Goal: Task Accomplishment & Management: Complete application form

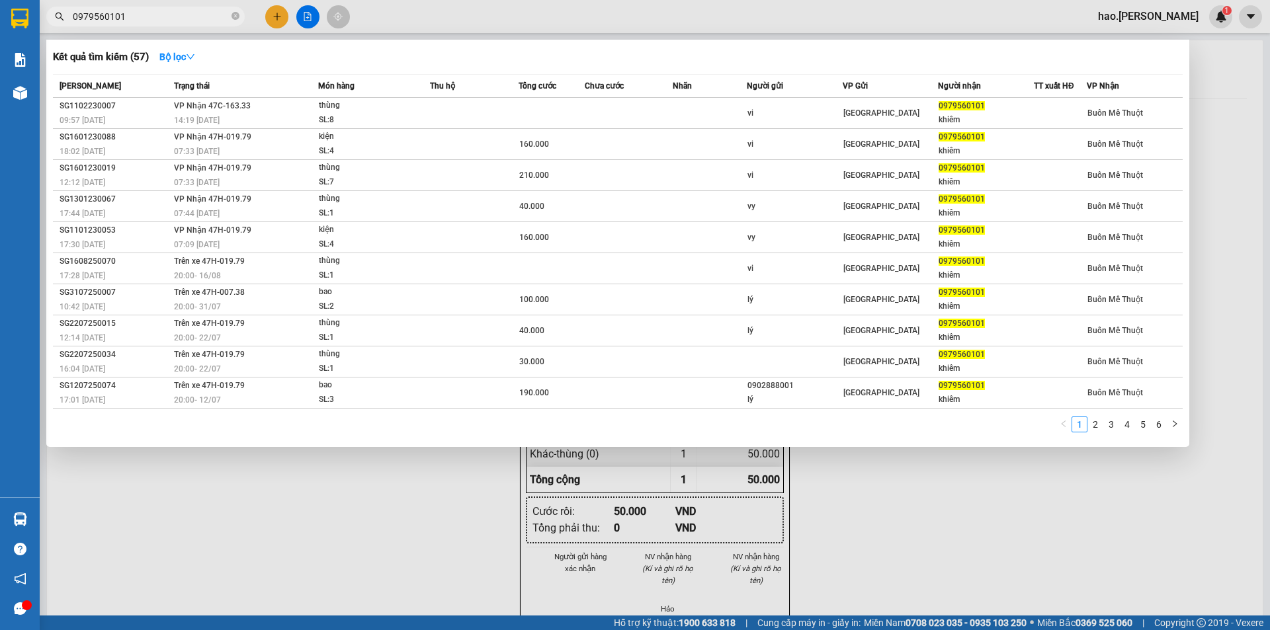
type input "0979560101"
click at [559, 8] on div at bounding box center [635, 315] width 1270 height 630
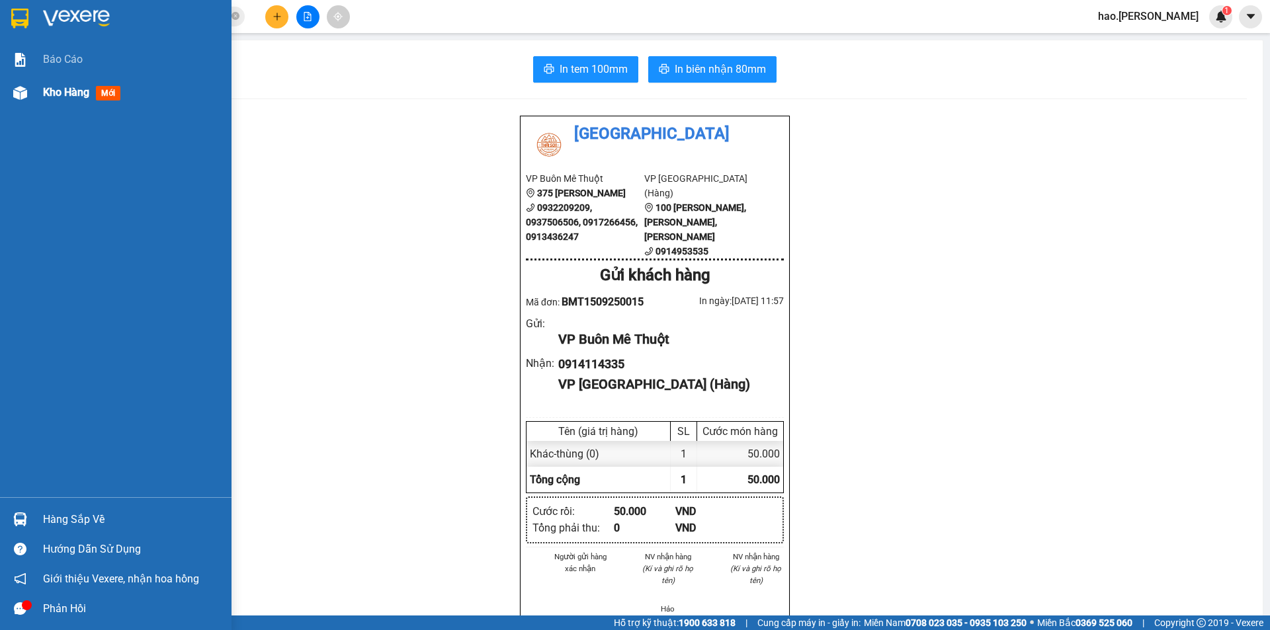
click at [10, 99] on div at bounding box center [20, 92] width 23 height 23
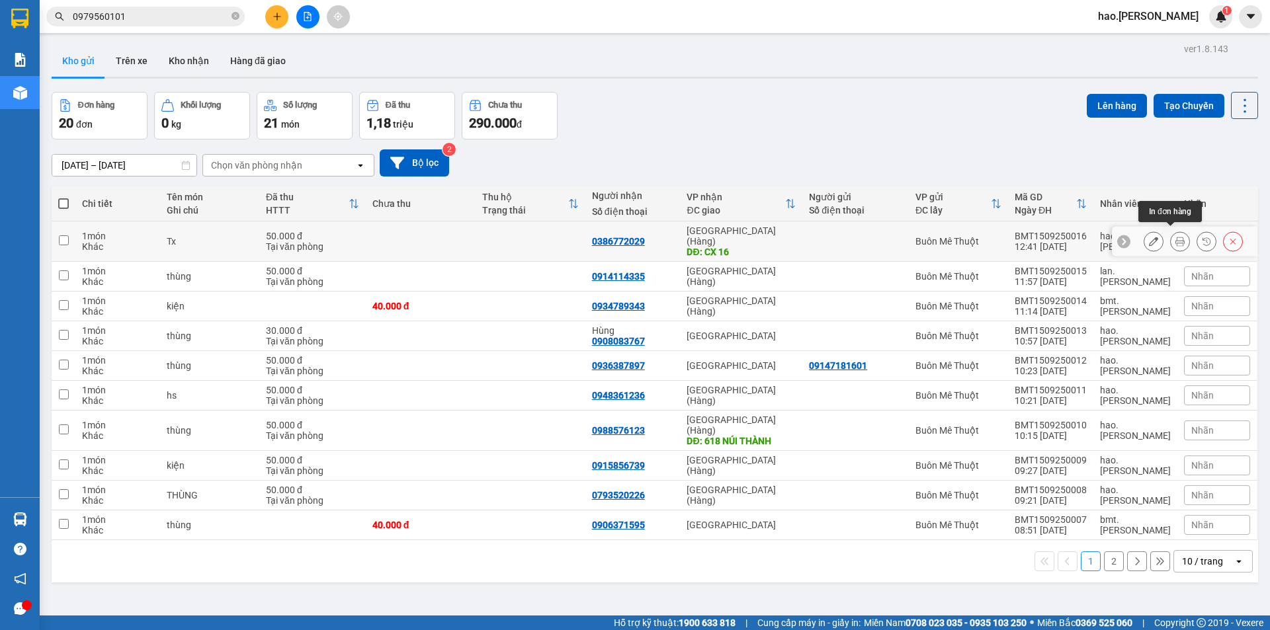
click at [1175, 240] on icon at bounding box center [1179, 241] width 9 height 9
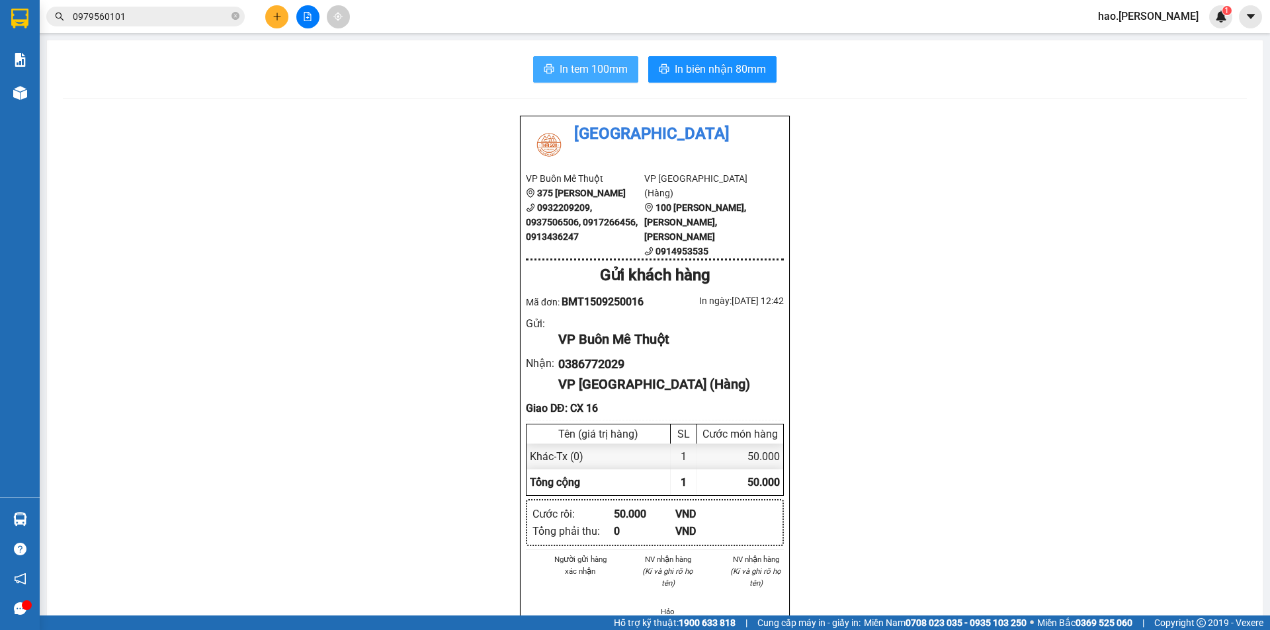
click at [573, 71] on span "In tem 100mm" at bounding box center [594, 69] width 68 height 17
click at [30, 85] on div at bounding box center [20, 92] width 23 height 23
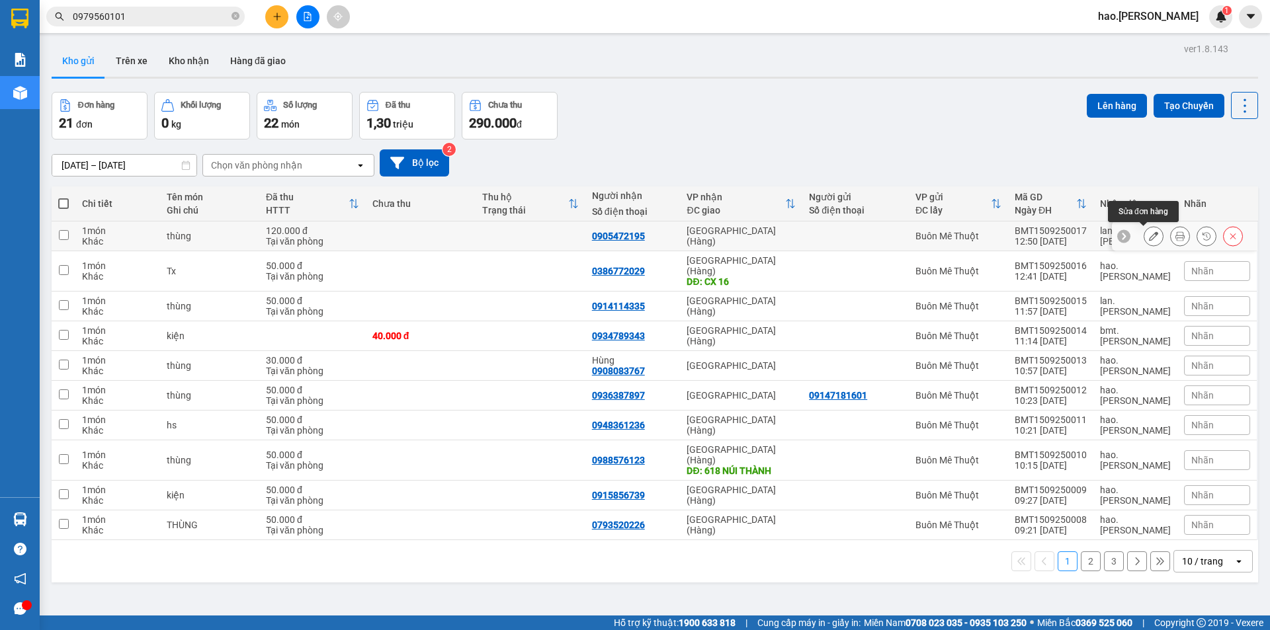
click at [1149, 240] on icon at bounding box center [1153, 235] width 9 height 9
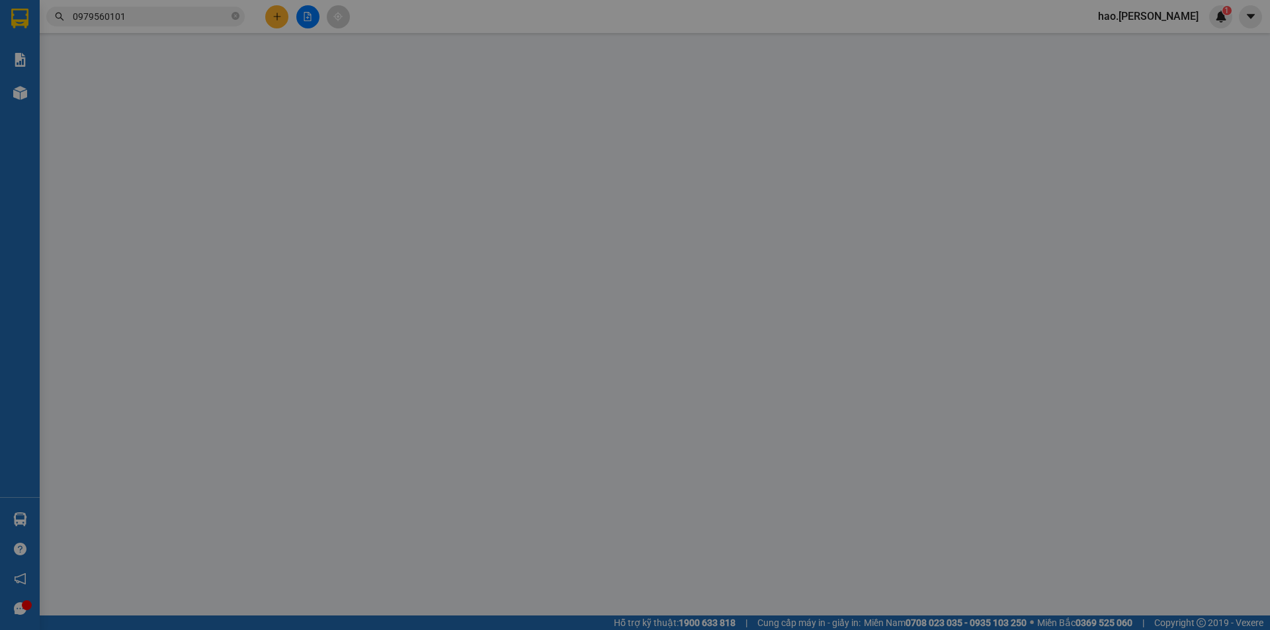
type input "0905472195"
type input "120.000"
type input "0"
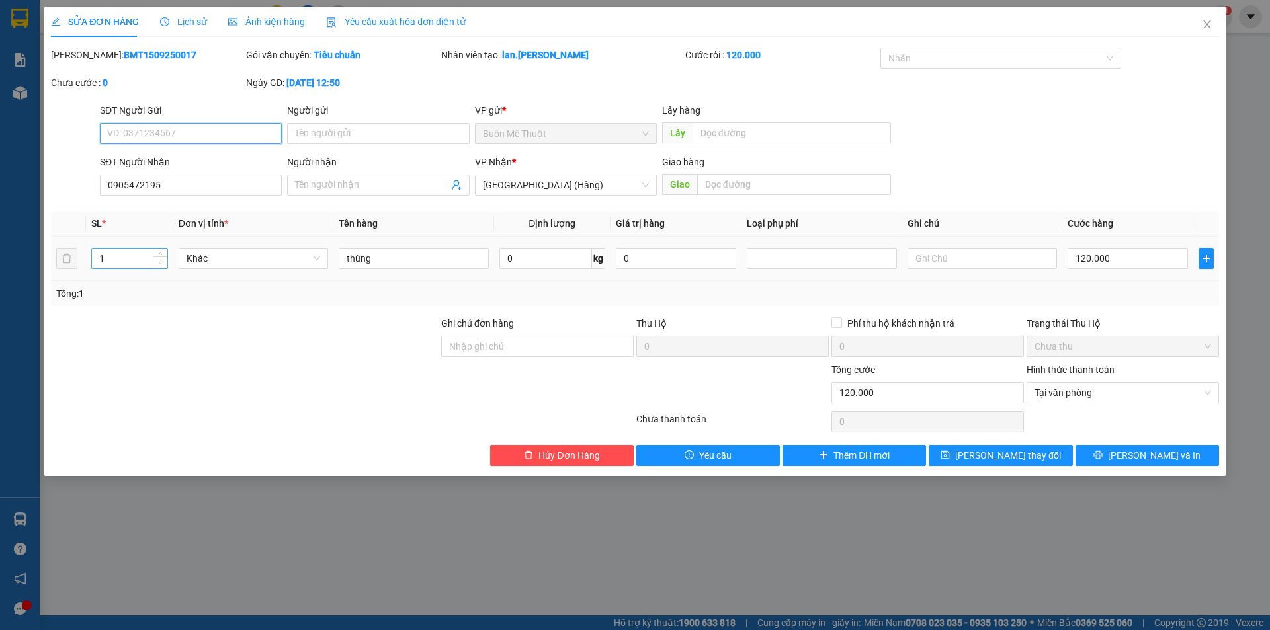
click at [165, 257] on span "Decrease Value" at bounding box center [160, 263] width 15 height 12
click at [163, 261] on span "Decrease Value" at bounding box center [160, 265] width 15 height 8
type input "2"
click at [161, 253] on icon "up" at bounding box center [160, 255] width 5 height 5
click at [1112, 454] on button "[PERSON_NAME] và In" at bounding box center [1147, 455] width 144 height 21
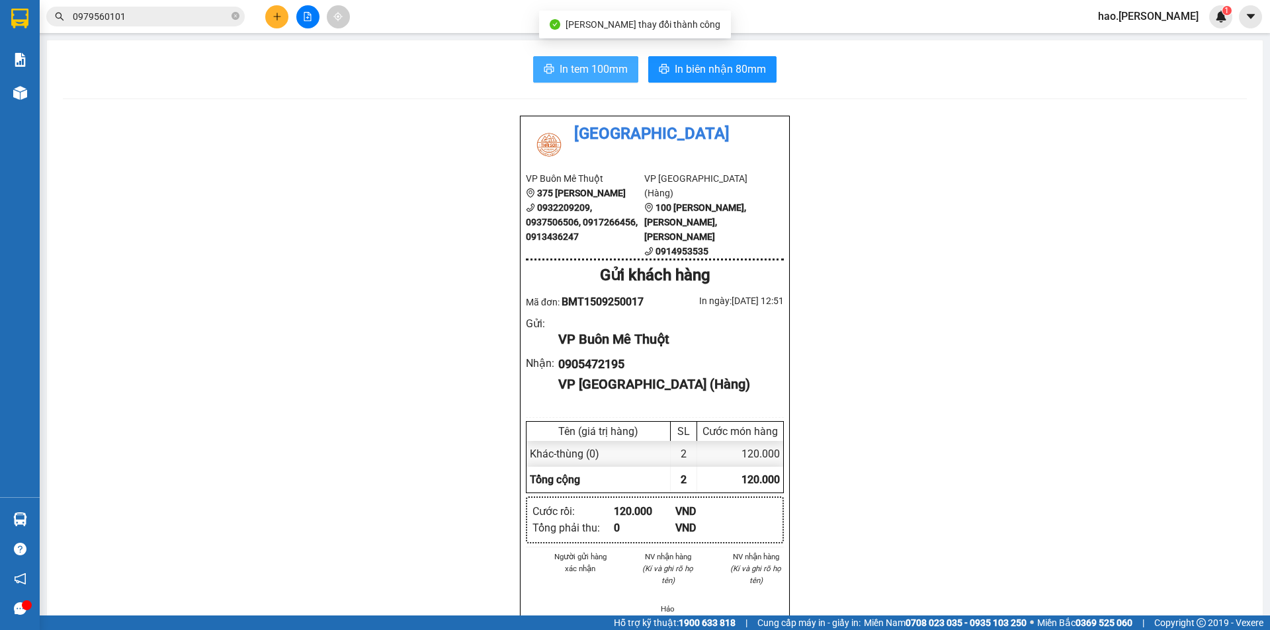
click at [601, 77] on span "In tem 100mm" at bounding box center [594, 69] width 68 height 17
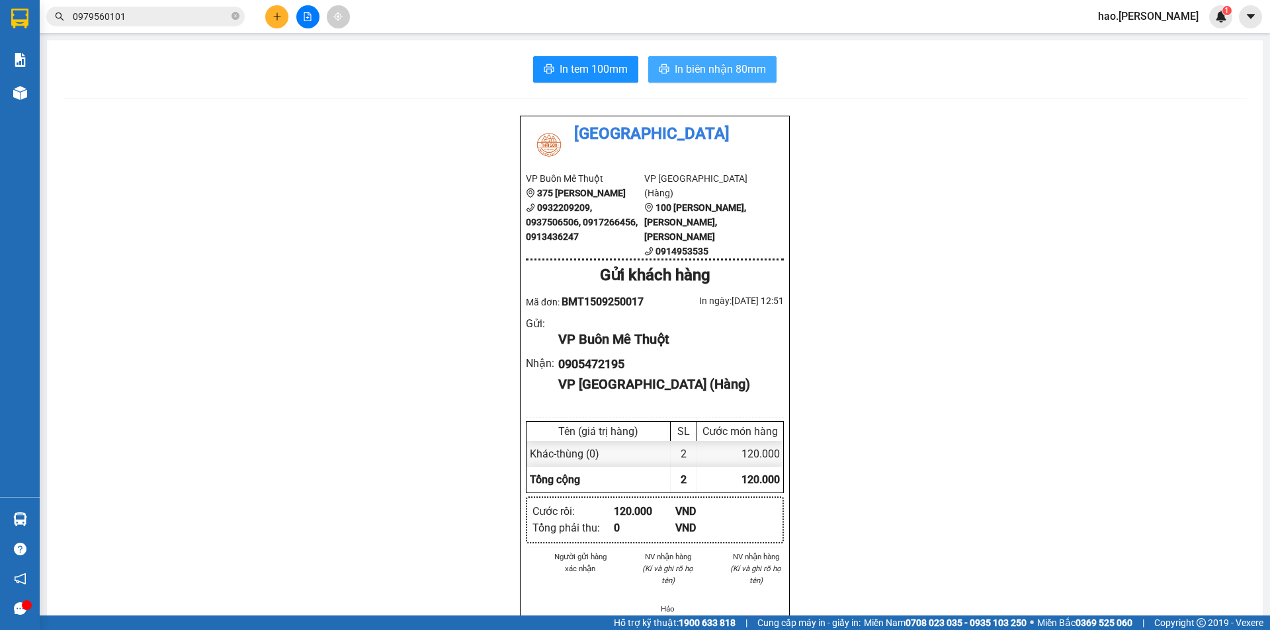
click at [724, 67] on span "In biên nhận 80mm" at bounding box center [720, 69] width 91 height 17
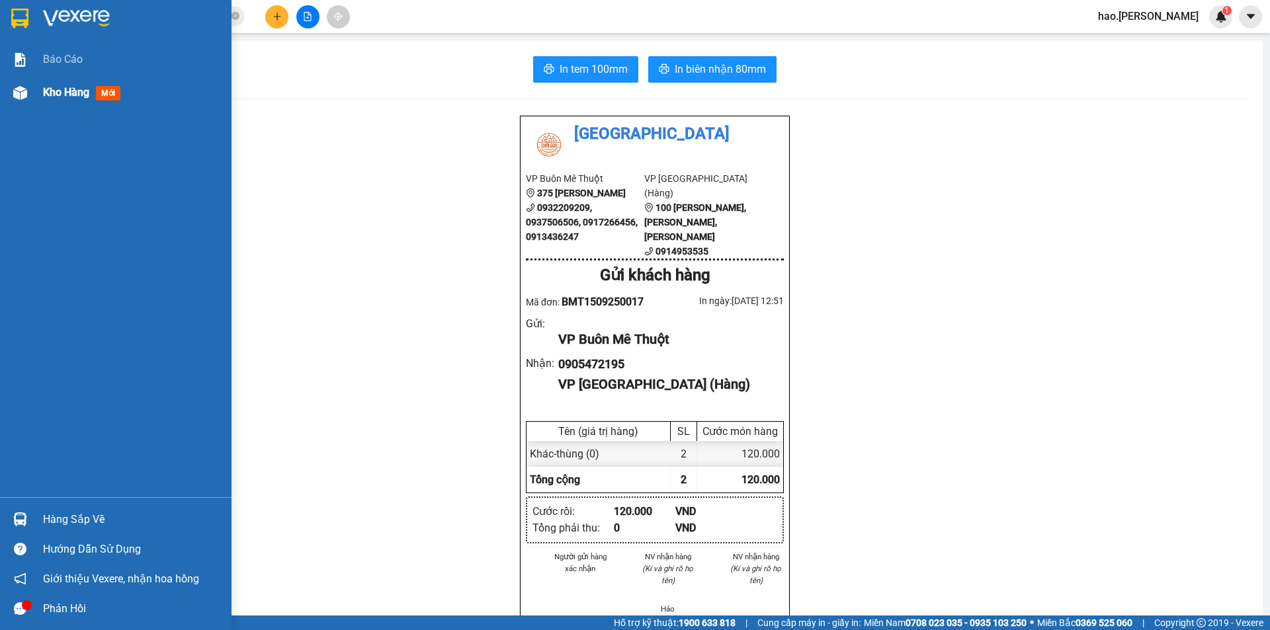
click at [27, 100] on div at bounding box center [20, 92] width 23 height 23
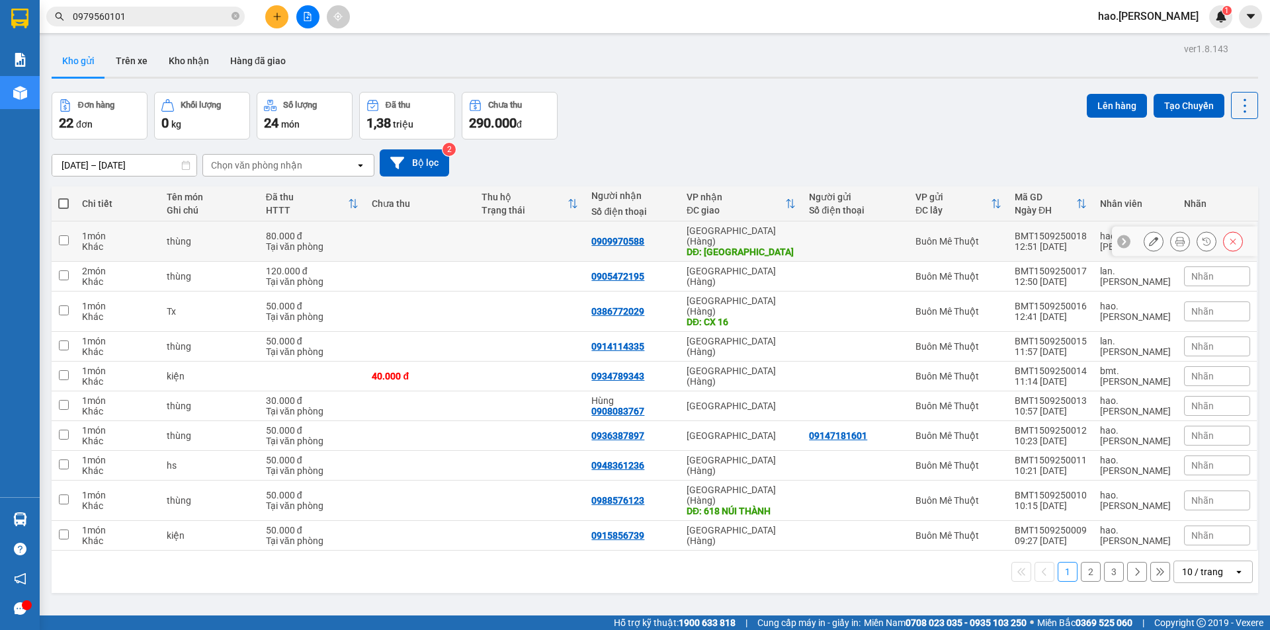
click at [1175, 237] on icon at bounding box center [1179, 241] width 9 height 9
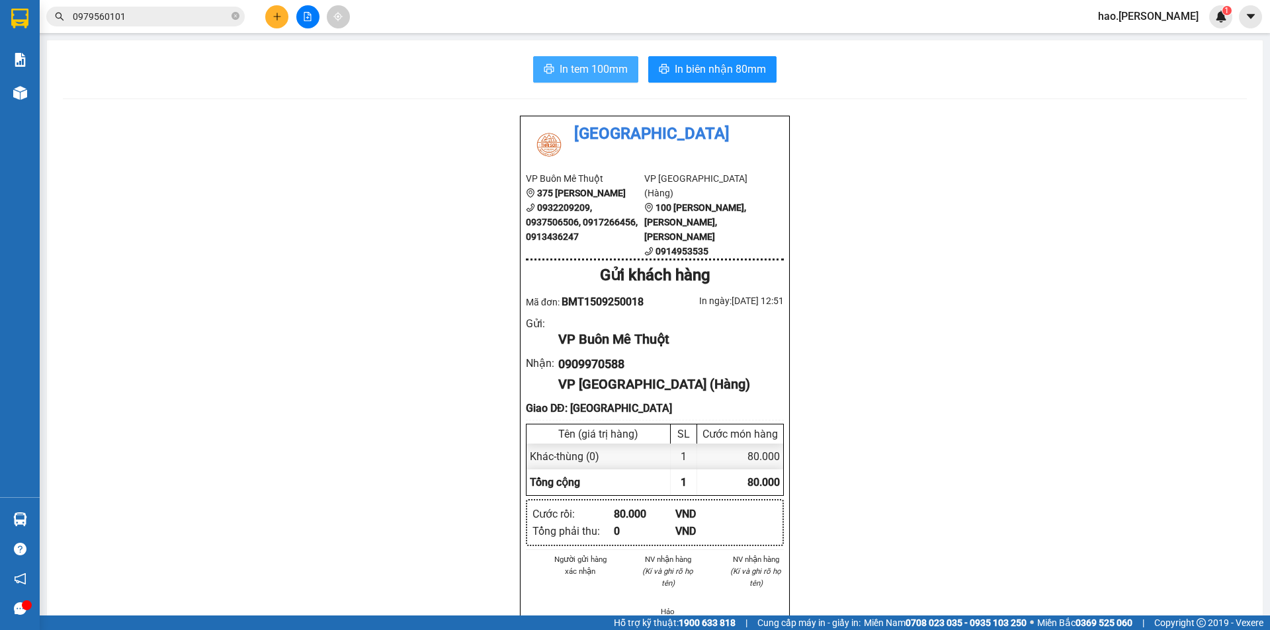
click at [593, 79] on button "In tem 100mm" at bounding box center [585, 69] width 105 height 26
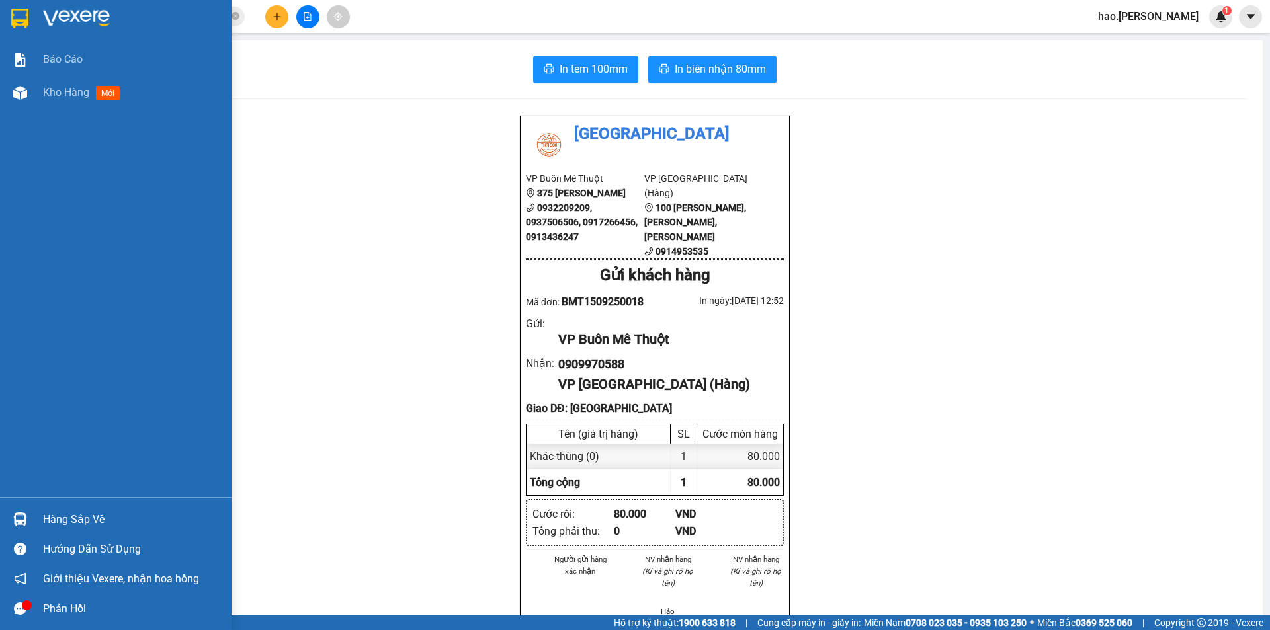
drag, startPoint x: 33, startPoint y: 100, endPoint x: 95, endPoint y: 111, distance: 62.5
click at [30, 97] on div "Kho hàng mới" at bounding box center [115, 92] width 231 height 33
click at [27, 93] on div at bounding box center [20, 92] width 23 height 23
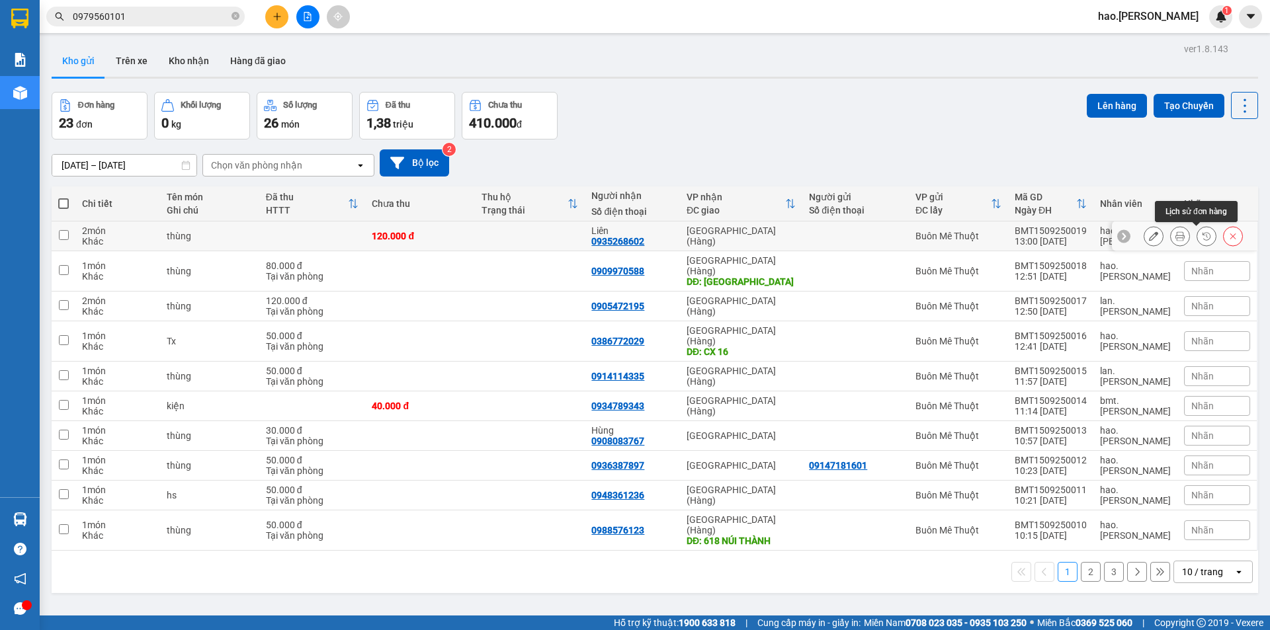
click at [1175, 235] on icon at bounding box center [1179, 235] width 9 height 9
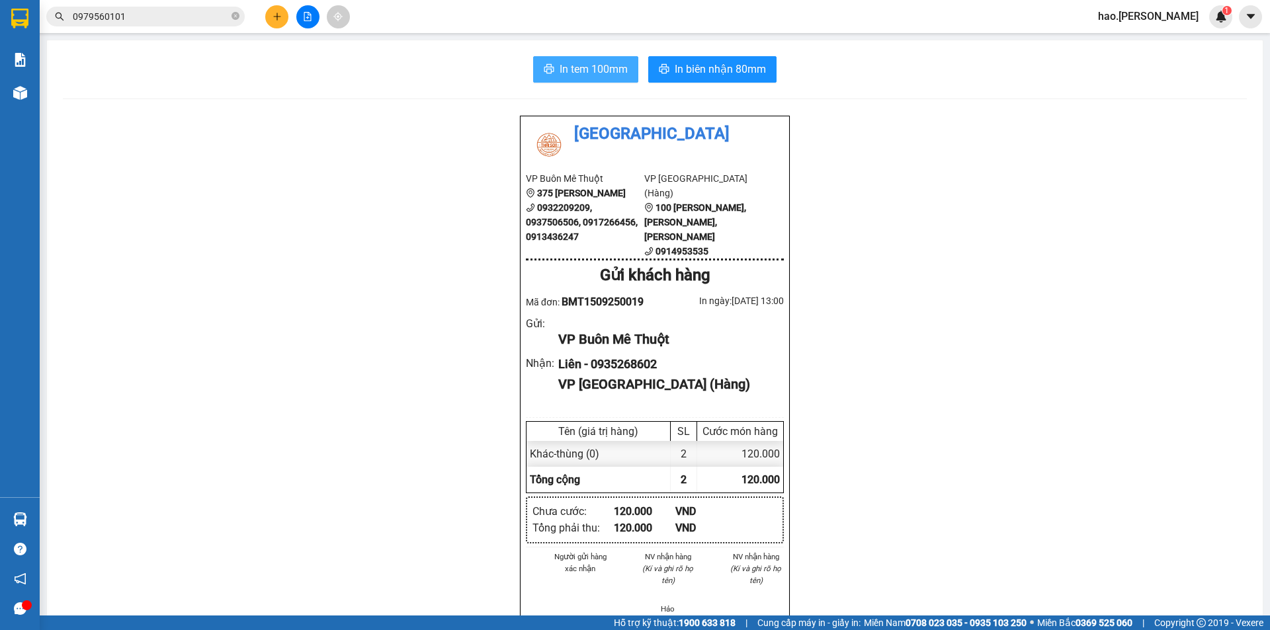
click at [574, 69] on span "In tem 100mm" at bounding box center [594, 69] width 68 height 17
click at [283, 12] on button at bounding box center [276, 16] width 23 height 23
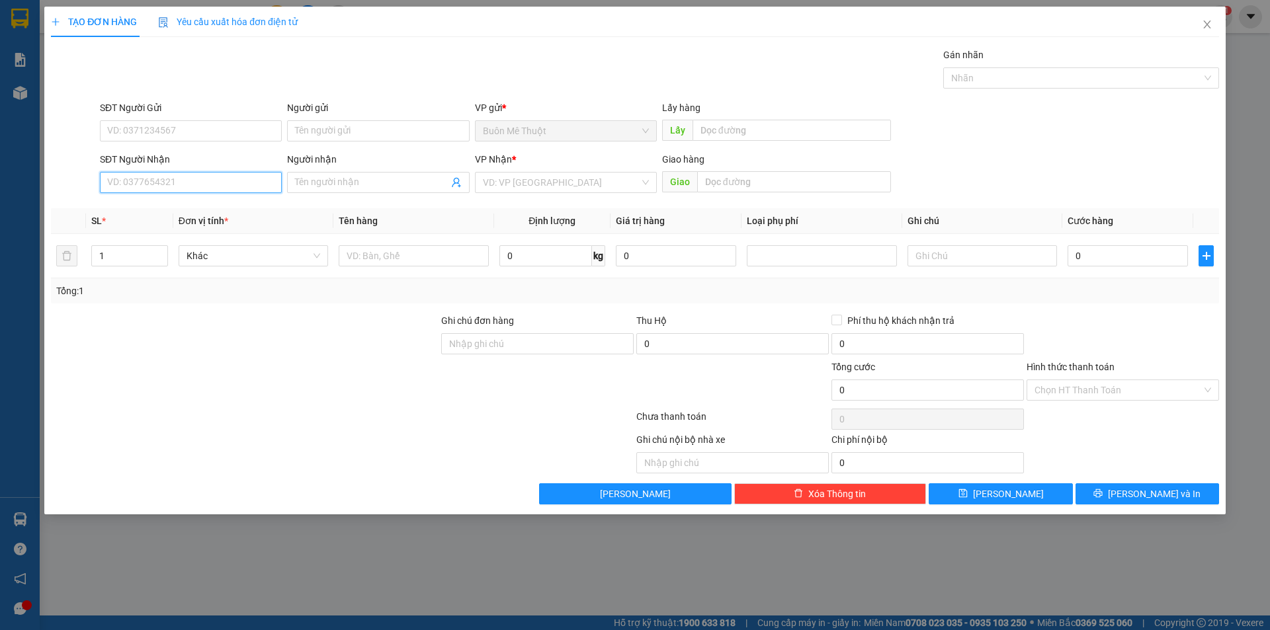
click at [139, 189] on input "SĐT Người Nhận" at bounding box center [191, 182] width 182 height 21
drag, startPoint x: 139, startPoint y: 189, endPoint x: 175, endPoint y: 187, distance: 35.8
click at [155, 187] on input "SĐT Người Nhận" at bounding box center [191, 182] width 182 height 21
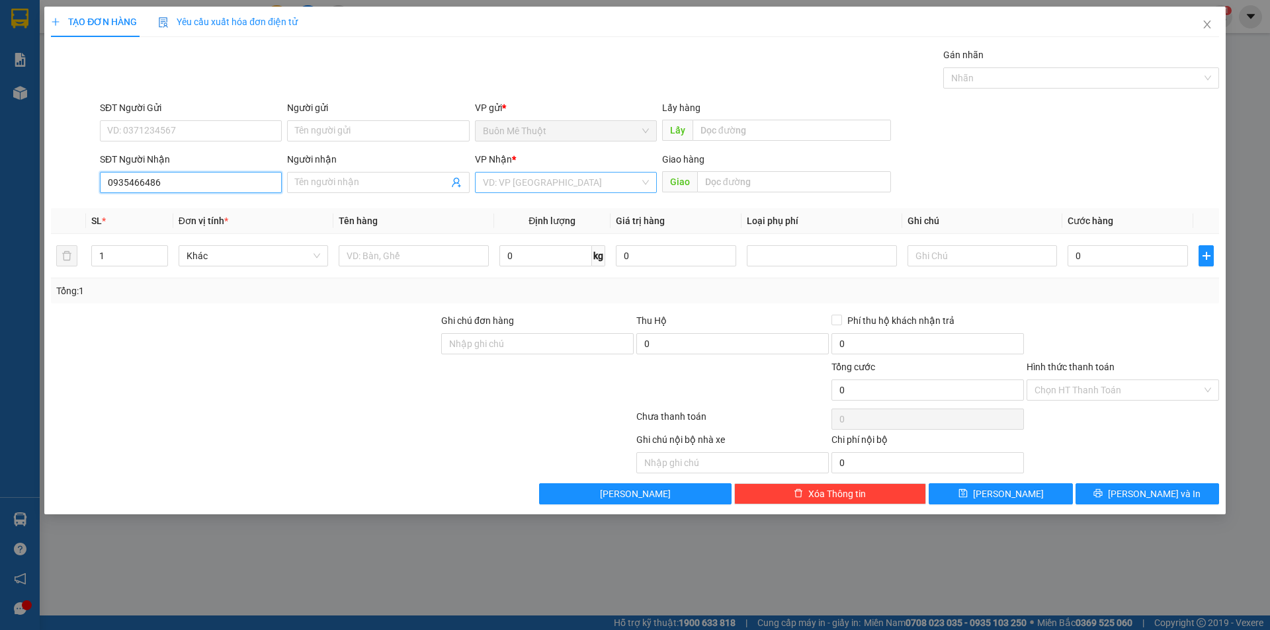
type input "0935466486"
drag, startPoint x: 502, startPoint y: 179, endPoint x: 530, endPoint y: 237, distance: 64.2
click at [503, 179] on input "search" at bounding box center [561, 183] width 157 height 20
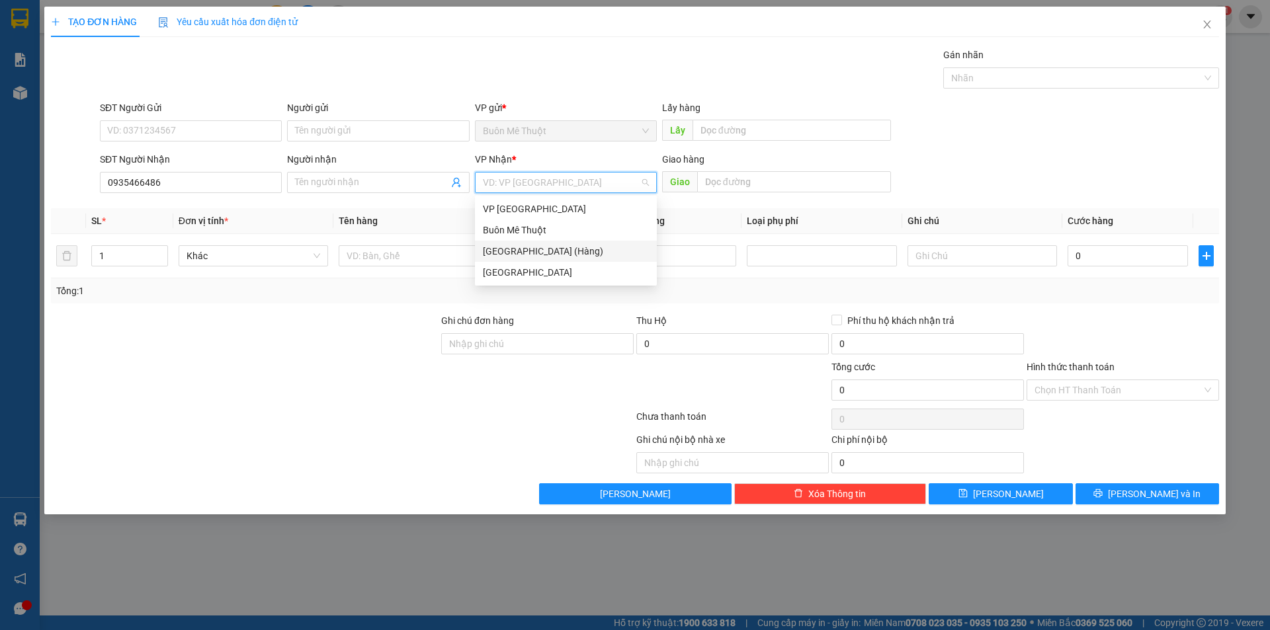
click at [527, 254] on div "[GEOGRAPHIC_DATA] (Hàng)" at bounding box center [566, 251] width 166 height 15
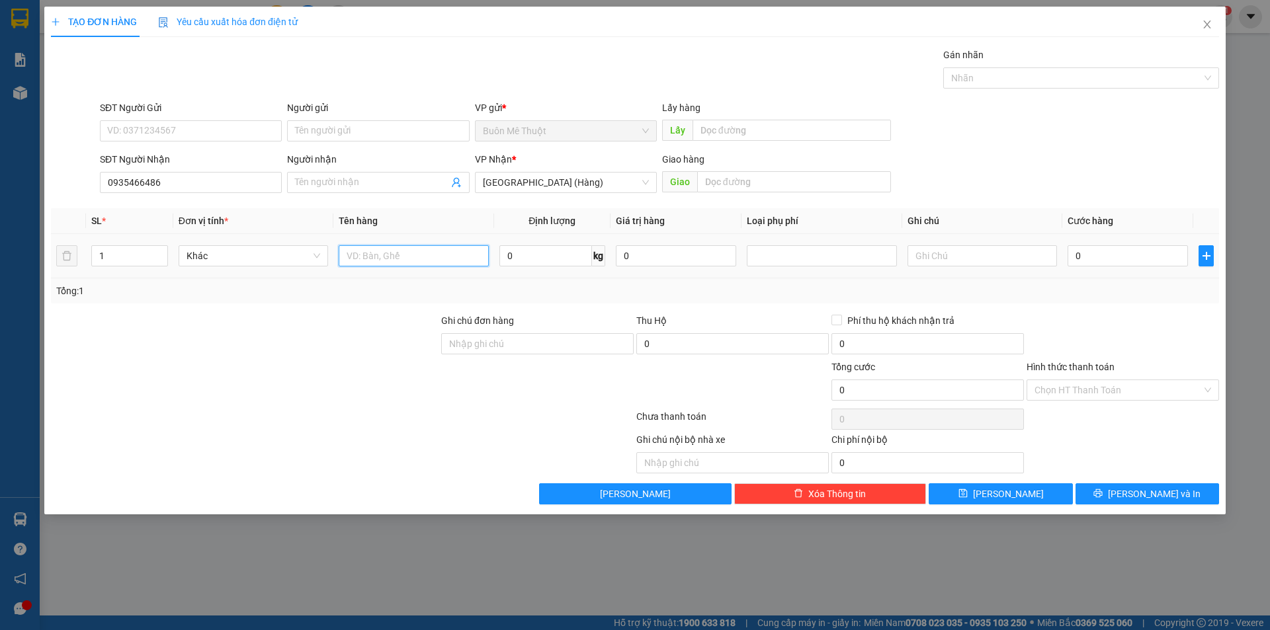
click at [435, 264] on input "text" at bounding box center [413, 255] width 149 height 21
type input "tx"
click at [1141, 257] on input "0" at bounding box center [1128, 255] width 120 height 21
type input "5"
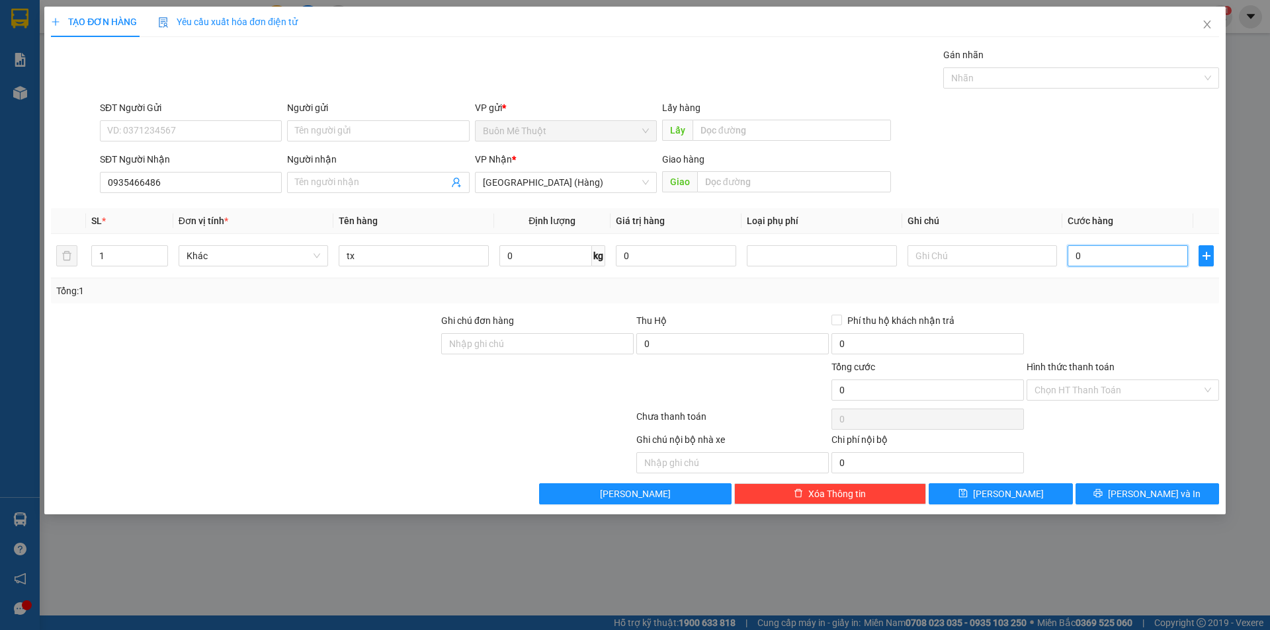
type input "5"
type input "50"
type input "50.000"
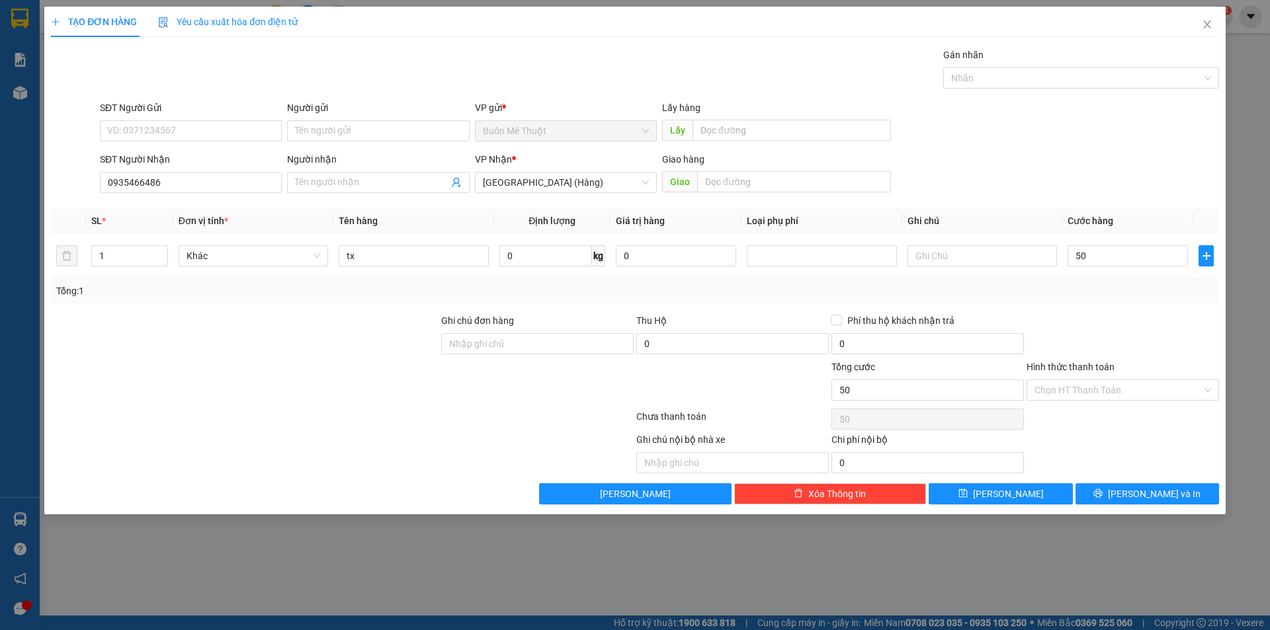
type input "50.000"
click at [1071, 301] on div "Tổng: 1" at bounding box center [635, 290] width 1168 height 25
click at [1051, 405] on div "Transit Pickup Surcharge Ids Transit Deliver Surcharge Ids Transit Deliver Surc…" at bounding box center [635, 276] width 1168 height 457
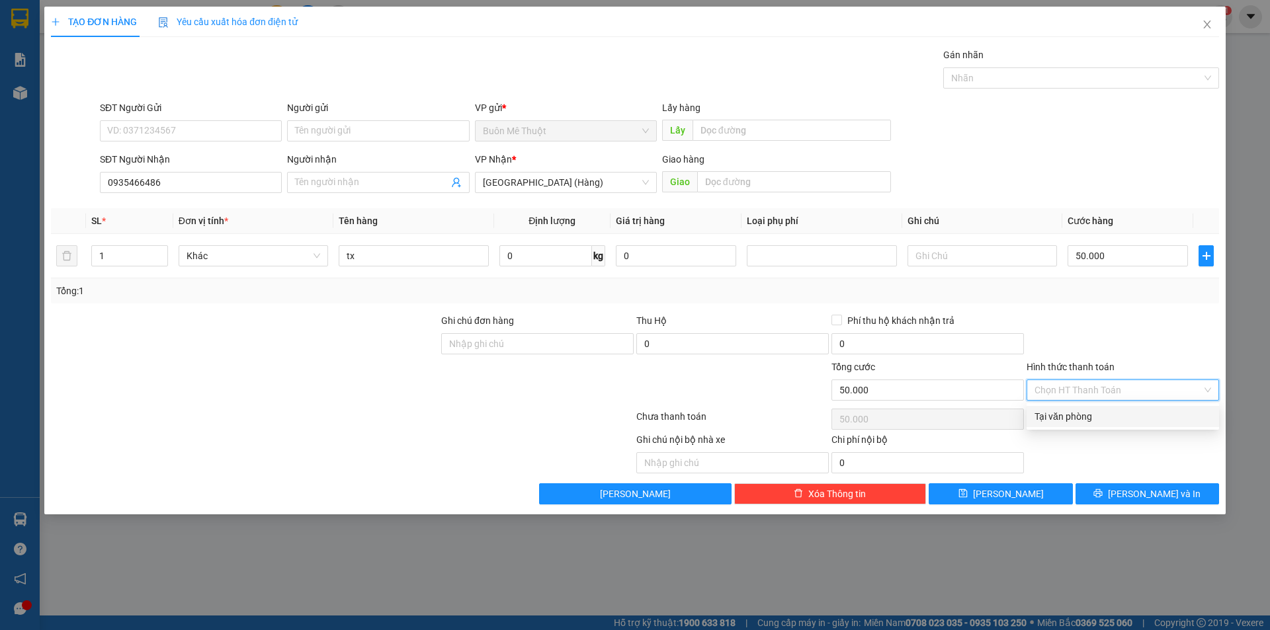
click at [1048, 427] on div "Tại văn phòng" at bounding box center [1123, 416] width 192 height 21
type input "0"
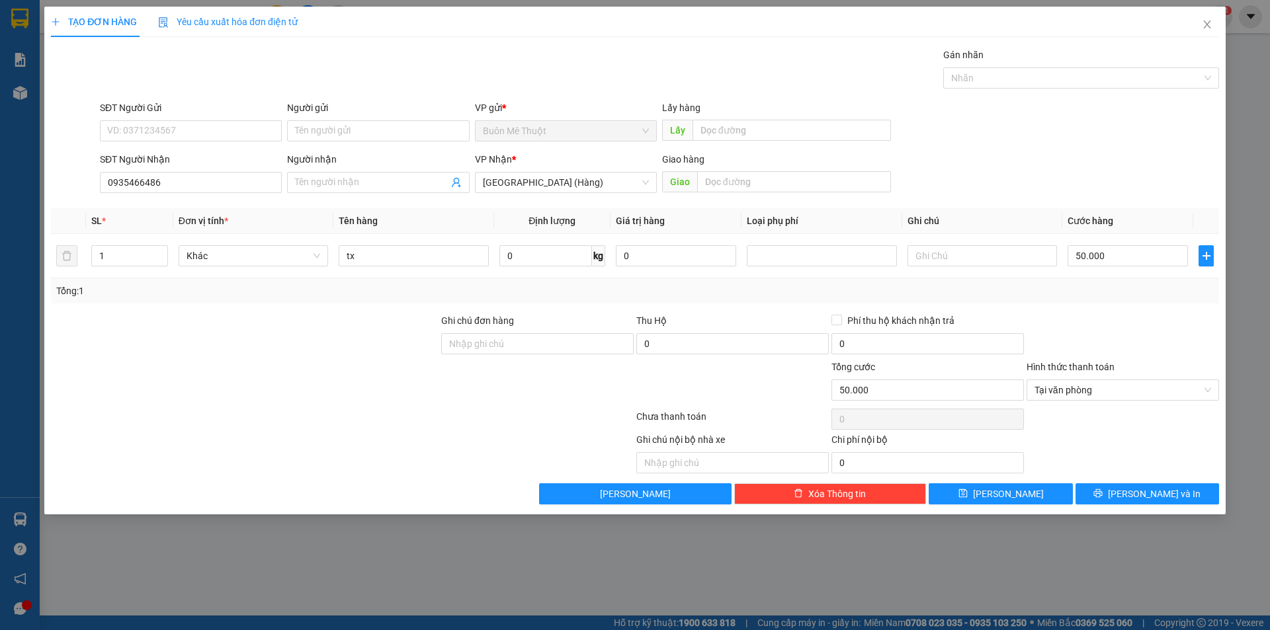
click at [1105, 507] on div "TẠO ĐƠN HÀNG Yêu cầu xuất hóa đơn điện tử Transit Pickup Surcharge Ids Transit …" at bounding box center [634, 261] width 1181 height 508
click at [1109, 497] on button "[PERSON_NAME] và In" at bounding box center [1147, 493] width 144 height 21
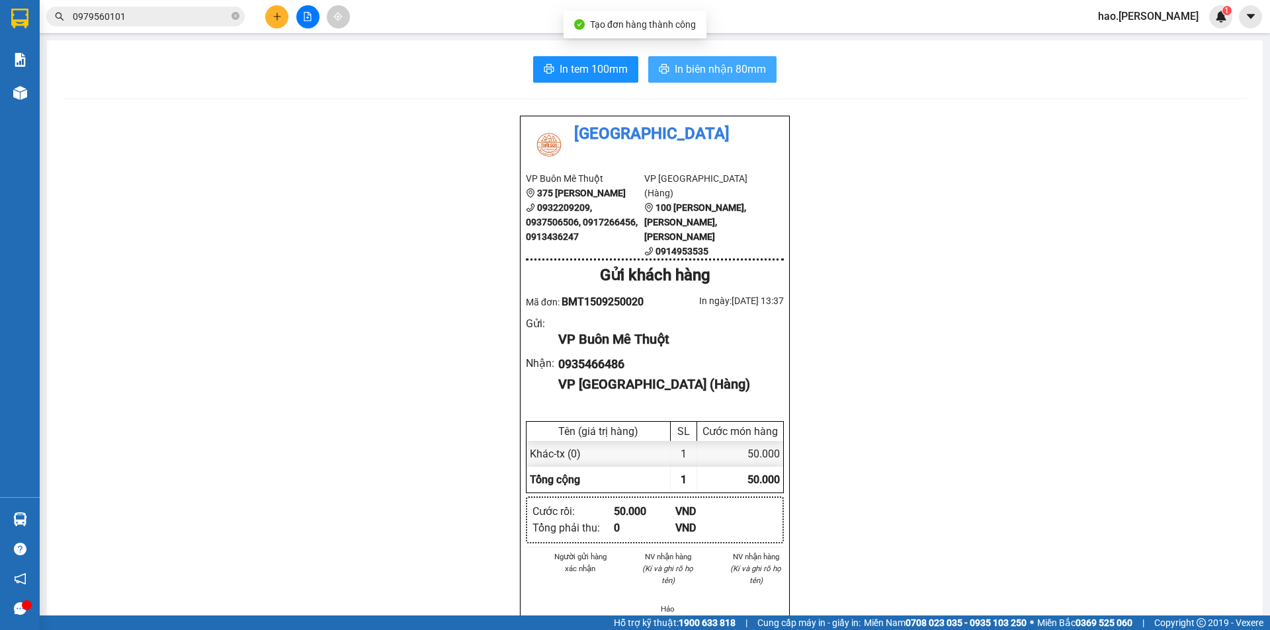
click at [686, 67] on span "In biên nhận 80mm" at bounding box center [720, 69] width 91 height 17
click at [591, 90] on div "In tem 100mm In biên nhận 80mm Thái Sơn VP Buôn Mê Thuột 375 Hoàng Diệu 0932209…" at bounding box center [655, 595] width 1216 height 1111
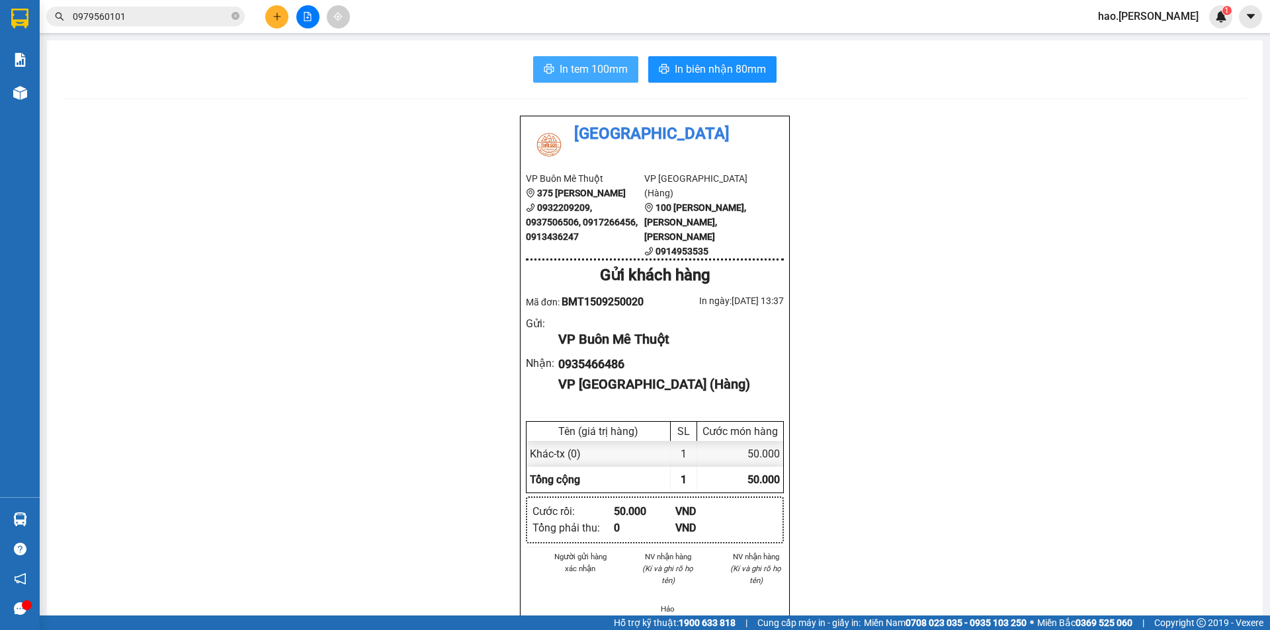
click at [619, 69] on span "In tem 100mm" at bounding box center [594, 69] width 68 height 17
click at [278, 21] on icon "plus" at bounding box center [277, 16] width 9 height 9
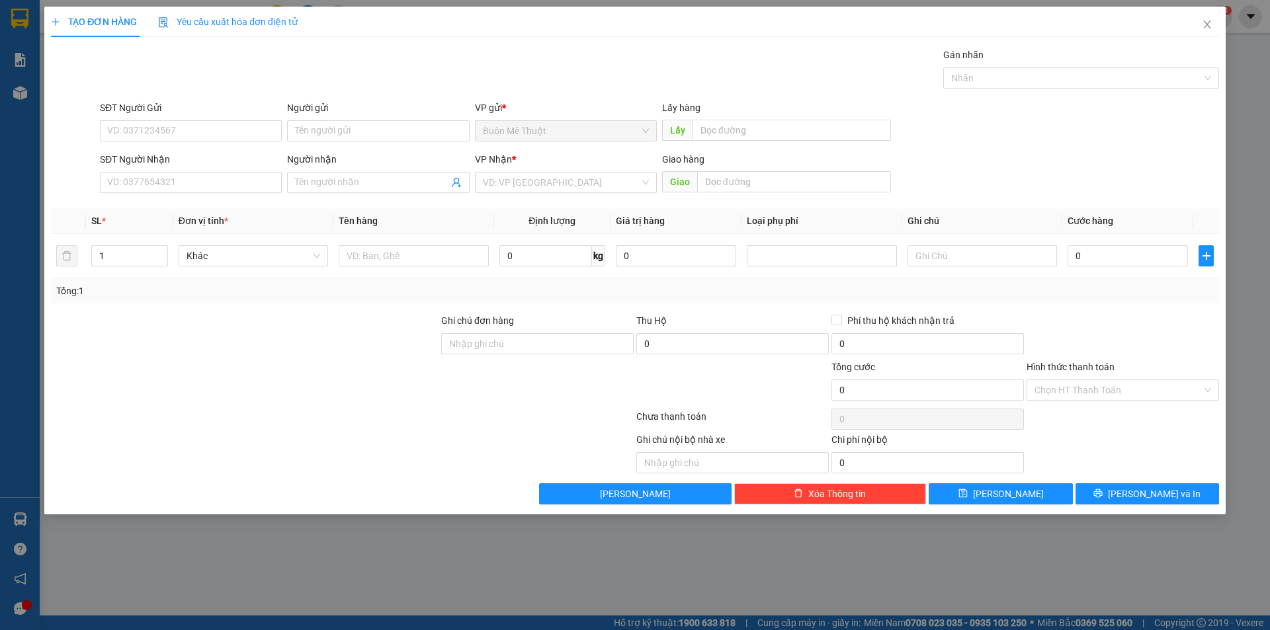
click at [235, 194] on div "SĐT Người Nhận VD: 0377654321" at bounding box center [191, 175] width 182 height 46
click at [232, 175] on input "SĐT Người Nhận" at bounding box center [191, 182] width 182 height 21
type input "0901286486"
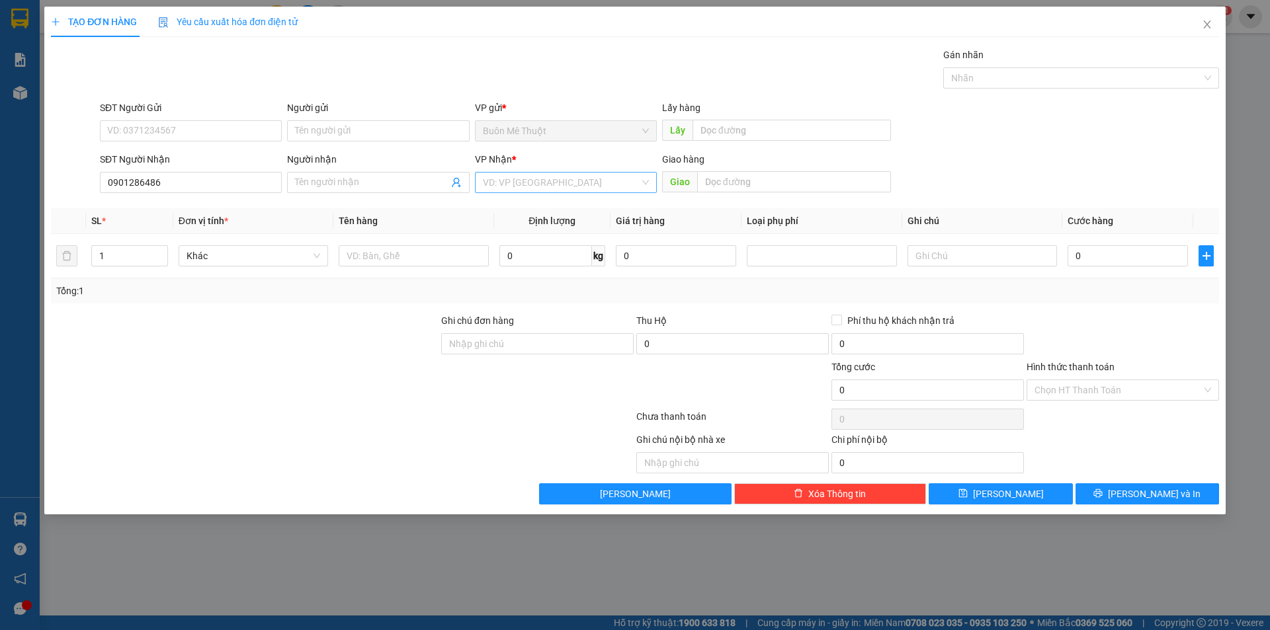
click at [487, 185] on input "search" at bounding box center [561, 183] width 157 height 20
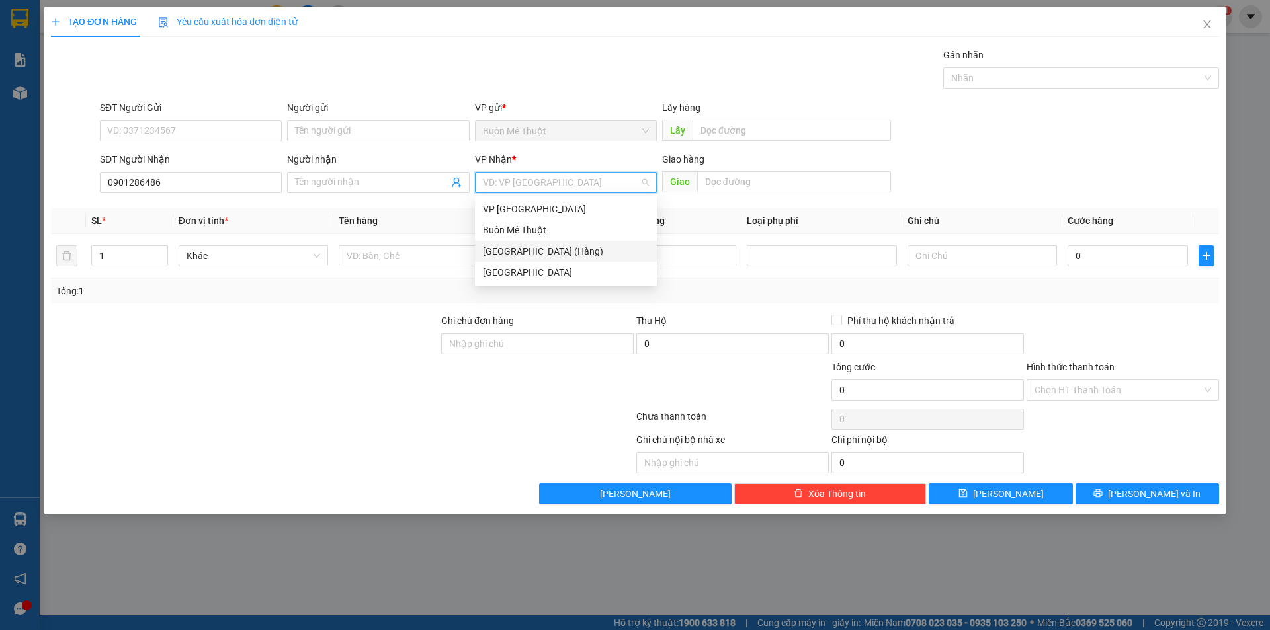
click at [495, 256] on div "[GEOGRAPHIC_DATA] (Hàng)" at bounding box center [566, 251] width 166 height 15
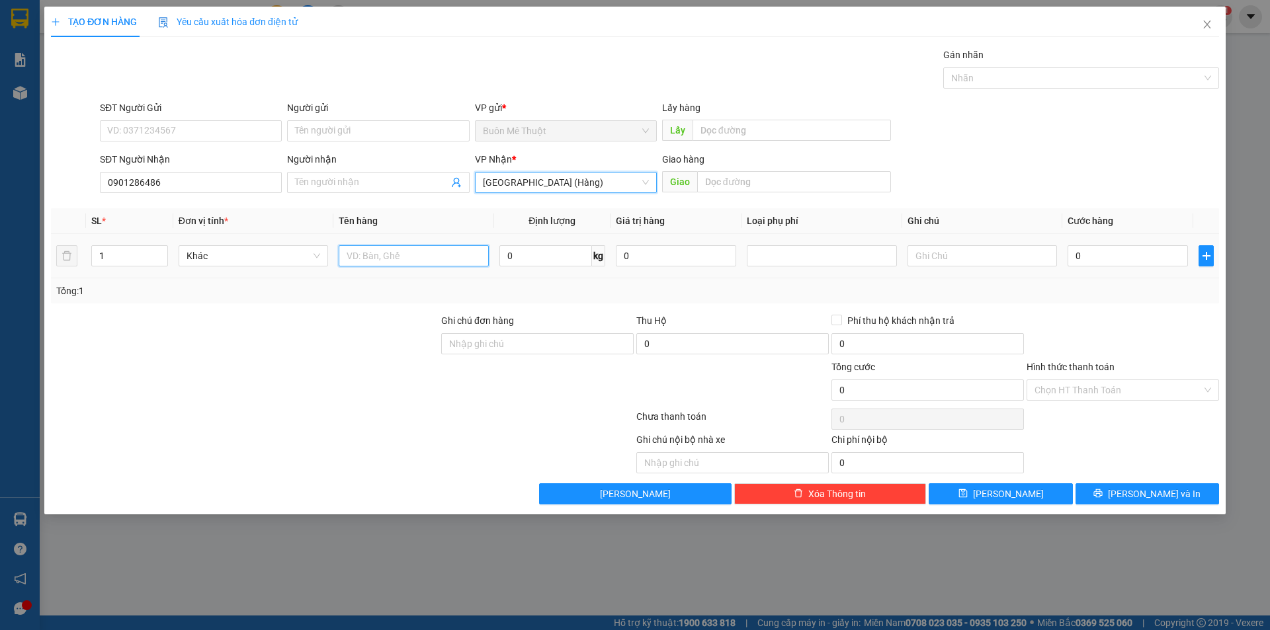
click at [460, 257] on input "text" at bounding box center [413, 255] width 149 height 21
type input "tx"
click at [1089, 254] on input "0" at bounding box center [1128, 255] width 120 height 21
type input "7"
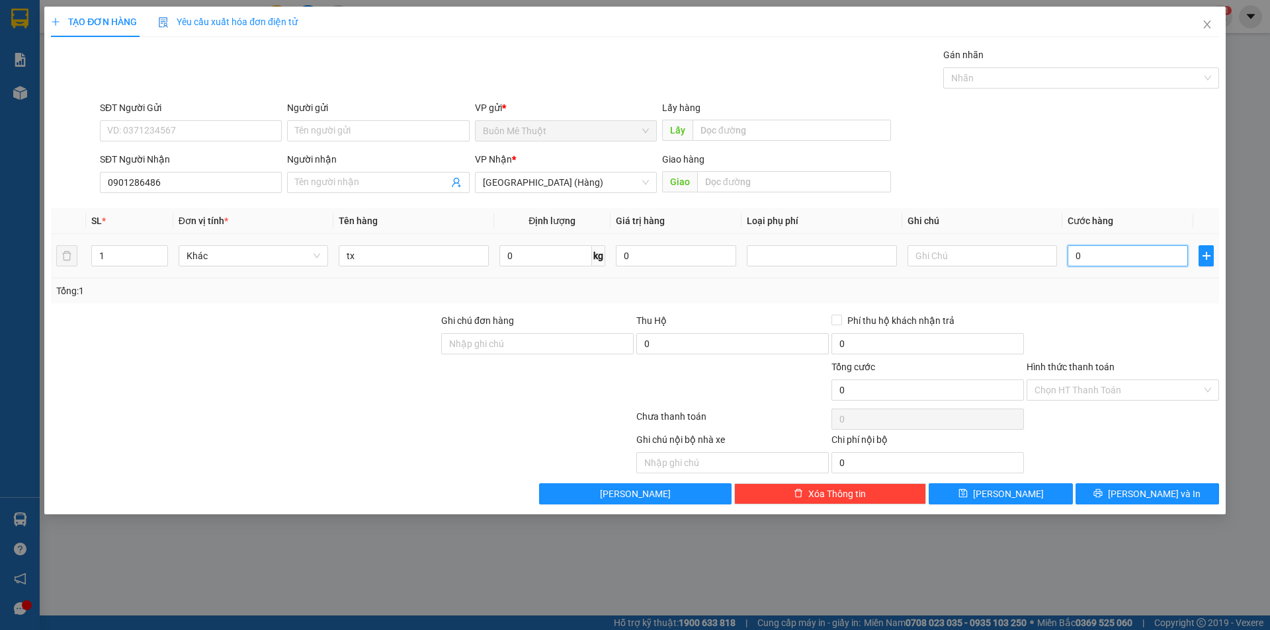
type input "7"
type input "70"
type input "70.000"
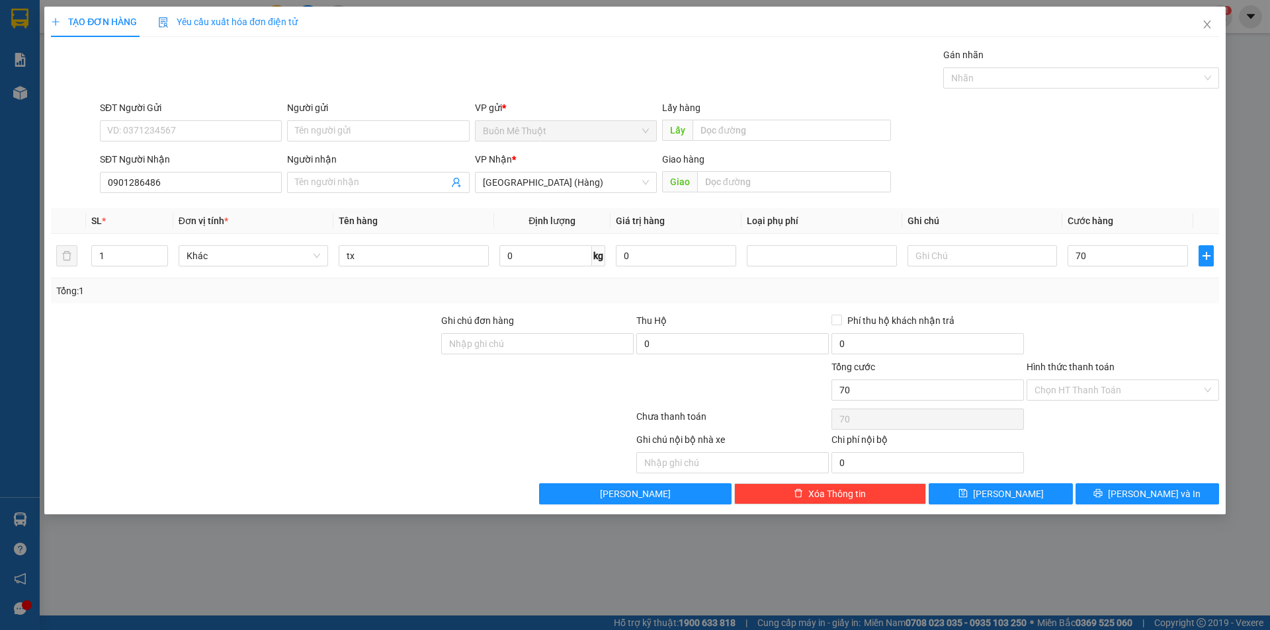
type input "70.000"
click at [1076, 302] on div "Tổng: 1" at bounding box center [635, 290] width 1168 height 25
click at [1060, 396] on input "Hình thức thanh toán" at bounding box center [1117, 390] width 167 height 20
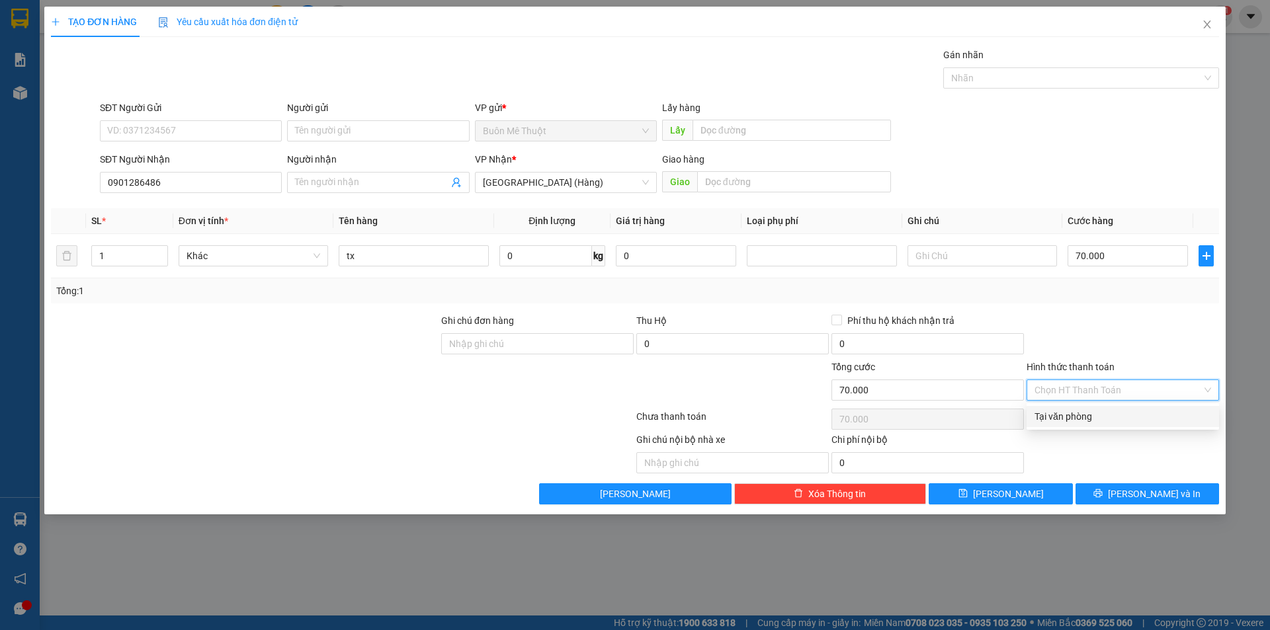
click at [1046, 423] on div "Tại văn phòng" at bounding box center [1122, 416] width 177 height 15
type input "0"
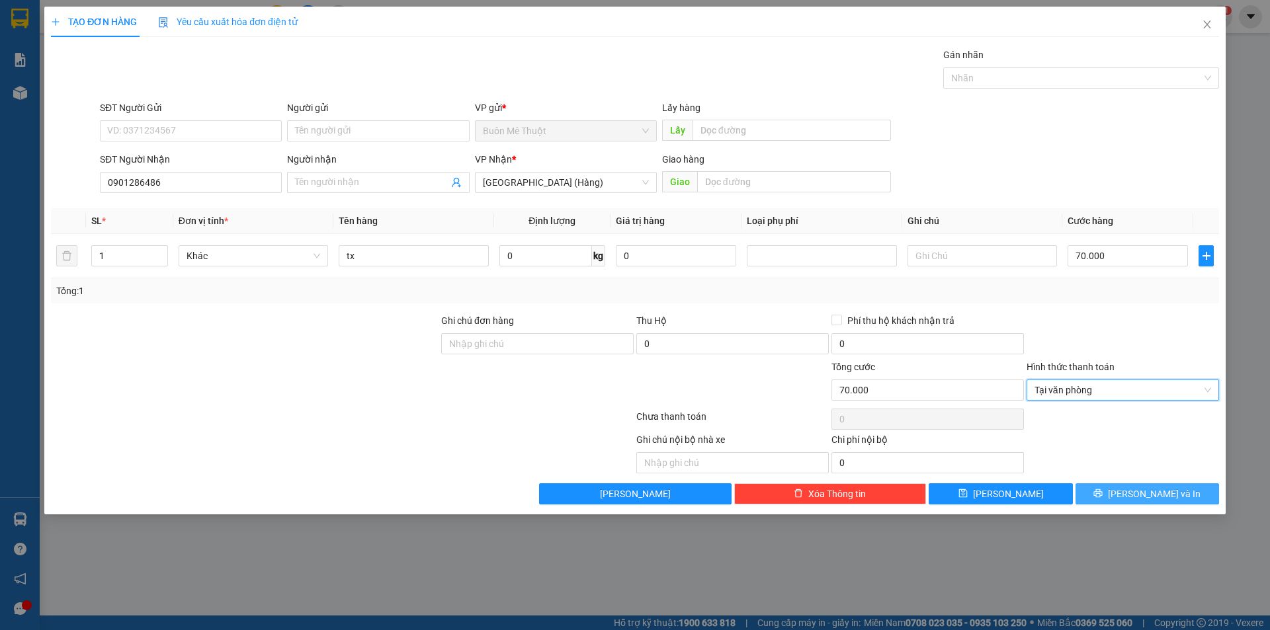
click at [1117, 493] on button "[PERSON_NAME] và In" at bounding box center [1147, 493] width 144 height 21
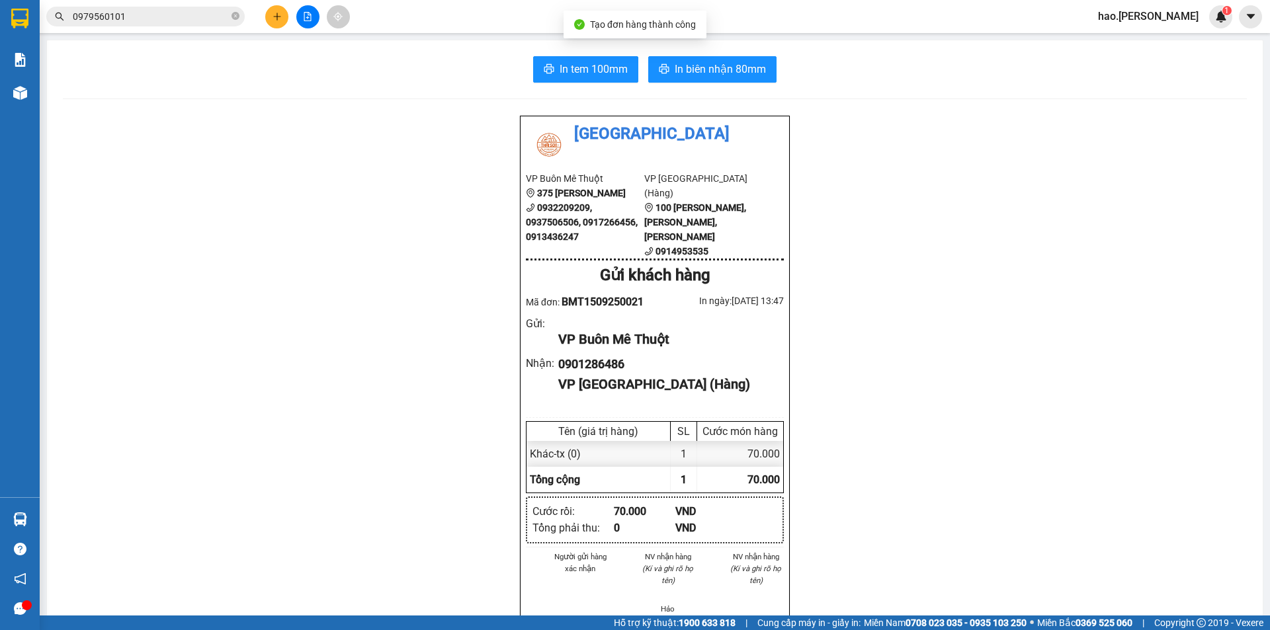
click at [663, 54] on div "In tem 100mm In biên nhận 80mm Thái Sơn VP Buôn Mê Thuột 375 Hoàng Diệu 0932209…" at bounding box center [655, 595] width 1216 height 1111
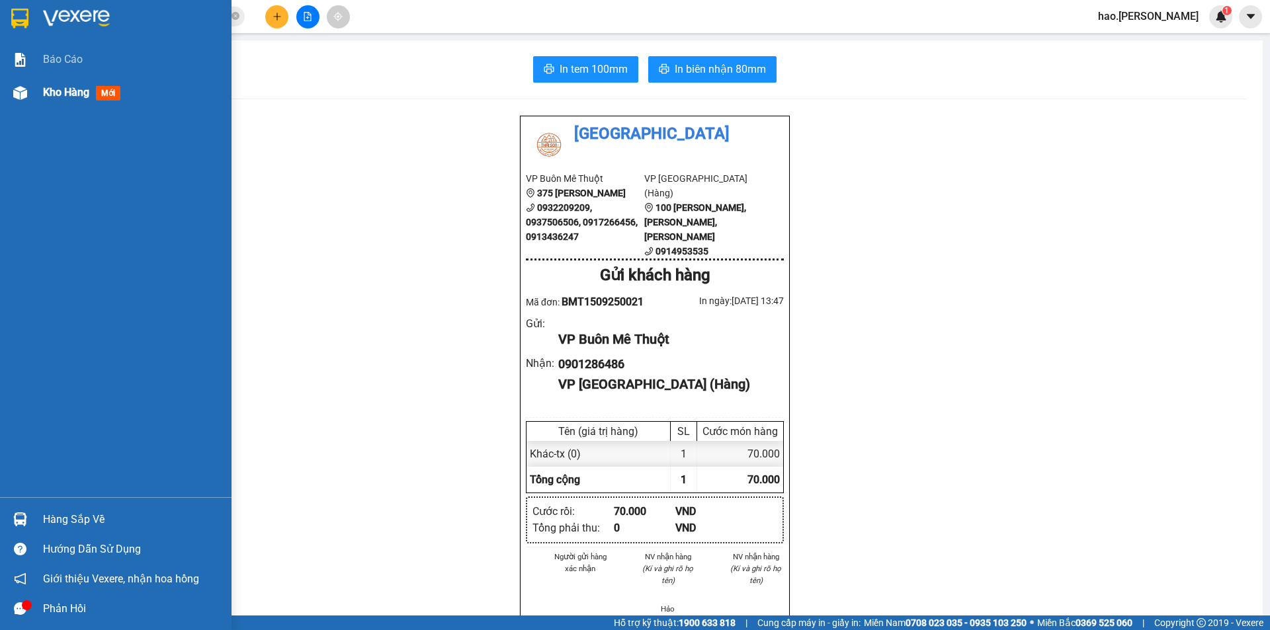
click at [60, 79] on div "Kho hàng mới" at bounding box center [132, 92] width 179 height 33
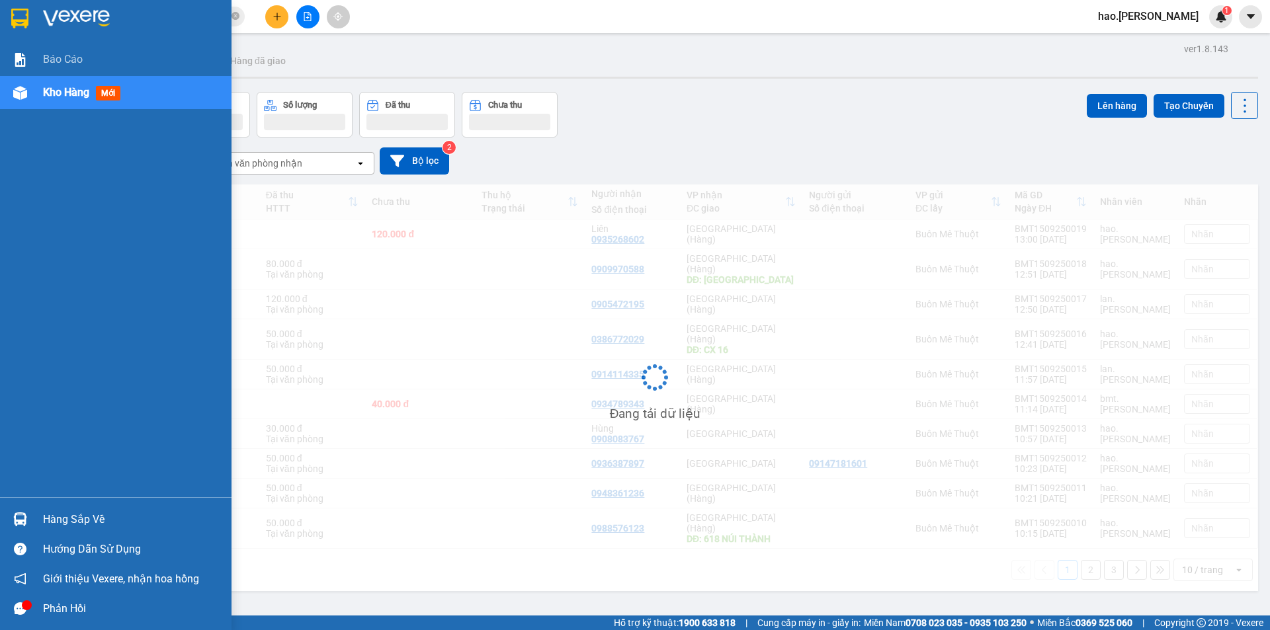
click at [60, 79] on div "Kho hàng mới" at bounding box center [132, 92] width 179 height 33
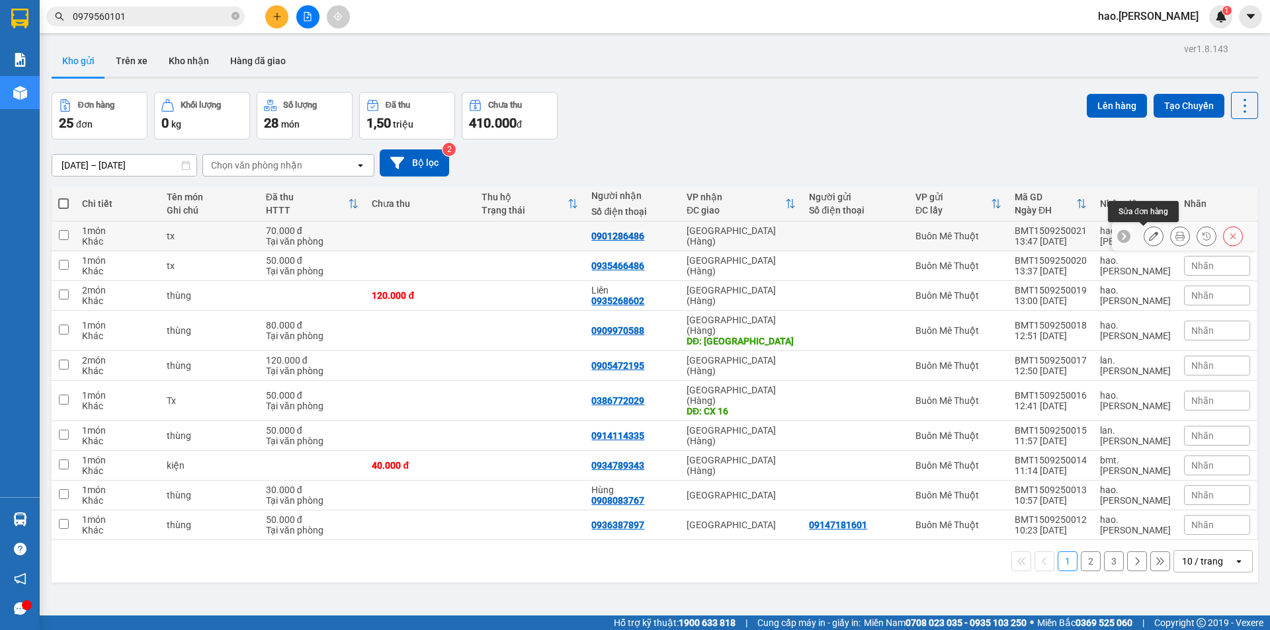
click at [1149, 240] on icon at bounding box center [1153, 235] width 9 height 9
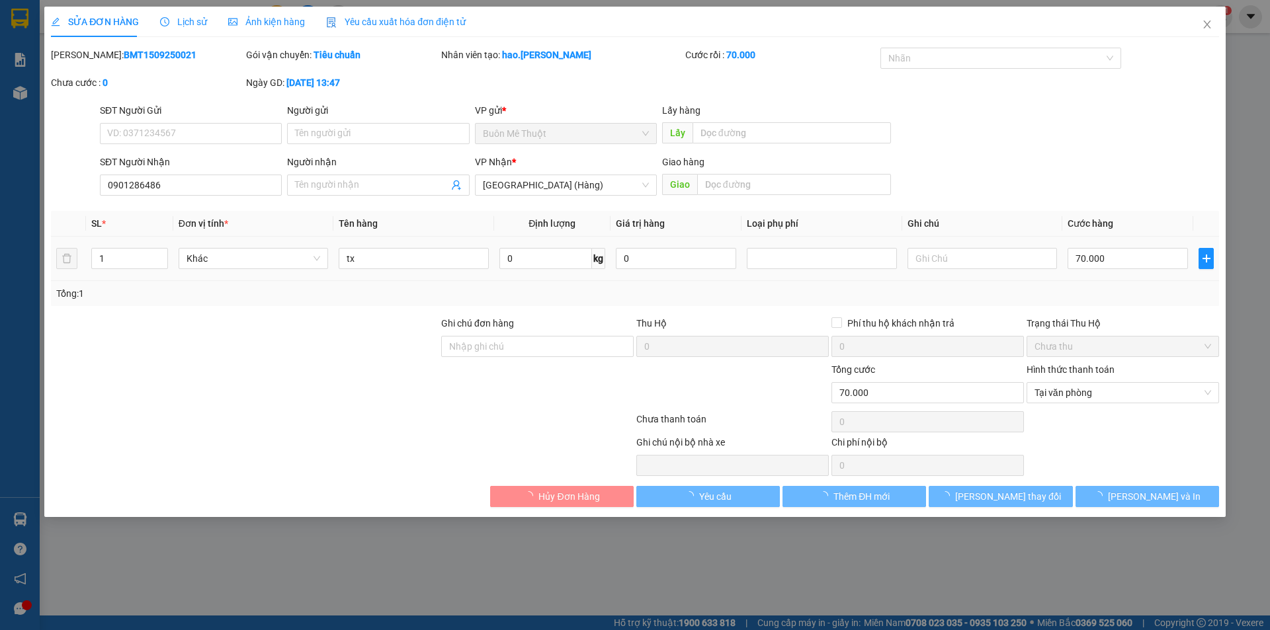
type input "0901286486"
type input "70.000"
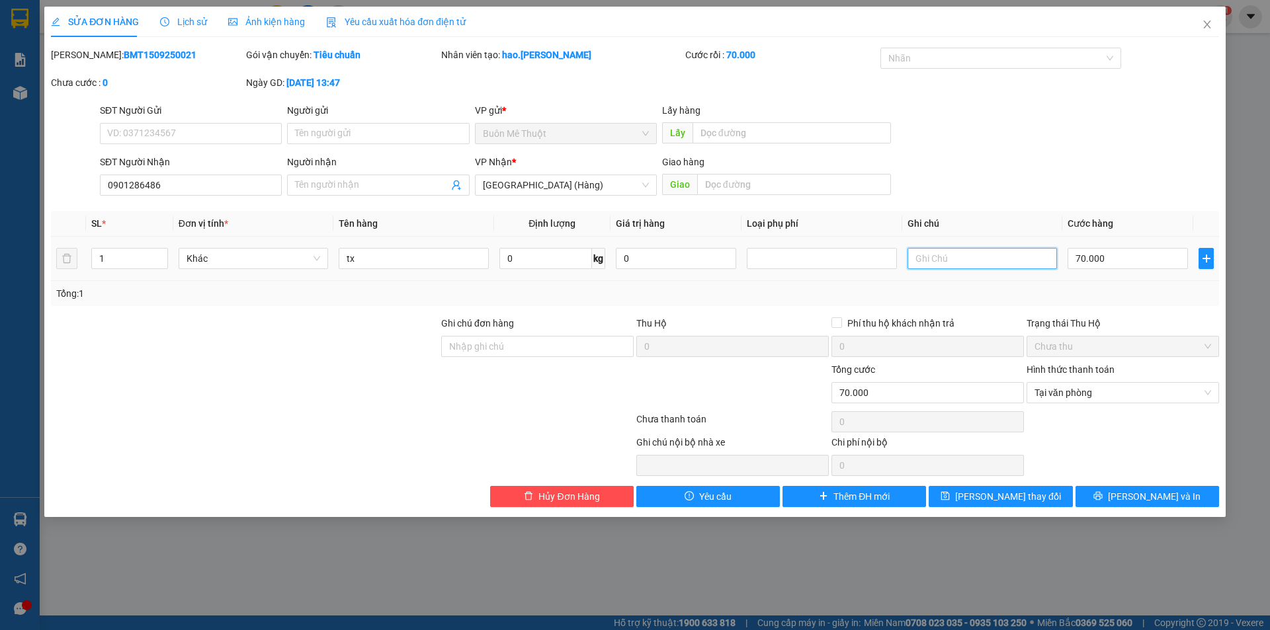
click at [944, 269] on input "text" at bounding box center [981, 258] width 149 height 21
type input "thu hộ :3.000.000"
click at [1103, 499] on icon "printer" at bounding box center [1097, 495] width 9 height 9
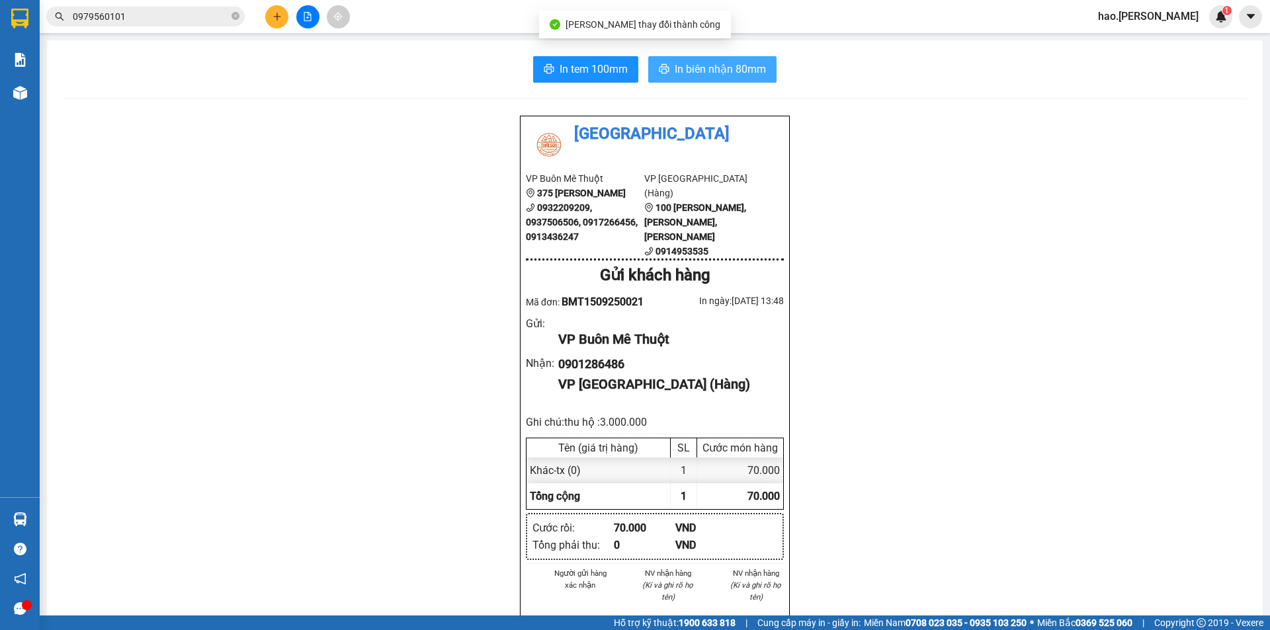
click at [734, 68] on span "In biên nhận 80mm" at bounding box center [720, 69] width 91 height 17
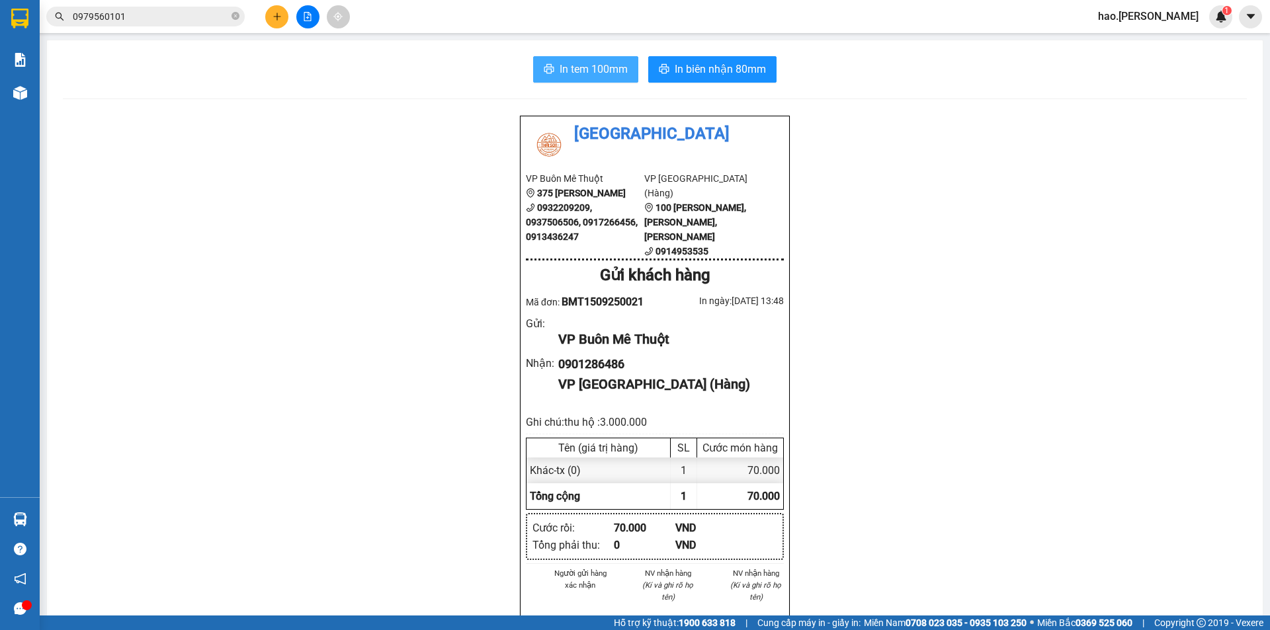
click at [597, 60] on button "In tem 100mm" at bounding box center [585, 69] width 105 height 26
click at [273, 21] on icon "plus" at bounding box center [277, 16] width 9 height 9
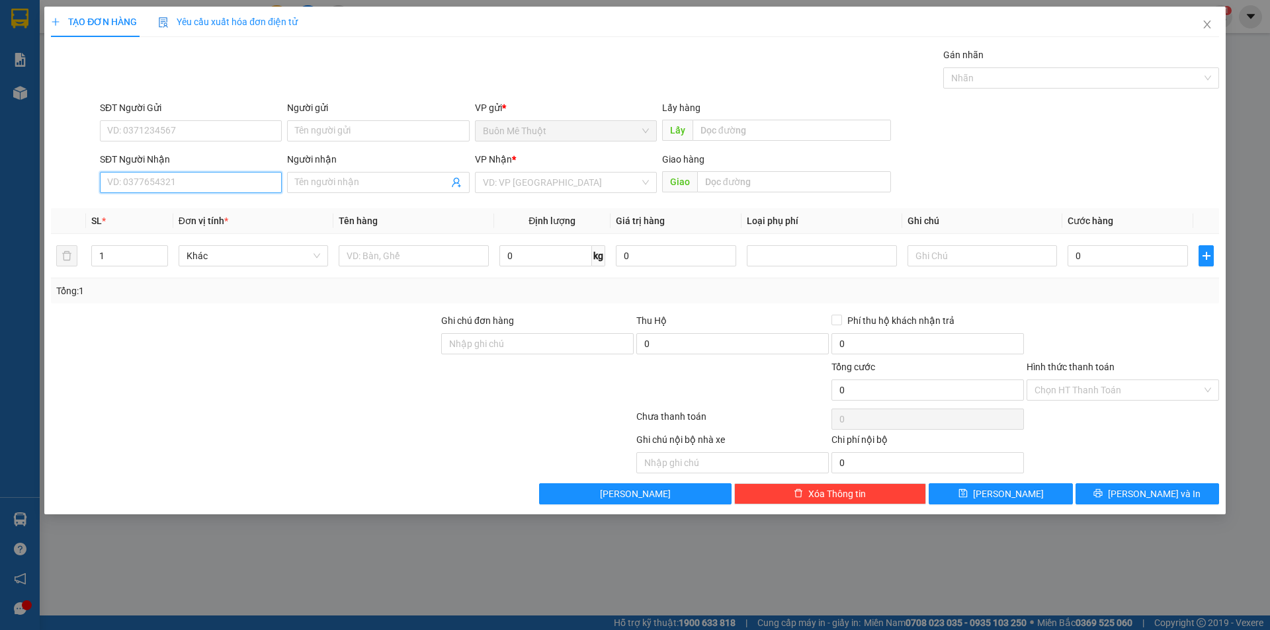
click at [136, 179] on input "SĐT Người Nhận" at bounding box center [191, 182] width 182 height 21
click at [127, 231] on div "0374630634" at bounding box center [191, 230] width 166 height 15
type input "0374630634"
type input "1.700.000"
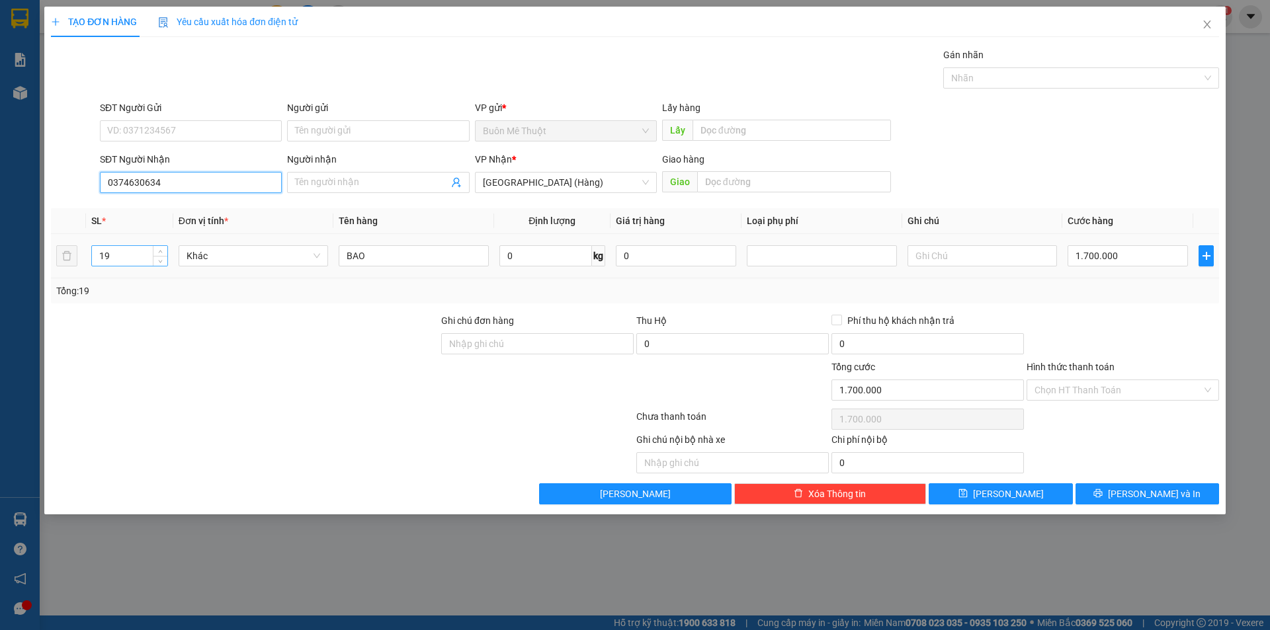
type input "0374630634"
click at [120, 252] on input "19" at bounding box center [129, 256] width 75 height 20
type input "1"
click at [392, 263] on input "BAO" at bounding box center [413, 255] width 149 height 21
type input "0"
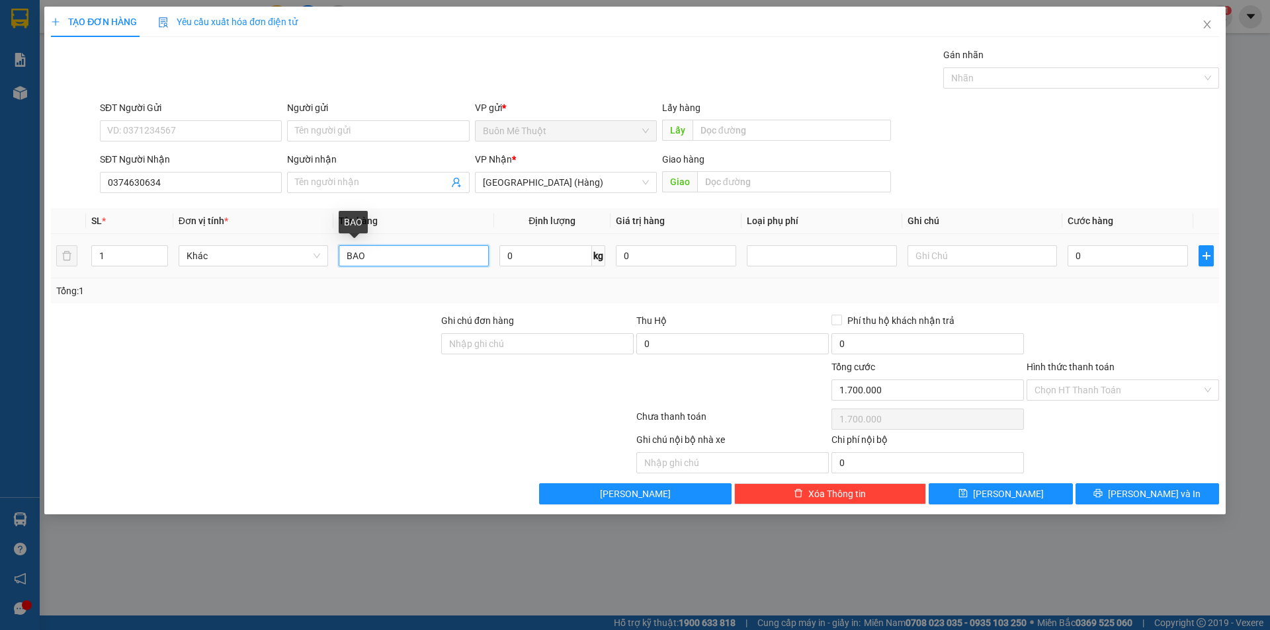
type input "0"
click at [392, 263] on input "BAO" at bounding box center [413, 255] width 149 height 21
type input "thùng"
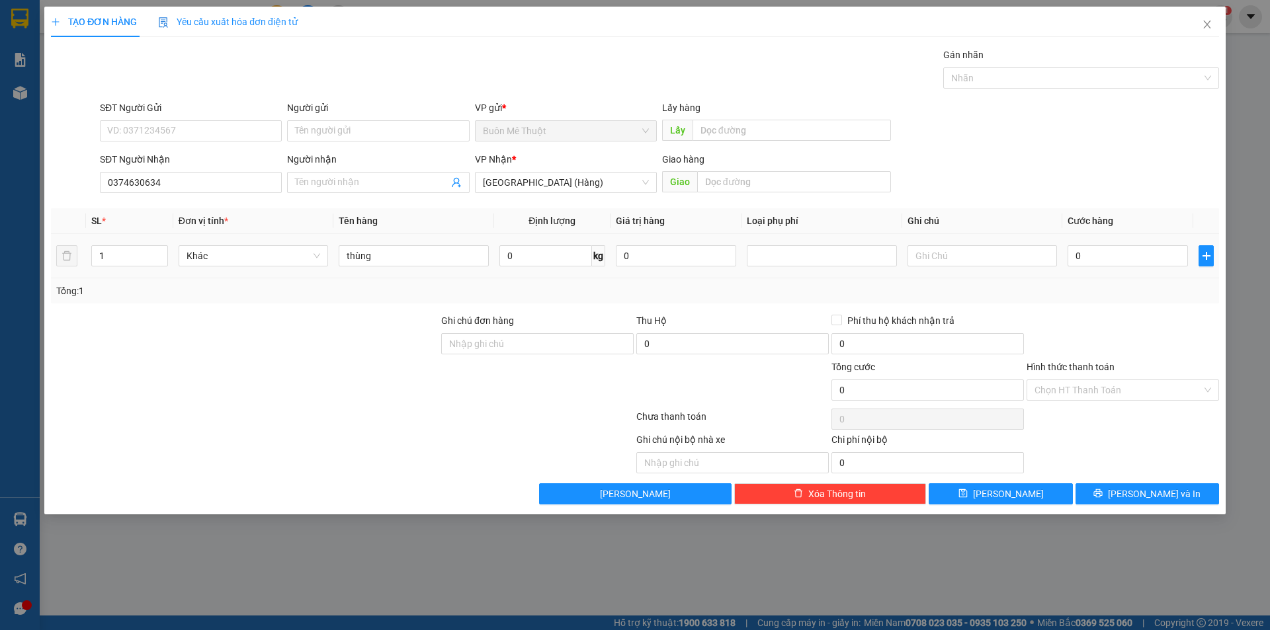
click at [1120, 243] on div "0" at bounding box center [1128, 256] width 120 height 26
click at [1122, 243] on div "0" at bounding box center [1128, 256] width 120 height 26
drag, startPoint x: 1122, startPoint y: 243, endPoint x: 1099, endPoint y: 296, distance: 58.0
click at [1111, 270] on td "0" at bounding box center [1127, 256] width 131 height 44
click at [1157, 263] on input "0" at bounding box center [1128, 255] width 120 height 21
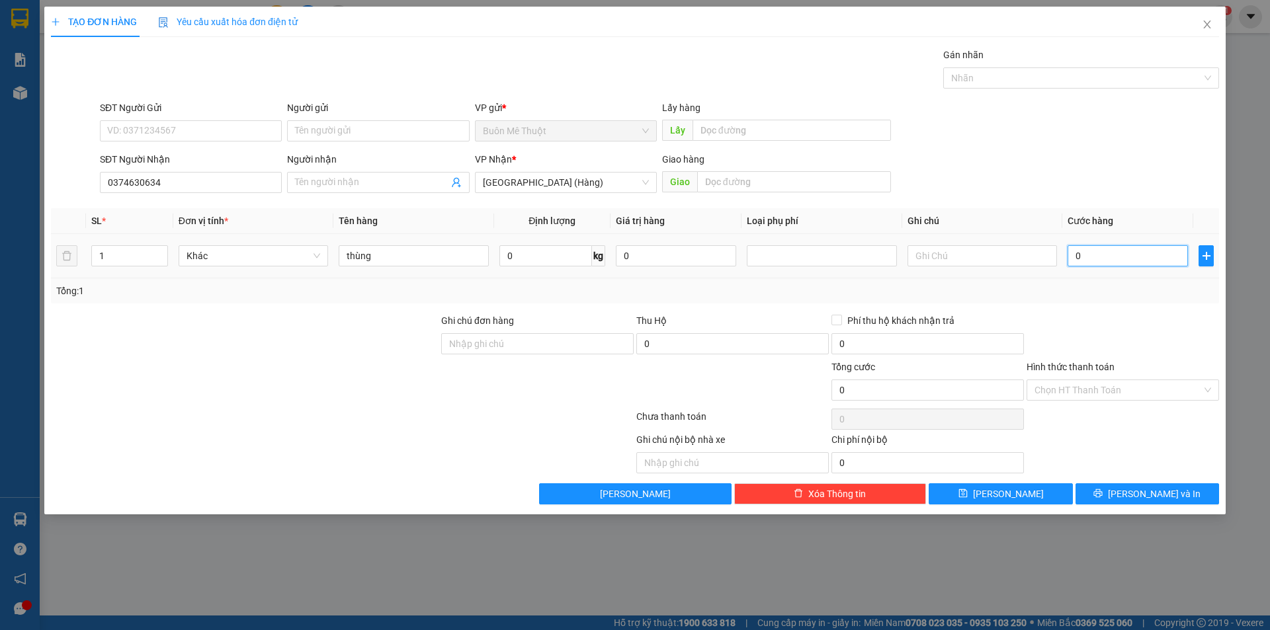
click at [1157, 263] on input "0" at bounding box center [1128, 255] width 120 height 21
drag, startPoint x: 1193, startPoint y: 326, endPoint x: 1095, endPoint y: 342, distance: 99.2
click at [1190, 329] on div at bounding box center [1122, 337] width 195 height 46
click at [1132, 260] on input "0" at bounding box center [1128, 255] width 120 height 21
type input "3"
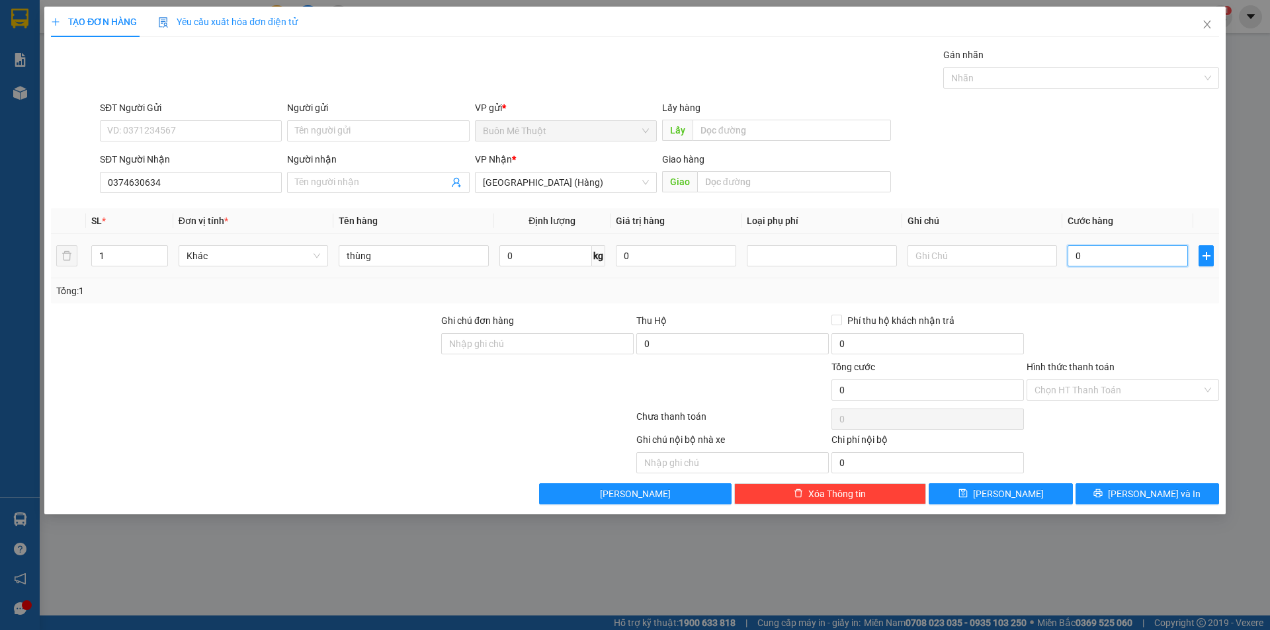
type input "3"
type input "30"
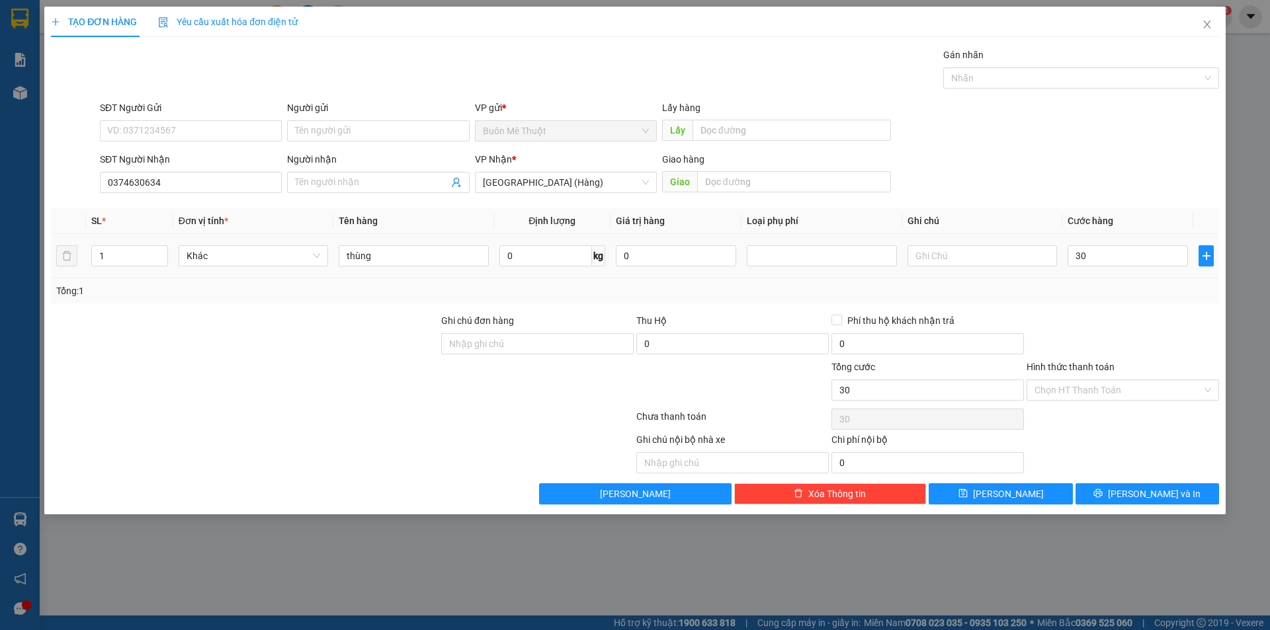
type input "30.000"
drag, startPoint x: 1132, startPoint y: 299, endPoint x: 1069, endPoint y: 413, distance: 130.5
click at [1132, 300] on div "Tổng: 1" at bounding box center [635, 290] width 1168 height 25
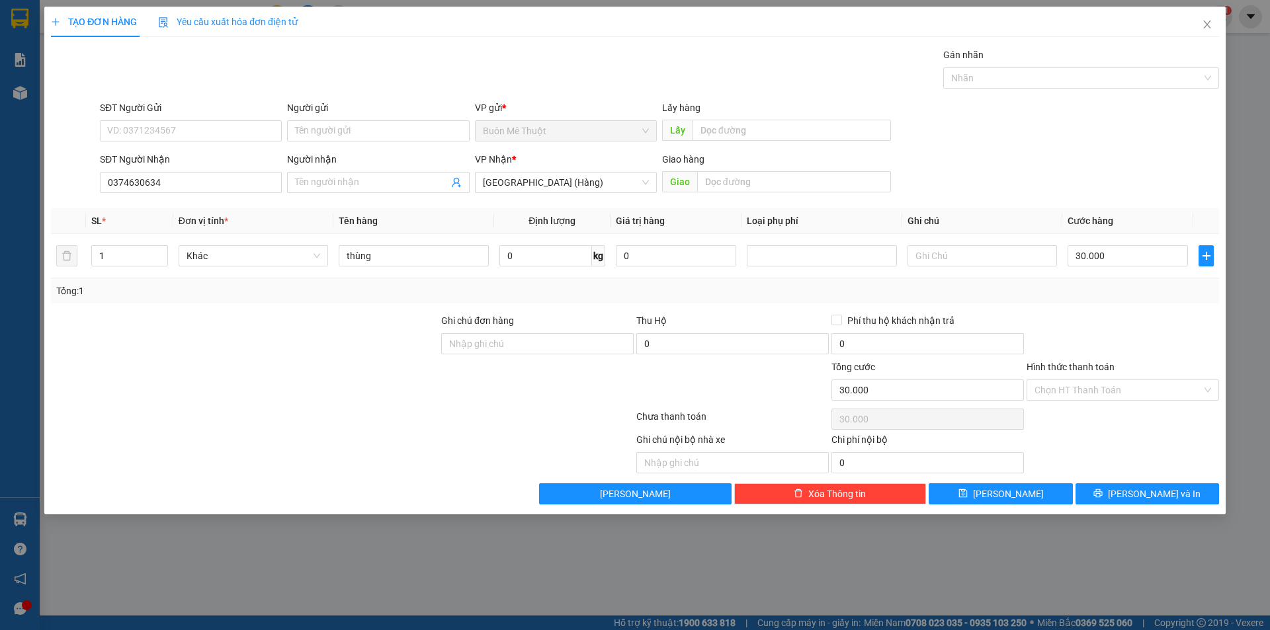
drag, startPoint x: 1058, startPoint y: 388, endPoint x: 1057, endPoint y: 403, distance: 14.6
click at [1058, 398] on input "Hình thức thanh toán" at bounding box center [1117, 390] width 167 height 20
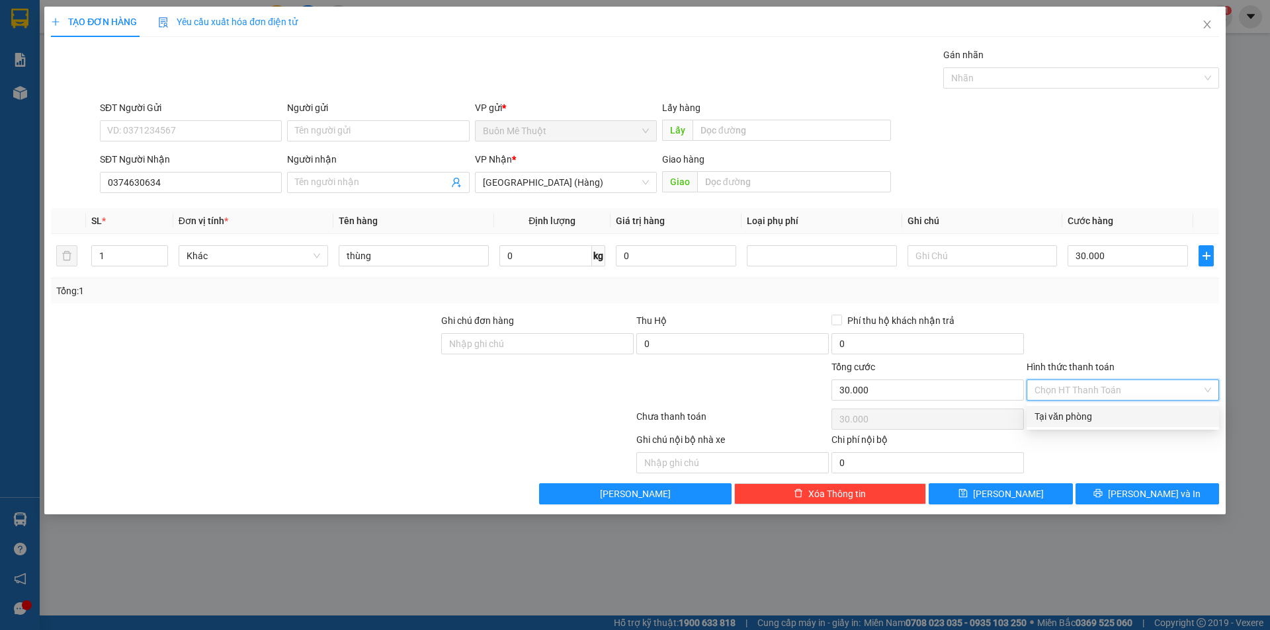
click at [1057, 411] on div "Tại văn phòng" at bounding box center [1122, 416] width 177 height 15
type input "0"
click at [1098, 482] on div "Transit Pickup Surcharge Ids Transit Deliver Surcharge Ids Transit Deliver Surc…" at bounding box center [635, 276] width 1168 height 457
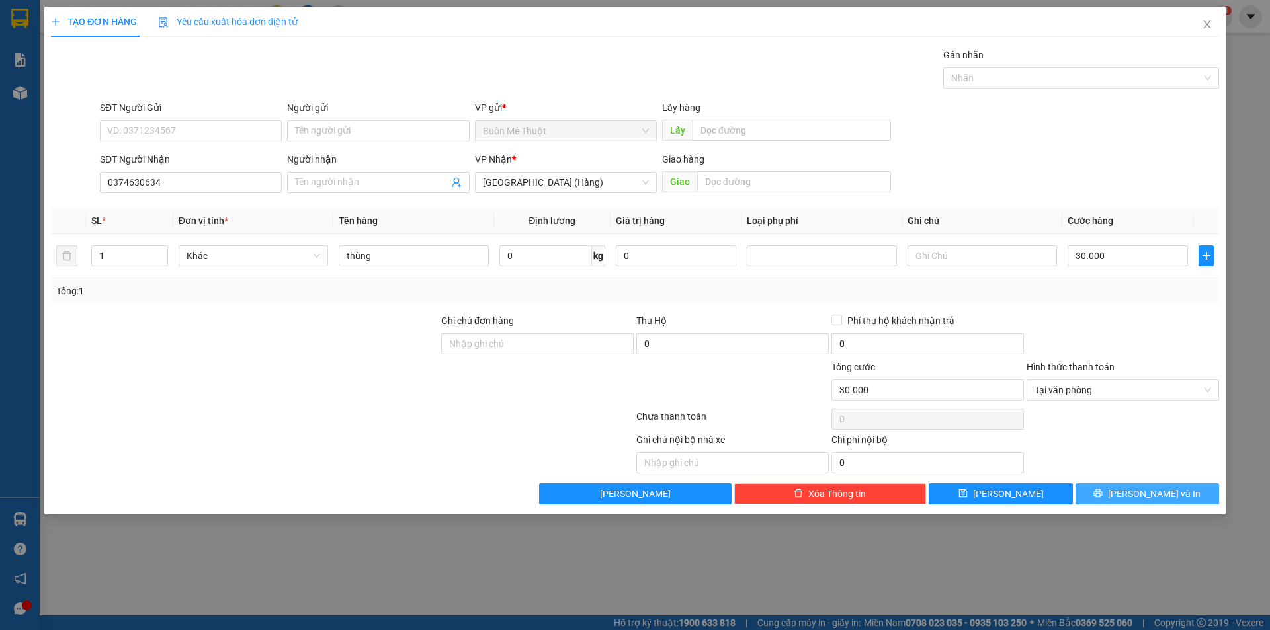
click at [1100, 493] on button "[PERSON_NAME] và In" at bounding box center [1147, 493] width 144 height 21
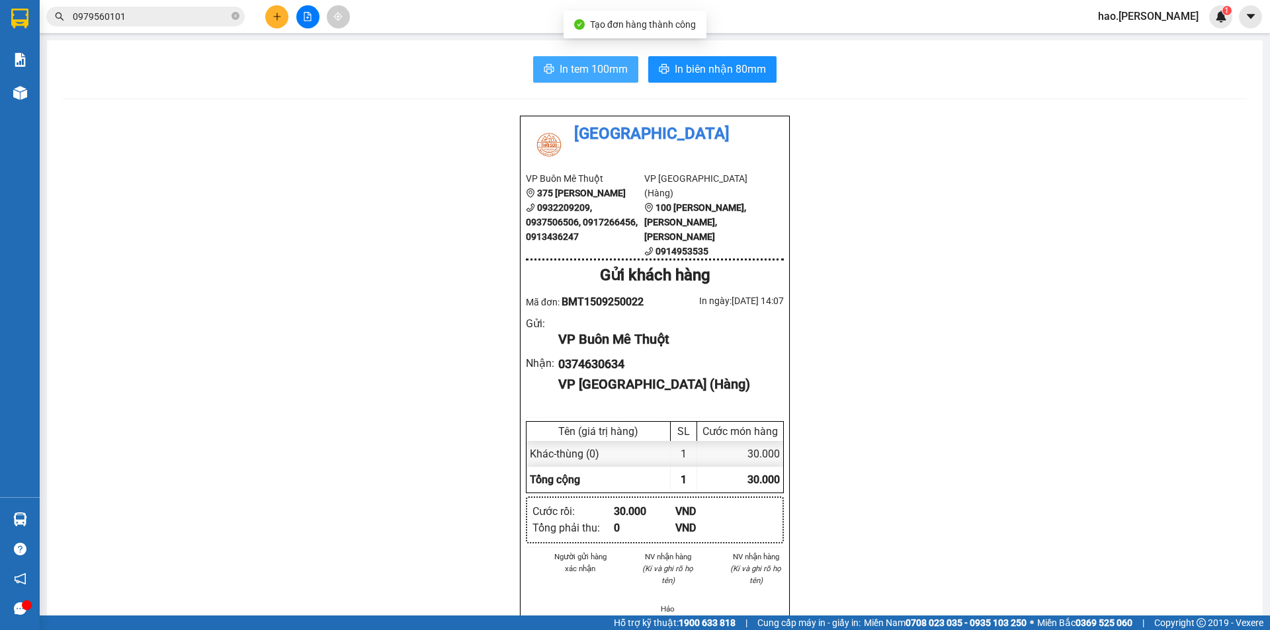
click at [597, 75] on span "In tem 100mm" at bounding box center [594, 69] width 68 height 17
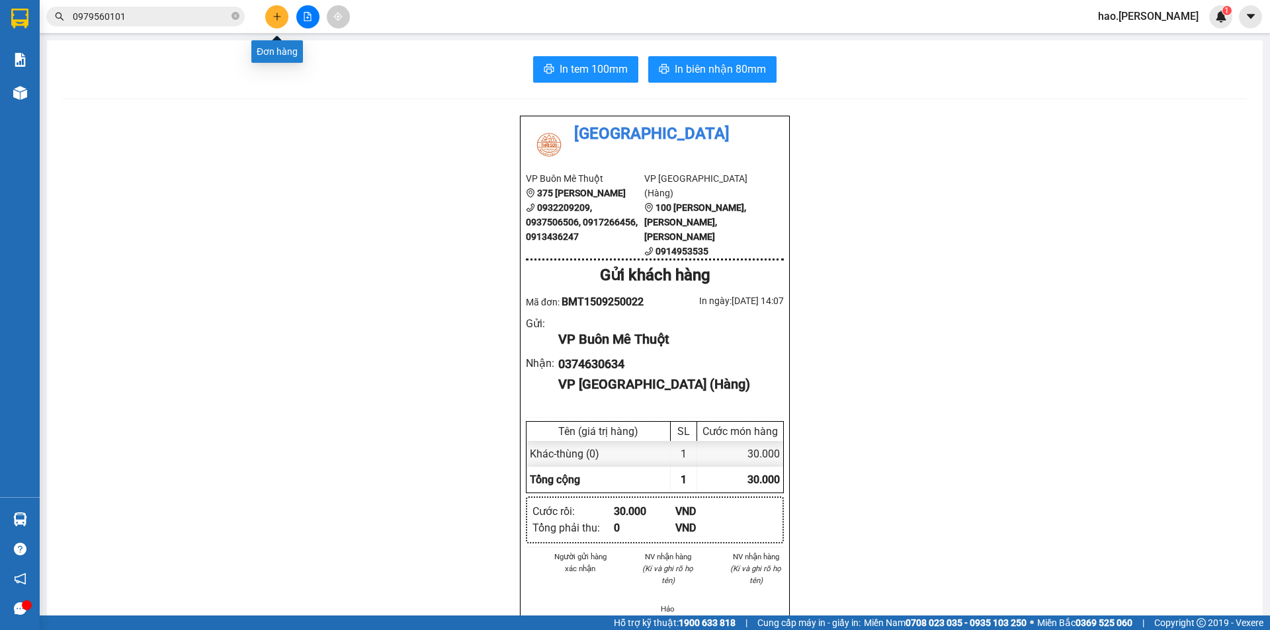
click at [276, 19] on icon "plus" at bounding box center [277, 16] width 9 height 9
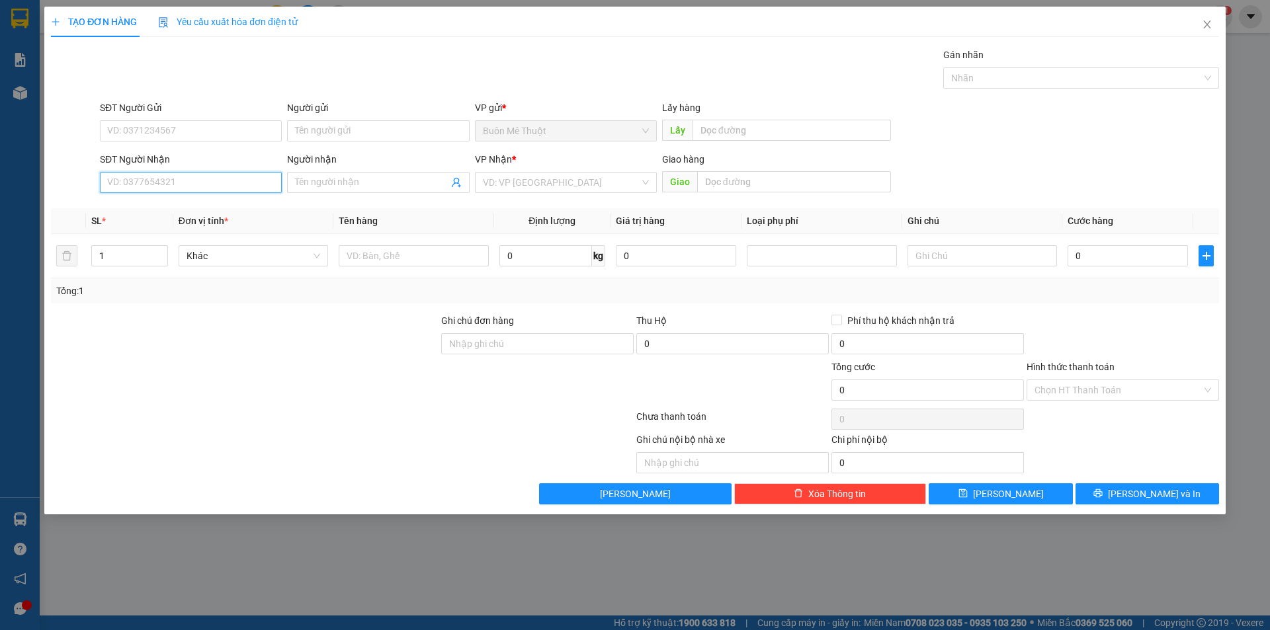
click at [161, 179] on input "SĐT Người Nhận" at bounding box center [191, 182] width 182 height 21
type input "0825702550"
drag, startPoint x: 489, startPoint y: 199, endPoint x: 495, endPoint y: 193, distance: 8.4
click at [495, 193] on div "Transit Pickup Surcharge Ids Transit Deliver Surcharge Ids Transit Deliver Surc…" at bounding box center [635, 276] width 1168 height 457
click at [497, 193] on div "VP Nhận * VD: VP [GEOGRAPHIC_DATA]" at bounding box center [566, 175] width 182 height 46
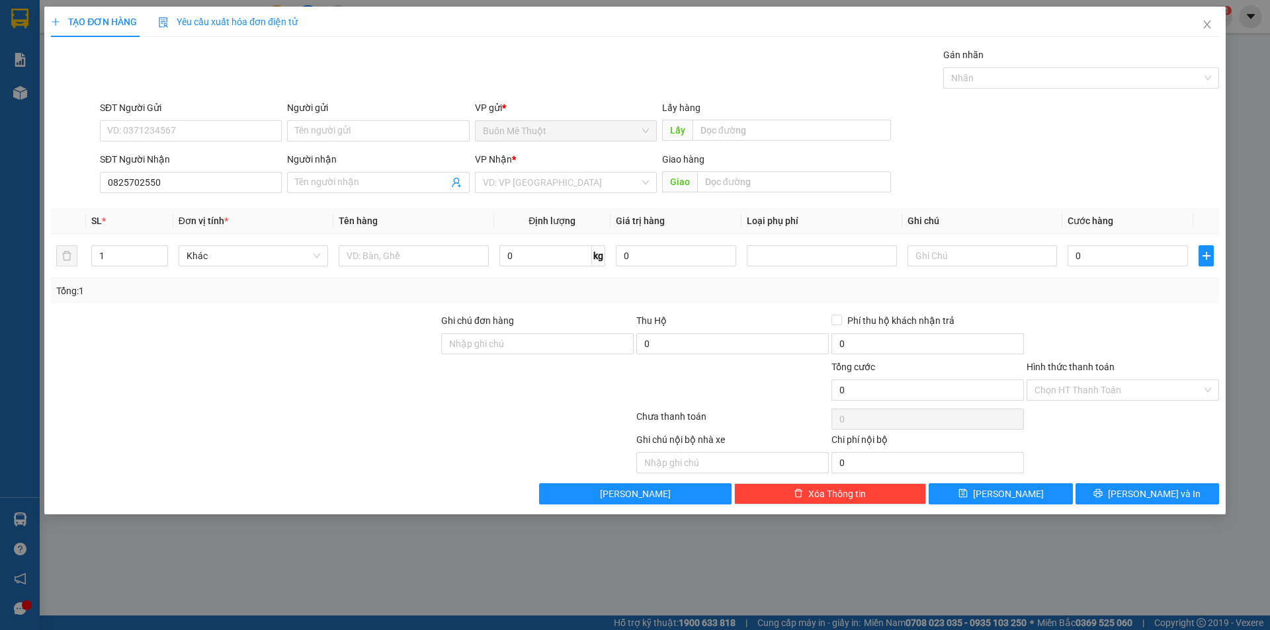
drag, startPoint x: 523, startPoint y: 186, endPoint x: 522, endPoint y: 193, distance: 7.4
click at [522, 188] on input "search" at bounding box center [561, 183] width 157 height 20
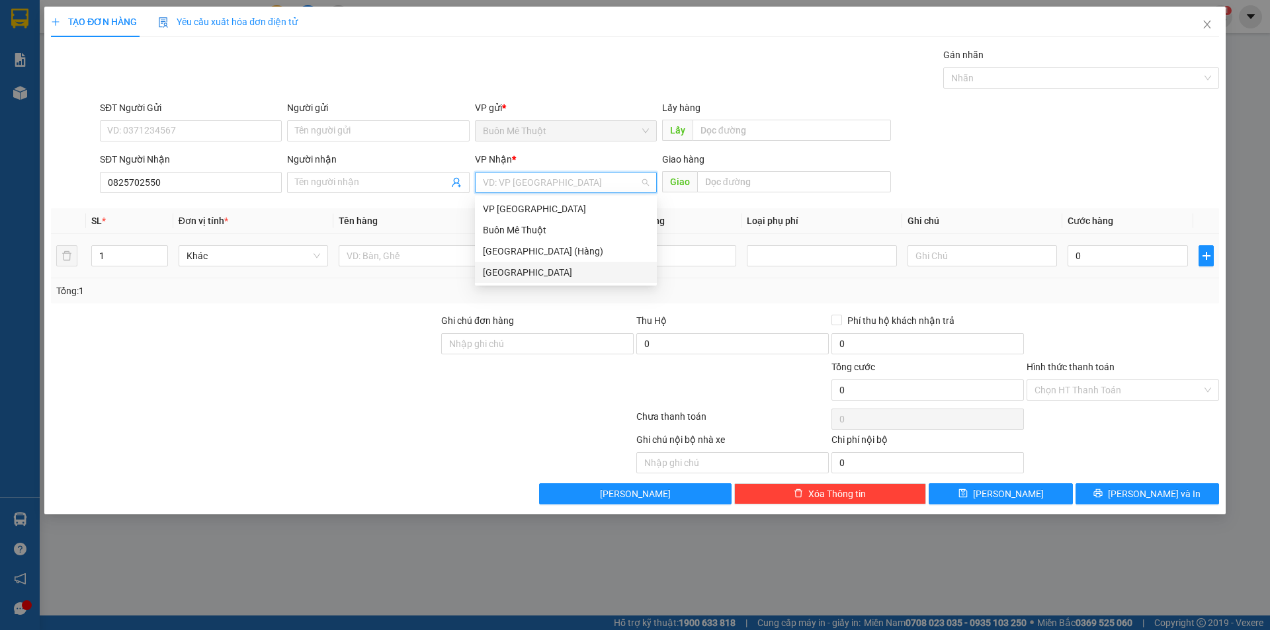
click at [521, 265] on div "[GEOGRAPHIC_DATA]" at bounding box center [566, 272] width 166 height 15
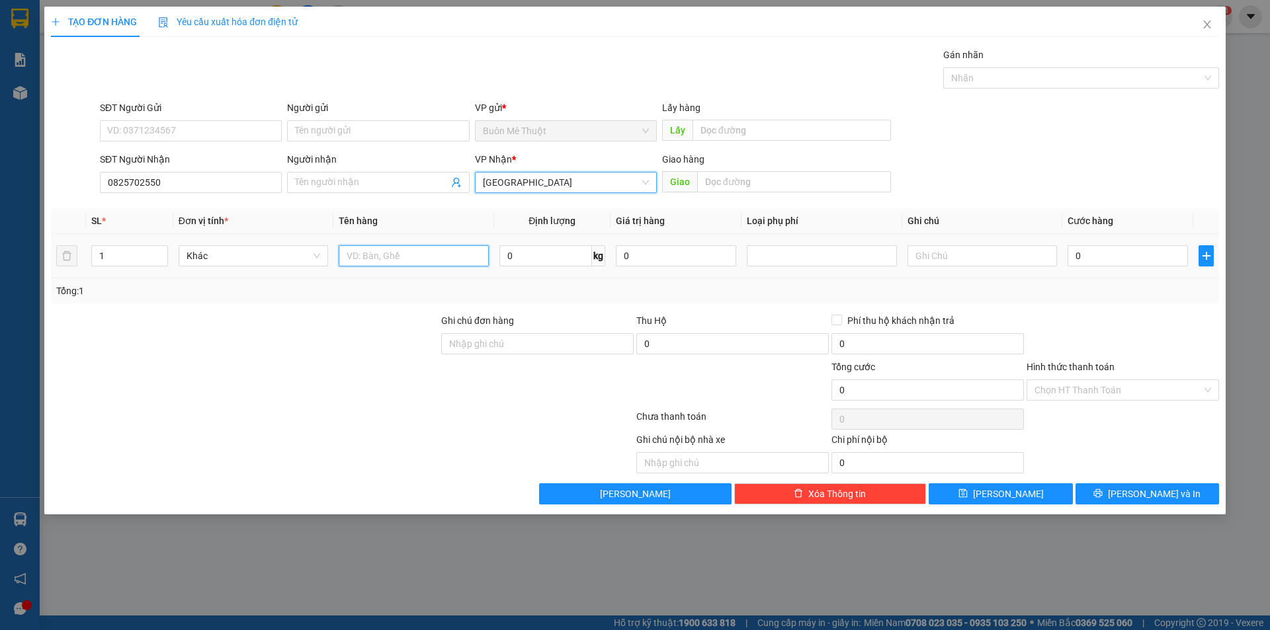
click at [422, 265] on input "text" at bounding box center [413, 255] width 149 height 21
type input "thùng"
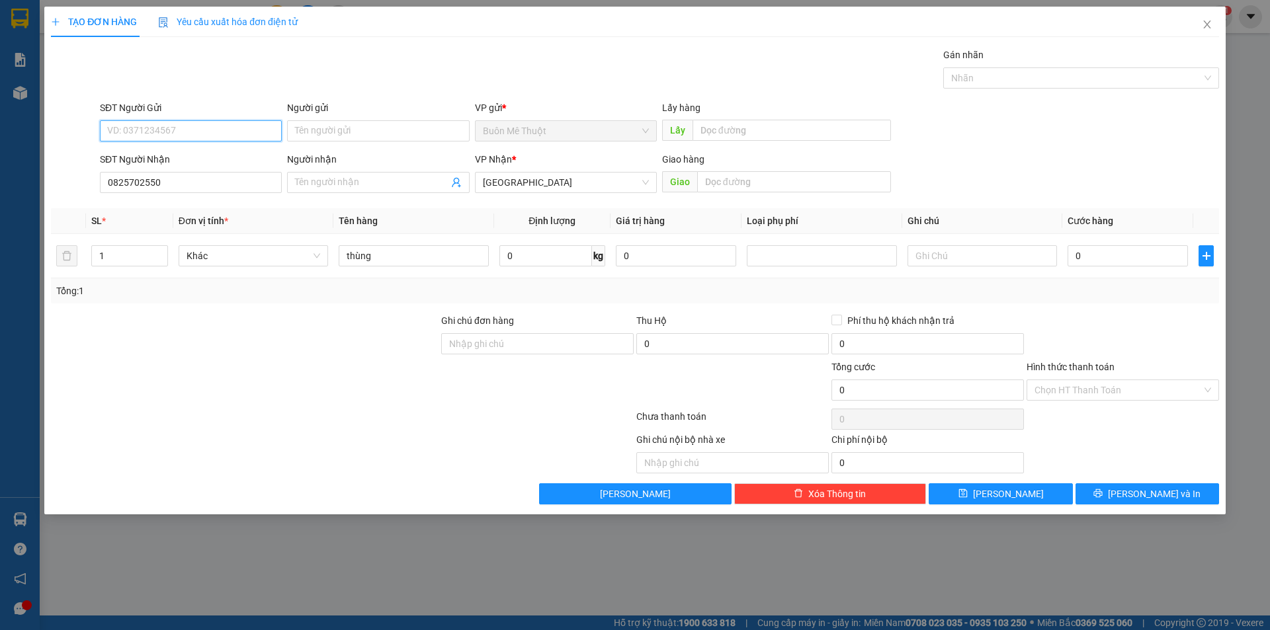
click at [127, 126] on input "SĐT Người Gửi" at bounding box center [191, 130] width 182 height 21
type input "0983032640"
click at [294, 431] on div at bounding box center [342, 419] width 585 height 26
click at [1130, 267] on div "0" at bounding box center [1128, 256] width 120 height 26
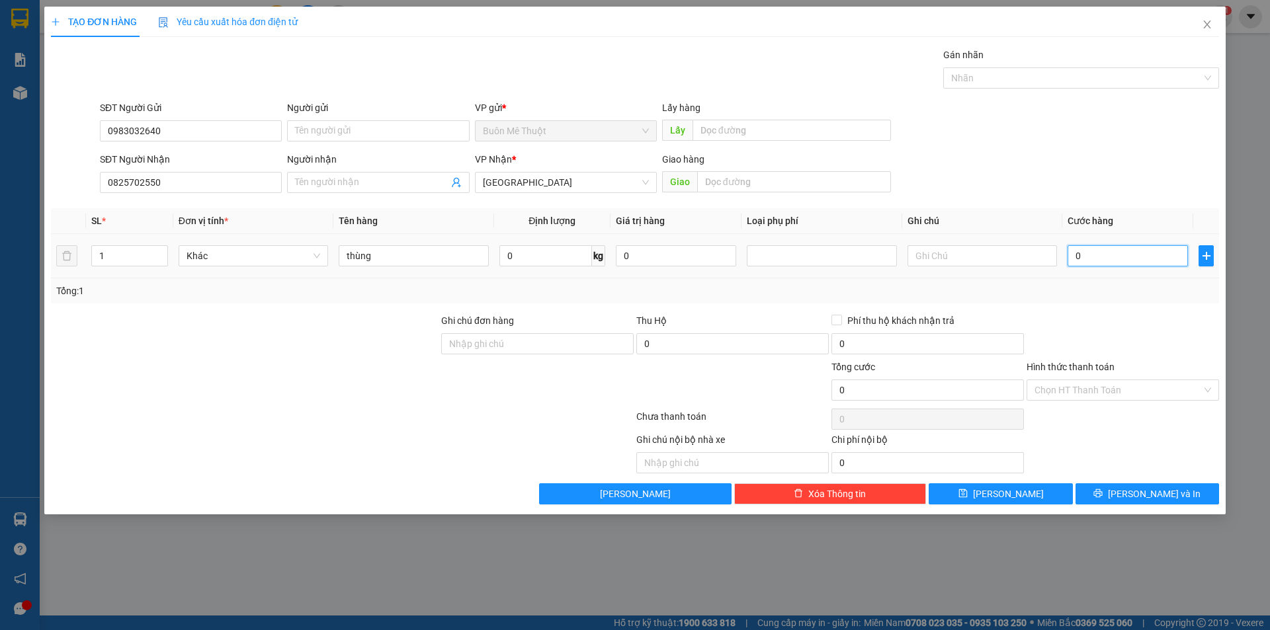
click at [1132, 260] on input "0" at bounding box center [1128, 255] width 120 height 21
type input "6"
type input "60"
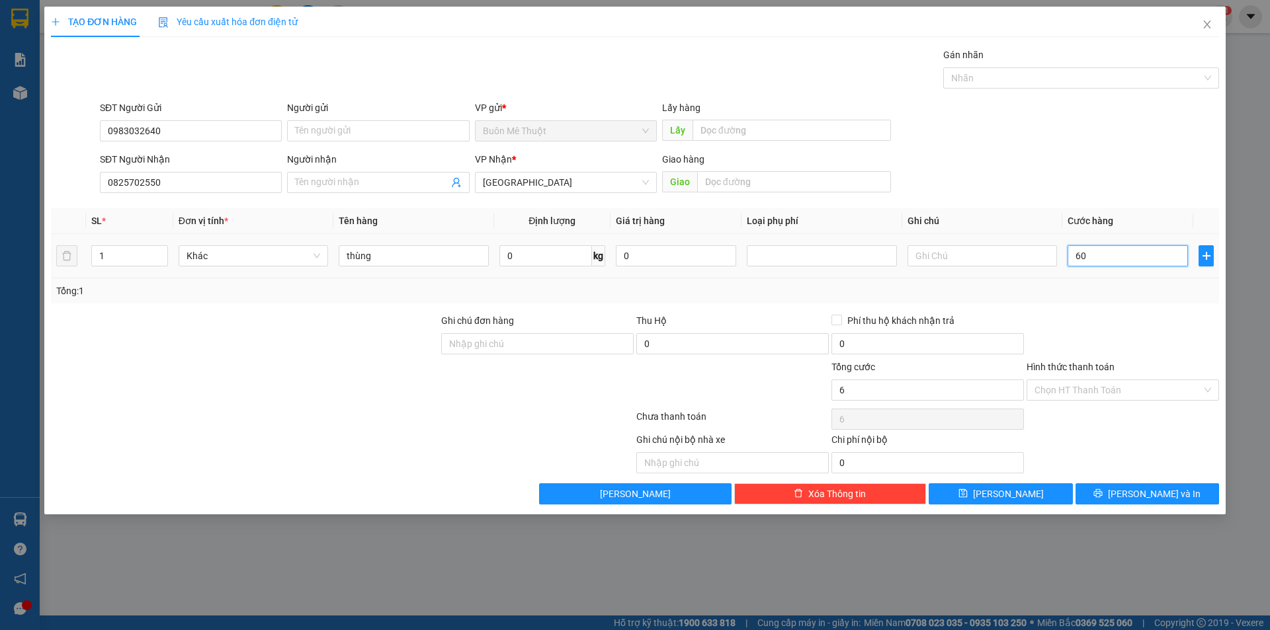
type input "60"
type input "60.000"
click at [1167, 341] on div at bounding box center [1122, 337] width 195 height 46
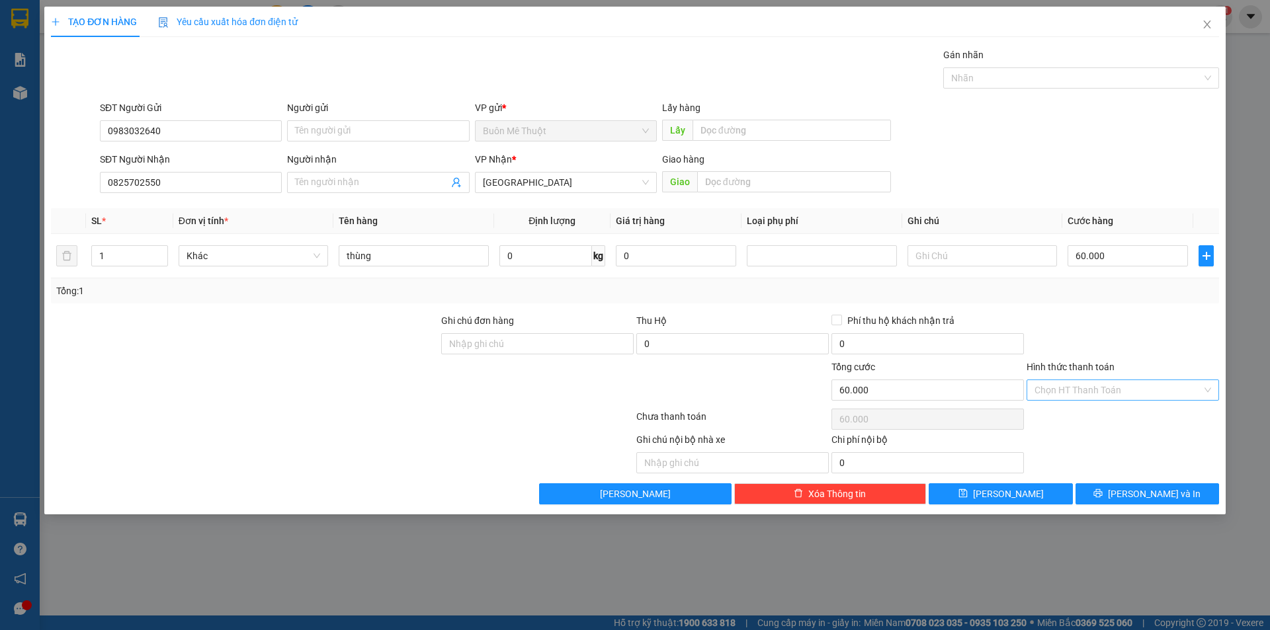
click at [1075, 384] on input "Hình thức thanh toán" at bounding box center [1117, 390] width 167 height 20
click at [1063, 415] on div "Tại văn phòng" at bounding box center [1122, 416] width 177 height 15
type input "0"
click at [1097, 493] on button "[PERSON_NAME] và In" at bounding box center [1147, 493] width 144 height 21
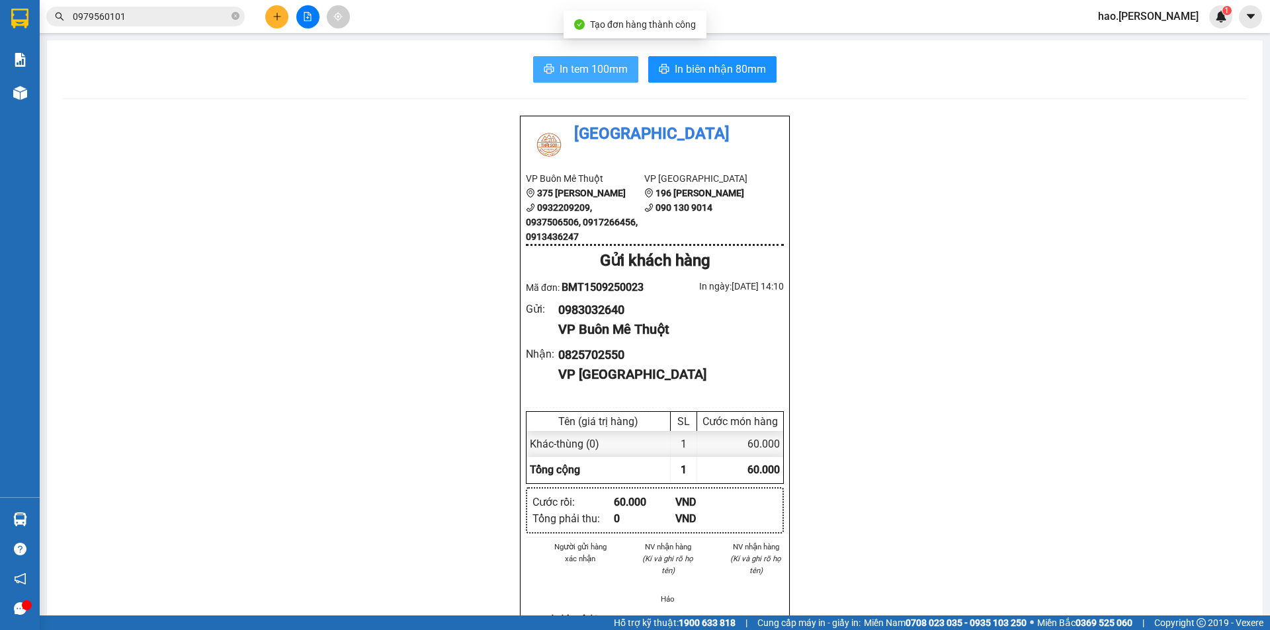
click at [572, 67] on span "In tem 100mm" at bounding box center [594, 69] width 68 height 17
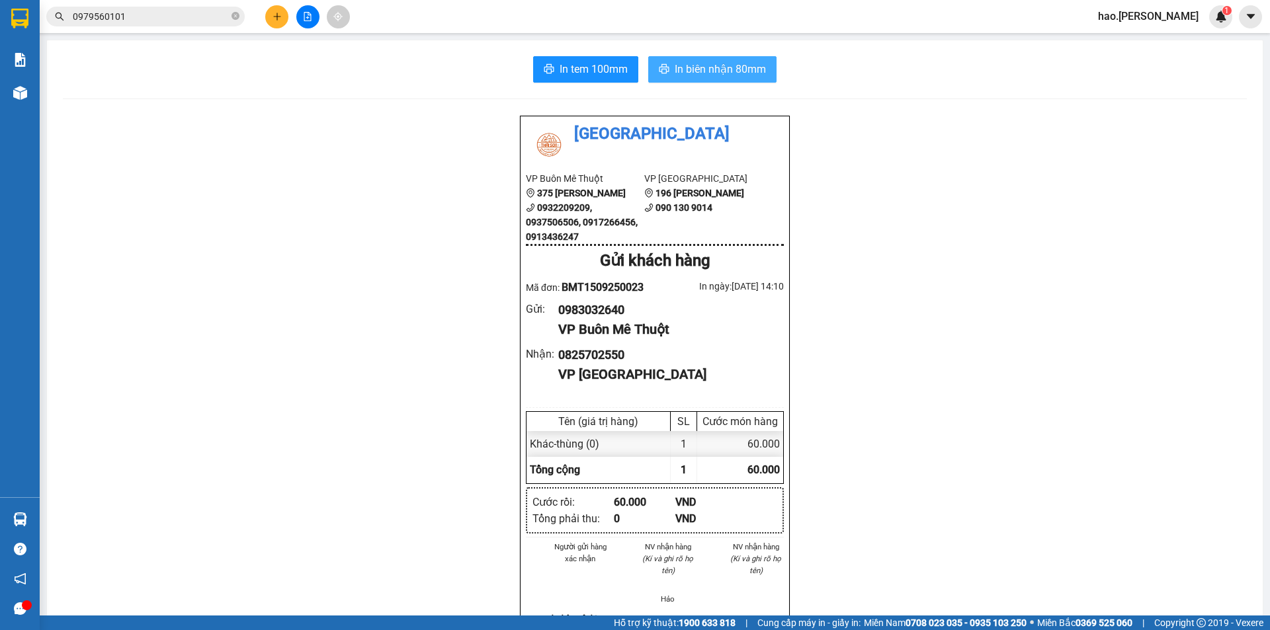
click at [713, 77] on span "In biên nhận 80mm" at bounding box center [720, 69] width 91 height 17
click at [291, 22] on div at bounding box center [307, 16] width 99 height 23
click at [276, 21] on icon "plus" at bounding box center [277, 16] width 9 height 9
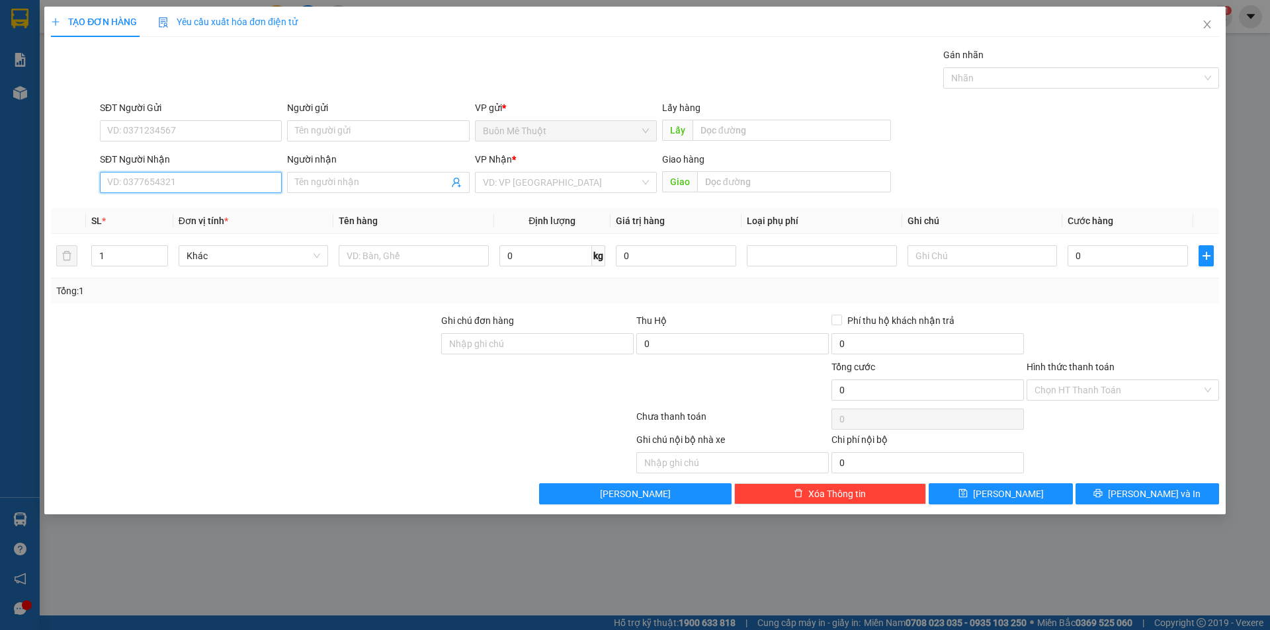
click at [155, 180] on input "SĐT Người Nhận" at bounding box center [191, 182] width 182 height 21
click at [134, 213] on div "0946010001" at bounding box center [191, 209] width 166 height 15
type input "0946010001"
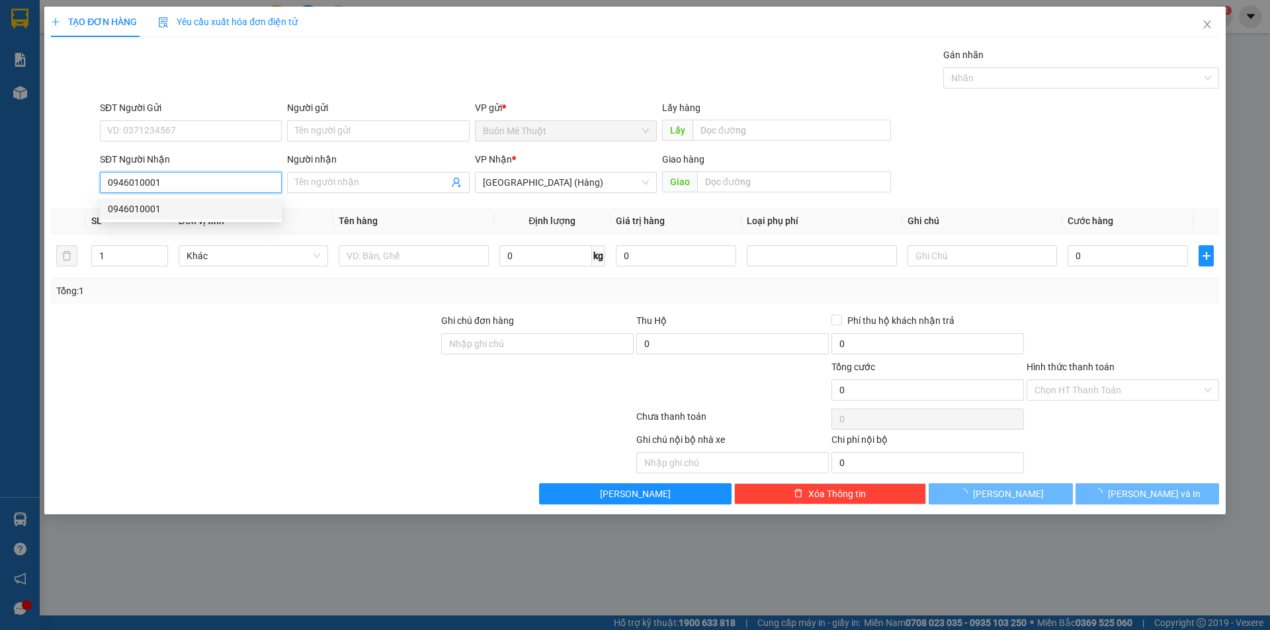
type input "100.000"
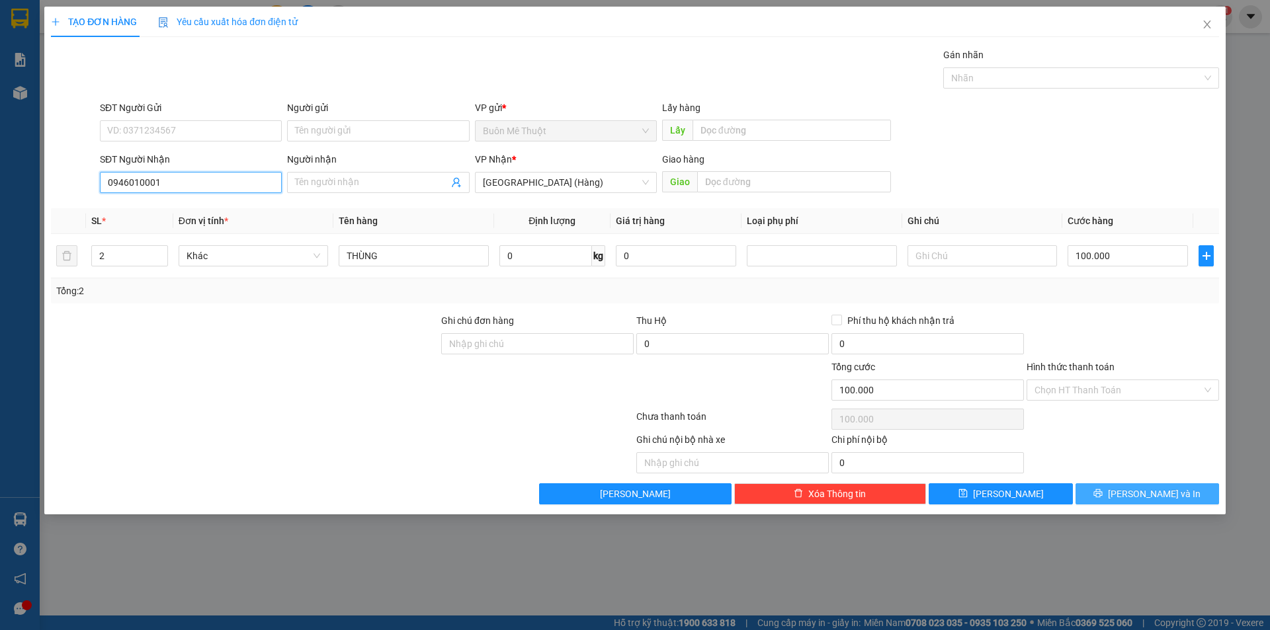
type input "0946010001"
click at [1103, 491] on icon "printer" at bounding box center [1097, 493] width 9 height 9
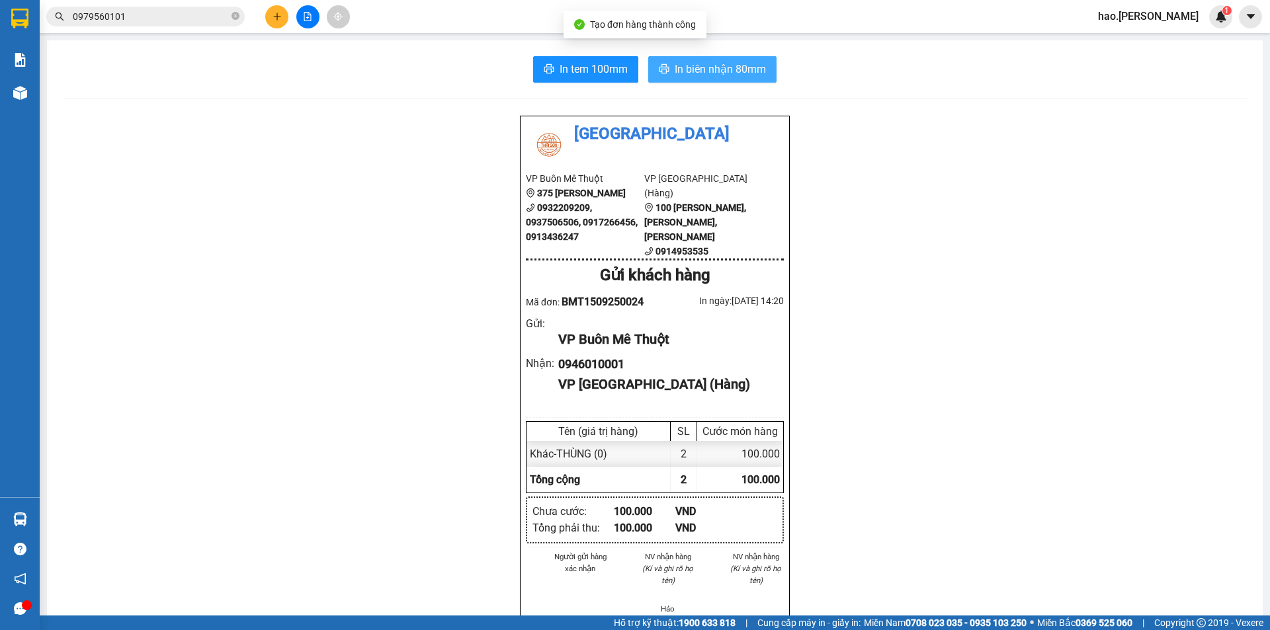
click at [693, 79] on button "In biên nhận 80mm" at bounding box center [712, 69] width 128 height 26
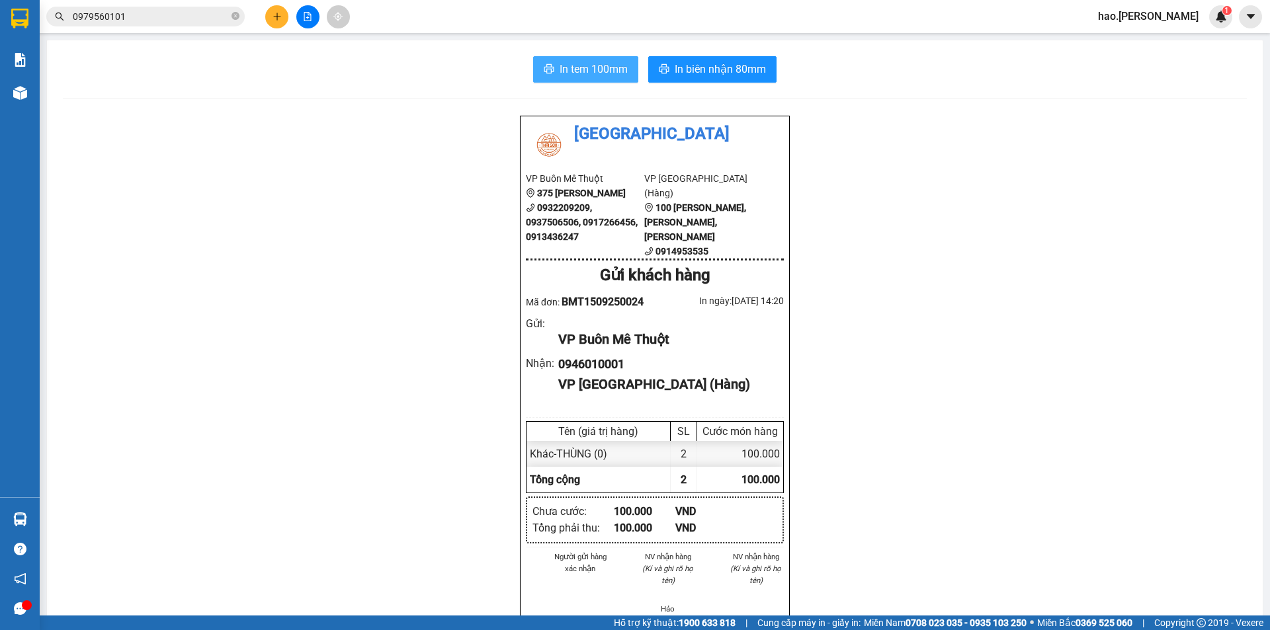
click at [587, 64] on span "In tem 100mm" at bounding box center [594, 69] width 68 height 17
click at [276, 19] on icon "plus" at bounding box center [277, 16] width 9 height 9
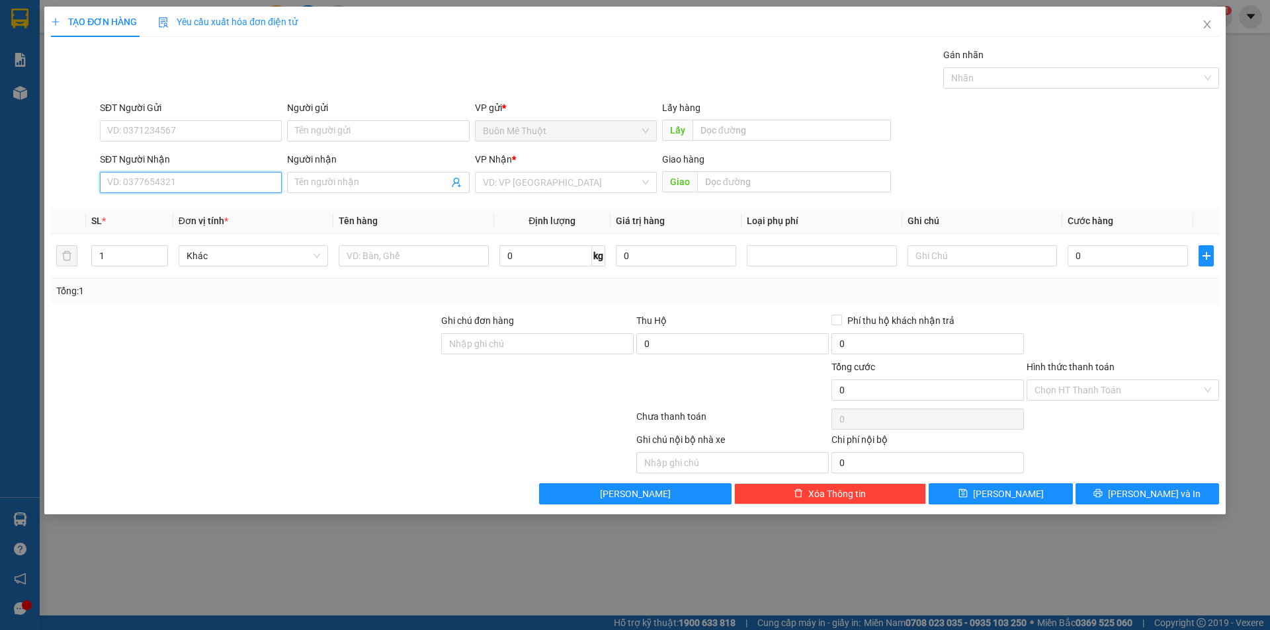
click at [183, 189] on input "SĐT Người Nhận" at bounding box center [191, 182] width 182 height 21
type input "0979566505"
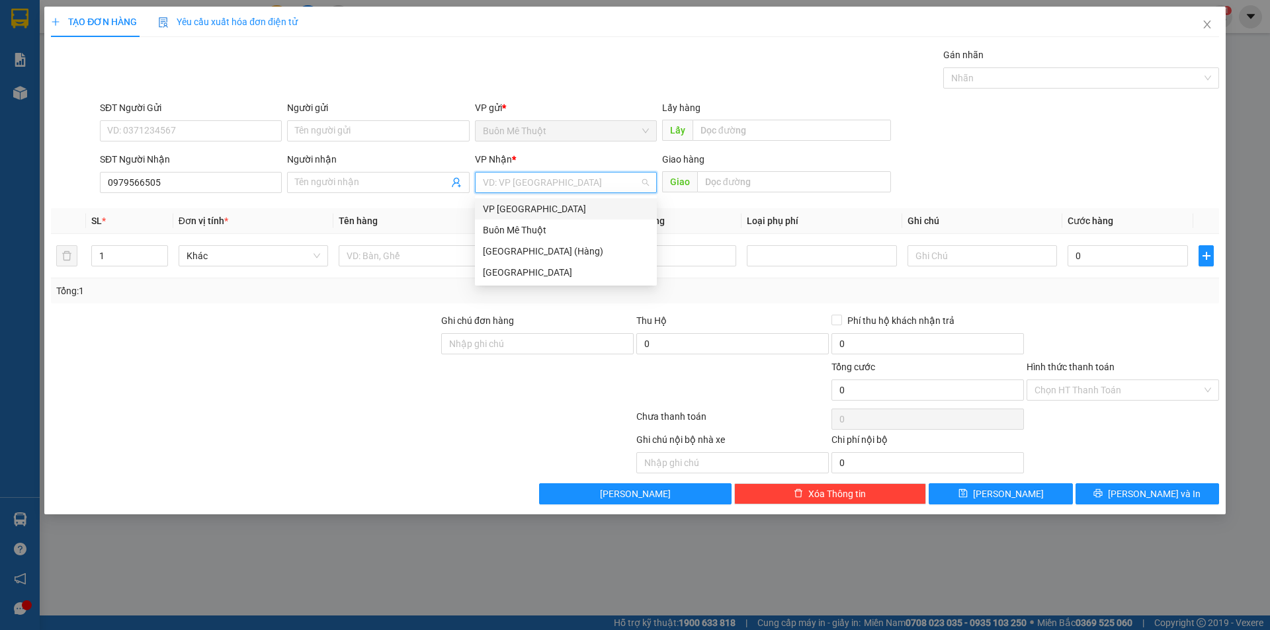
drag, startPoint x: 583, startPoint y: 189, endPoint x: 528, endPoint y: 241, distance: 75.8
click at [581, 190] on input "search" at bounding box center [561, 183] width 157 height 20
click at [501, 253] on div "[GEOGRAPHIC_DATA] (Hàng)" at bounding box center [566, 251] width 166 height 15
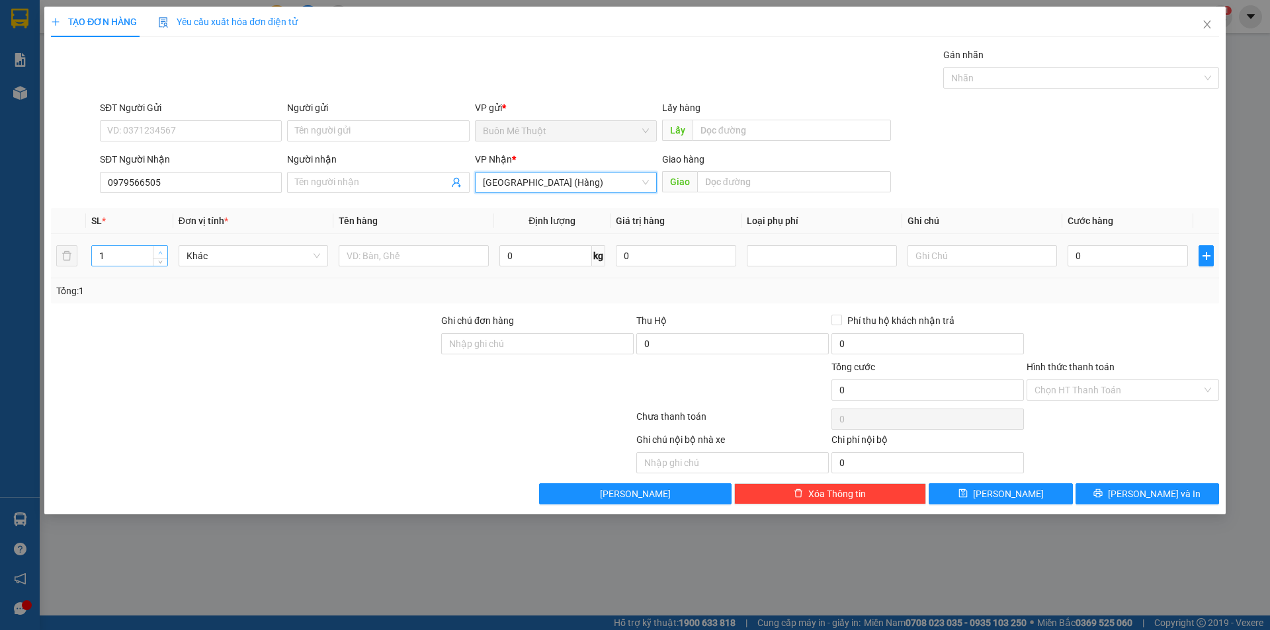
type input "2"
click at [165, 253] on span "Increase Value" at bounding box center [160, 252] width 15 height 12
click at [434, 253] on input "text" at bounding box center [413, 255] width 149 height 21
type input "máy"
click at [1090, 263] on input "0" at bounding box center [1128, 255] width 120 height 21
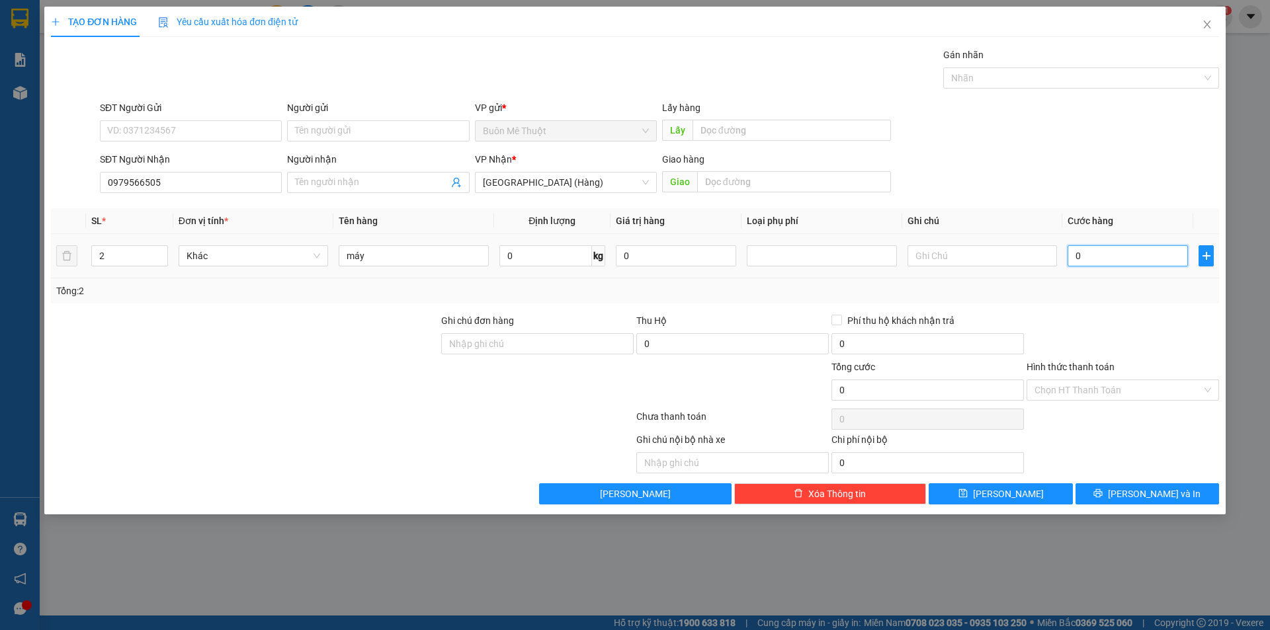
type input "2"
type input "20"
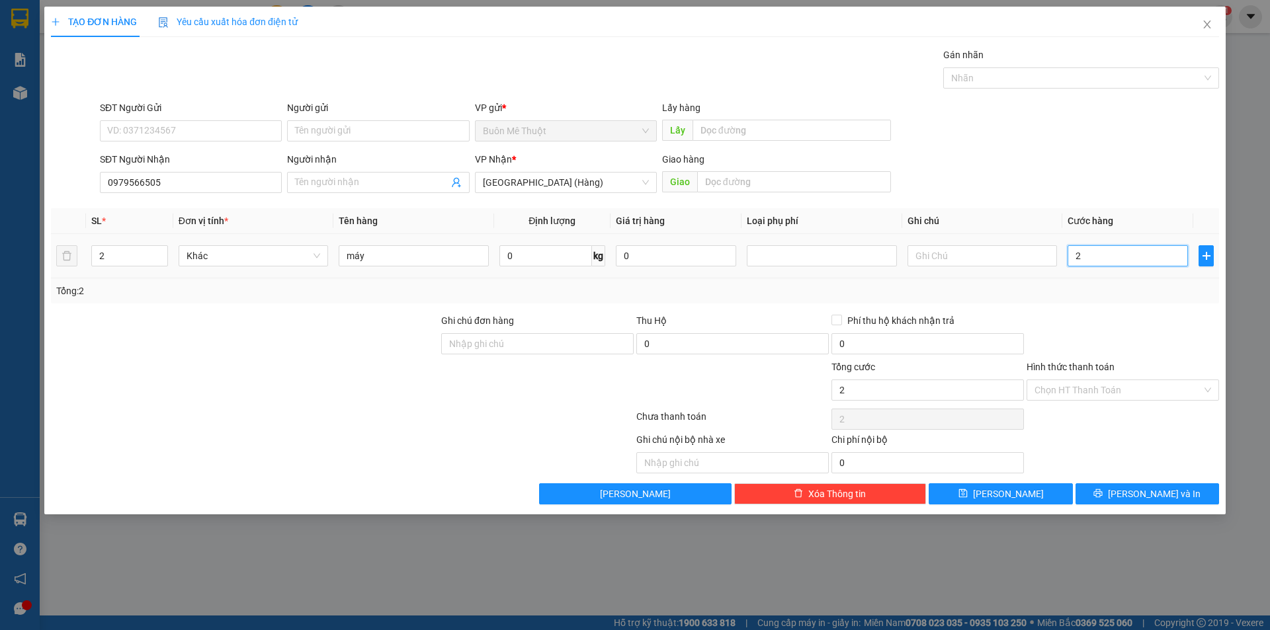
type input "20"
type input "200"
type input "200.000"
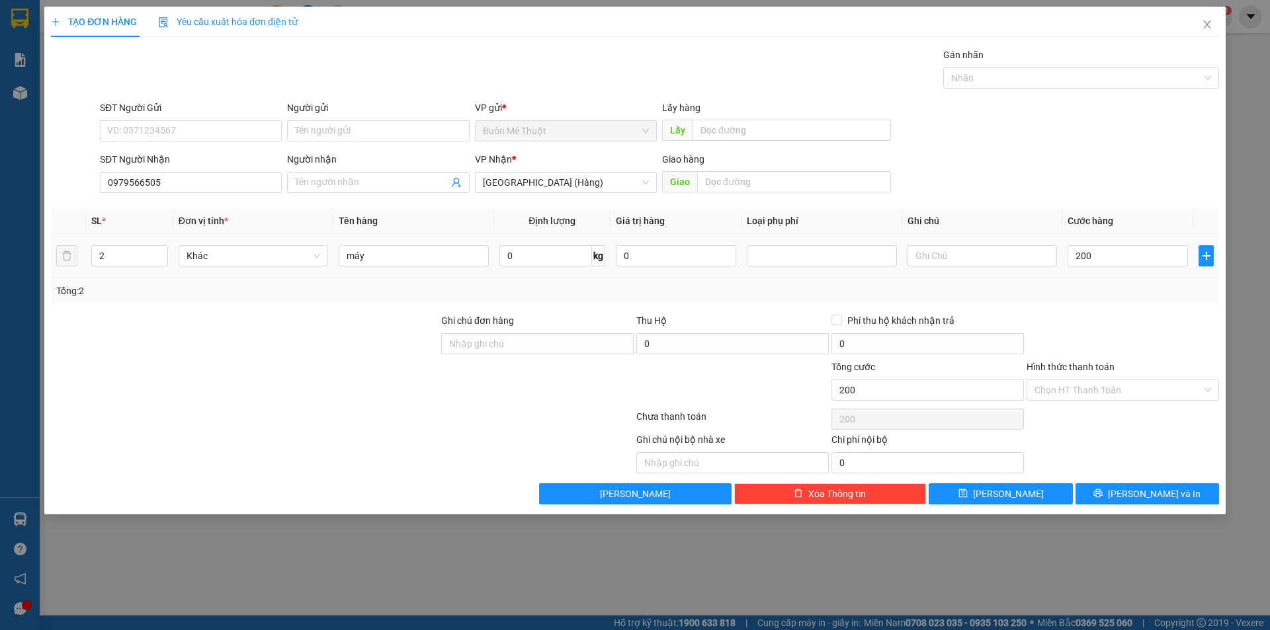
type input "200.000"
drag, startPoint x: 1112, startPoint y: 269, endPoint x: 1066, endPoint y: 355, distance: 97.4
click at [1106, 274] on td "200.000" at bounding box center [1127, 256] width 131 height 44
click at [1056, 399] on input "Hình thức thanh toán" at bounding box center [1117, 390] width 167 height 20
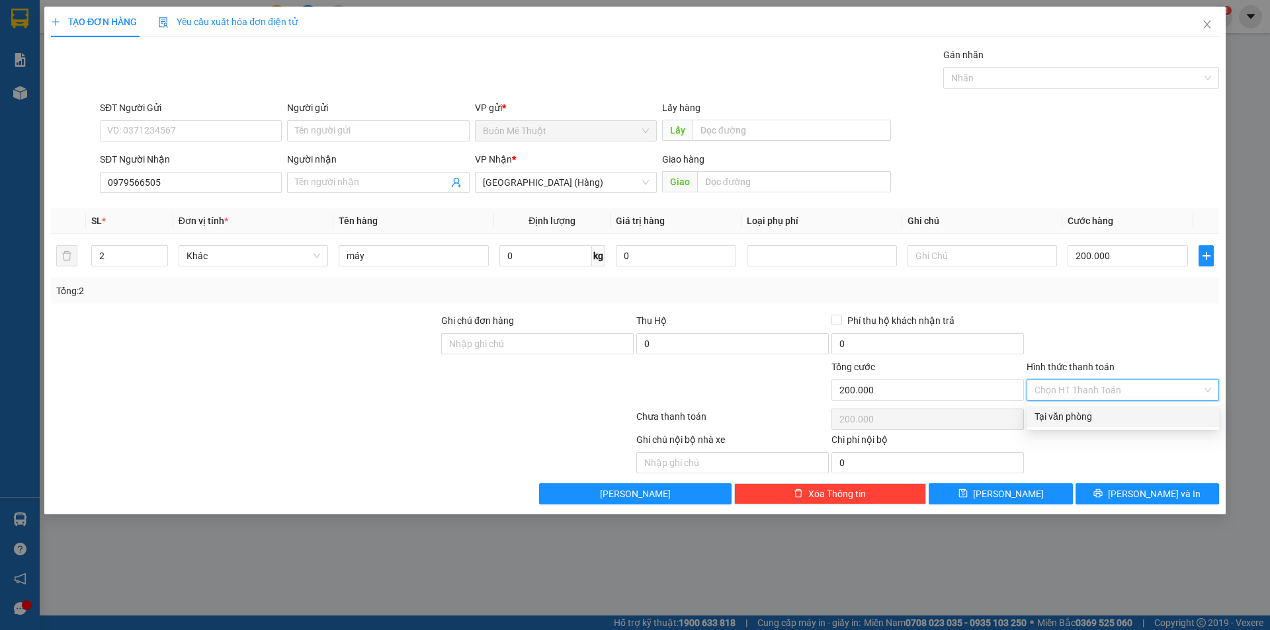
drag, startPoint x: 1053, startPoint y: 411, endPoint x: 1136, endPoint y: 524, distance: 140.1
click at [1064, 432] on div "Transit Pickup Surcharge Ids Transit Deliver Surcharge Ids Transit Deliver Surc…" at bounding box center [635, 276] width 1168 height 457
click at [1078, 420] on div "Tại văn phòng" at bounding box center [1122, 416] width 177 height 15
type input "0"
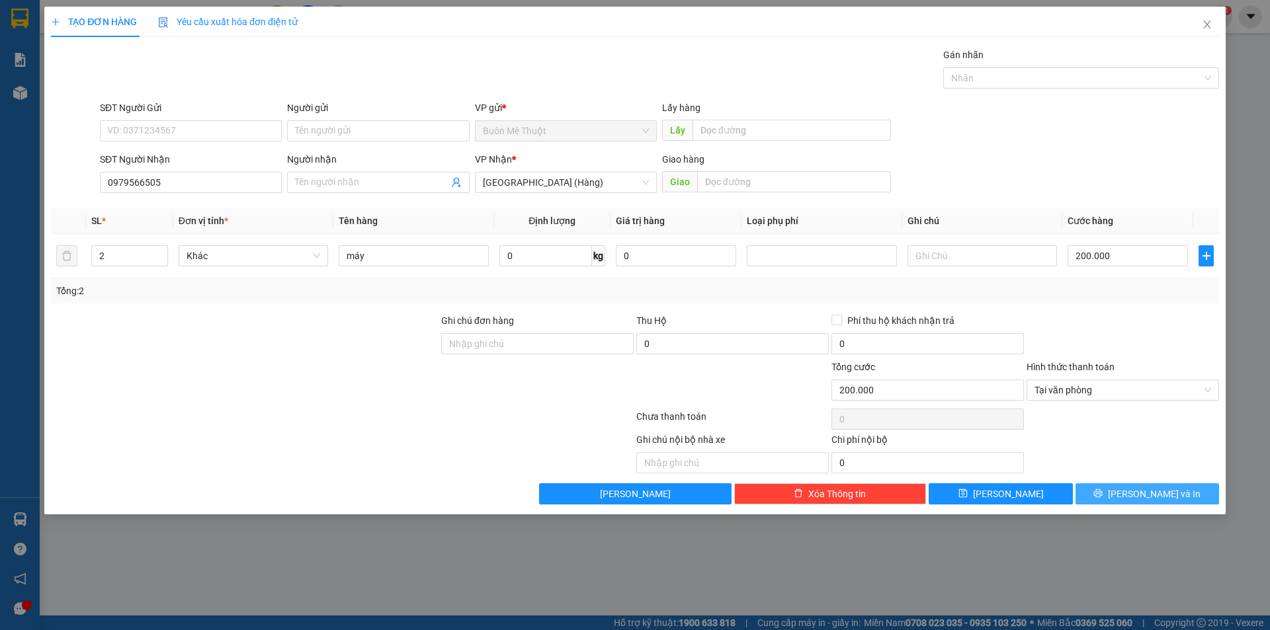
click at [1136, 498] on span "[PERSON_NAME] và In" at bounding box center [1154, 494] width 93 height 15
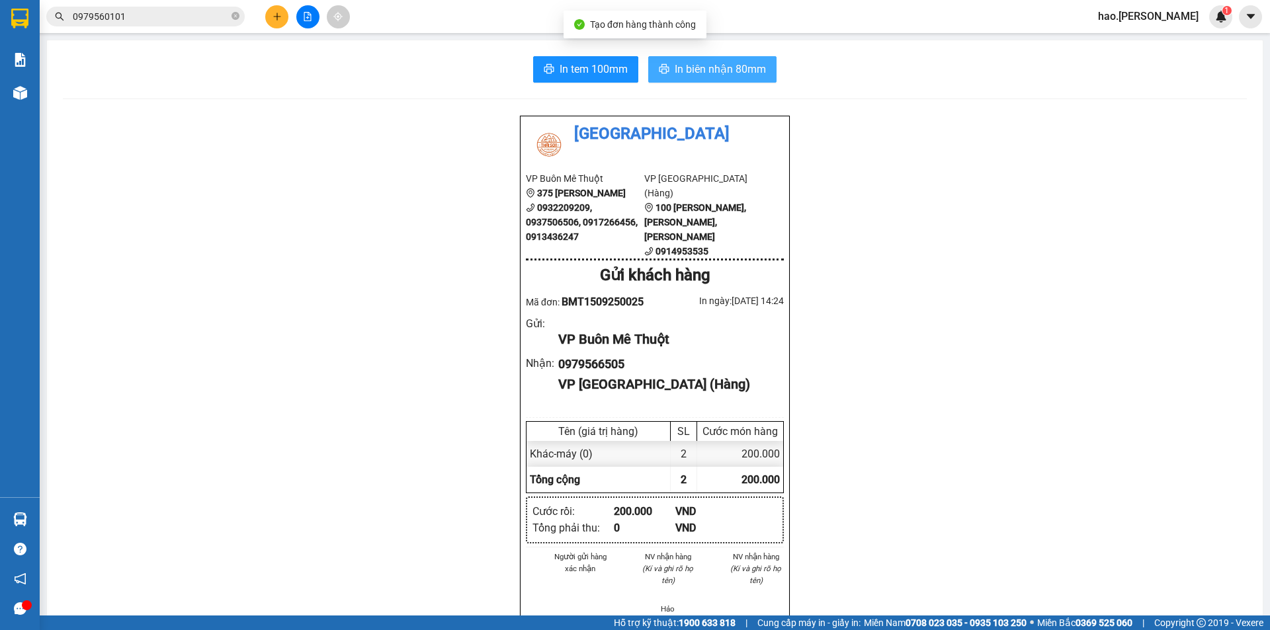
click at [727, 72] on span "In biên nhận 80mm" at bounding box center [720, 69] width 91 height 17
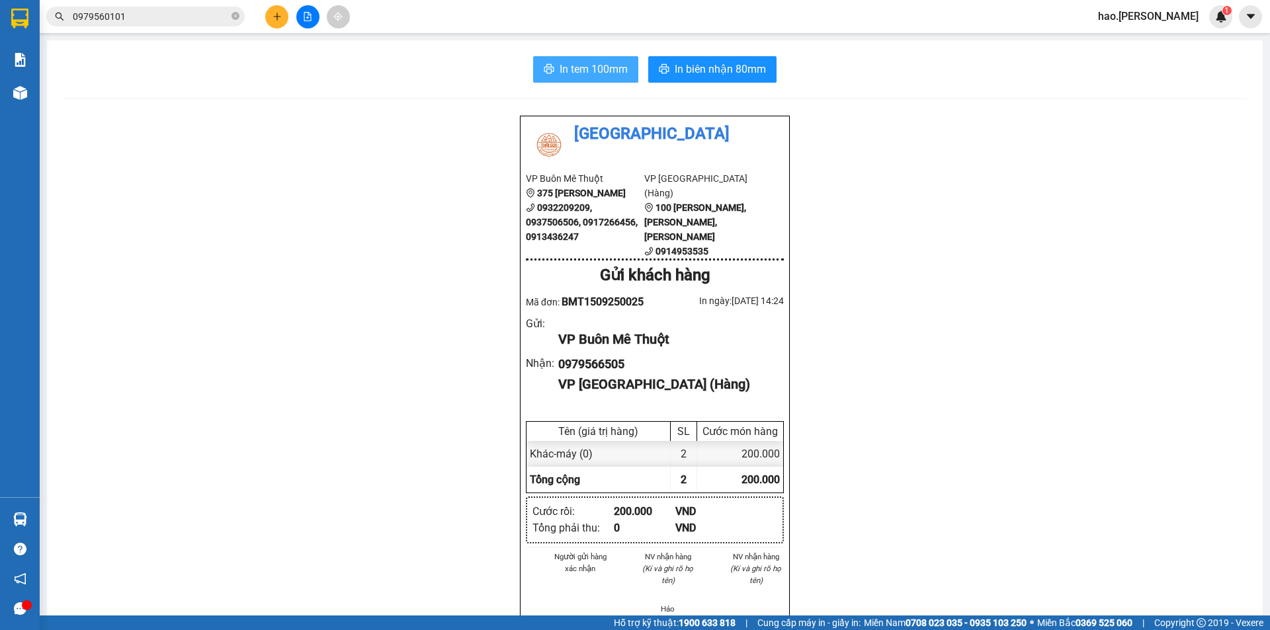
click at [569, 60] on button "In tem 100mm" at bounding box center [585, 69] width 105 height 26
click at [274, 9] on button at bounding box center [276, 16] width 23 height 23
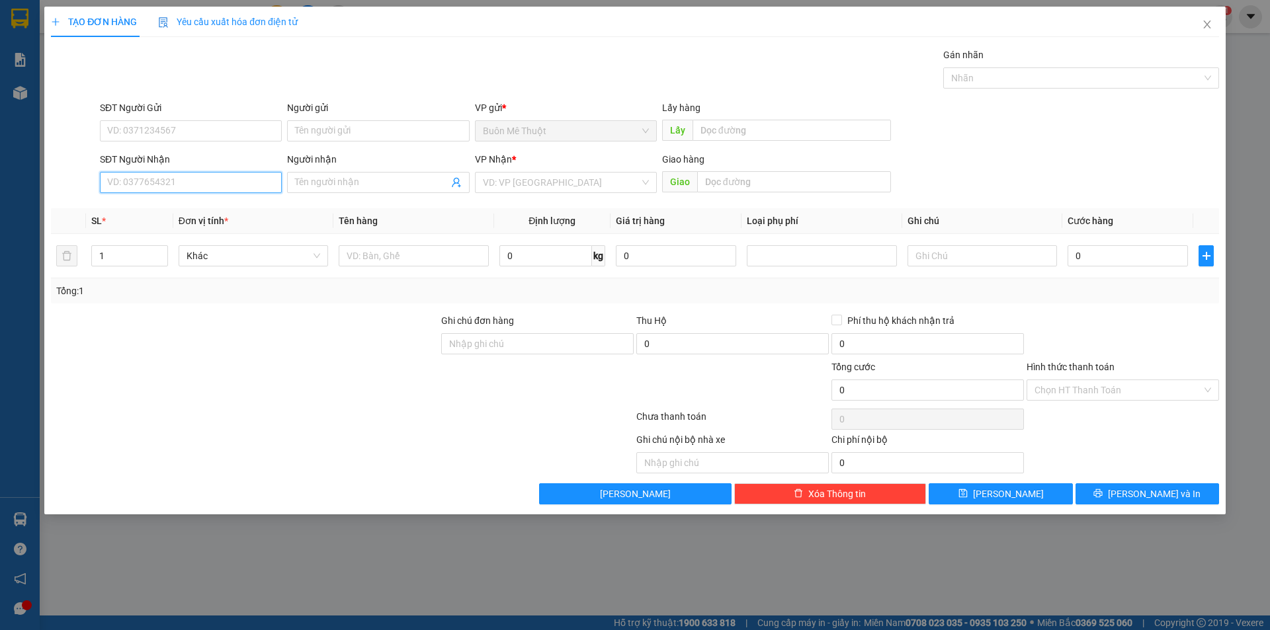
click at [195, 182] on input "SĐT Người Nhận" at bounding box center [191, 182] width 182 height 21
click at [197, 206] on div "0823608239" at bounding box center [191, 209] width 166 height 15
type input "0823608239"
type input "N3 CÂY CÓC"
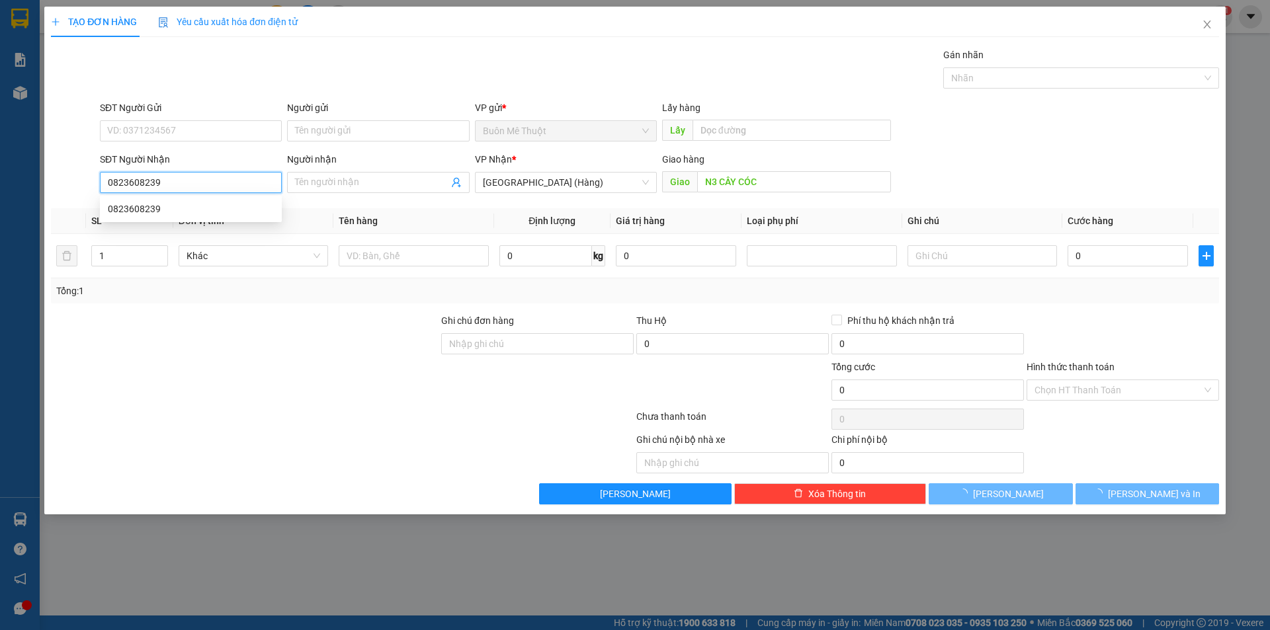
type input "300.000"
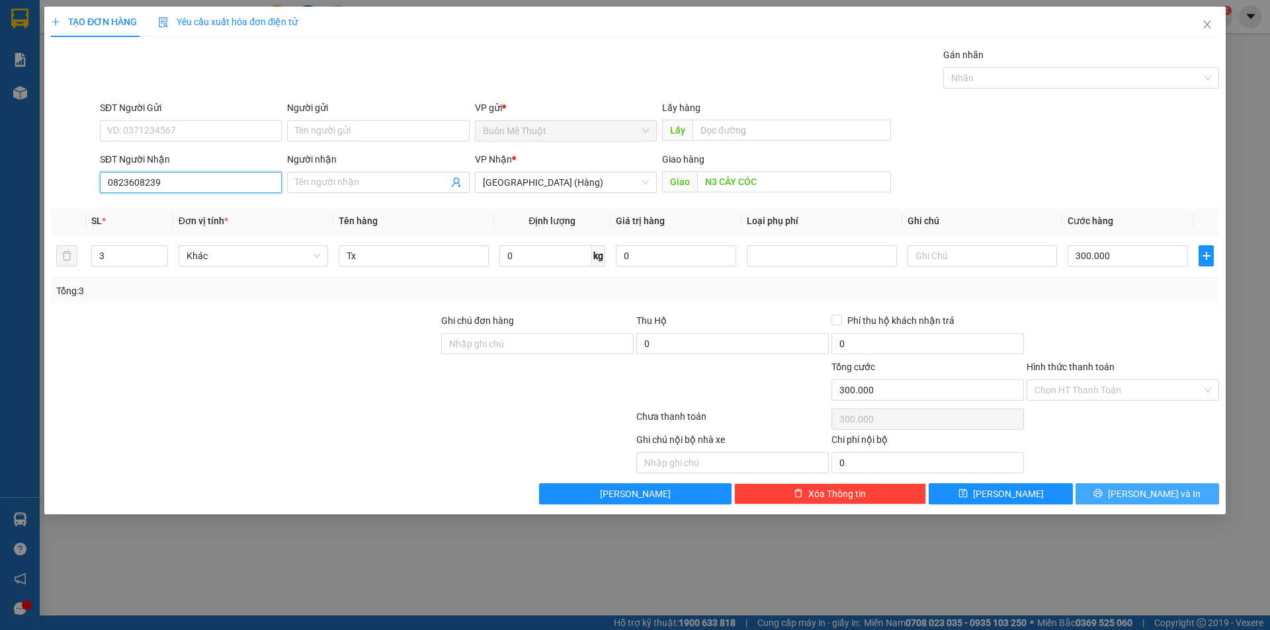
type input "0823608239"
click at [1120, 495] on button "[PERSON_NAME] và In" at bounding box center [1147, 493] width 144 height 21
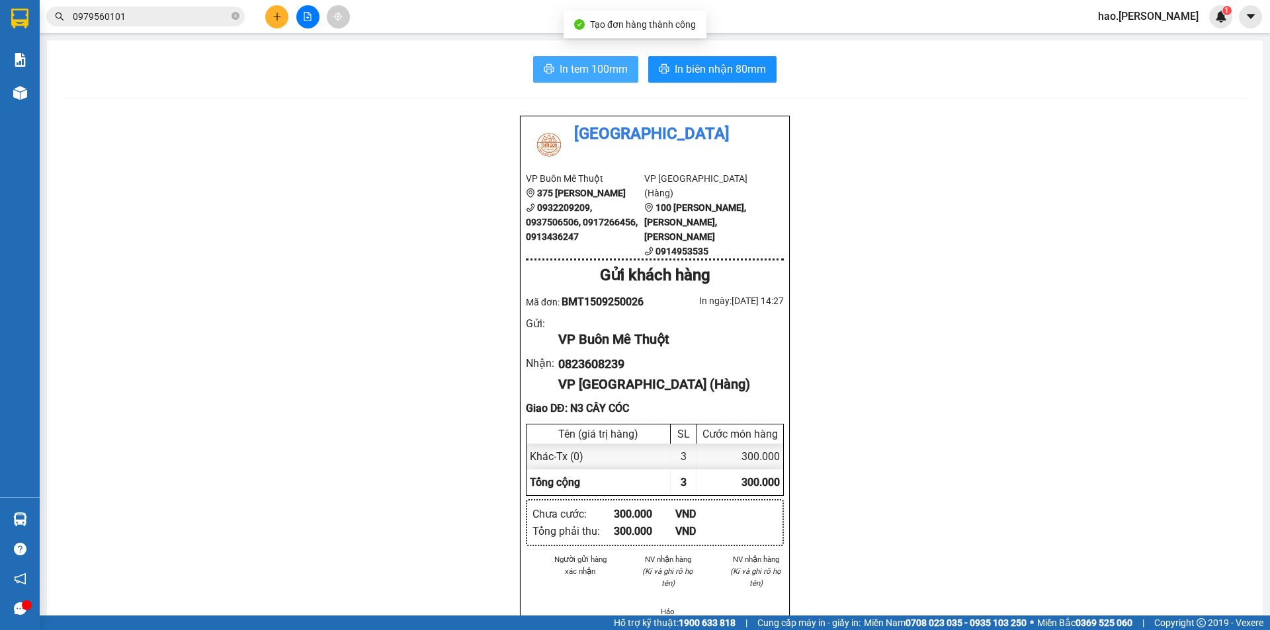
click at [618, 81] on button "In tem 100mm" at bounding box center [585, 69] width 105 height 26
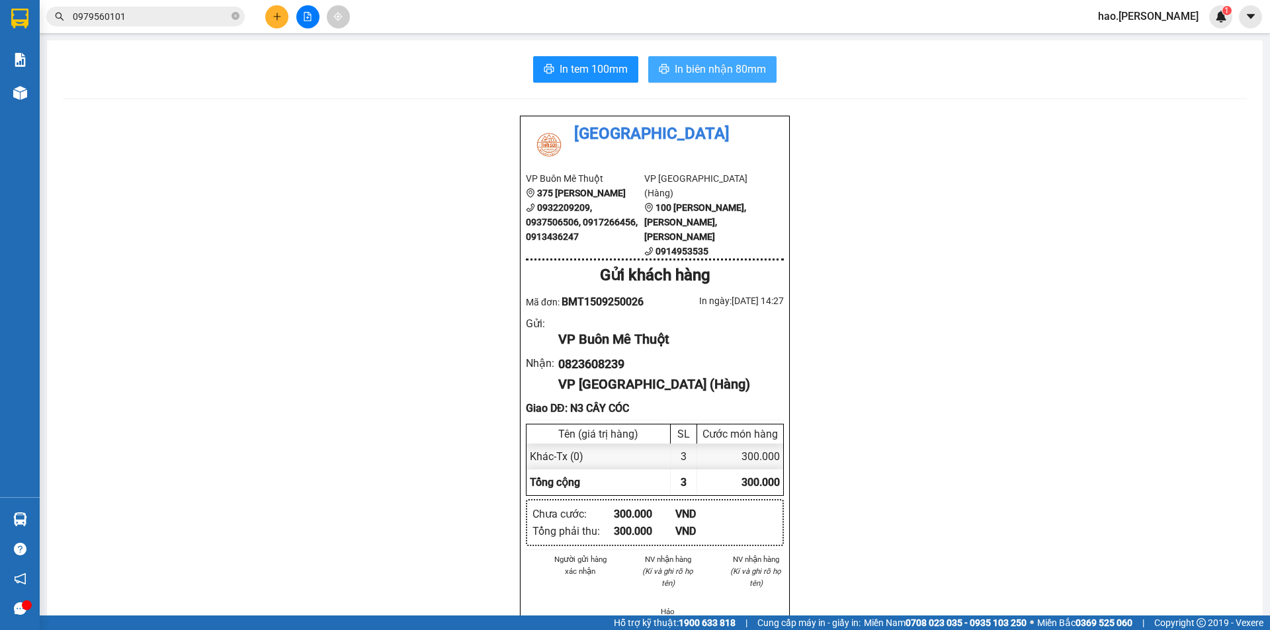
click at [697, 65] on span "In biên nhận 80mm" at bounding box center [720, 69] width 91 height 17
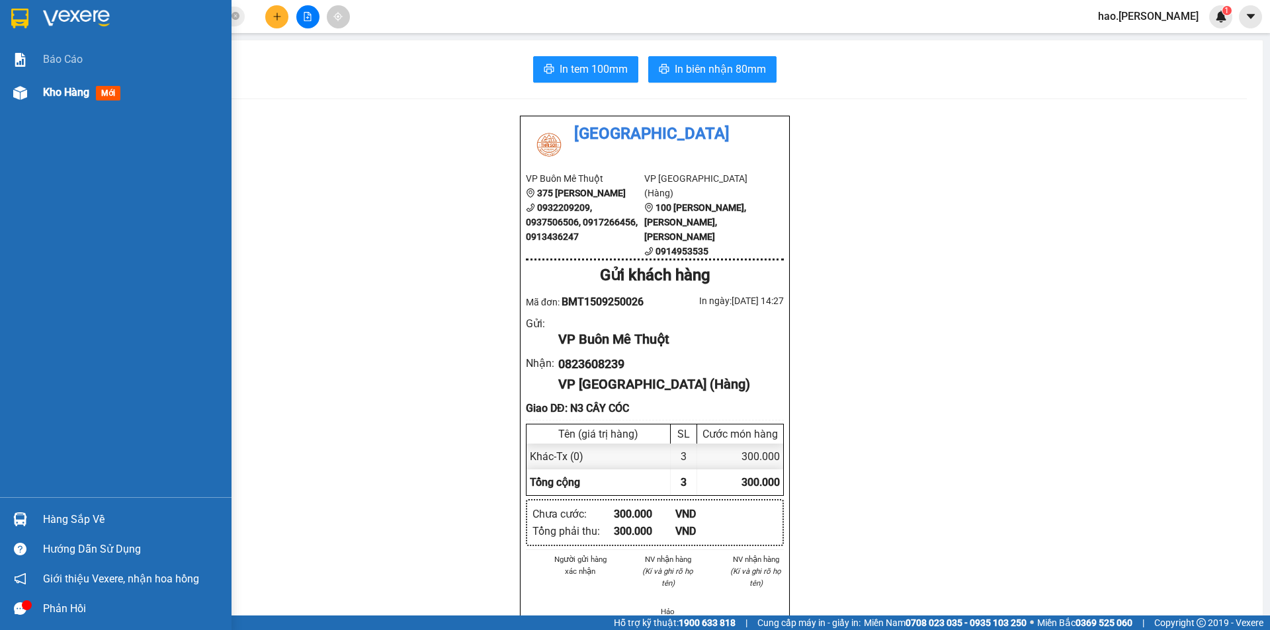
drag, startPoint x: 97, startPoint y: 90, endPoint x: 84, endPoint y: 96, distance: 14.5
click at [93, 91] on div "Kho hàng mới" at bounding box center [84, 92] width 83 height 17
click at [84, 96] on span "Kho hàng" at bounding box center [66, 92] width 46 height 13
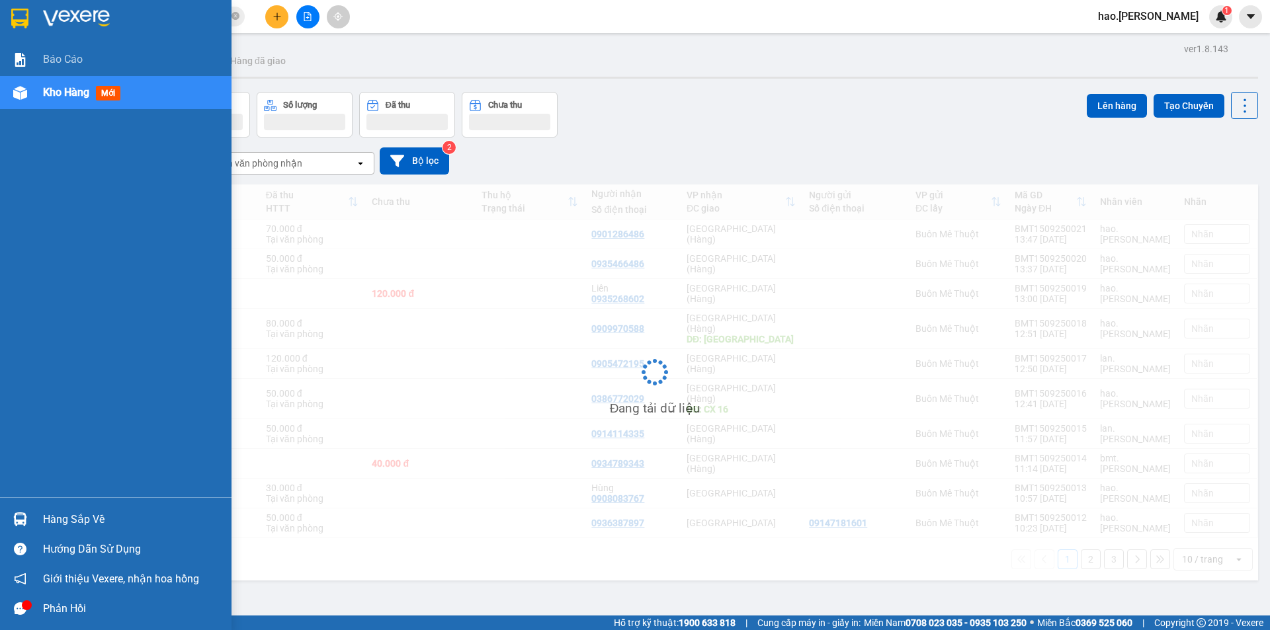
click at [84, 96] on span "Kho hàng" at bounding box center [66, 92] width 46 height 13
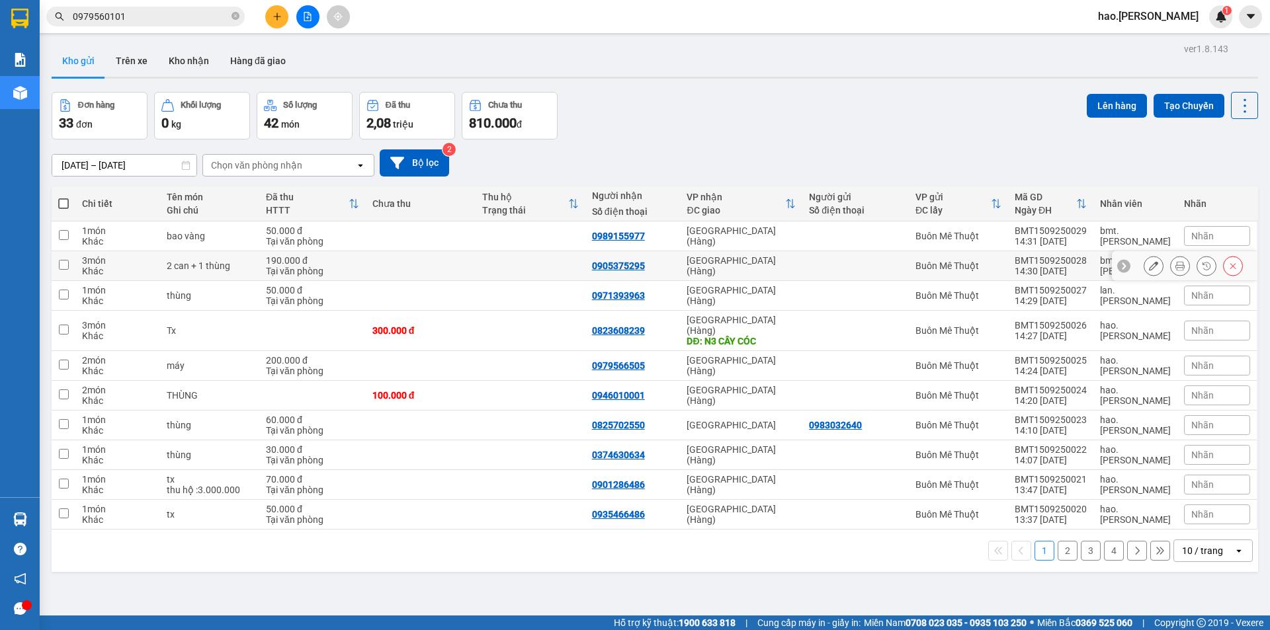
click at [1175, 265] on icon at bounding box center [1179, 265] width 9 height 9
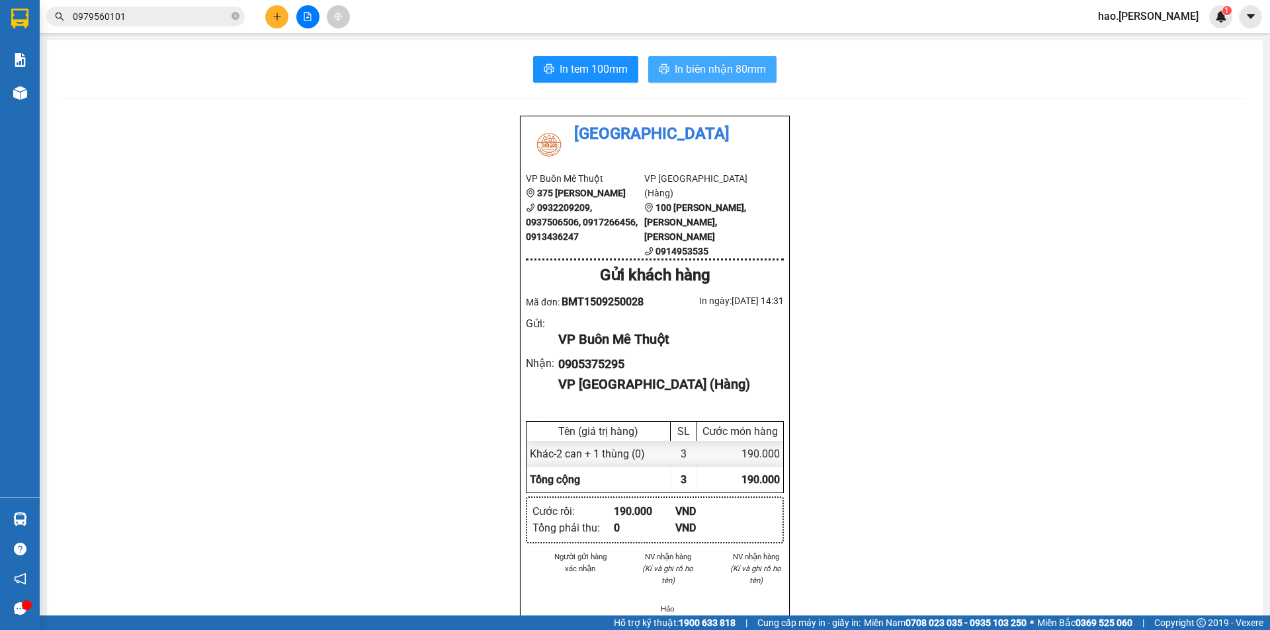
click at [727, 60] on button "In biên nhận 80mm" at bounding box center [712, 69] width 128 height 26
click at [605, 58] on button "In tem 100mm" at bounding box center [585, 69] width 105 height 26
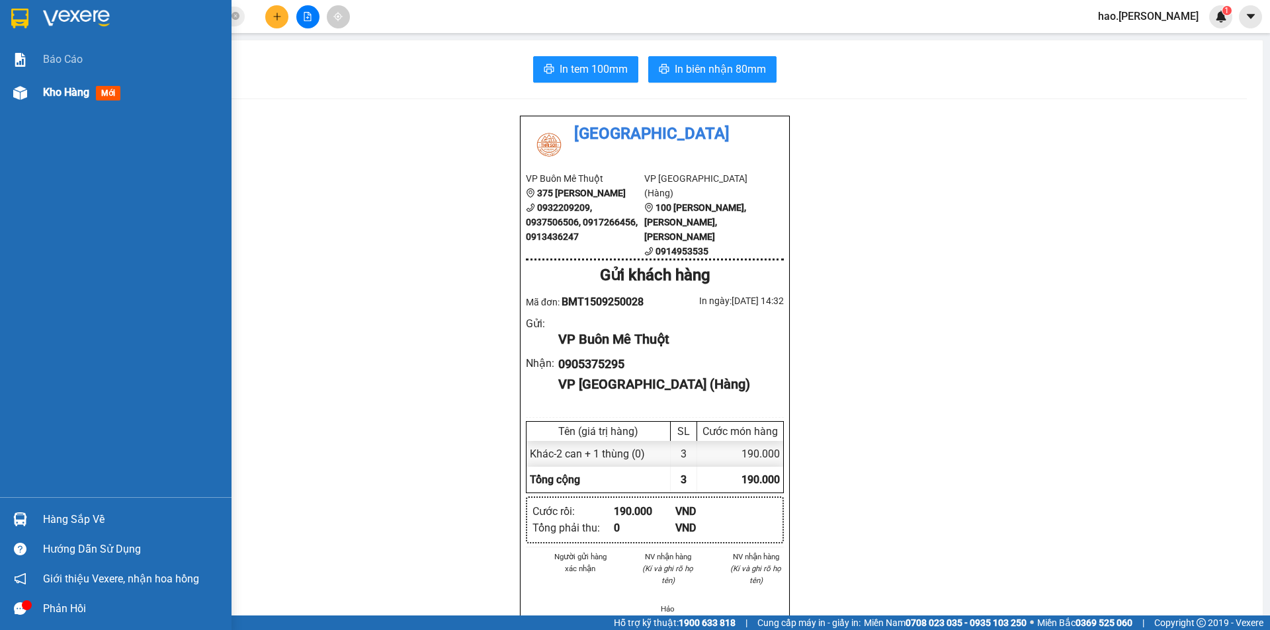
click at [77, 92] on span "Kho hàng" at bounding box center [66, 92] width 46 height 13
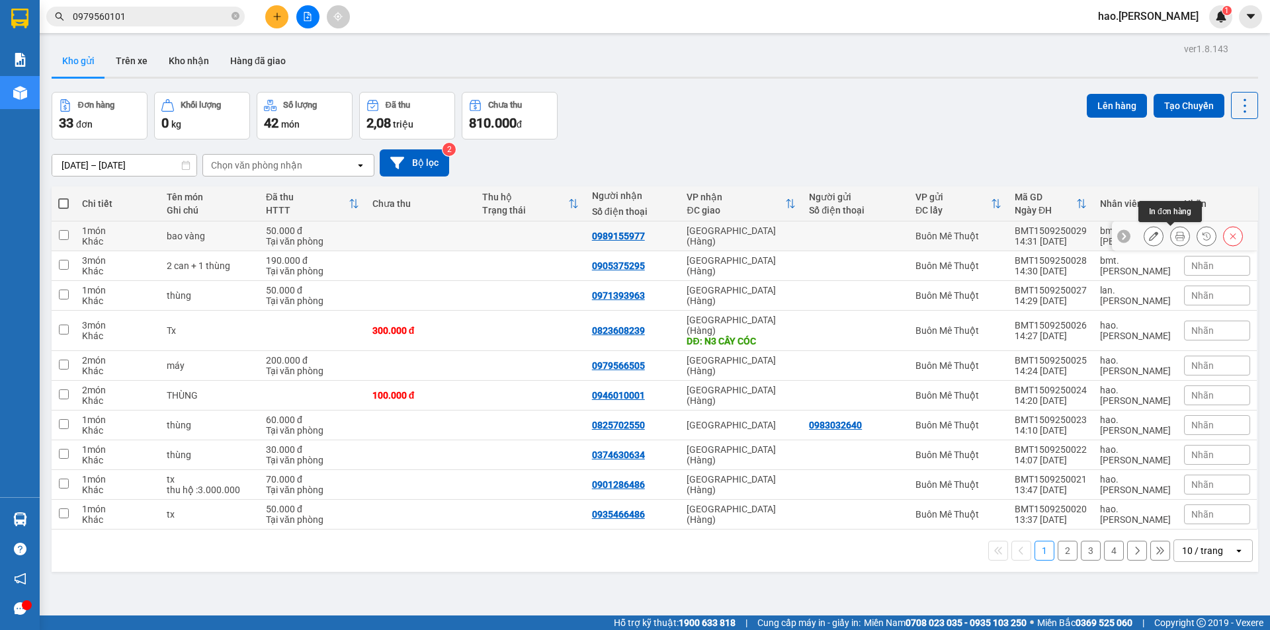
click at [1175, 239] on icon at bounding box center [1179, 235] width 9 height 9
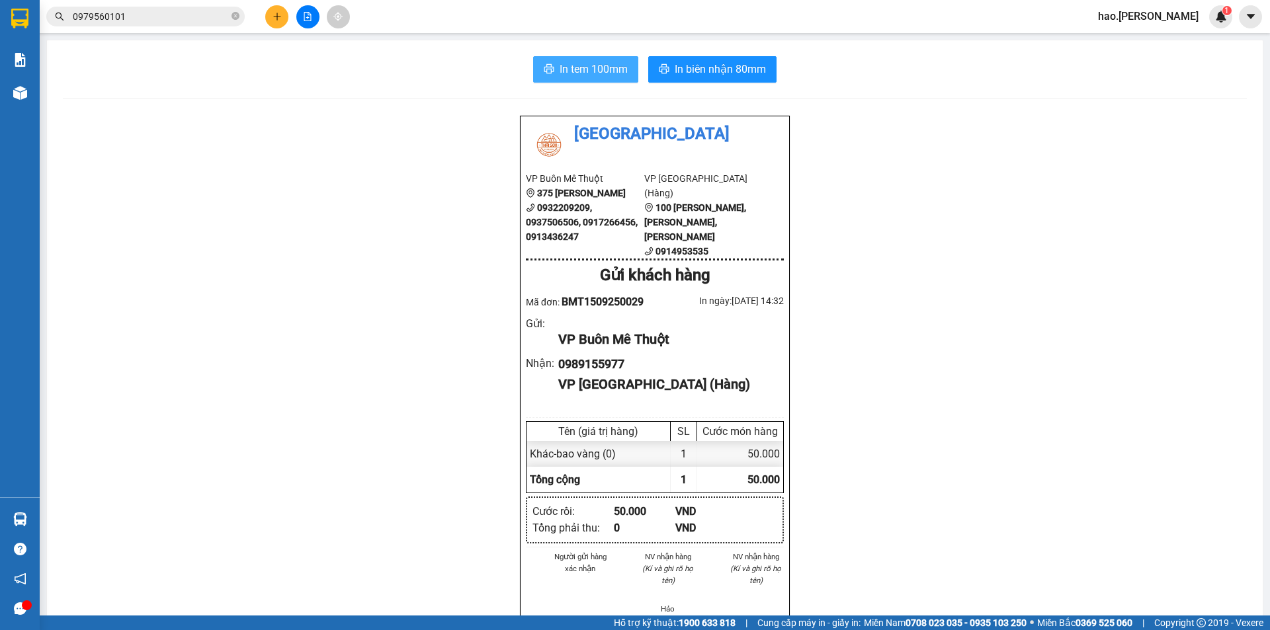
click at [609, 77] on span "In tem 100mm" at bounding box center [594, 69] width 68 height 17
click at [711, 57] on button "In biên nhận 80mm" at bounding box center [712, 69] width 128 height 26
click at [271, 19] on button at bounding box center [276, 16] width 23 height 23
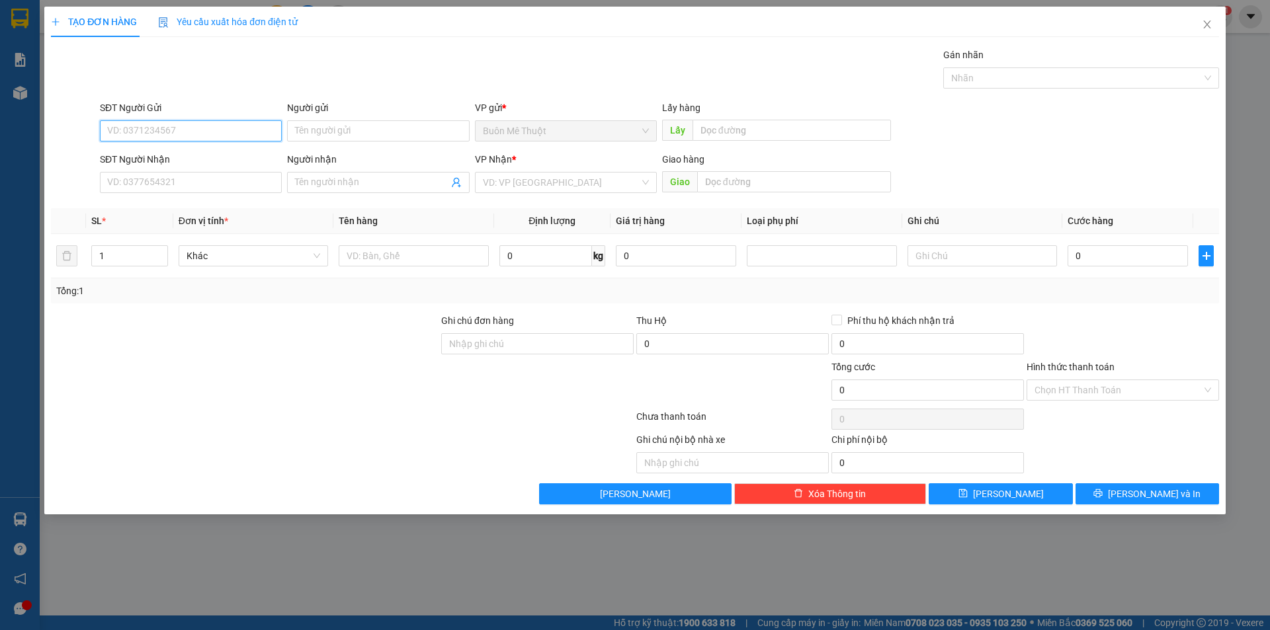
click at [191, 126] on input "SĐT Người Gửi" at bounding box center [191, 130] width 182 height 21
click at [150, 154] on div "0901672767" at bounding box center [191, 157] width 166 height 15
type input "0901672767"
type input "0934928708"
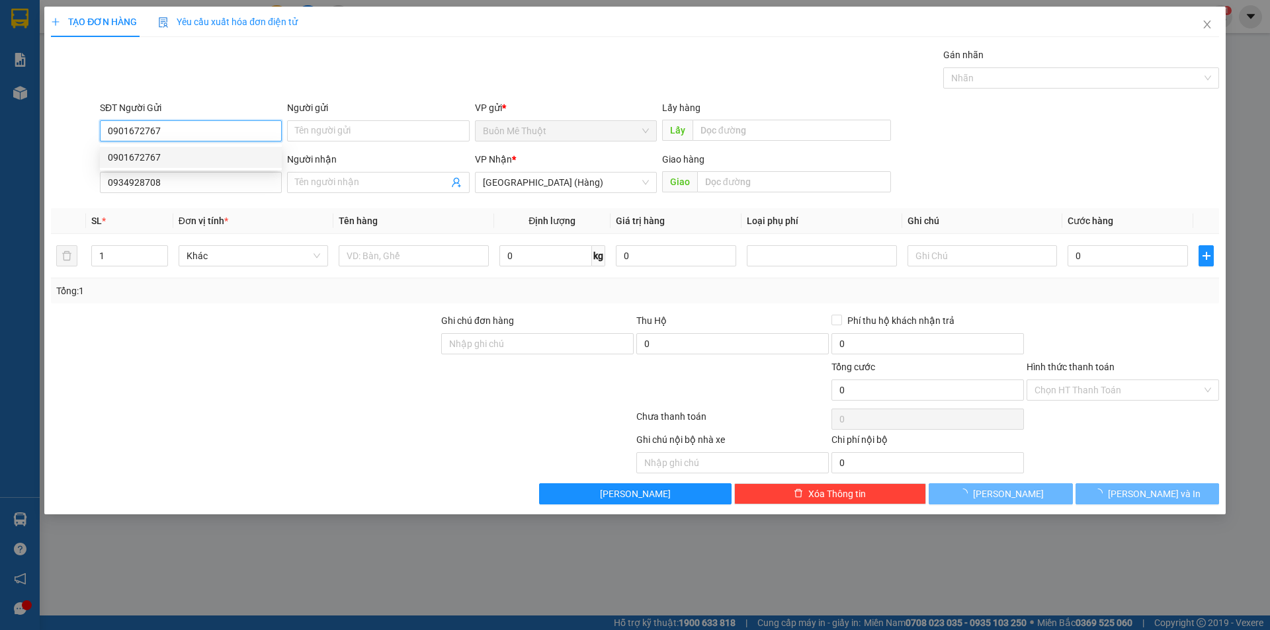
type input "70.000"
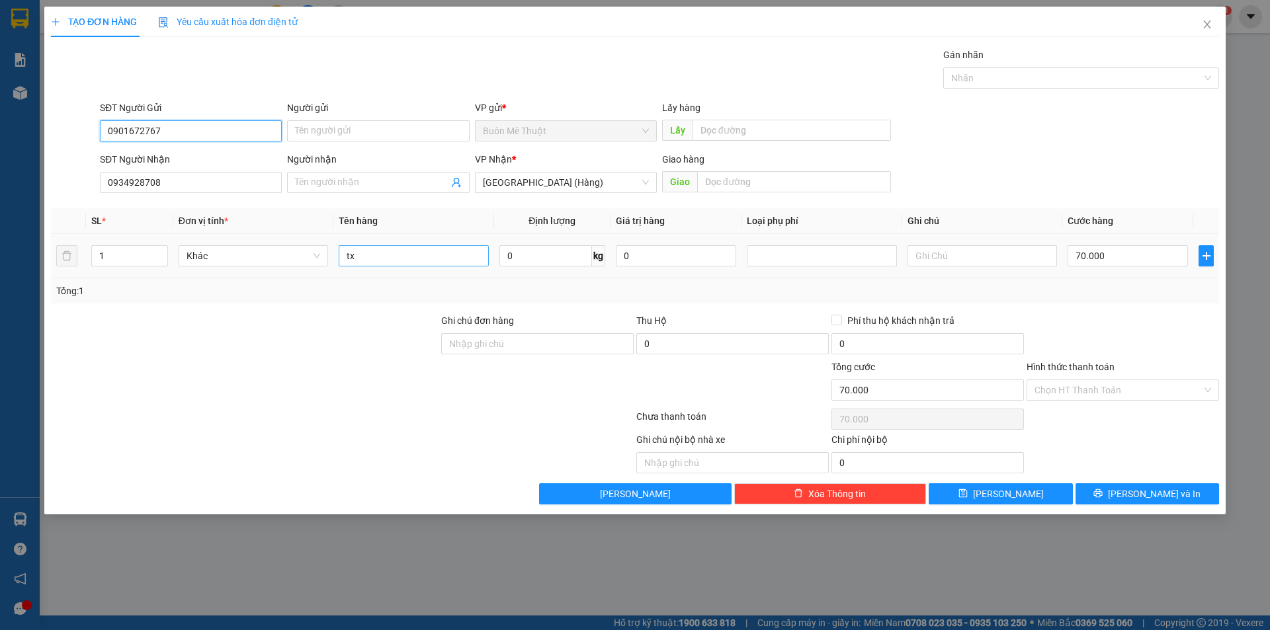
type input "0901672767"
click at [381, 252] on input "tx" at bounding box center [413, 255] width 149 height 21
type input "kn"
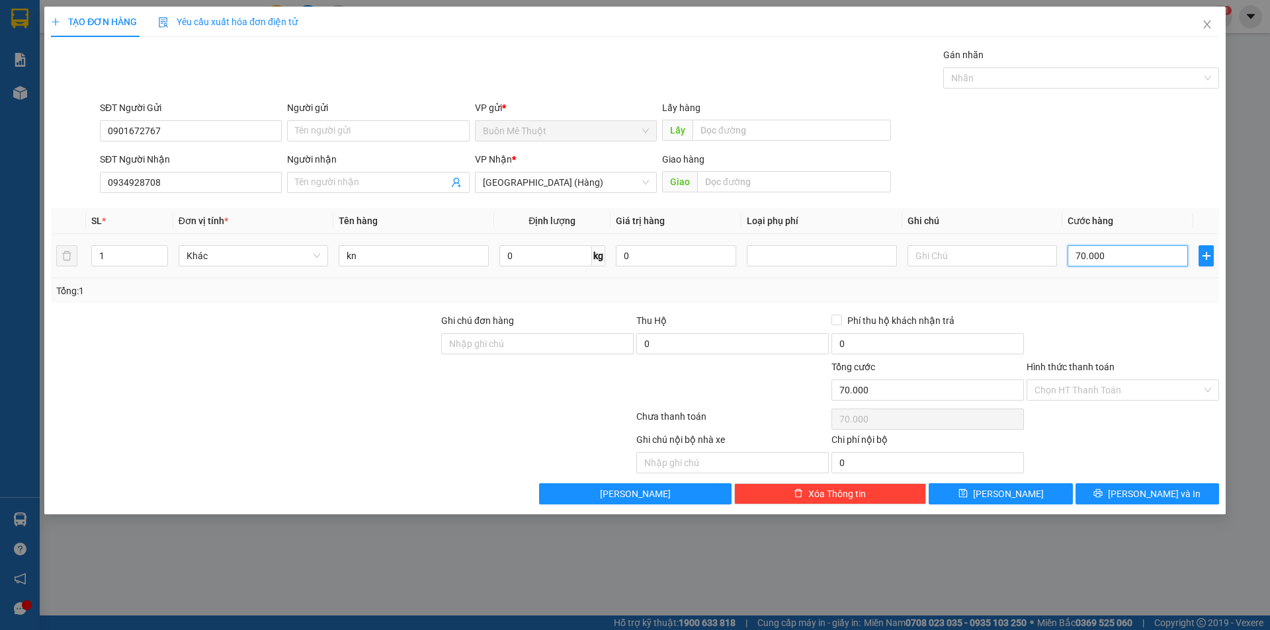
click at [1090, 260] on input "70.000" at bounding box center [1128, 255] width 120 height 21
type input "3"
type input "30"
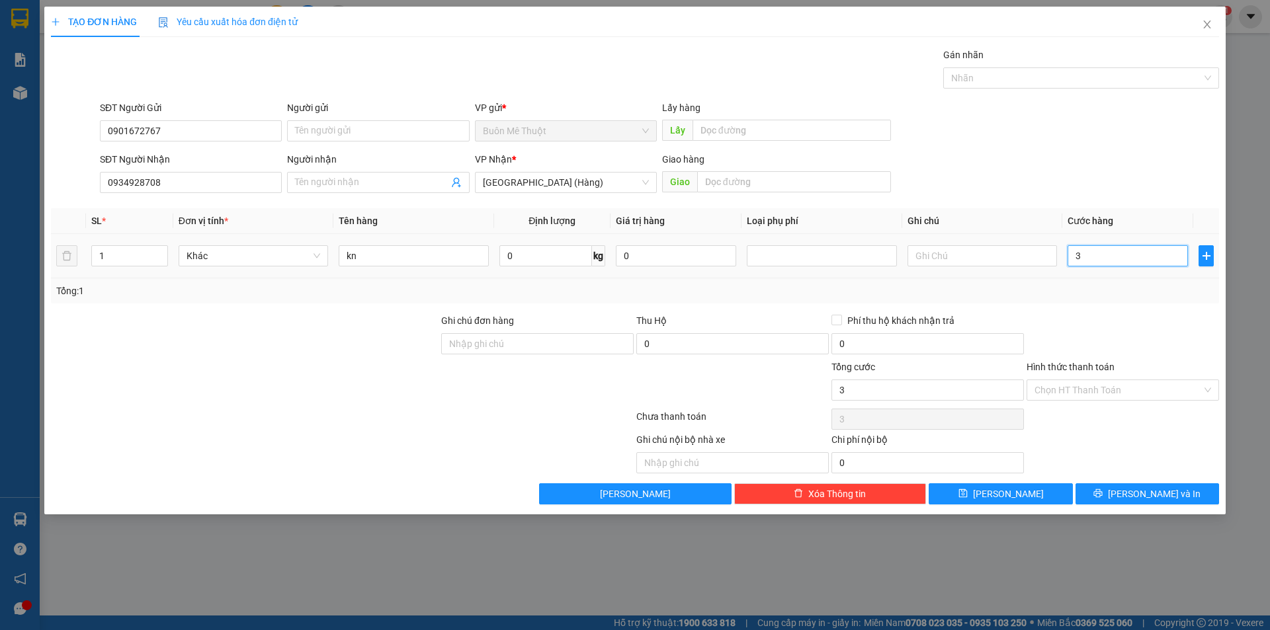
type input "30"
type input "30.000"
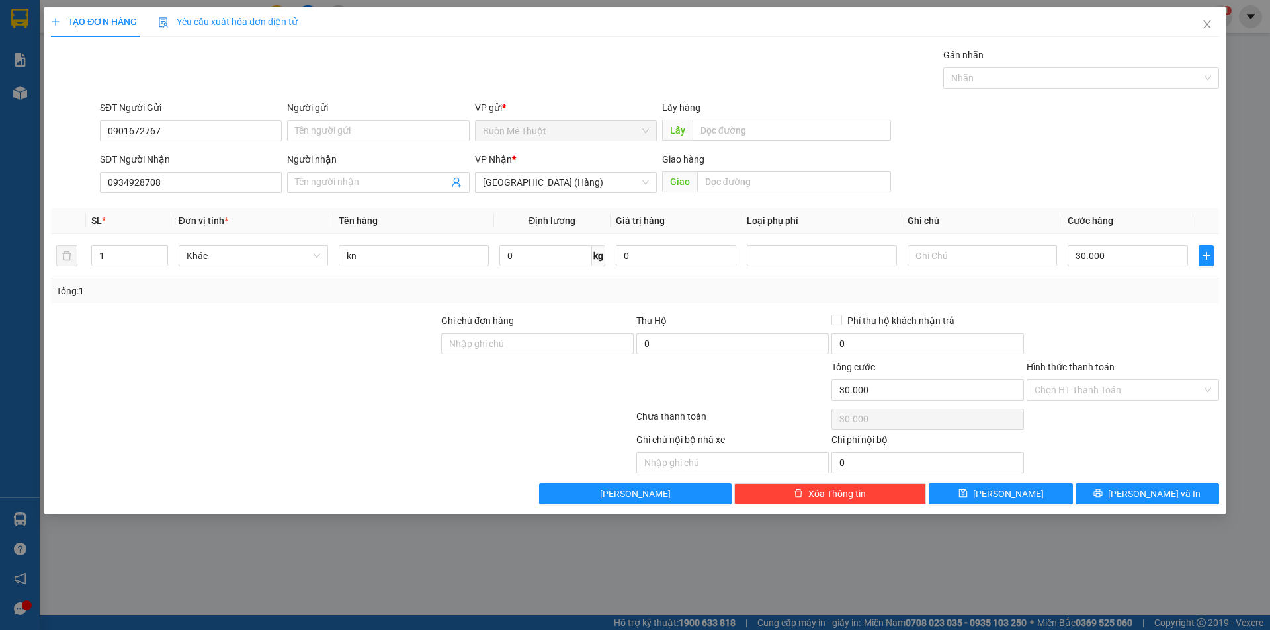
click at [1084, 315] on div at bounding box center [1122, 337] width 195 height 46
click at [1062, 397] on input "Hình thức thanh toán" at bounding box center [1117, 390] width 167 height 20
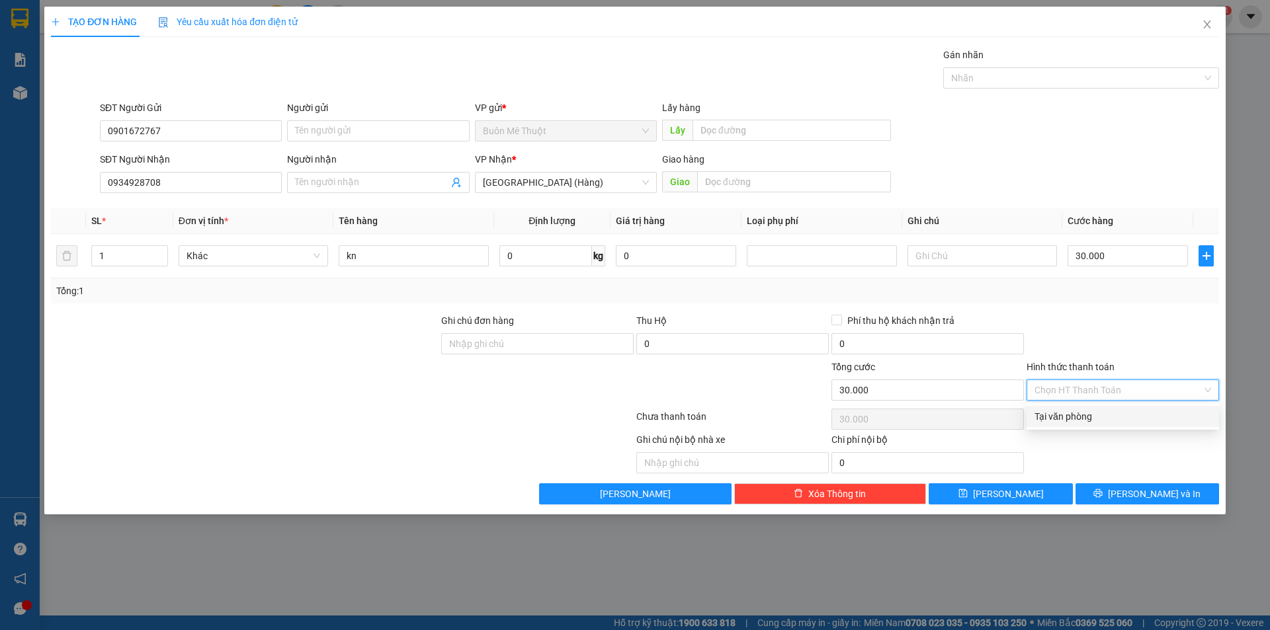
click at [1051, 416] on div "Tại văn phòng" at bounding box center [1122, 416] width 177 height 15
type input "0"
click at [1109, 505] on div "TẠO ĐƠN HÀNG Yêu cầu xuất hóa đơn điện tử Transit Pickup Surcharge Ids Transit …" at bounding box center [634, 261] width 1181 height 508
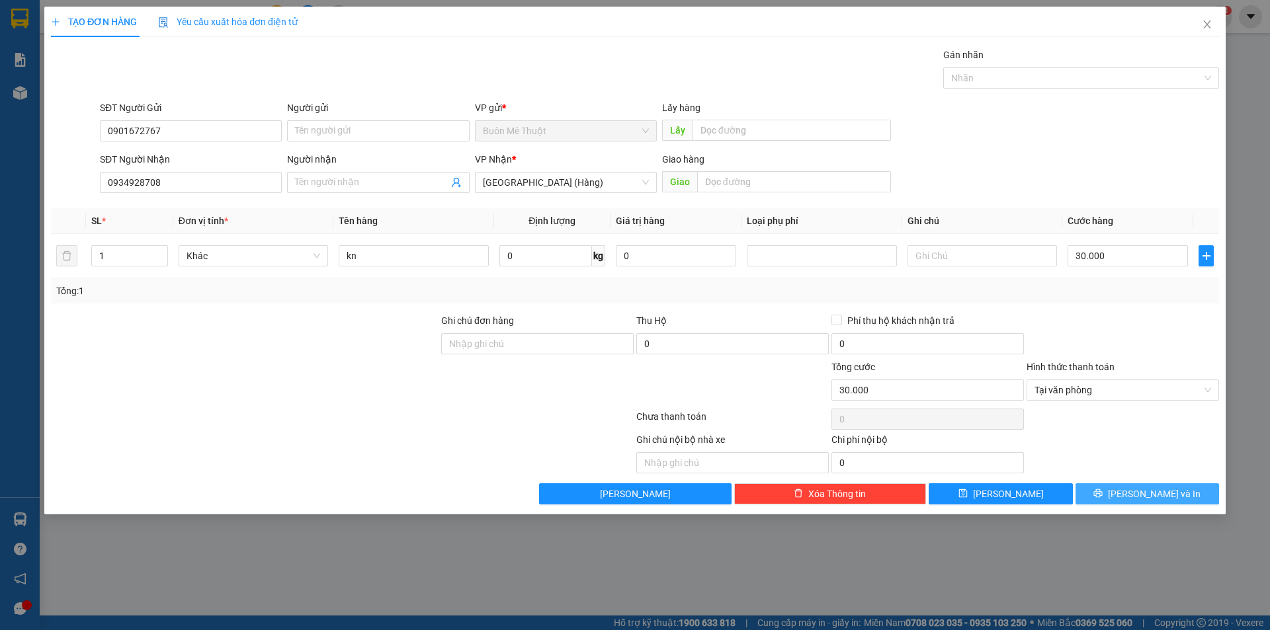
click at [1114, 493] on button "[PERSON_NAME] và In" at bounding box center [1147, 493] width 144 height 21
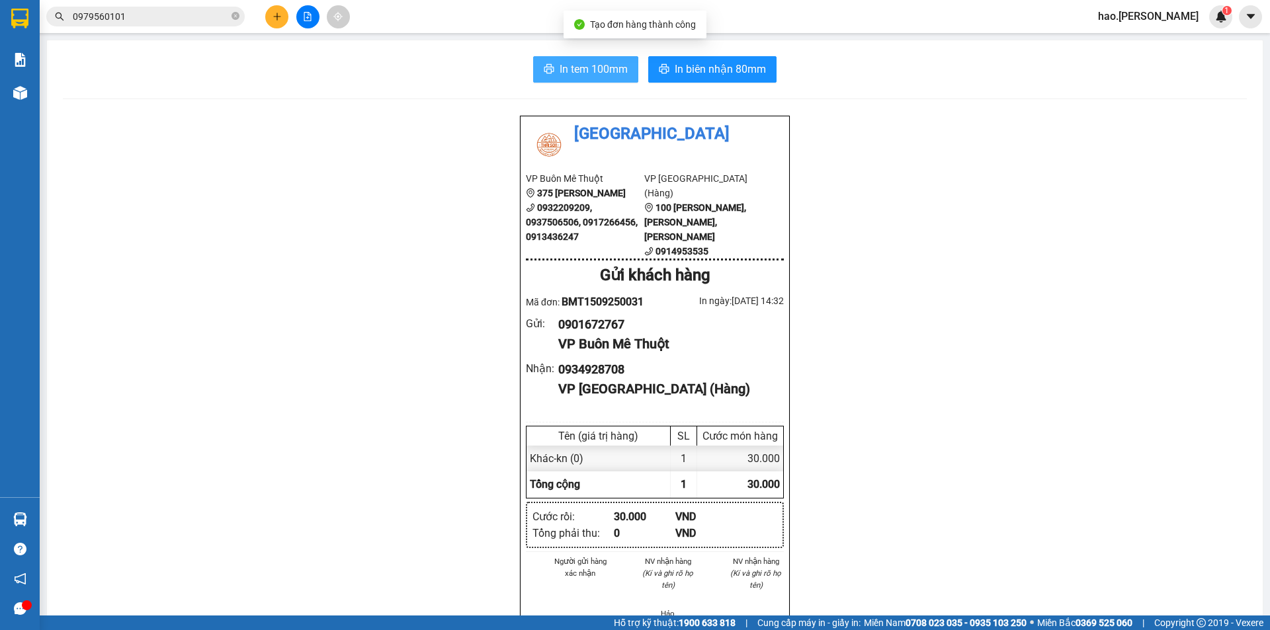
click at [610, 79] on button "In tem 100mm" at bounding box center [585, 69] width 105 height 26
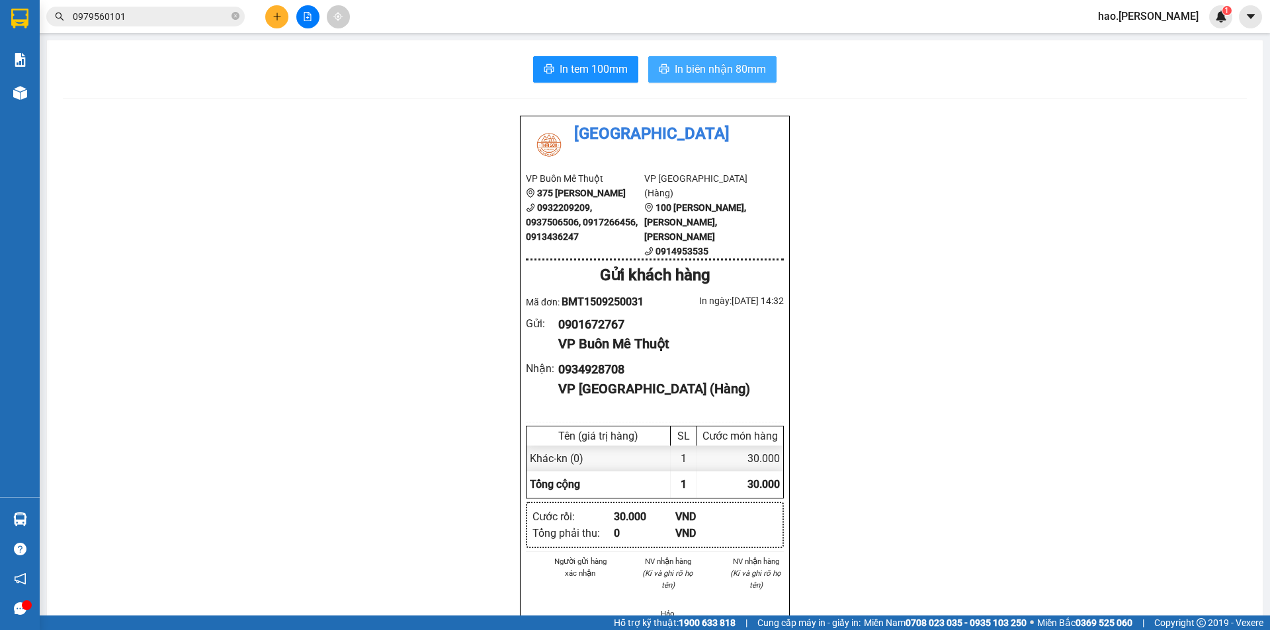
click at [724, 73] on span "In biên nhận 80mm" at bounding box center [720, 69] width 91 height 17
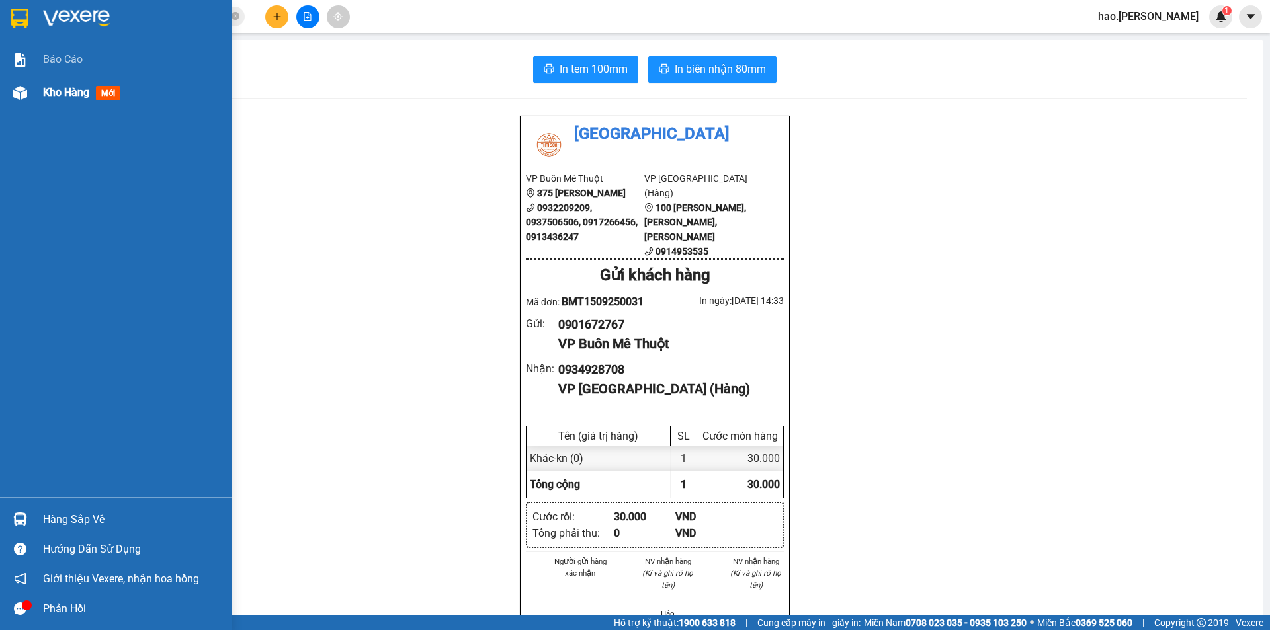
click at [57, 95] on span "Kho hàng" at bounding box center [66, 92] width 46 height 13
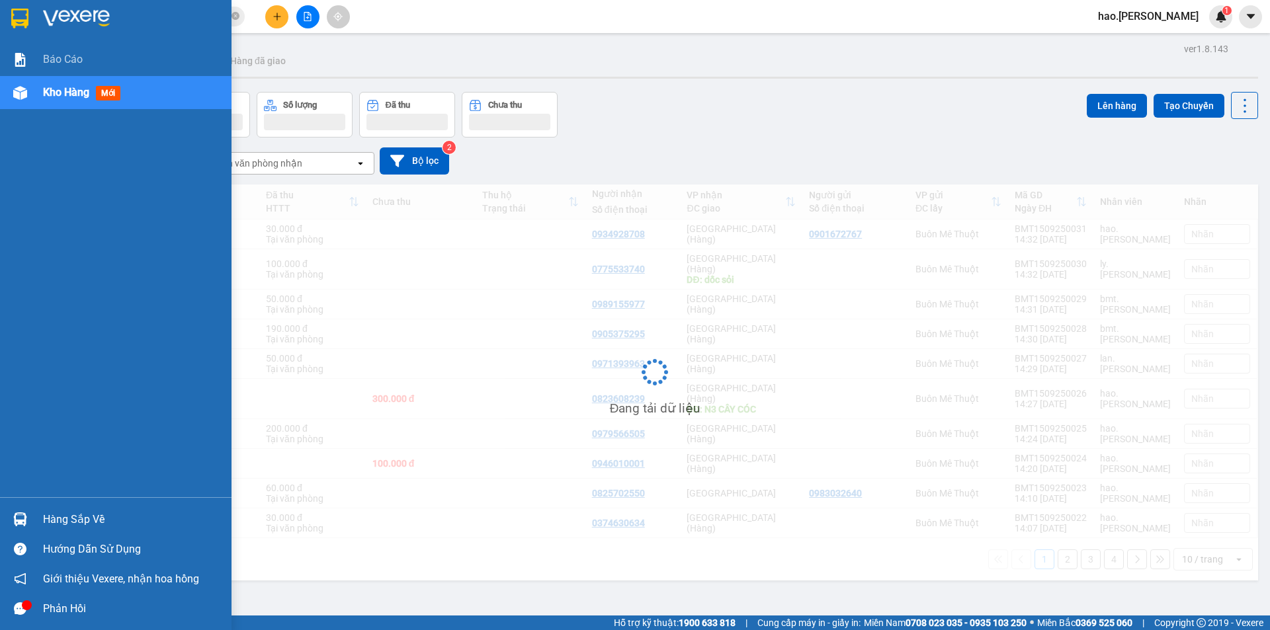
click at [57, 95] on span "Kho hàng" at bounding box center [66, 92] width 46 height 13
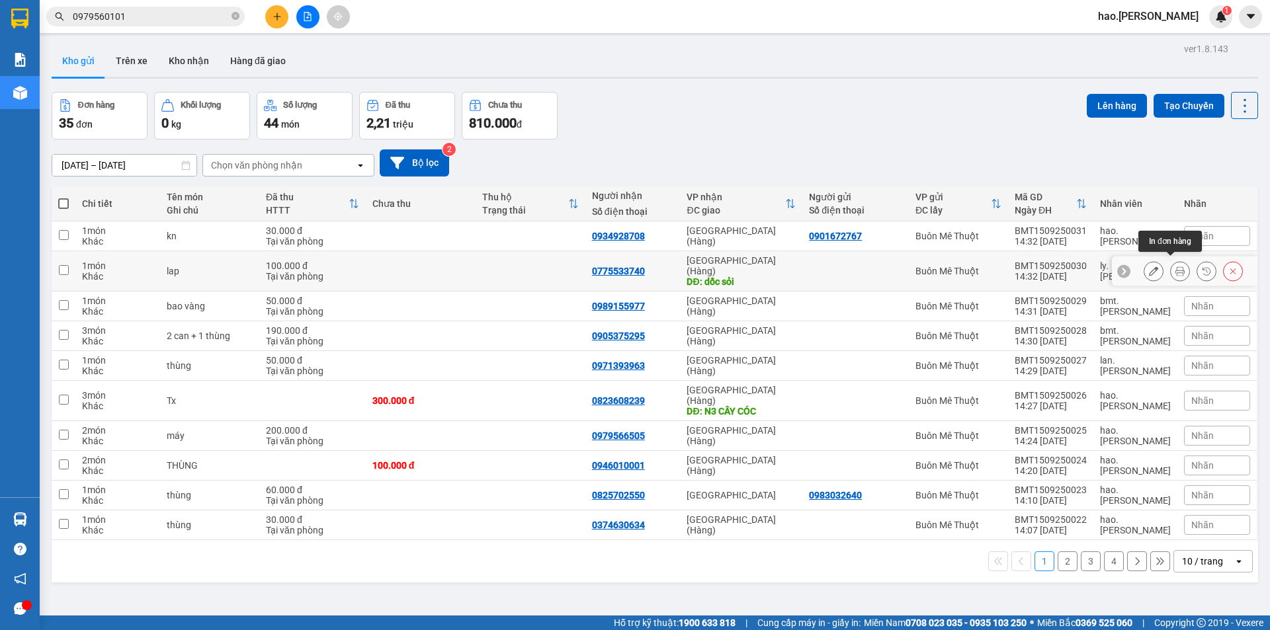
click at [1175, 267] on icon at bounding box center [1179, 271] width 9 height 9
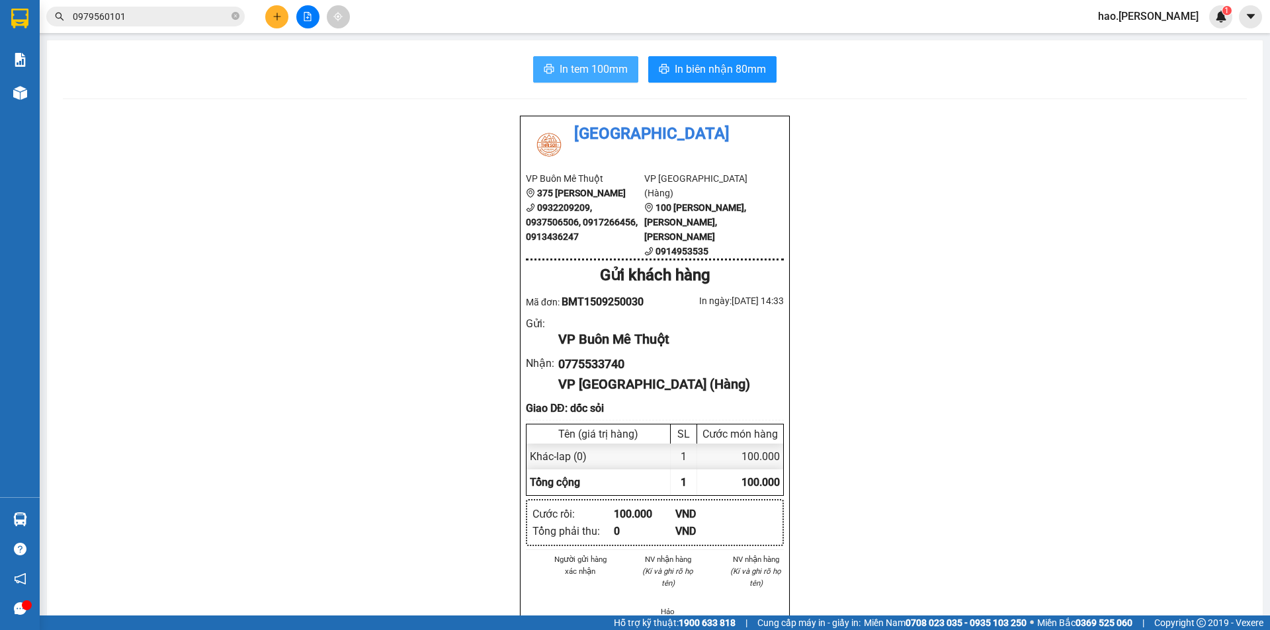
click at [589, 79] on button "In tem 100mm" at bounding box center [585, 69] width 105 height 26
click at [273, 17] on icon "plus" at bounding box center [277, 16] width 9 height 9
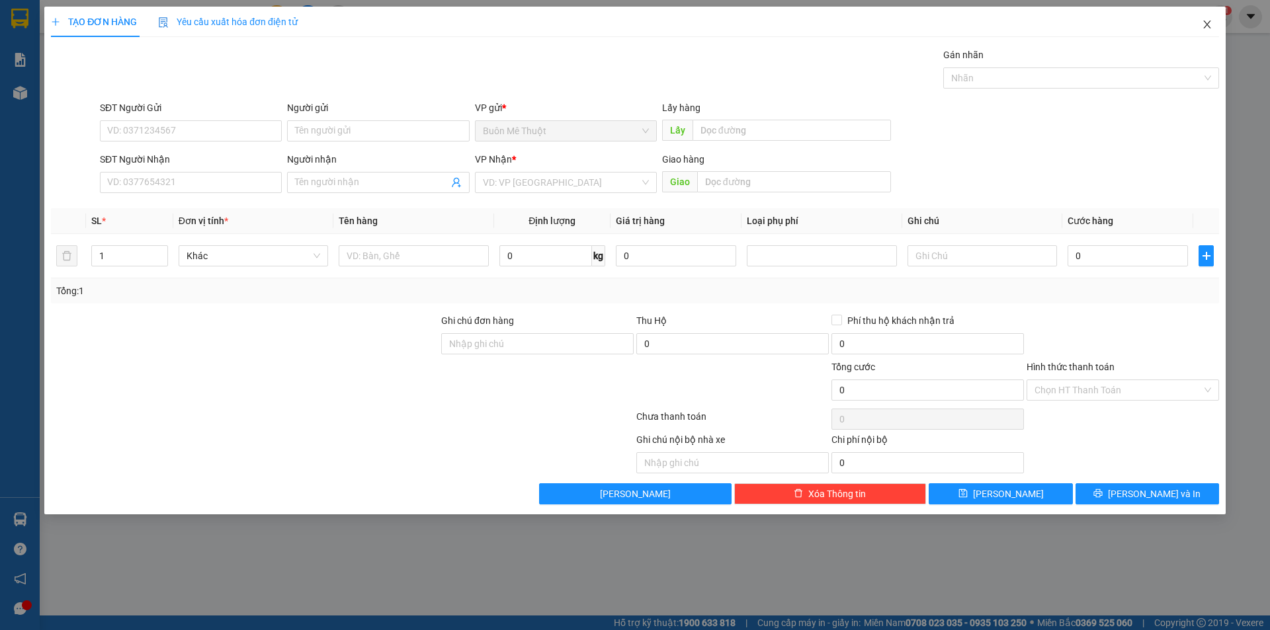
click at [1209, 20] on icon "close" at bounding box center [1207, 24] width 11 height 11
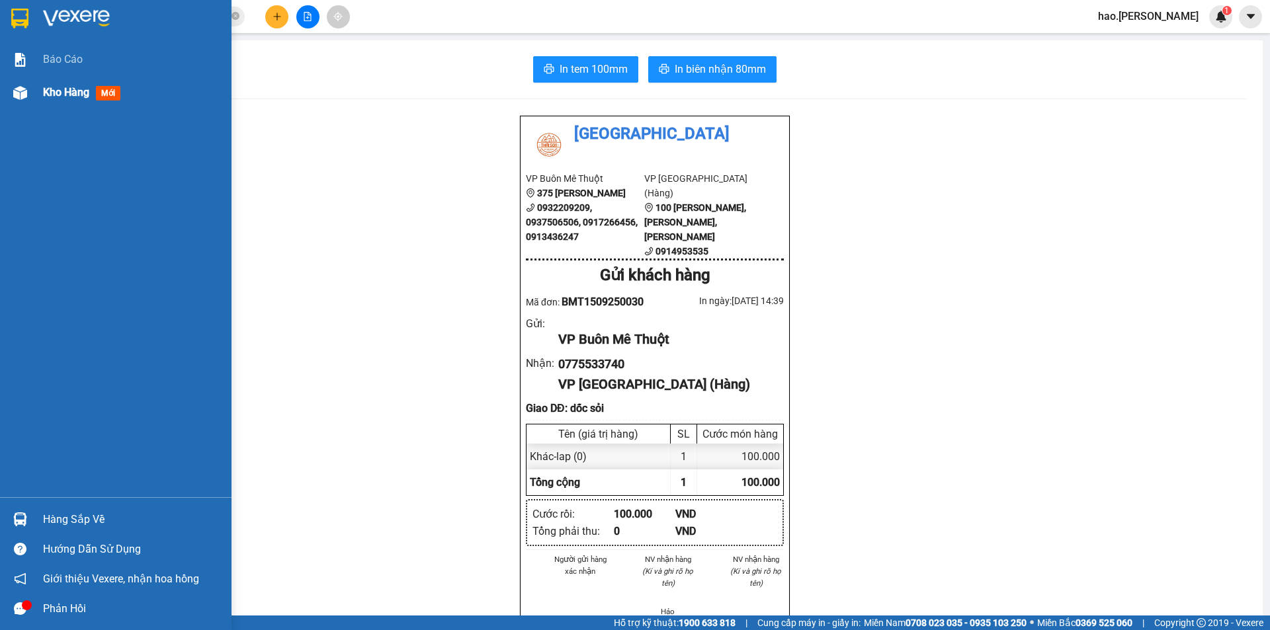
click at [71, 75] on div "Báo cáo" at bounding box center [132, 59] width 179 height 33
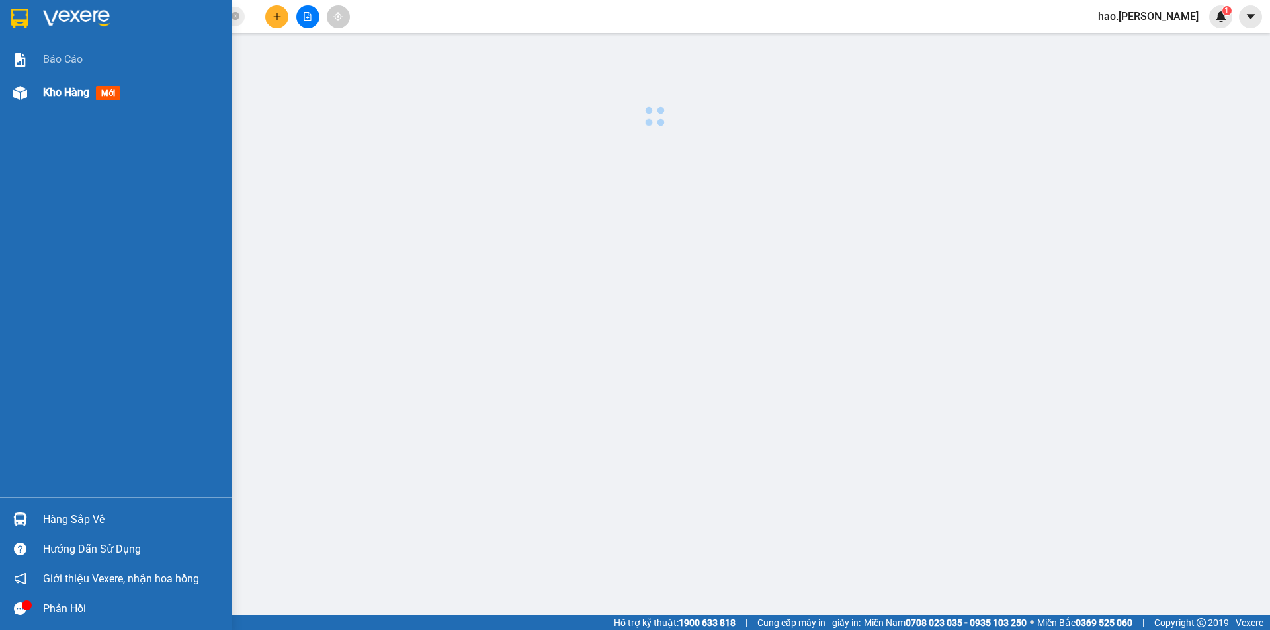
click at [51, 108] on div "Kho hàng mới" at bounding box center [132, 92] width 179 height 33
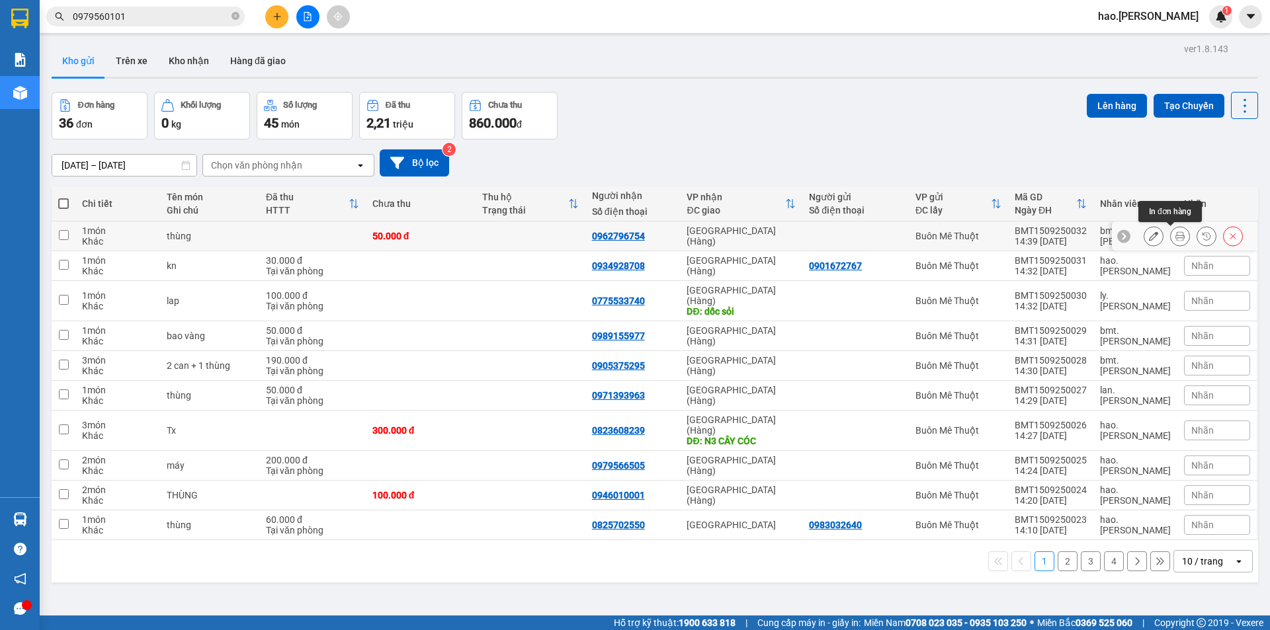
click at [1175, 237] on icon at bounding box center [1179, 235] width 9 height 9
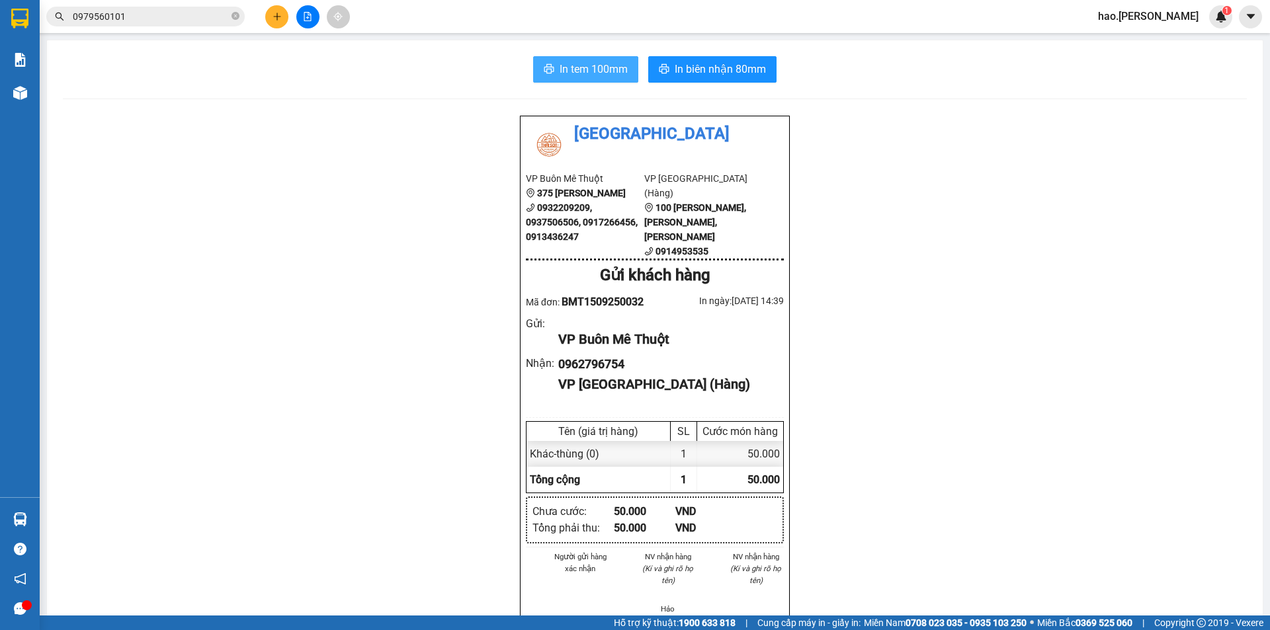
click at [598, 71] on span "In tem 100mm" at bounding box center [594, 69] width 68 height 17
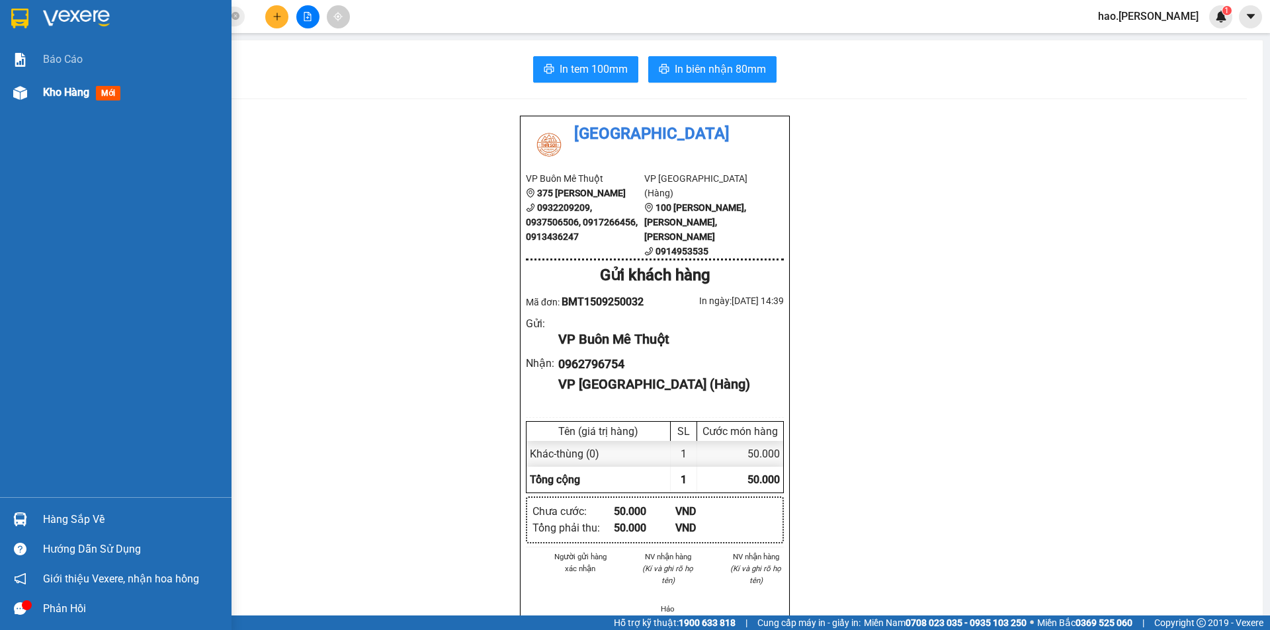
click at [56, 100] on div "Kho hàng mới" at bounding box center [84, 92] width 83 height 17
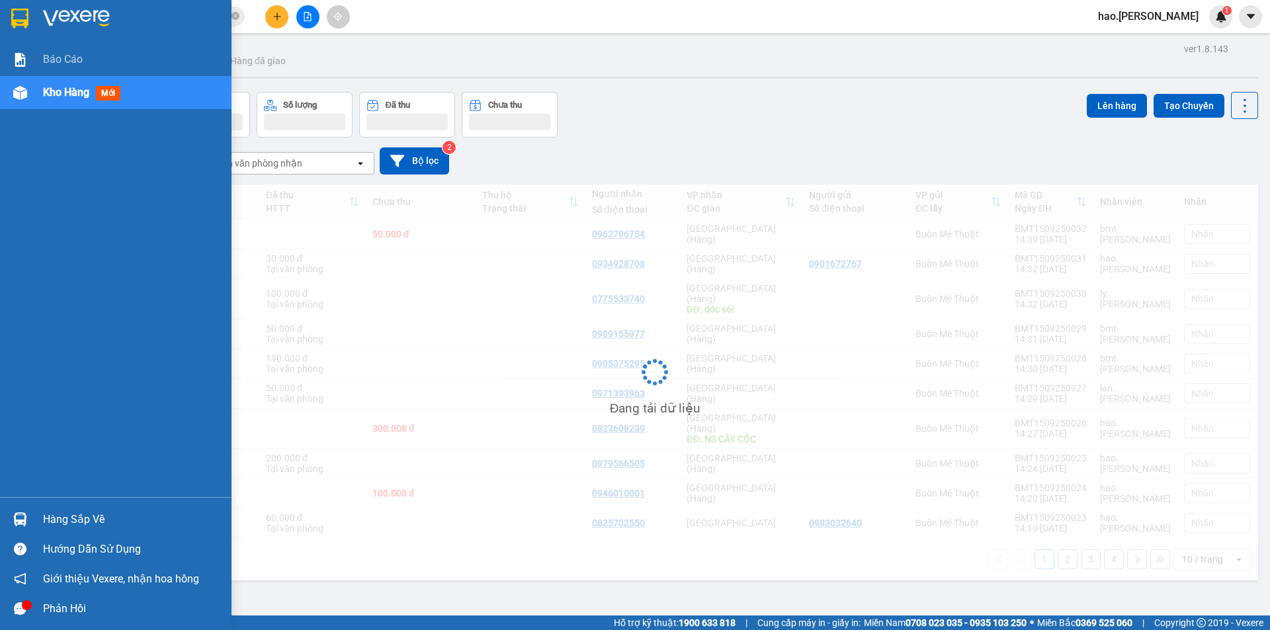
click at [56, 100] on div "Kho hàng mới" at bounding box center [84, 92] width 83 height 17
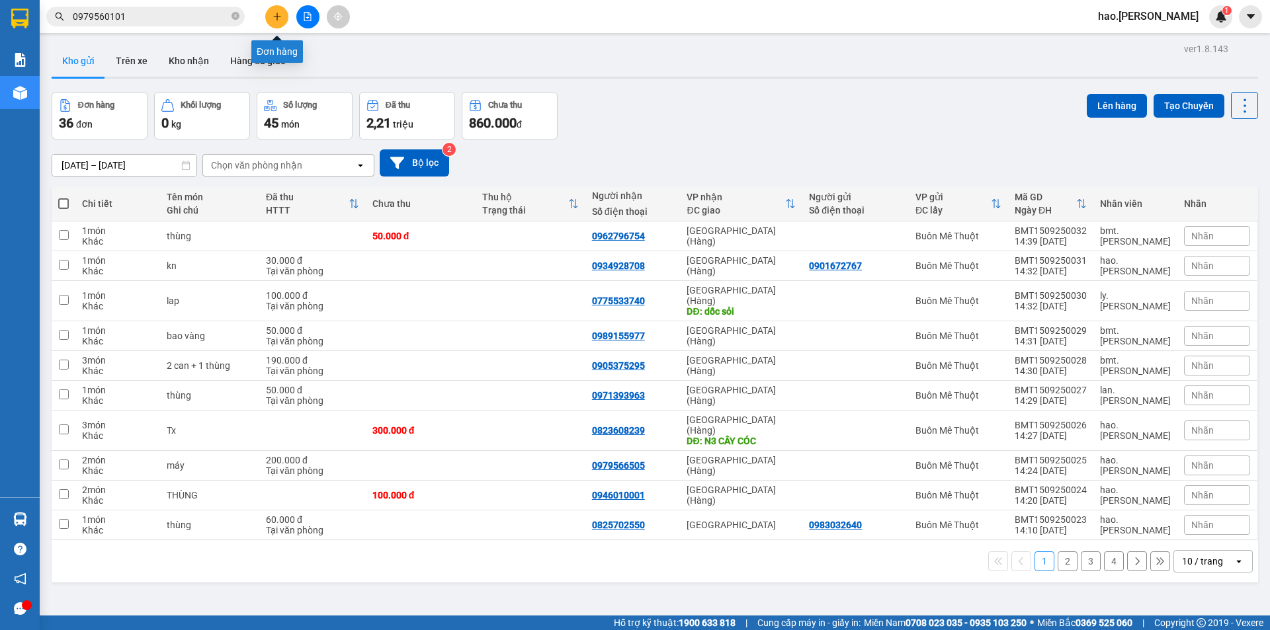
click at [276, 15] on icon "plus" at bounding box center [277, 16] width 9 height 9
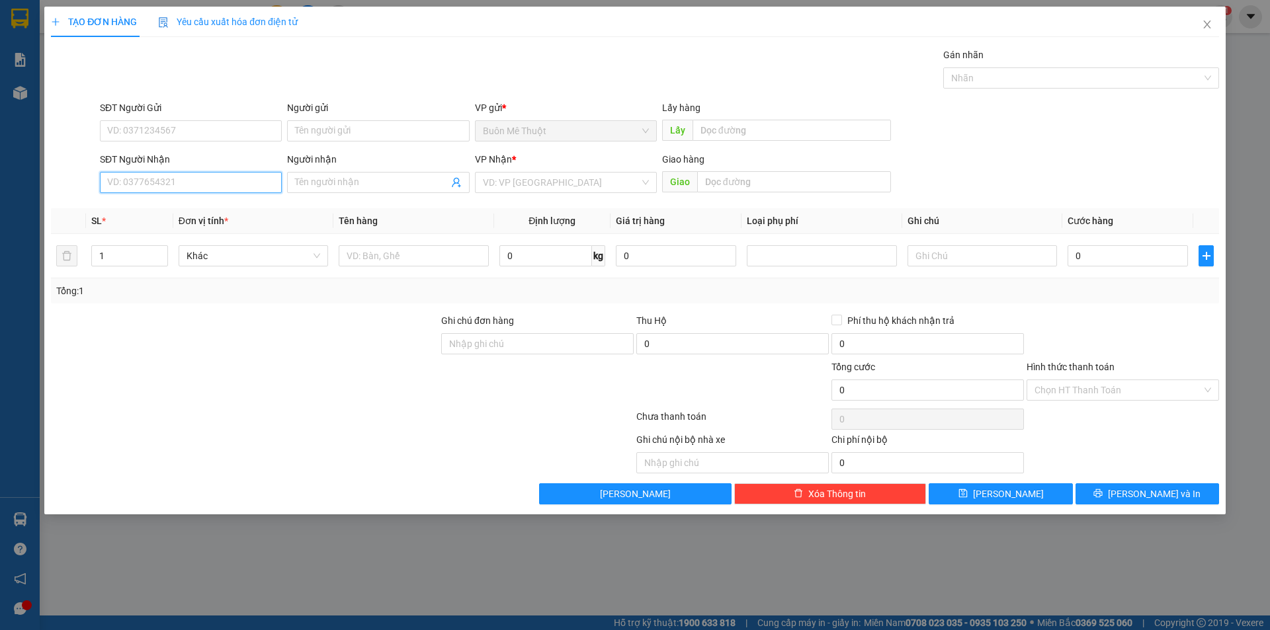
click at [210, 184] on input "SĐT Người Nhận" at bounding box center [191, 182] width 182 height 21
type input "0935026"
click at [188, 204] on div "0935026056 - A THỊNH" at bounding box center [191, 209] width 166 height 15
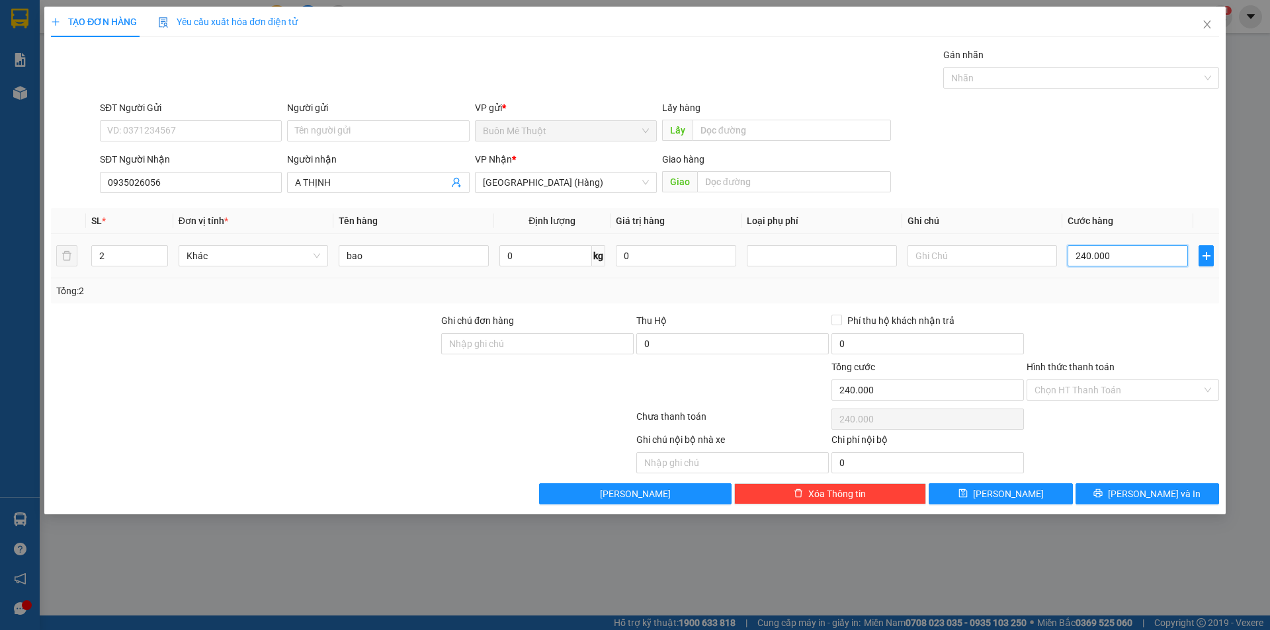
click at [1105, 249] on input "240.000" at bounding box center [1128, 255] width 120 height 21
click at [1105, 279] on div "Tổng: 2" at bounding box center [635, 290] width 1168 height 25
click at [1139, 482] on div "Transit Pickup Surcharge Ids Transit Deliver Surcharge Ids Transit Deliver Surc…" at bounding box center [635, 276] width 1168 height 457
click at [1142, 497] on span "[PERSON_NAME] và In" at bounding box center [1154, 494] width 93 height 15
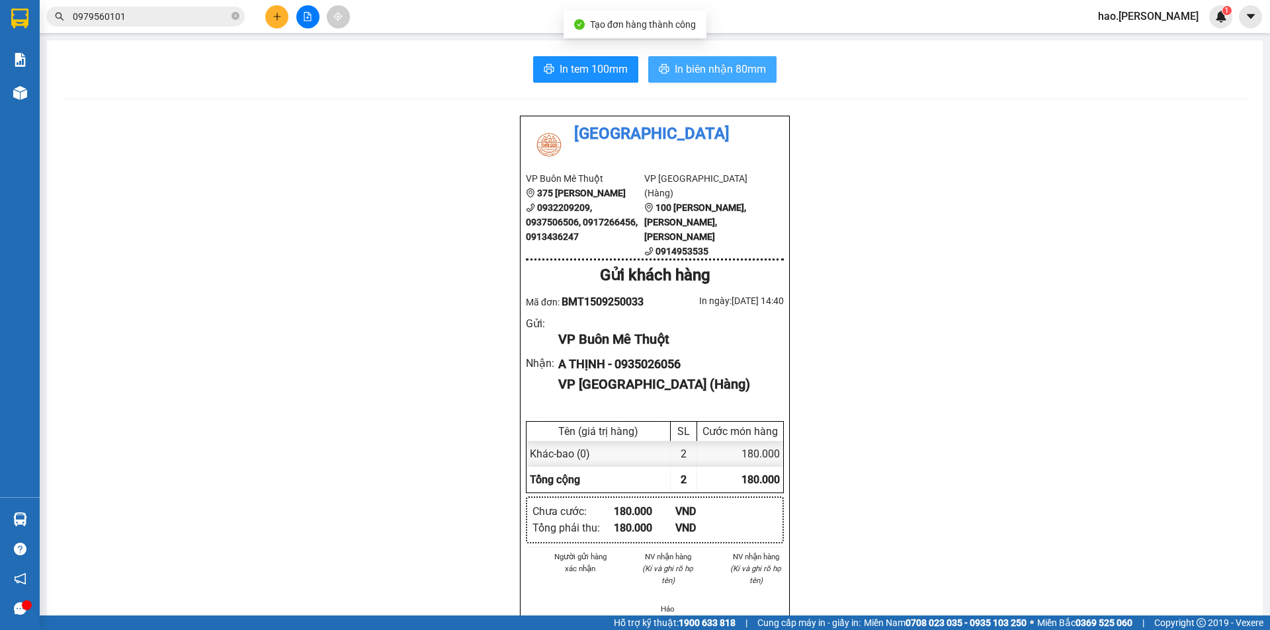
click at [735, 79] on button "In biên nhận 80mm" at bounding box center [712, 69] width 128 height 26
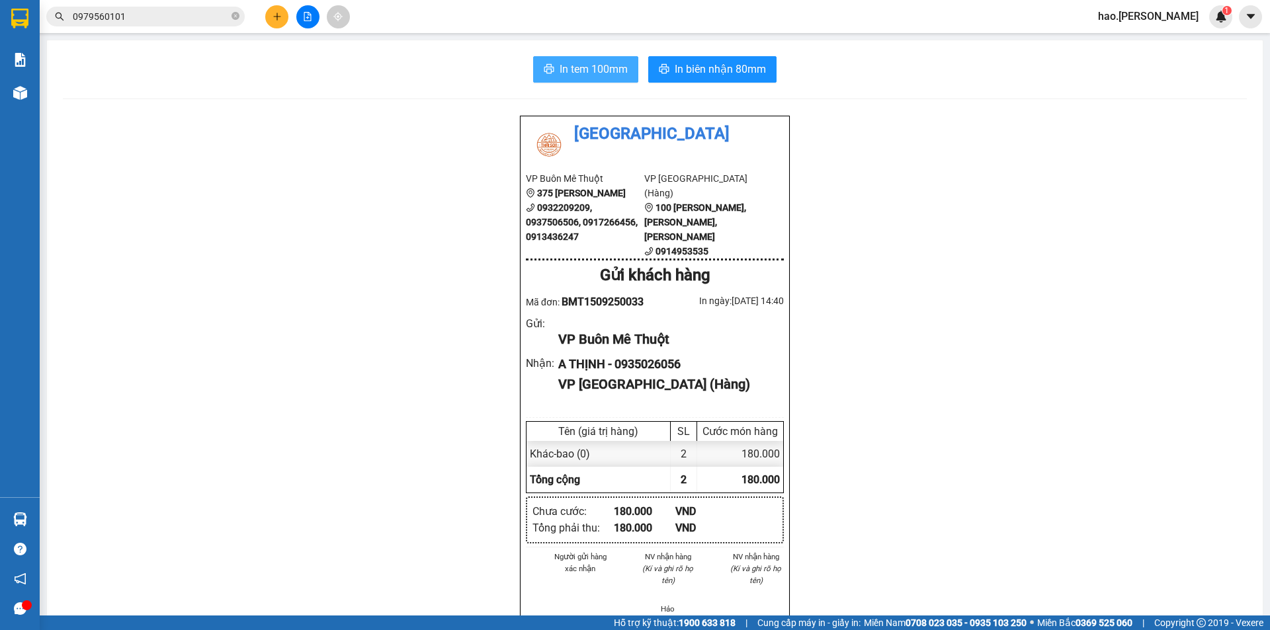
click at [610, 67] on span "In tem 100mm" at bounding box center [594, 69] width 68 height 17
click at [270, 22] on button at bounding box center [276, 16] width 23 height 23
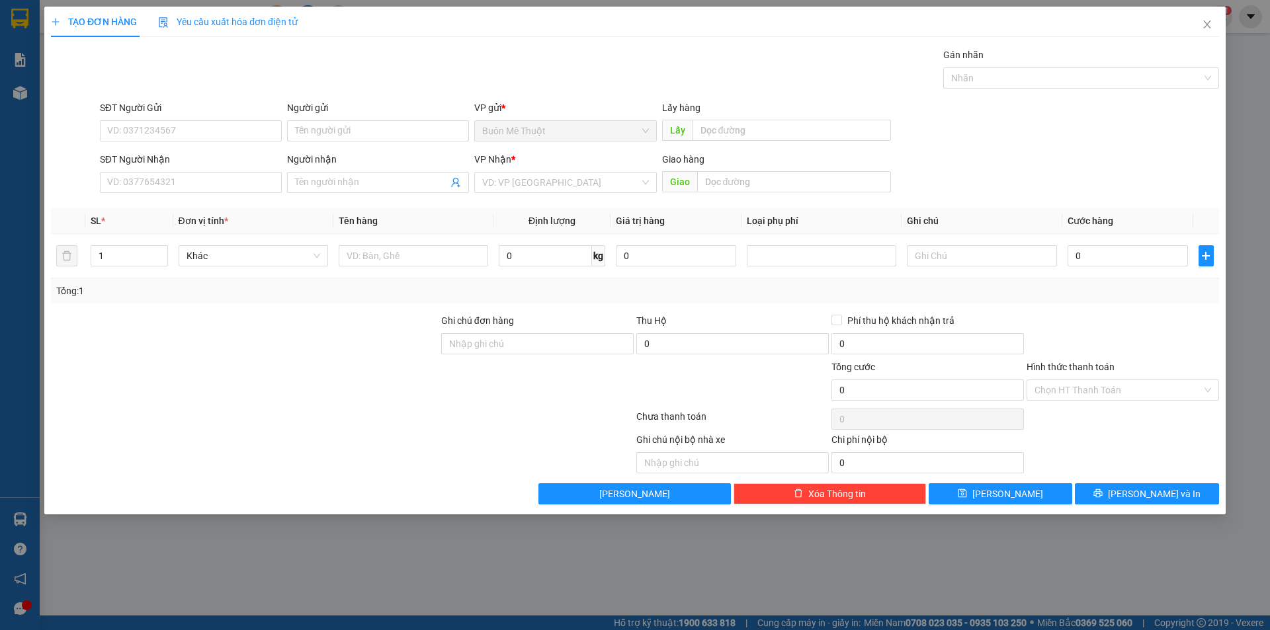
click at [270, 22] on span "Yêu cầu xuất hóa đơn điện tử" at bounding box center [228, 22] width 140 height 11
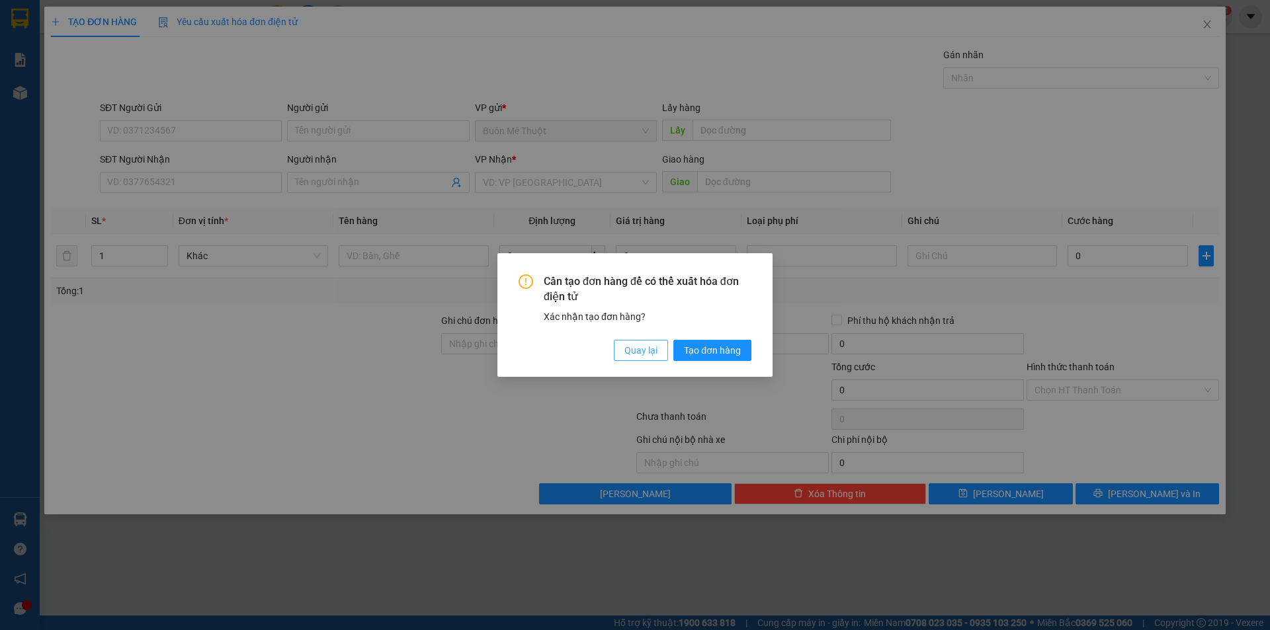
click at [650, 349] on span "Quay lại" at bounding box center [640, 350] width 33 height 15
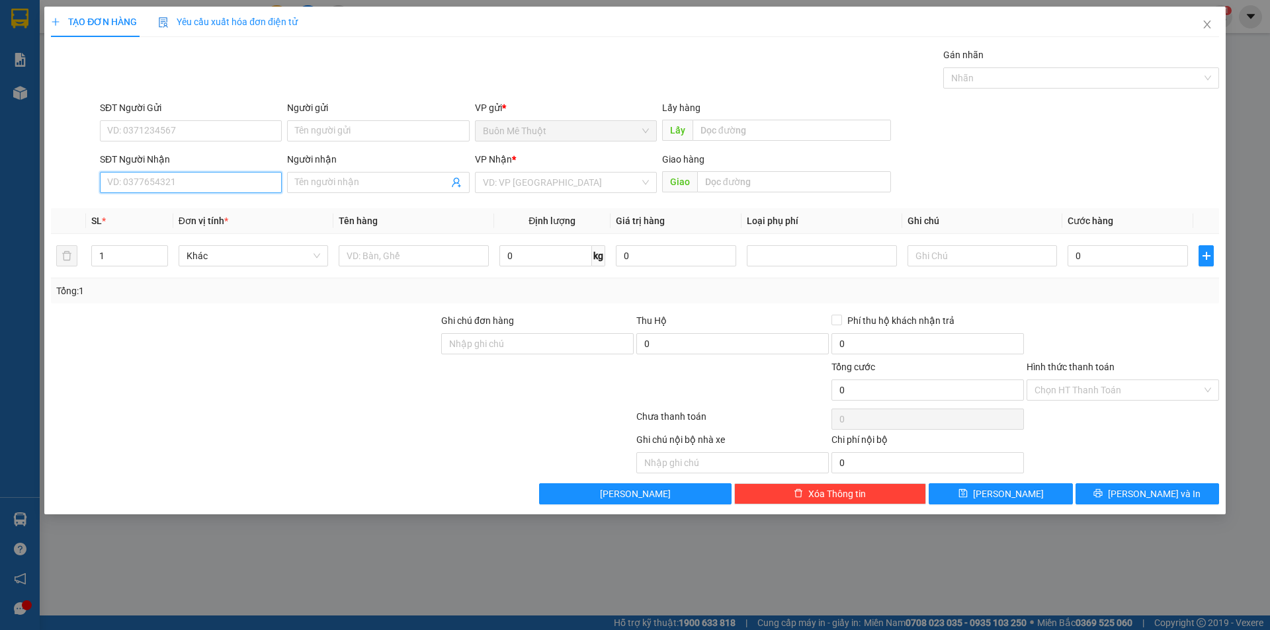
click at [256, 186] on input "SĐT Người Nhận" at bounding box center [191, 182] width 182 height 21
type input "0914181883"
drag, startPoint x: 588, startPoint y: 183, endPoint x: 550, endPoint y: 247, distance: 74.8
click at [587, 187] on input "search" at bounding box center [561, 183] width 157 height 20
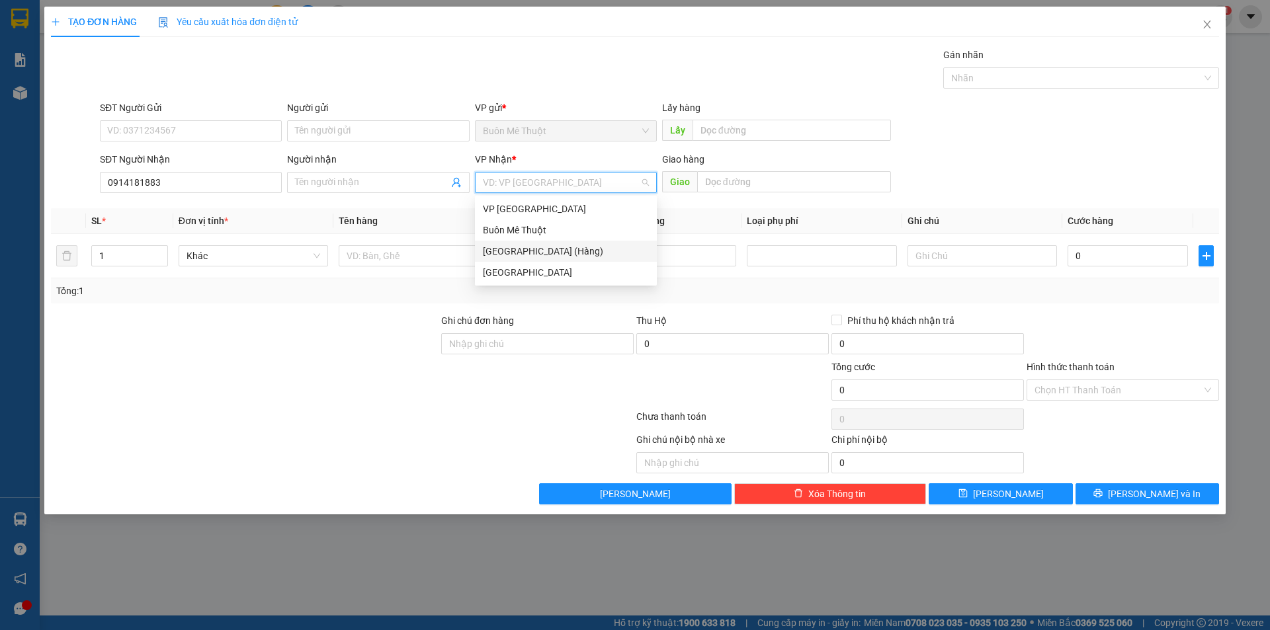
click at [531, 253] on div "[GEOGRAPHIC_DATA] (Hàng)" at bounding box center [566, 251] width 166 height 15
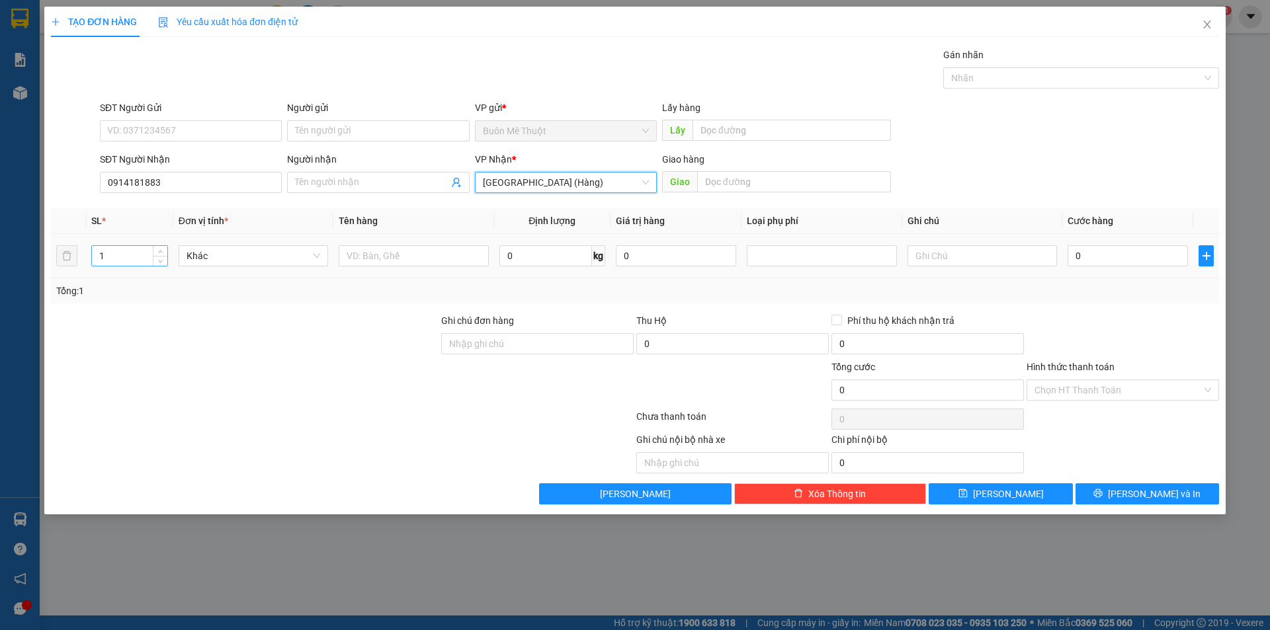
click at [114, 251] on input "1" at bounding box center [129, 256] width 75 height 20
type input "10"
click at [403, 261] on input "text" at bounding box center [413, 255] width 149 height 21
type input "thùng"
click at [1091, 246] on input "0" at bounding box center [1128, 255] width 120 height 21
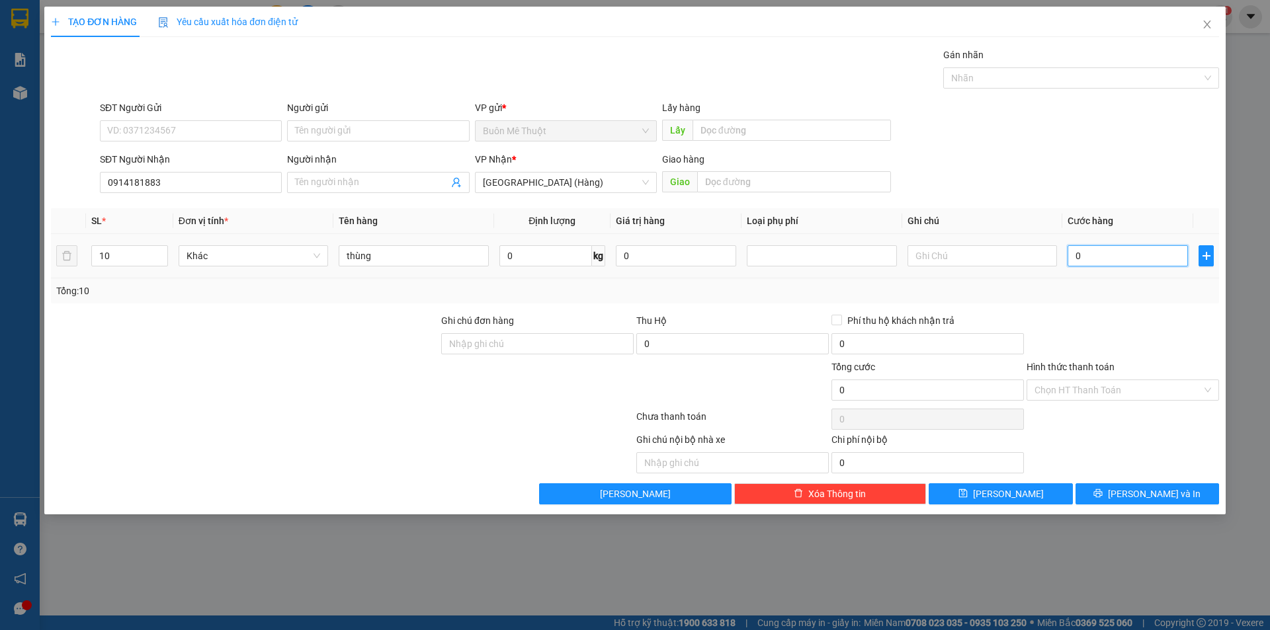
type input "3"
type input "30"
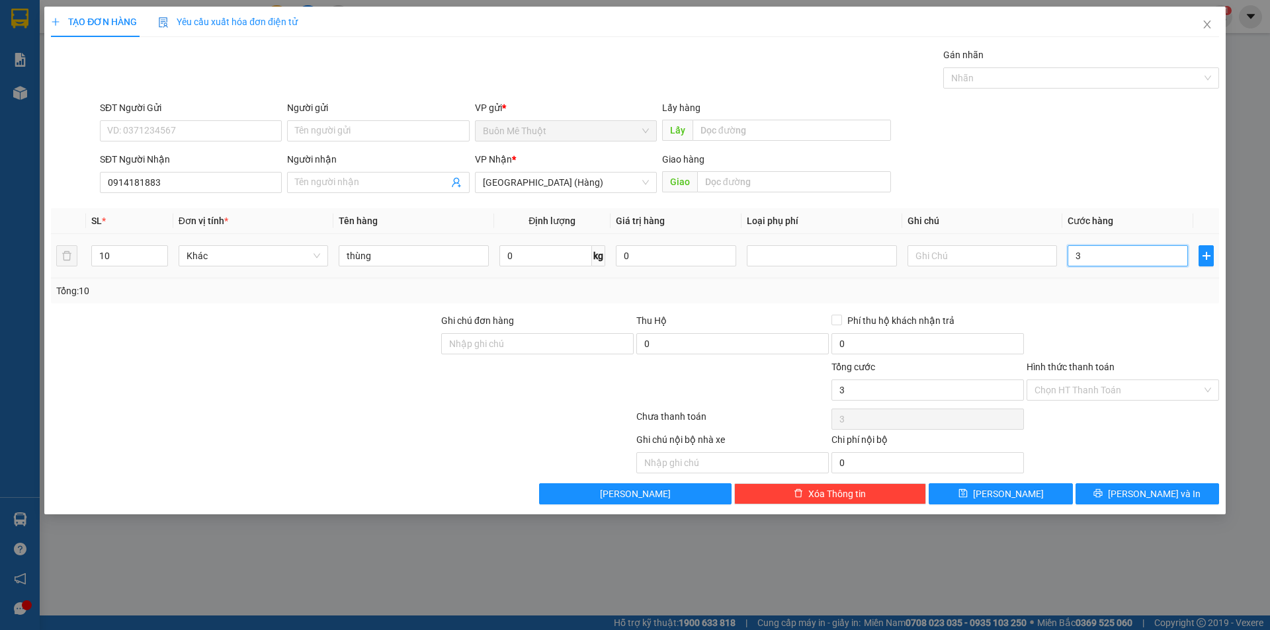
type input "30"
type input "300"
type input "300.000"
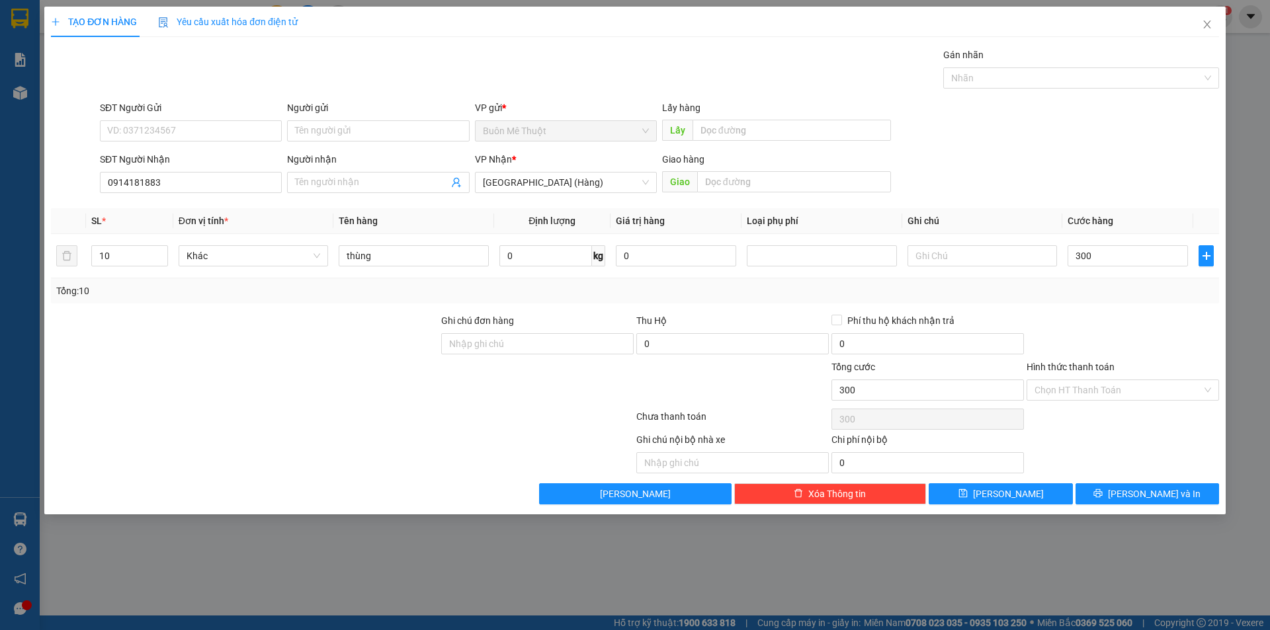
type input "300.000"
click at [1091, 309] on div "Transit Pickup Surcharge Ids Transit Deliver Surcharge Ids Transit Deliver Surc…" at bounding box center [635, 276] width 1168 height 457
drag, startPoint x: 1084, startPoint y: 384, endPoint x: 1076, endPoint y: 401, distance: 18.9
click at [1076, 401] on div "Hình thức thanh toán Chọn HT Thanh Toán" at bounding box center [1123, 383] width 192 height 46
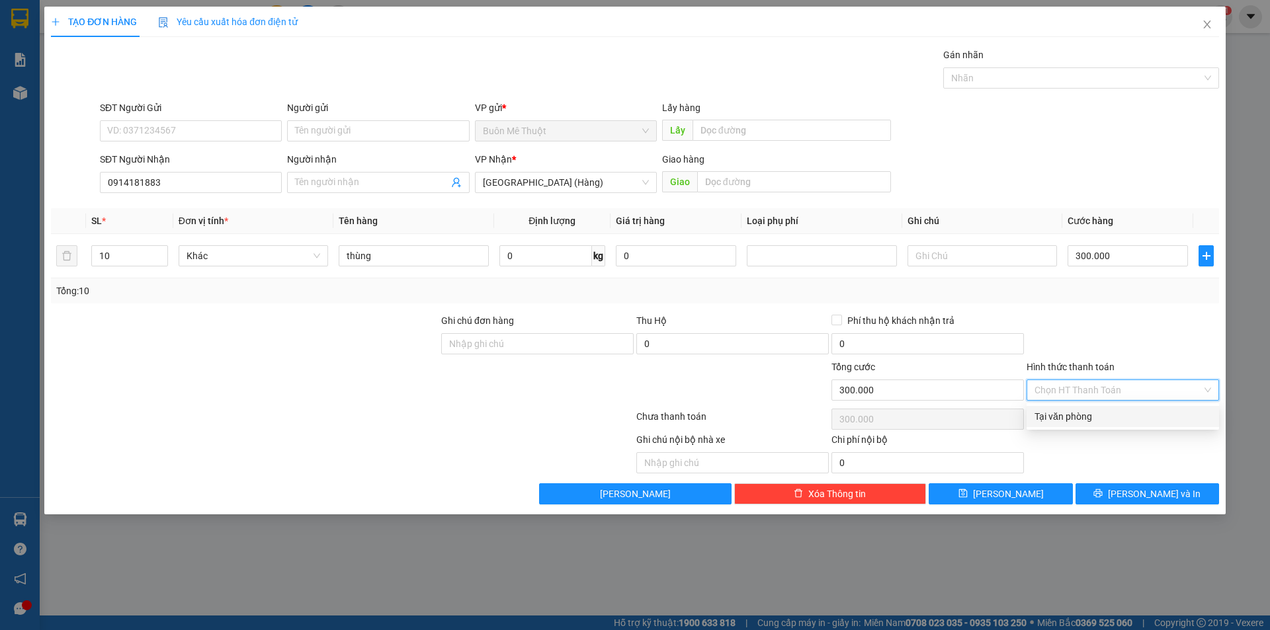
click at [1070, 410] on div "Tại văn phòng" at bounding box center [1122, 416] width 177 height 15
type input "0"
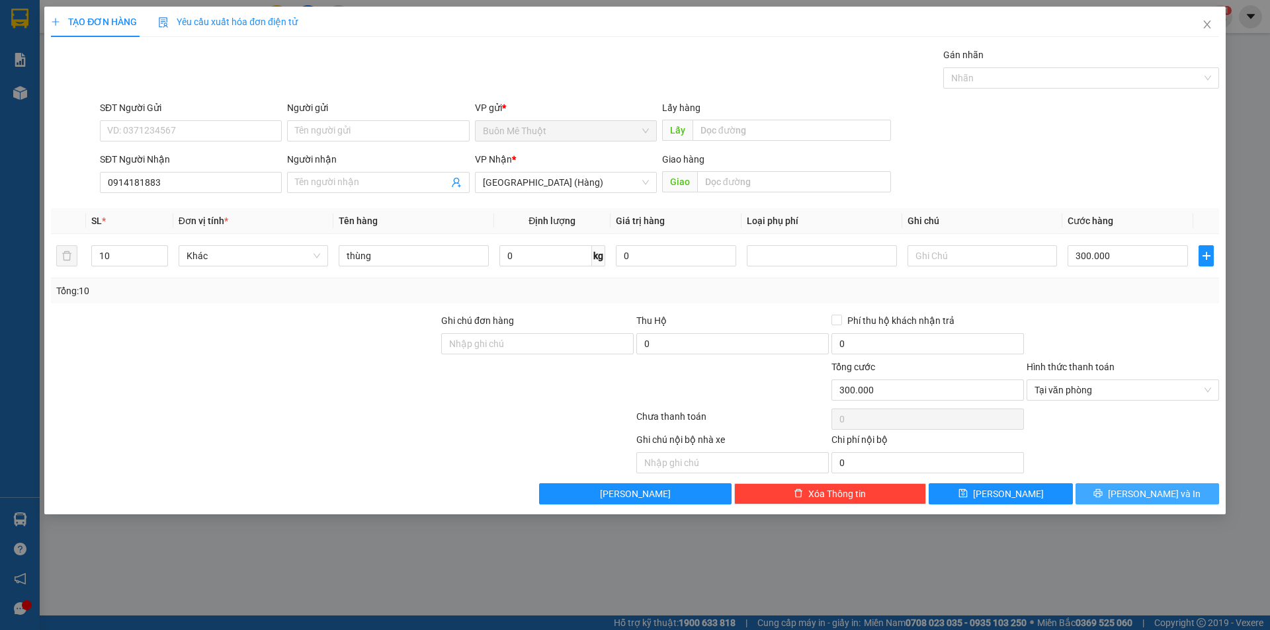
click at [1114, 487] on button "[PERSON_NAME] và In" at bounding box center [1147, 493] width 144 height 21
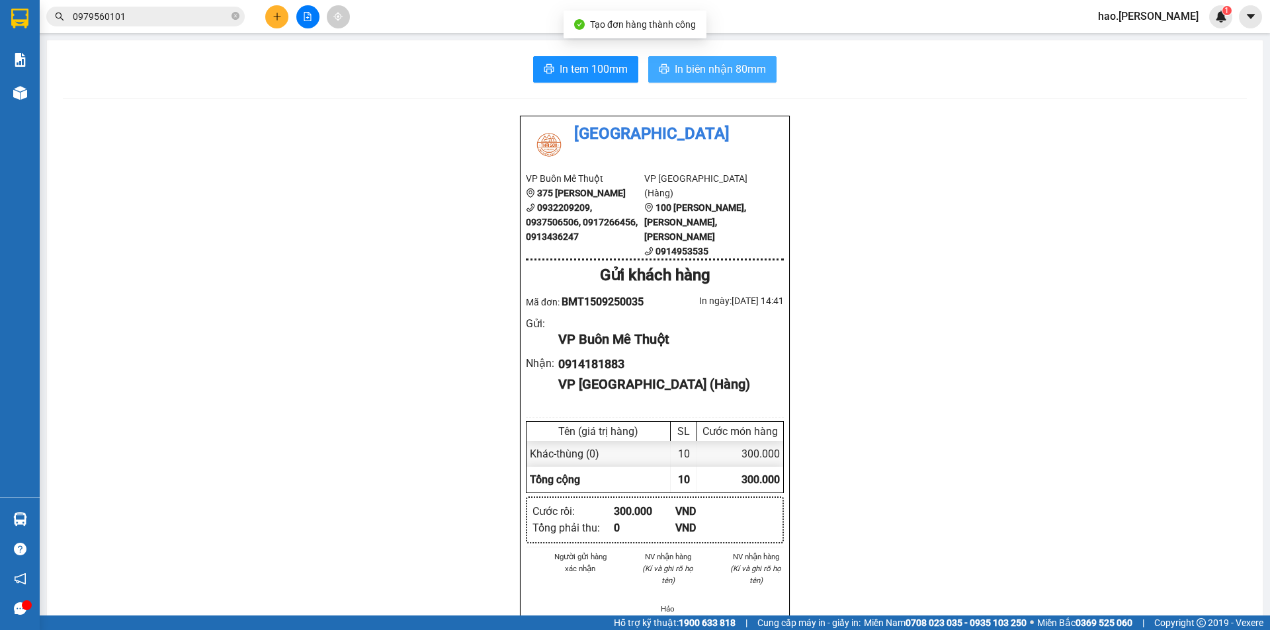
click at [728, 64] on span "In biên nhận 80mm" at bounding box center [720, 69] width 91 height 17
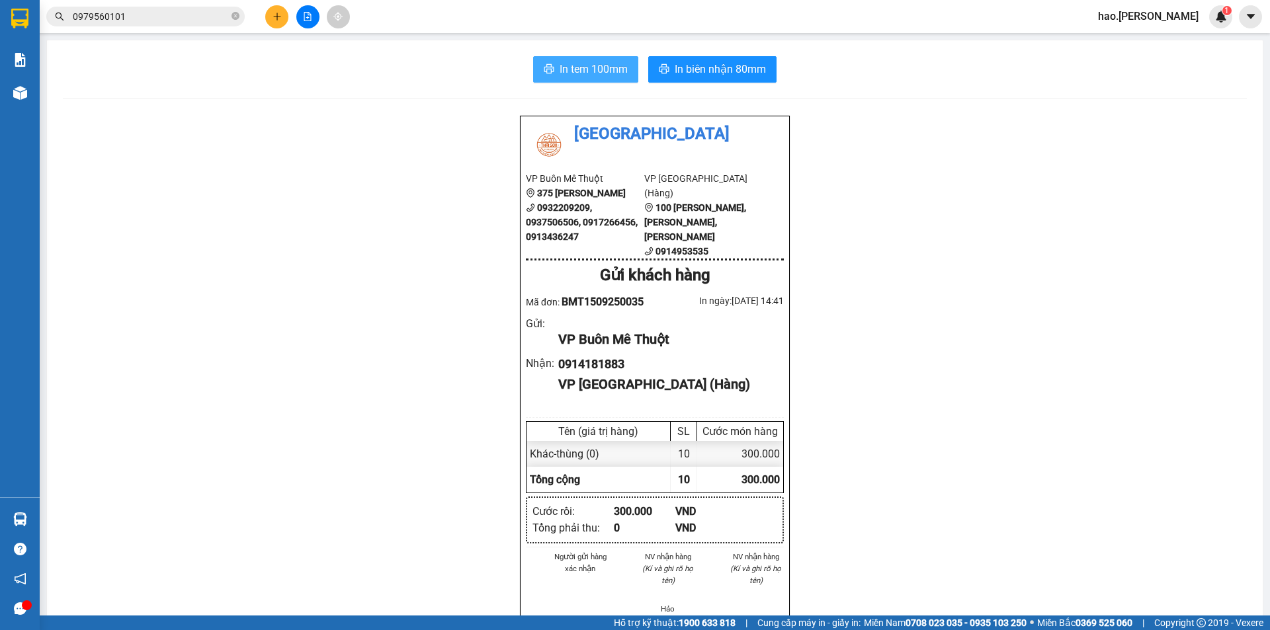
click at [572, 69] on span "In tem 100mm" at bounding box center [594, 69] width 68 height 17
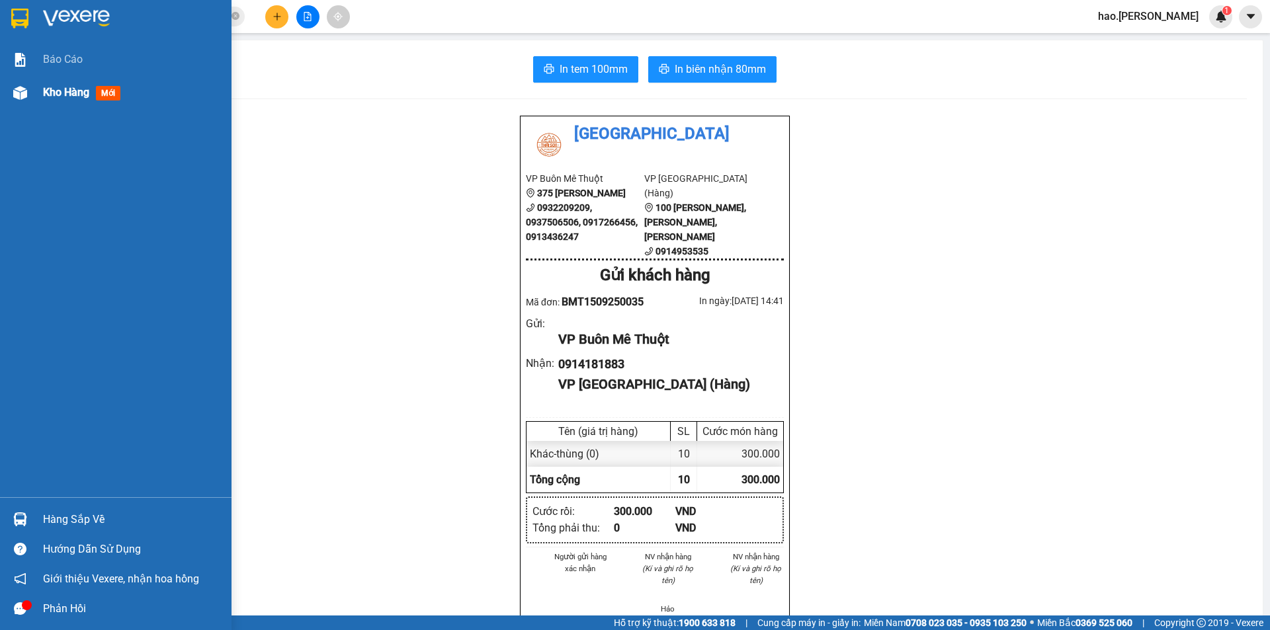
click at [44, 103] on div "Kho hàng mới" at bounding box center [132, 92] width 179 height 33
click at [50, 91] on span "Kho hàng" at bounding box center [66, 92] width 46 height 13
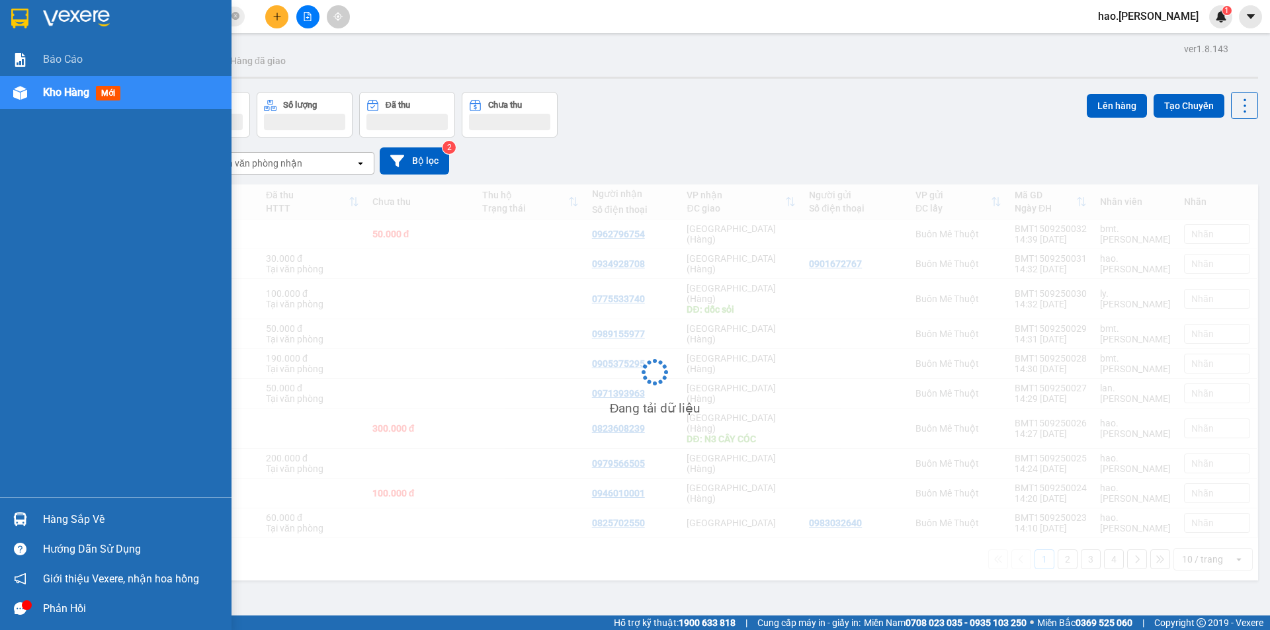
click at [50, 91] on span "Kho hàng" at bounding box center [66, 92] width 46 height 13
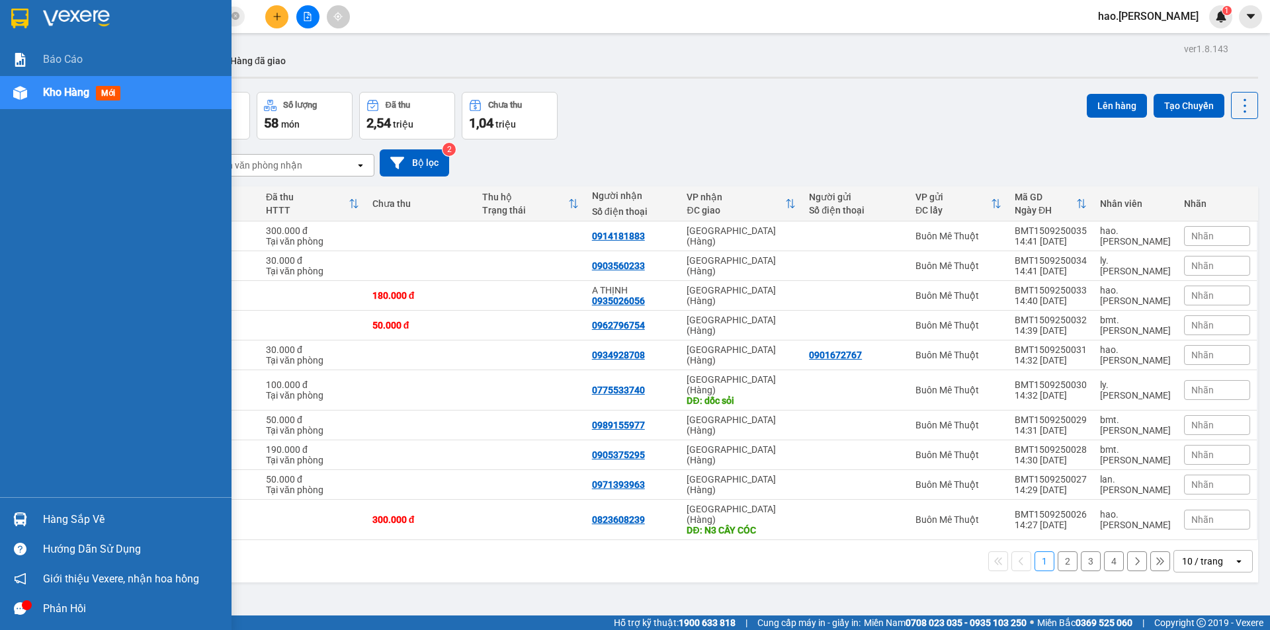
click at [50, 91] on span "Kho hàng" at bounding box center [66, 92] width 46 height 13
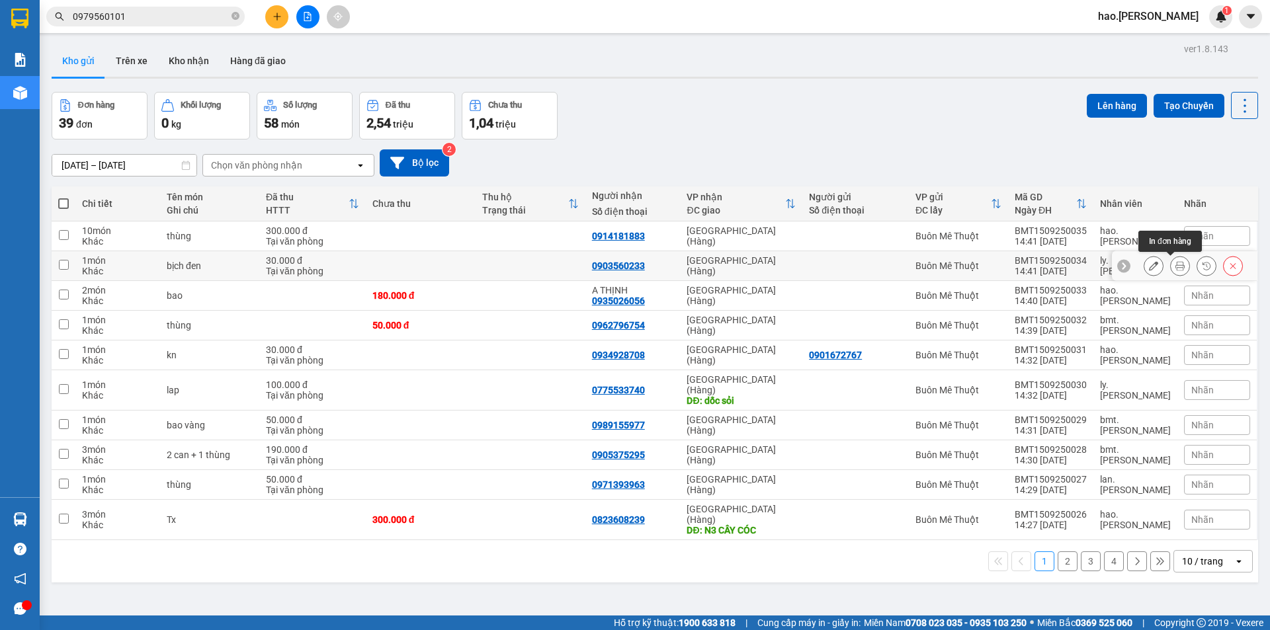
click at [1175, 269] on icon at bounding box center [1179, 265] width 9 height 9
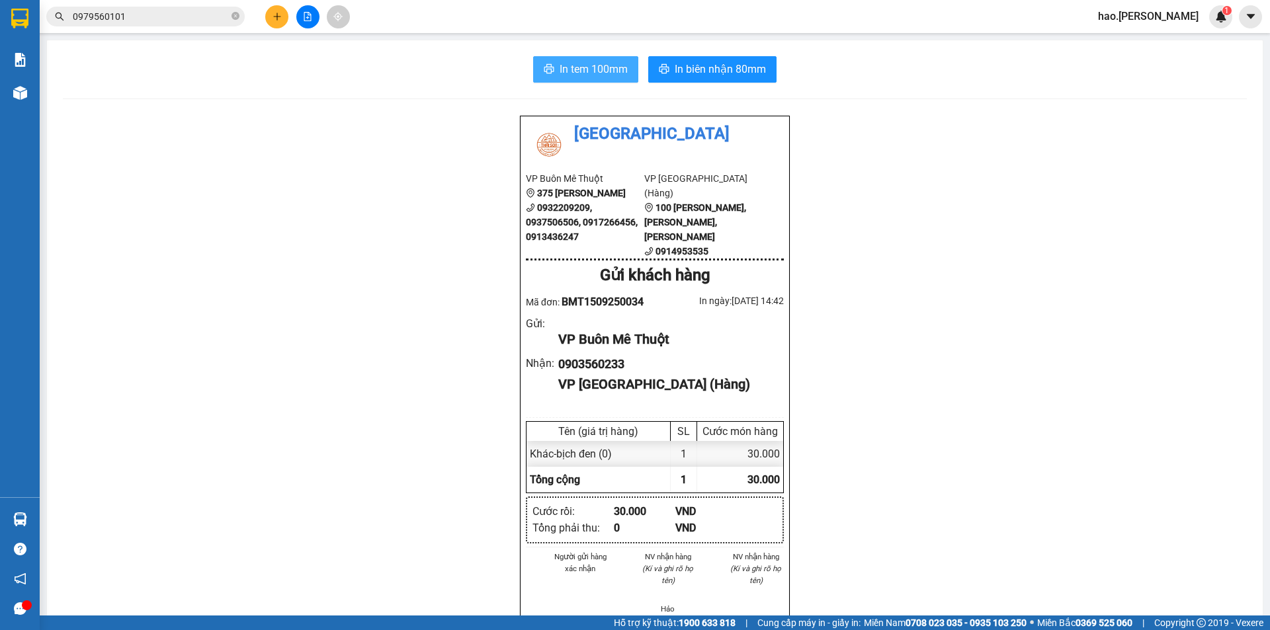
click at [588, 73] on span "In tem 100mm" at bounding box center [594, 69] width 68 height 17
click at [273, 14] on icon "plus" at bounding box center [277, 16] width 9 height 9
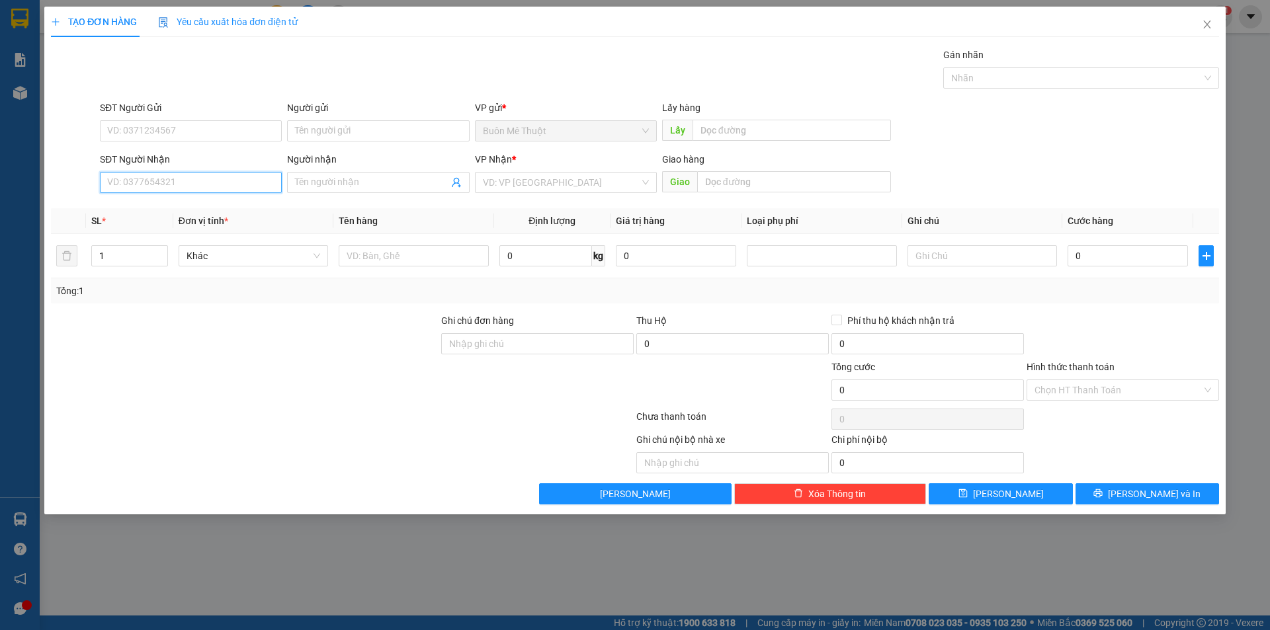
click at [195, 189] on input "SĐT Người Nhận" at bounding box center [191, 182] width 182 height 21
drag, startPoint x: 195, startPoint y: 189, endPoint x: 202, endPoint y: 187, distance: 6.9
click at [202, 187] on input "SĐT Người Nhận" at bounding box center [191, 182] width 182 height 21
click at [261, 187] on input "SĐT Người Nhận" at bounding box center [191, 182] width 182 height 21
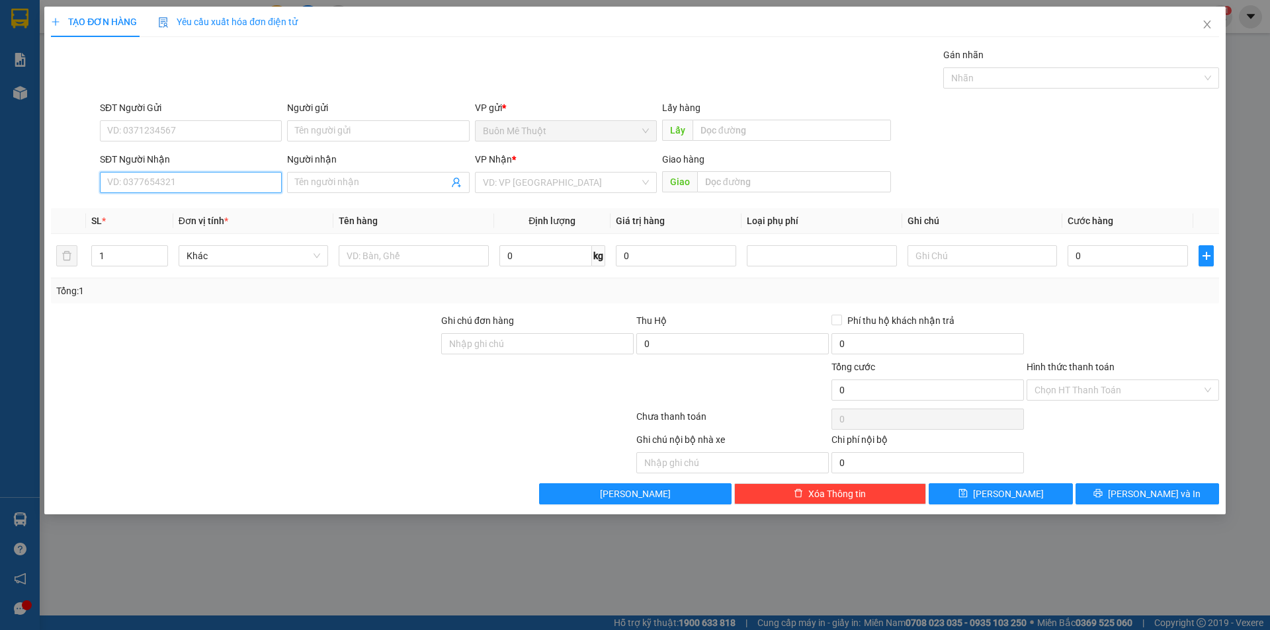
click at [261, 187] on input "SĐT Người Nhận" at bounding box center [191, 182] width 182 height 21
click at [120, 207] on div "0915810438" at bounding box center [191, 209] width 166 height 15
type input "0915810438"
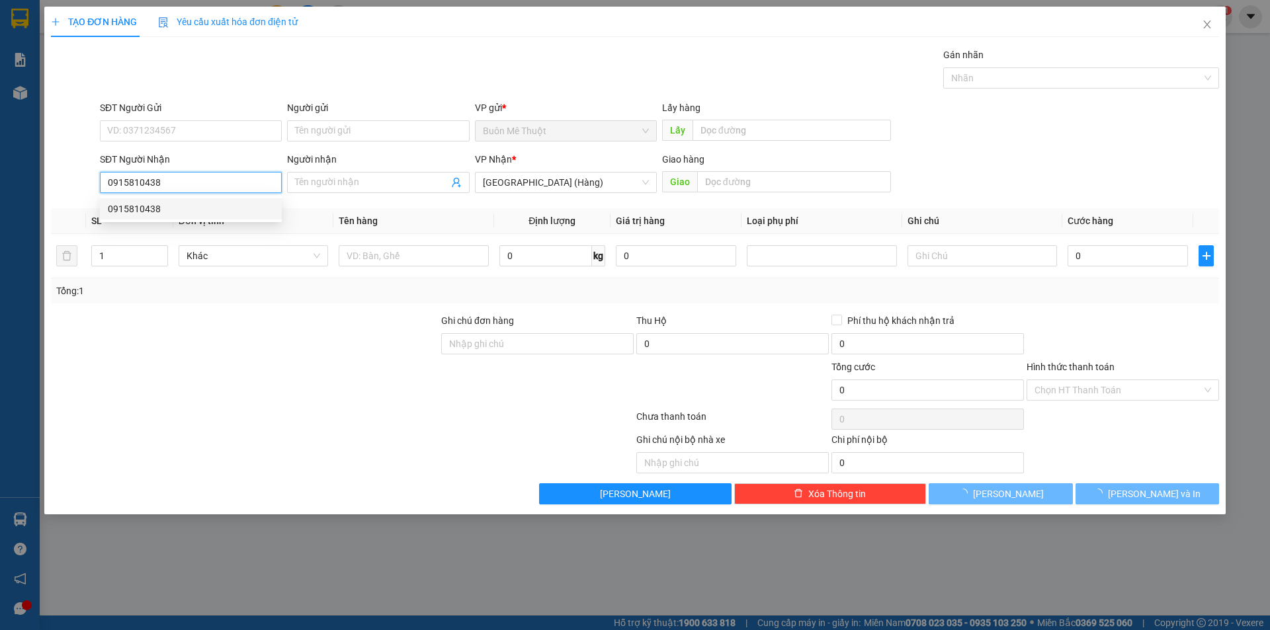
type input "30.000"
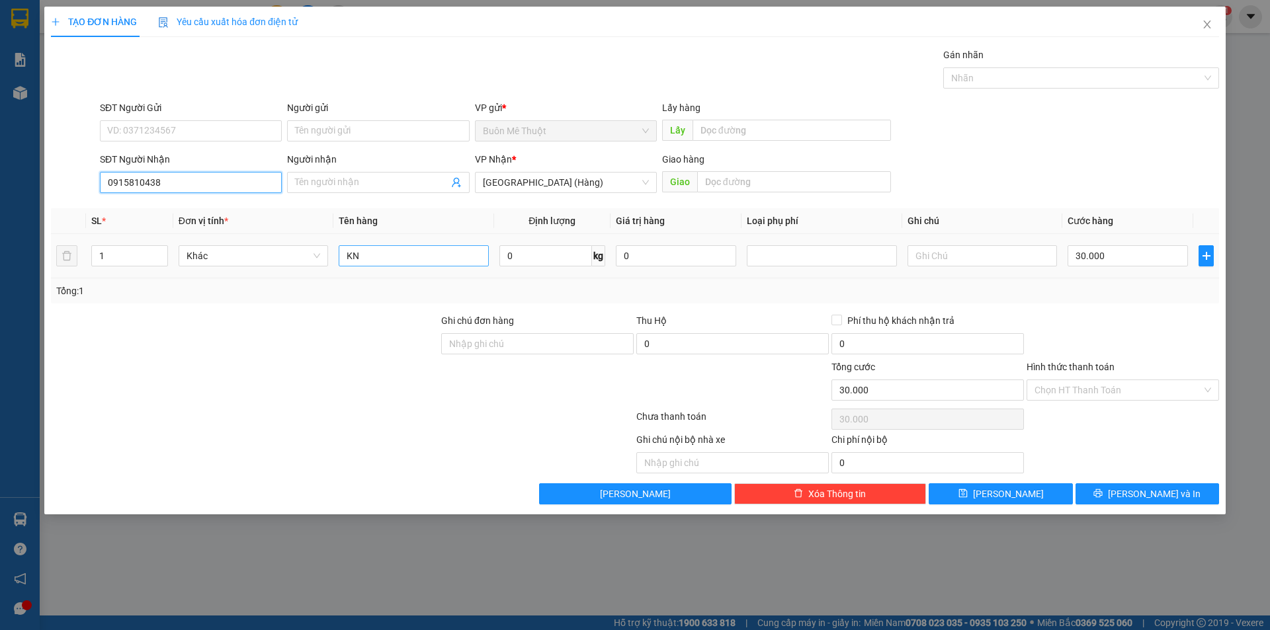
type input "0915810438"
click at [404, 257] on input "KN" at bounding box center [413, 255] width 149 height 21
type input "thùng"
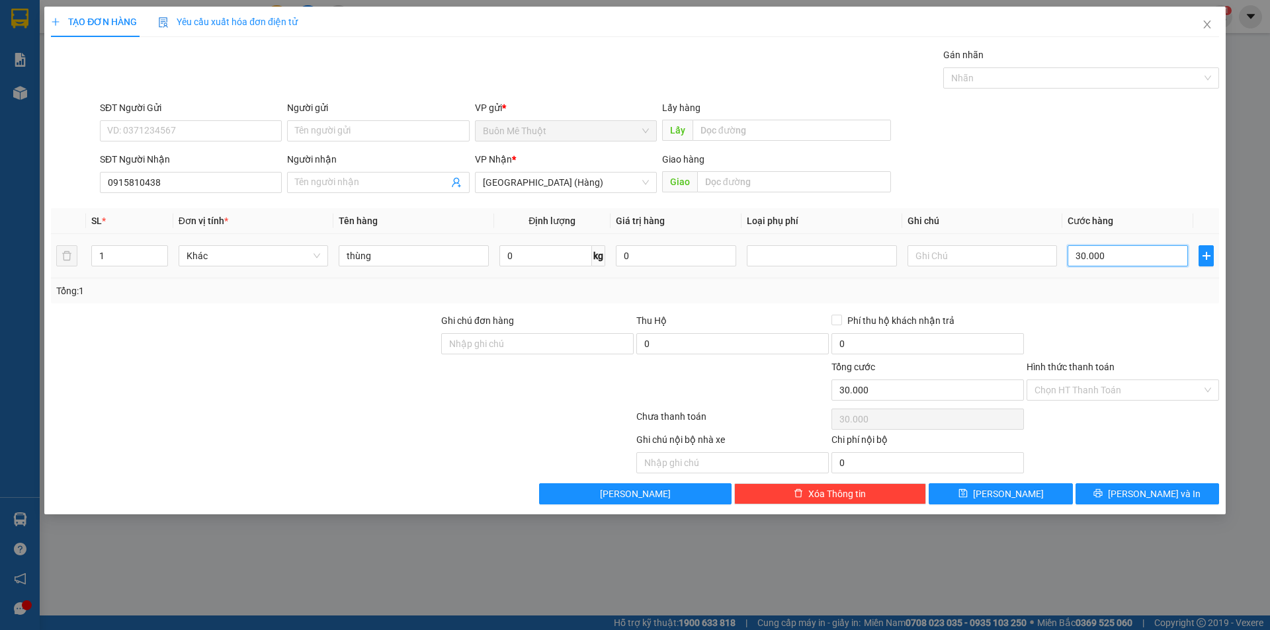
click at [1113, 252] on input "30.000" at bounding box center [1128, 255] width 120 height 21
click at [1102, 302] on div "Tổng: 1" at bounding box center [635, 290] width 1168 height 25
click at [1081, 390] on input "Hình thức thanh toán" at bounding box center [1117, 390] width 167 height 20
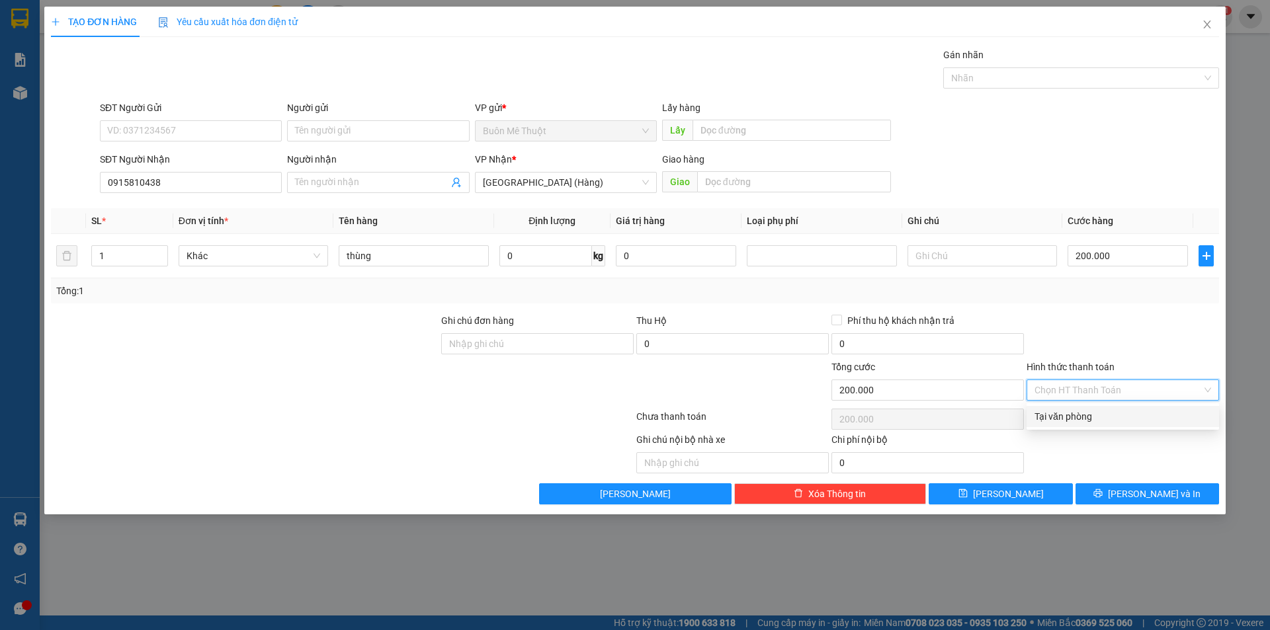
click at [1073, 415] on div "Tại văn phòng" at bounding box center [1122, 416] width 177 height 15
click at [1103, 478] on div "Transit Pickup Surcharge Ids Transit Deliver Surcharge Ids Transit Deliver Surc…" at bounding box center [635, 276] width 1168 height 457
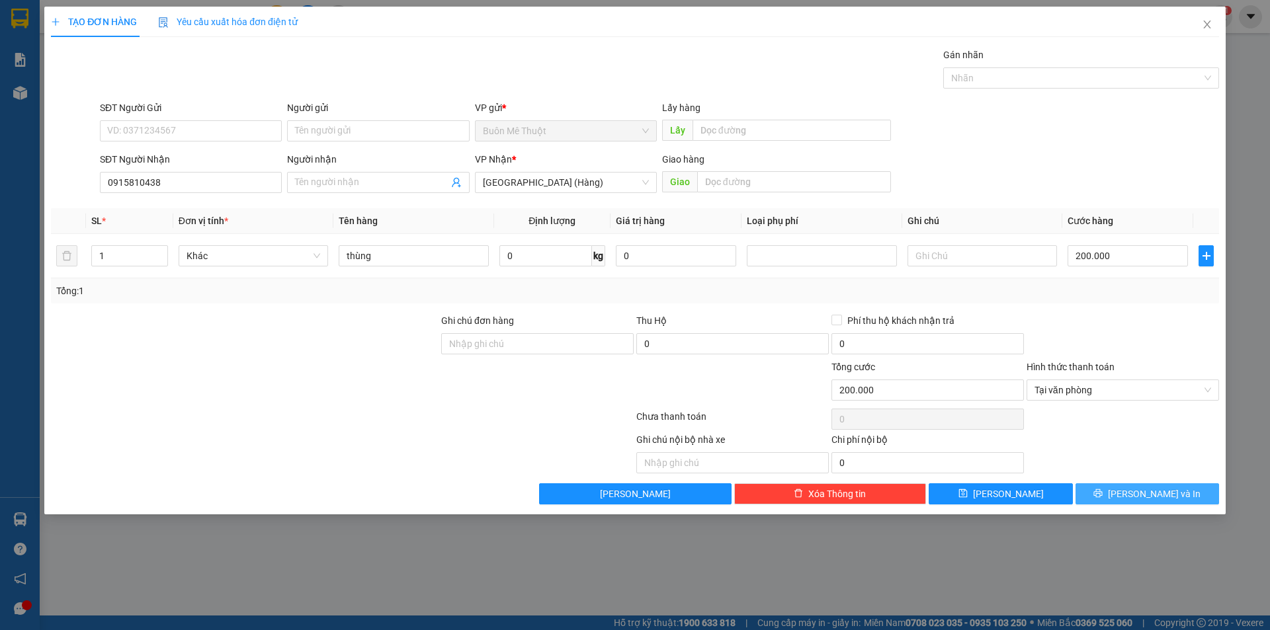
click at [1107, 485] on button "[PERSON_NAME] và In" at bounding box center [1147, 493] width 144 height 21
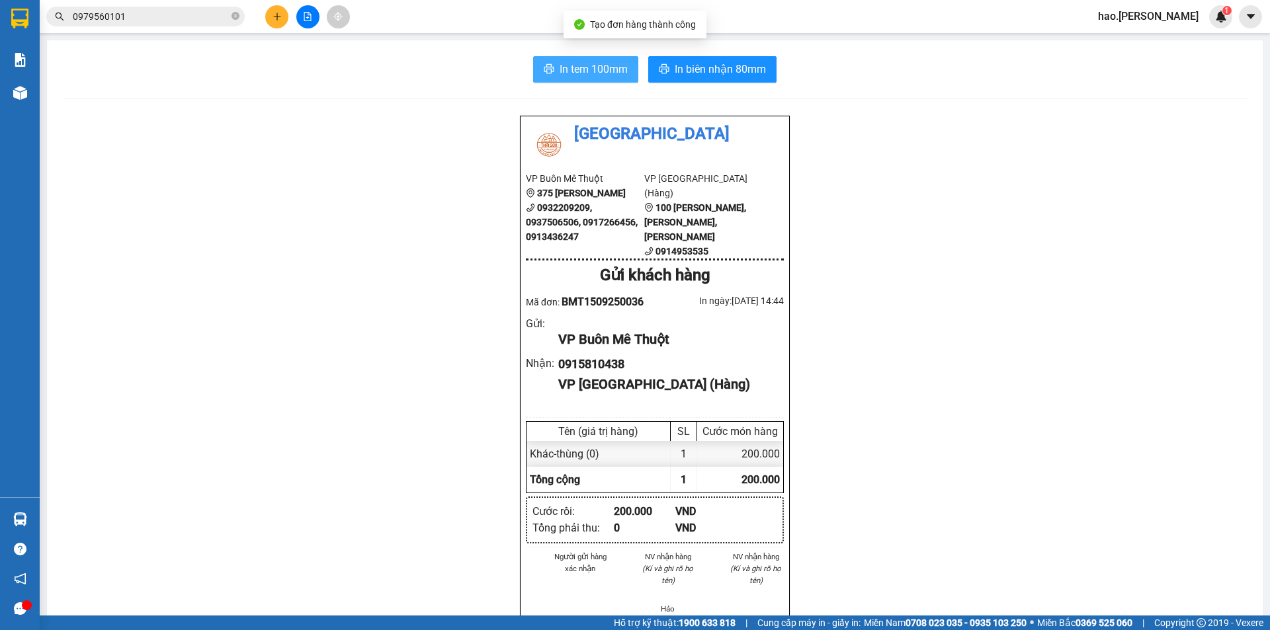
click at [608, 74] on span "In tem 100mm" at bounding box center [594, 69] width 68 height 17
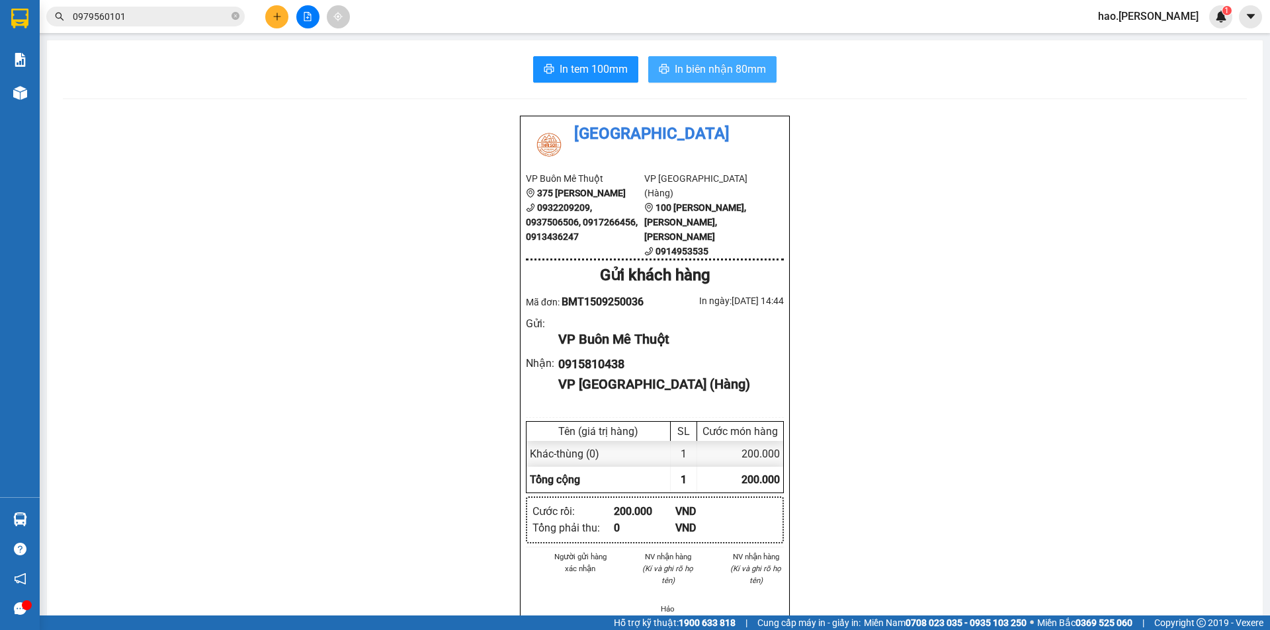
click at [716, 60] on button "In biên nhận 80mm" at bounding box center [712, 69] width 128 height 26
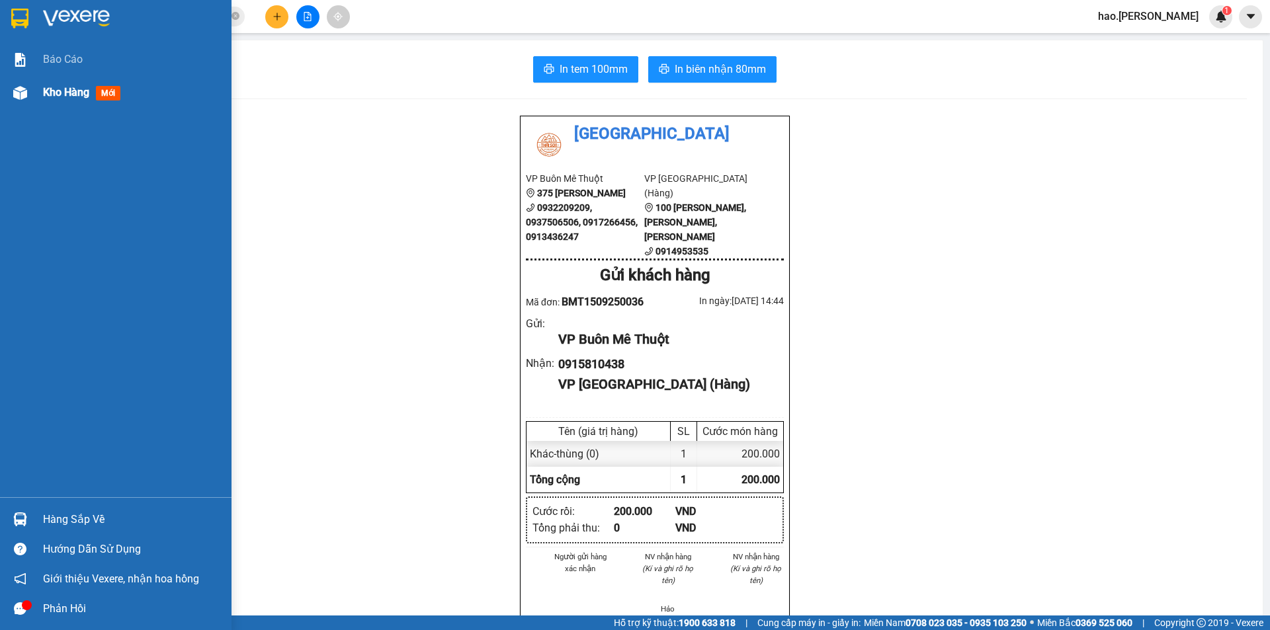
click at [65, 91] on span "Kho hàng" at bounding box center [66, 92] width 46 height 13
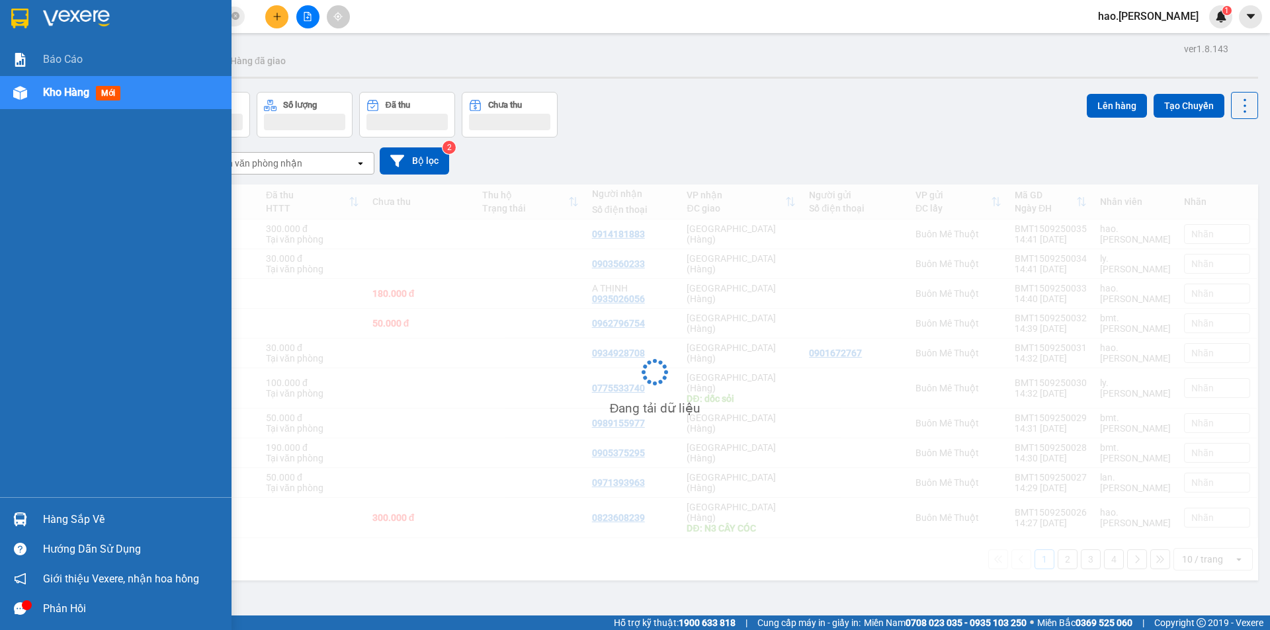
click at [65, 91] on span "Kho hàng" at bounding box center [66, 92] width 46 height 13
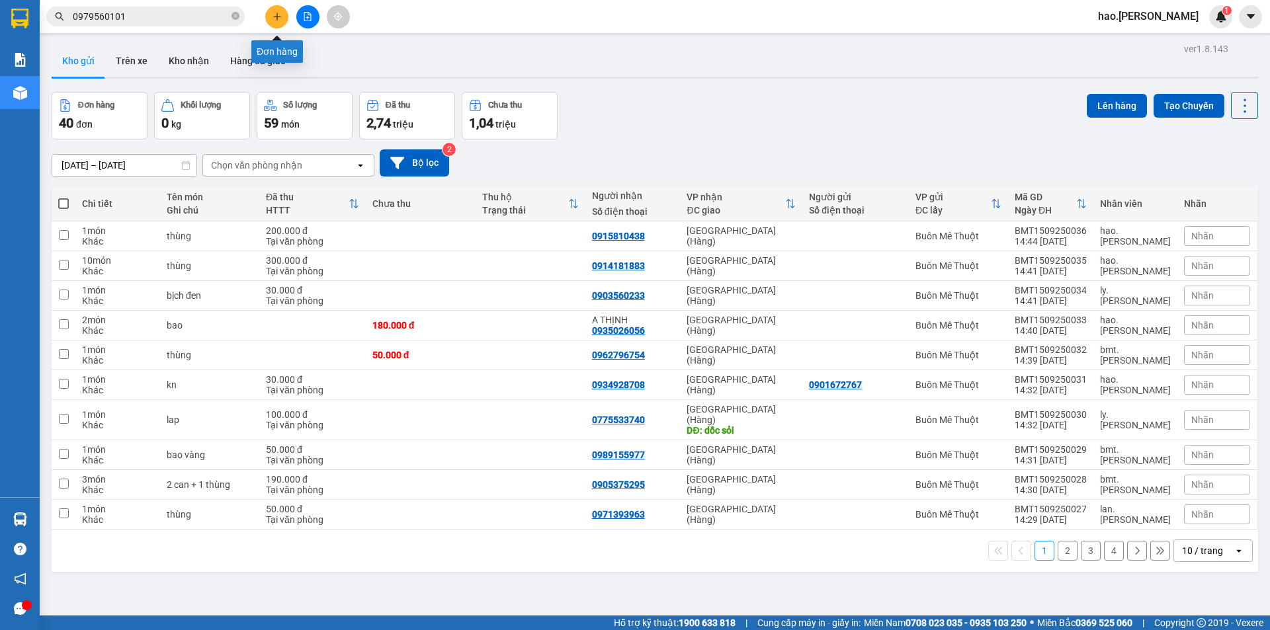
click at [284, 25] on button at bounding box center [276, 16] width 23 height 23
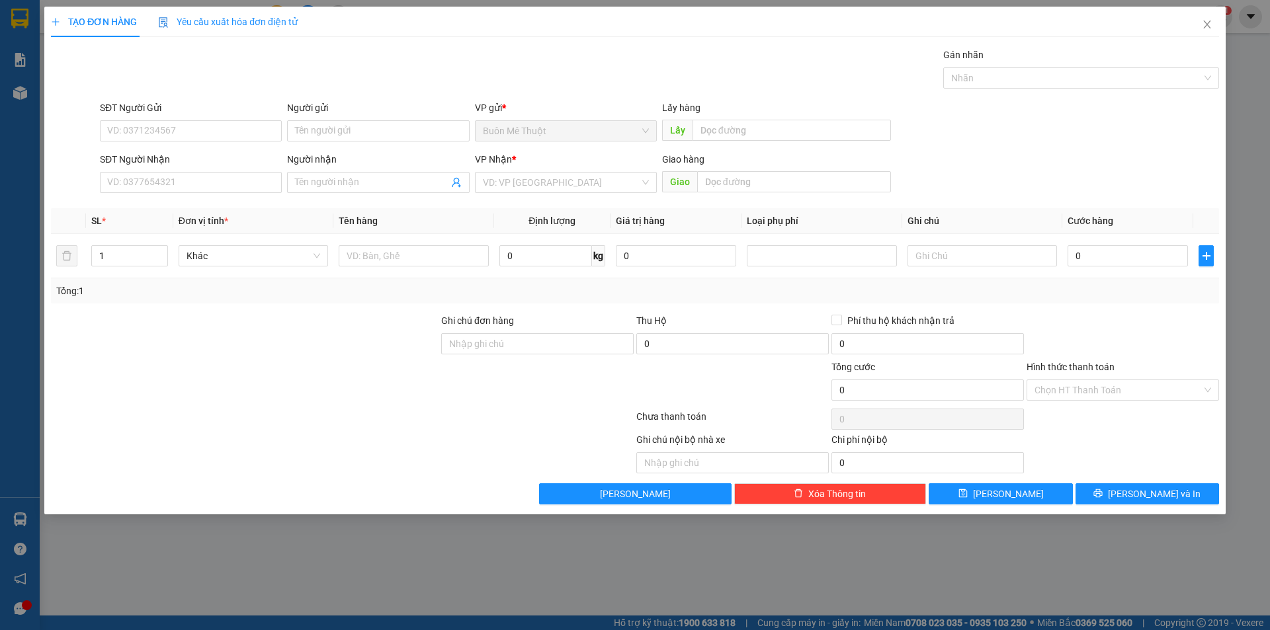
click at [233, 196] on div "SĐT Người Nhận VD: 0377654321" at bounding box center [191, 175] width 182 height 46
click at [237, 182] on input "SĐT Người Nhận" at bounding box center [191, 182] width 182 height 21
click at [179, 198] on div "0905053183 - THẢO" at bounding box center [191, 208] width 182 height 21
type input "0905053183"
type input "THẢO"
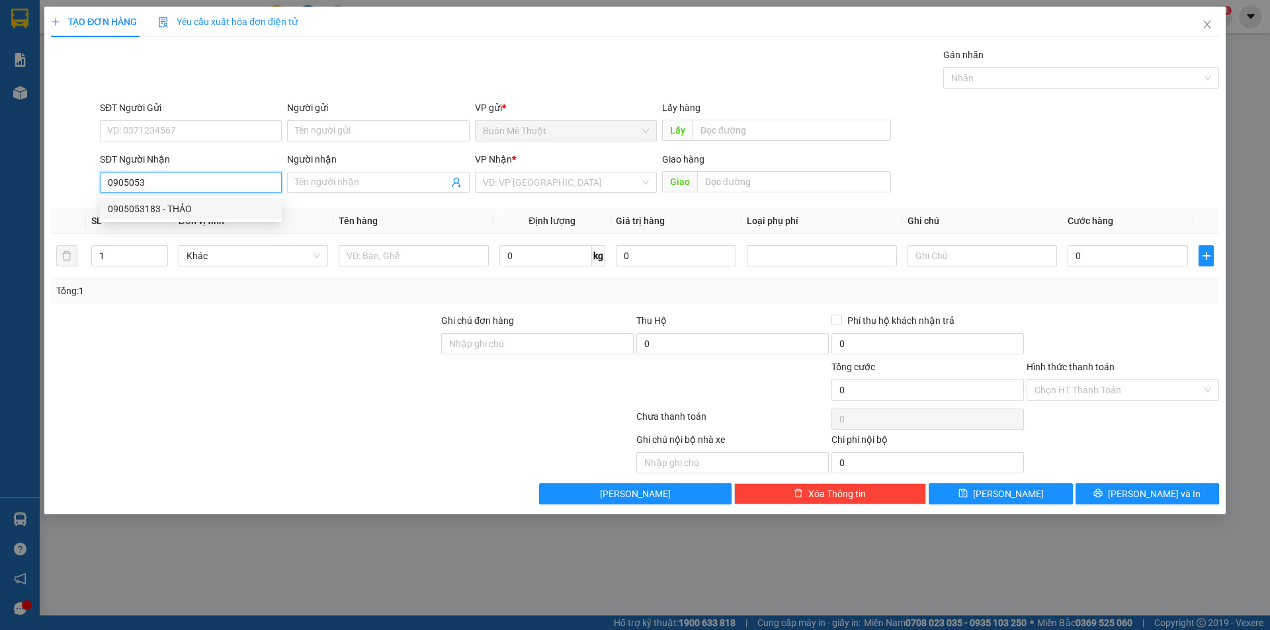
type input "BẦU VÂN"
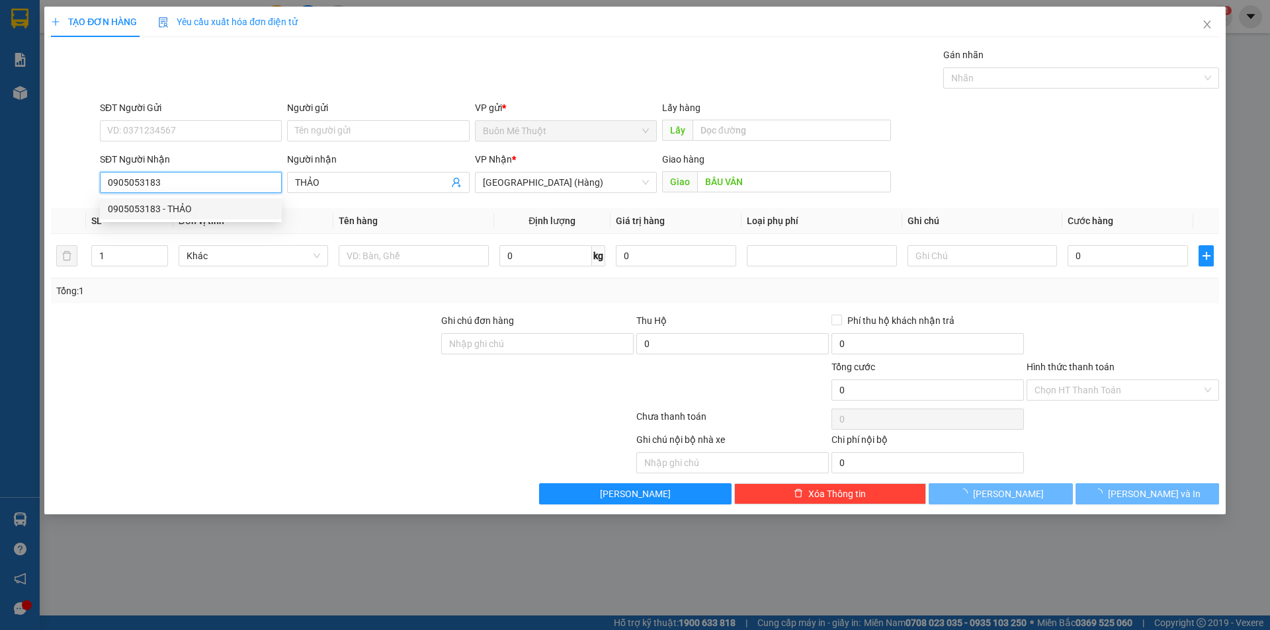
type input "200.000"
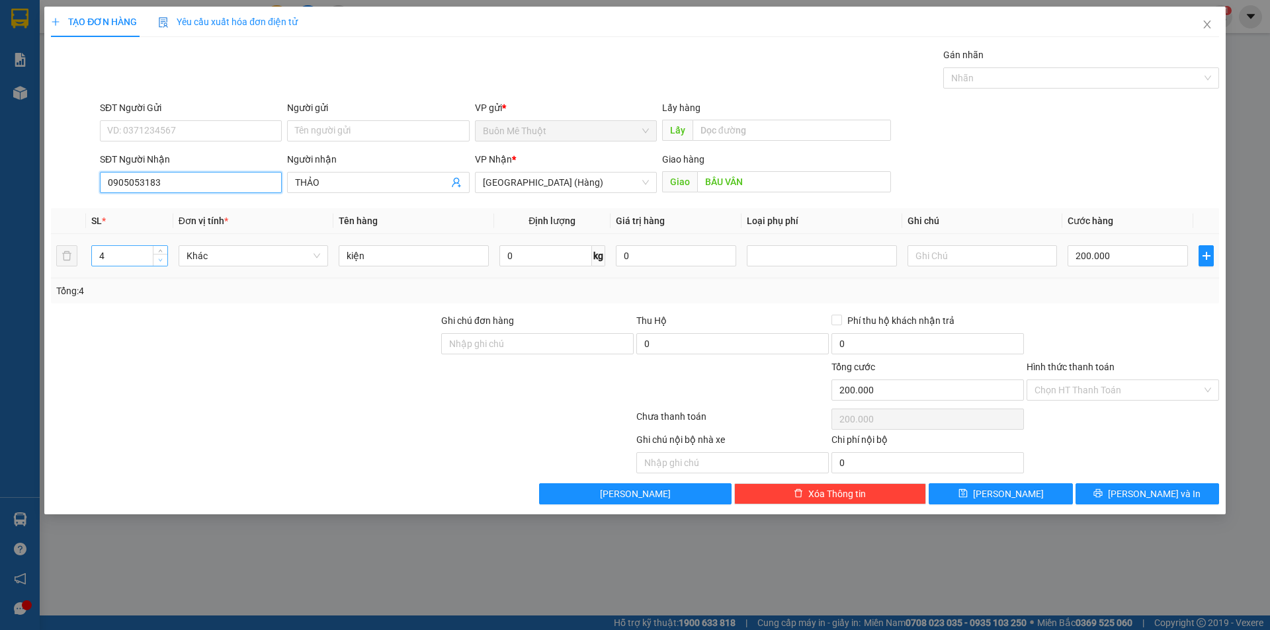
type input "0905053183"
click at [161, 261] on icon "down" at bounding box center [160, 260] width 5 height 5
type input "1"
click at [161, 261] on icon "down" at bounding box center [160, 260] width 5 height 5
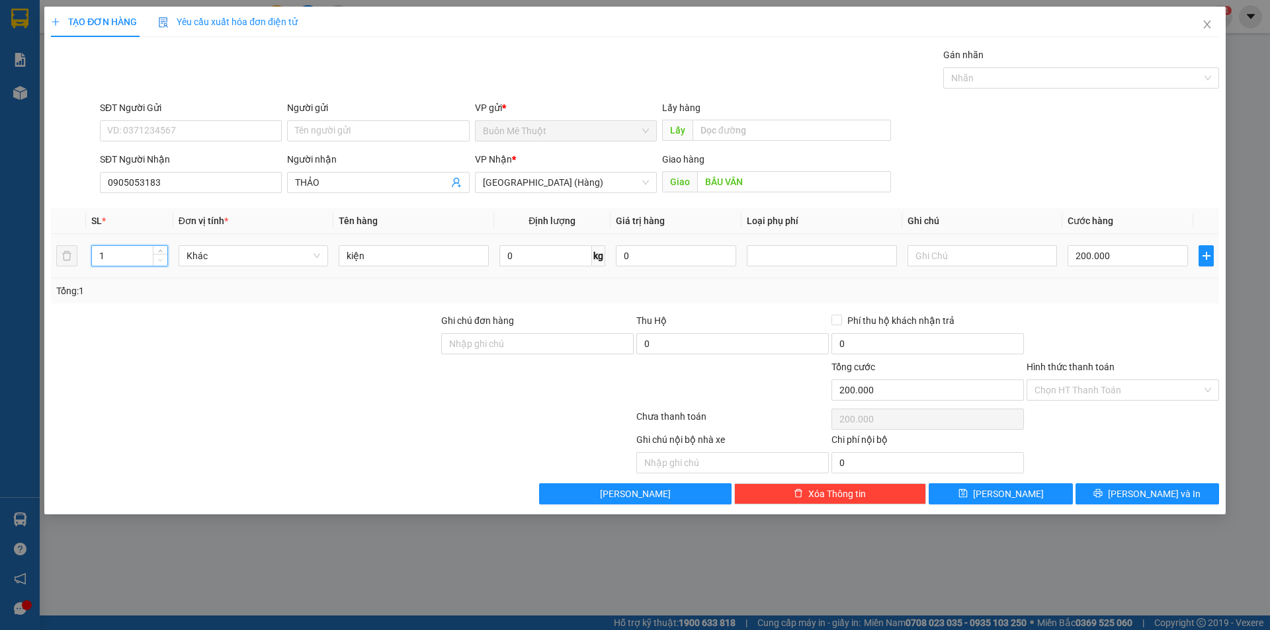
click at [161, 261] on icon "down" at bounding box center [160, 260] width 5 height 5
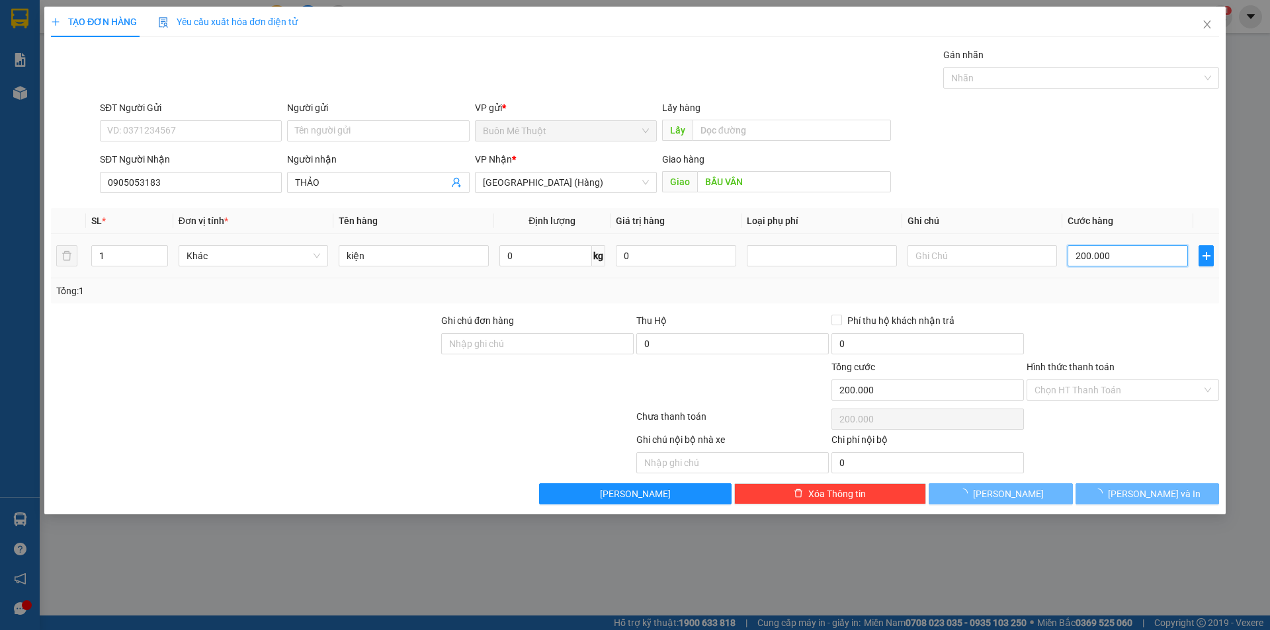
click at [1163, 266] on input "200.000" at bounding box center [1128, 255] width 120 height 21
type input "0"
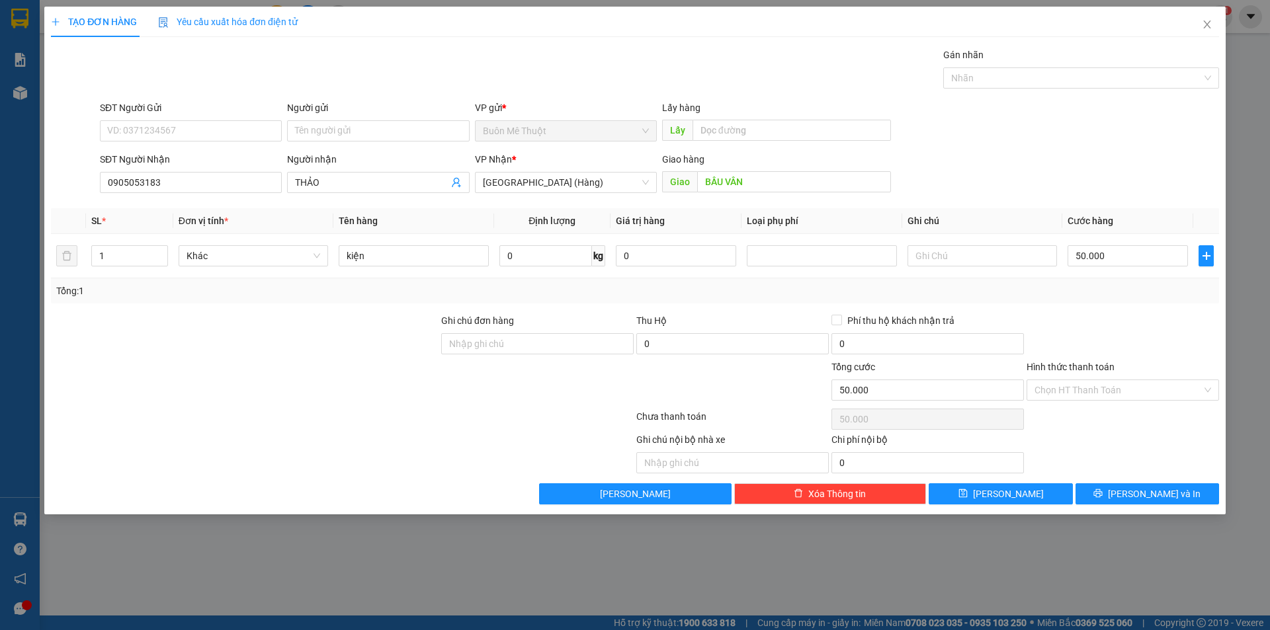
click at [1139, 294] on div "Tổng: 1" at bounding box center [634, 291] width 1157 height 15
drag, startPoint x: 1080, startPoint y: 394, endPoint x: 1080, endPoint y: 401, distance: 7.3
click at [1080, 396] on input "Hình thức thanh toán" at bounding box center [1117, 390] width 167 height 20
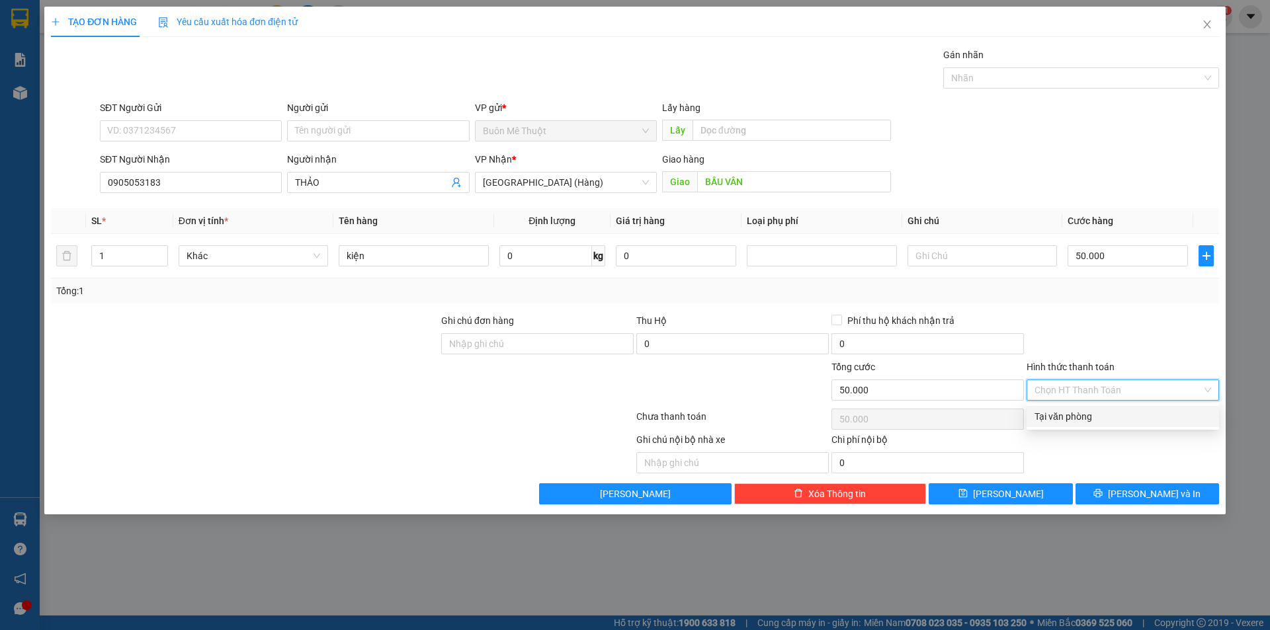
click at [1077, 417] on div "Tại văn phòng" at bounding box center [1122, 416] width 177 height 15
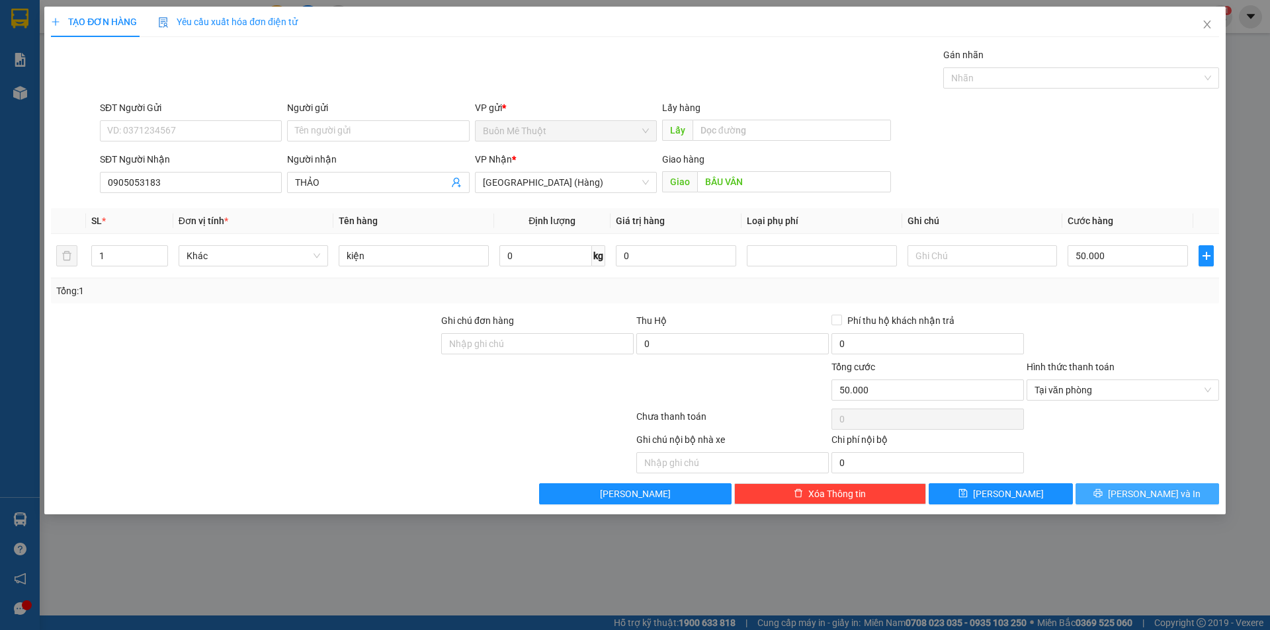
click at [1103, 495] on icon "printer" at bounding box center [1097, 493] width 9 height 9
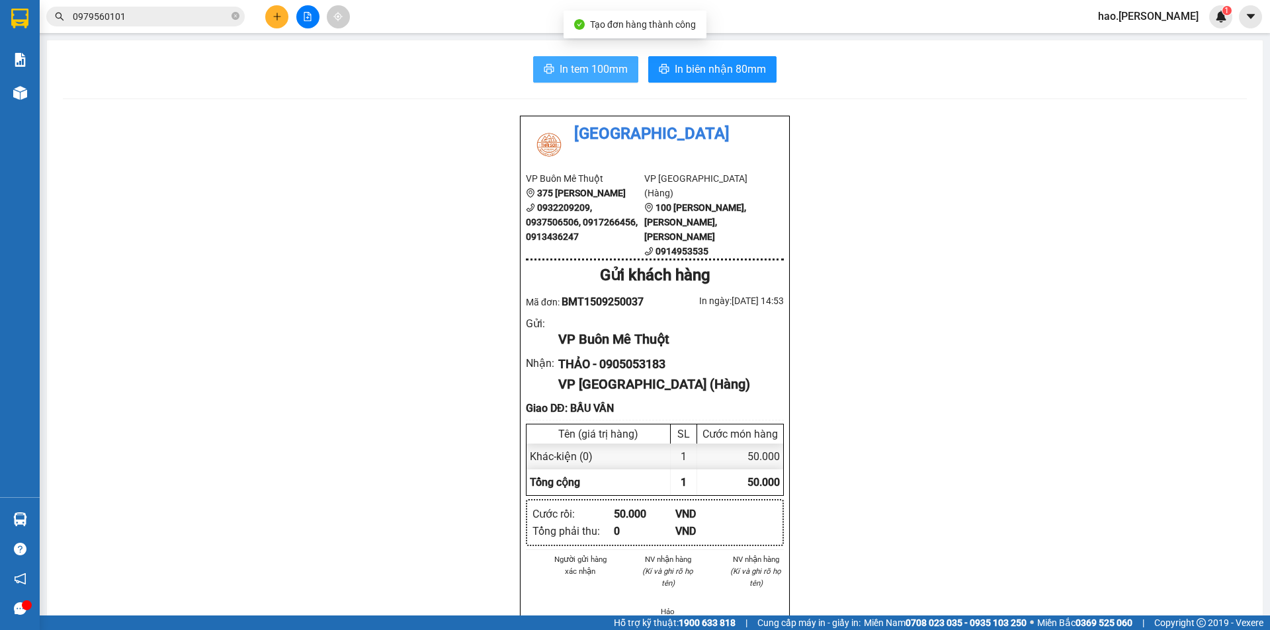
click at [583, 64] on span "In tem 100mm" at bounding box center [594, 69] width 68 height 17
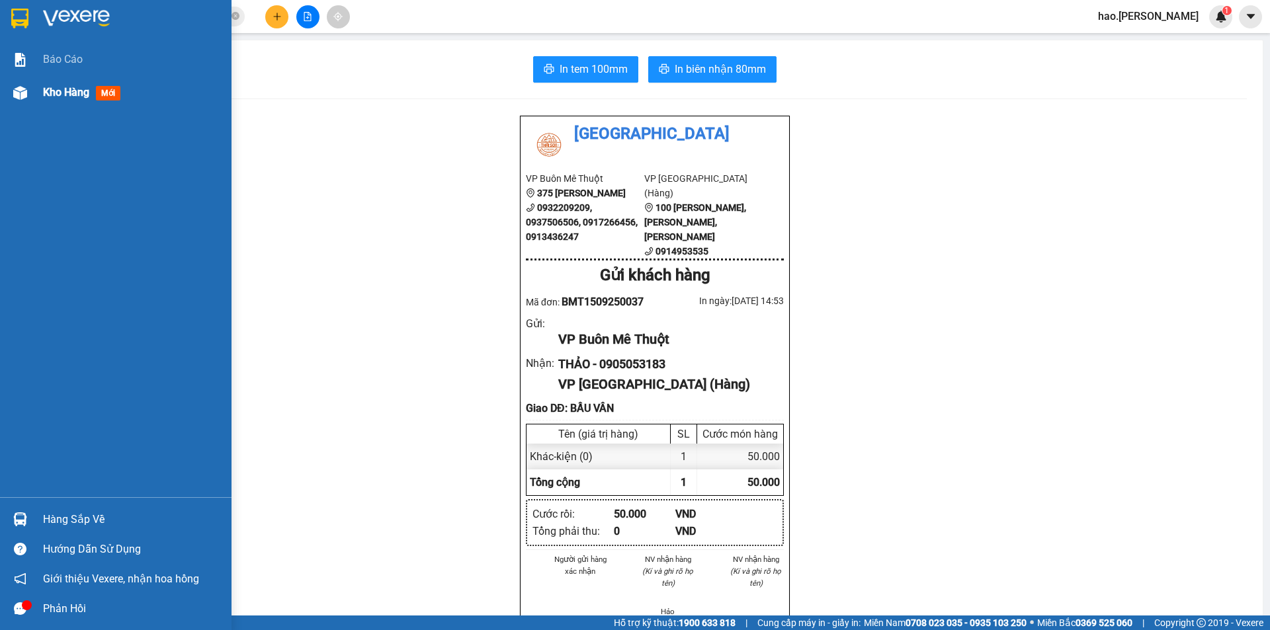
click at [67, 97] on span "Kho hàng" at bounding box center [66, 92] width 46 height 13
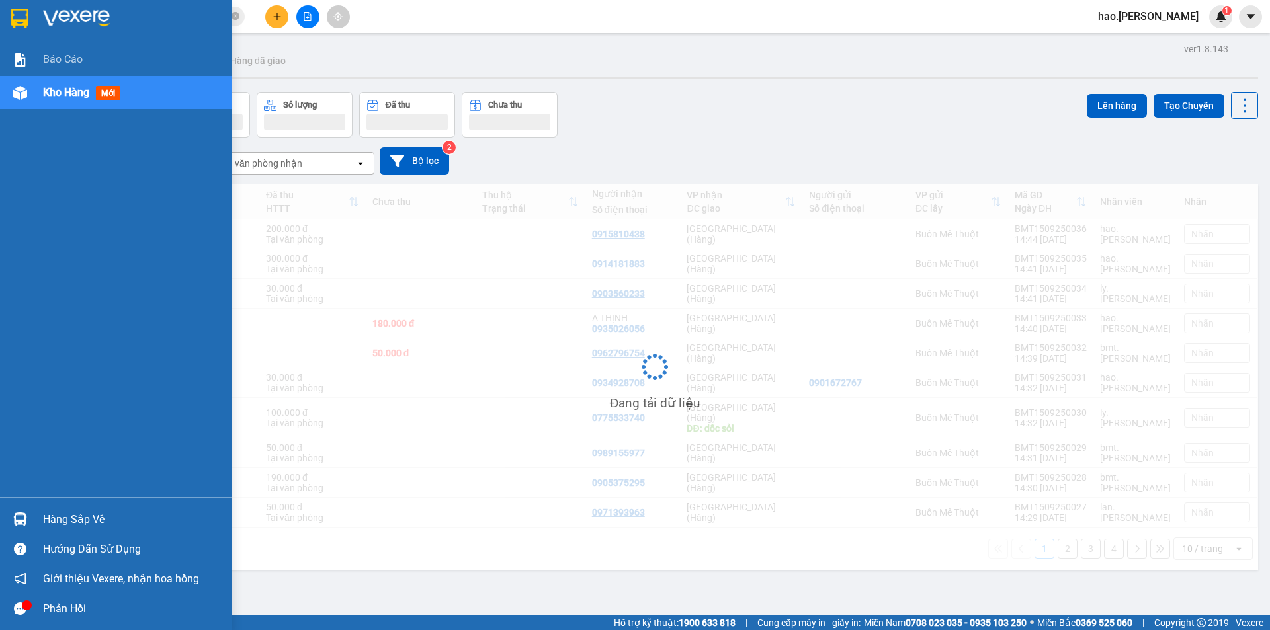
click at [67, 97] on span "Kho hàng" at bounding box center [66, 92] width 46 height 13
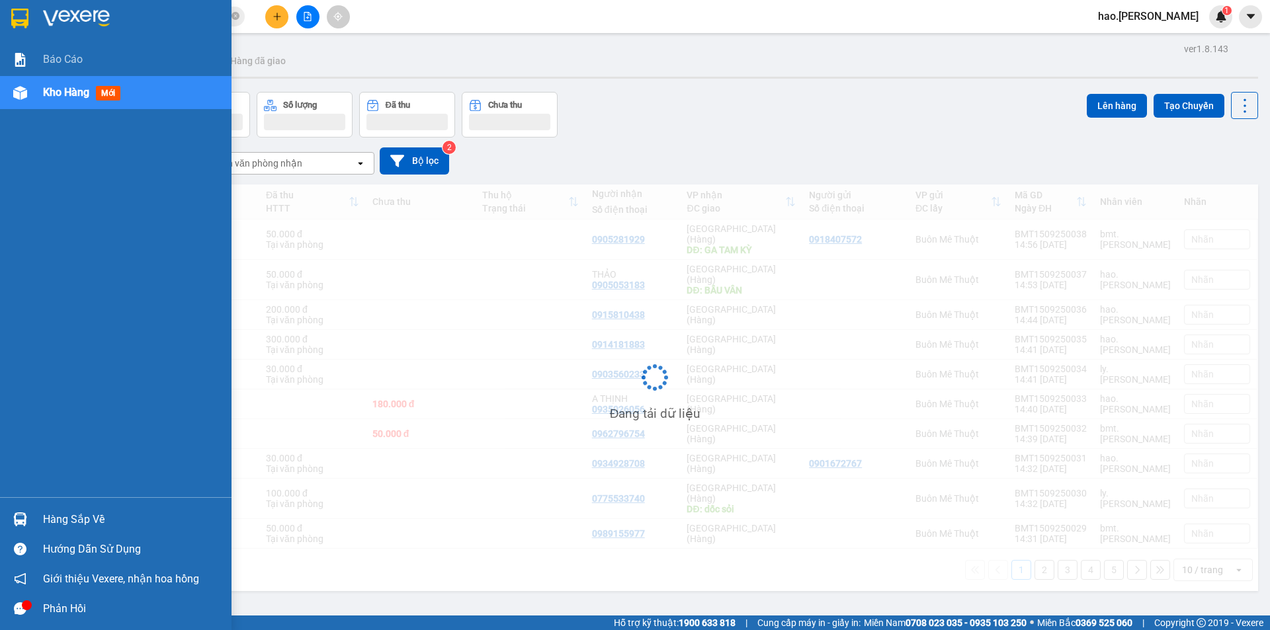
click at [67, 97] on span "Kho hàng" at bounding box center [66, 92] width 46 height 13
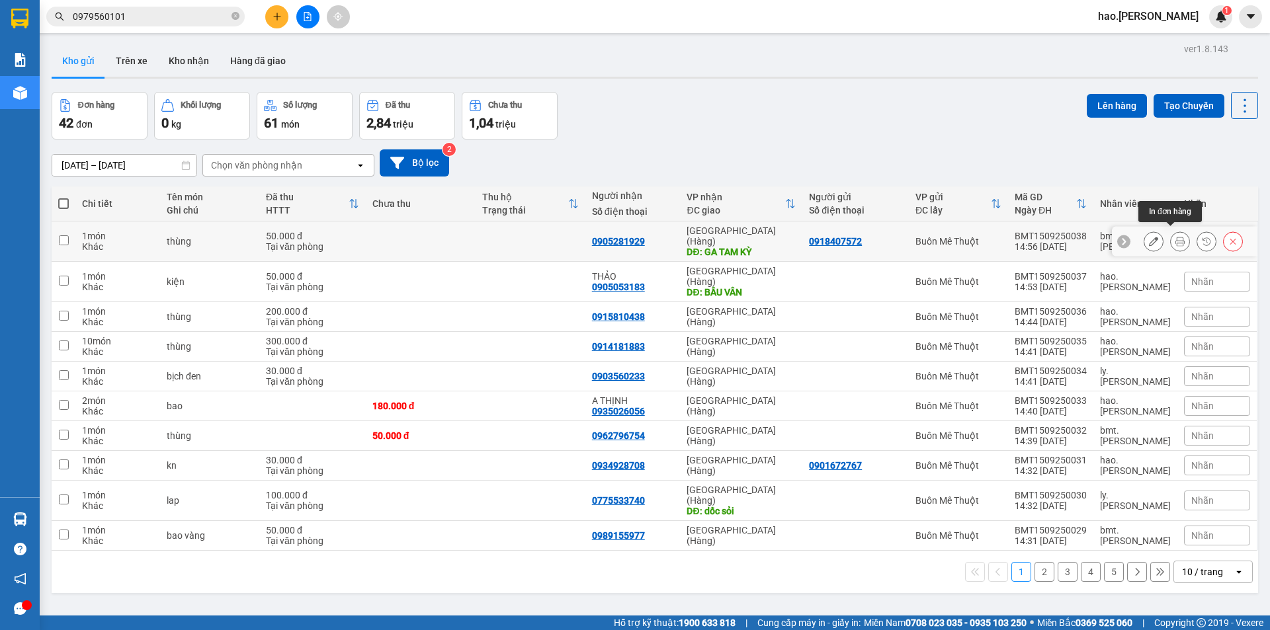
click at [1171, 231] on button at bounding box center [1180, 241] width 19 height 23
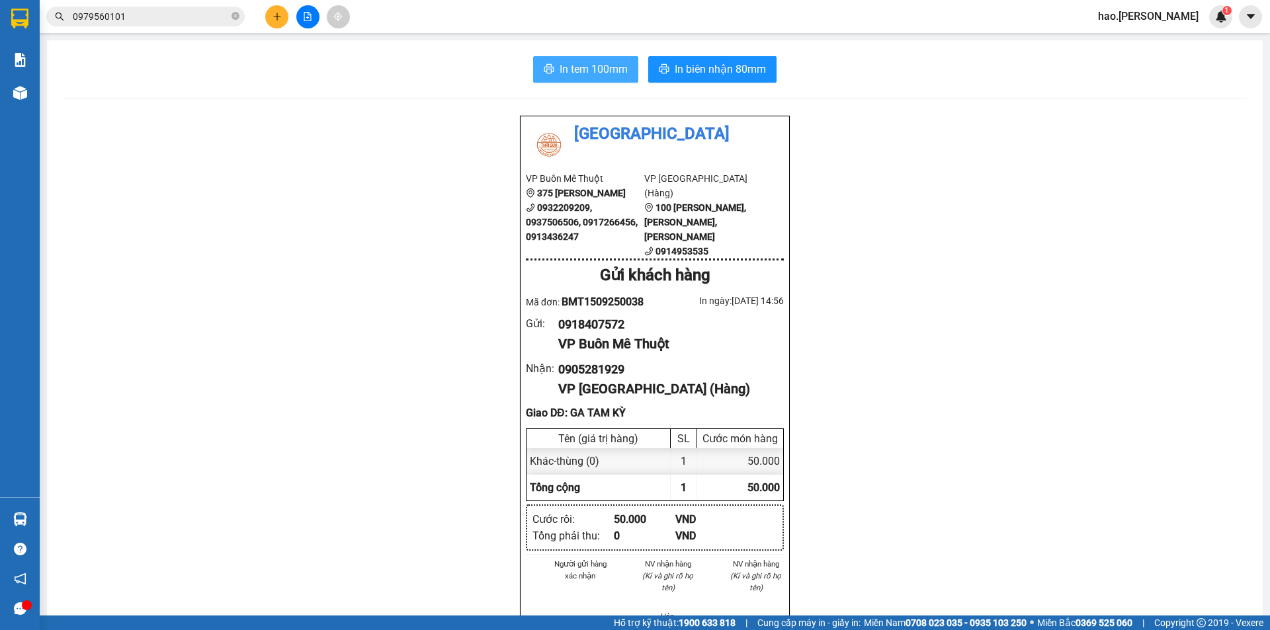
click at [588, 58] on button "In tem 100mm" at bounding box center [585, 69] width 105 height 26
click at [273, 13] on icon "plus" at bounding box center [277, 16] width 9 height 9
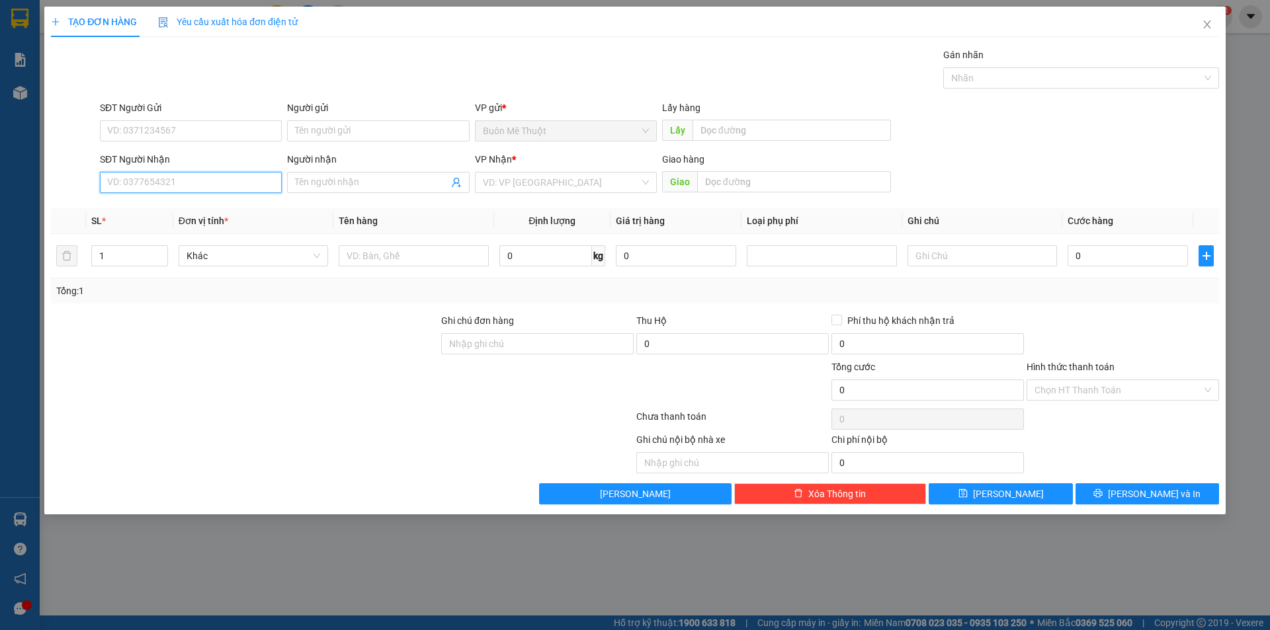
drag, startPoint x: 153, startPoint y: 189, endPoint x: 1269, endPoint y: 5, distance: 1131.5
click at [156, 188] on input "SĐT Người Nhận" at bounding box center [191, 182] width 182 height 21
click at [163, 257] on div "0989984447" at bounding box center [191, 251] width 166 height 15
type input "0989984447"
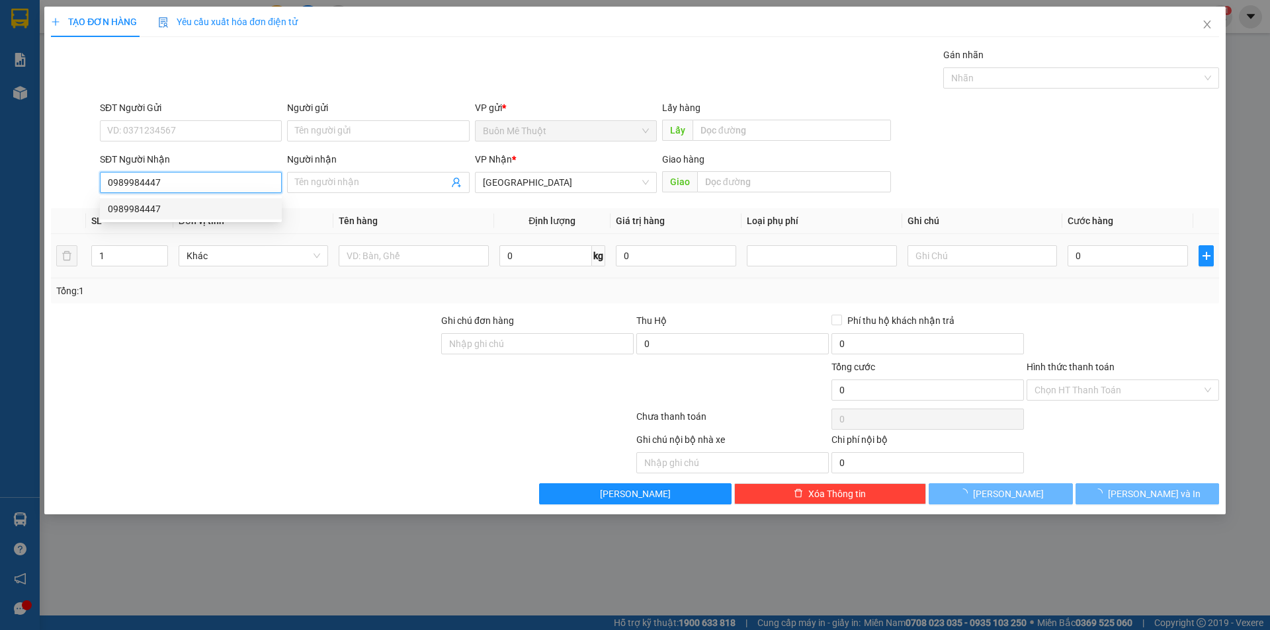
type input "30.000"
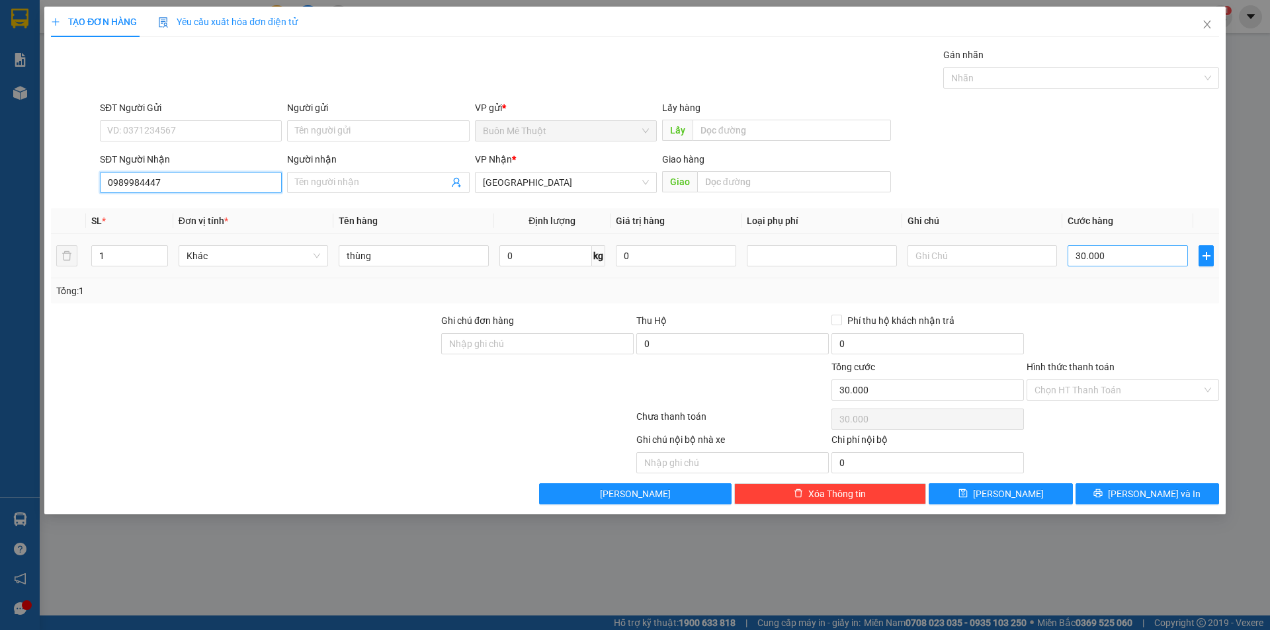
type input "0989984447"
click at [1122, 253] on input "30.000" at bounding box center [1128, 255] width 120 height 21
type input "4"
type input "40"
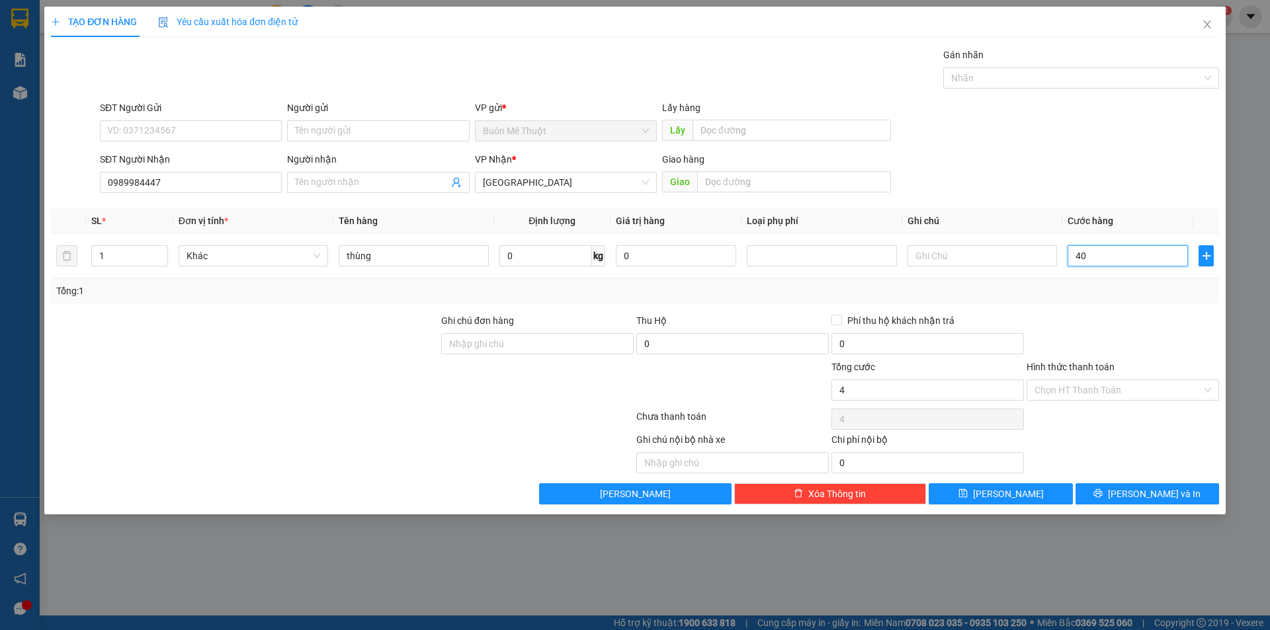
type input "40"
click at [1148, 305] on div "Transit Pickup Surcharge Ids Transit Deliver Surcharge Ids Transit Deliver Surc…" at bounding box center [635, 276] width 1168 height 457
drag, startPoint x: 1057, startPoint y: 386, endPoint x: 1042, endPoint y: 440, distance: 56.2
click at [1057, 388] on input "Hình thức thanh toán" at bounding box center [1117, 390] width 167 height 20
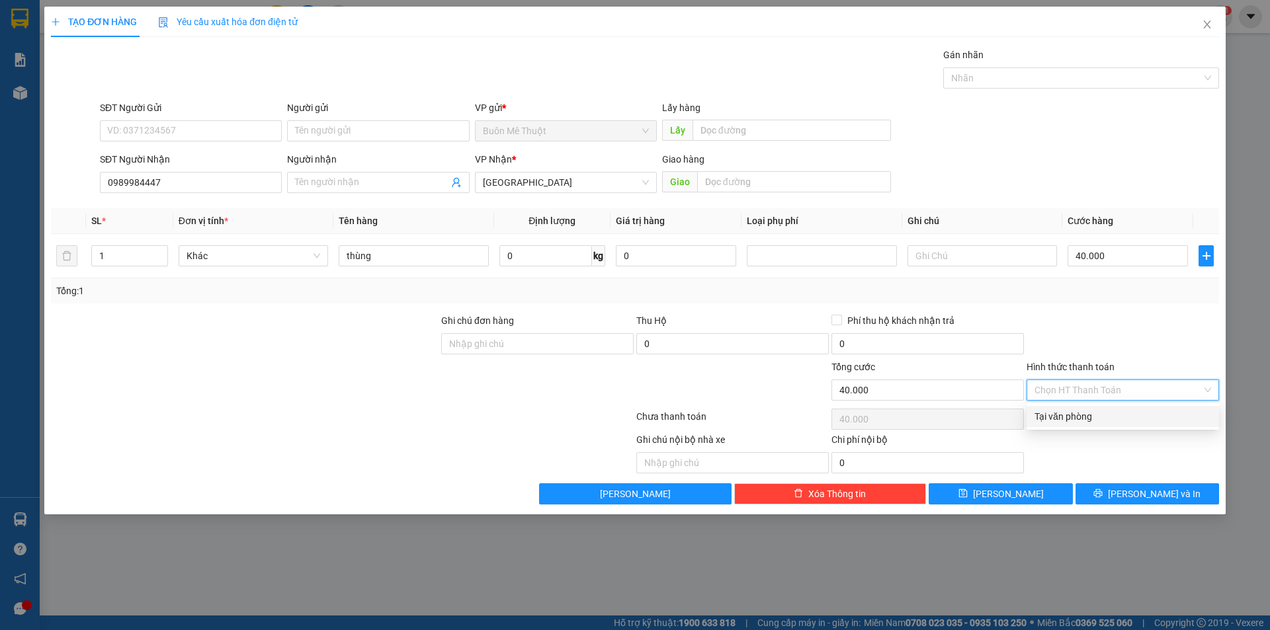
click at [1042, 427] on div "Transit Pickup Surcharge Ids Transit Deliver Surcharge Ids Transit Deliver Surc…" at bounding box center [635, 276] width 1168 height 457
click at [1076, 396] on input "Hình thức thanh toán" at bounding box center [1117, 390] width 167 height 20
click at [1070, 417] on div "Tại văn phòng" at bounding box center [1122, 416] width 177 height 15
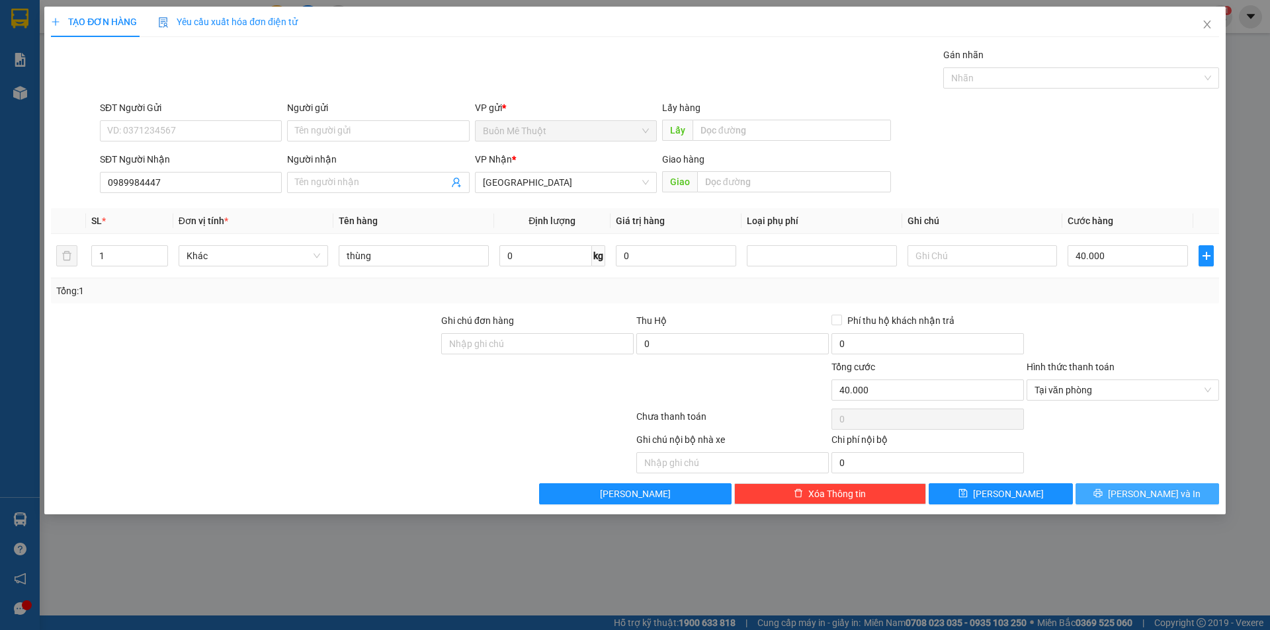
click at [1130, 501] on button "[PERSON_NAME] và In" at bounding box center [1147, 493] width 144 height 21
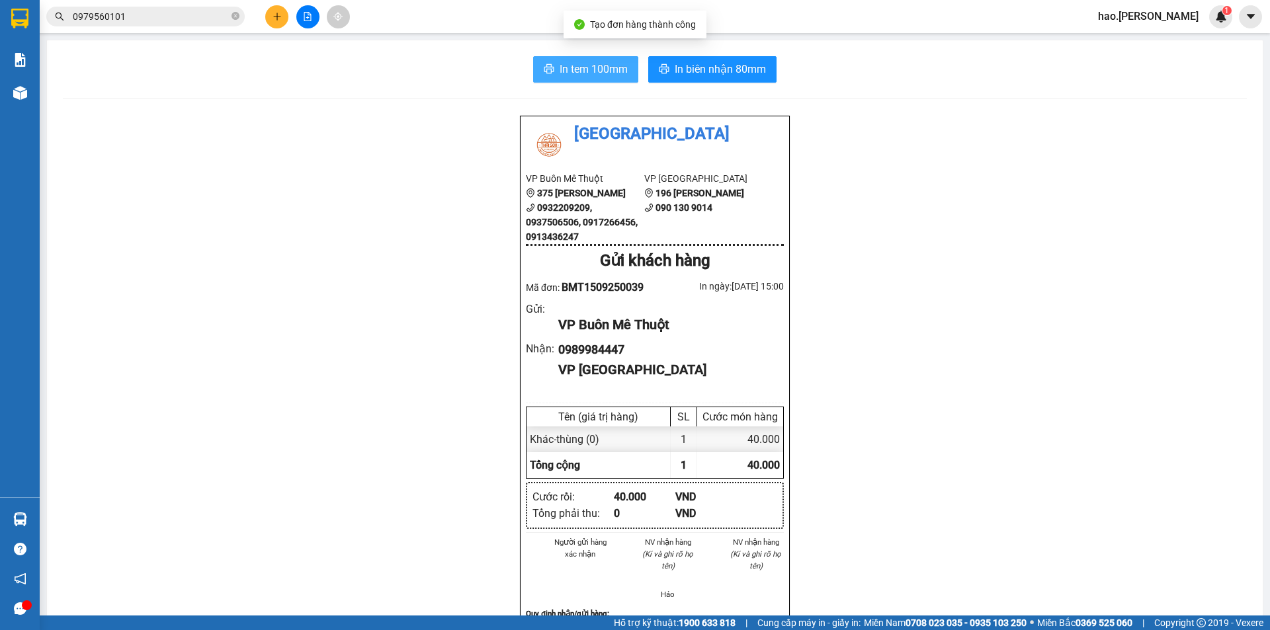
click at [575, 69] on span "In tem 100mm" at bounding box center [594, 69] width 68 height 17
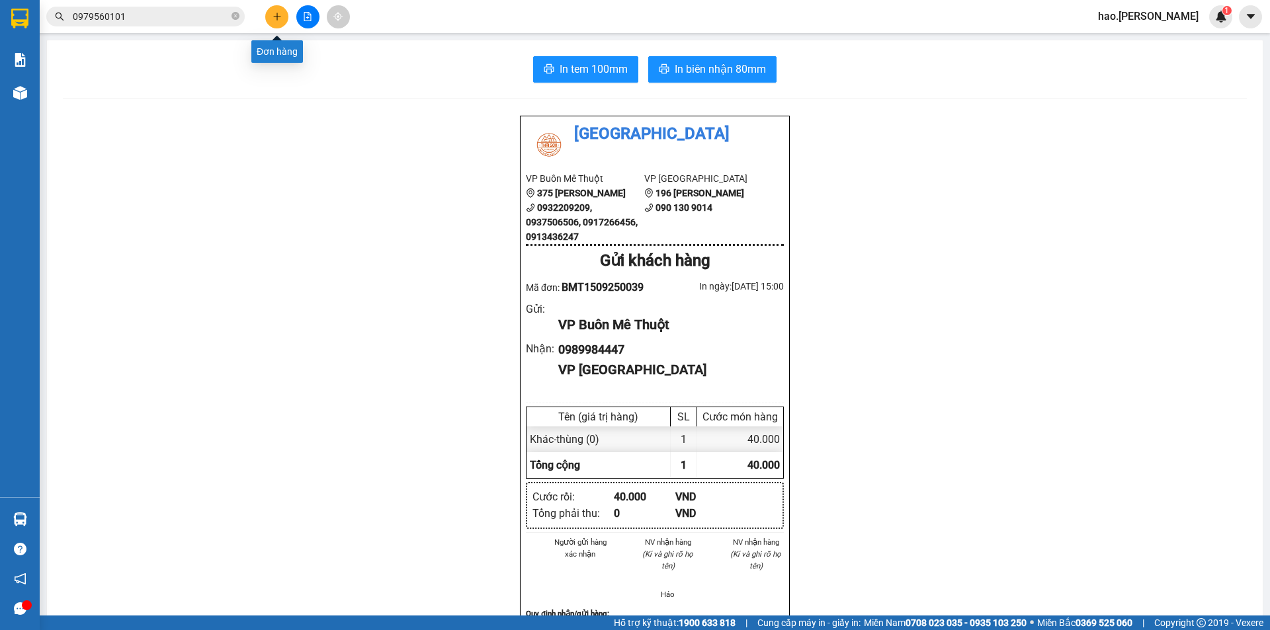
click at [269, 16] on button at bounding box center [276, 16] width 23 height 23
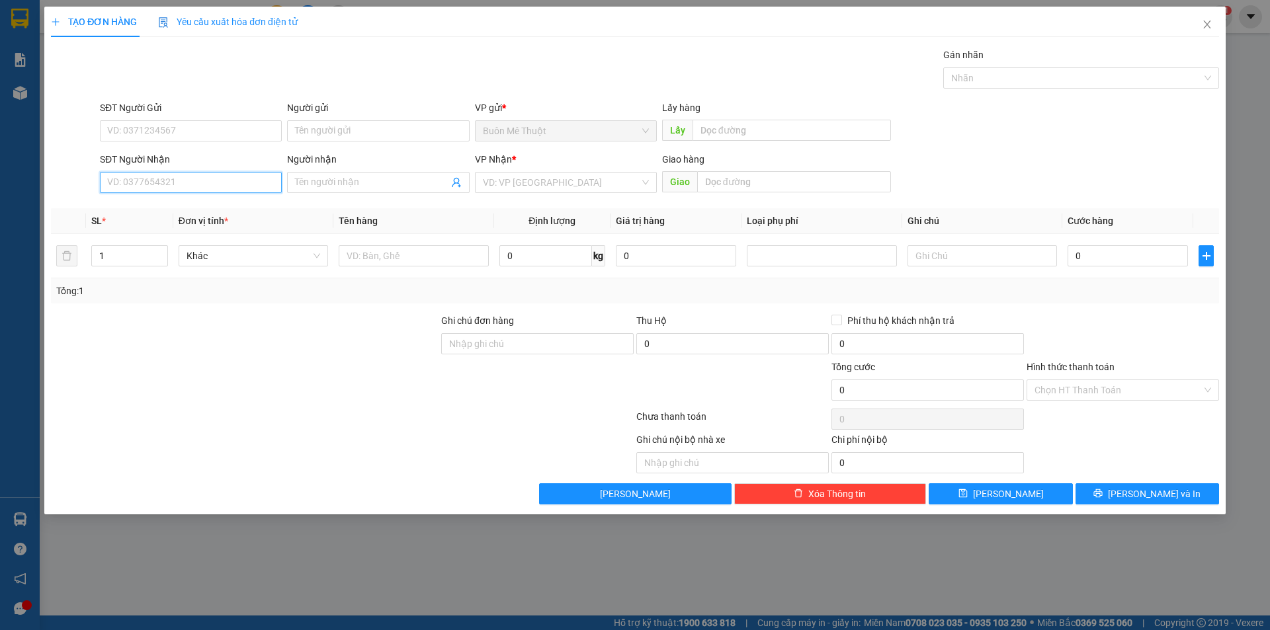
click at [208, 175] on input "SĐT Người Nhận" at bounding box center [191, 182] width 182 height 21
click at [146, 215] on div "0869786561 - Thư" at bounding box center [191, 209] width 166 height 15
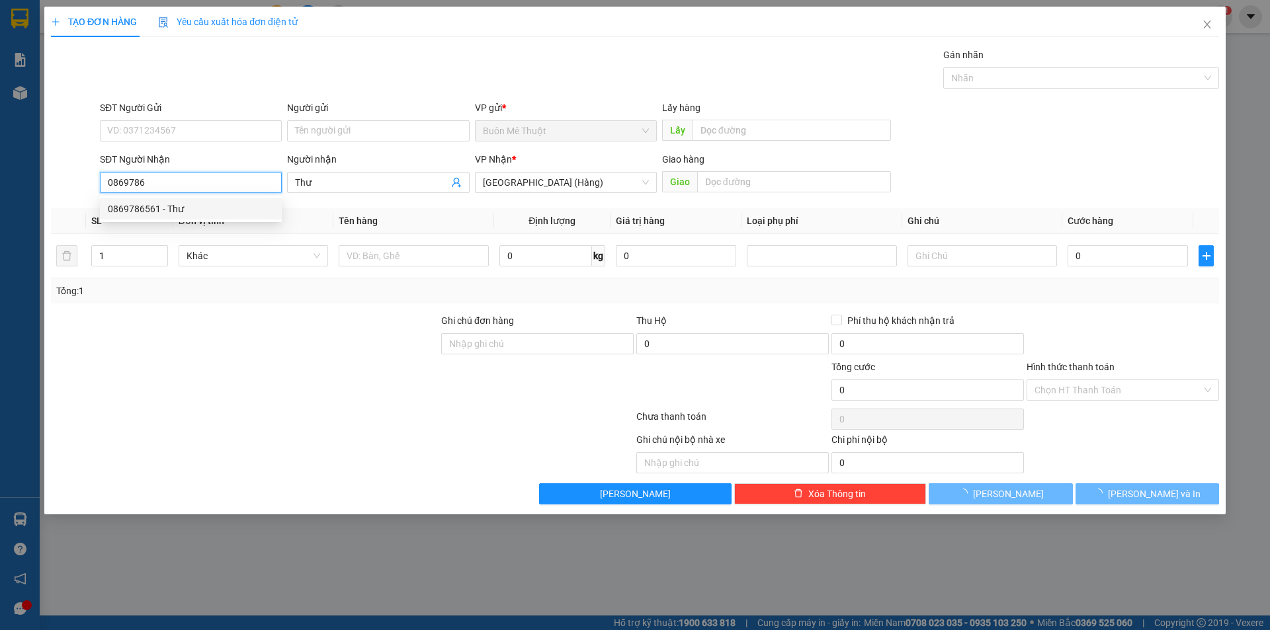
type input "0869786561"
type input "Thư"
type input "120.000"
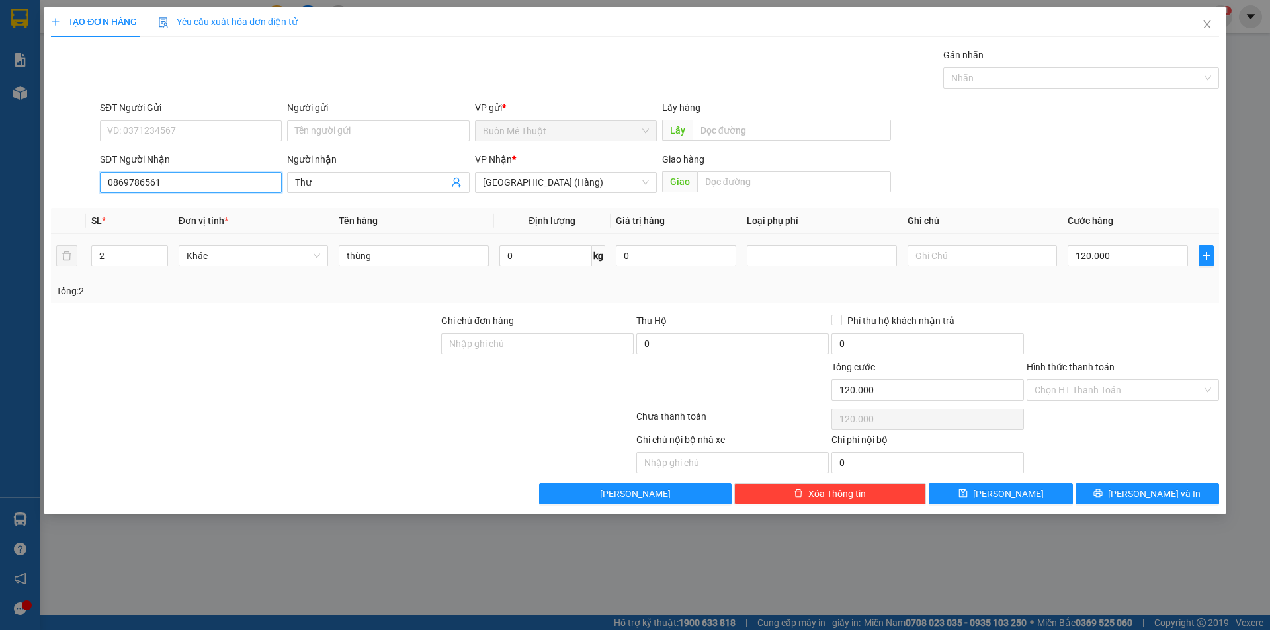
type input "0869786561"
click at [1110, 243] on div "120.000" at bounding box center [1128, 256] width 120 height 26
type input "1"
click at [158, 263] on span "down" at bounding box center [161, 261] width 8 height 8
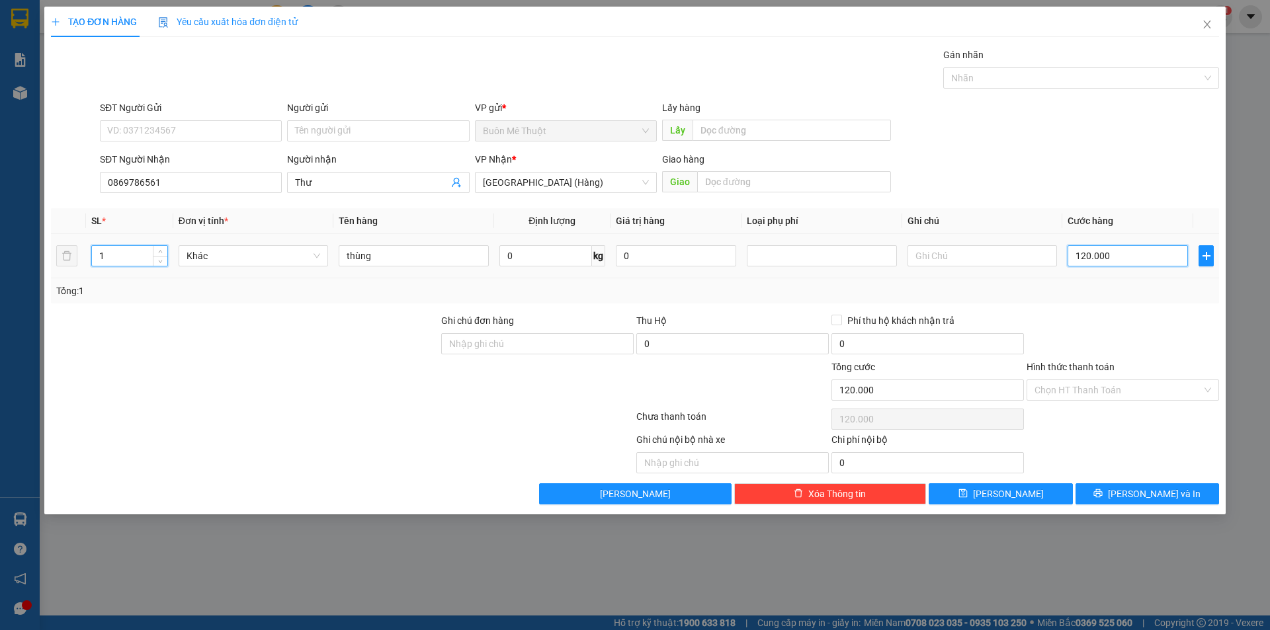
click at [1126, 255] on input "120.000" at bounding box center [1128, 255] width 120 height 21
type input "0"
click at [1102, 314] on div at bounding box center [1122, 337] width 195 height 46
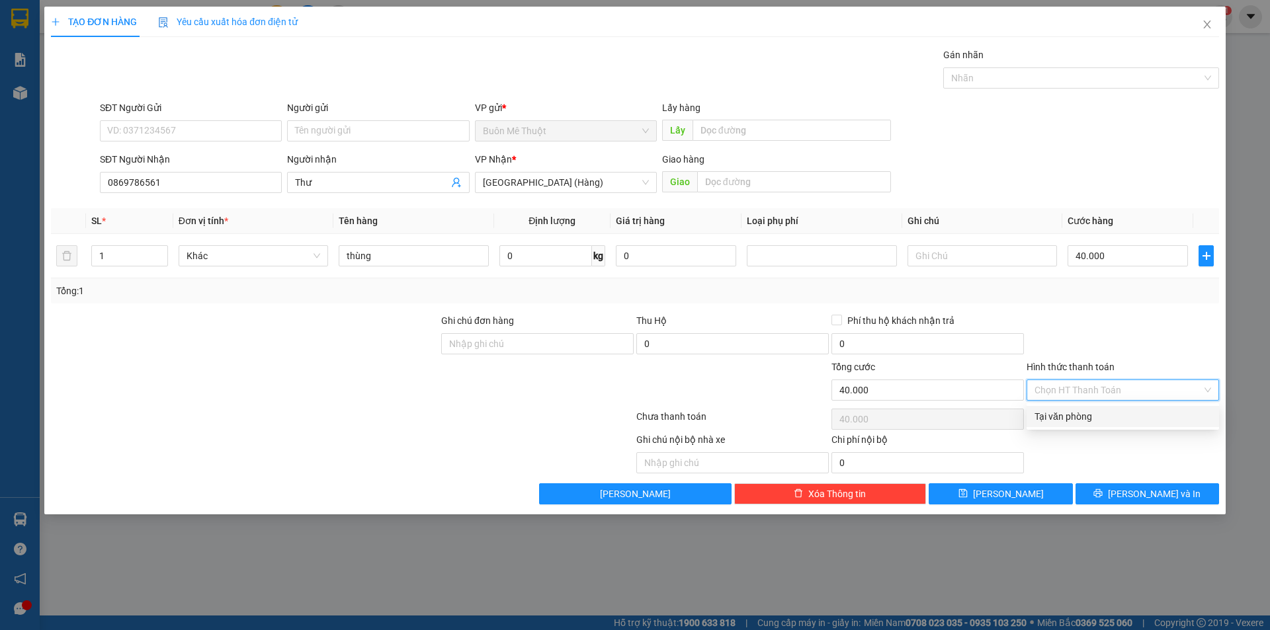
drag, startPoint x: 1075, startPoint y: 390, endPoint x: 1049, endPoint y: 424, distance: 42.5
click at [1075, 392] on input "Hình thức thanh toán" at bounding box center [1117, 390] width 167 height 20
click at [1049, 424] on div "Tại văn phòng" at bounding box center [1123, 416] width 192 height 21
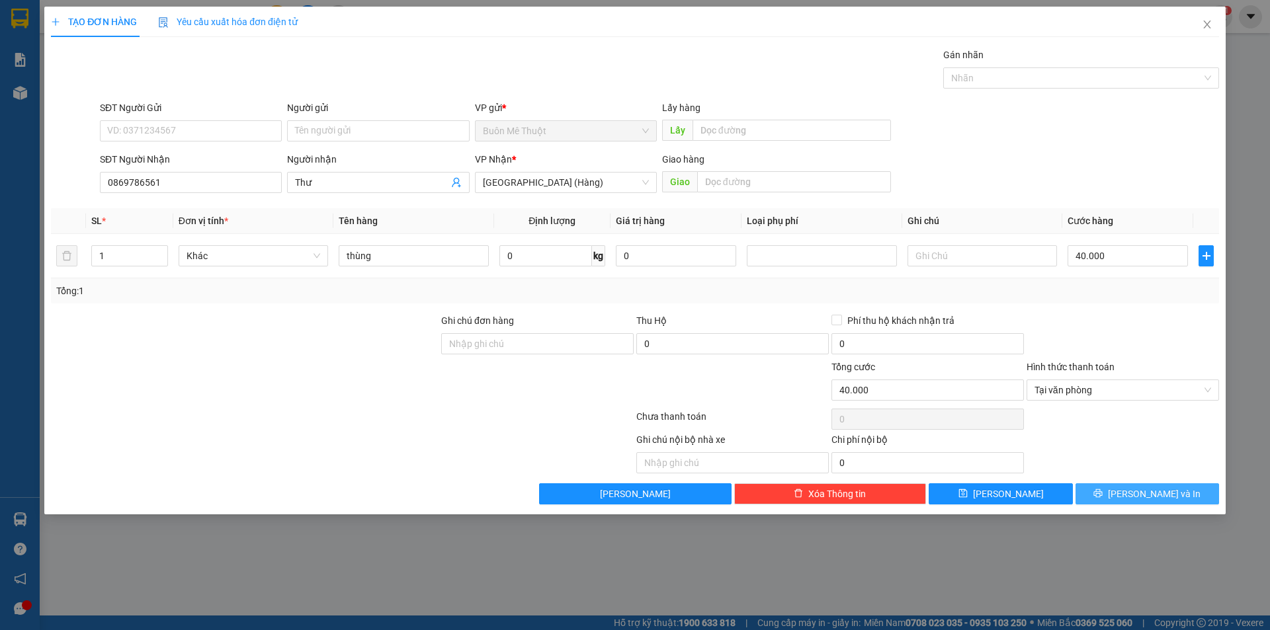
drag, startPoint x: 1148, startPoint y: 528, endPoint x: 1145, endPoint y: 501, distance: 26.7
click at [1149, 528] on div "TẠO ĐƠN HÀNG Yêu cầu xuất hóa đơn điện tử Transit Pickup Surcharge Ids Transit …" at bounding box center [635, 315] width 1270 height 630
click at [1145, 501] on span "[PERSON_NAME] và In" at bounding box center [1154, 494] width 93 height 15
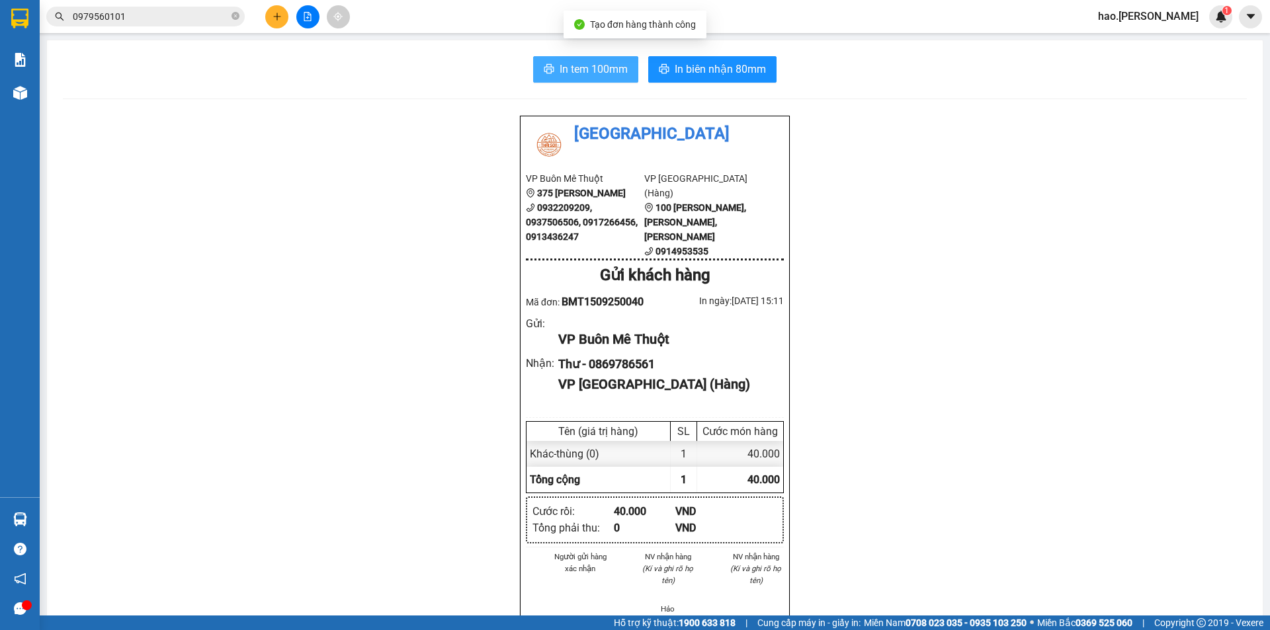
click at [580, 64] on span "In tem 100mm" at bounding box center [594, 69] width 68 height 17
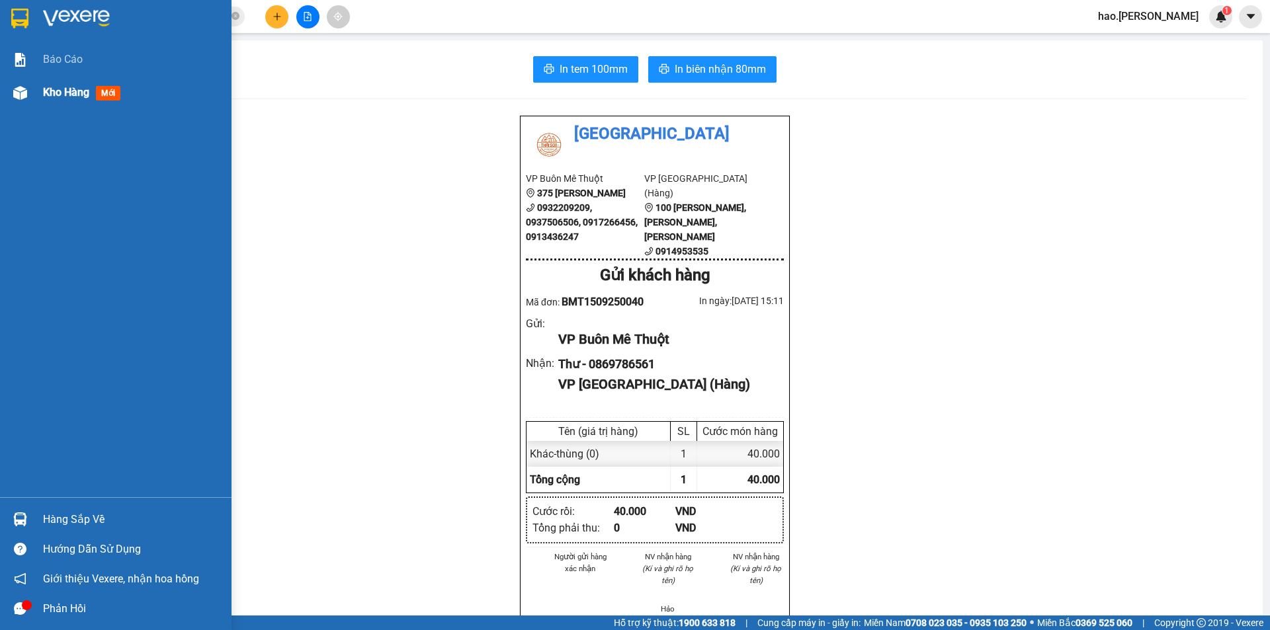
click at [63, 86] on span "Kho hàng" at bounding box center [66, 92] width 46 height 13
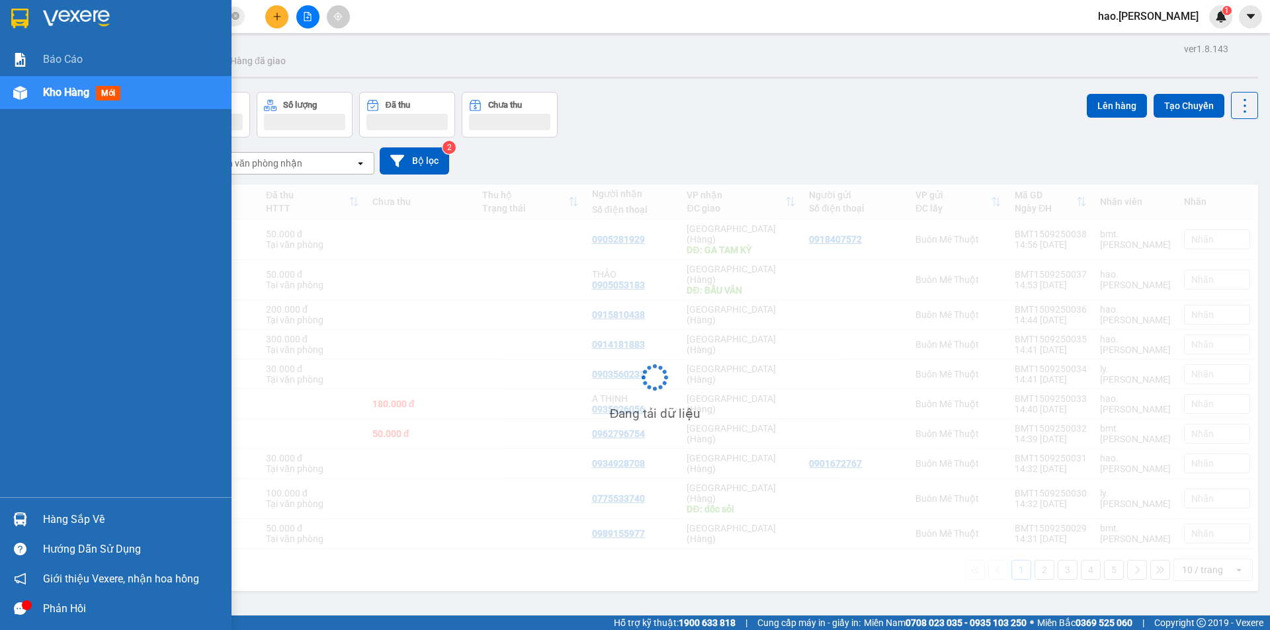
click at [70, 86] on span "Kho hàng" at bounding box center [66, 92] width 46 height 13
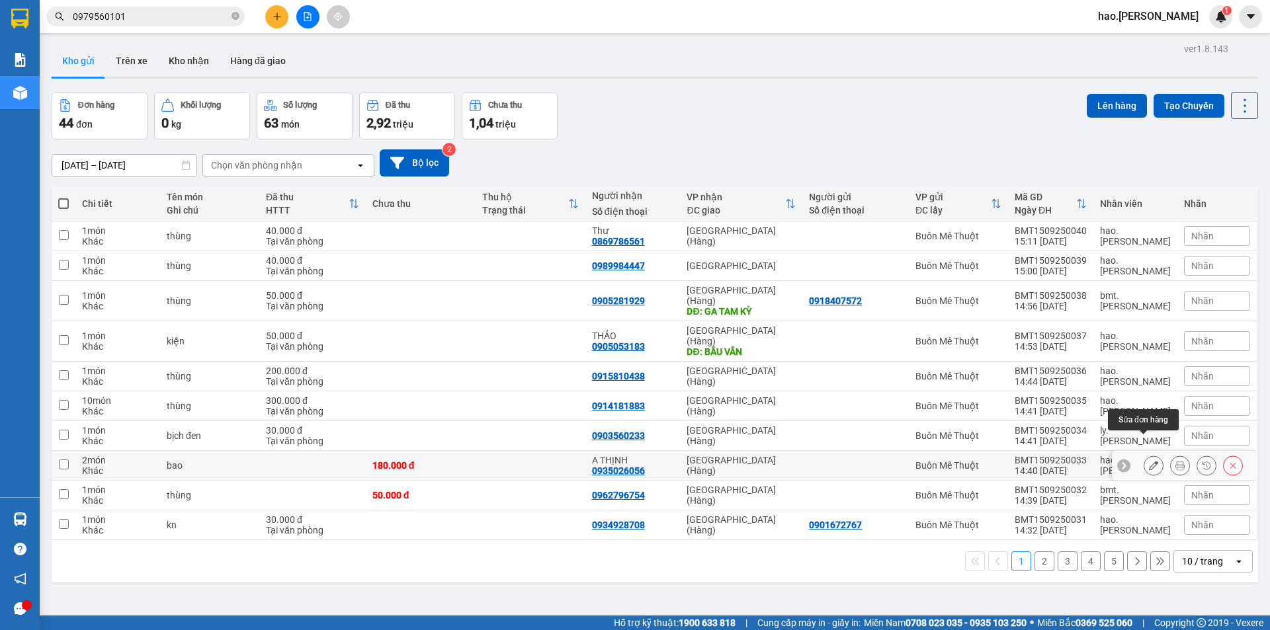
click at [1149, 461] on icon at bounding box center [1153, 465] width 9 height 9
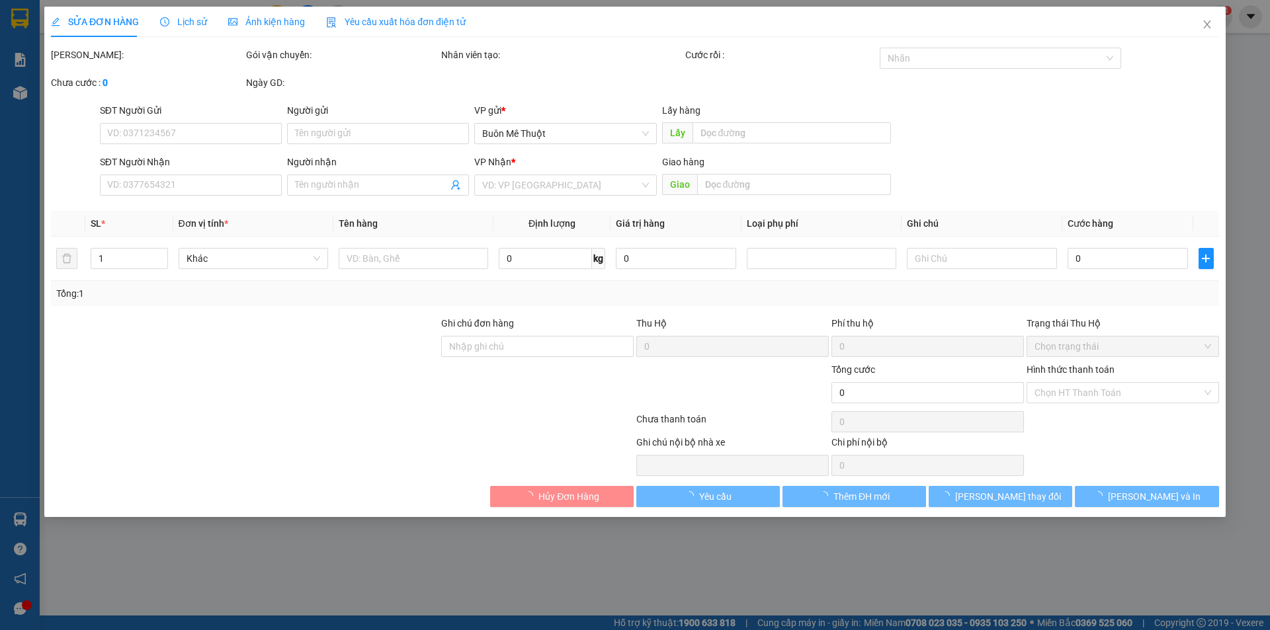
type input "0935026056"
type input "A THỊNH"
type input "180.000"
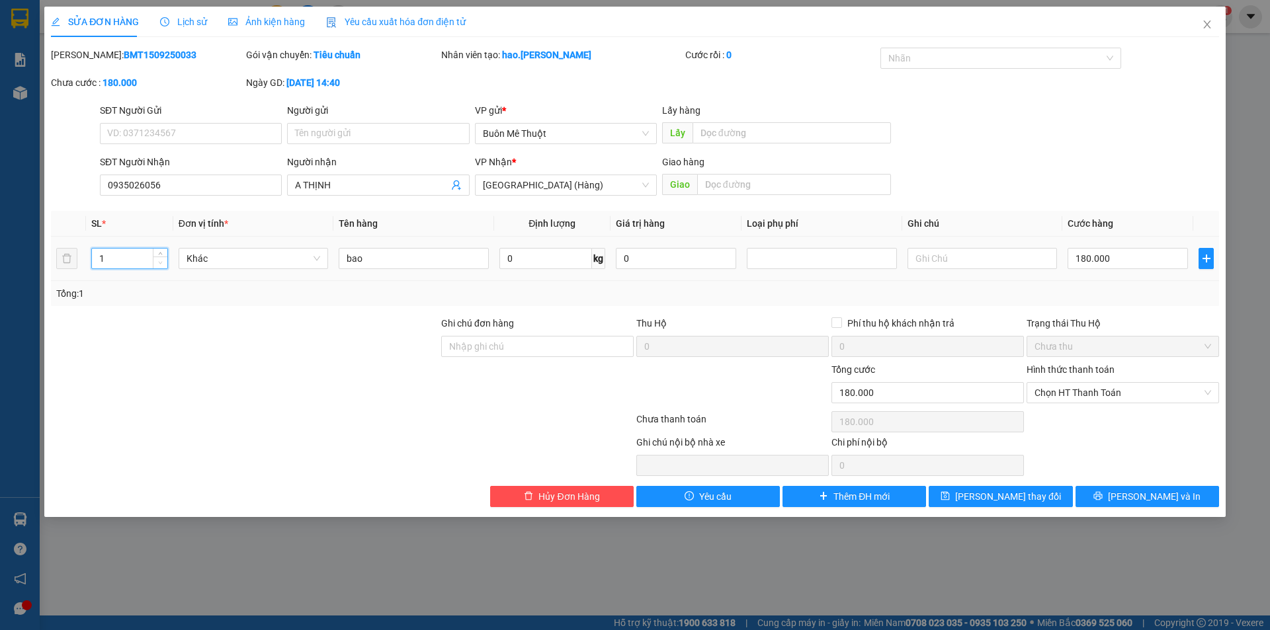
click at [161, 267] on span "Decrease Value" at bounding box center [160, 263] width 15 height 12
click at [1016, 499] on span "[PERSON_NAME] thay đổi" at bounding box center [1008, 496] width 106 height 15
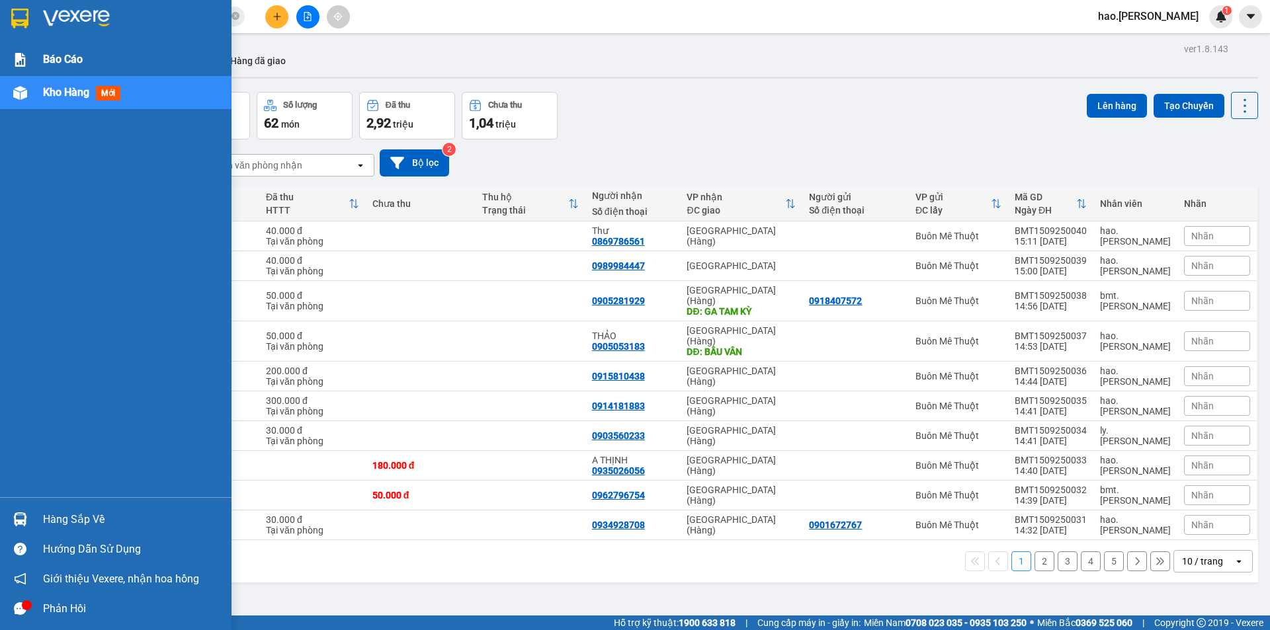
drag, startPoint x: 128, startPoint y: 42, endPoint x: 97, endPoint y: 69, distance: 41.2
click at [110, 56] on div "Báo cáo Kho hàng mới" at bounding box center [115, 248] width 231 height 497
click at [85, 58] on div "Báo cáo" at bounding box center [132, 59] width 179 height 33
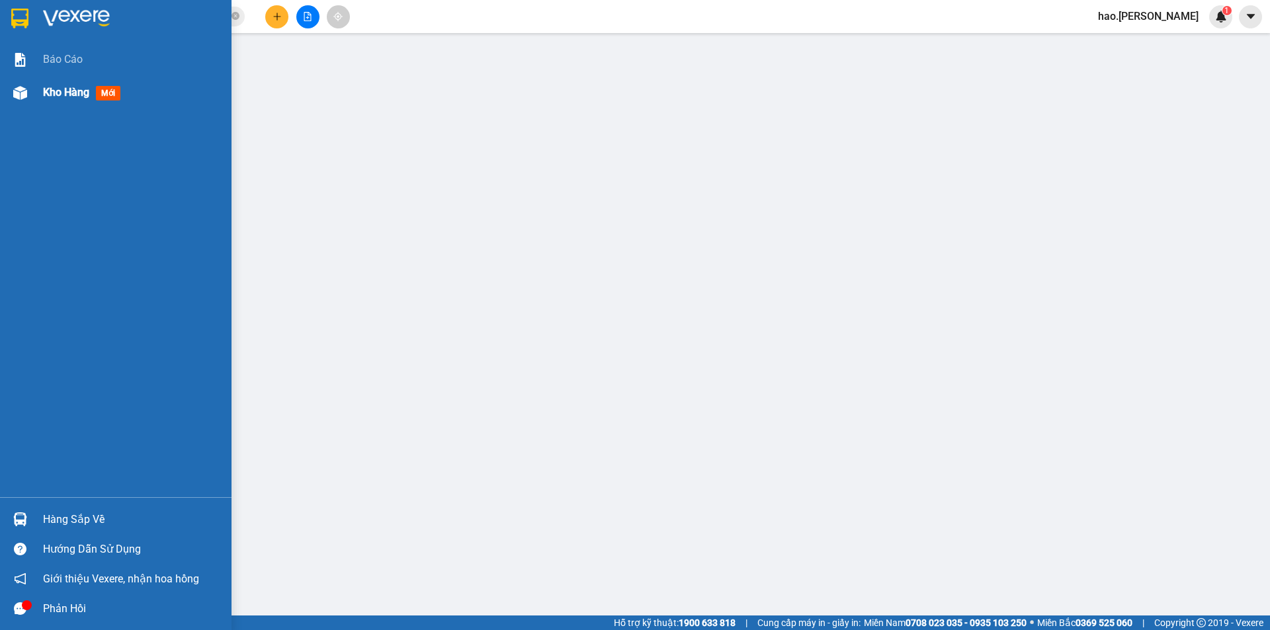
click at [61, 91] on span "Kho hàng" at bounding box center [66, 92] width 46 height 13
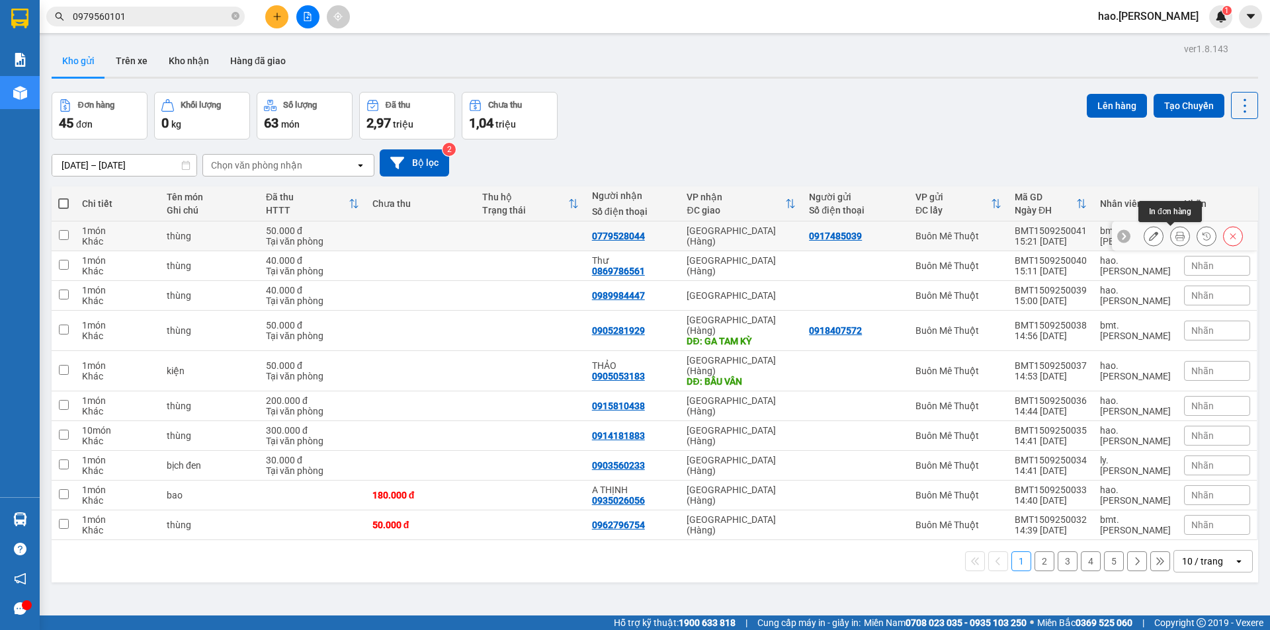
click at [1175, 235] on icon at bounding box center [1179, 235] width 9 height 9
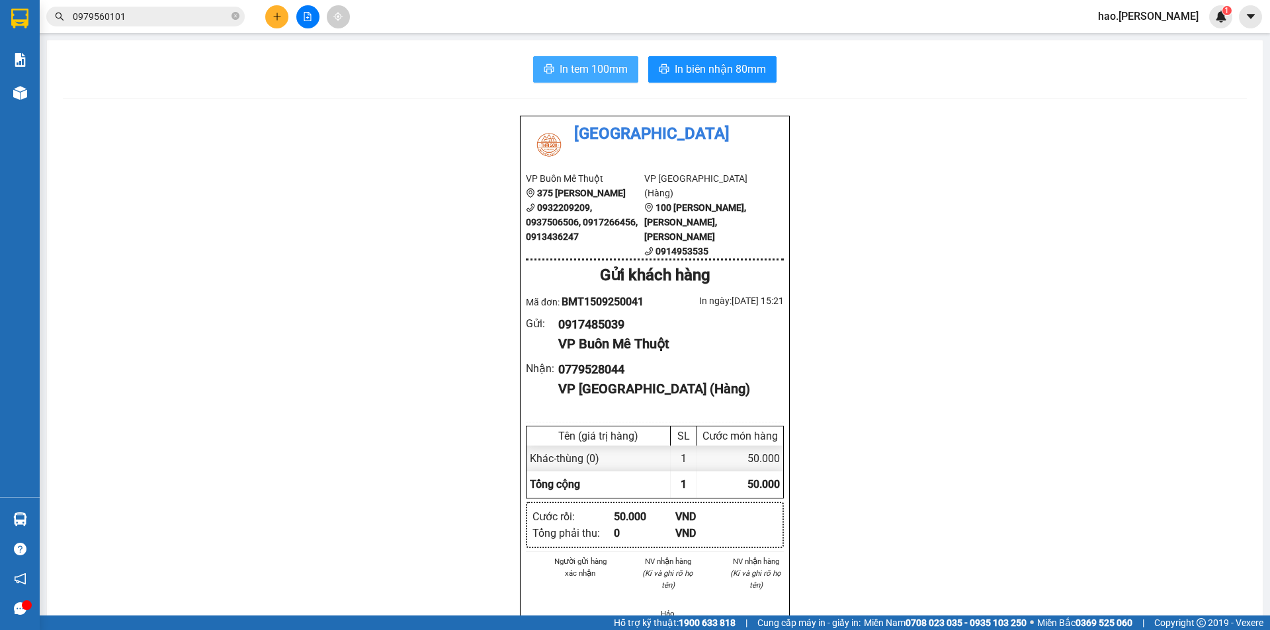
click at [607, 73] on span "In tem 100mm" at bounding box center [594, 69] width 68 height 17
click at [694, 67] on span "In biên nhận 80mm" at bounding box center [720, 69] width 91 height 17
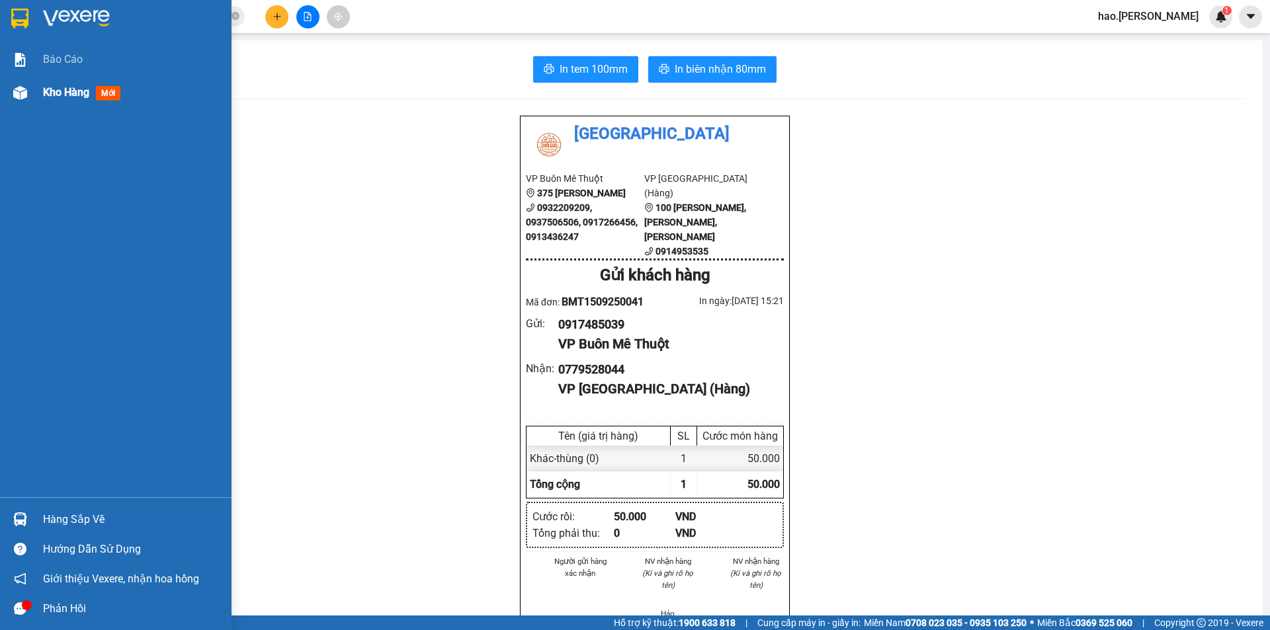
click at [40, 88] on div "Kho hàng mới" at bounding box center [115, 92] width 231 height 33
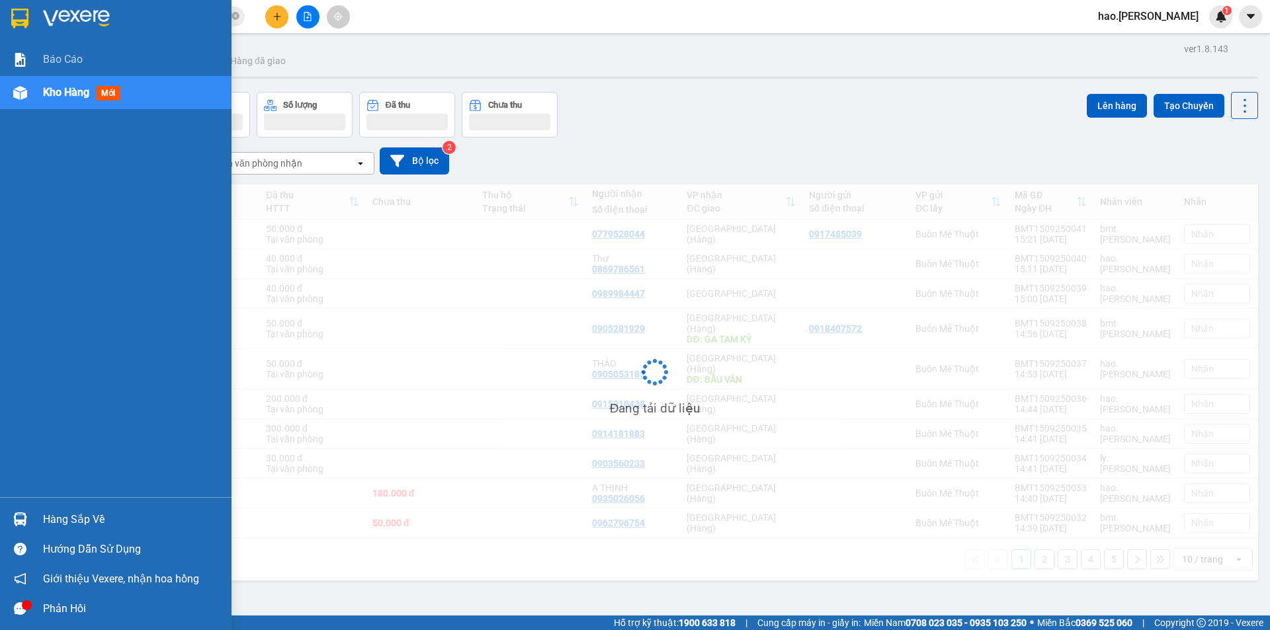
click at [40, 88] on div "Kho hàng mới" at bounding box center [115, 92] width 231 height 33
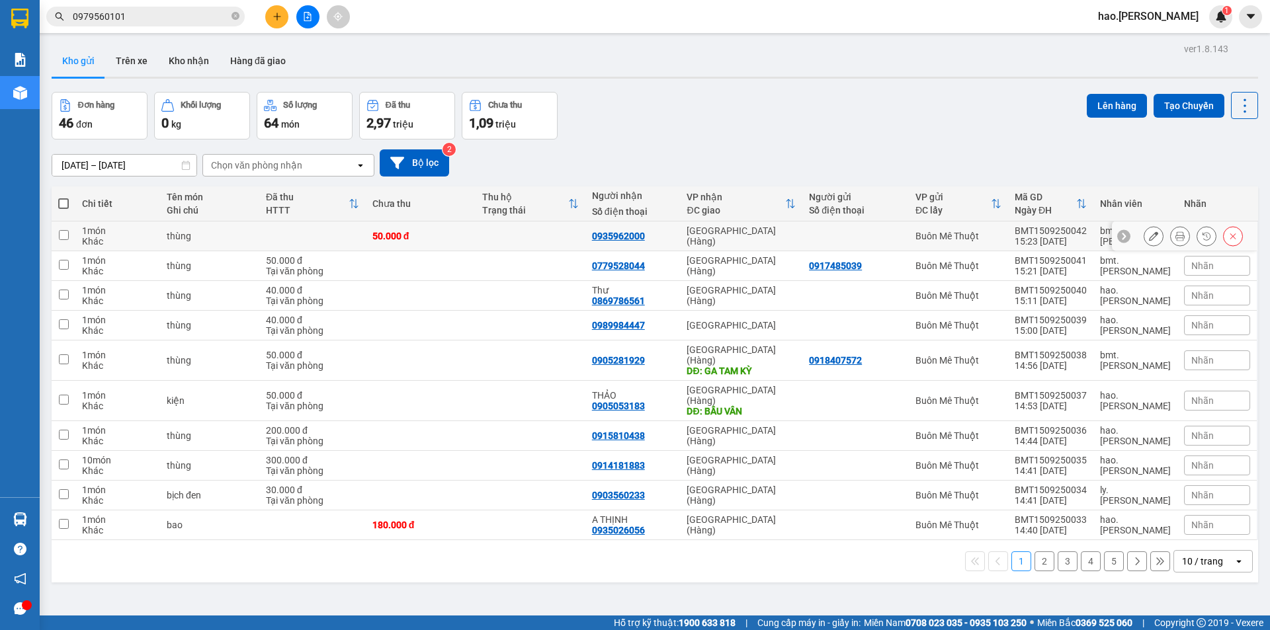
click at [1175, 236] on icon at bounding box center [1179, 235] width 9 height 9
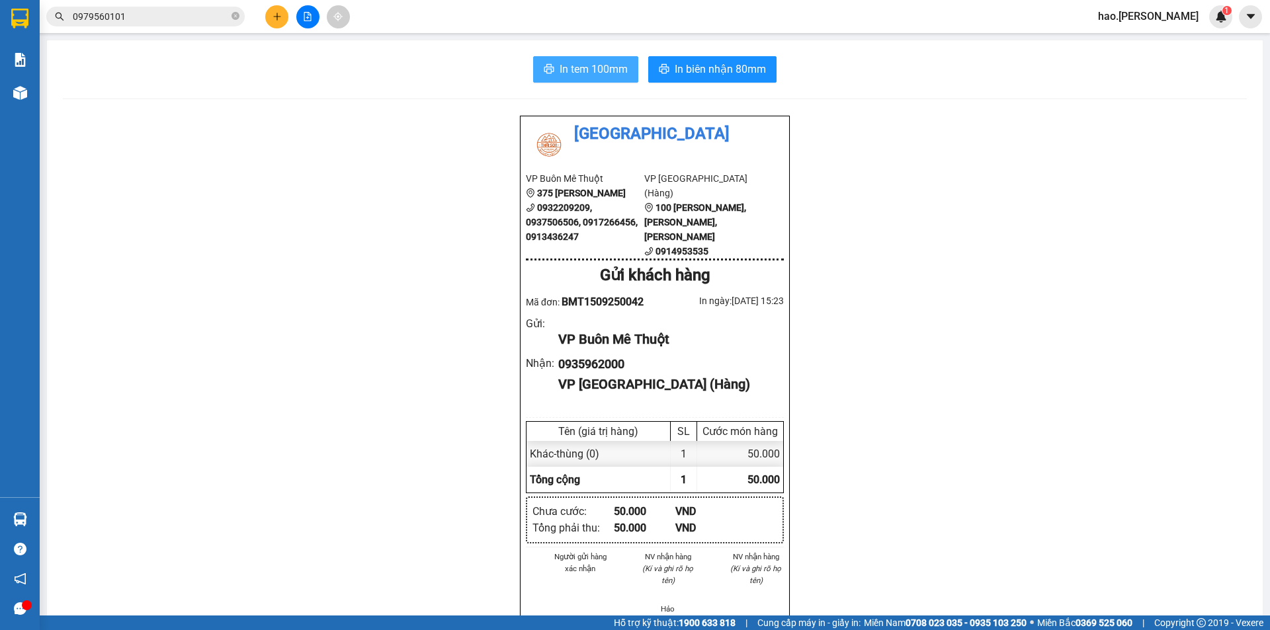
click at [560, 75] on span "In tem 100mm" at bounding box center [594, 69] width 68 height 17
click at [735, 74] on span "In biên nhận 80mm" at bounding box center [720, 69] width 91 height 17
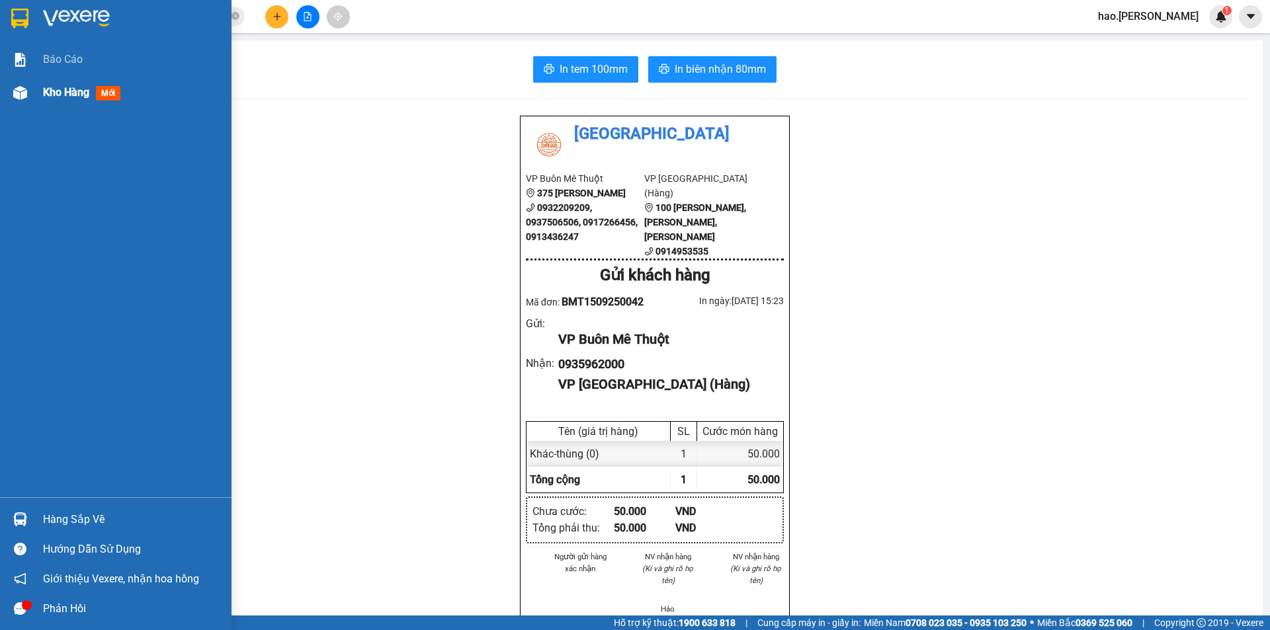
click at [48, 87] on span "Kho hàng" at bounding box center [66, 92] width 46 height 13
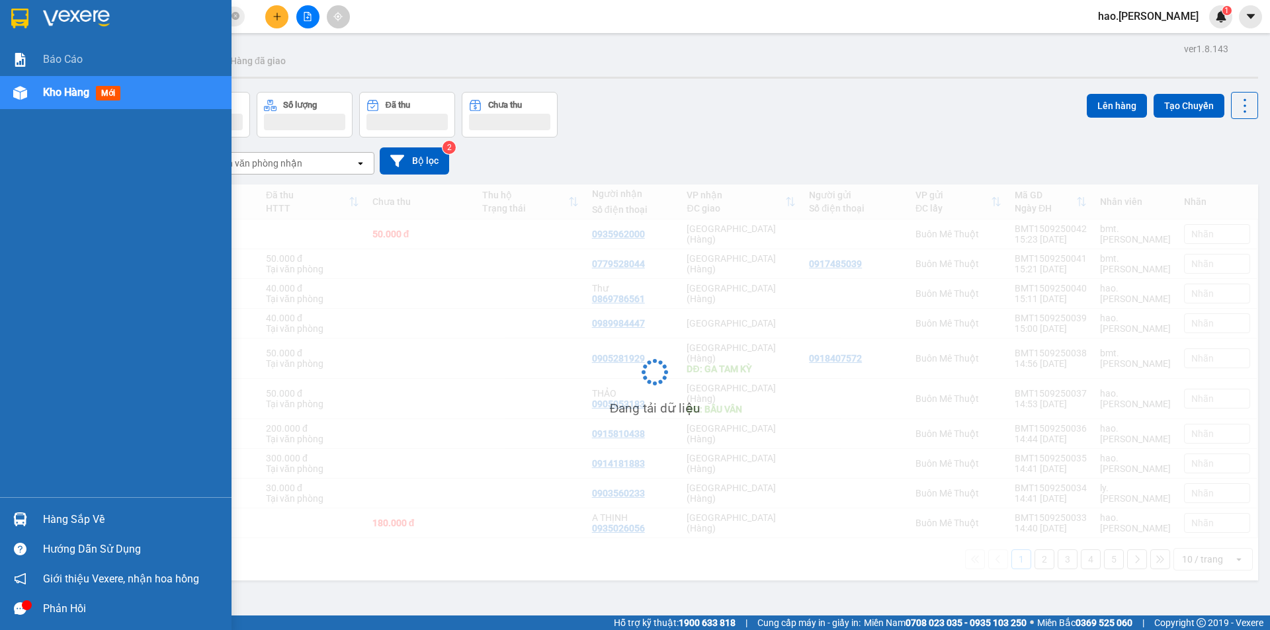
click at [48, 87] on span "Kho hàng" at bounding box center [66, 92] width 46 height 13
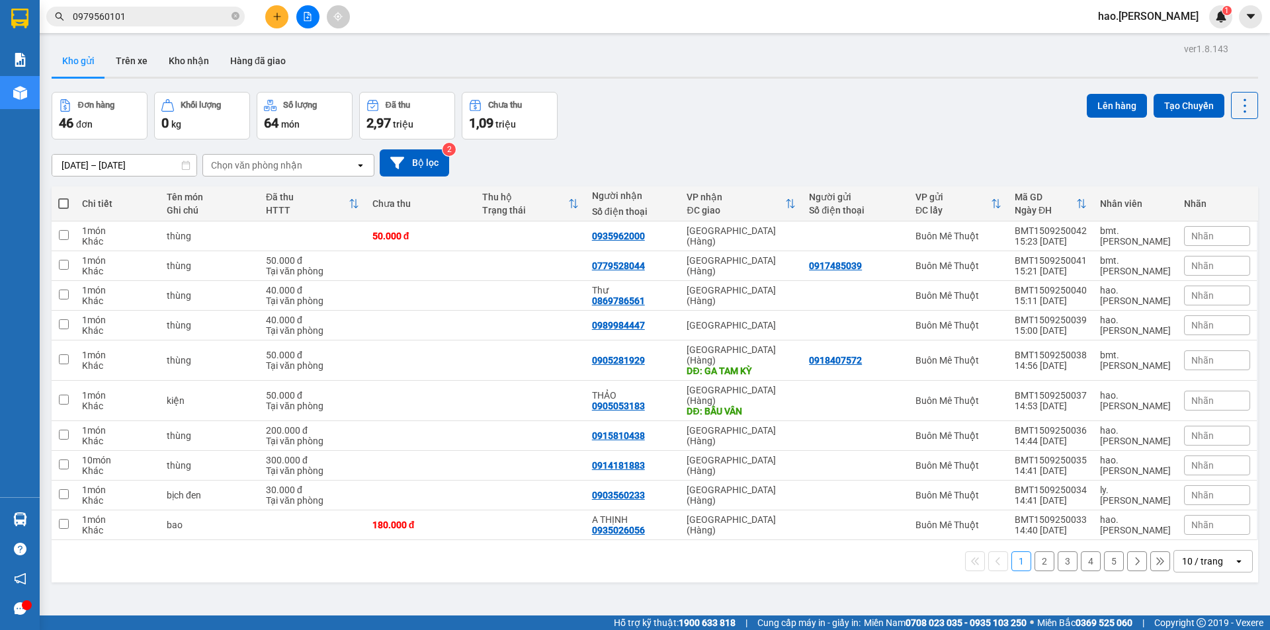
click at [1193, 555] on div "10 / trang" at bounding box center [1202, 561] width 41 height 13
click at [1192, 515] on span "100 / trang" at bounding box center [1198, 511] width 48 height 13
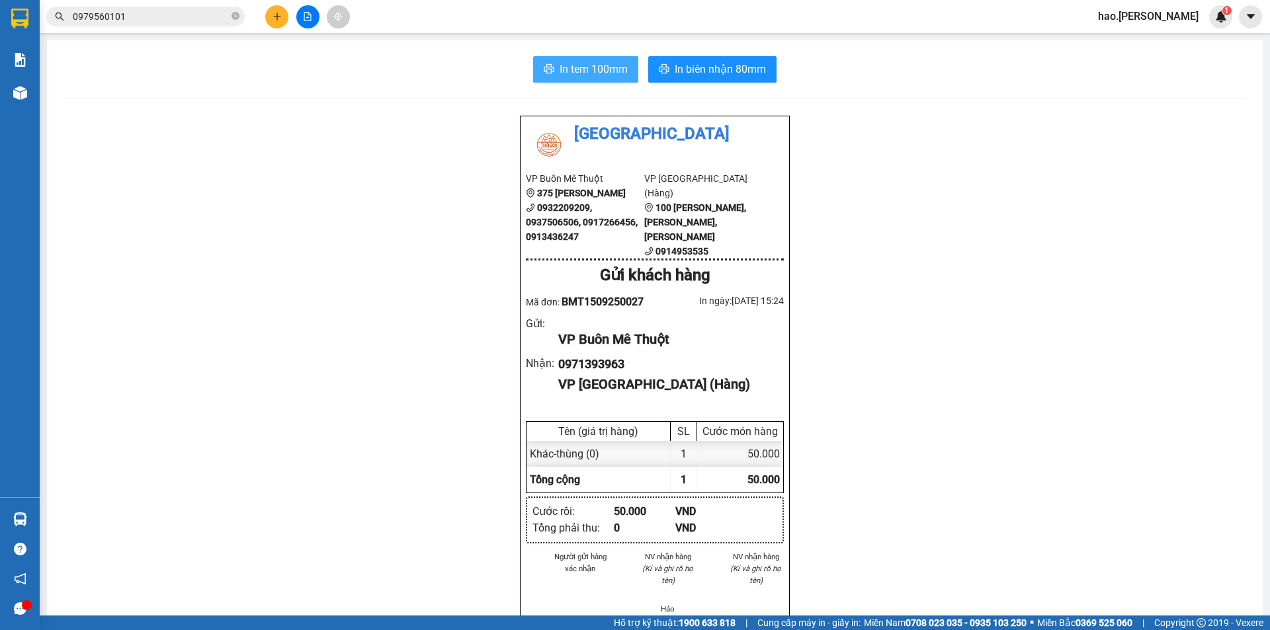
click at [564, 67] on span "In tem 100mm" at bounding box center [594, 69] width 68 height 17
click at [275, 19] on icon "plus" at bounding box center [277, 16] width 9 height 9
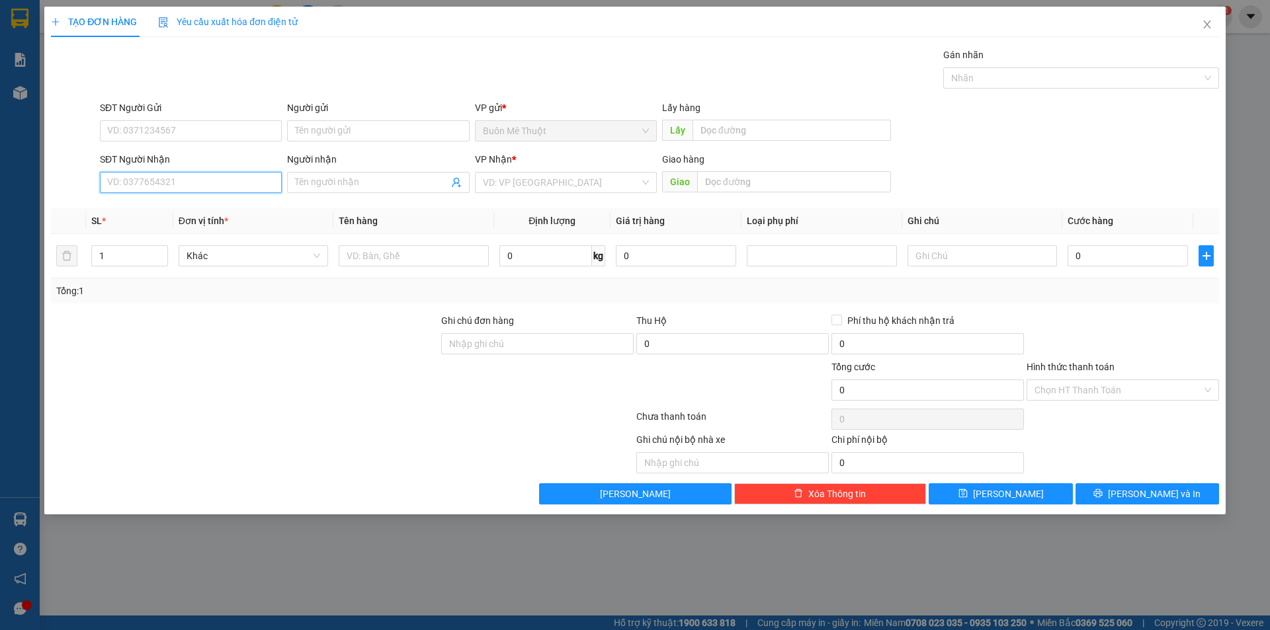
click at [157, 181] on input "SĐT Người Nhận" at bounding box center [191, 182] width 182 height 21
click at [160, 204] on div "0367286063 - đài" at bounding box center [191, 209] width 166 height 15
type input "0367286063"
type input "đài"
type input "Cây Cóc"
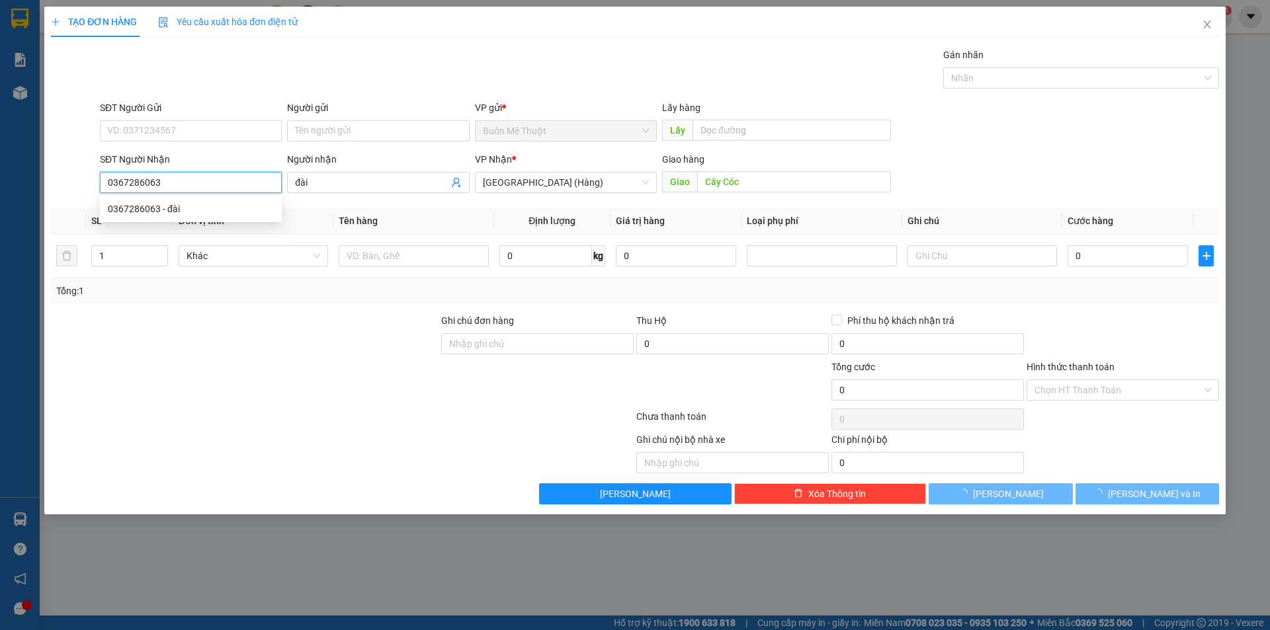
type input "30.000"
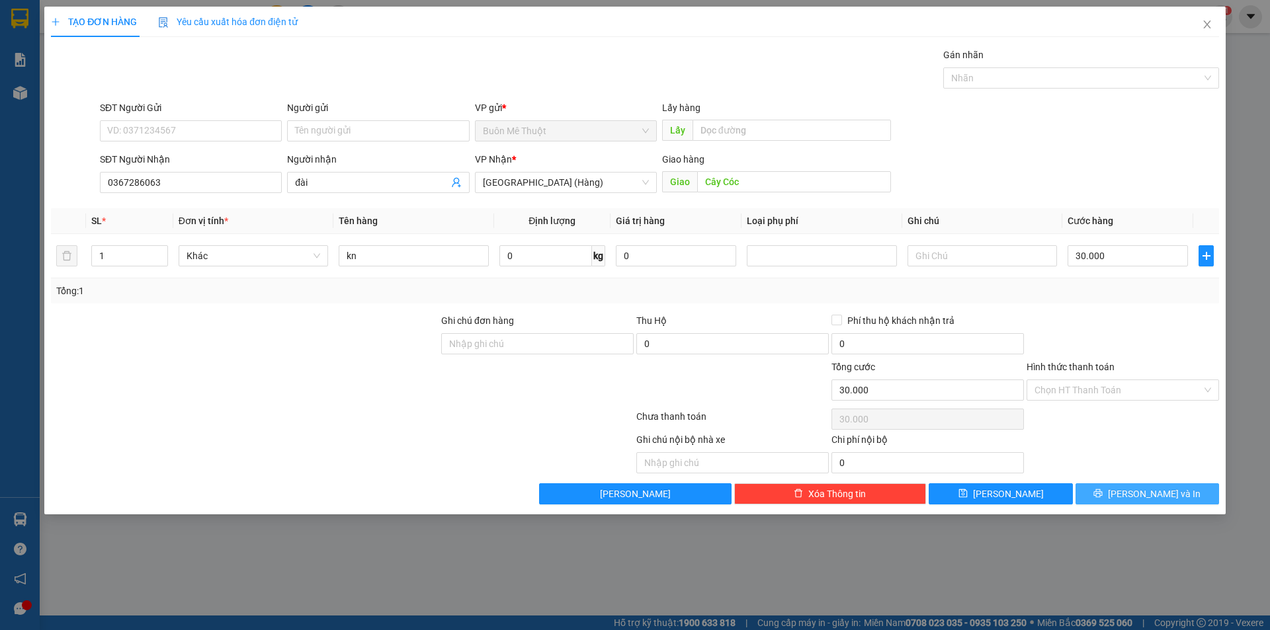
click at [1095, 499] on button "[PERSON_NAME] và In" at bounding box center [1147, 493] width 144 height 21
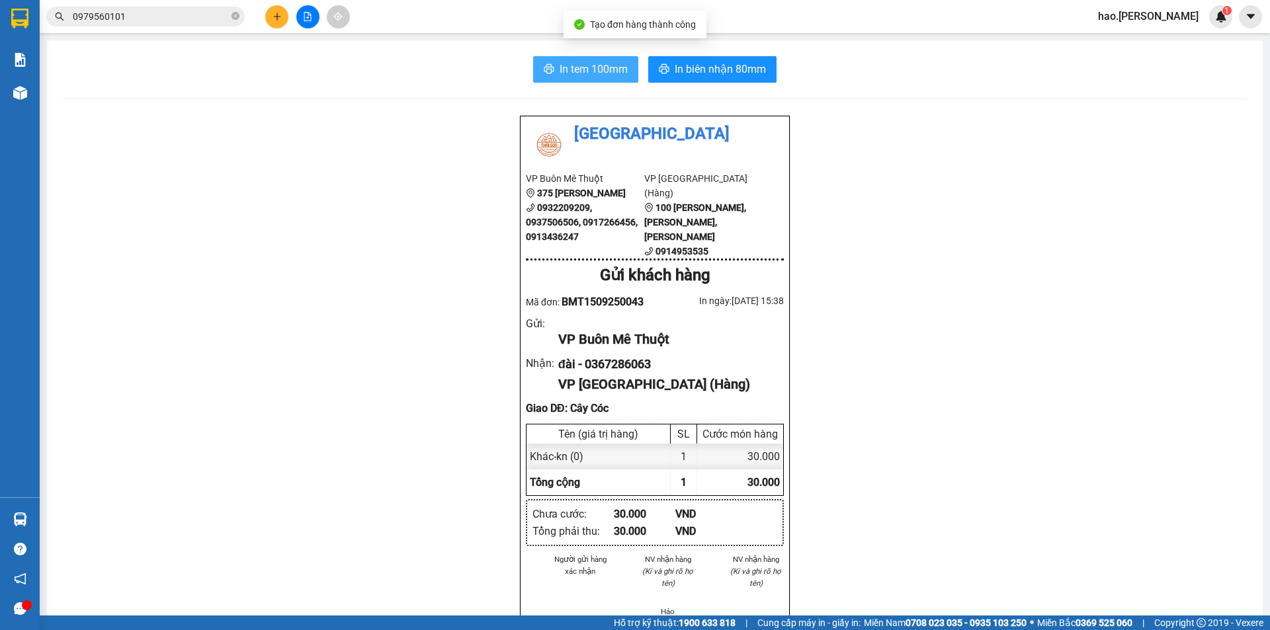
click at [614, 71] on span "In tem 100mm" at bounding box center [594, 69] width 68 height 17
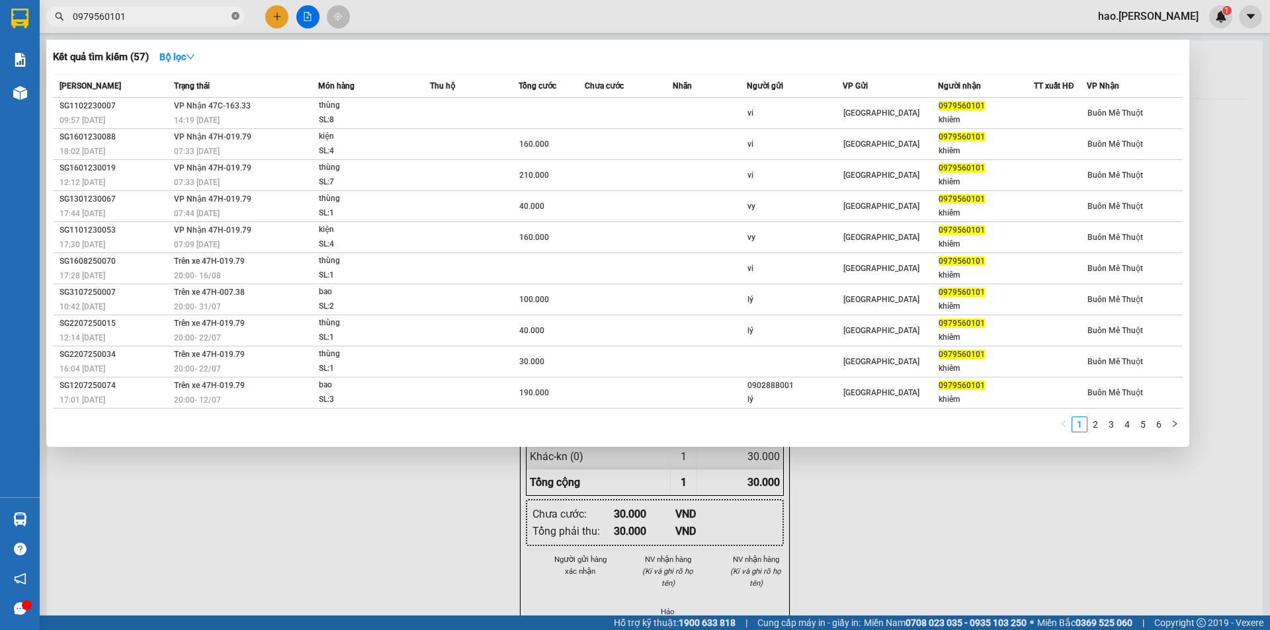
click at [233, 19] on icon "close-circle" at bounding box center [235, 16] width 8 height 8
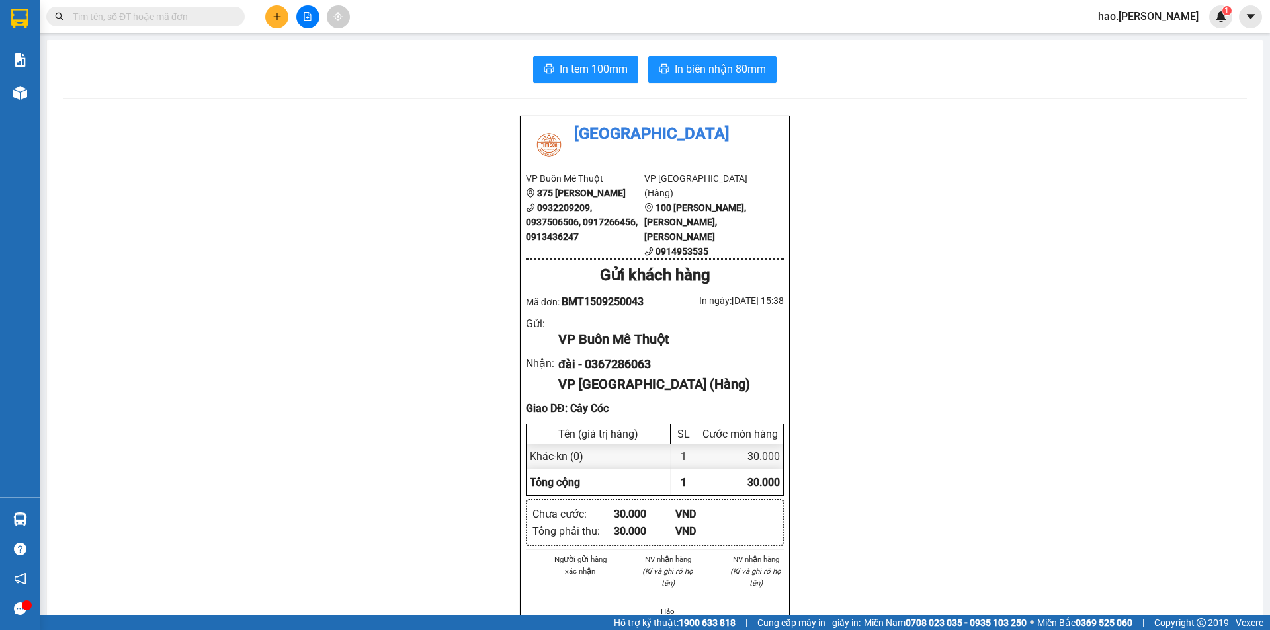
click at [210, 25] on span at bounding box center [145, 17] width 198 height 20
click at [229, 14] on span at bounding box center [145, 17] width 198 height 20
click at [198, 19] on input "text" at bounding box center [151, 16] width 156 height 15
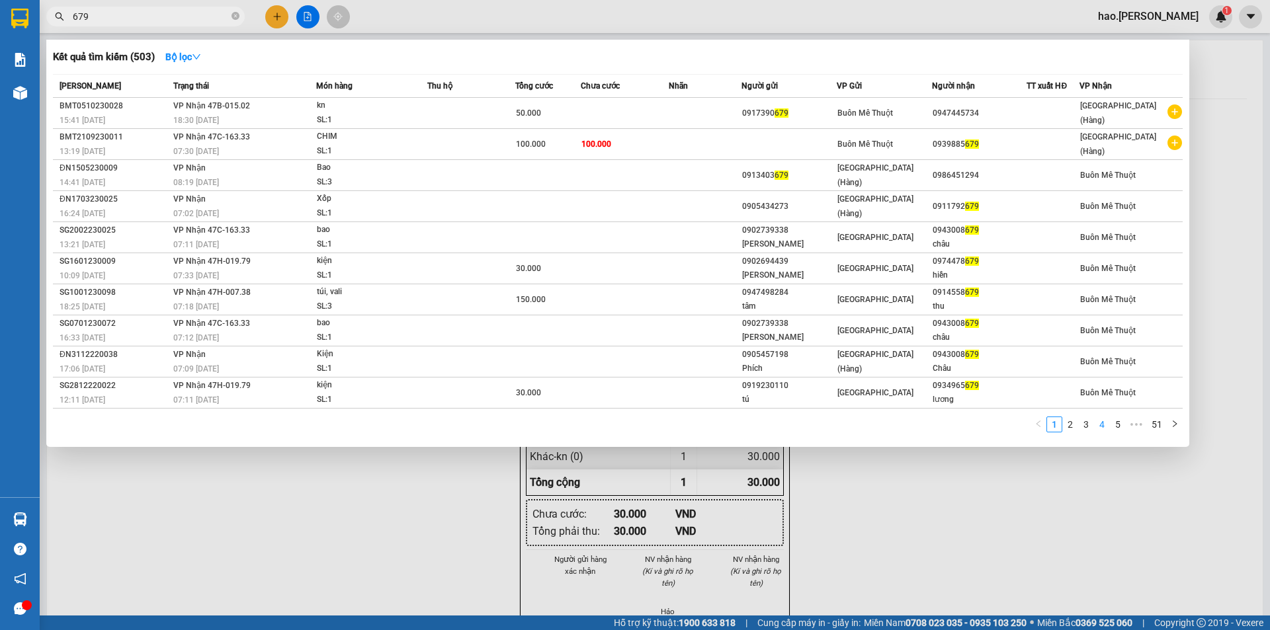
click at [1107, 429] on link "4" at bounding box center [1102, 424] width 15 height 15
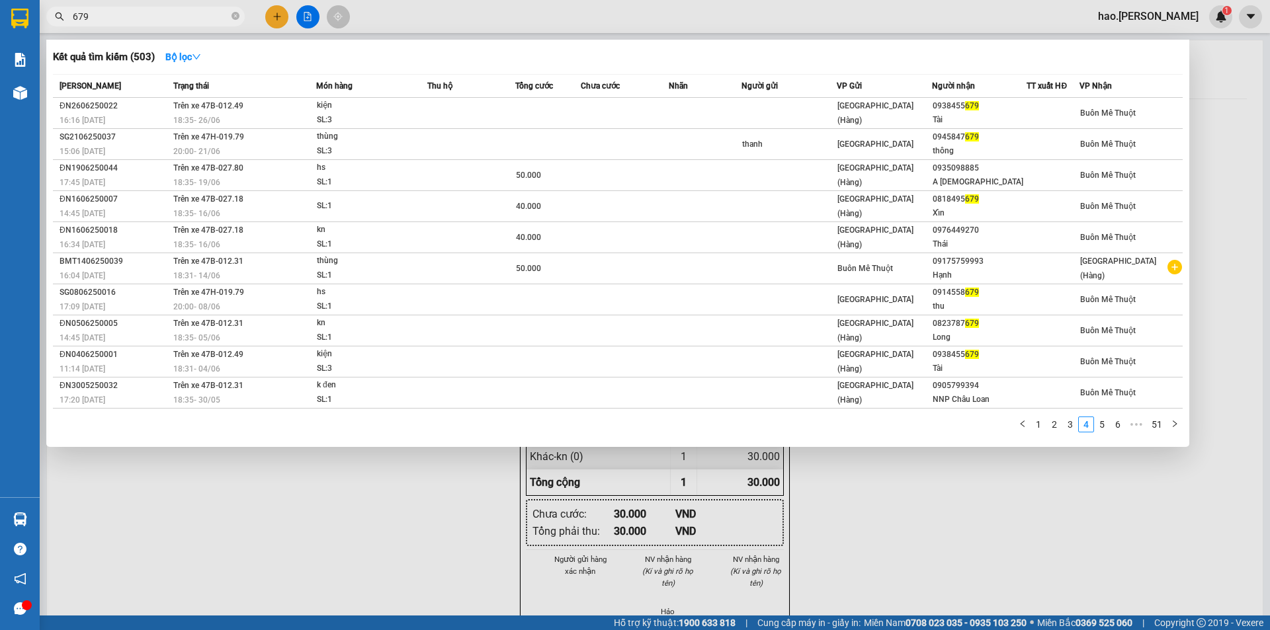
click at [175, 30] on div at bounding box center [635, 315] width 1270 height 630
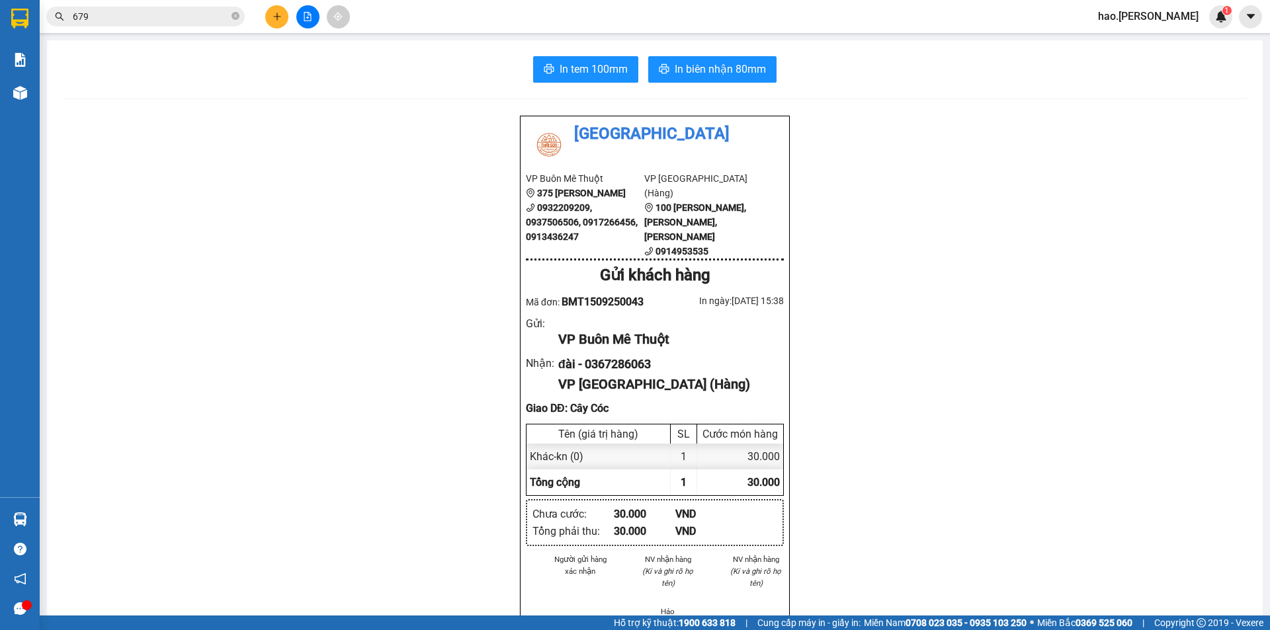
click at [175, 30] on div "Kết quả tìm kiếm ( 503 ) Bộ lọc Mã ĐH Trạng thái Món hàng Thu hộ Tổng cước Chưa…" at bounding box center [635, 16] width 1270 height 33
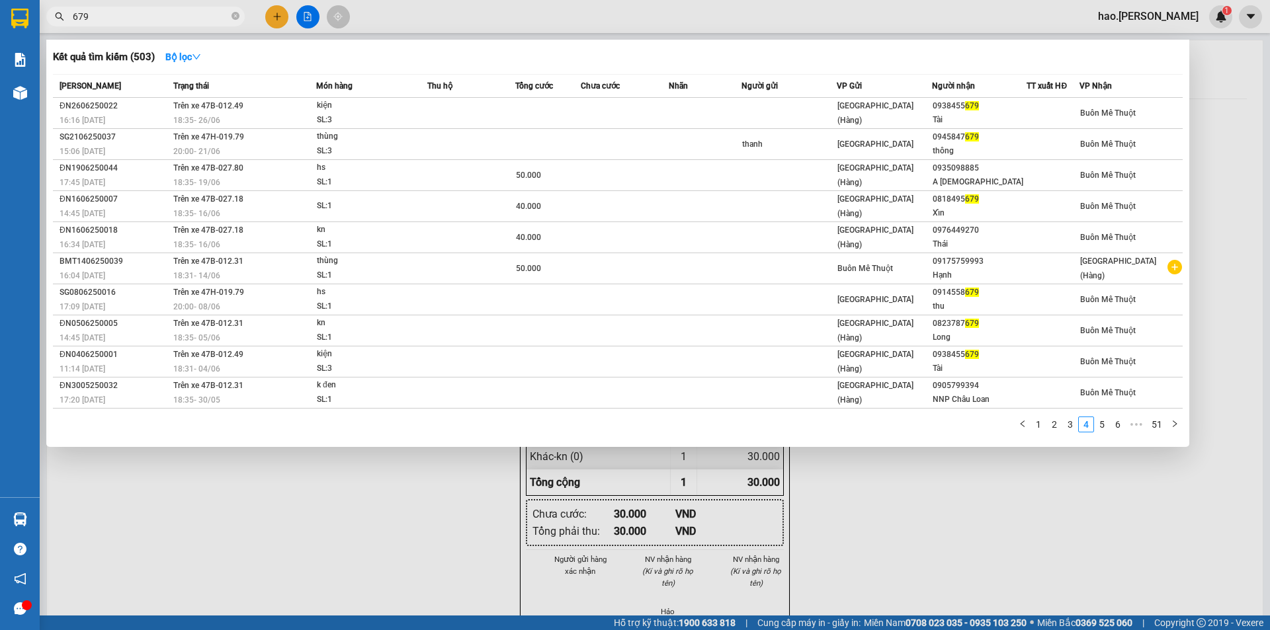
click at [176, 21] on input "679" at bounding box center [151, 16] width 156 height 15
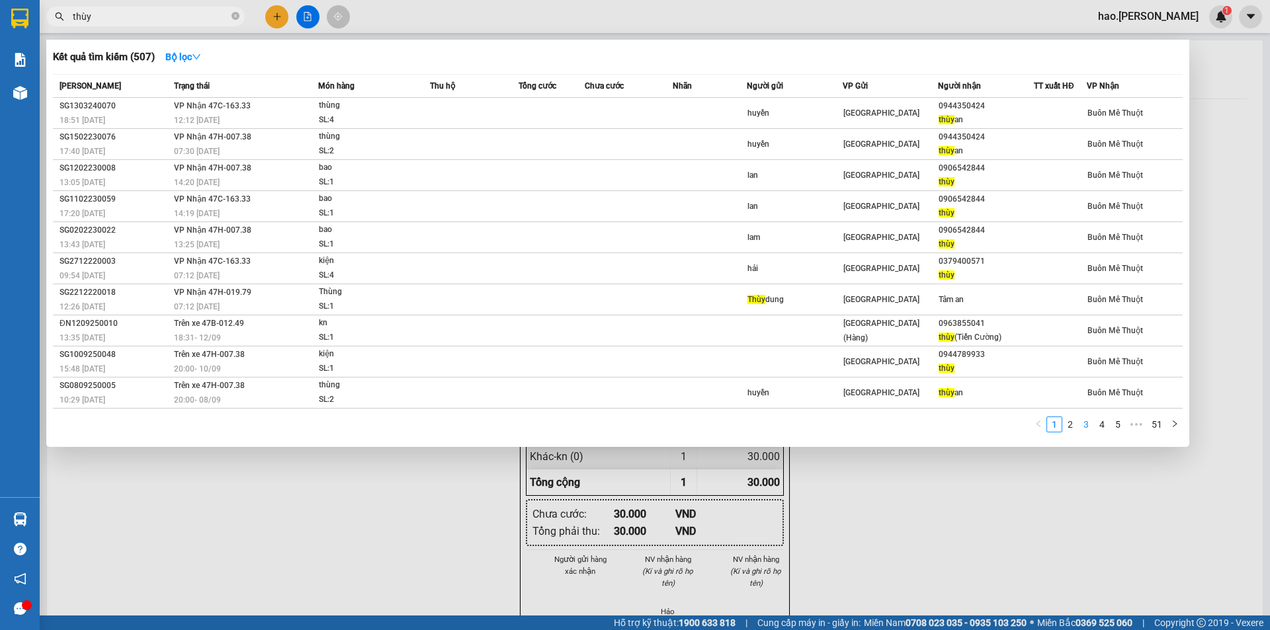
type input "thùy"
click at [1087, 425] on link "3" at bounding box center [1086, 424] width 15 height 15
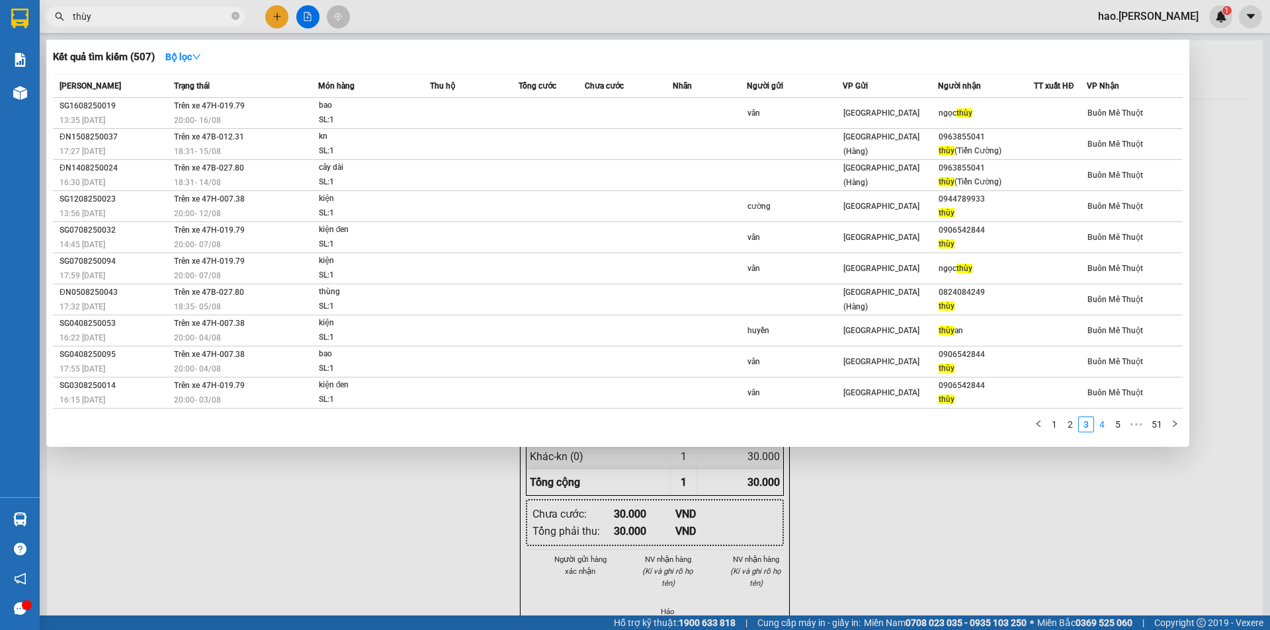
click at [1098, 424] on link "4" at bounding box center [1102, 424] width 15 height 15
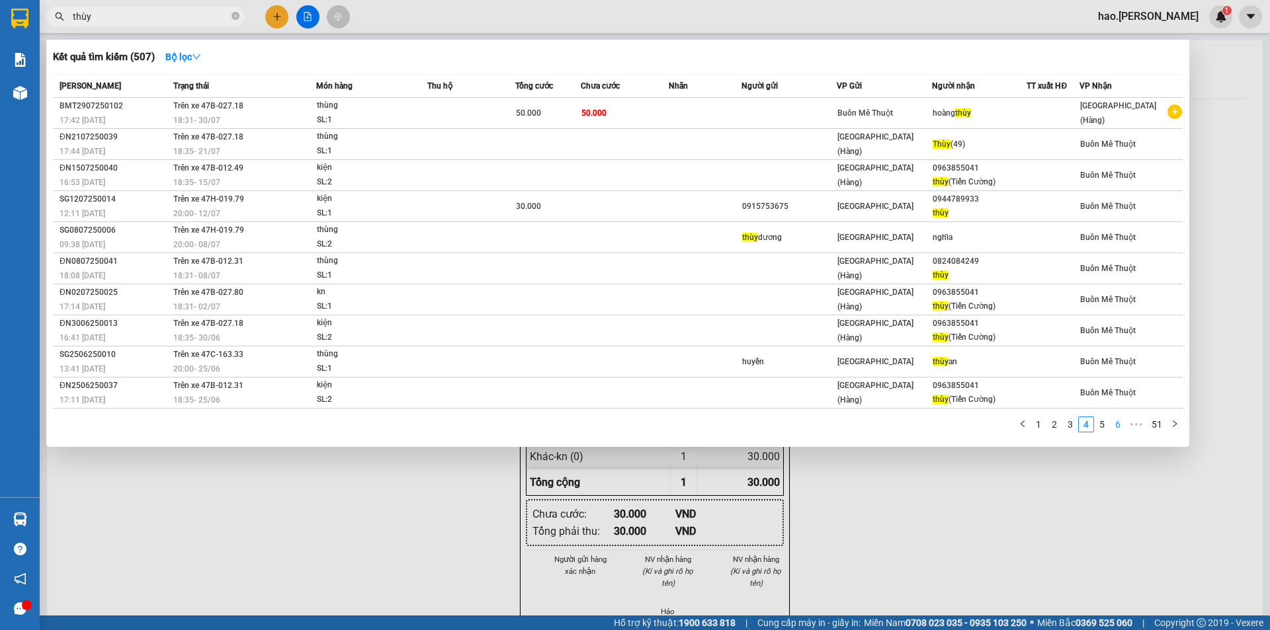
click at [1122, 428] on link "6" at bounding box center [1118, 424] width 15 height 15
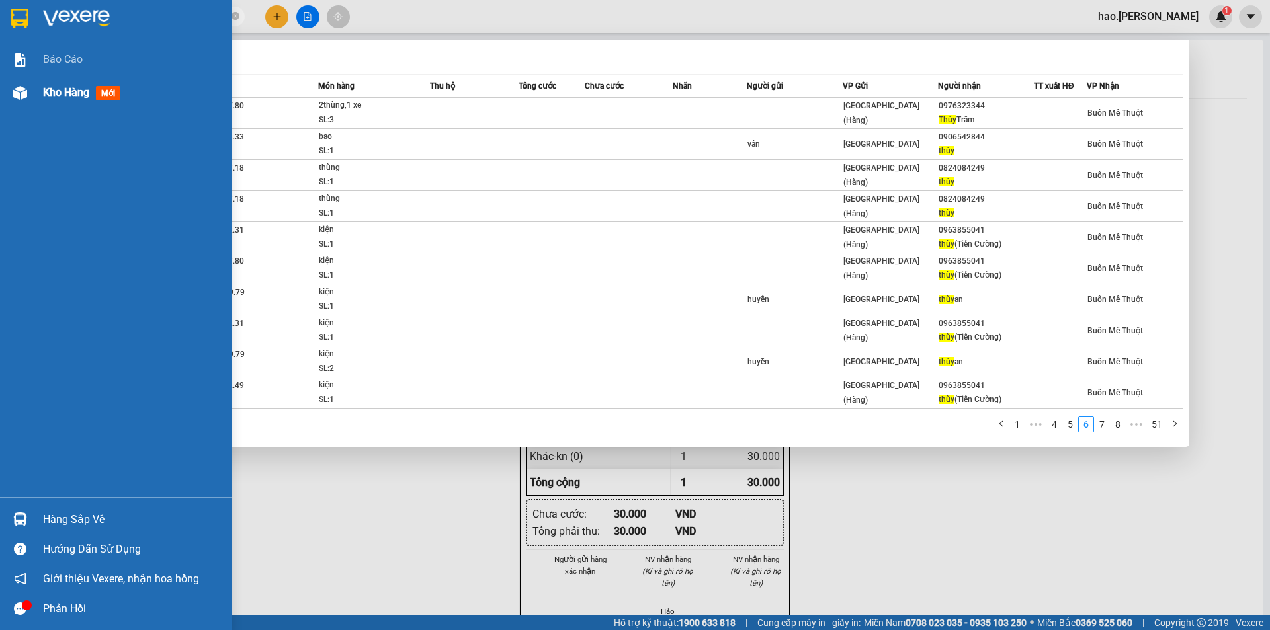
click at [58, 87] on span "Kho hàng" at bounding box center [66, 92] width 46 height 13
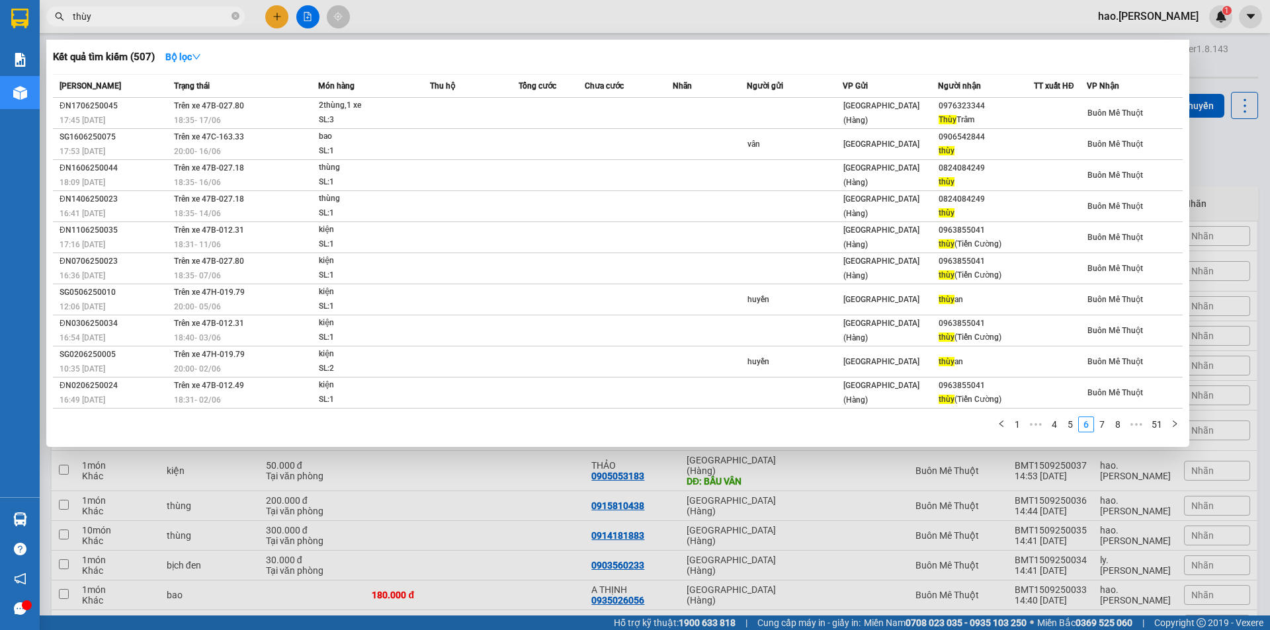
click at [1247, 485] on div at bounding box center [635, 315] width 1270 height 630
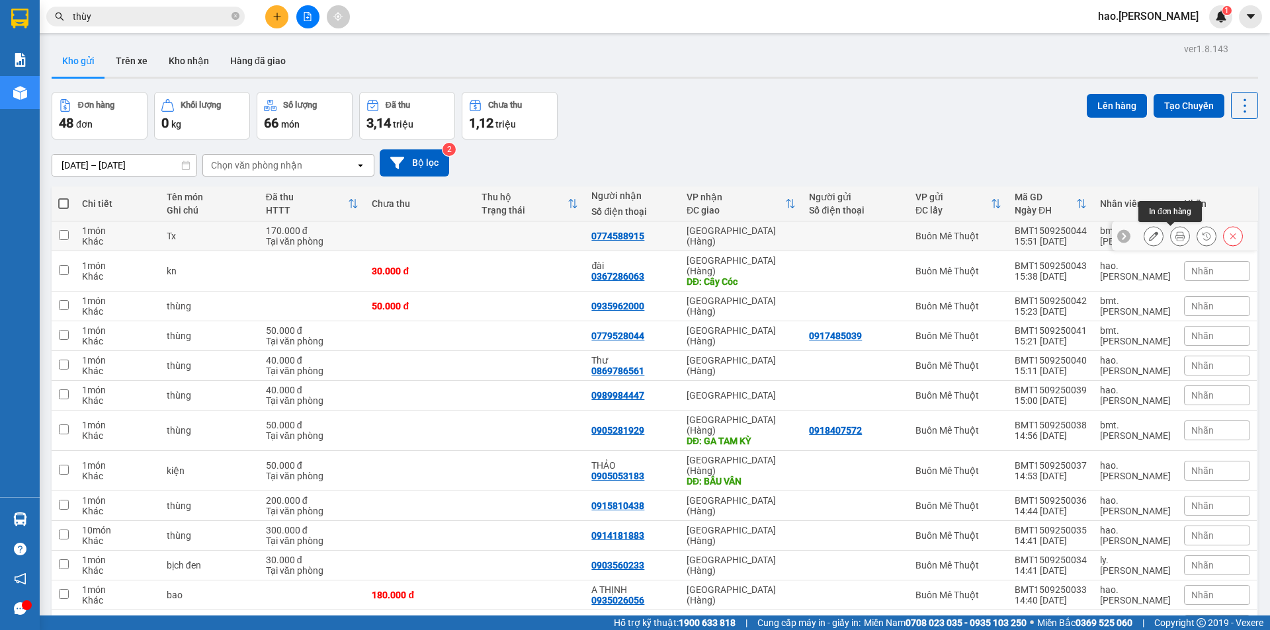
click at [1175, 235] on icon at bounding box center [1179, 235] width 9 height 9
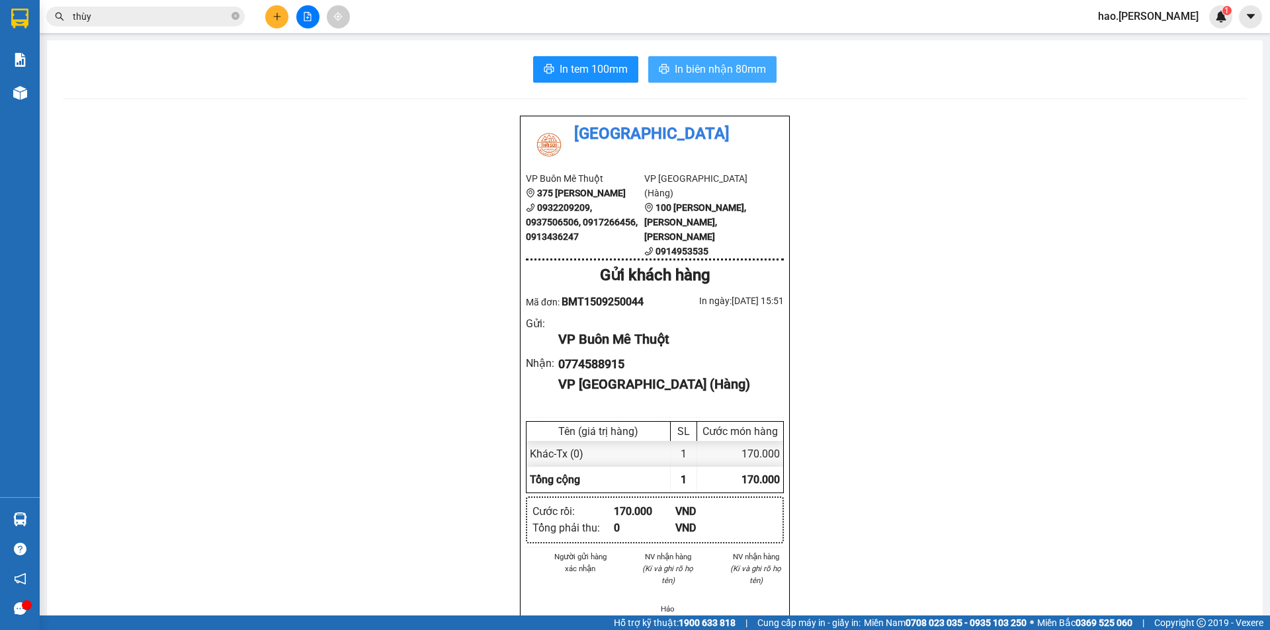
click at [730, 65] on span "In biên nhận 80mm" at bounding box center [720, 69] width 91 height 17
click at [592, 64] on span "In tem 100mm" at bounding box center [594, 69] width 68 height 17
click at [275, 21] on icon "plus" at bounding box center [277, 16] width 9 height 9
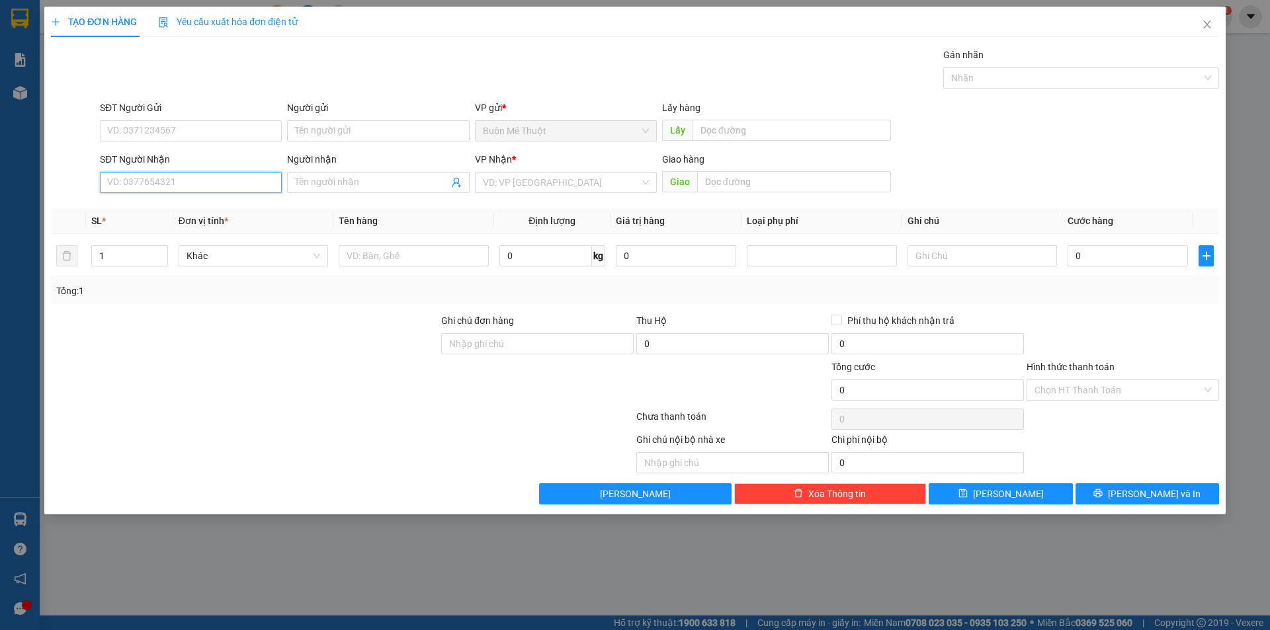
click at [195, 177] on input "SĐT Người Nhận" at bounding box center [191, 182] width 182 height 21
click at [165, 208] on div "0941681331 - nguyên" at bounding box center [191, 209] width 166 height 15
type input "0941681331"
type input "nguyên"
type input "40.000"
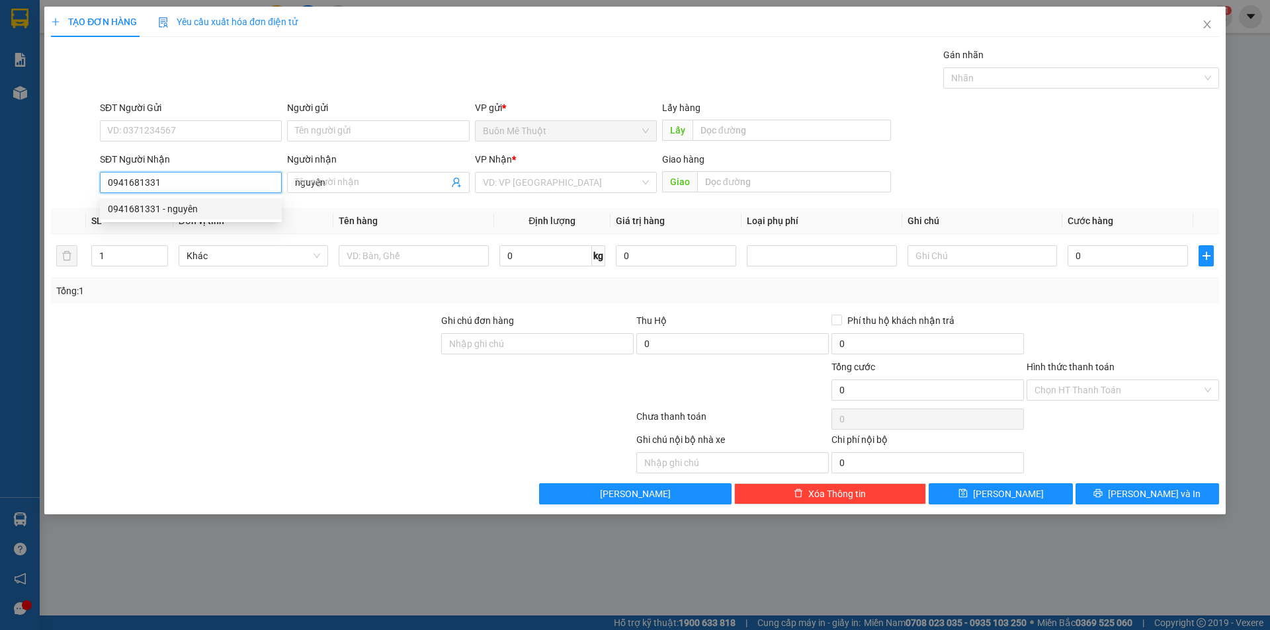
type input "40.000"
type input "0941681331"
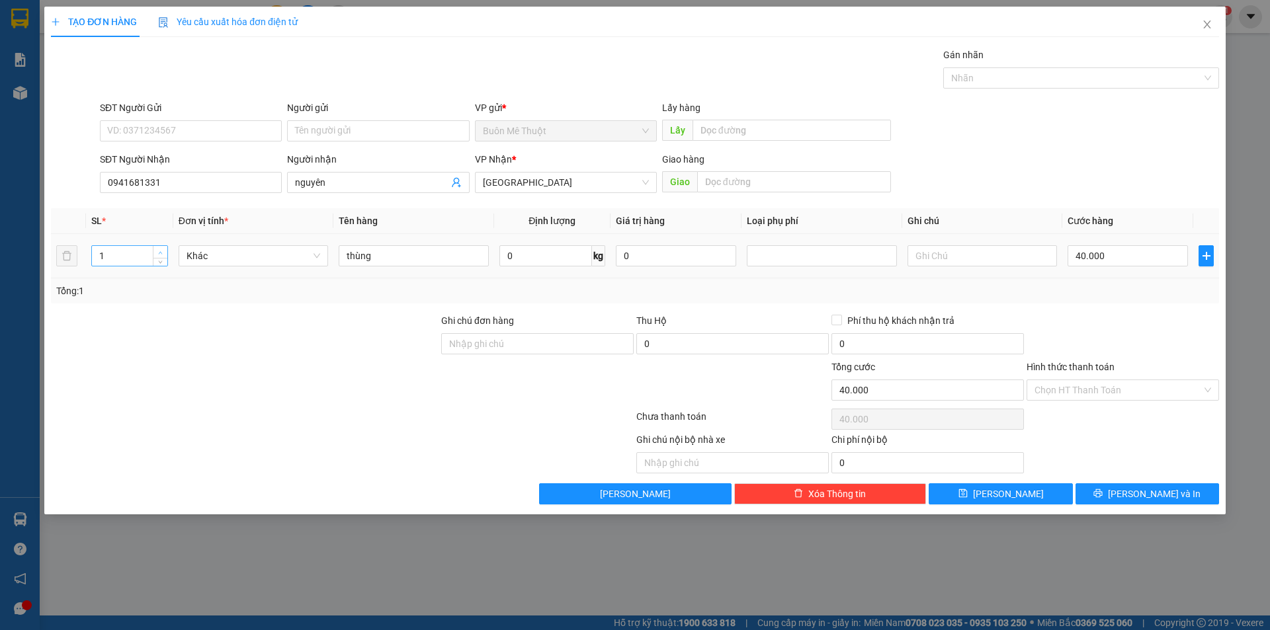
type input "2"
click at [154, 249] on span "Increase Value" at bounding box center [160, 252] width 15 height 12
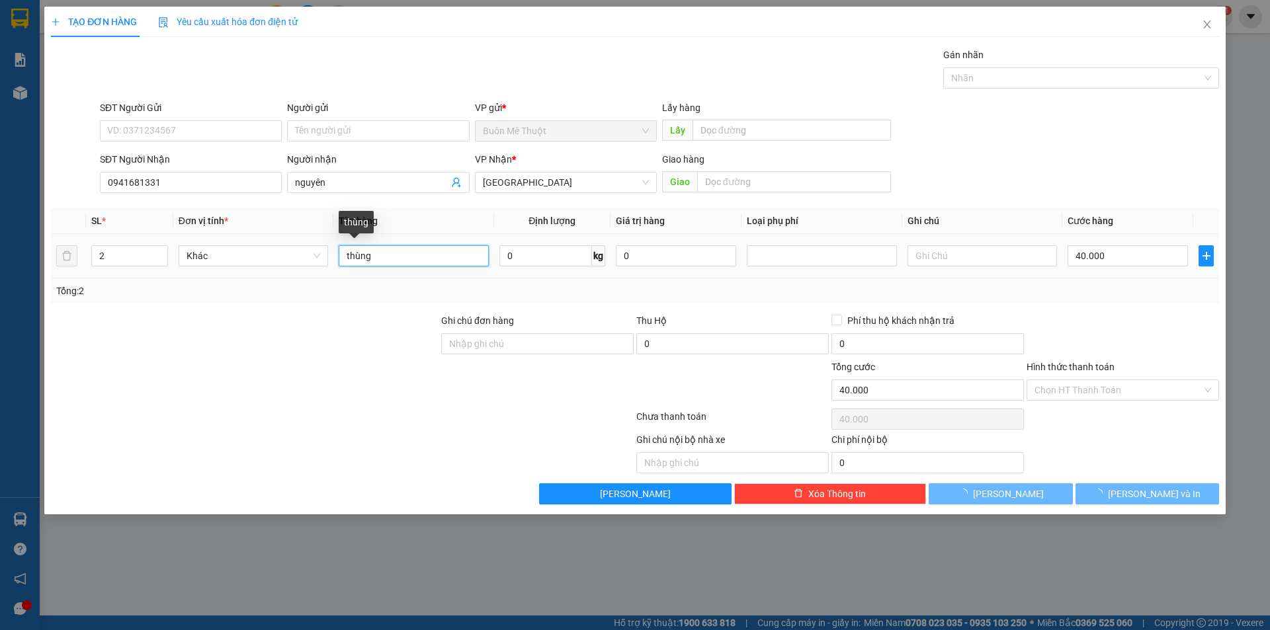
click at [435, 257] on input "thùng" at bounding box center [413, 255] width 149 height 21
type input "0"
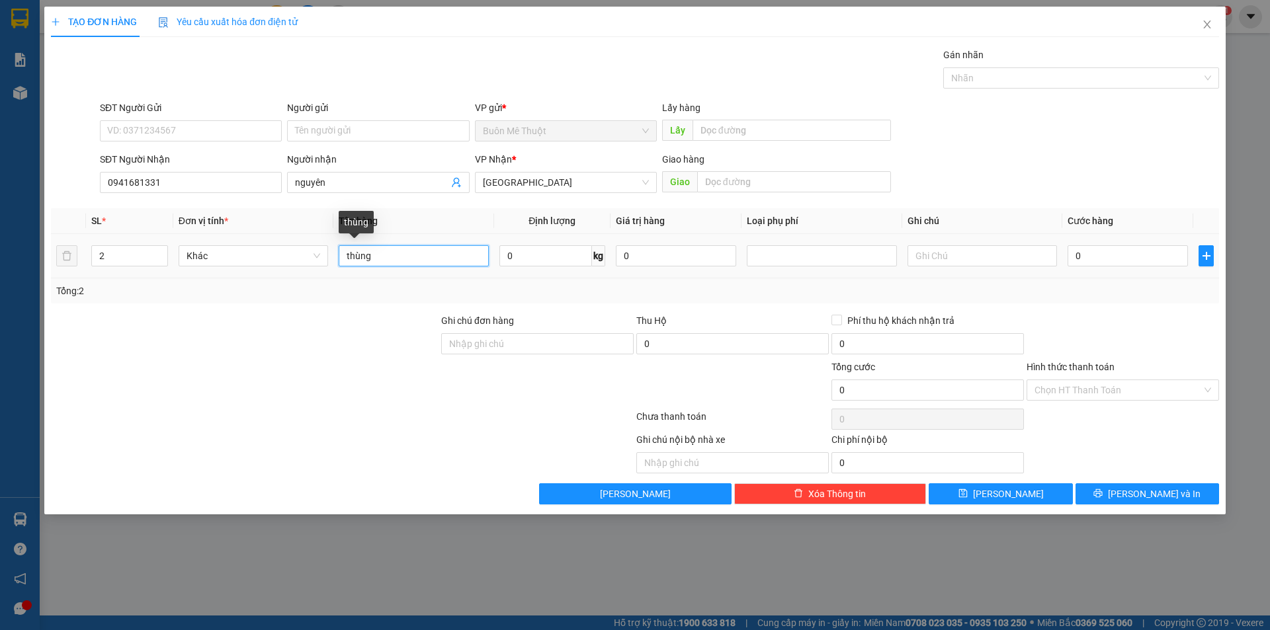
click at [435, 257] on input "thùng" at bounding box center [413, 255] width 149 height 21
type input "1 thùng + 1 kiện"
click at [1117, 262] on input "0" at bounding box center [1128, 255] width 120 height 21
click at [1117, 329] on div at bounding box center [1122, 337] width 195 height 46
drag, startPoint x: 1078, startPoint y: 385, endPoint x: 1075, endPoint y: 399, distance: 14.9
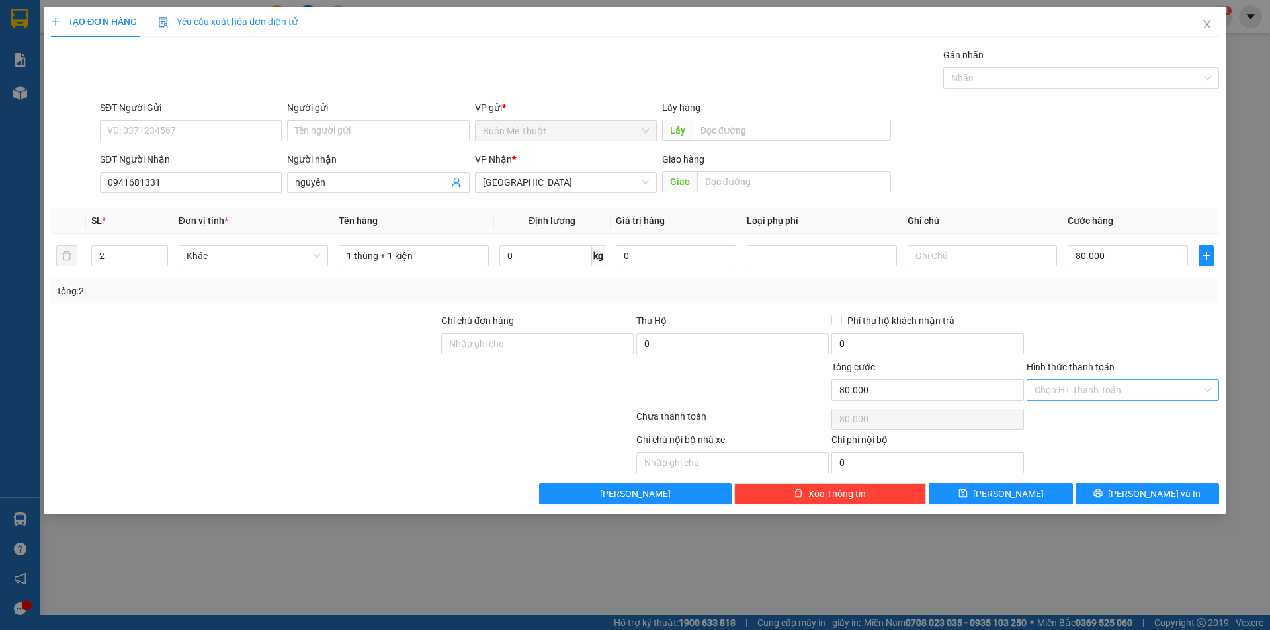
click at [1078, 386] on input "Hình thức thanh toán" at bounding box center [1117, 390] width 167 height 20
click at [1066, 421] on div "Tại văn phòng" at bounding box center [1122, 416] width 177 height 15
click at [1129, 503] on button "[PERSON_NAME] và In" at bounding box center [1147, 493] width 144 height 21
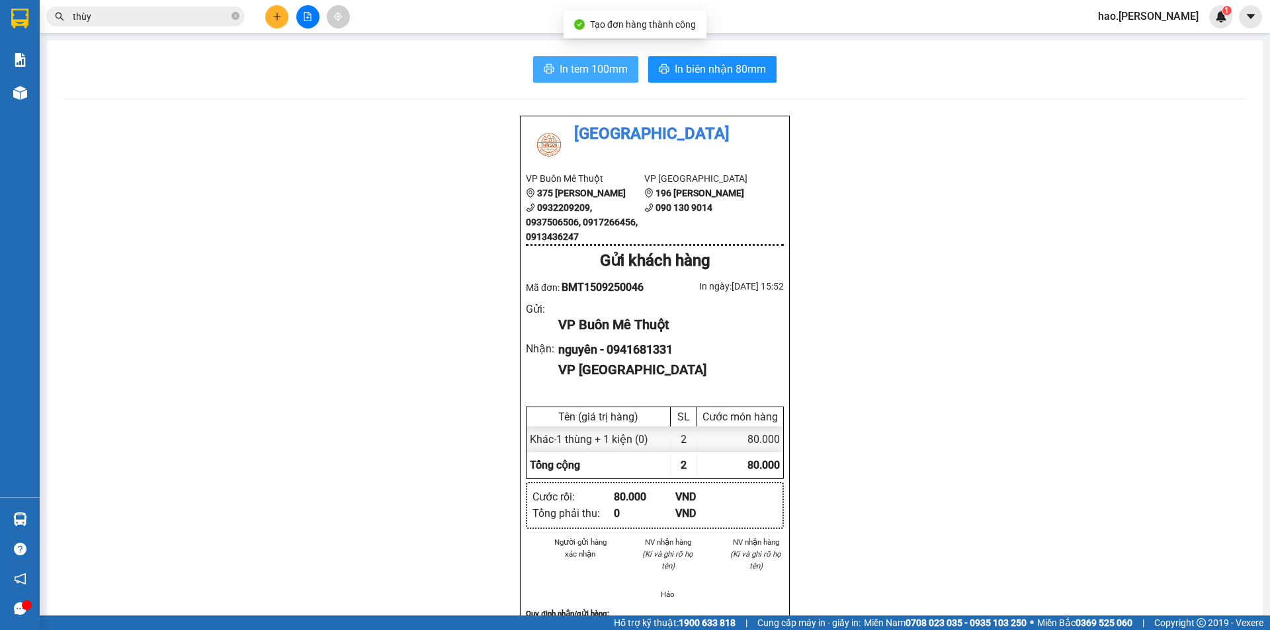
click at [595, 67] on span "In tem 100mm" at bounding box center [594, 69] width 68 height 17
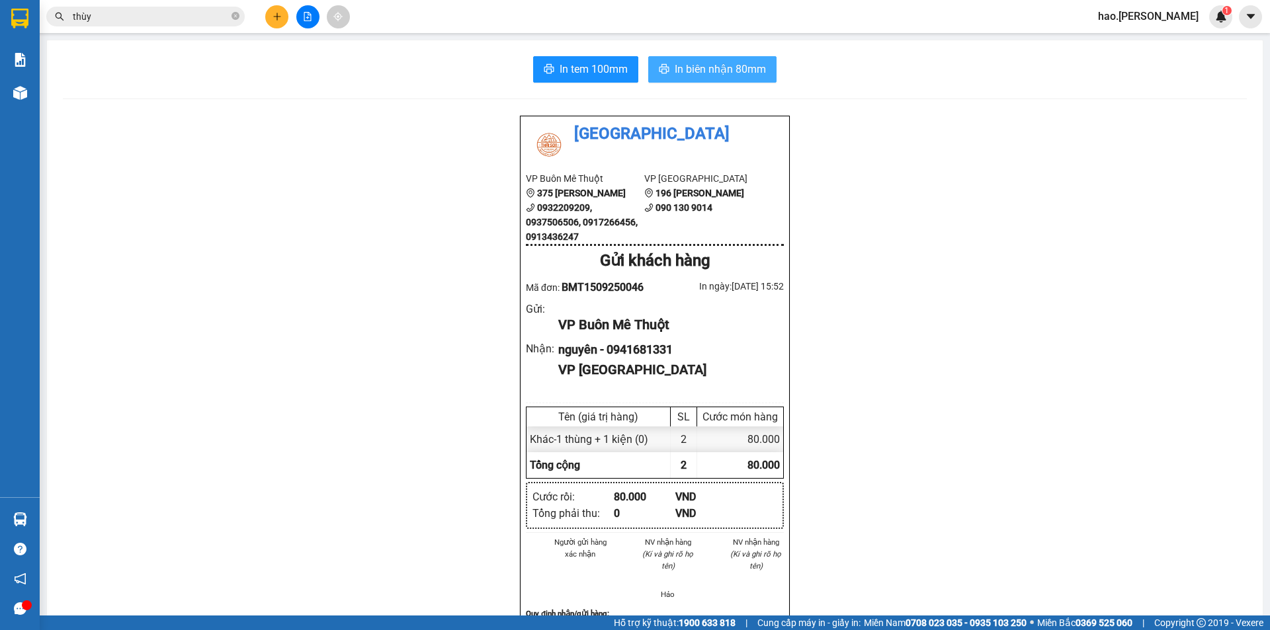
click at [695, 81] on button "In biên nhận 80mm" at bounding box center [712, 69] width 128 height 26
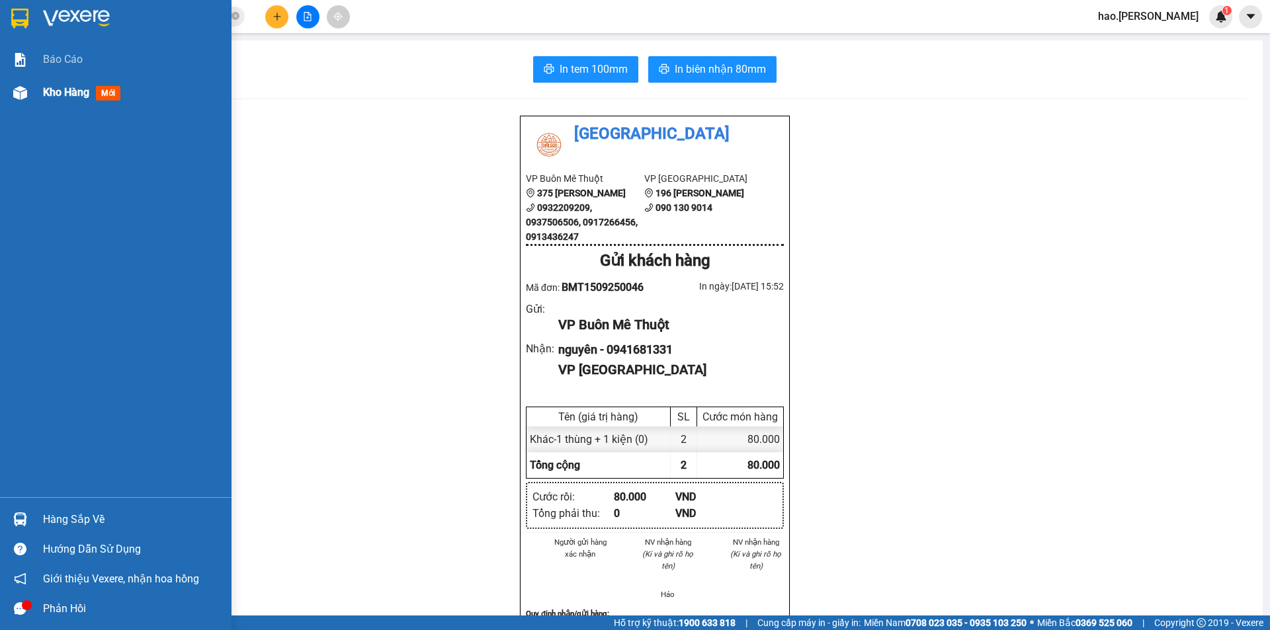
click at [62, 91] on span "Kho hàng" at bounding box center [66, 92] width 46 height 13
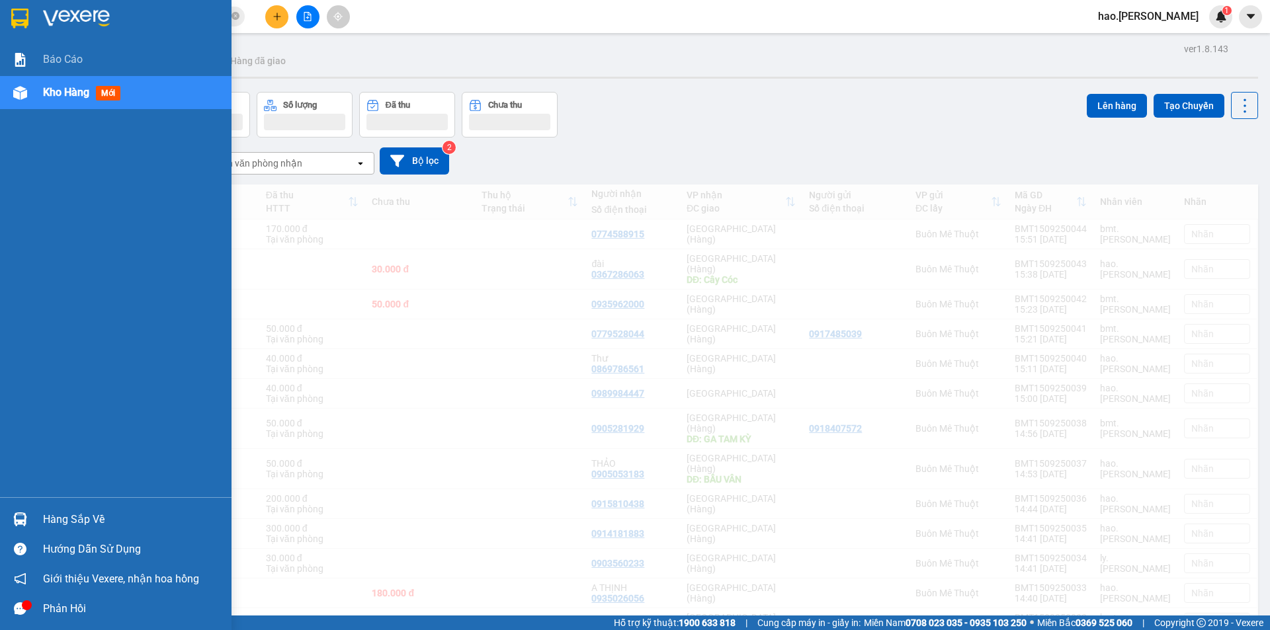
click at [87, 88] on span "Kho hàng" at bounding box center [66, 92] width 46 height 13
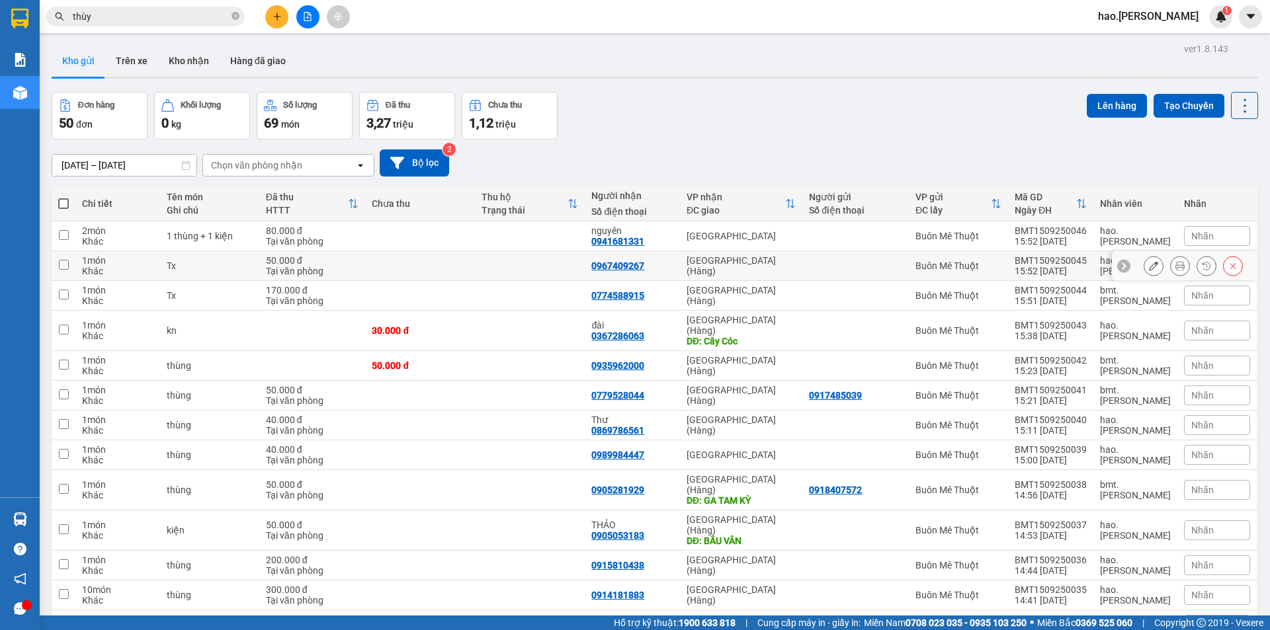
click at [1171, 274] on button at bounding box center [1180, 266] width 19 height 23
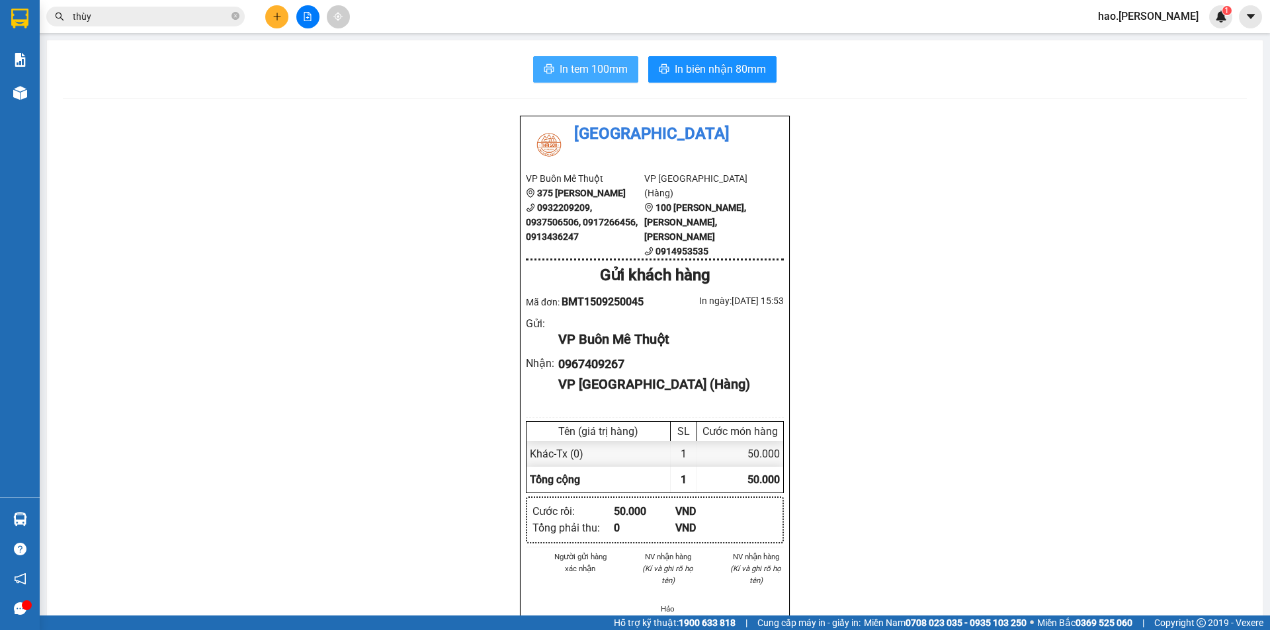
click at [589, 57] on button "In tem 100mm" at bounding box center [585, 69] width 105 height 26
click at [589, 63] on span "In tem 100mm" at bounding box center [594, 69] width 68 height 17
click at [279, 18] on icon "plus" at bounding box center [277, 16] width 9 height 9
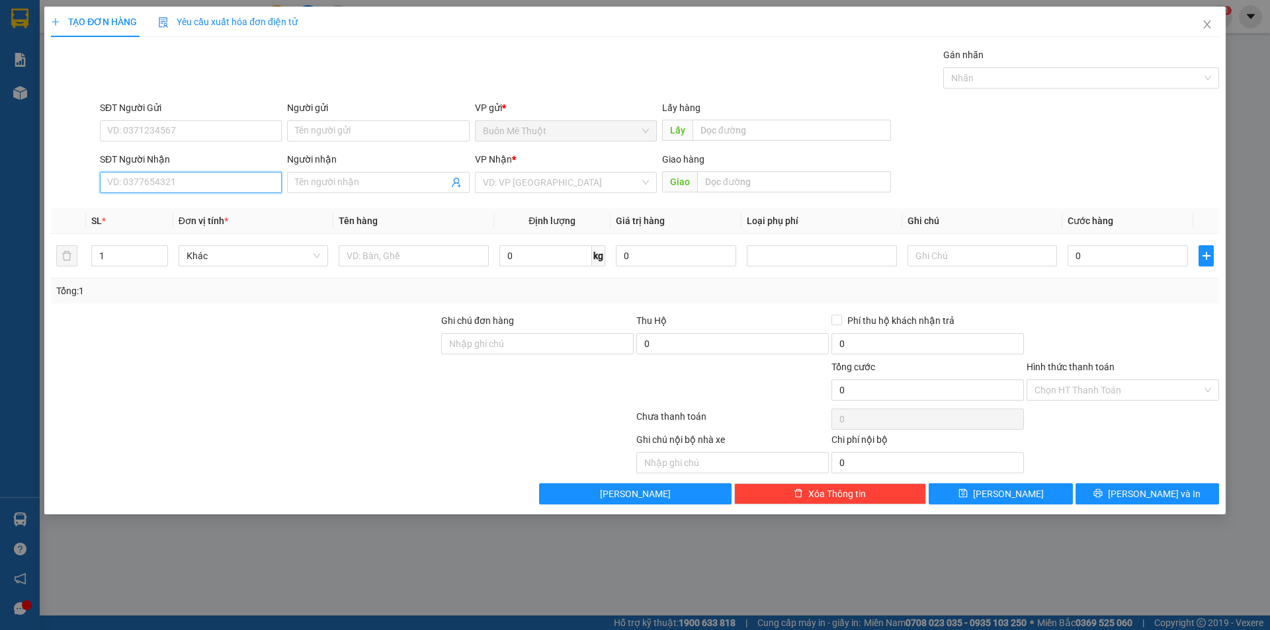
click at [175, 181] on input "SĐT Người Nhận" at bounding box center [191, 182] width 182 height 21
type input "0912334183"
click at [798, 181] on input "text" at bounding box center [794, 181] width 194 height 21
click at [468, 182] on span at bounding box center [378, 182] width 182 height 21
click at [512, 184] on input "search" at bounding box center [561, 183] width 157 height 20
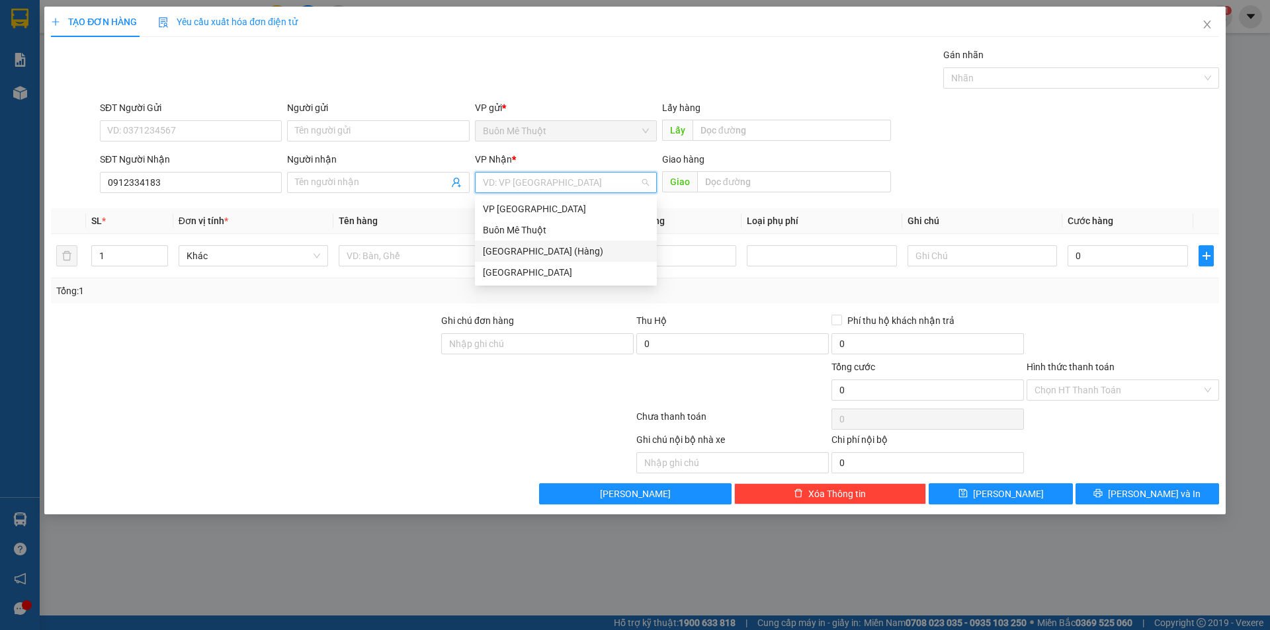
click at [515, 266] on div "[GEOGRAPHIC_DATA]" at bounding box center [566, 272] width 166 height 15
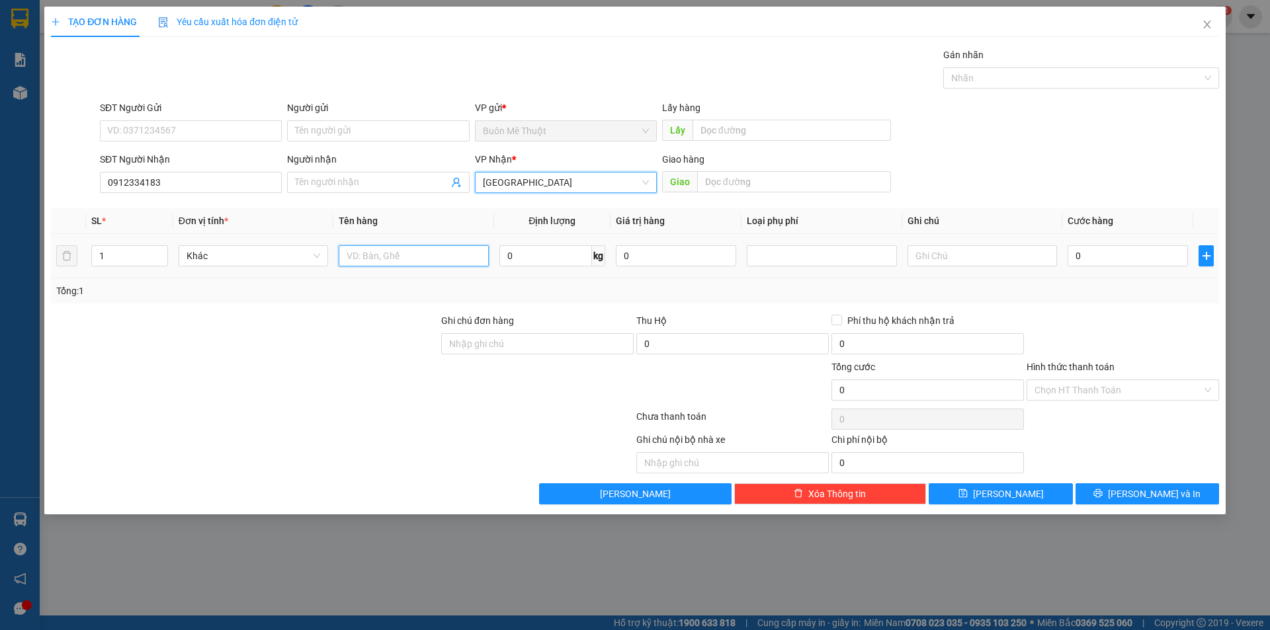
click at [416, 248] on input "text" at bounding box center [413, 255] width 149 height 21
type input "k"
click at [1111, 256] on input "0" at bounding box center [1128, 255] width 120 height 21
click at [1155, 381] on input "Hình thức thanh toán" at bounding box center [1117, 390] width 167 height 20
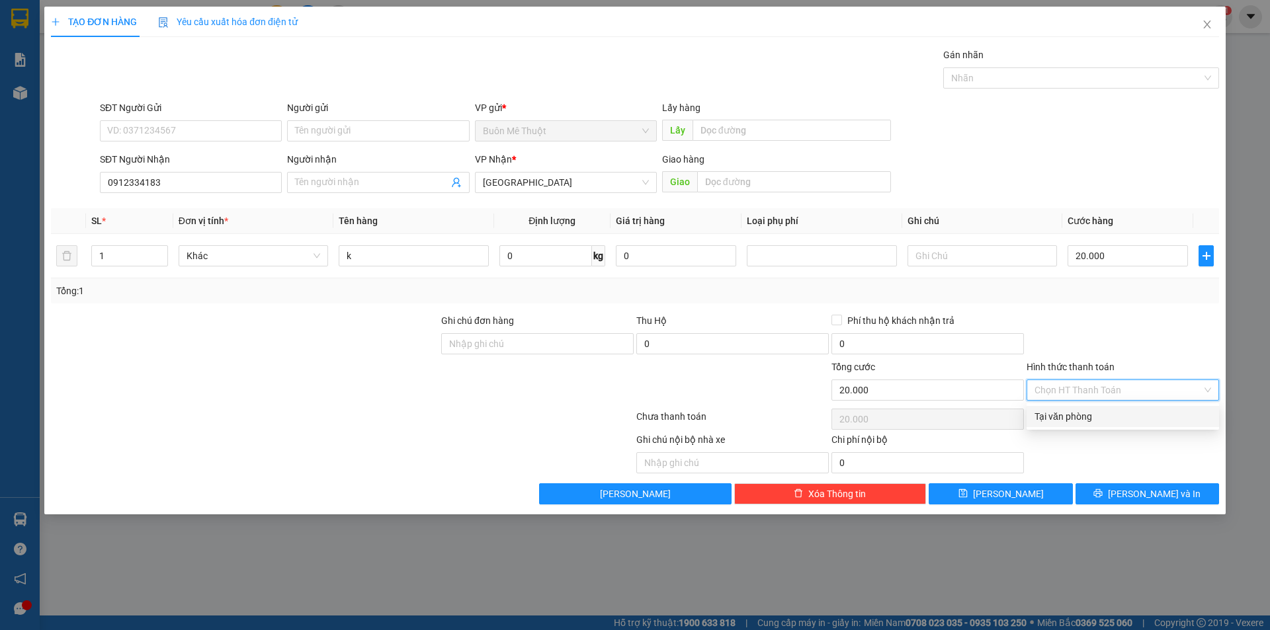
drag, startPoint x: 1130, startPoint y: 413, endPoint x: 1132, endPoint y: 436, distance: 23.2
click at [1130, 414] on div "Tại văn phòng" at bounding box center [1122, 416] width 177 height 15
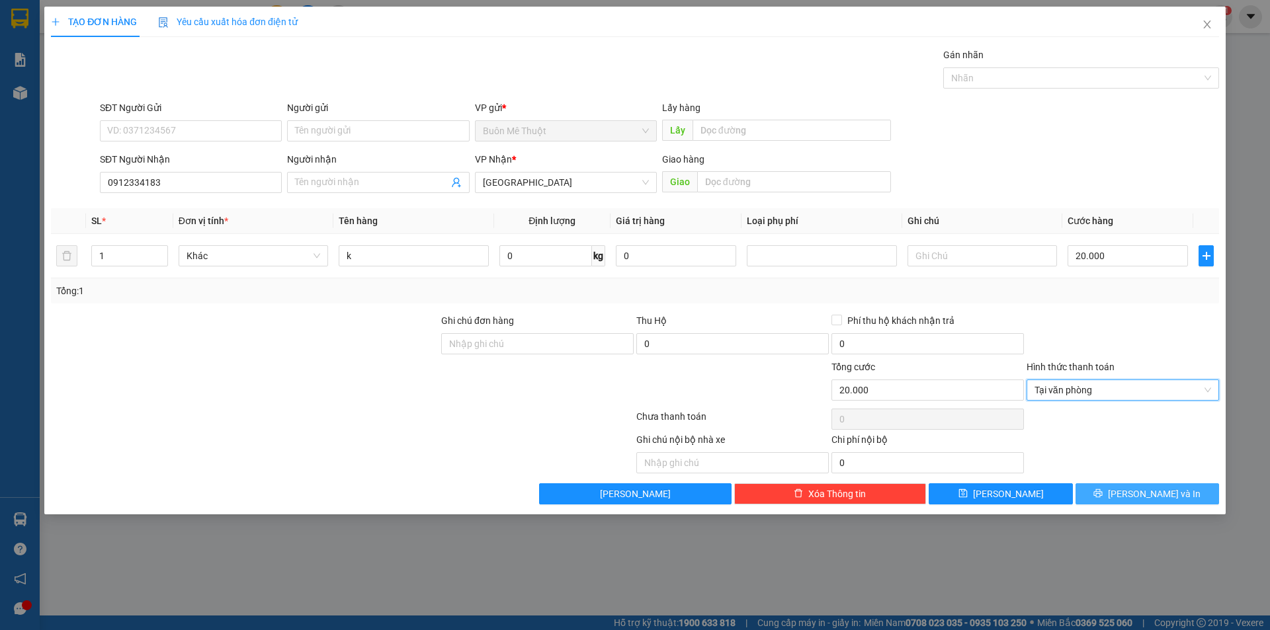
click at [1134, 498] on button "[PERSON_NAME] và In" at bounding box center [1147, 493] width 144 height 21
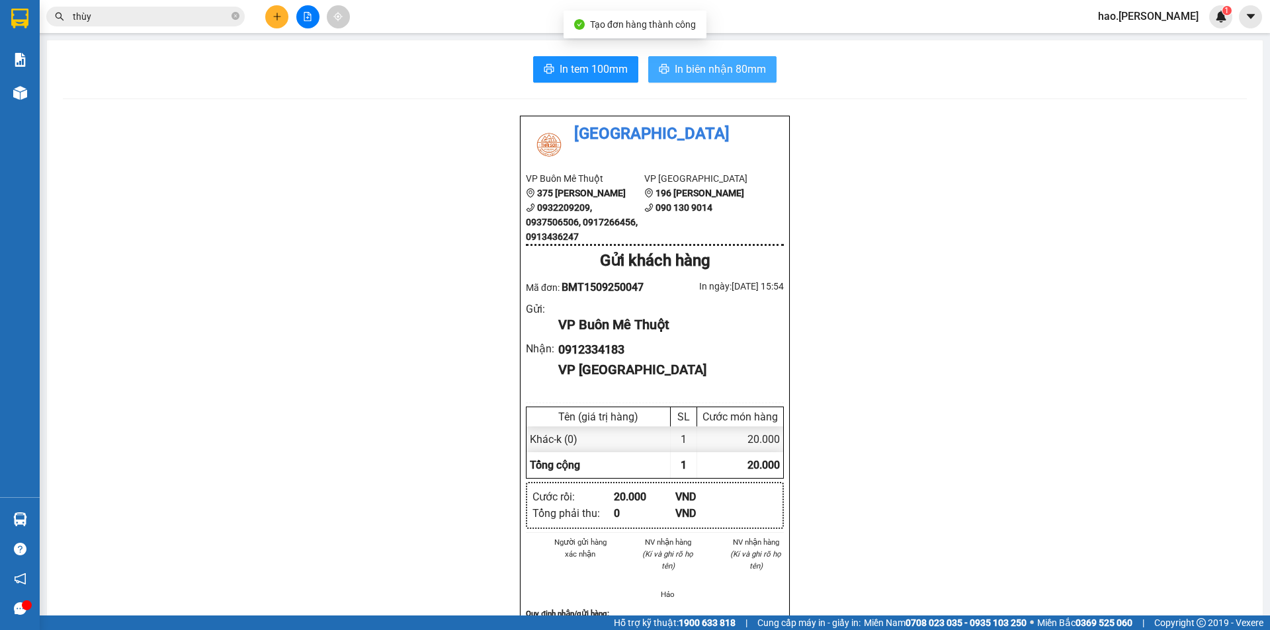
click at [694, 71] on span "In biên nhận 80mm" at bounding box center [720, 69] width 91 height 17
click at [734, 66] on span "In biên nhận 80mm" at bounding box center [720, 69] width 91 height 17
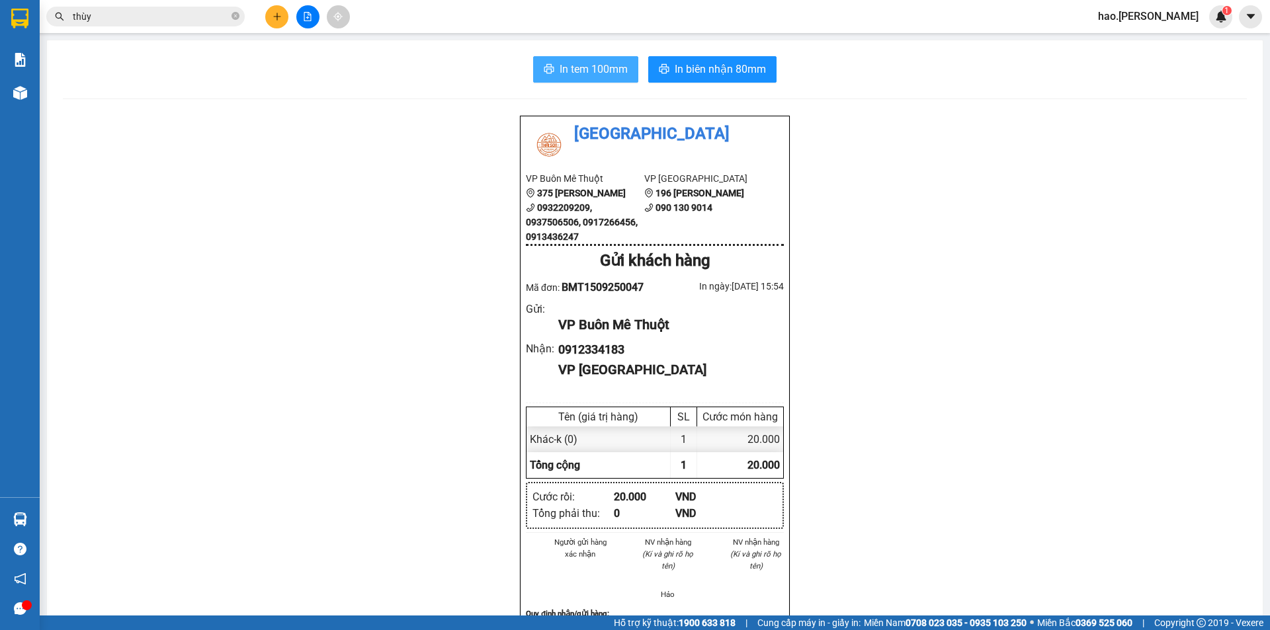
click at [558, 81] on button "In tem 100mm" at bounding box center [585, 69] width 105 height 26
click at [282, 13] on button at bounding box center [276, 16] width 23 height 23
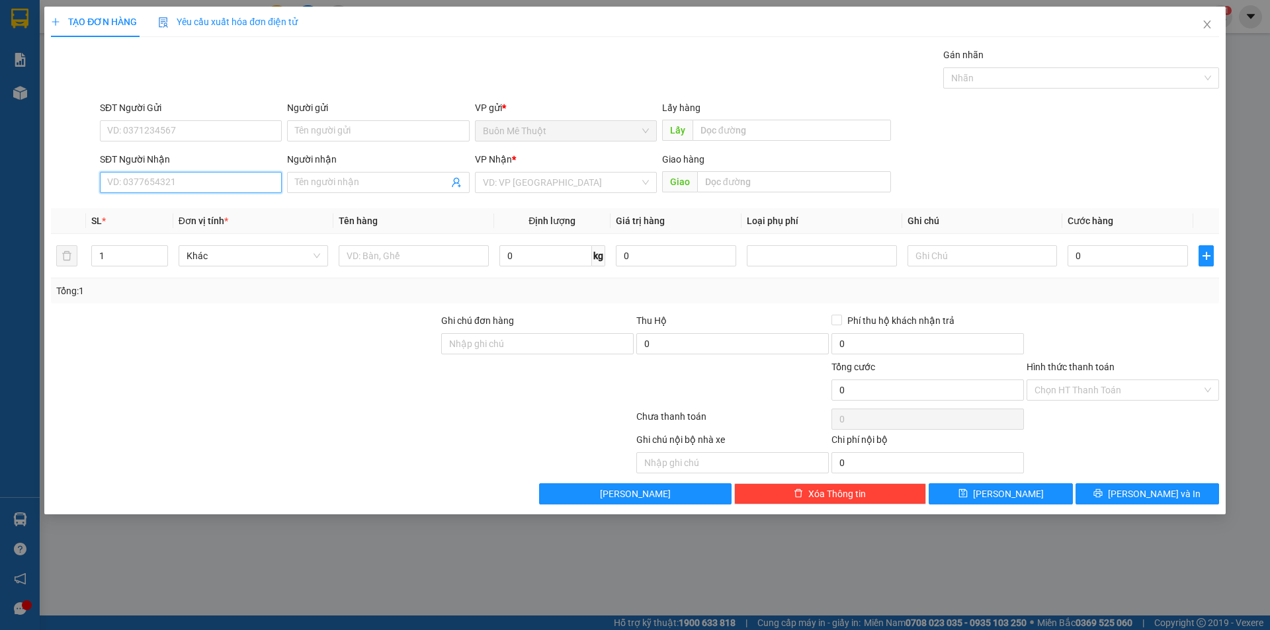
click at [230, 192] on input "SĐT Người Nhận" at bounding box center [191, 182] width 182 height 21
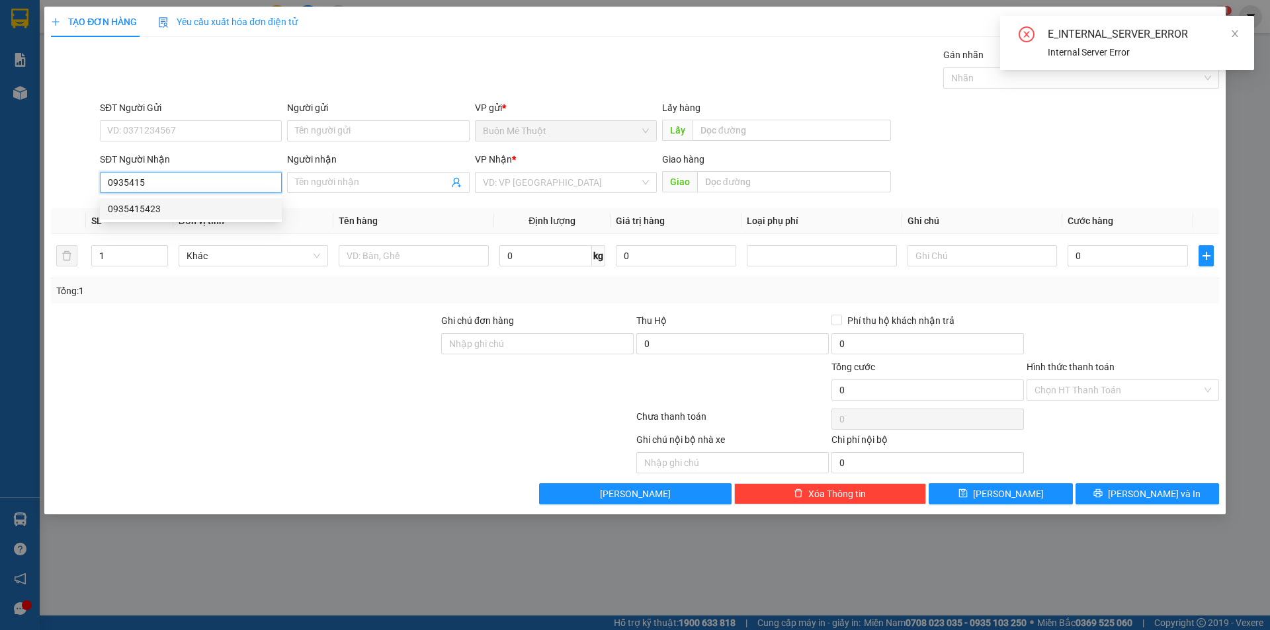
click at [122, 205] on div "0935415423" at bounding box center [191, 209] width 166 height 15
type input "0935415423"
type input "N3 Kỳ Lý"
type input "140.000"
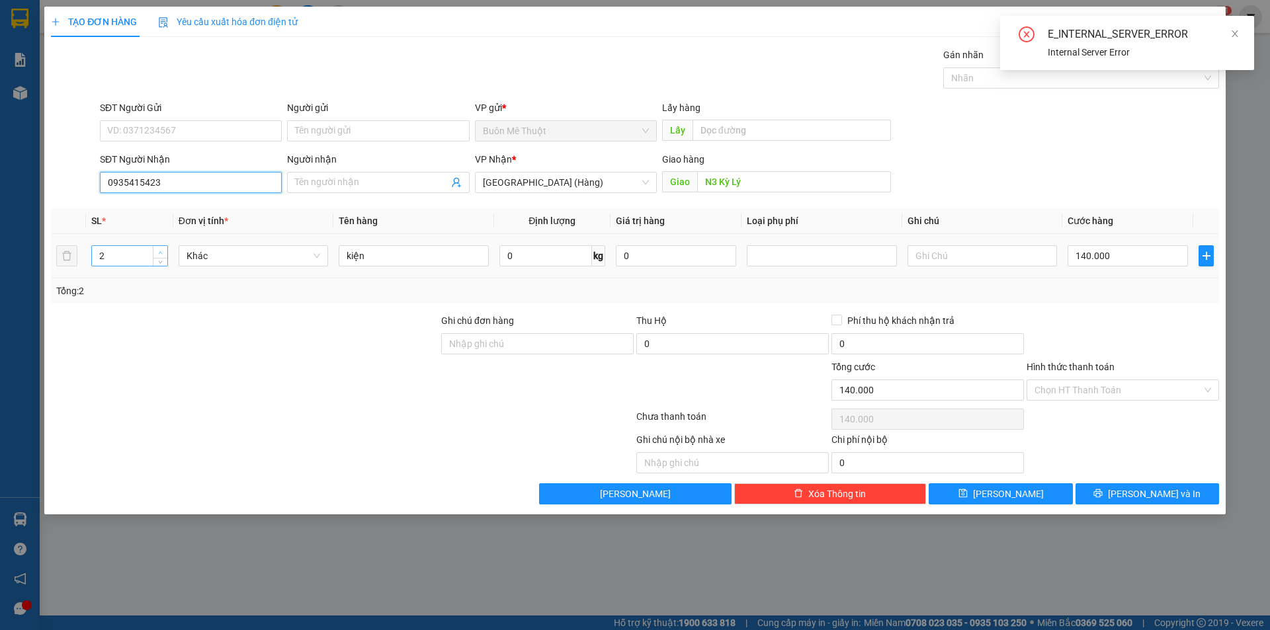
type input "0935415423"
type input "3"
click at [157, 251] on span "up" at bounding box center [161, 253] width 8 height 8
click at [1109, 259] on input "140.000" at bounding box center [1128, 255] width 120 height 21
type input "0"
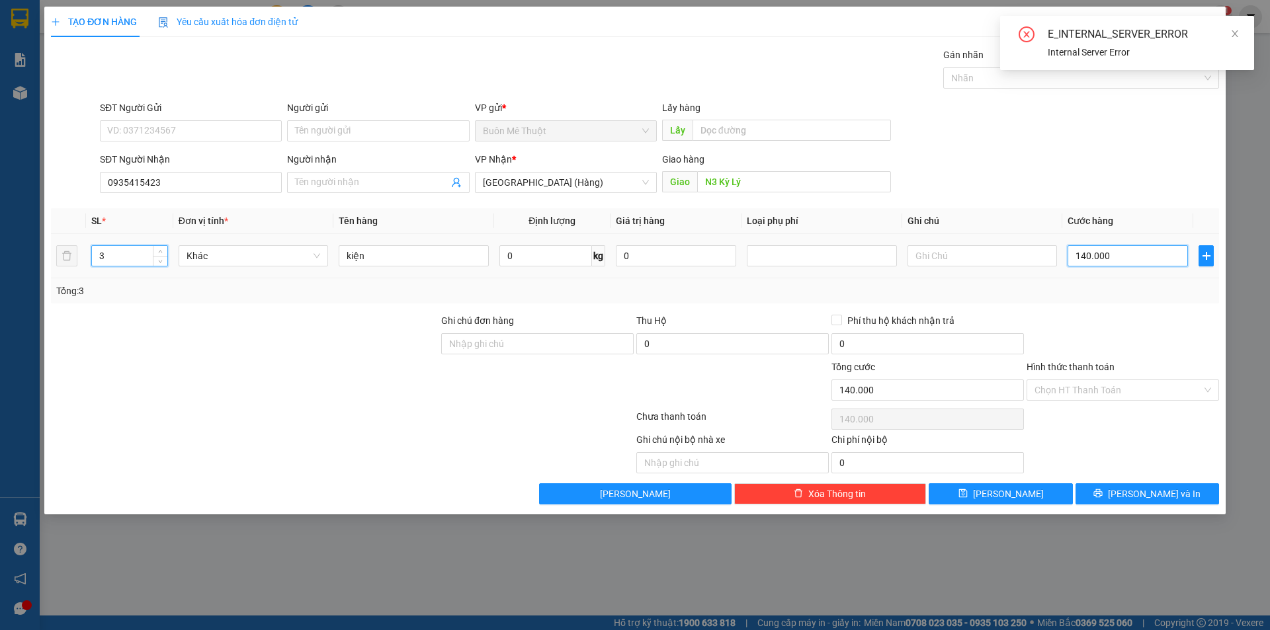
type input "0"
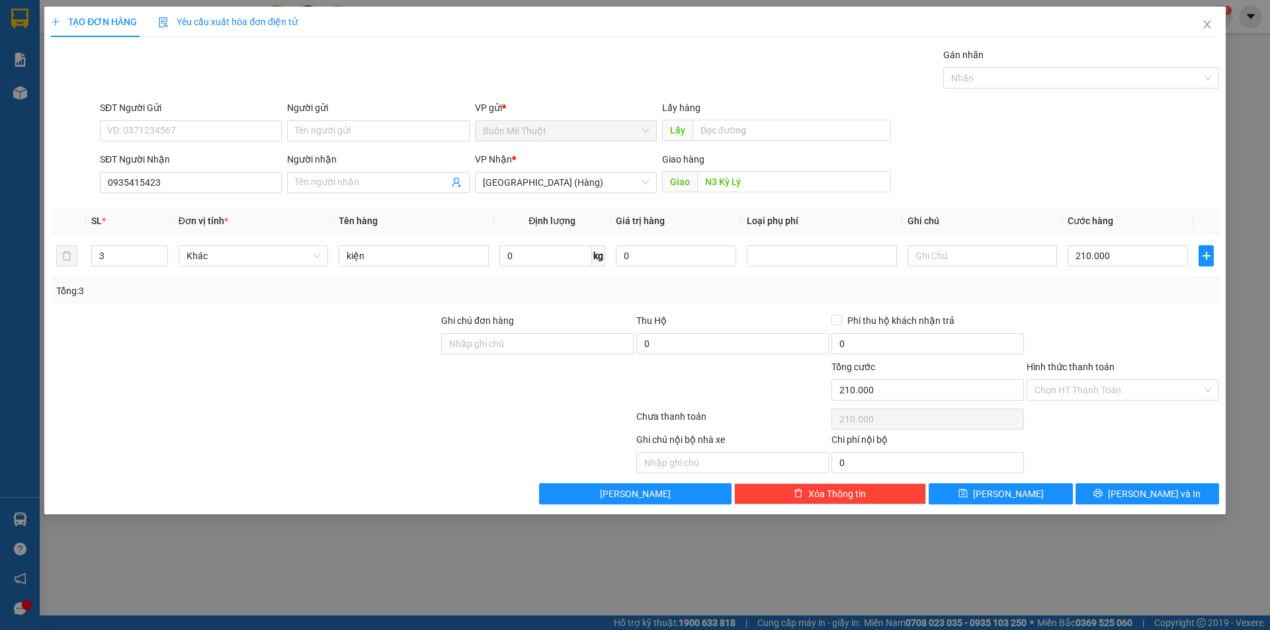
drag, startPoint x: 1094, startPoint y: 282, endPoint x: 1095, endPoint y: 308, distance: 26.5
click at [1091, 283] on div "Tổng: 3" at bounding box center [635, 290] width 1168 height 25
drag, startPoint x: 1100, startPoint y: 388, endPoint x: 1090, endPoint y: 402, distance: 17.6
click at [1099, 389] on input "Hình thức thanh toán" at bounding box center [1117, 390] width 167 height 20
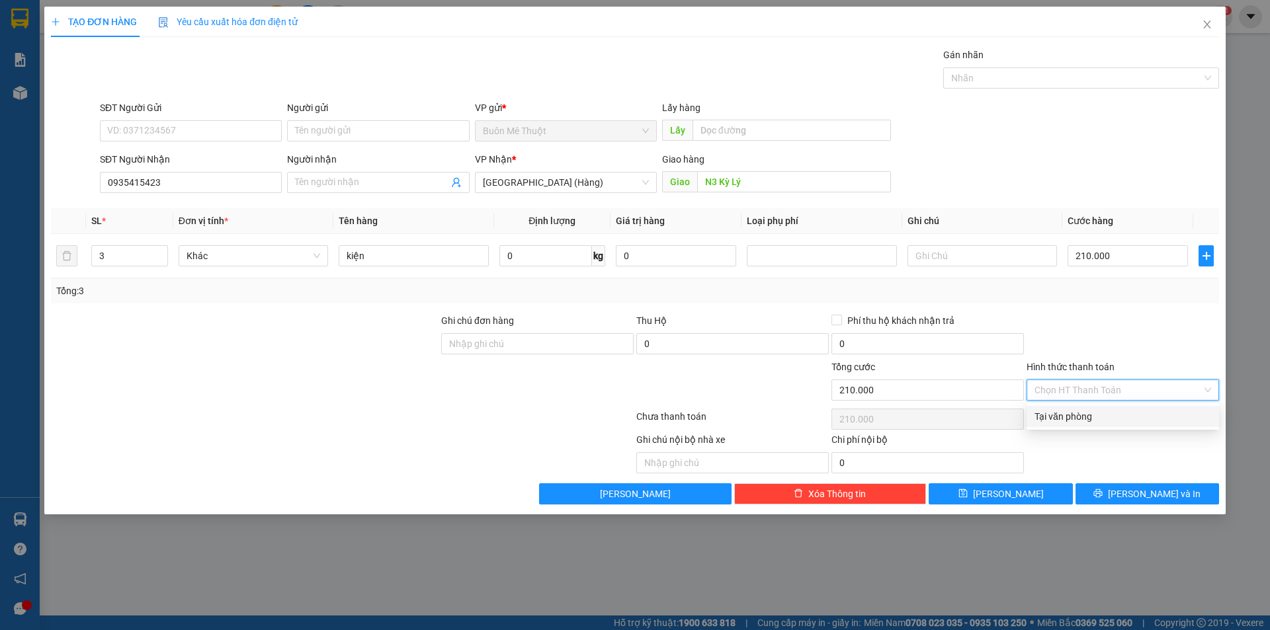
click at [1082, 407] on div "Tại văn phòng" at bounding box center [1123, 416] width 192 height 21
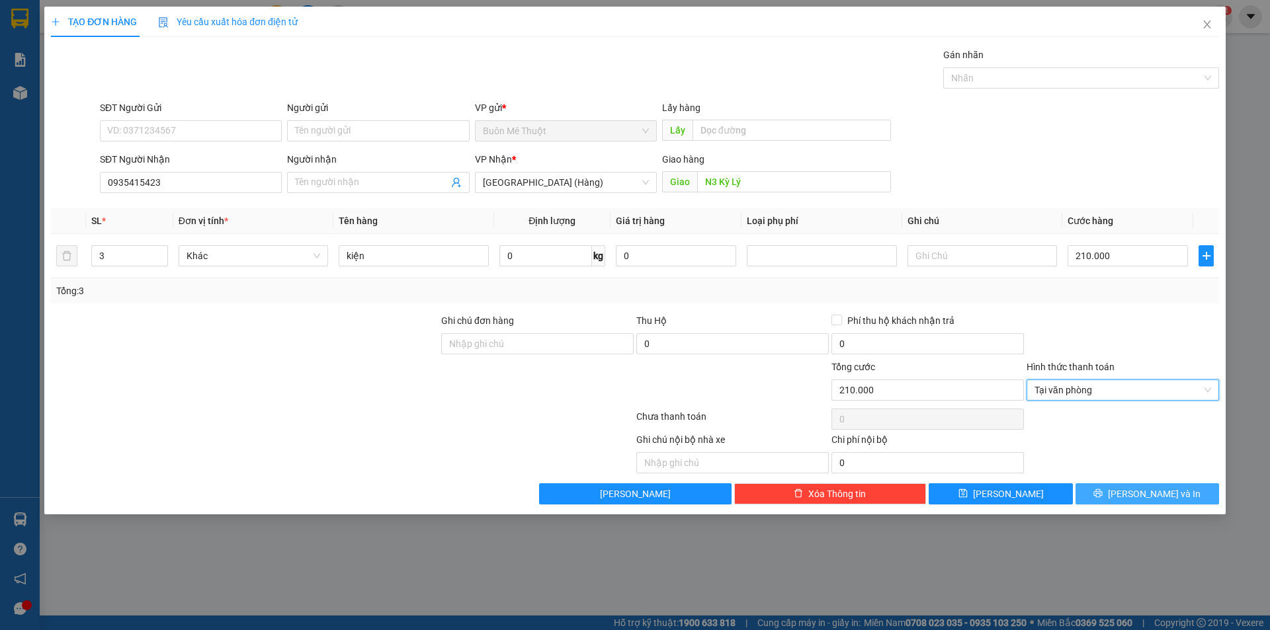
click at [1097, 484] on button "[PERSON_NAME] và In" at bounding box center [1147, 493] width 144 height 21
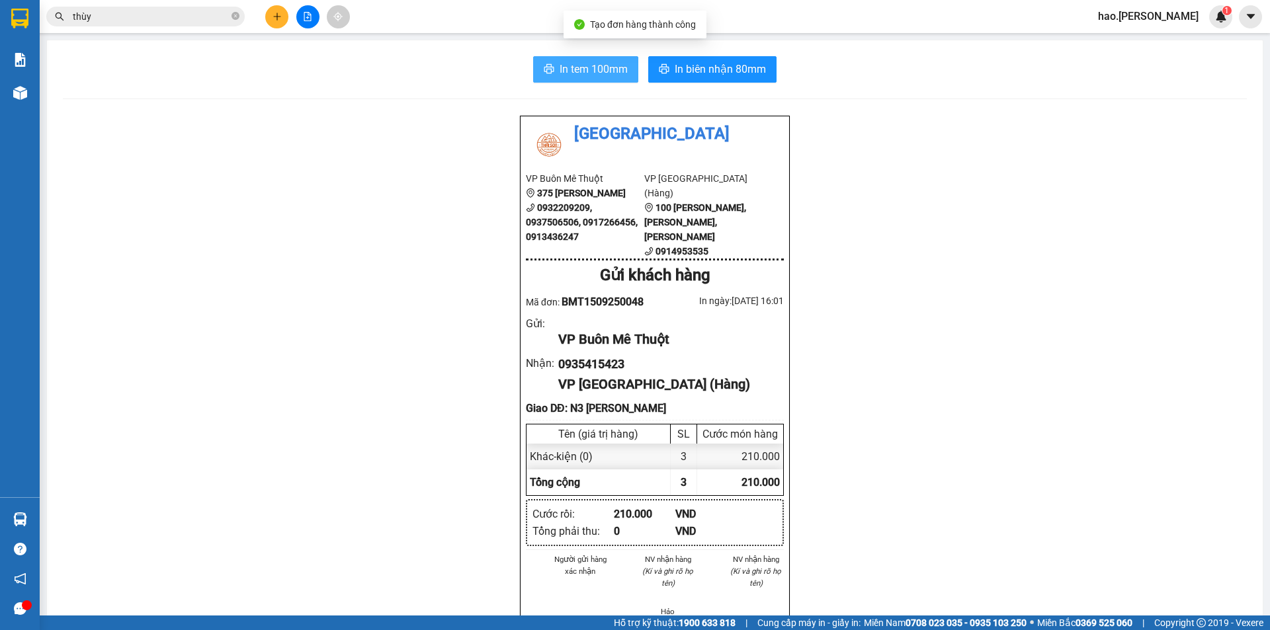
click at [605, 65] on span "In tem 100mm" at bounding box center [594, 69] width 68 height 17
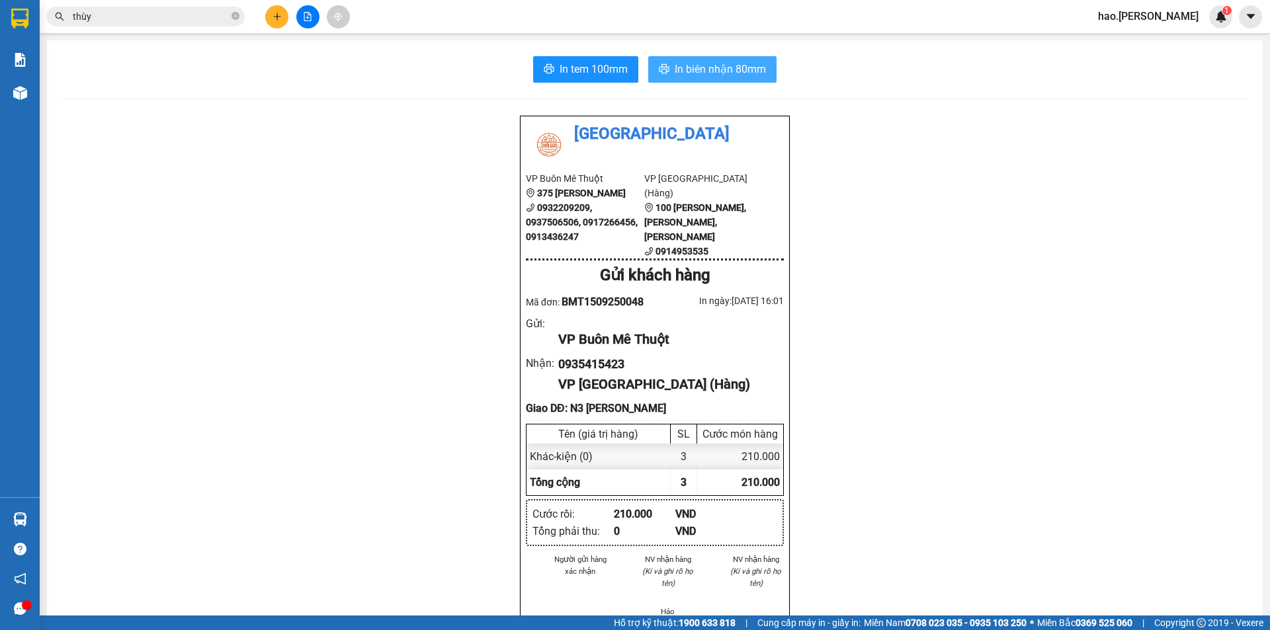
click at [730, 67] on span "In biên nhận 80mm" at bounding box center [720, 69] width 91 height 17
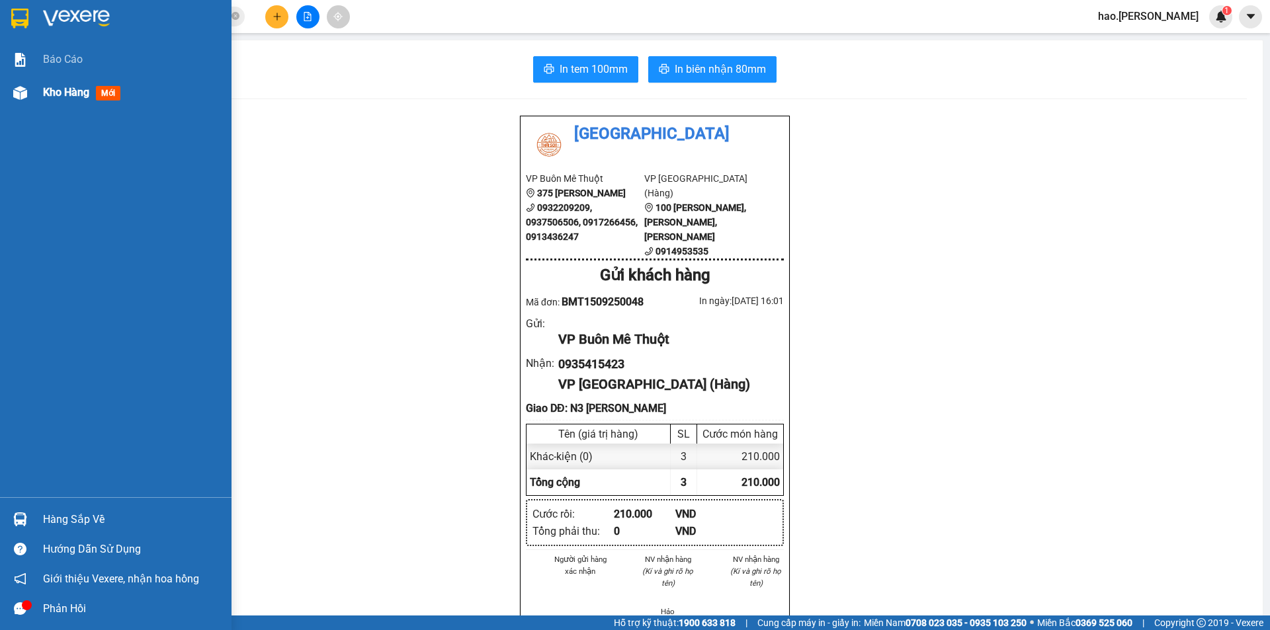
drag, startPoint x: 63, startPoint y: 76, endPoint x: 67, endPoint y: 89, distance: 13.8
click at [63, 76] on div "Kho hàng mới" at bounding box center [132, 92] width 179 height 33
click at [63, 80] on div "Kho hàng mới" at bounding box center [132, 92] width 179 height 33
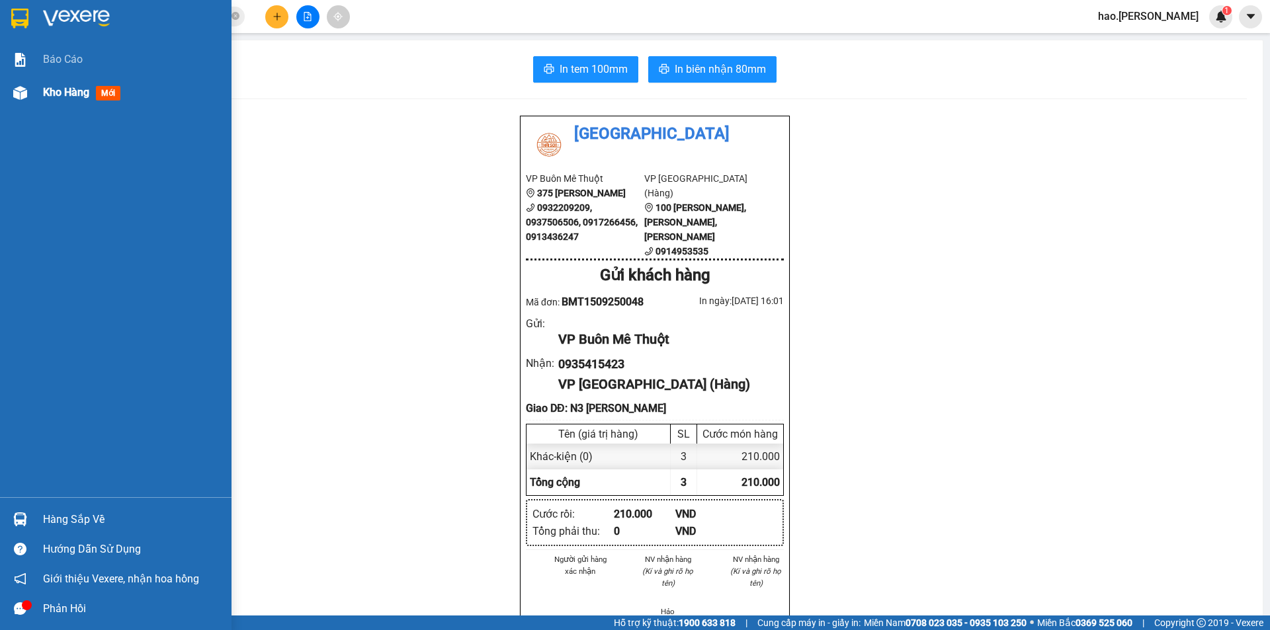
click at [66, 86] on span "Kho hàng" at bounding box center [66, 92] width 46 height 13
click at [67, 89] on span "Kho hàng" at bounding box center [66, 92] width 46 height 13
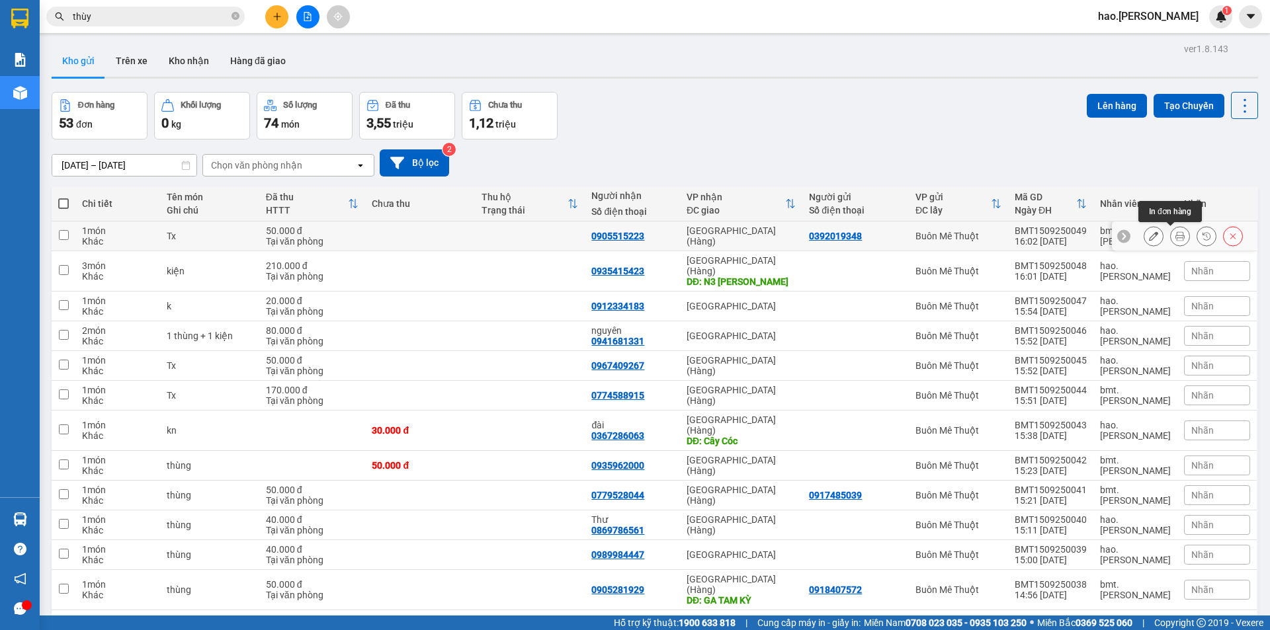
click at [1171, 238] on button at bounding box center [1180, 236] width 19 height 23
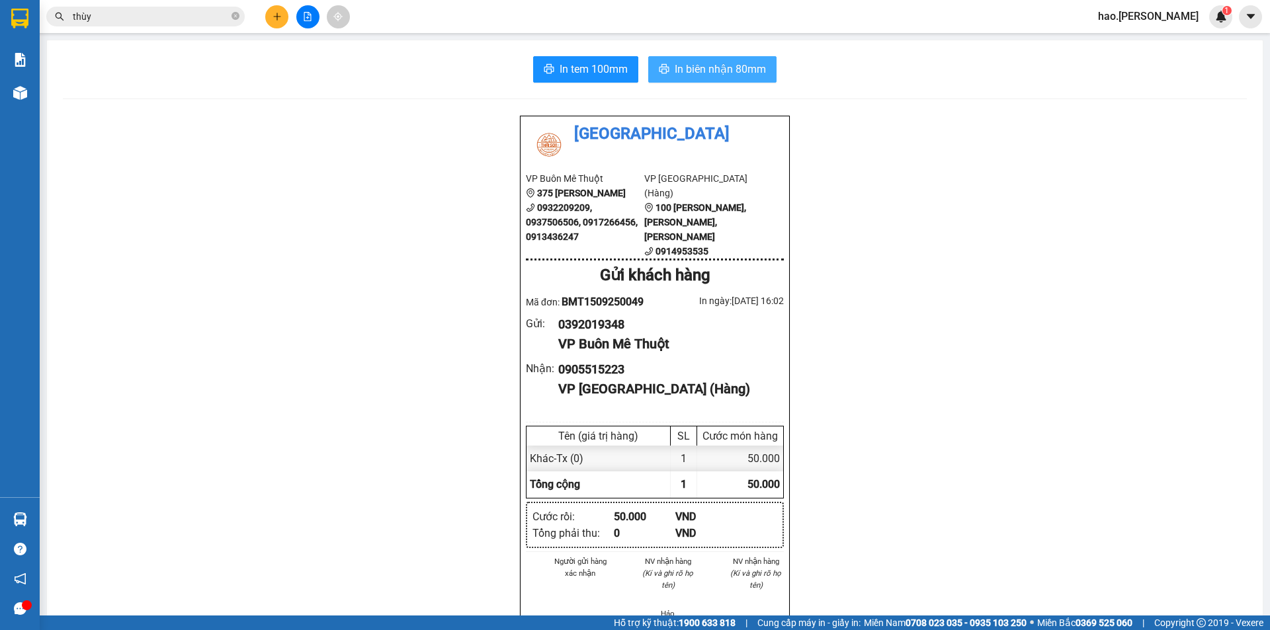
click at [722, 72] on span "In biên nhận 80mm" at bounding box center [720, 69] width 91 height 17
click at [594, 75] on span "In tem 100mm" at bounding box center [594, 69] width 68 height 17
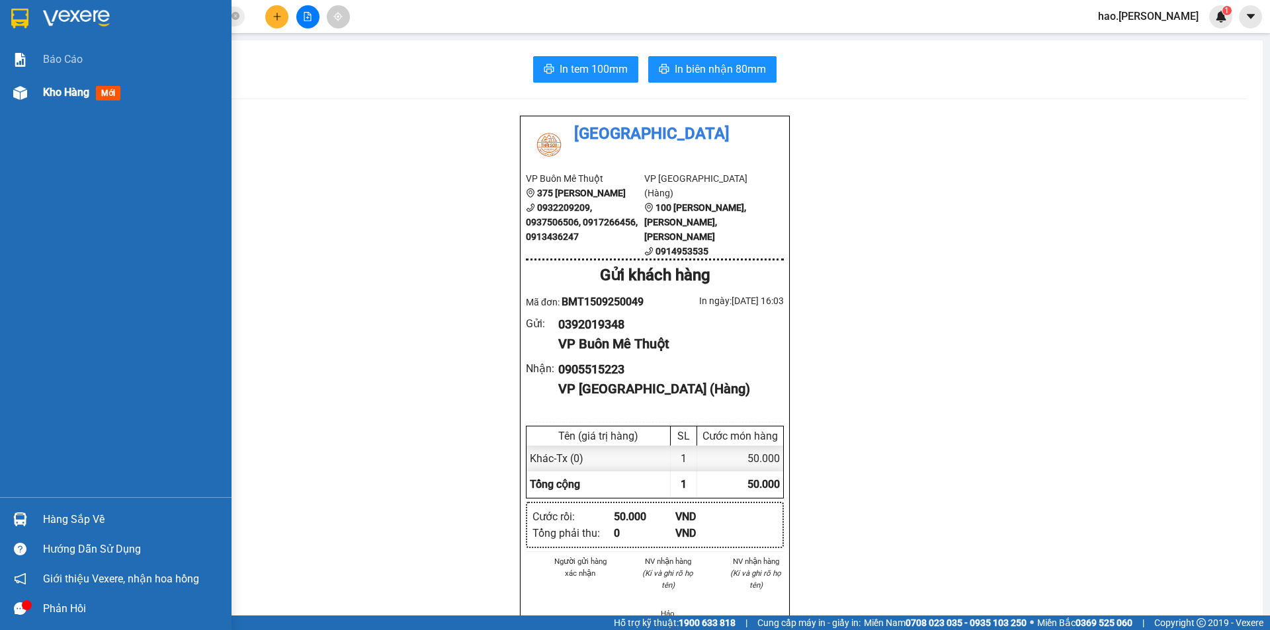
drag, startPoint x: 85, startPoint y: 85, endPoint x: 78, endPoint y: 87, distance: 7.1
click at [80, 86] on div "Kho hàng mới" at bounding box center [84, 92] width 83 height 17
click at [78, 87] on span "Kho hàng" at bounding box center [66, 92] width 46 height 13
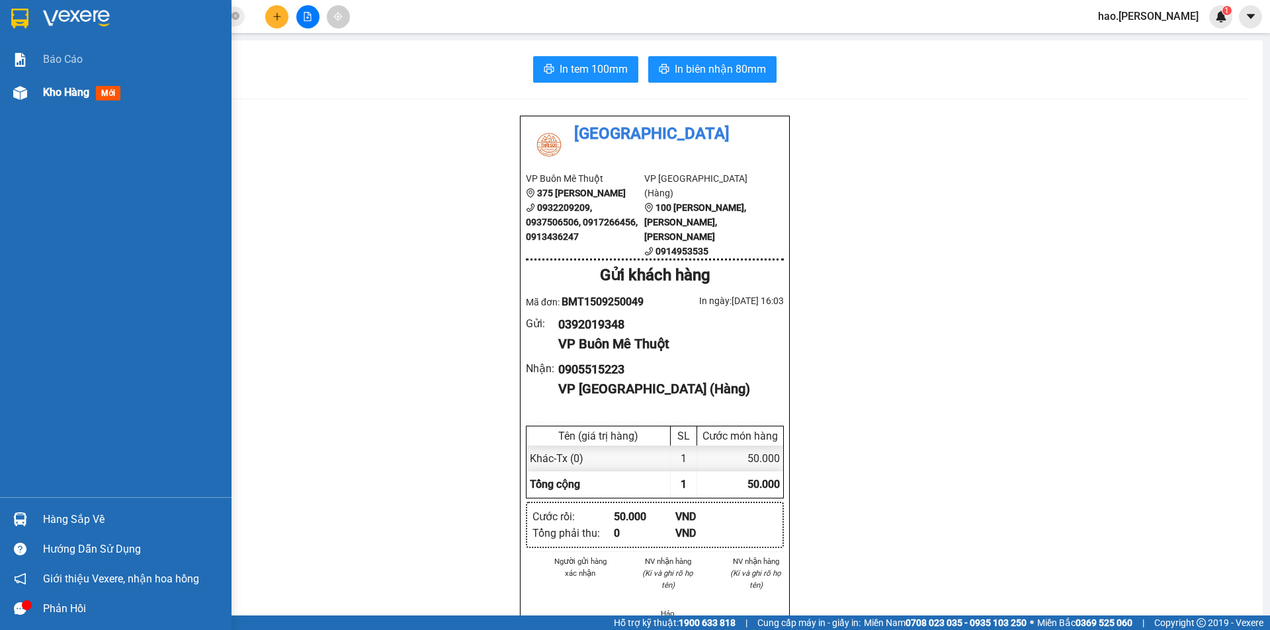
click at [78, 87] on span "Kho hàng" at bounding box center [66, 92] width 46 height 13
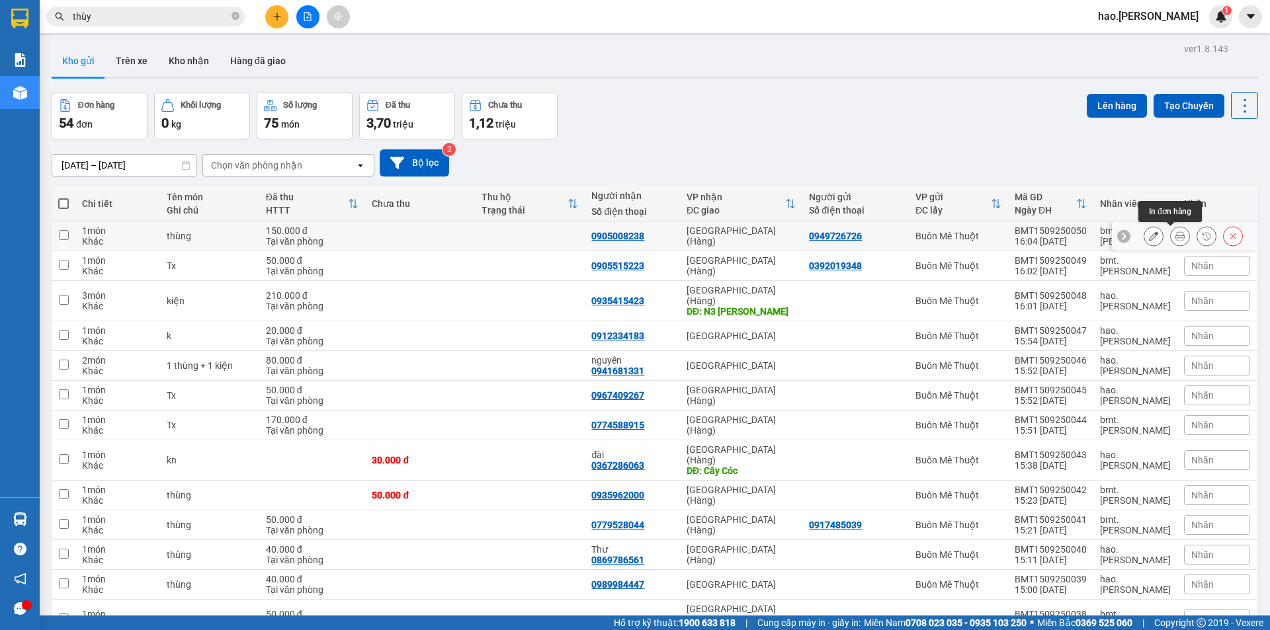
drag, startPoint x: 1171, startPoint y: 239, endPoint x: 546, endPoint y: 66, distance: 647.8
click at [1159, 235] on div at bounding box center [1193, 236] width 99 height 20
click at [1175, 235] on icon at bounding box center [1179, 235] width 9 height 9
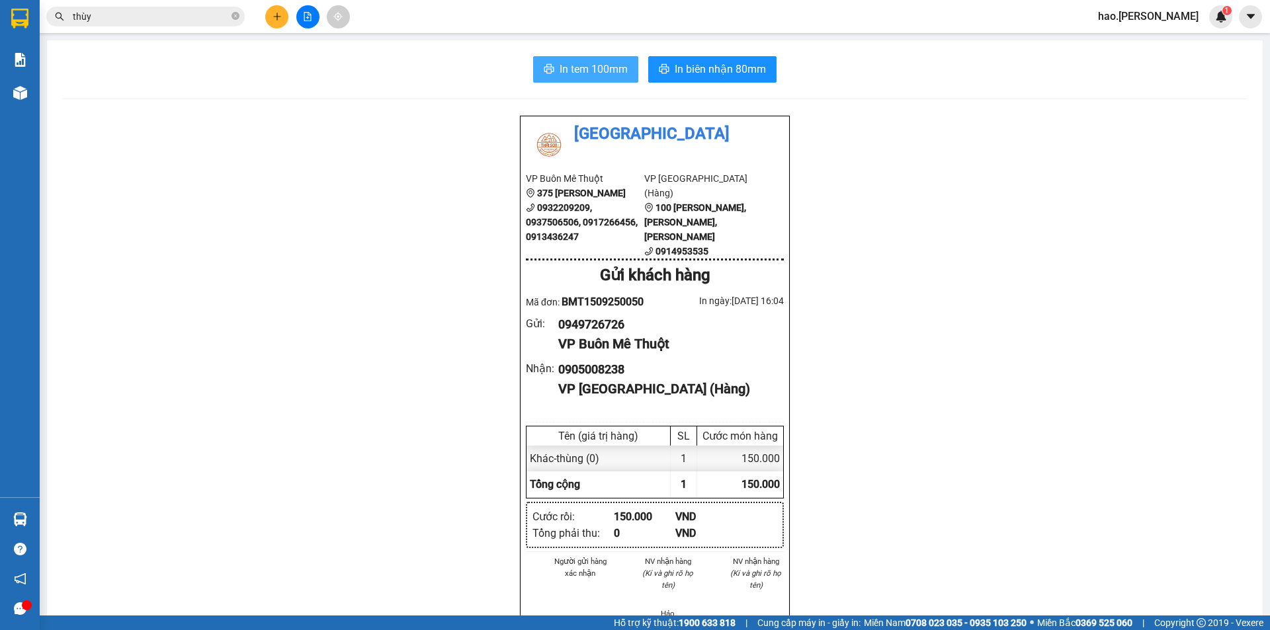
click at [594, 74] on span "In tem 100mm" at bounding box center [594, 69] width 68 height 17
click at [700, 71] on span "In biên nhận 80mm" at bounding box center [720, 69] width 91 height 17
click at [284, 21] on button at bounding box center [276, 16] width 23 height 23
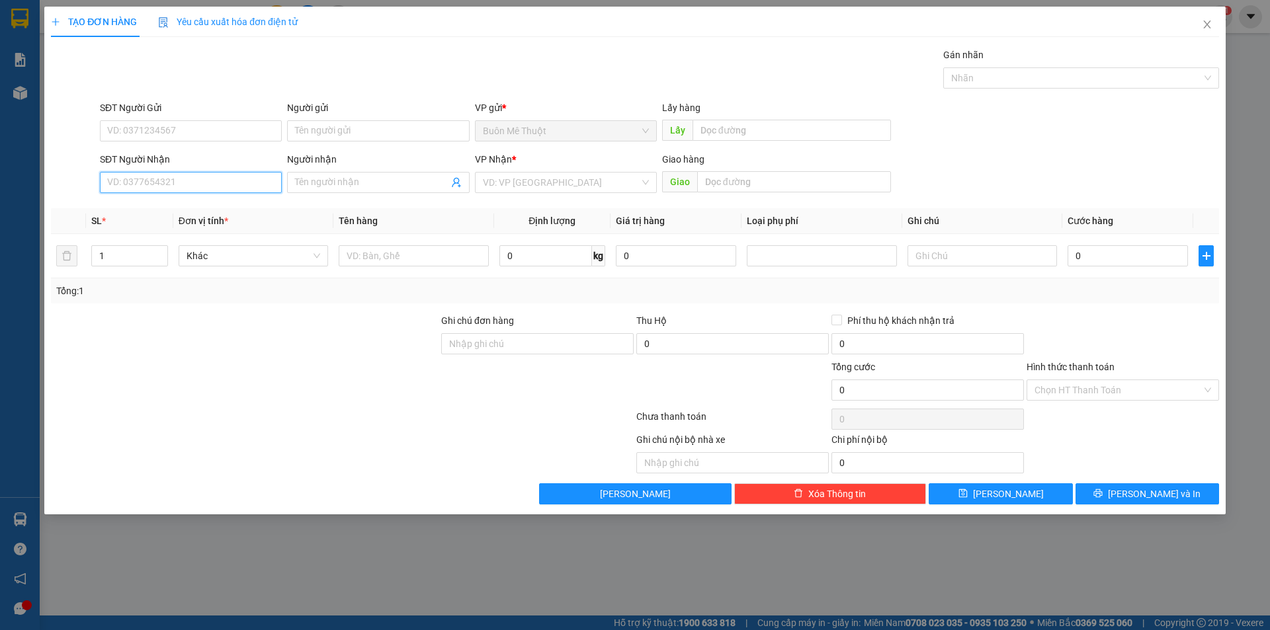
click at [134, 182] on input "SĐT Người Nhận" at bounding box center [191, 182] width 182 height 21
click at [172, 247] on div "0352204957 - hùng" at bounding box center [191, 251] width 166 height 15
type input "0352204957"
type input "hùng"
type input "Thăng Bình"
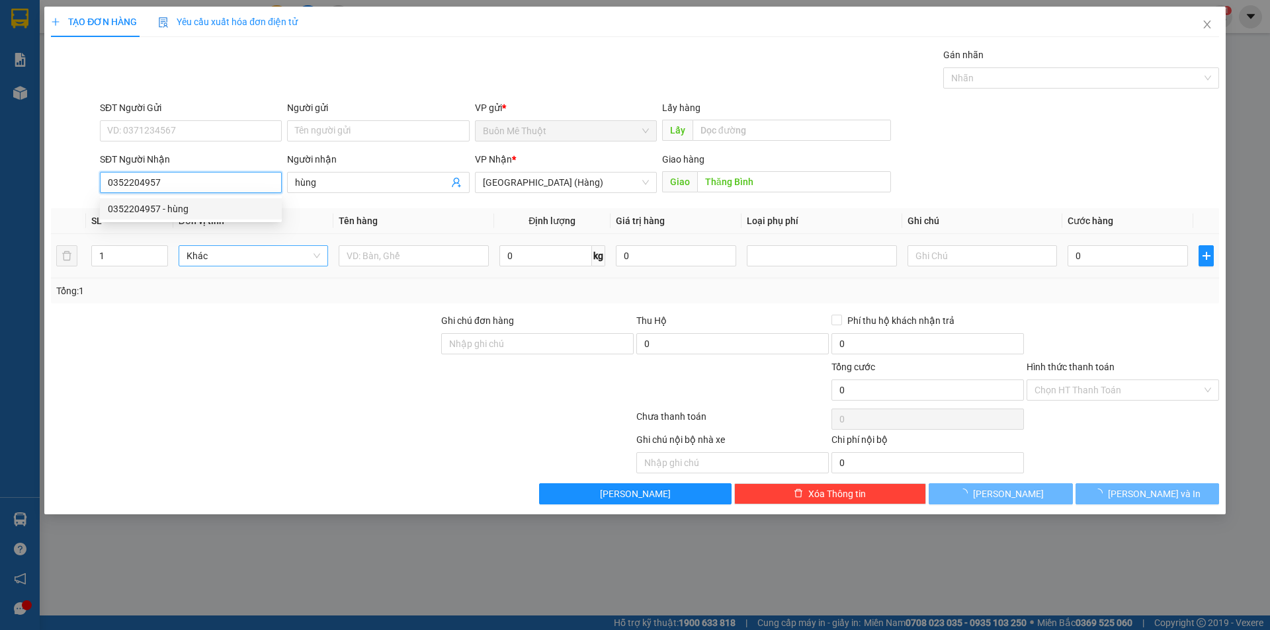
type input "120.000"
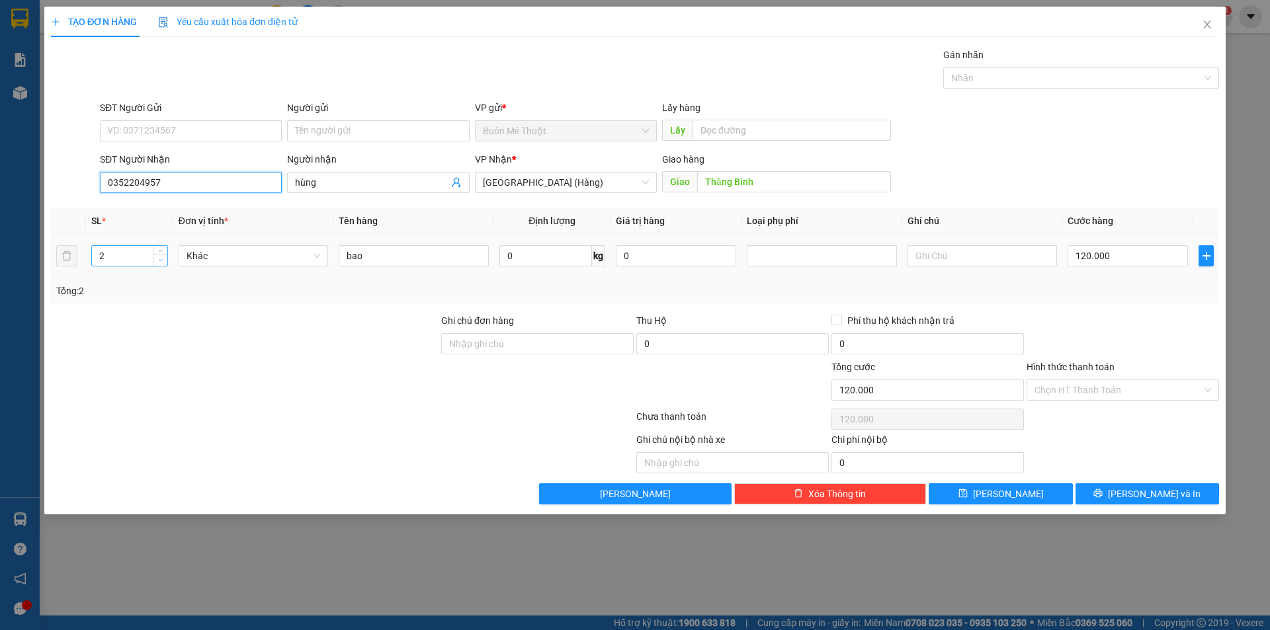
type input "0352204957"
type input "1"
click at [160, 263] on span "down" at bounding box center [161, 261] width 8 height 8
drag, startPoint x: 1123, startPoint y: 257, endPoint x: 1111, endPoint y: 254, distance: 12.4
click at [1122, 257] on input "120.000" at bounding box center [1128, 255] width 120 height 21
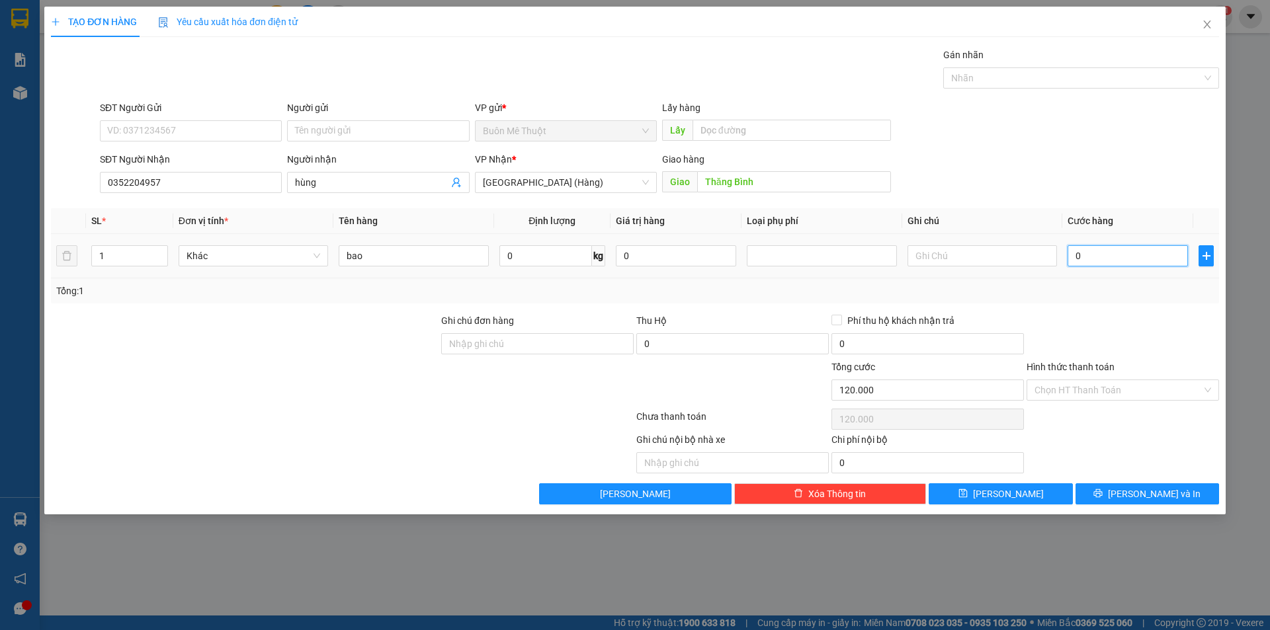
type input "0"
type input "6"
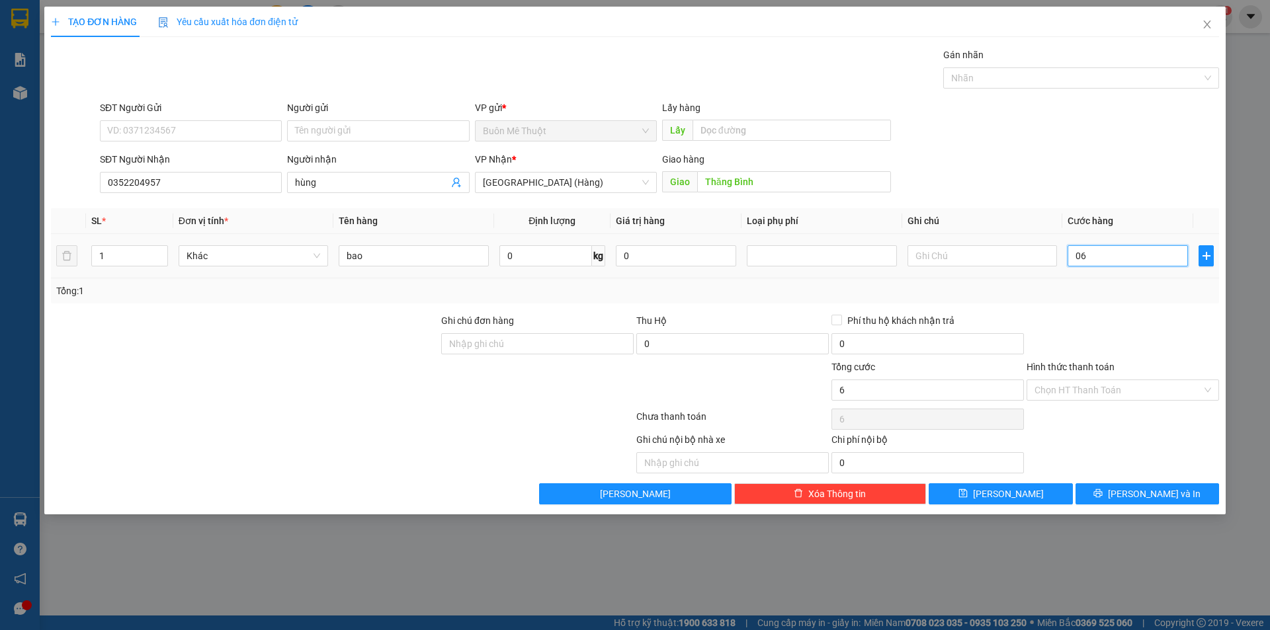
type input "060"
type input "60"
click at [1098, 317] on div at bounding box center [1122, 337] width 195 height 46
click at [1065, 392] on input "Hình thức thanh toán" at bounding box center [1117, 390] width 167 height 20
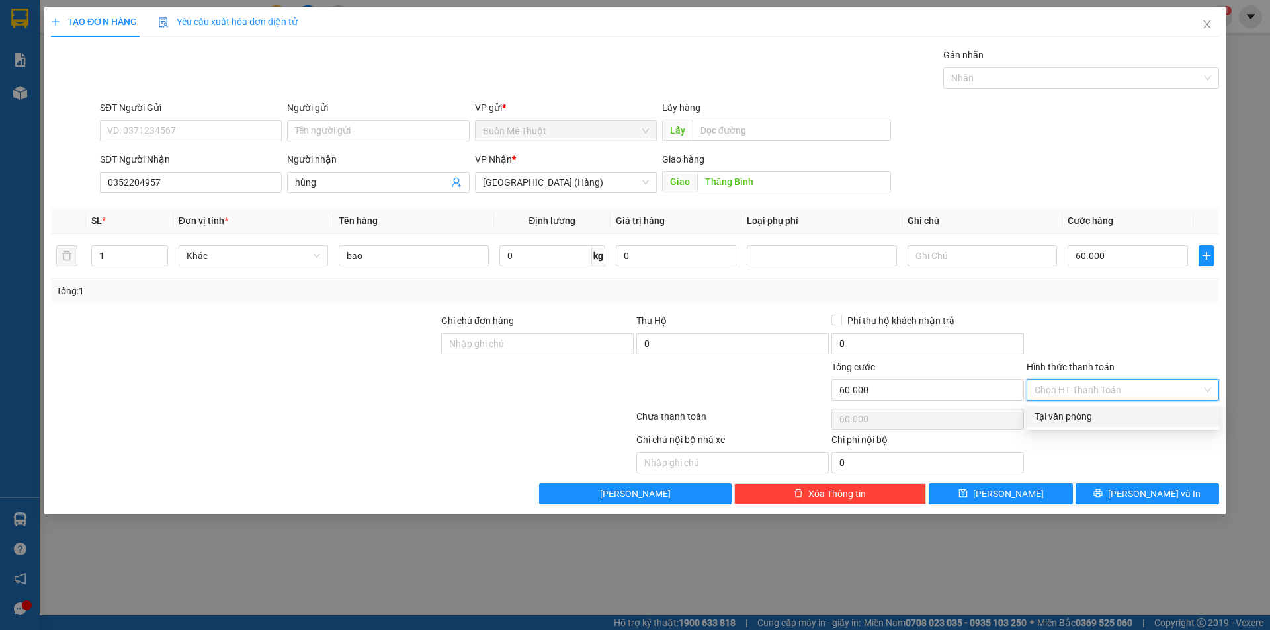
drag, startPoint x: 1064, startPoint y: 401, endPoint x: 1073, endPoint y: 435, distance: 34.3
click at [1062, 415] on div "Tại văn phòng" at bounding box center [1122, 416] width 177 height 15
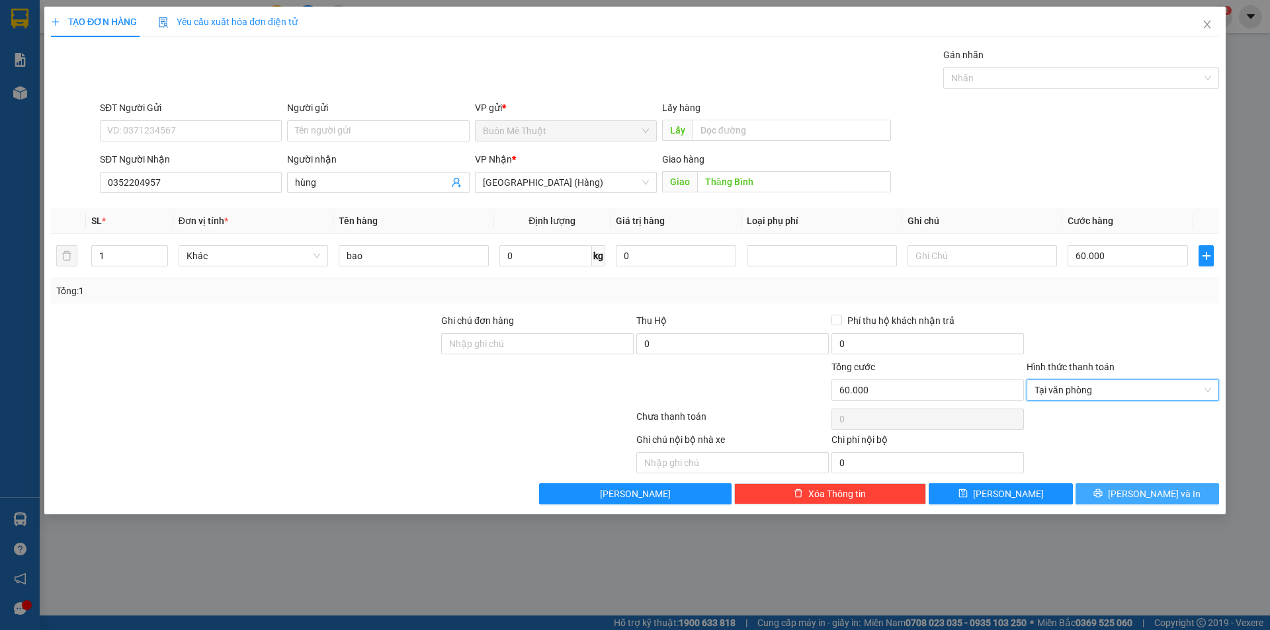
click at [1105, 485] on button "[PERSON_NAME] và In" at bounding box center [1147, 493] width 144 height 21
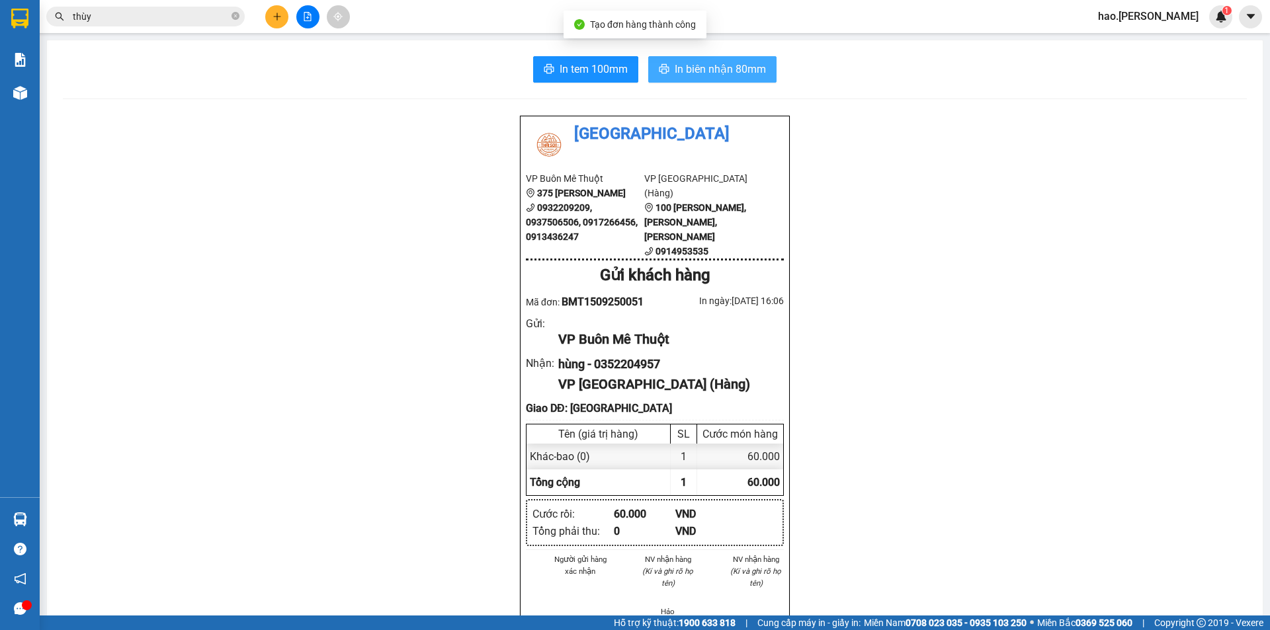
click at [740, 73] on span "In biên nhận 80mm" at bounding box center [720, 69] width 91 height 17
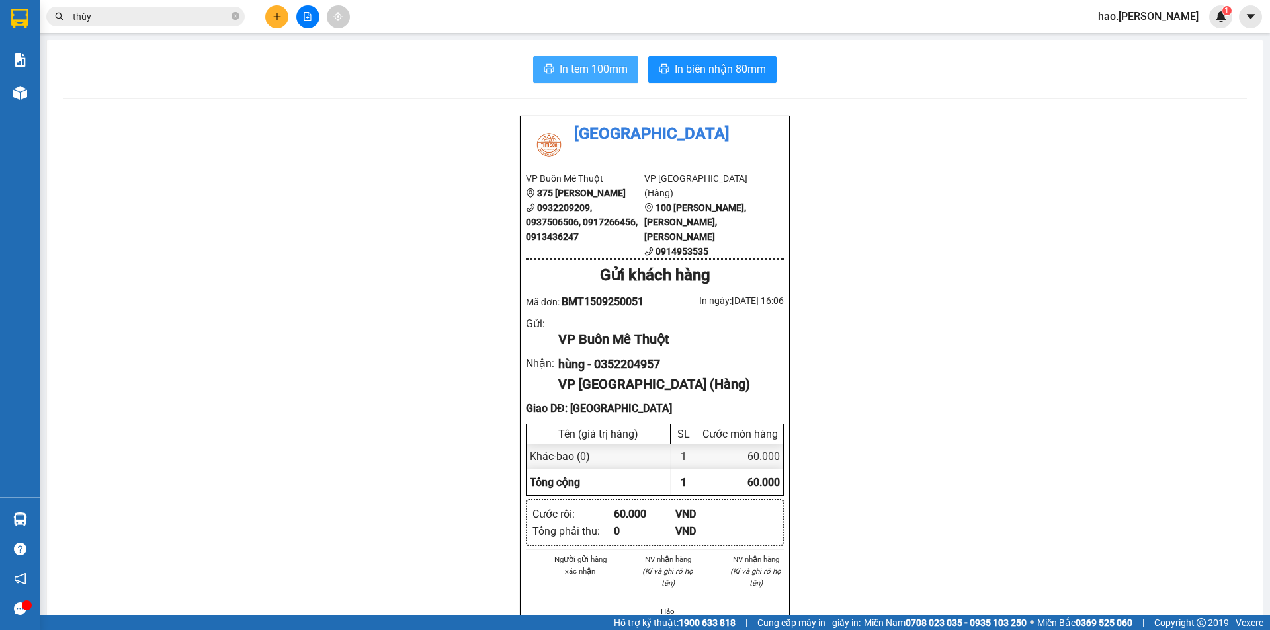
click at [607, 61] on span "In tem 100mm" at bounding box center [594, 69] width 68 height 17
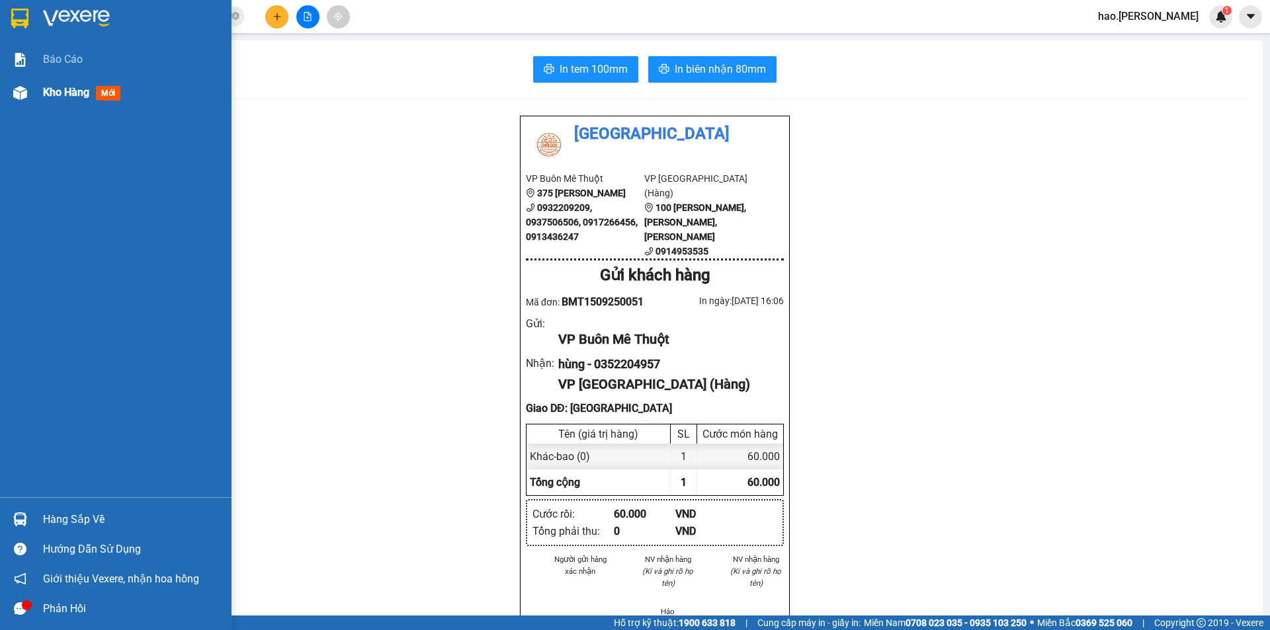
click at [70, 93] on span "Kho hàng" at bounding box center [66, 92] width 46 height 13
click at [71, 92] on span "Kho hàng" at bounding box center [66, 92] width 46 height 13
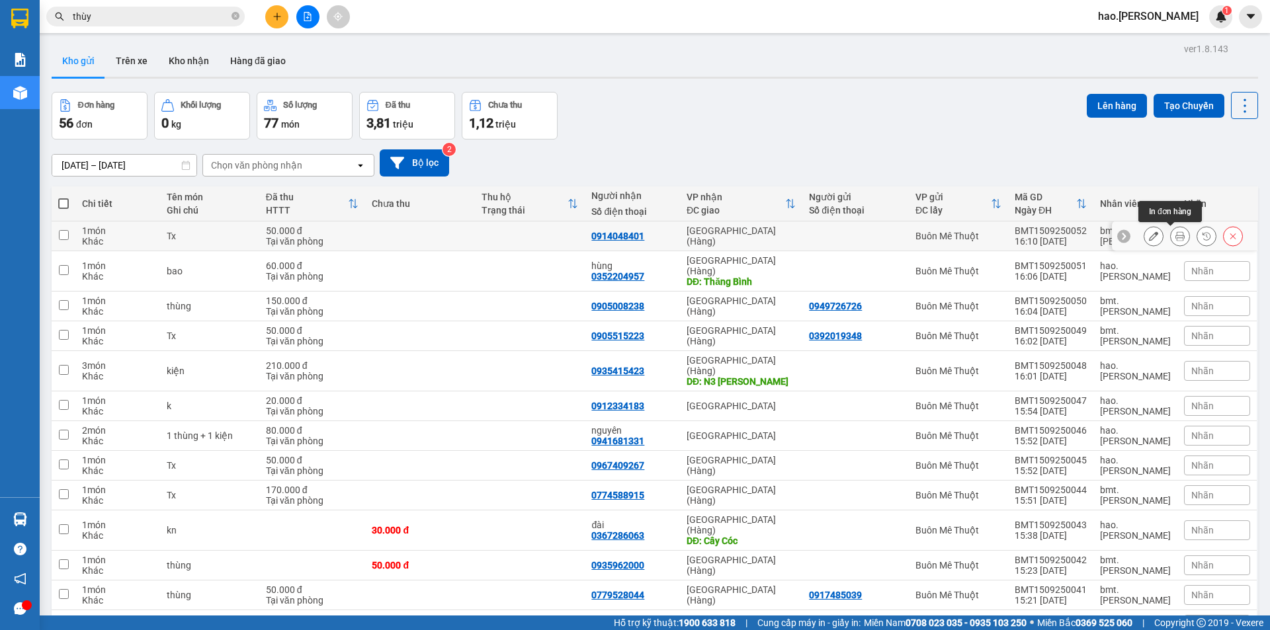
click at [1175, 237] on icon at bounding box center [1179, 235] width 9 height 9
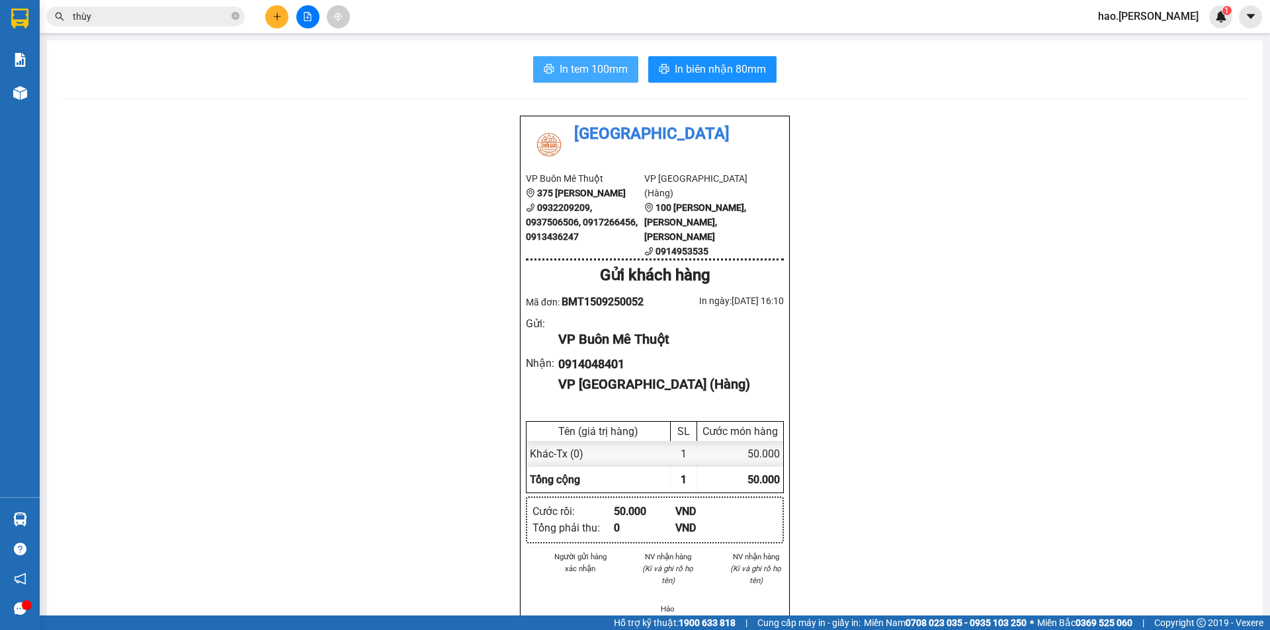
click at [584, 66] on span "In tem 100mm" at bounding box center [594, 69] width 68 height 17
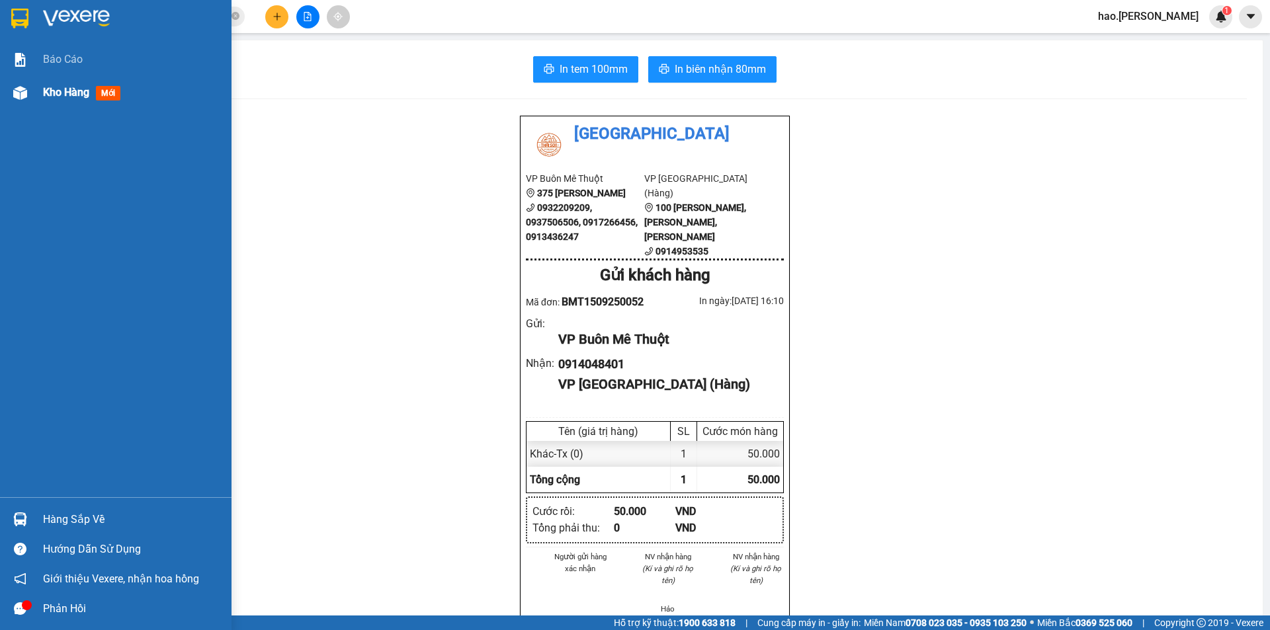
click at [71, 97] on span "Kho hàng" at bounding box center [66, 92] width 46 height 13
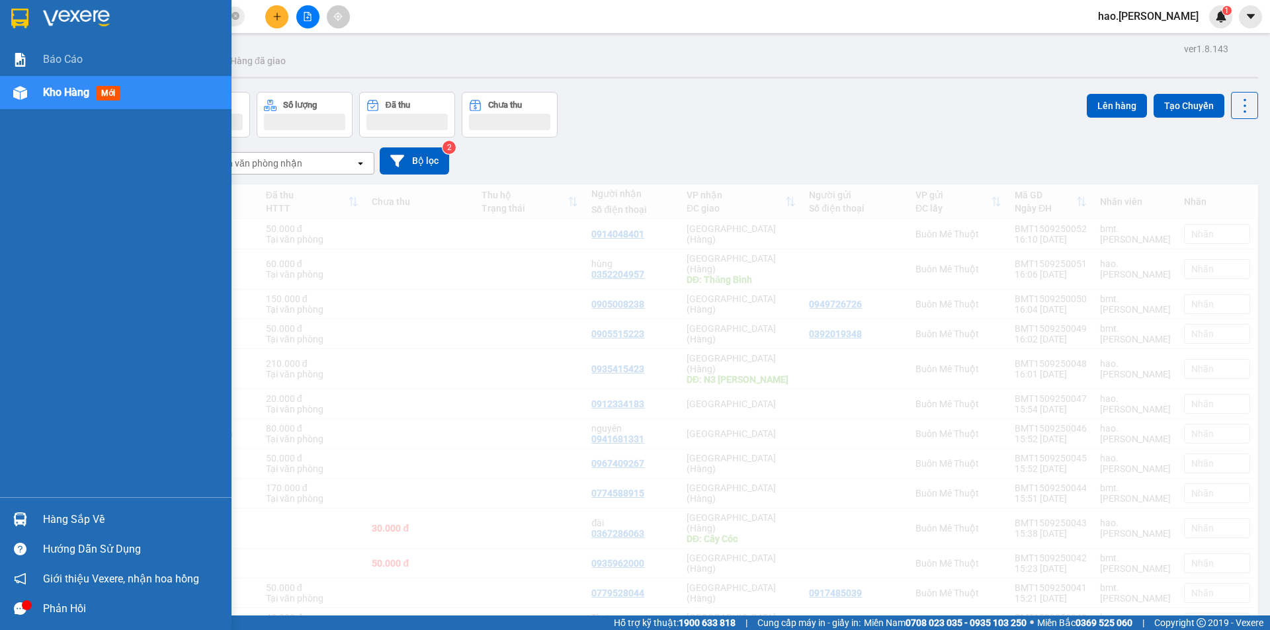
click at [71, 108] on div "Kho hàng mới" at bounding box center [132, 92] width 179 height 33
click at [75, 99] on span "Kho hàng" at bounding box center [66, 92] width 46 height 13
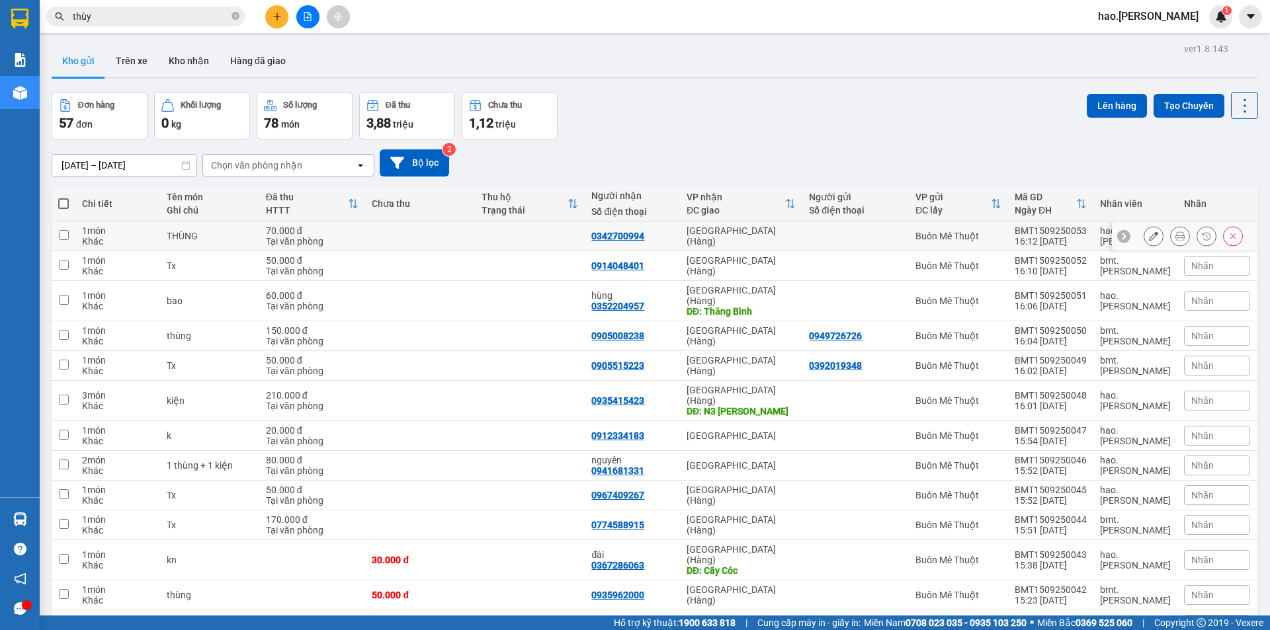
click at [1175, 237] on icon at bounding box center [1179, 235] width 9 height 9
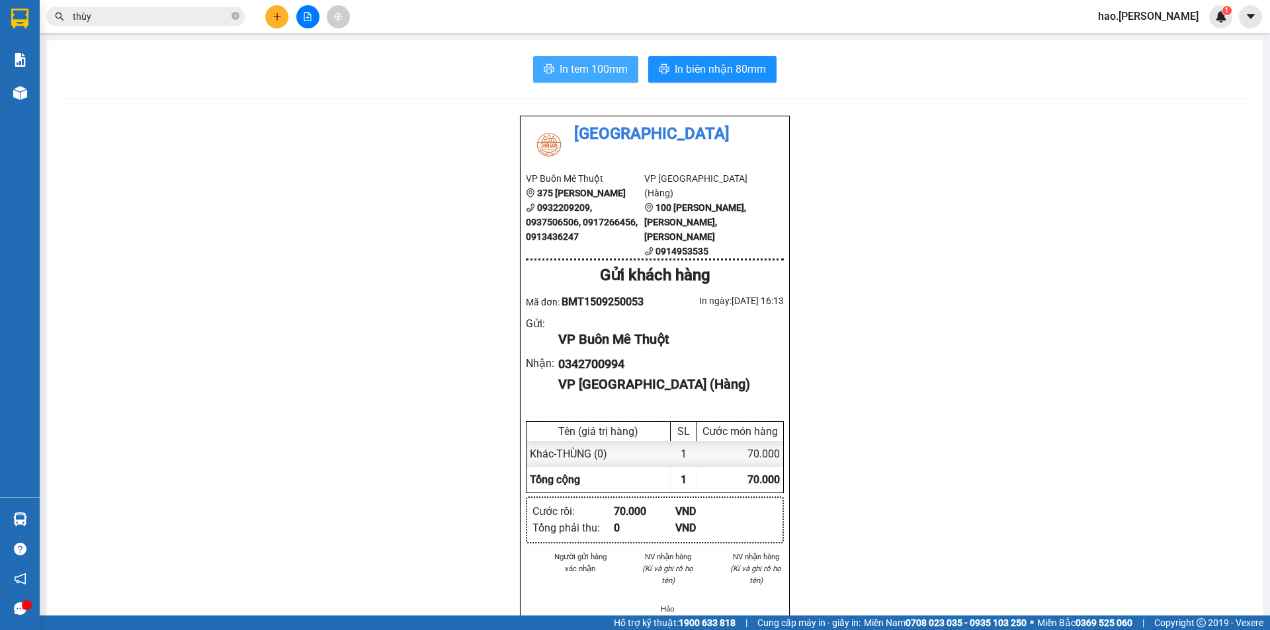
click at [545, 65] on icon "printer" at bounding box center [549, 68] width 11 height 11
click at [271, 20] on button at bounding box center [276, 16] width 23 height 23
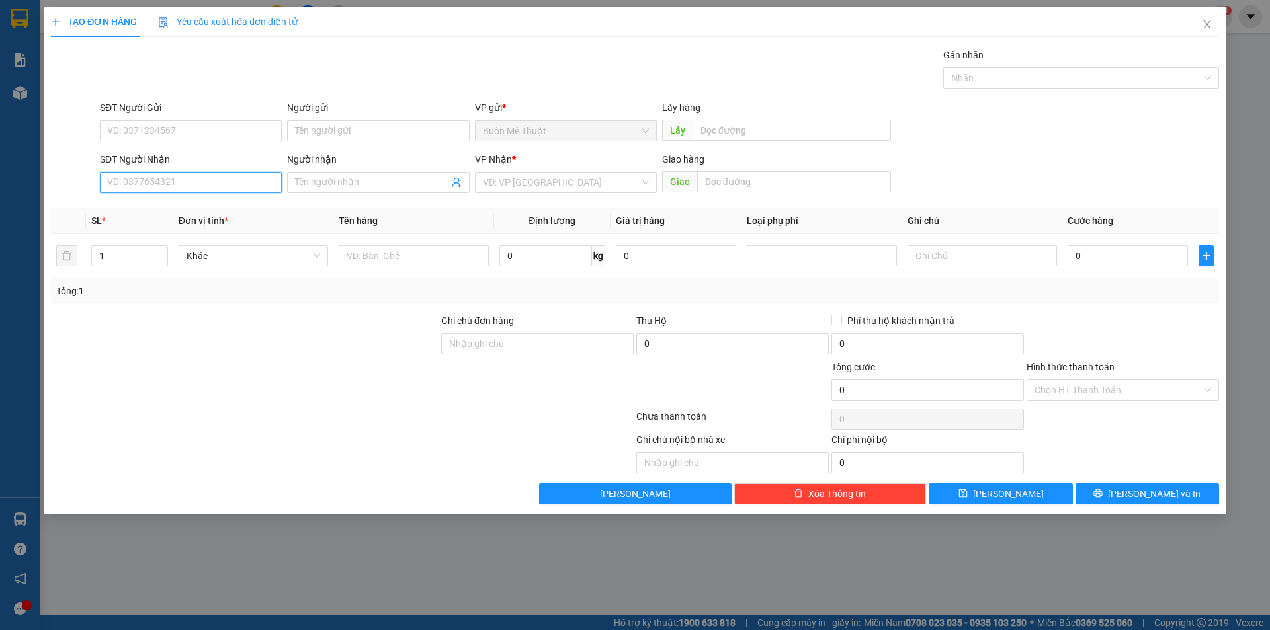
click at [235, 177] on input "SĐT Người Nhận" at bounding box center [191, 182] width 182 height 21
click at [228, 212] on div "0939120838" at bounding box center [191, 209] width 166 height 15
type input "0939120838"
type input "50.000"
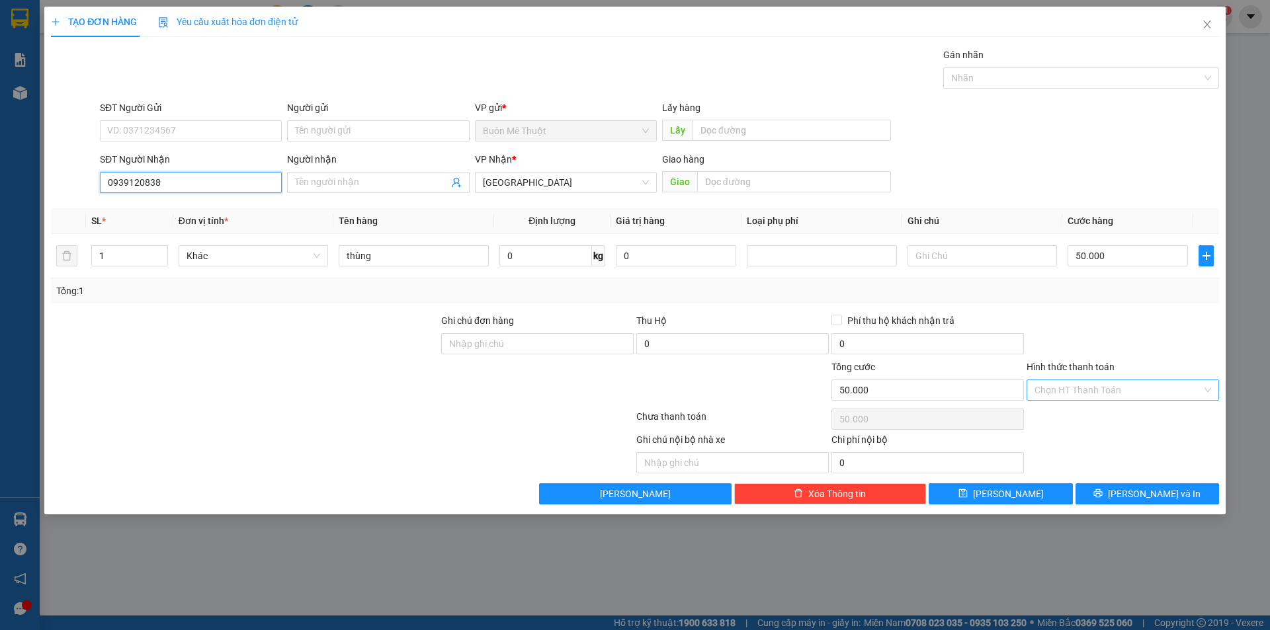
type input "0939120838"
click at [1091, 385] on input "Hình thức thanh toán" at bounding box center [1117, 390] width 167 height 20
click at [1095, 414] on div "Tại văn phòng" at bounding box center [1122, 416] width 177 height 15
type input "0"
click at [1103, 498] on icon "printer" at bounding box center [1097, 493] width 9 height 9
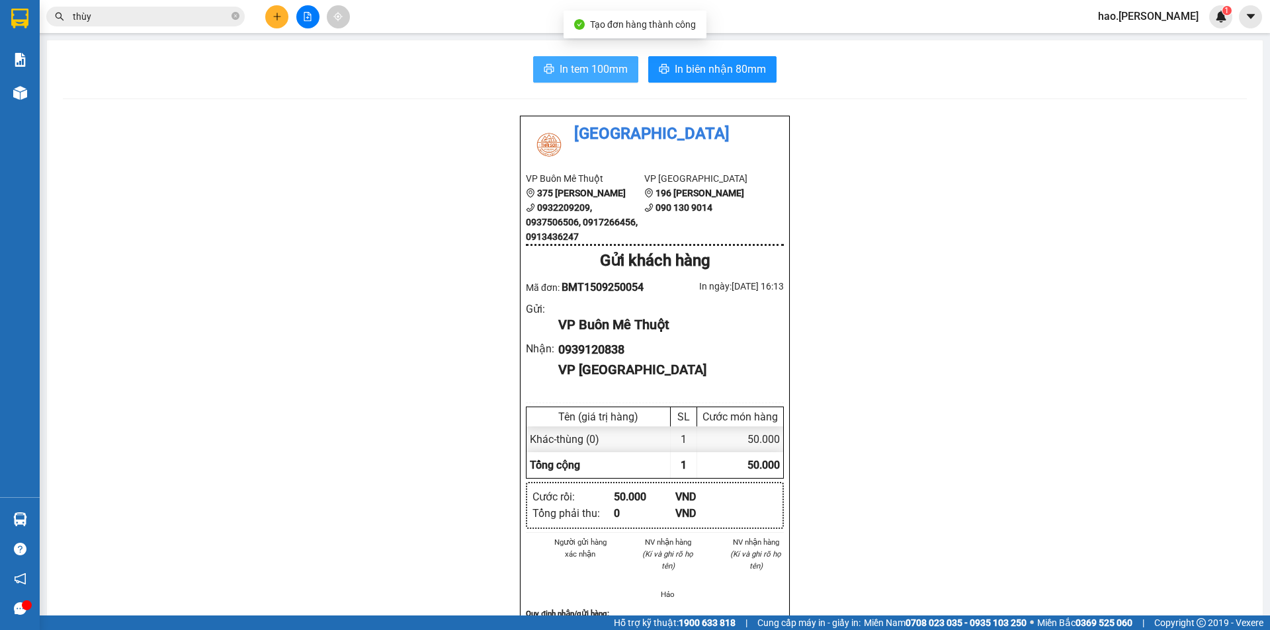
click at [591, 71] on span "In tem 100mm" at bounding box center [594, 69] width 68 height 17
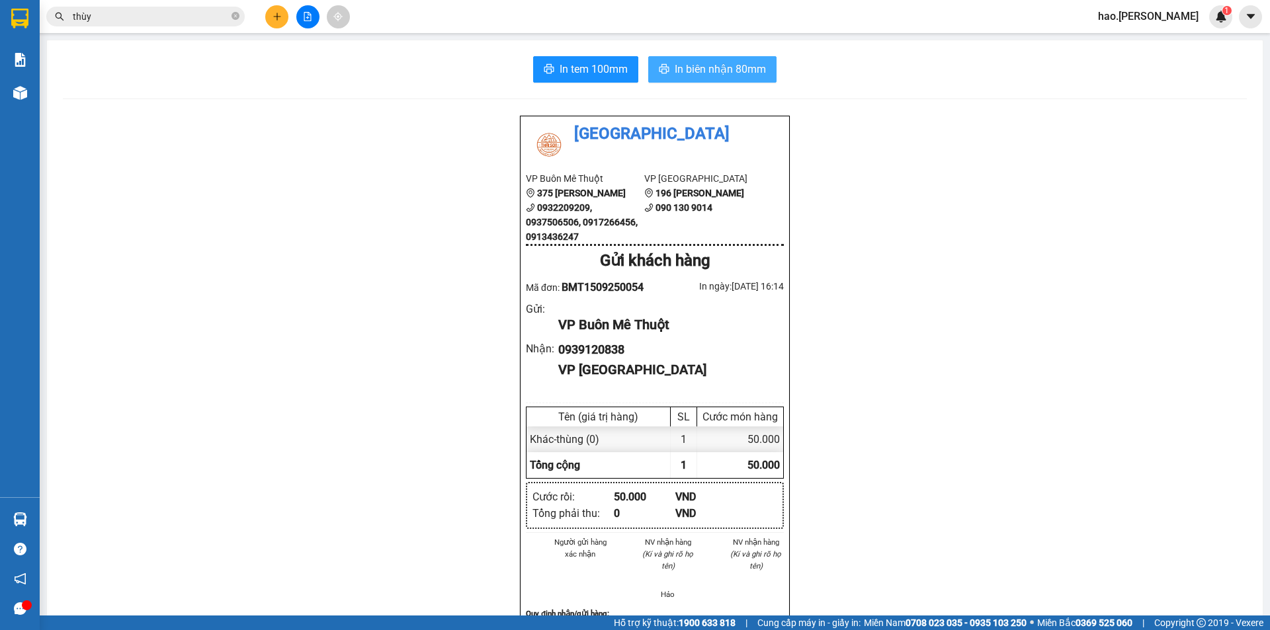
click at [724, 71] on span "In biên nhận 80mm" at bounding box center [720, 69] width 91 height 17
click at [212, 20] on input "thùy" at bounding box center [151, 16] width 156 height 15
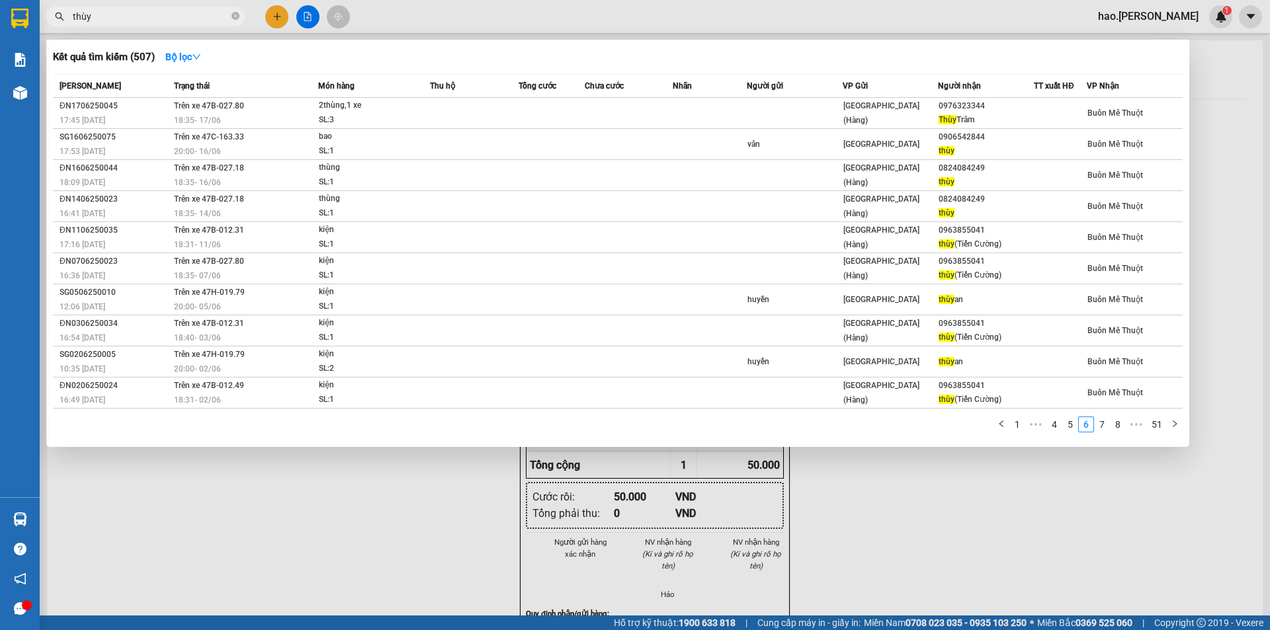
click at [212, 20] on input "thùy" at bounding box center [151, 16] width 156 height 15
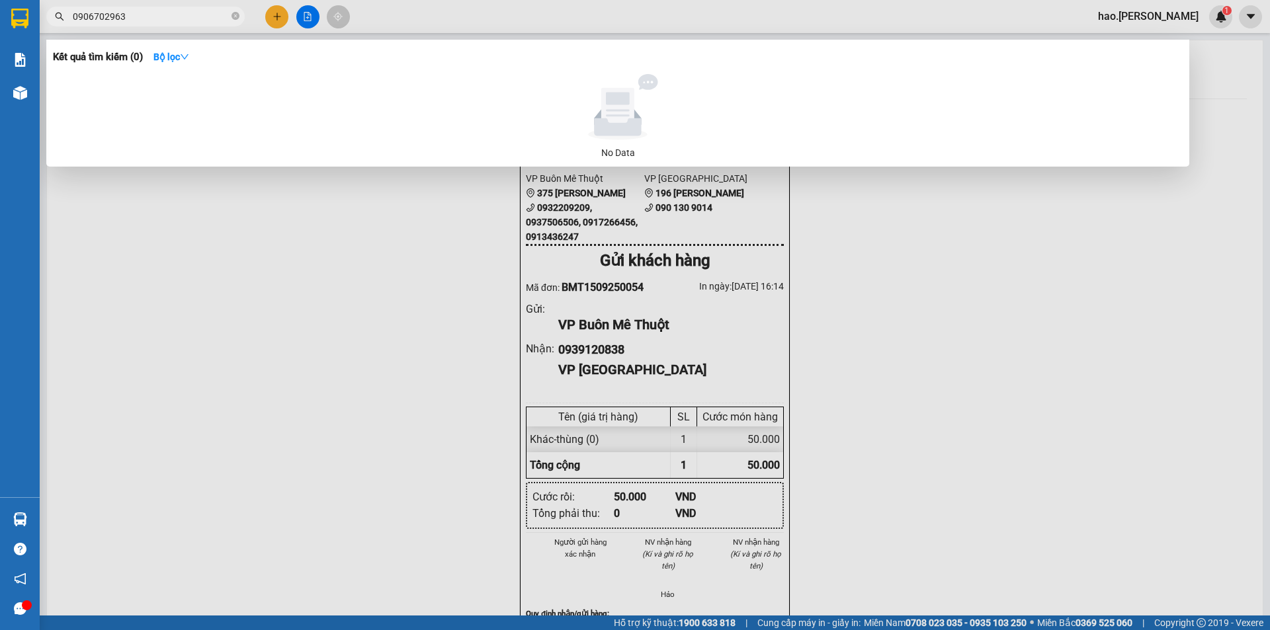
click at [105, 19] on input "0906702963" at bounding box center [151, 16] width 156 height 15
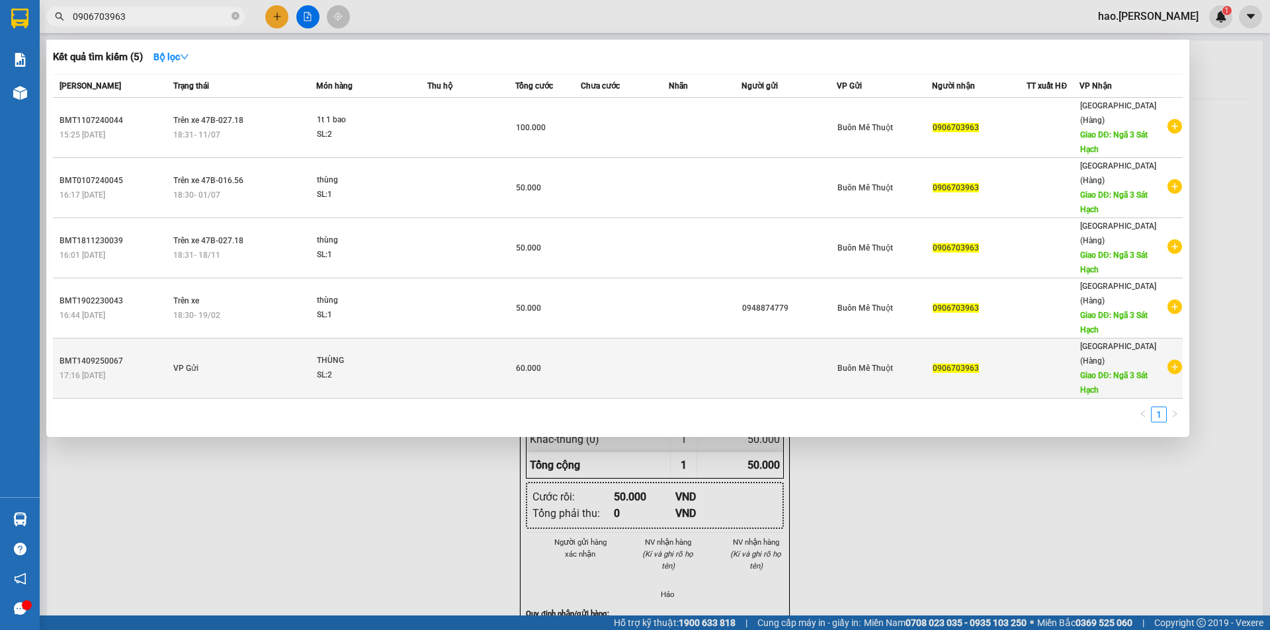
type input "0906703963"
click at [480, 339] on td at bounding box center [471, 369] width 88 height 60
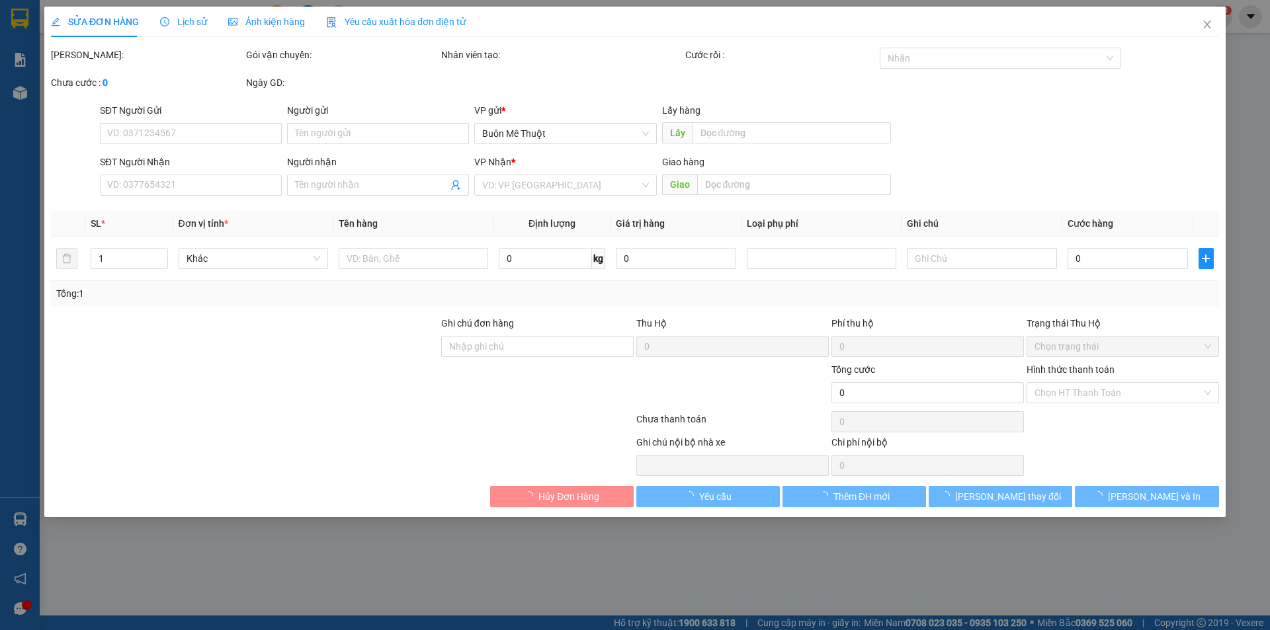
type input "0906703963"
type input "Ngã 3 Sát Hạch"
type input "60.000"
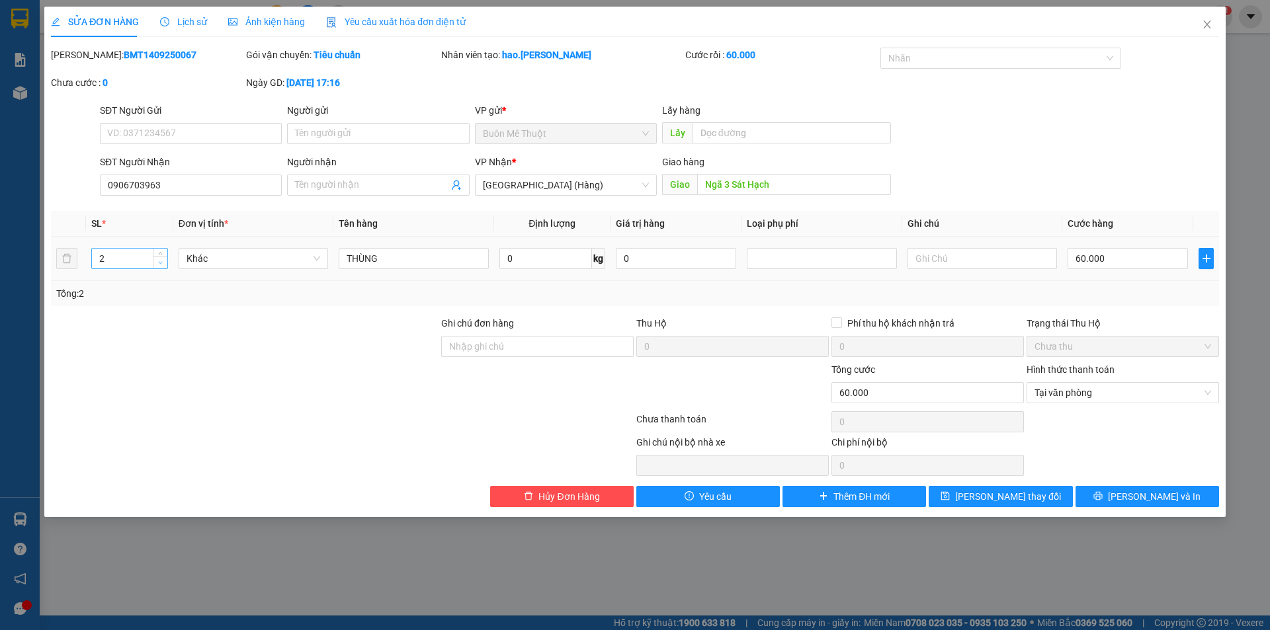
type input "1"
click at [157, 263] on span "down" at bounding box center [161, 263] width 8 height 8
click at [1160, 493] on span "[PERSON_NAME] và In" at bounding box center [1154, 496] width 93 height 15
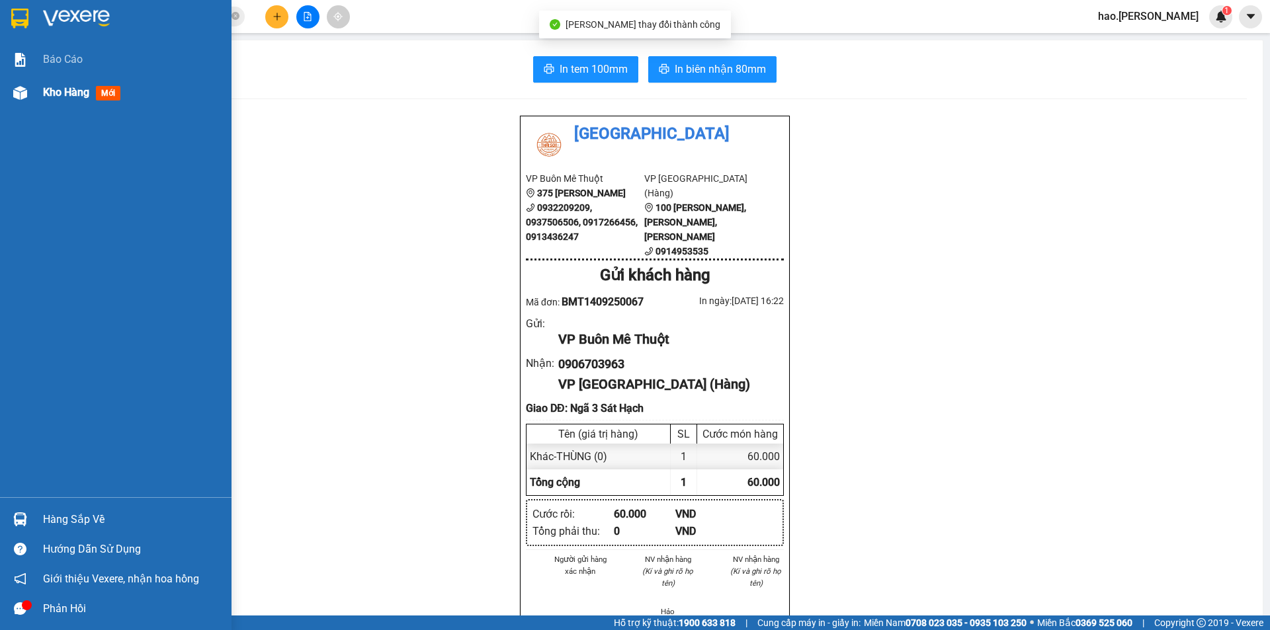
click at [24, 90] on img at bounding box center [20, 93] width 14 height 14
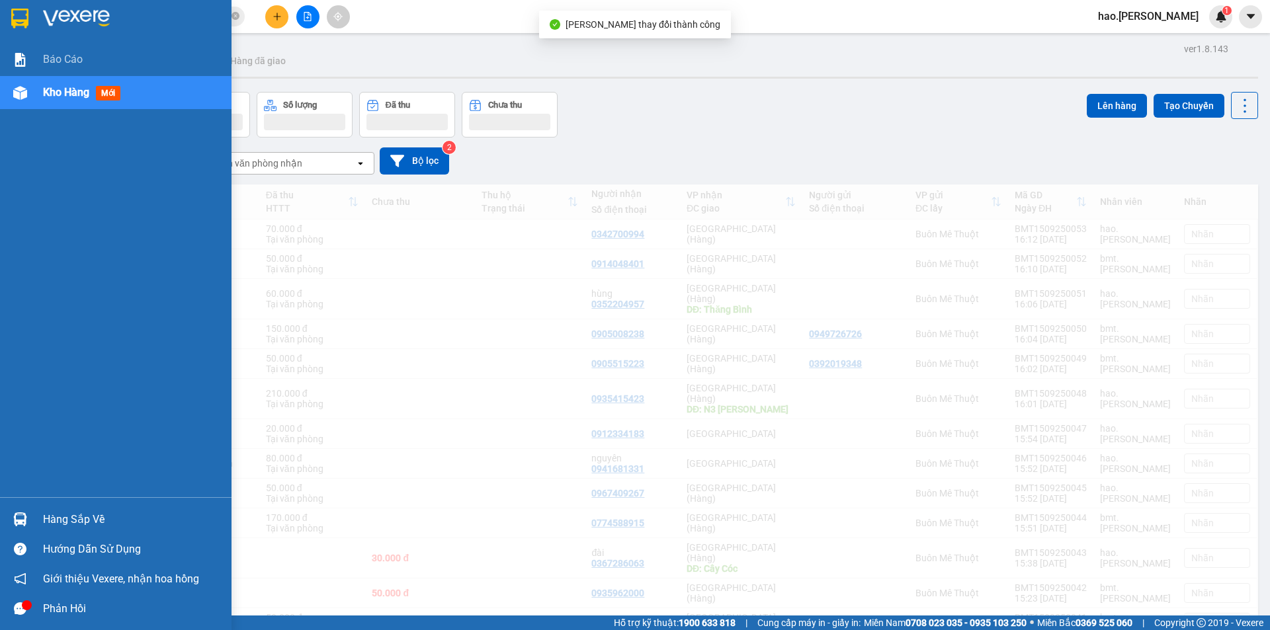
click at [89, 99] on span "Kho hàng" at bounding box center [66, 92] width 46 height 13
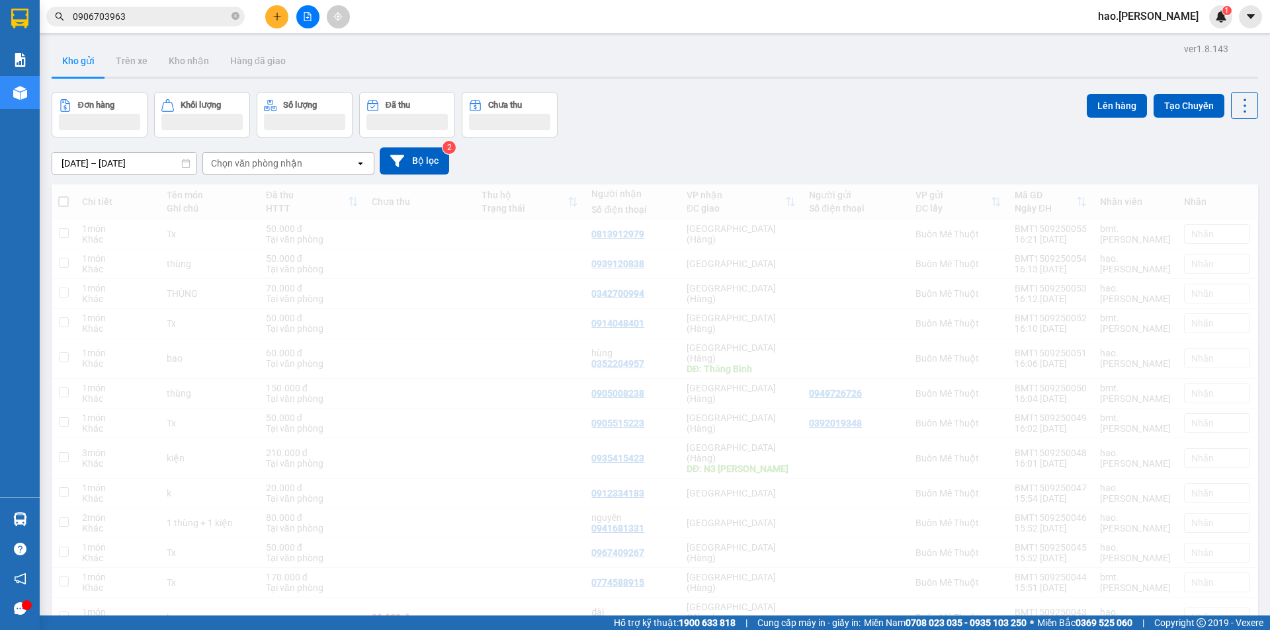
click at [778, 115] on div "Đơn hàng Khối lượng Số lượng Đã thu Chưa thu Lên hàng Tạo Chuyến" at bounding box center [655, 115] width 1206 height 46
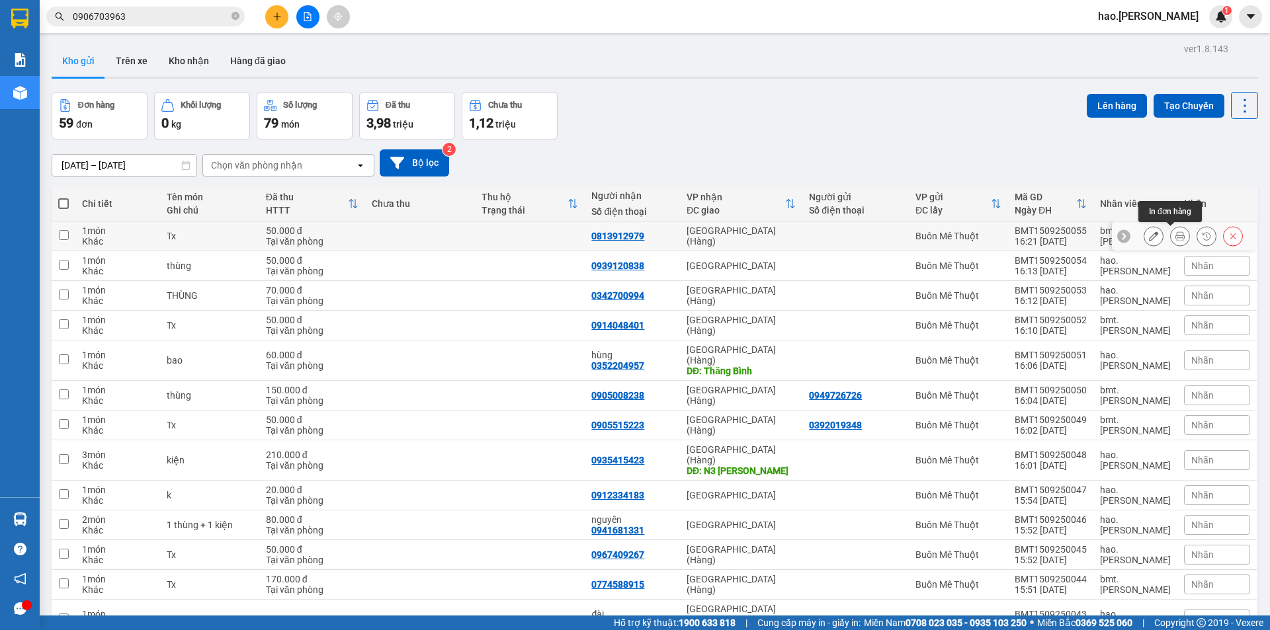
click at [1171, 233] on button at bounding box center [1180, 236] width 19 height 23
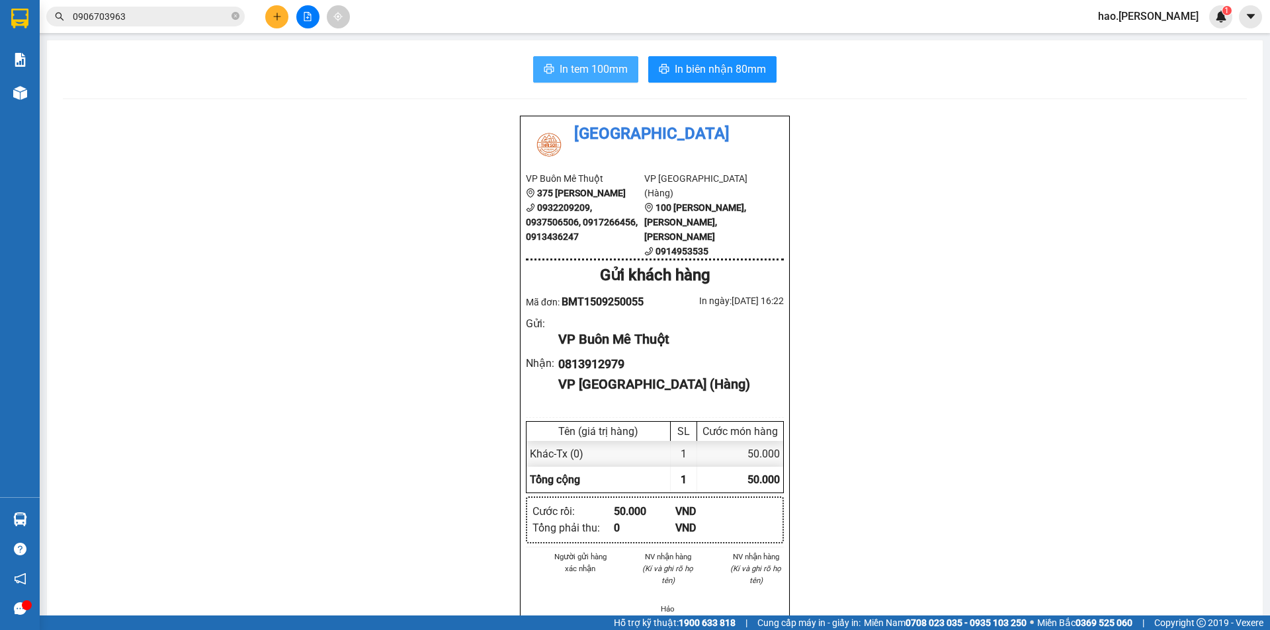
click at [586, 76] on span "In tem 100mm" at bounding box center [594, 69] width 68 height 17
click at [679, 75] on span "In biên nhận 80mm" at bounding box center [720, 69] width 91 height 17
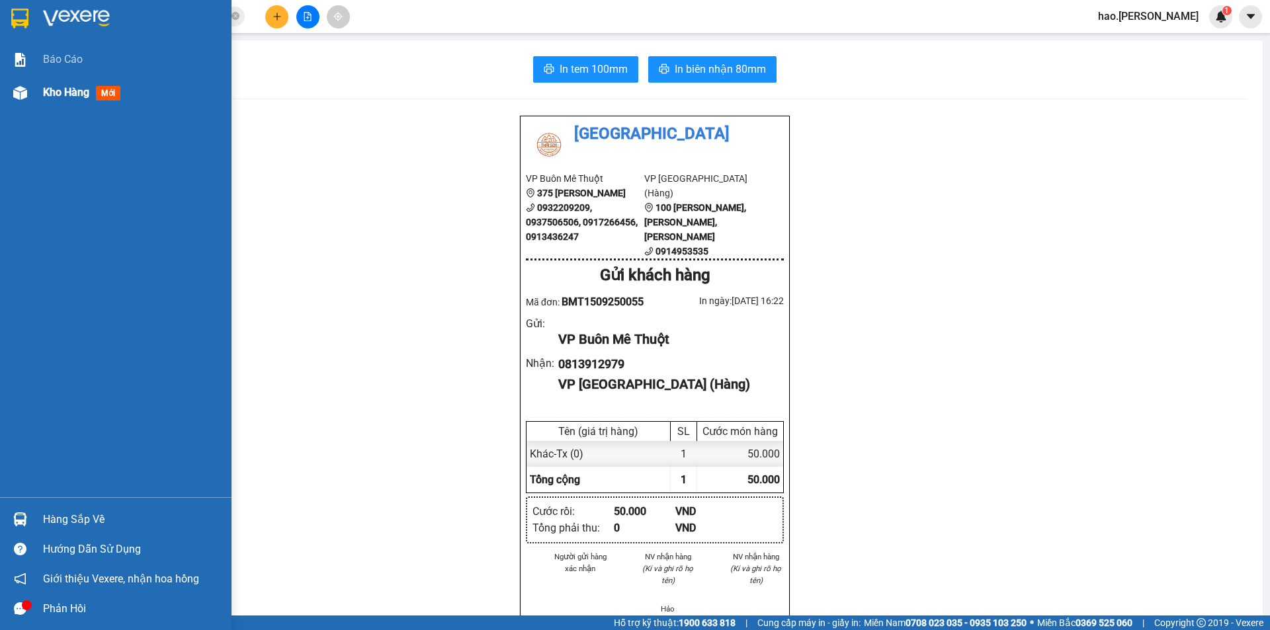
click at [69, 91] on span "Kho hàng" at bounding box center [66, 92] width 46 height 13
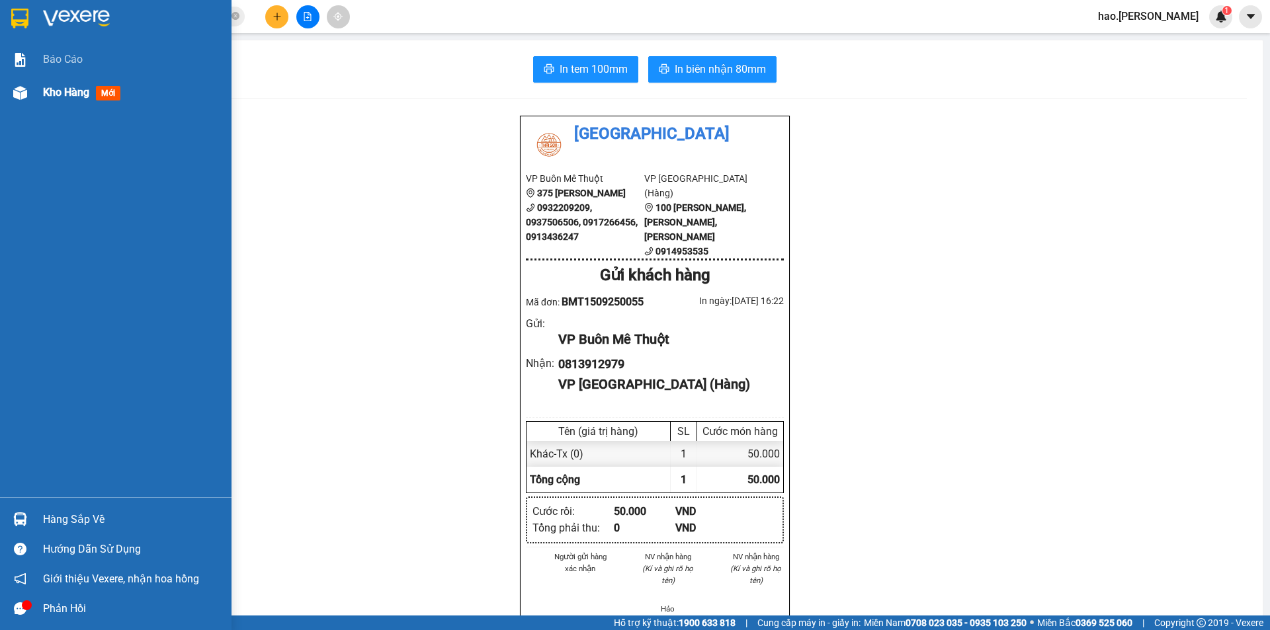
click at [69, 91] on span "Kho hàng" at bounding box center [66, 92] width 46 height 13
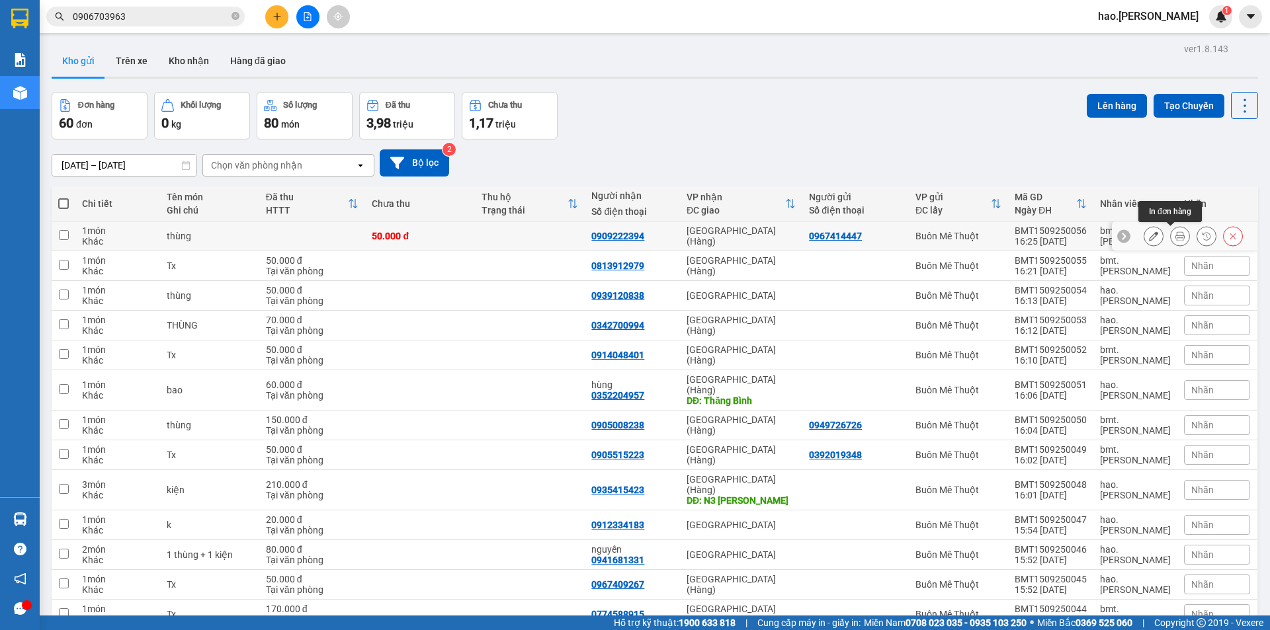
click at [1175, 235] on icon at bounding box center [1179, 235] width 9 height 9
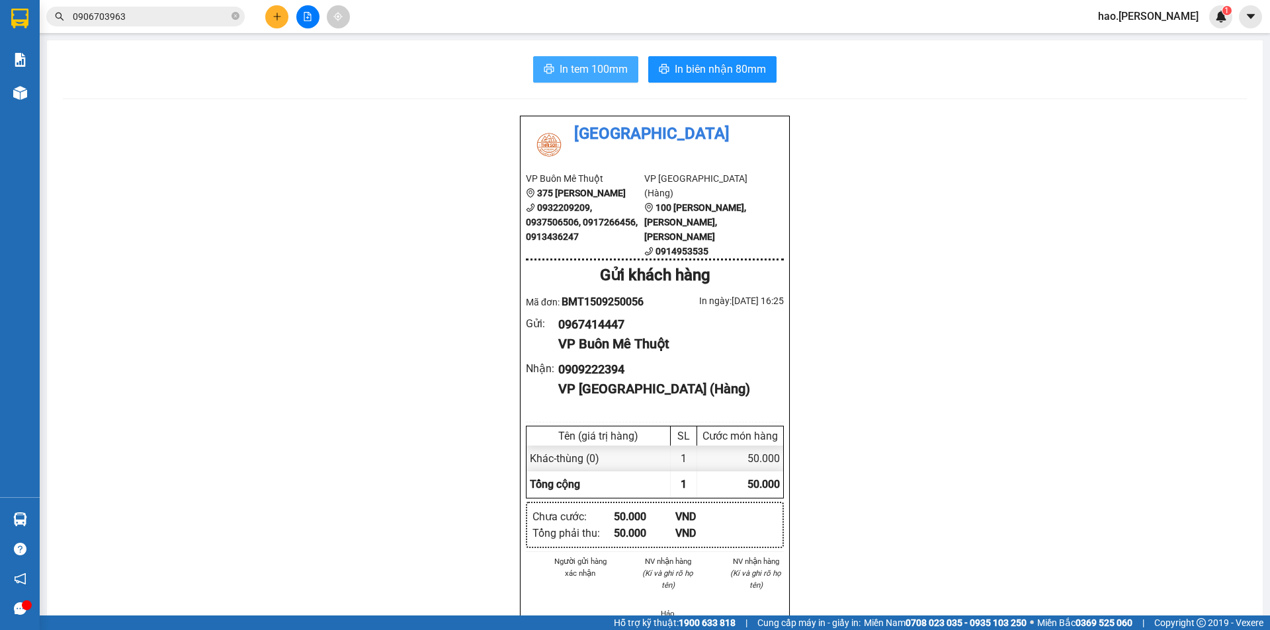
click at [603, 62] on span "In tem 100mm" at bounding box center [594, 69] width 68 height 17
click at [692, 67] on span "In biên nhận 80mm" at bounding box center [720, 69] width 91 height 17
click at [280, 19] on icon "plus" at bounding box center [277, 16] width 9 height 9
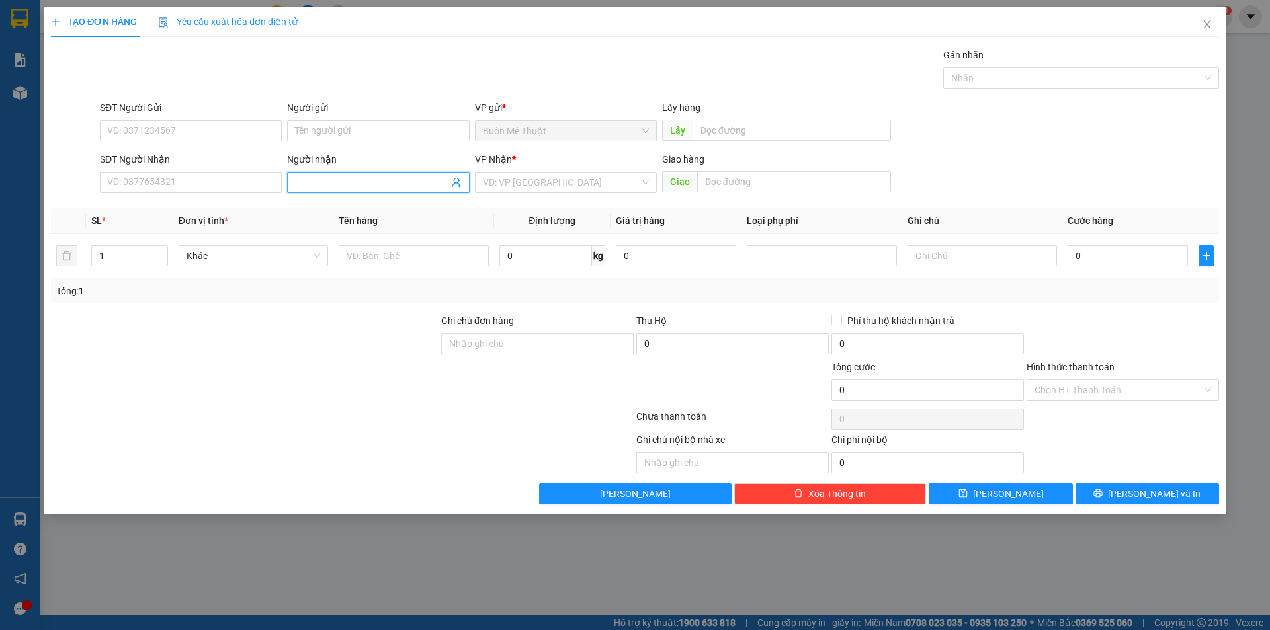
click at [328, 184] on input "Người nhận" at bounding box center [371, 182] width 153 height 15
type input "t"
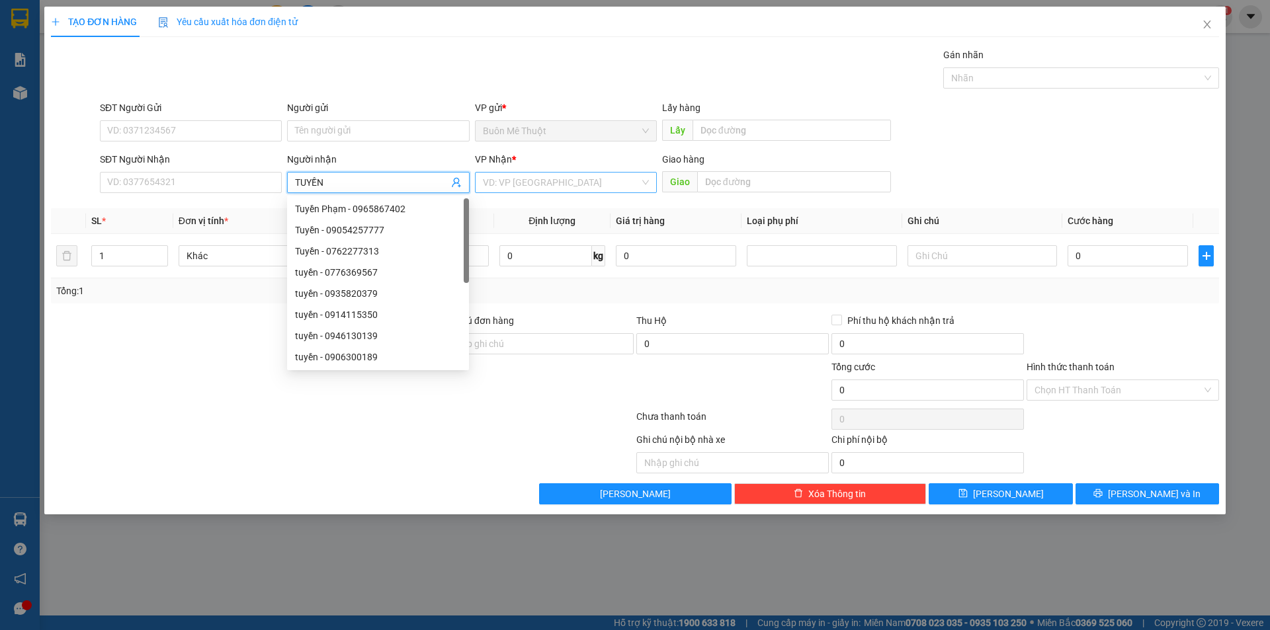
type input "TUYỀN"
click at [524, 189] on input "search" at bounding box center [561, 183] width 157 height 20
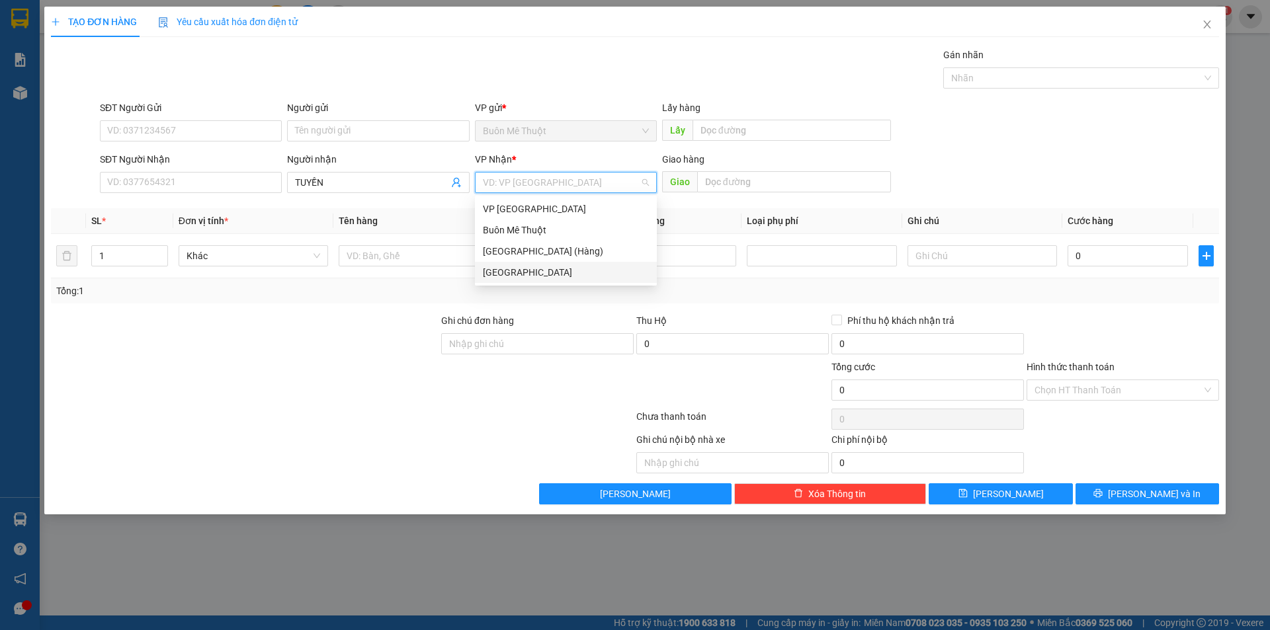
click at [518, 277] on div "[GEOGRAPHIC_DATA]" at bounding box center [566, 272] width 166 height 15
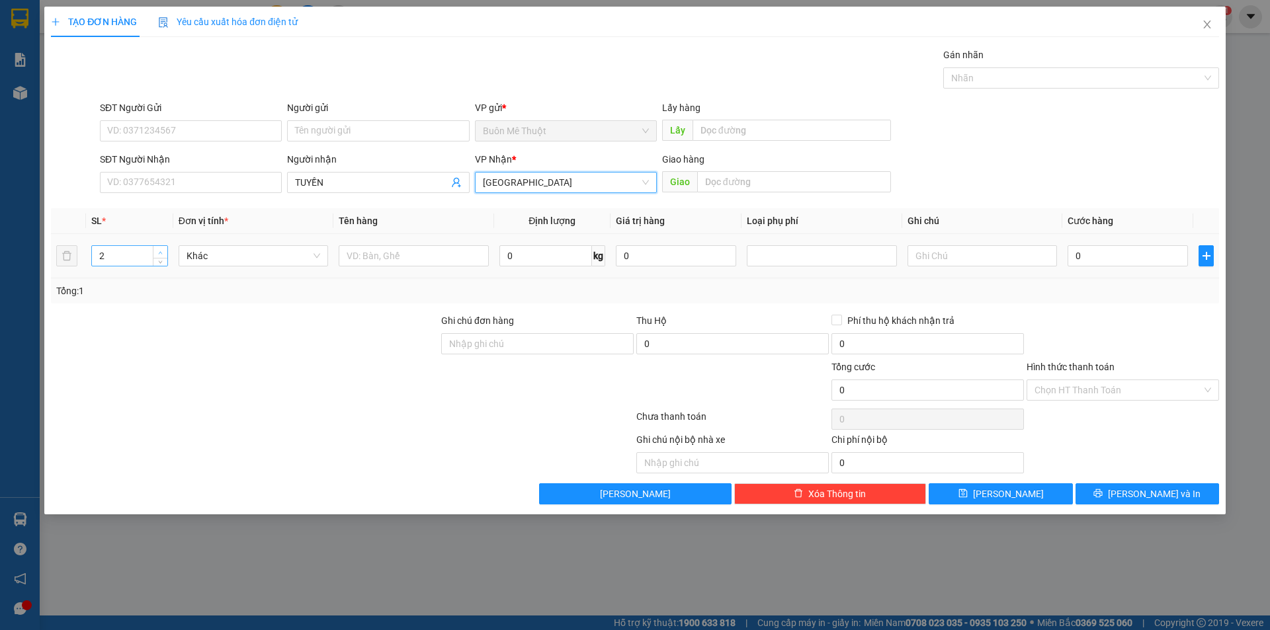
click at [157, 251] on span "up" at bounding box center [161, 253] width 8 height 8
type input "3"
click at [157, 251] on span "up" at bounding box center [161, 253] width 8 height 8
click at [419, 261] on input "text" at bounding box center [413, 255] width 149 height 21
type input "THÙNG"
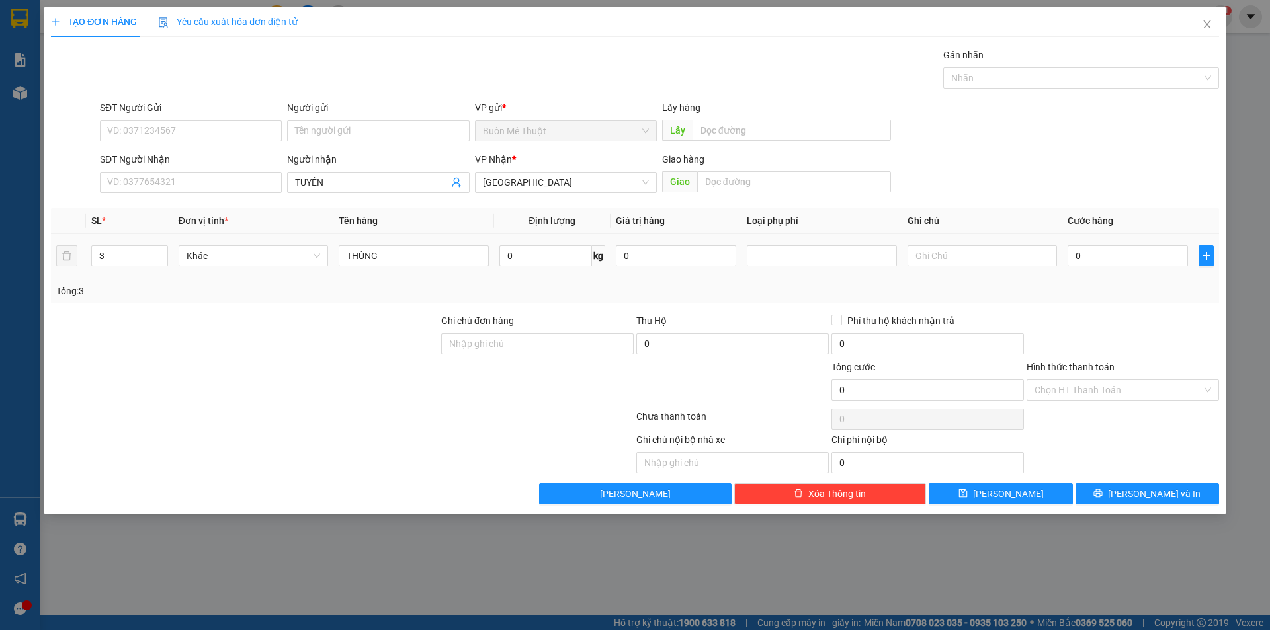
click at [1093, 243] on div "0" at bounding box center [1128, 256] width 120 height 26
click at [1081, 264] on input "0" at bounding box center [1128, 255] width 120 height 21
click at [1081, 265] on input "0" at bounding box center [1128, 255] width 120 height 21
type input "1"
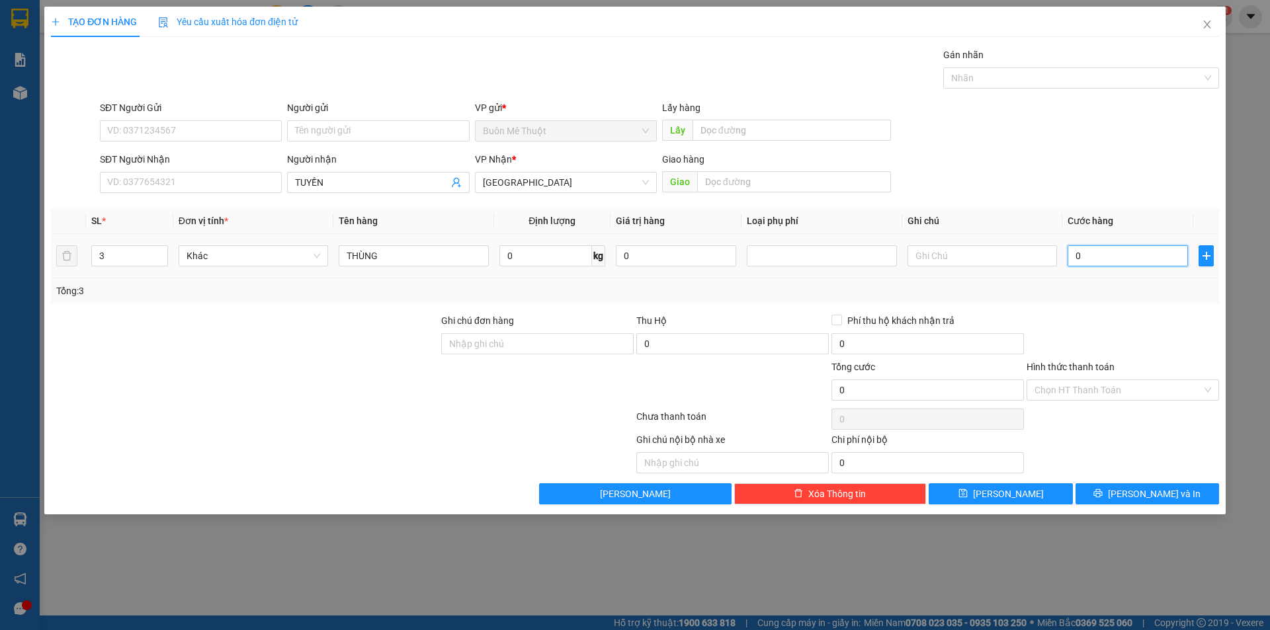
type input "1"
type input "10"
type input "100"
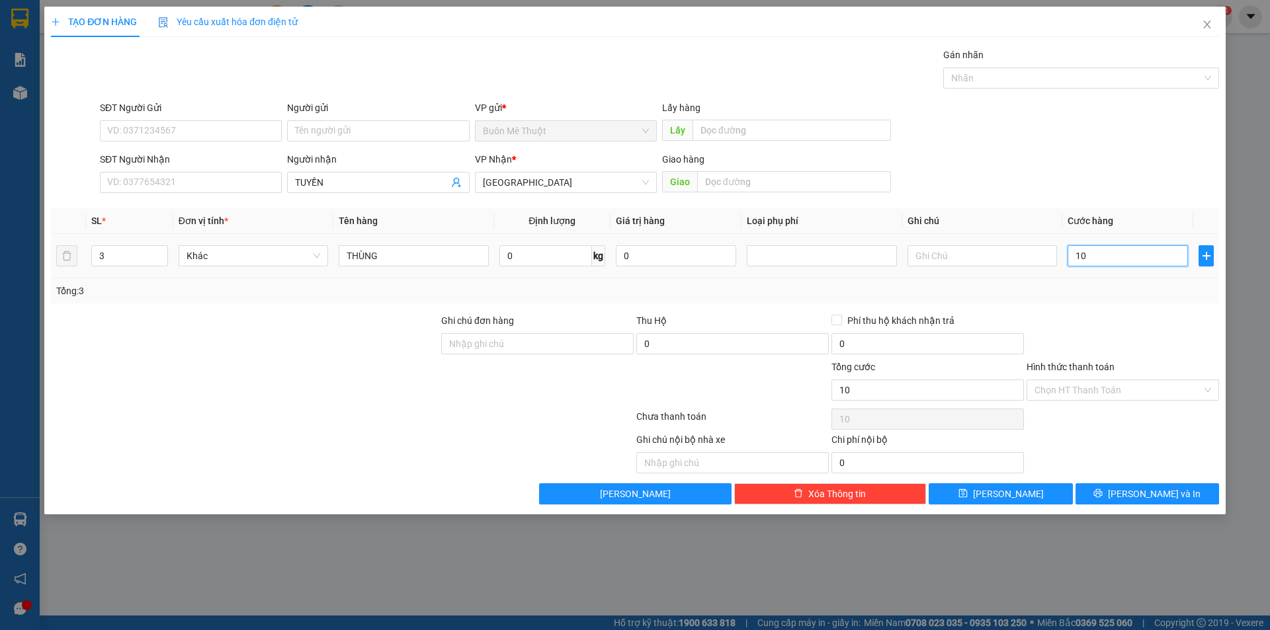
type input "100"
type input "100.000"
click at [1095, 328] on div at bounding box center [1122, 337] width 195 height 46
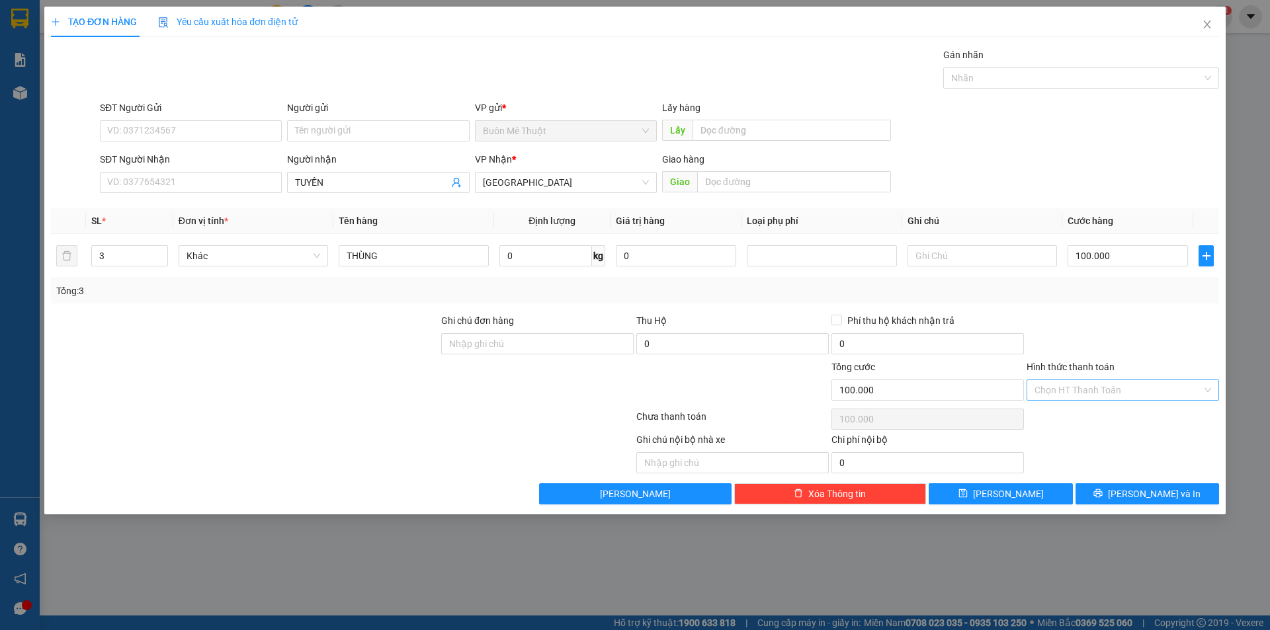
click at [1068, 395] on input "Hình thức thanh toán" at bounding box center [1117, 390] width 167 height 20
click at [1066, 411] on div "Tại văn phòng" at bounding box center [1122, 416] width 177 height 15
type input "0"
click at [1118, 500] on button "[PERSON_NAME] và In" at bounding box center [1147, 493] width 144 height 21
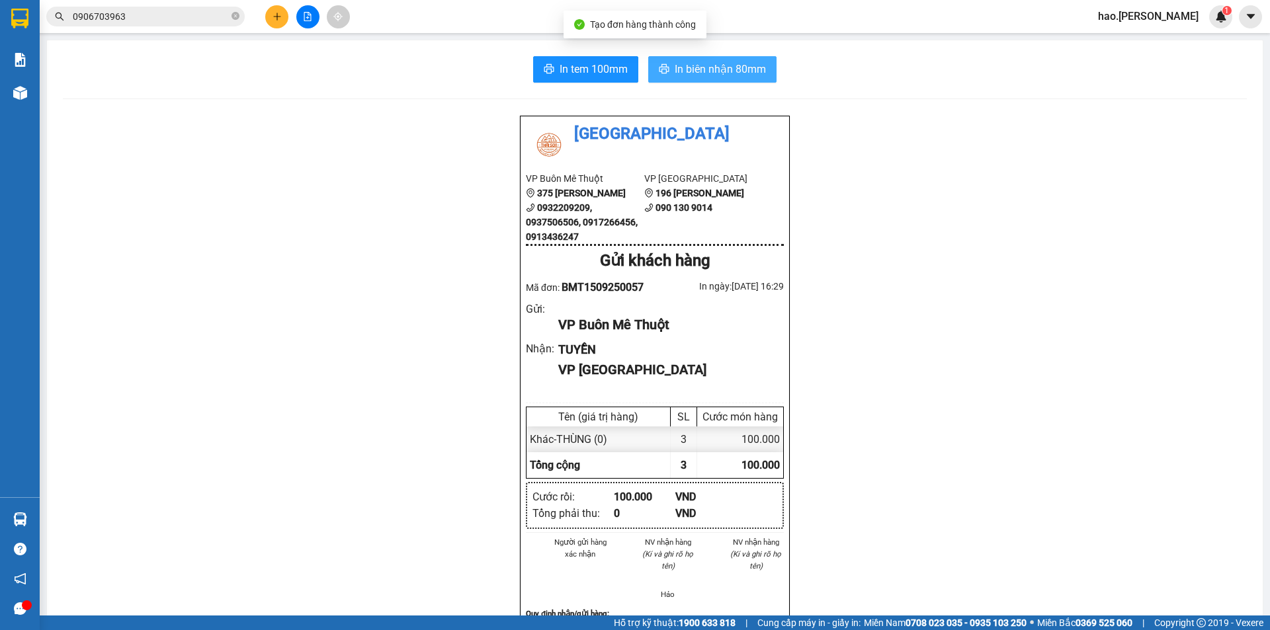
click at [702, 67] on span "In biên nhận 80mm" at bounding box center [720, 69] width 91 height 17
click at [274, 14] on icon "plus" at bounding box center [277, 16] width 9 height 9
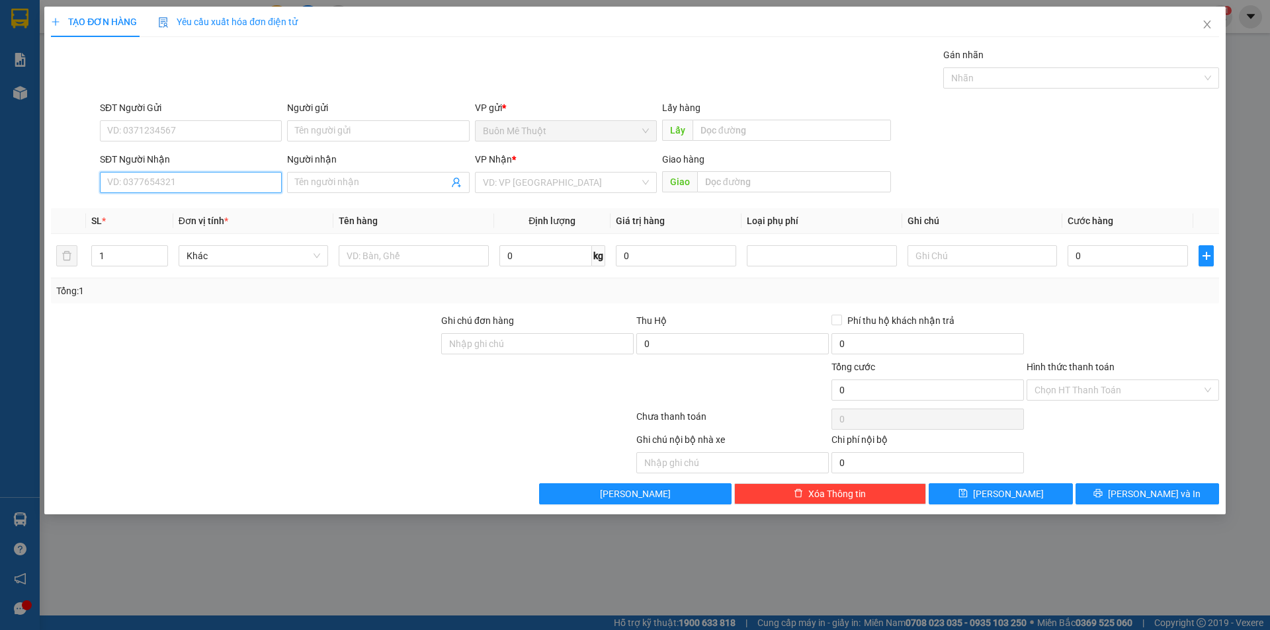
click at [183, 187] on input "SĐT Người Nhận" at bounding box center [191, 182] width 182 height 21
click at [199, 210] on div "0938996220 - Bích" at bounding box center [191, 209] width 166 height 15
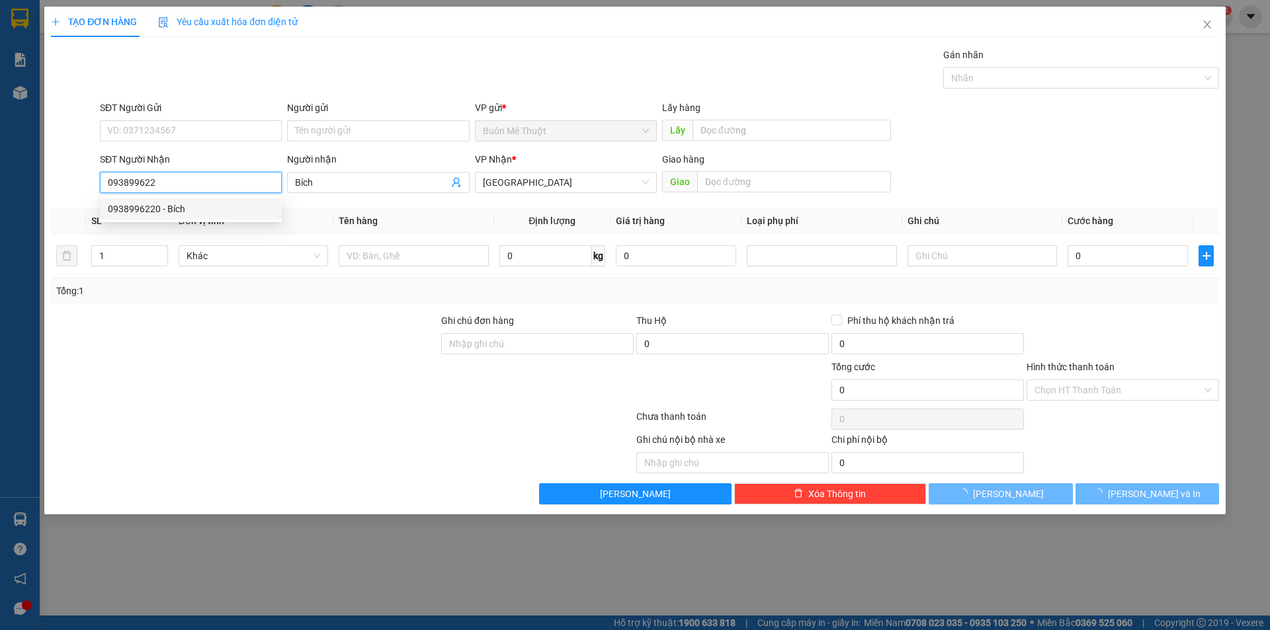
type input "0938996220"
type input "Bích"
type input "30.000"
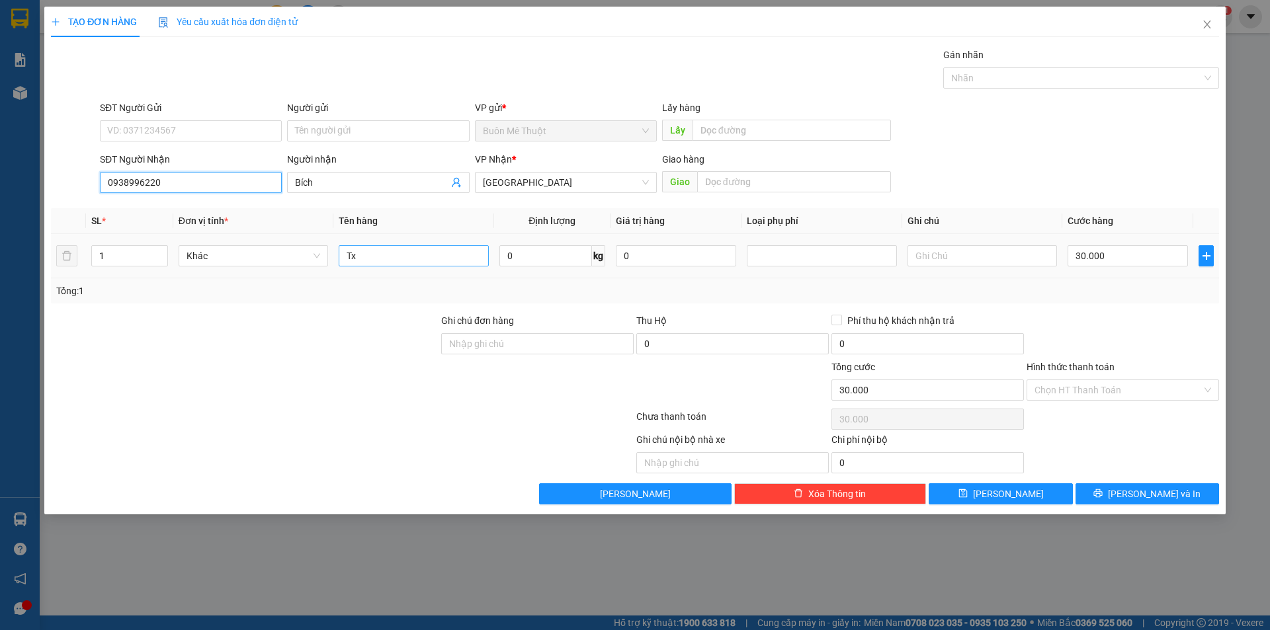
type input "0938996220"
click at [381, 261] on input "Tx" at bounding box center [413, 255] width 149 height 21
type input "THÙNG"
drag, startPoint x: 1092, startPoint y: 394, endPoint x: 1070, endPoint y: 424, distance: 36.9
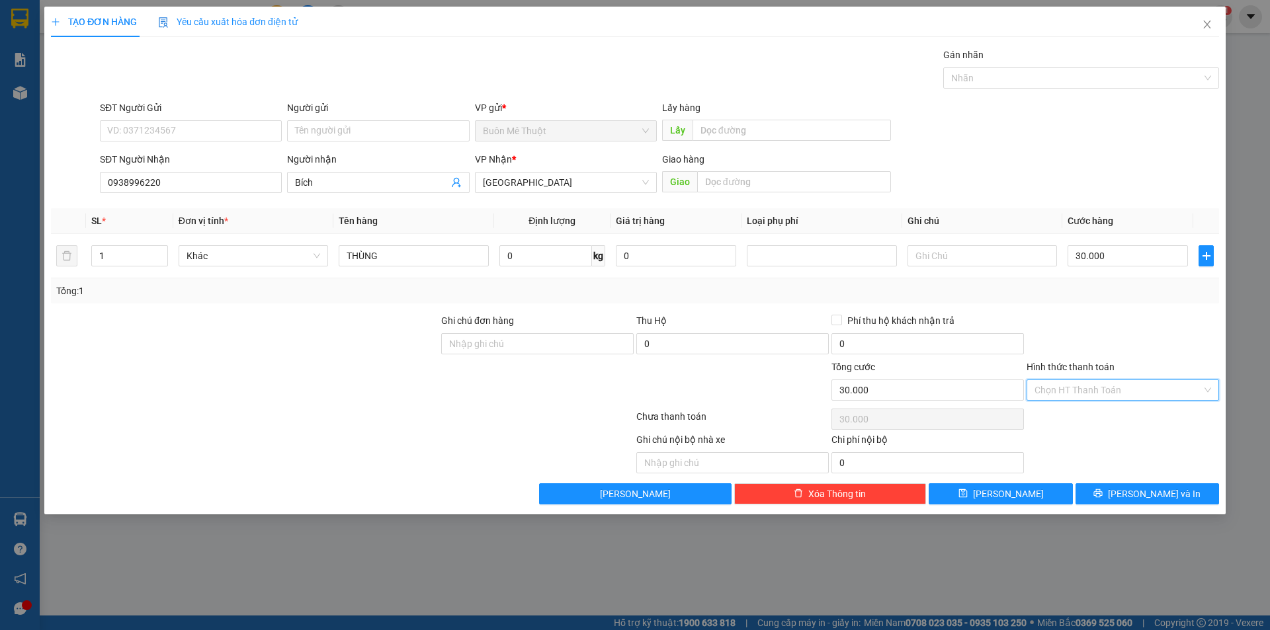
click at [1080, 413] on div "Transit Pickup Surcharge Ids Transit Deliver Surcharge Ids Transit Deliver Surc…" at bounding box center [635, 276] width 1168 height 457
click at [1070, 424] on div "Tại văn phòng" at bounding box center [1123, 416] width 192 height 21
type input "0"
click at [1132, 501] on button "[PERSON_NAME] và In" at bounding box center [1147, 493] width 144 height 21
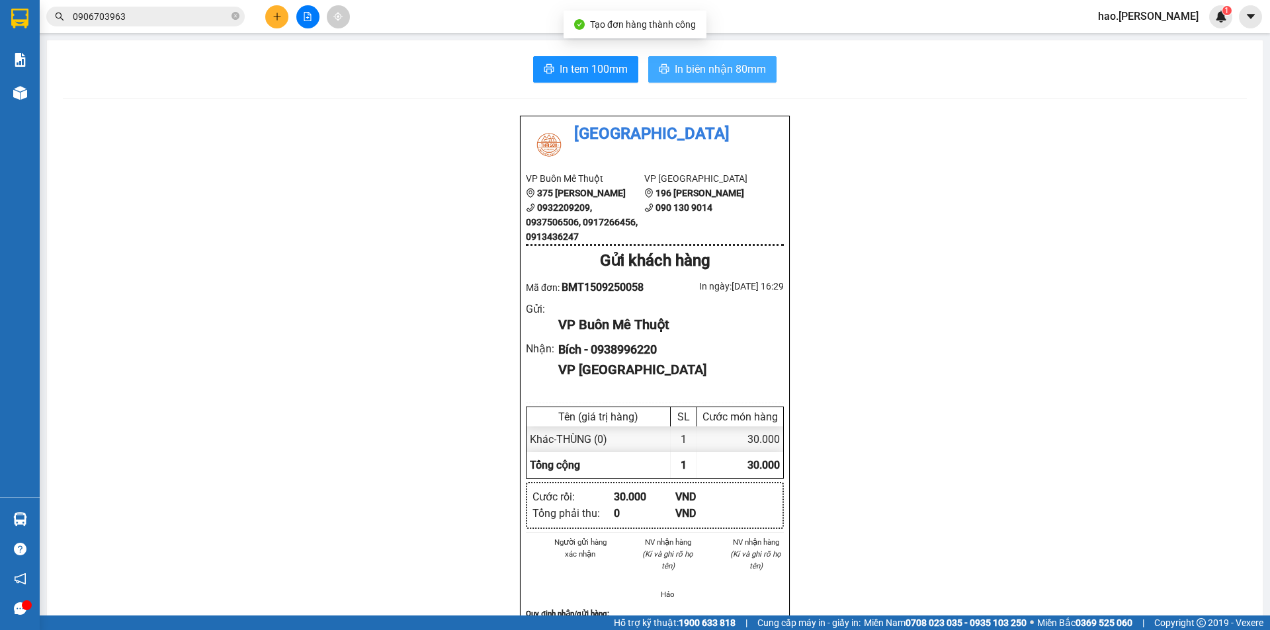
click at [700, 62] on span "In biên nhận 80mm" at bounding box center [720, 69] width 91 height 17
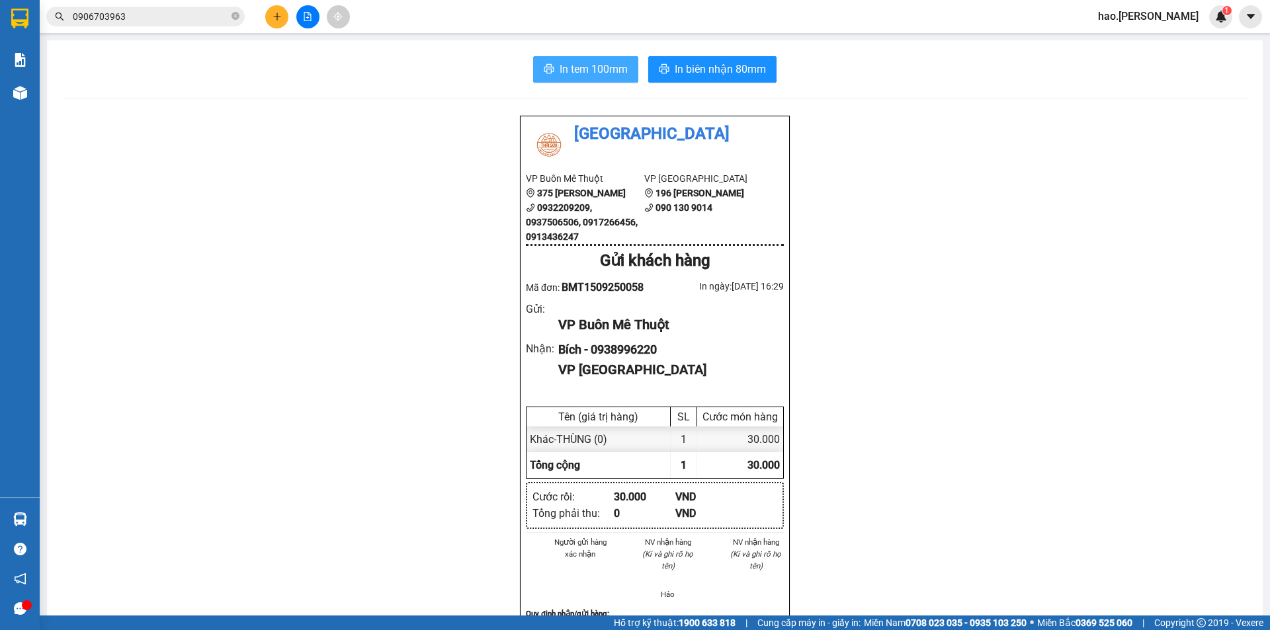
click at [593, 75] on span "In tem 100mm" at bounding box center [594, 69] width 68 height 17
click at [281, 28] on div at bounding box center [307, 16] width 99 height 23
click at [278, 17] on icon "plus" at bounding box center [276, 16] width 7 height 1
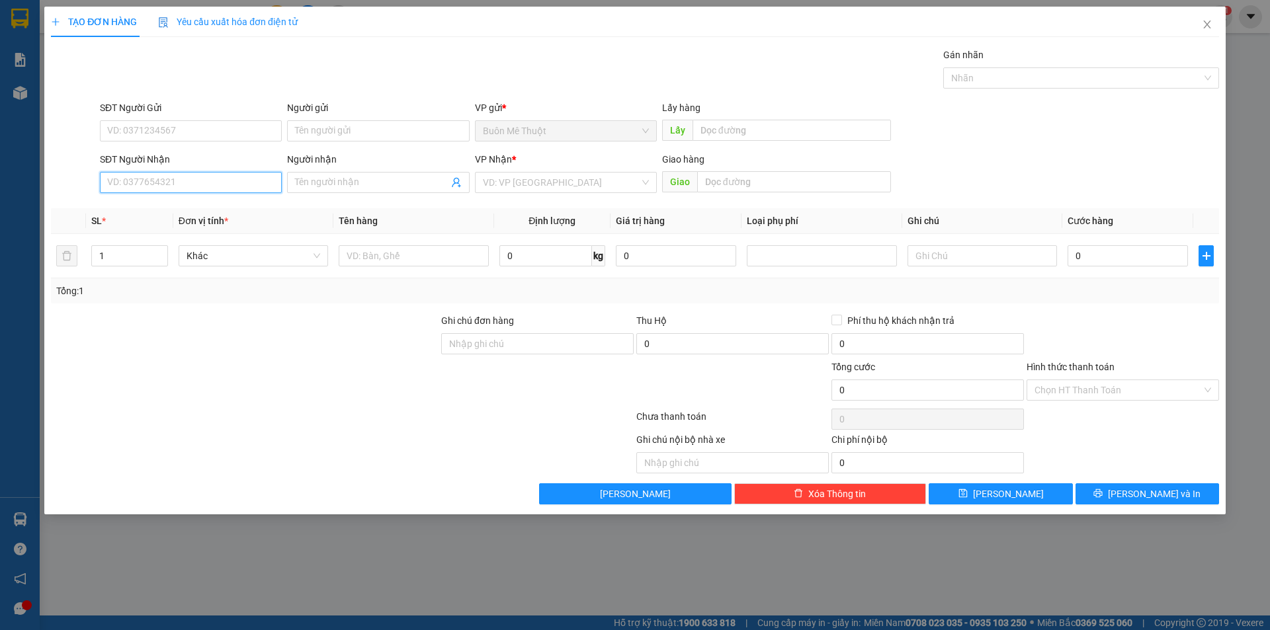
click at [169, 173] on input "SĐT Người Nhận" at bounding box center [191, 182] width 182 height 21
click at [171, 183] on input "SĐT Người Nhận" at bounding box center [191, 182] width 182 height 21
click at [134, 202] on div "0929511789" at bounding box center [191, 209] width 166 height 15
type input "0929511789"
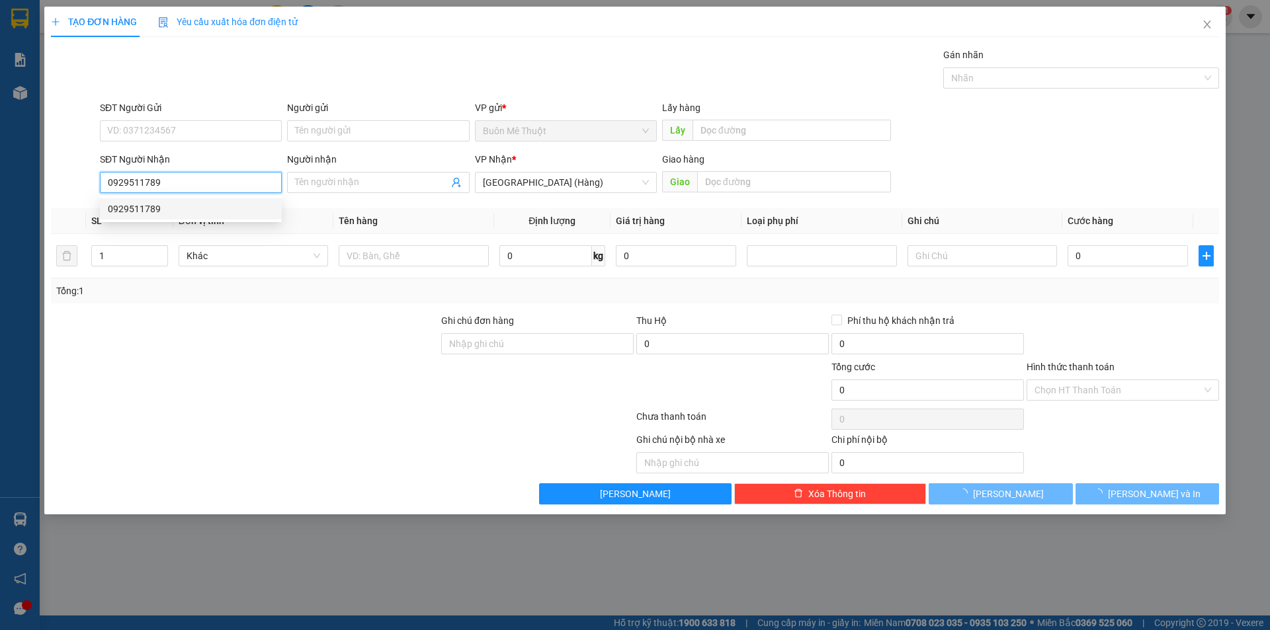
type input "50.000"
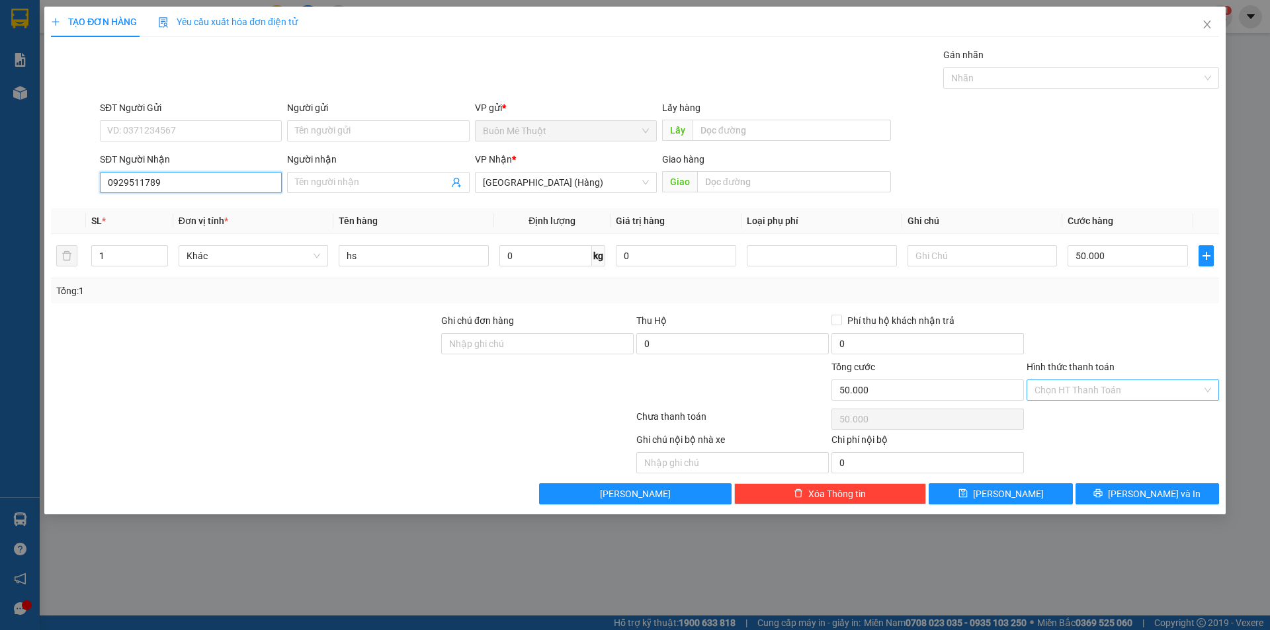
type input "0929511789"
drag, startPoint x: 1050, startPoint y: 388, endPoint x: 1049, endPoint y: 398, distance: 9.3
click at [1049, 398] on input "Hình thức thanh toán" at bounding box center [1117, 390] width 167 height 20
click at [1040, 426] on div "Transit Pickup Surcharge Ids Transit Deliver Surcharge Ids Transit Deliver Surc…" at bounding box center [635, 276] width 1168 height 457
drag, startPoint x: 1087, startPoint y: 392, endPoint x: 1080, endPoint y: 421, distance: 29.8
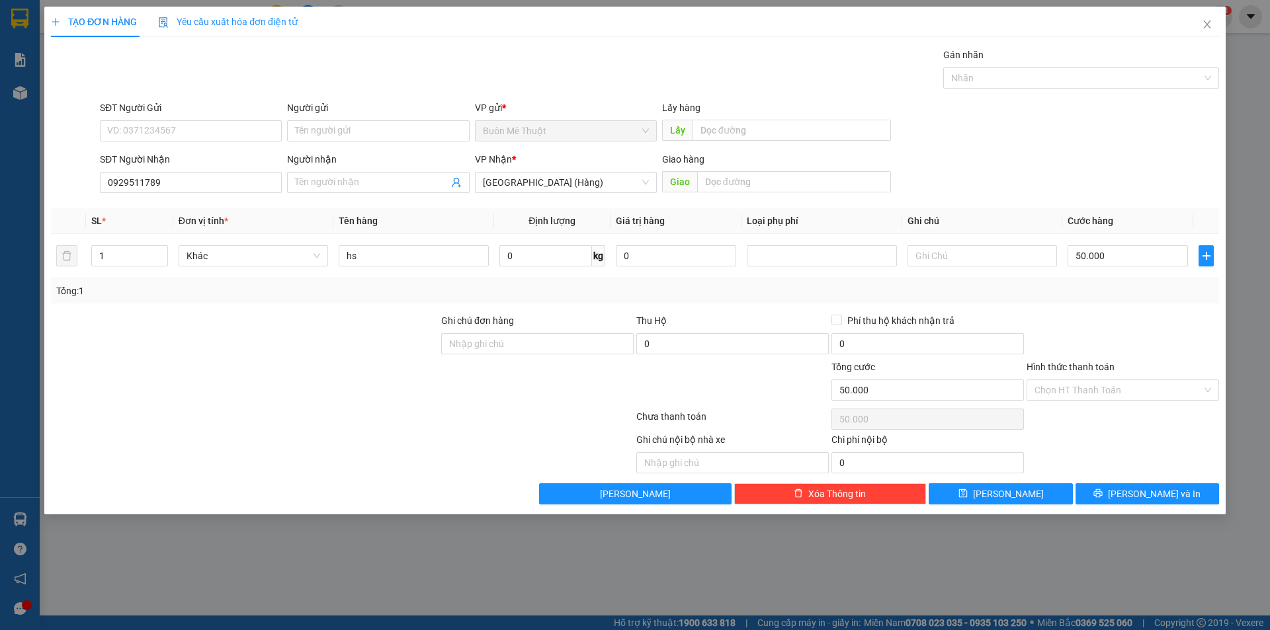
click at [1086, 398] on input "Hình thức thanh toán" at bounding box center [1117, 390] width 167 height 20
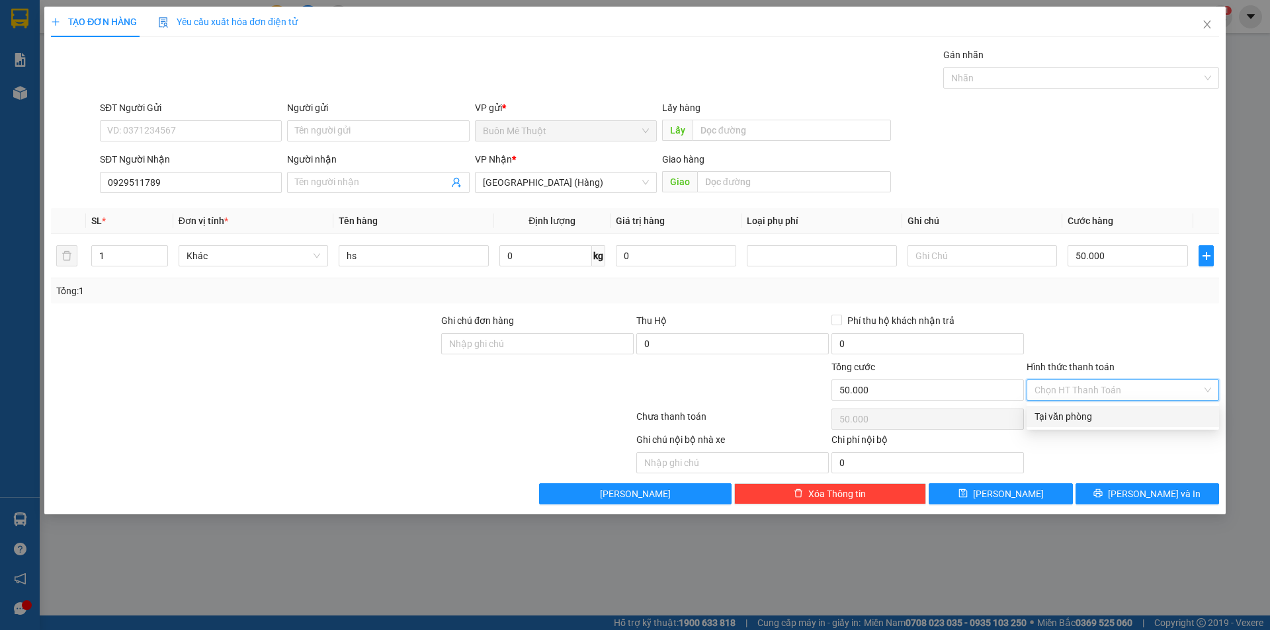
click at [1080, 419] on div "Tại văn phòng" at bounding box center [1122, 416] width 177 height 15
type input "0"
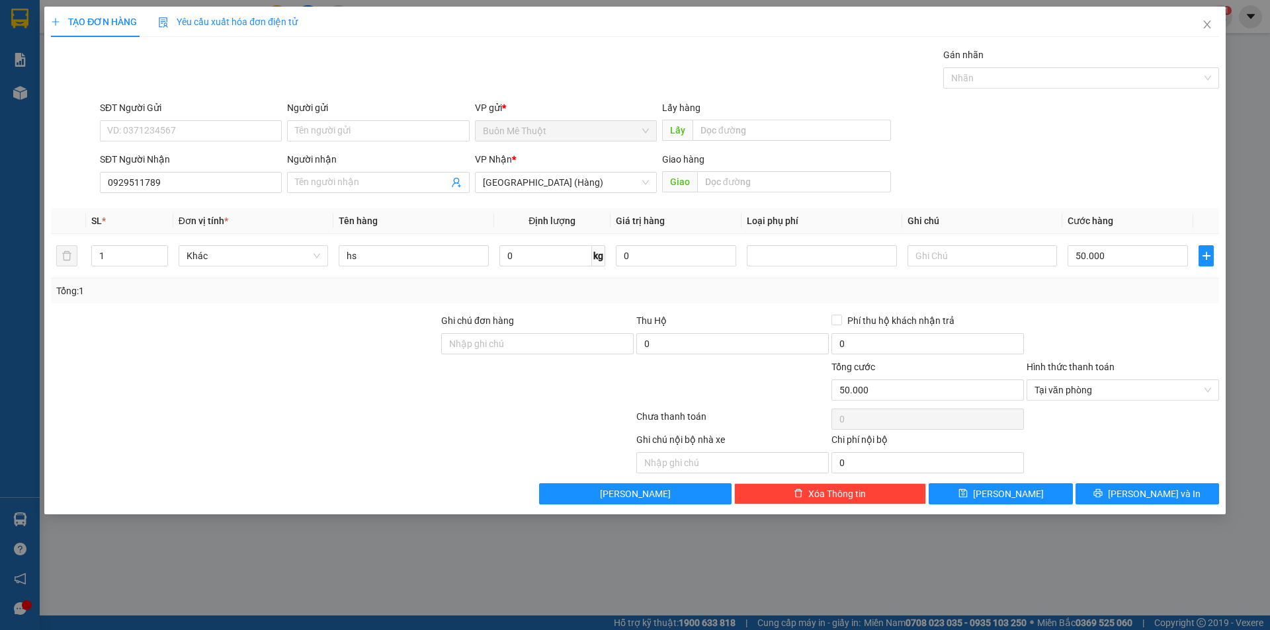
click at [1107, 482] on div "Transit Pickup Surcharge Ids Transit Deliver Surcharge Ids Transit Deliver Surc…" at bounding box center [635, 276] width 1168 height 457
click at [1109, 497] on button "[PERSON_NAME] và In" at bounding box center [1147, 493] width 144 height 21
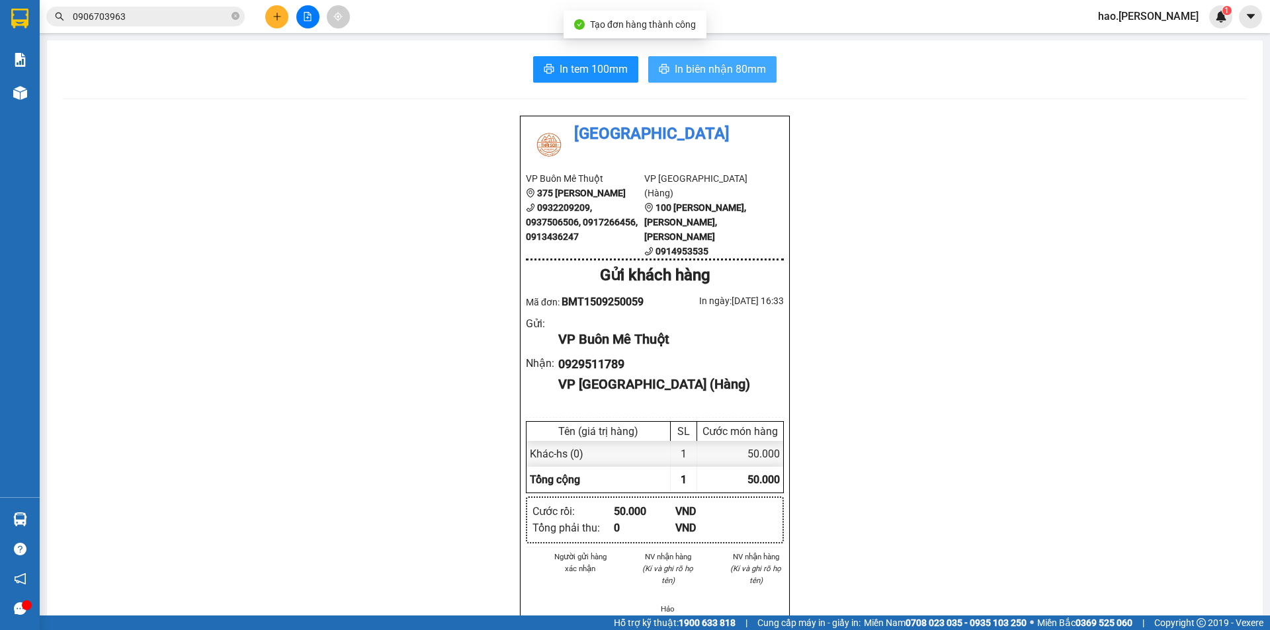
click at [694, 71] on span "In biên nhận 80mm" at bounding box center [720, 69] width 91 height 17
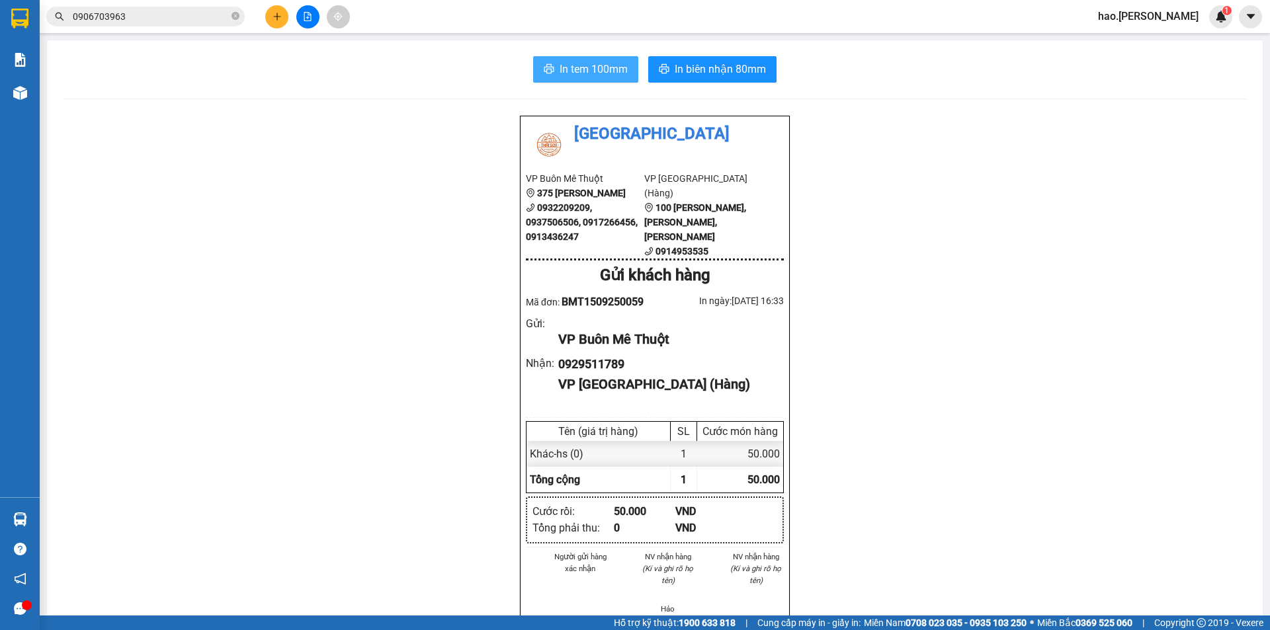
click at [580, 69] on span "In tem 100mm" at bounding box center [594, 69] width 68 height 17
click at [305, 34] on main "In tem 100mm In biên nhận 80mm Thái Sơn VP Buôn Mê Thuột 375 Hoàng Diệu 0932209…" at bounding box center [635, 308] width 1270 height 616
click at [276, 19] on icon "plus" at bounding box center [277, 16] width 9 height 9
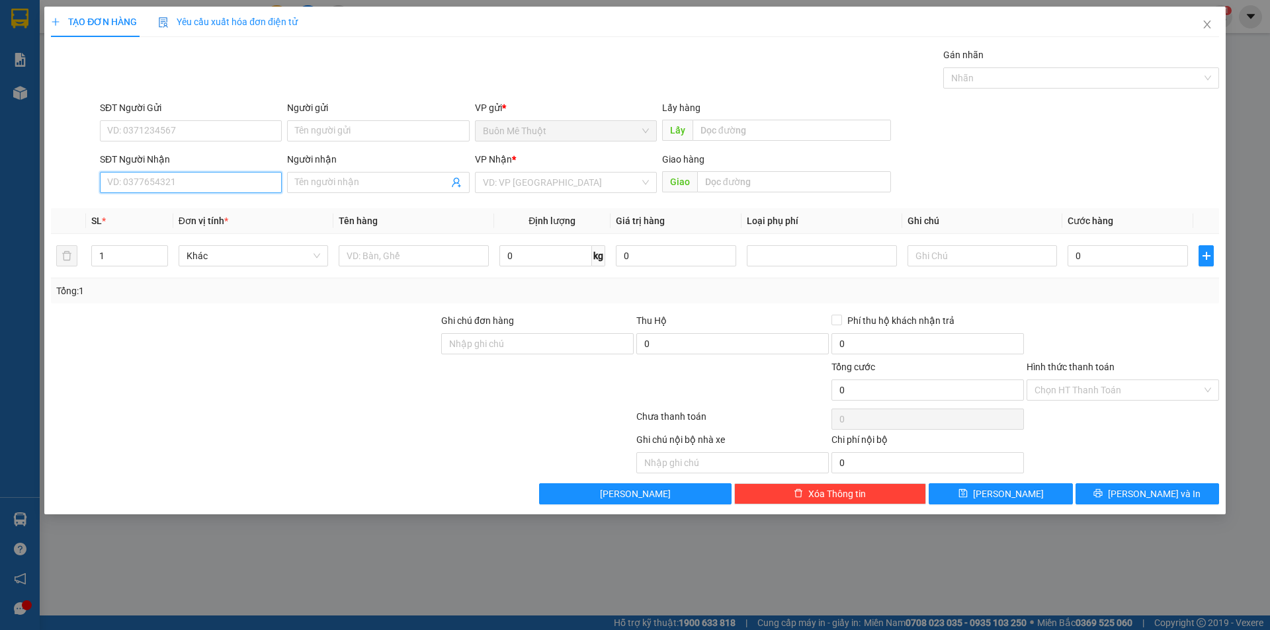
click at [224, 189] on input "SĐT Người Nhận" at bounding box center [191, 182] width 182 height 21
click at [151, 209] on div "0283638039 - dược qte" at bounding box center [191, 209] width 166 height 15
type input "0283638039"
type input "dược qte"
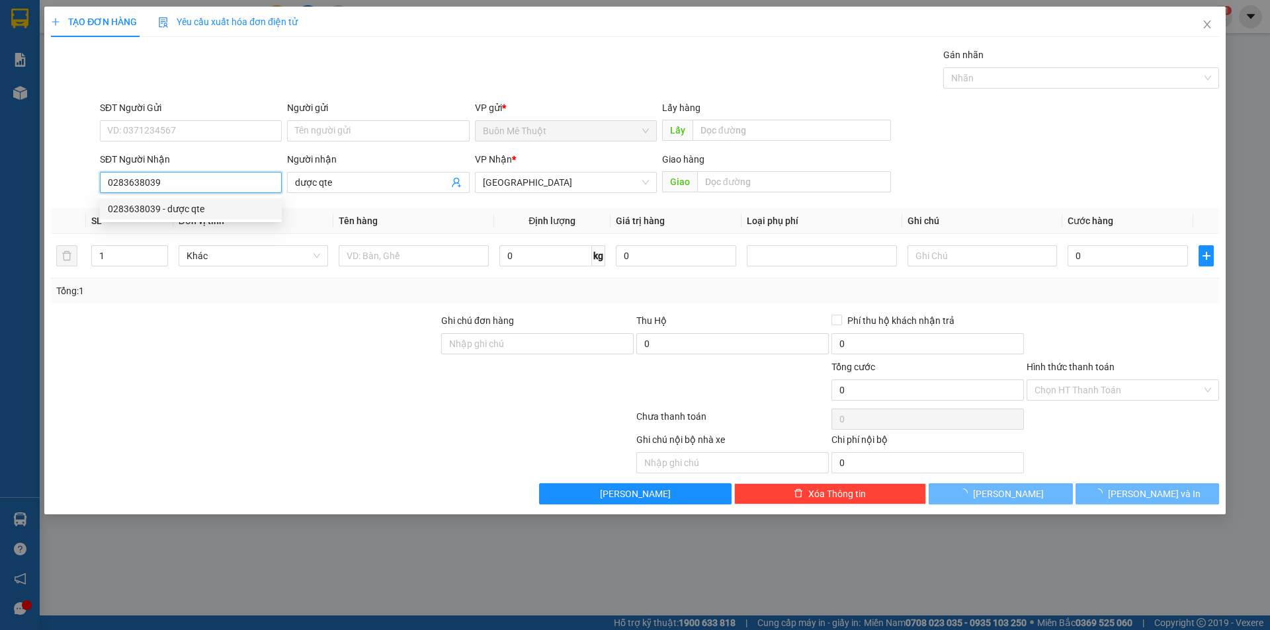
type input "30.000"
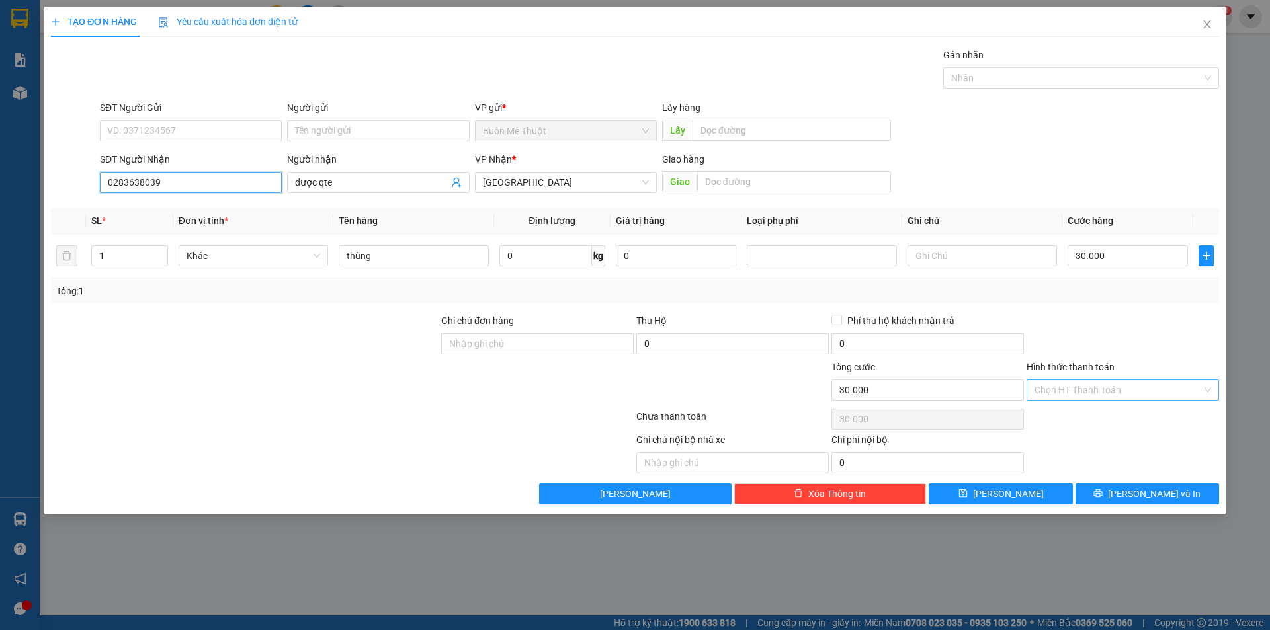
type input "0283638039"
click at [1087, 393] on input "Hình thức thanh toán" at bounding box center [1117, 390] width 167 height 20
click at [1074, 413] on div "Tại văn phòng" at bounding box center [1122, 416] width 177 height 15
type input "0"
click at [1099, 495] on button "[PERSON_NAME] và In" at bounding box center [1147, 493] width 144 height 21
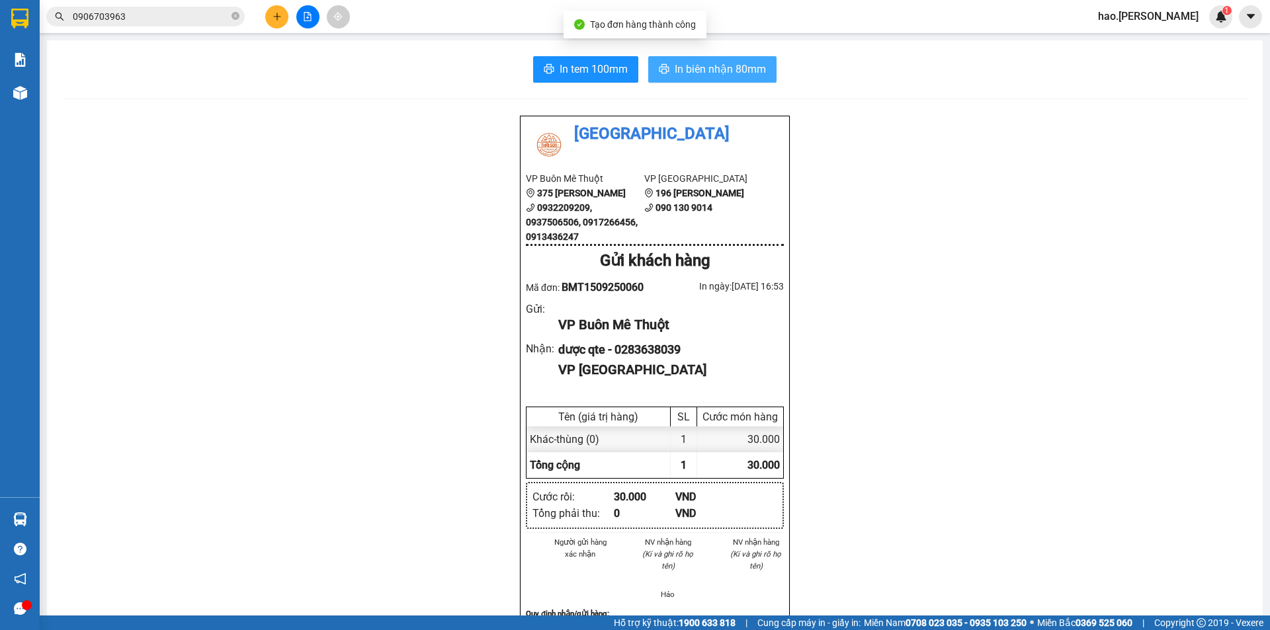
click at [661, 63] on button "In biên nhận 80mm" at bounding box center [712, 69] width 128 height 26
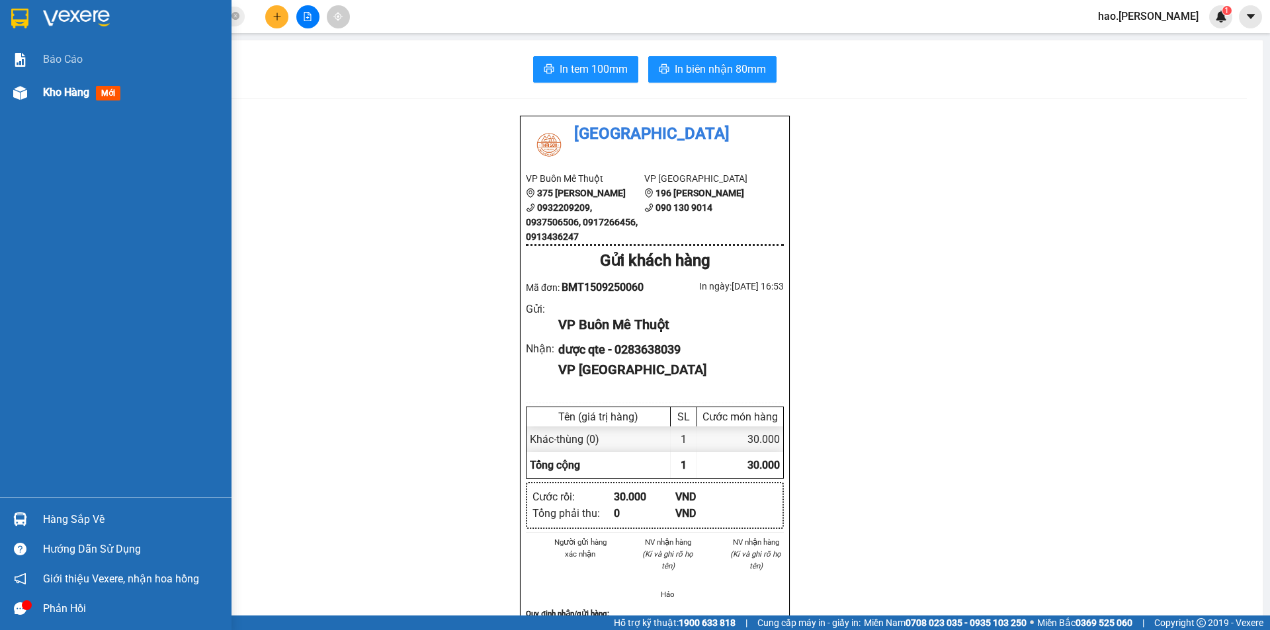
click at [78, 91] on span "Kho hàng" at bounding box center [66, 92] width 46 height 13
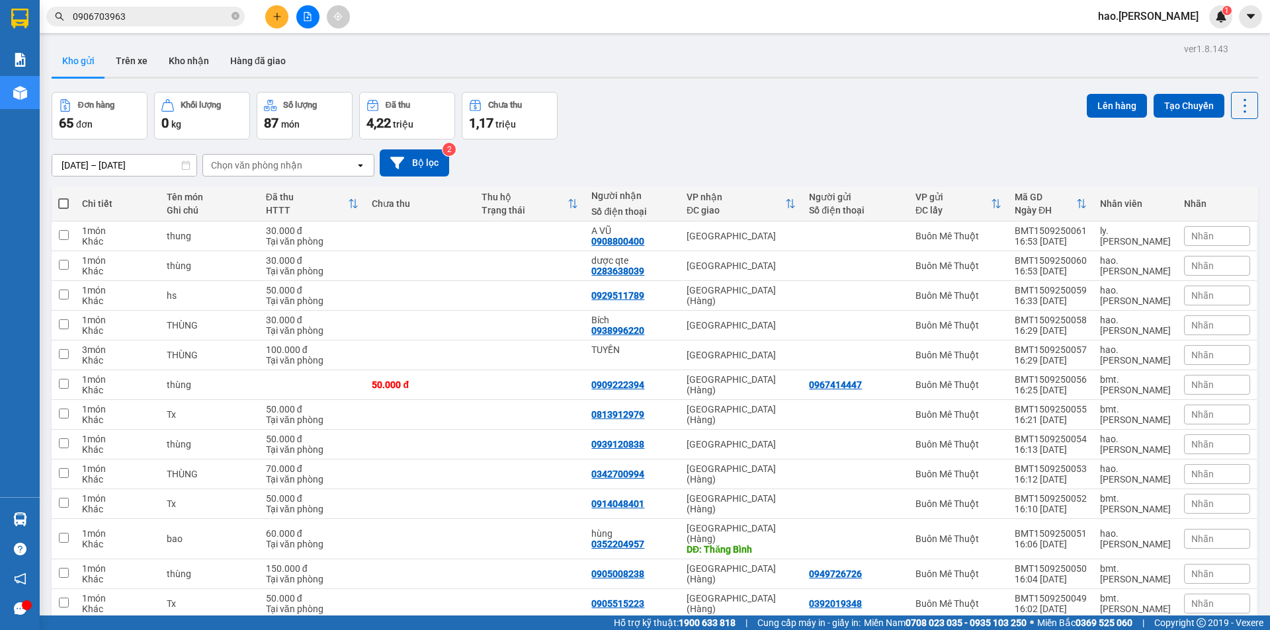
click at [267, 165] on div "Chọn văn phòng nhận" at bounding box center [256, 165] width 91 height 13
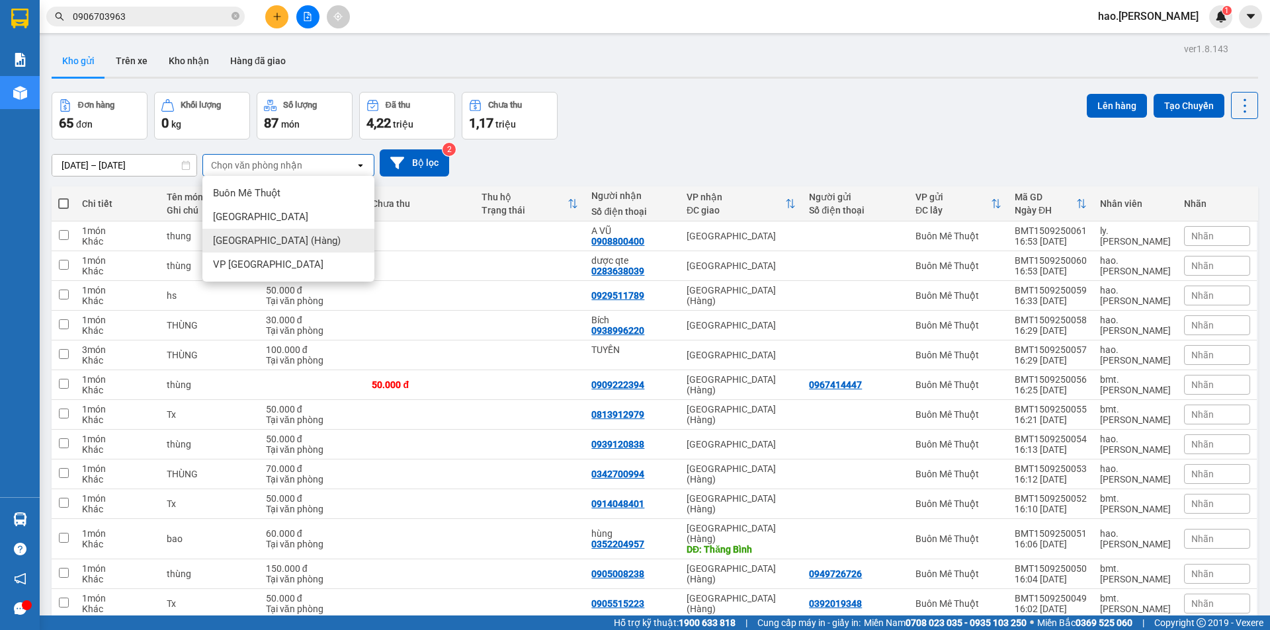
click at [248, 239] on span "[GEOGRAPHIC_DATA] (Hàng)" at bounding box center [277, 240] width 128 height 13
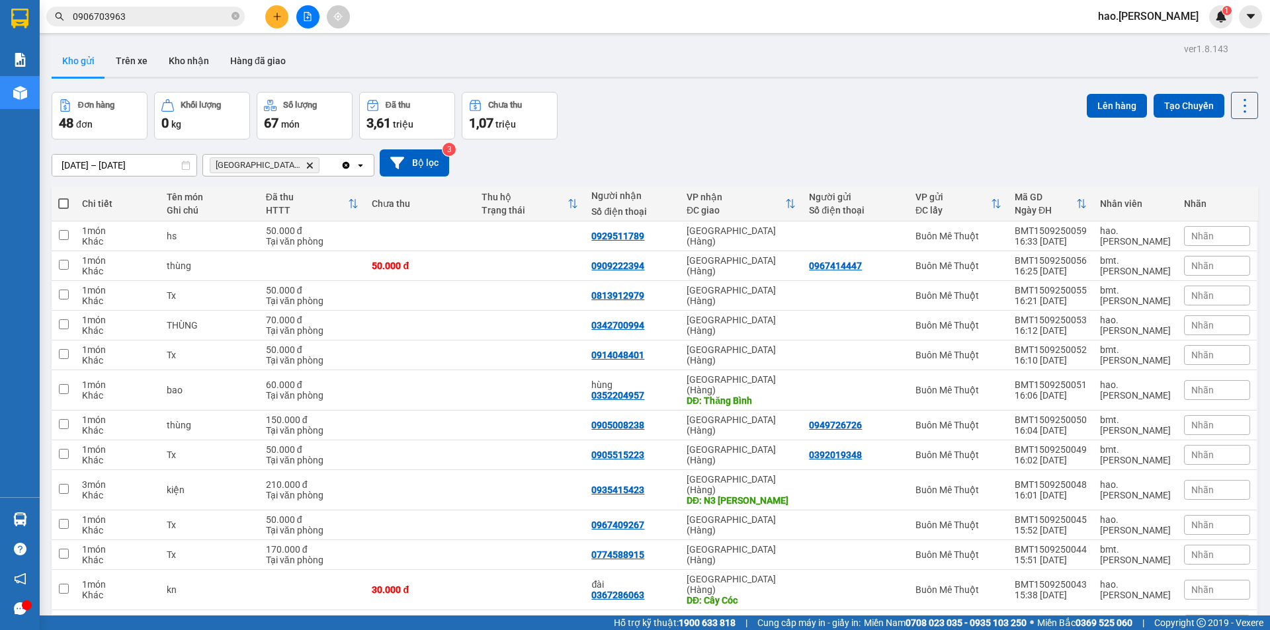
click at [67, 203] on span at bounding box center [63, 203] width 11 height 11
click at [63, 197] on input "checkbox" at bounding box center [63, 197] width 0 height 0
checkbox input "true"
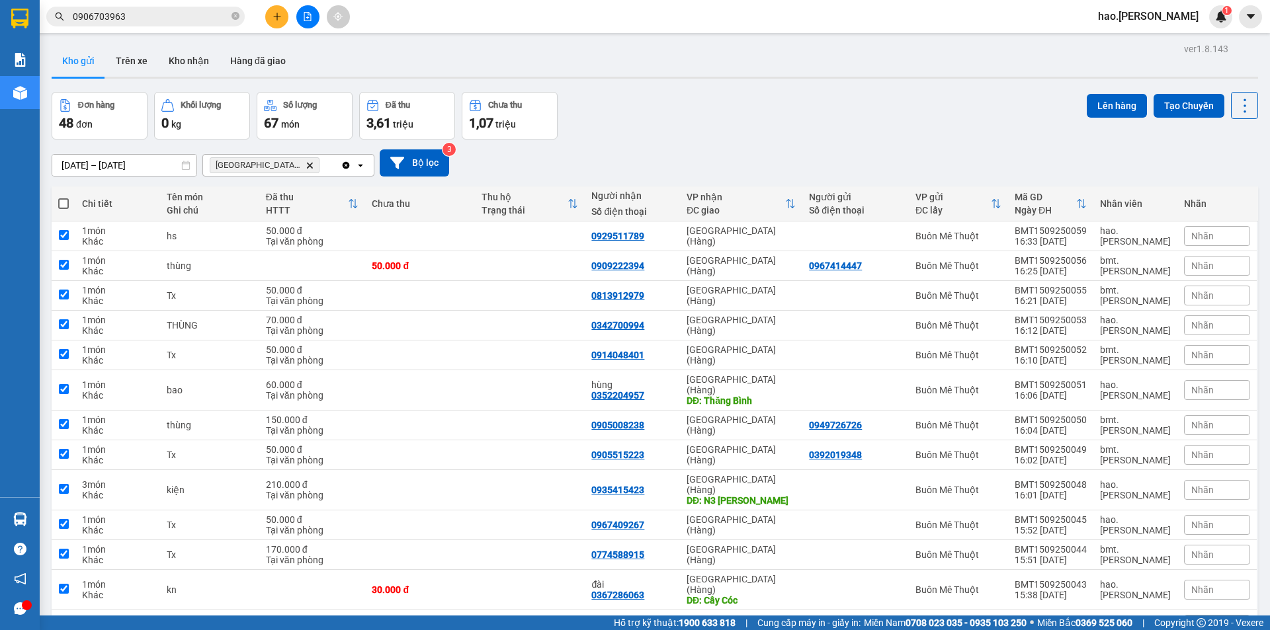
checkbox input "true"
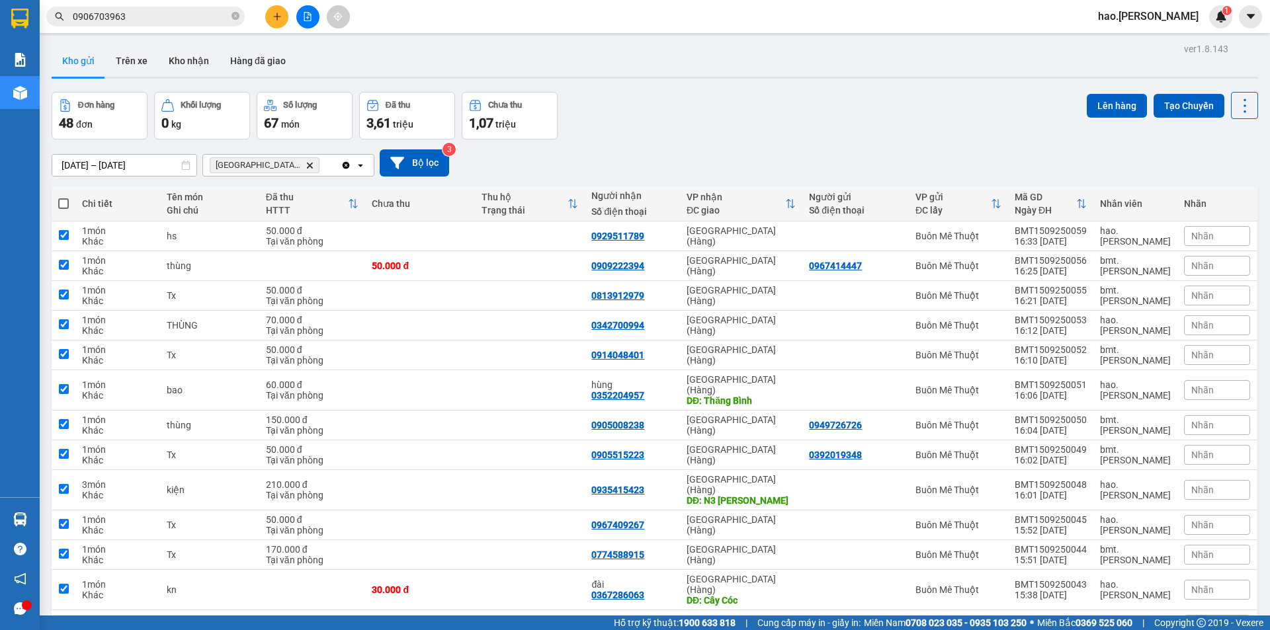
checkbox input "true"
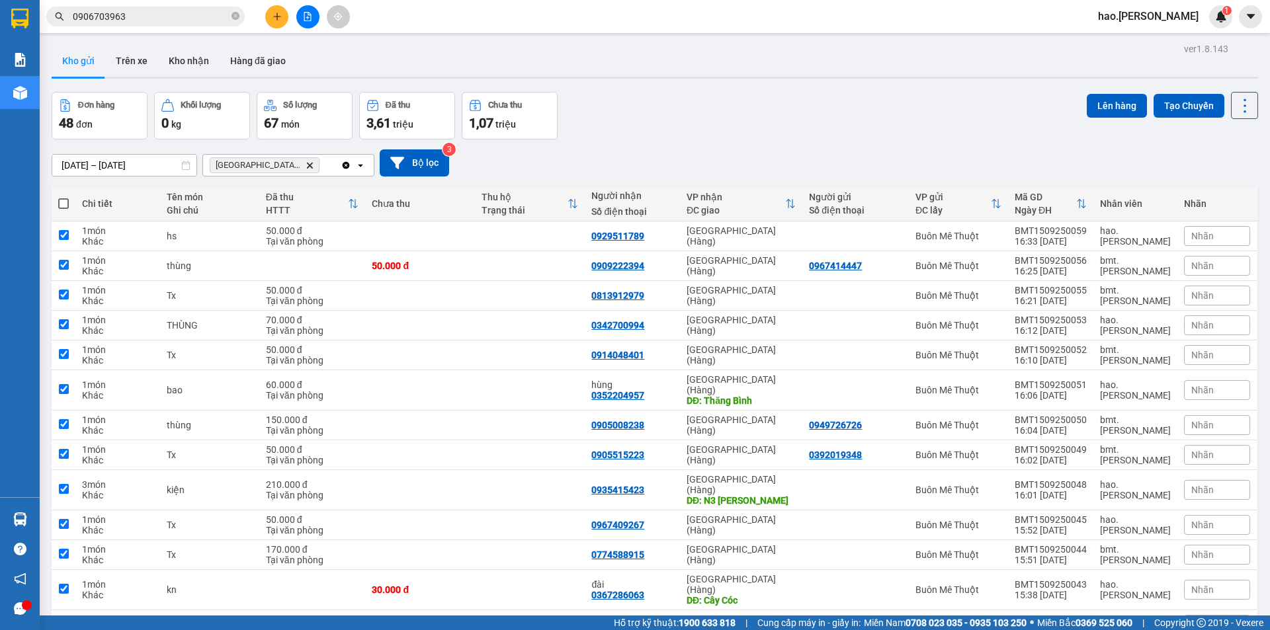
checkbox input "true"
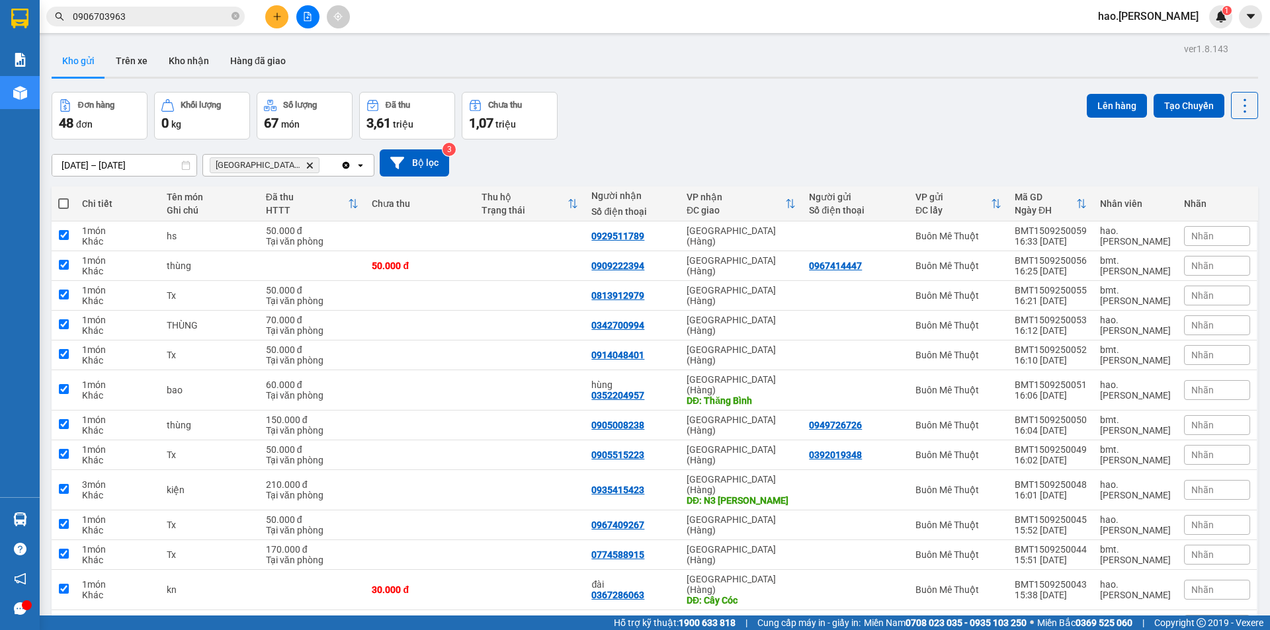
checkbox input "true"
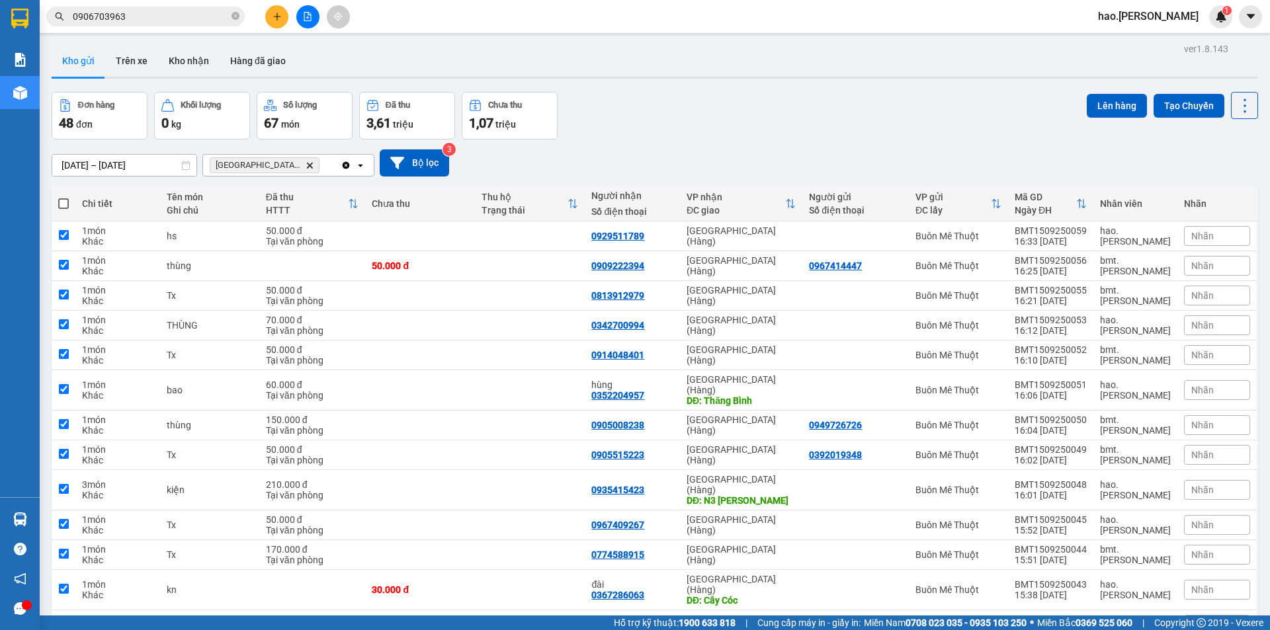
checkbox input "true"
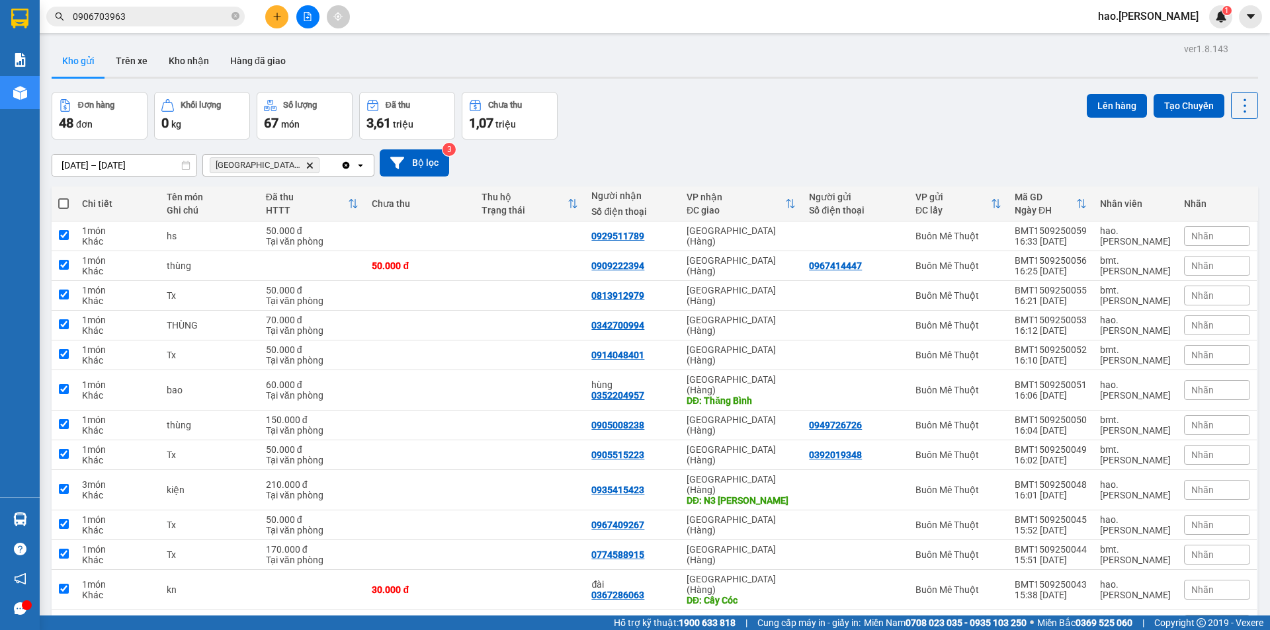
checkbox input "true"
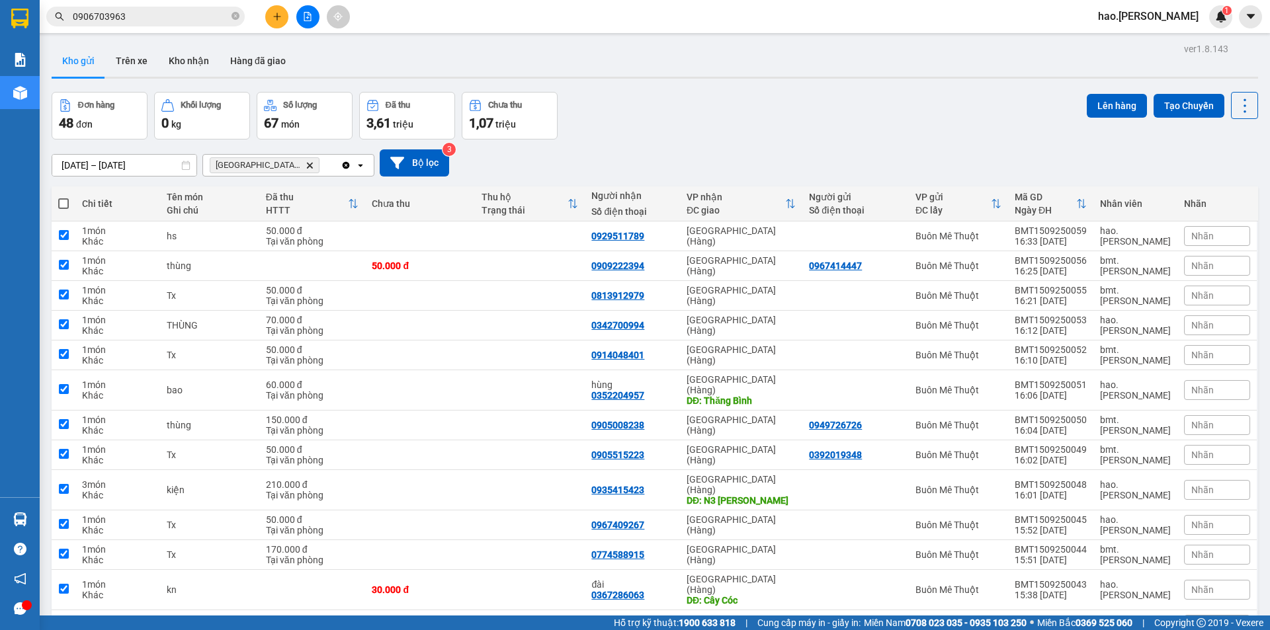
checkbox input "true"
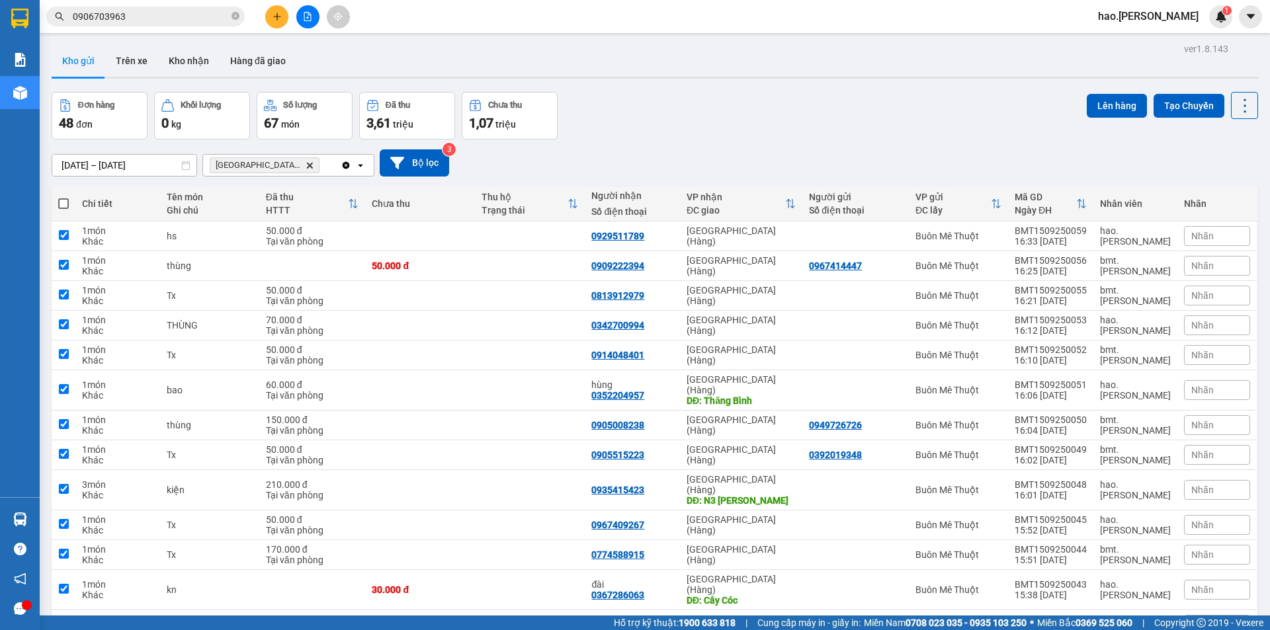
checkbox input "true"
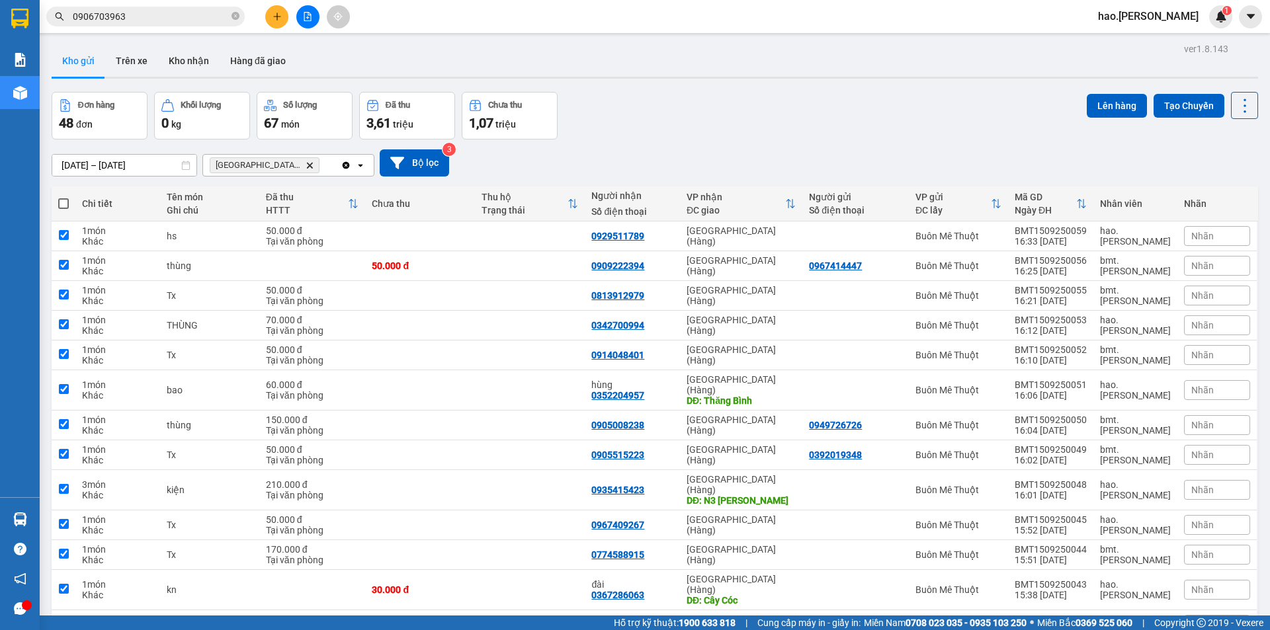
checkbox input "true"
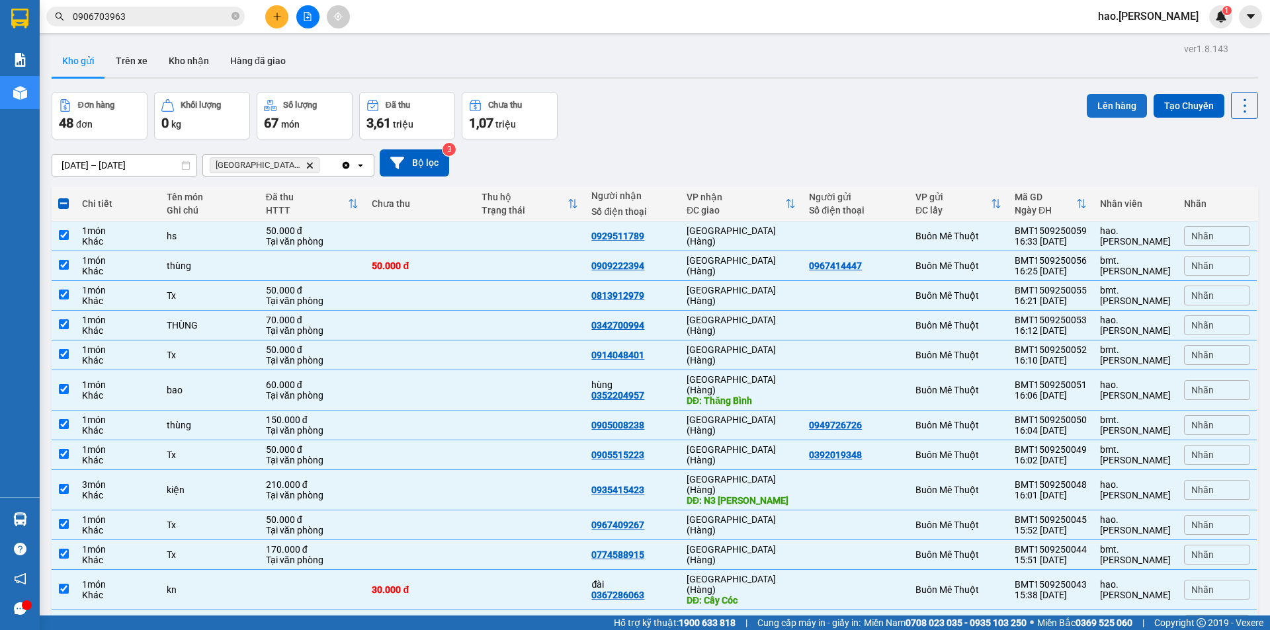
click at [1114, 105] on button "Lên hàng" at bounding box center [1117, 106] width 60 height 24
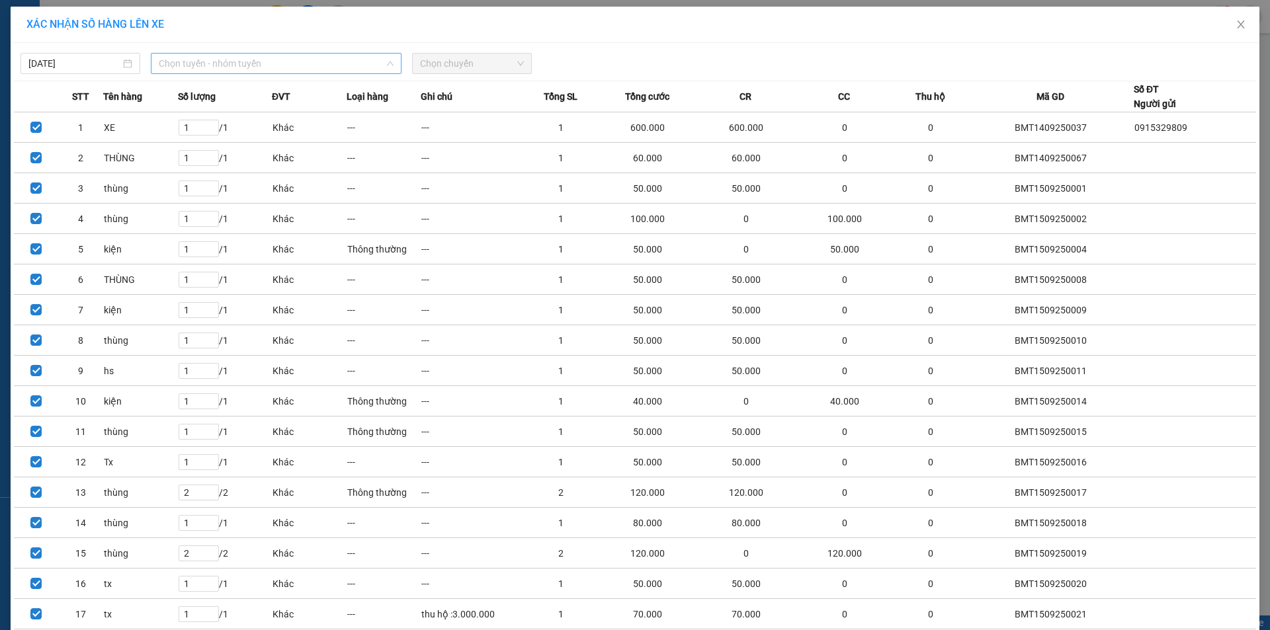
click at [241, 70] on span "Chọn tuyến - nhóm tuyến" at bounding box center [276, 64] width 235 height 20
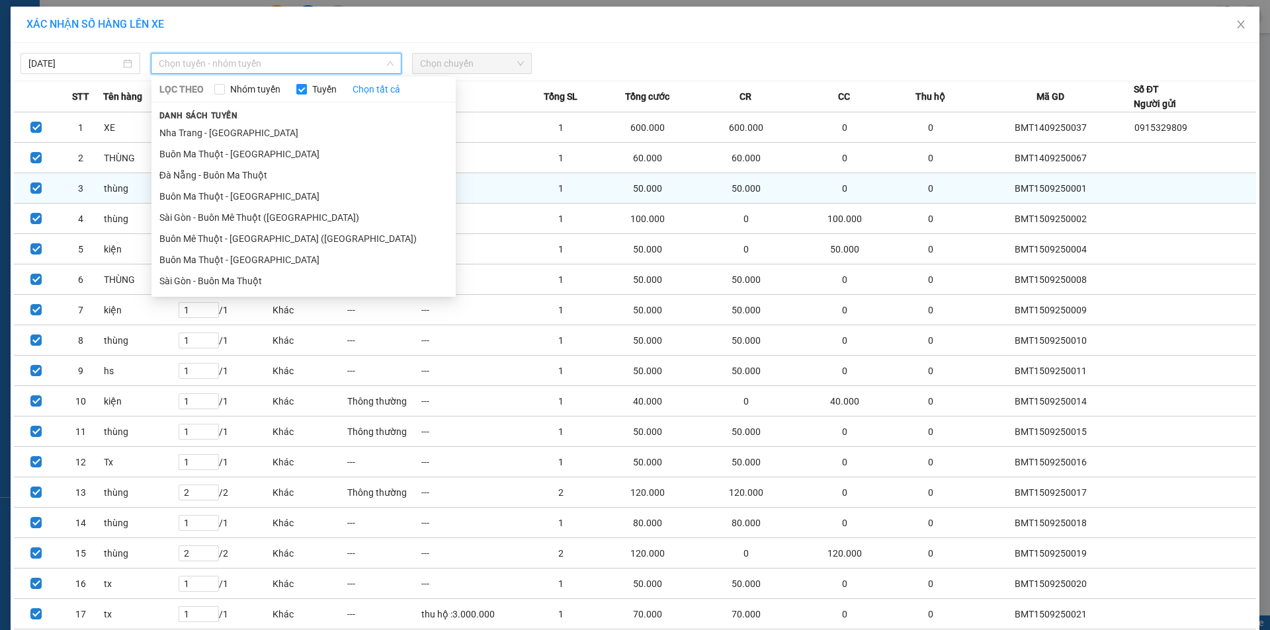
click at [238, 194] on li "Buôn Ma Thuột - Đà Nẵng" at bounding box center [303, 196] width 304 height 21
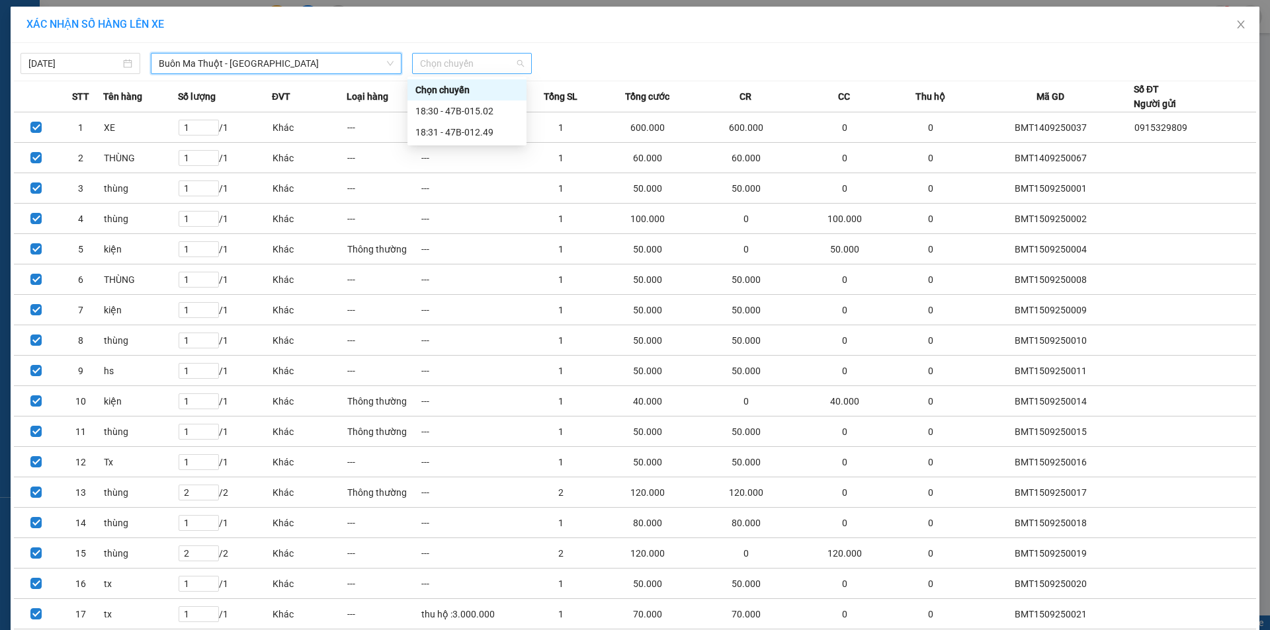
click at [474, 61] on span "Chọn chuyến" at bounding box center [472, 64] width 104 height 20
click at [468, 128] on div "18:31 - 47B-012.49" at bounding box center [466, 132] width 103 height 15
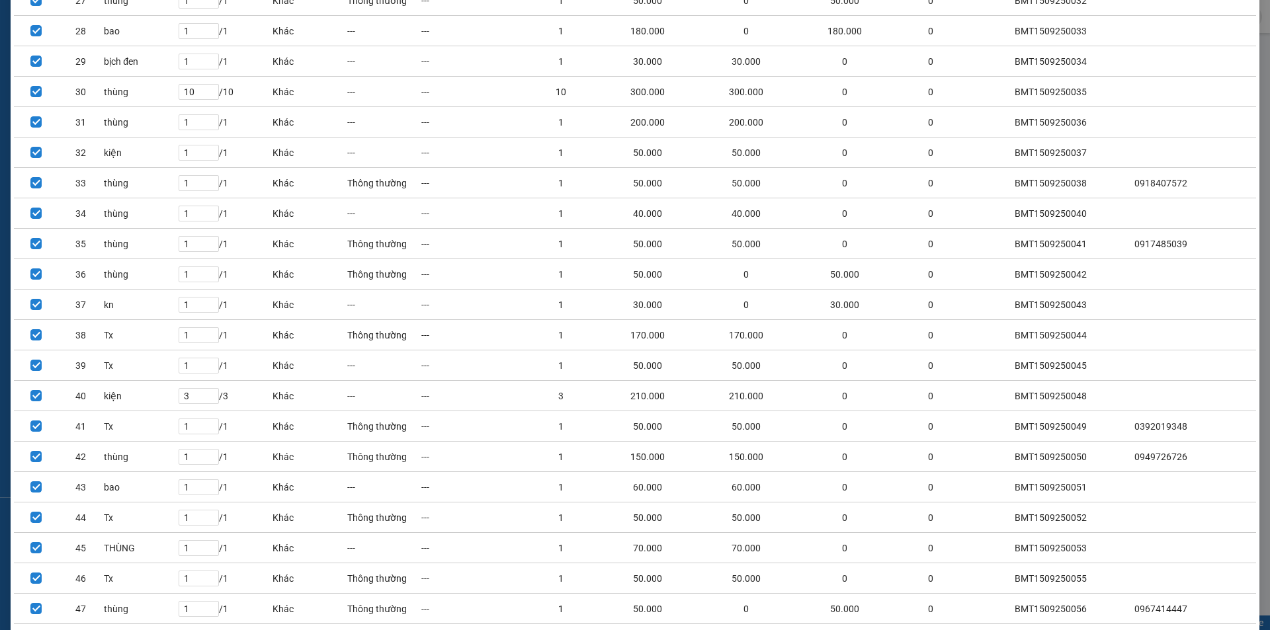
scroll to position [1040, 0]
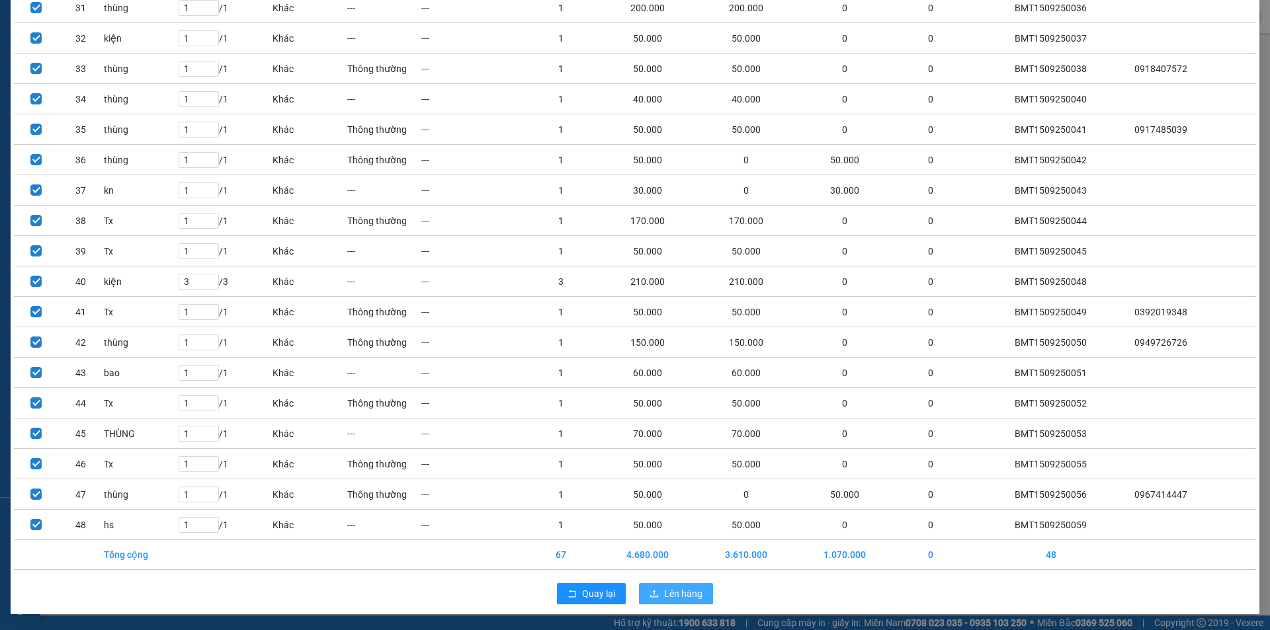
click at [692, 590] on span "Lên hàng" at bounding box center [683, 594] width 38 height 15
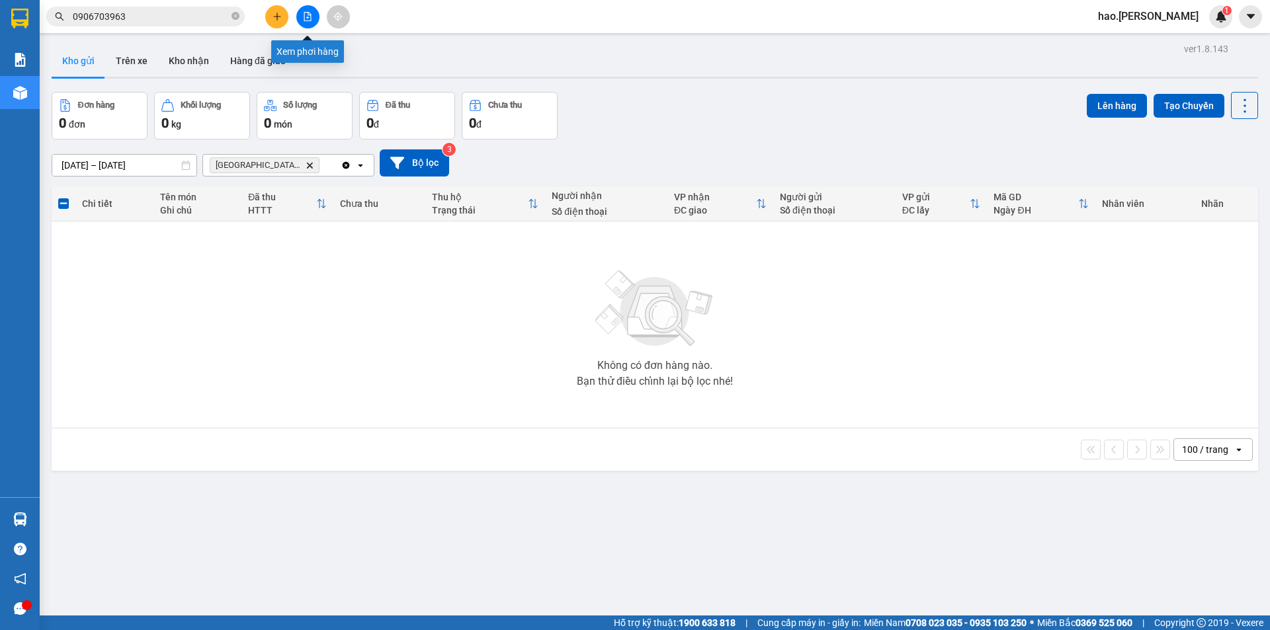
click at [303, 21] on button at bounding box center [307, 16] width 23 height 23
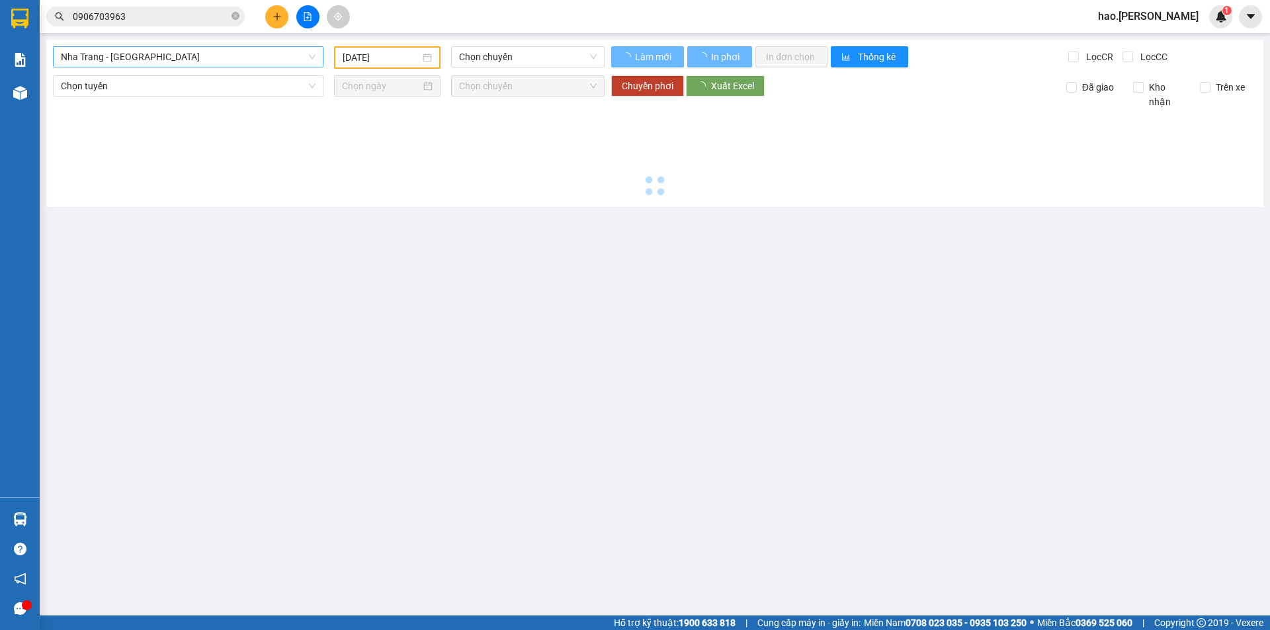
type input "[DATE]"
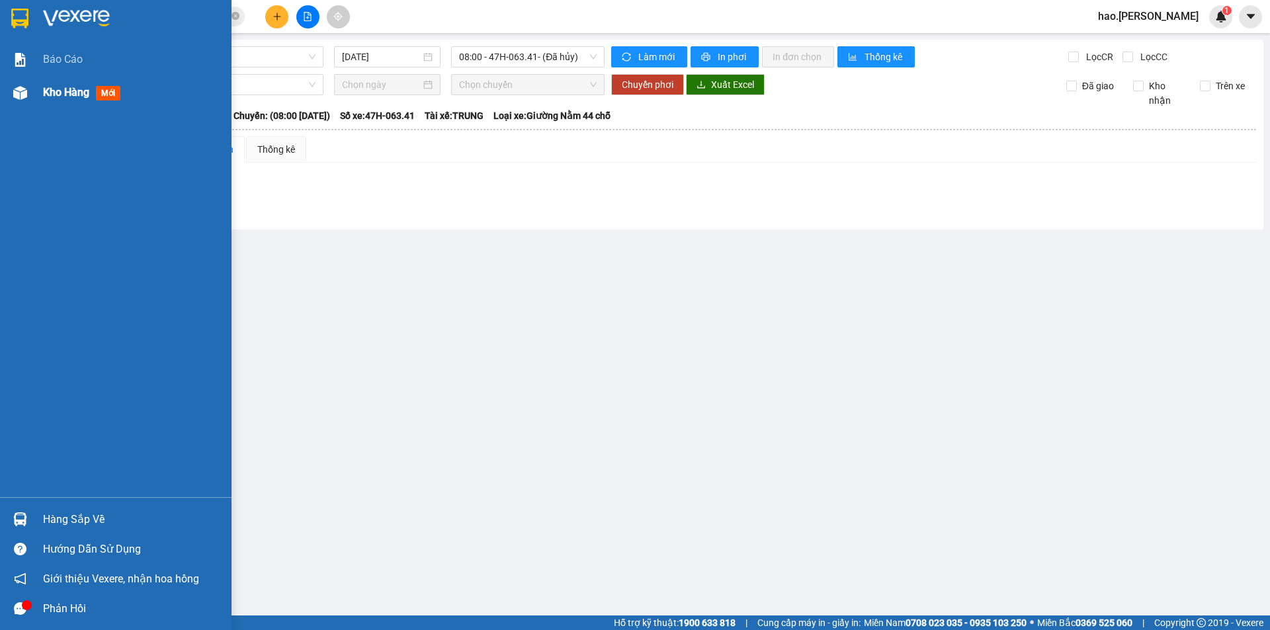
click at [65, 101] on div "Kho hàng mới" at bounding box center [84, 92] width 83 height 17
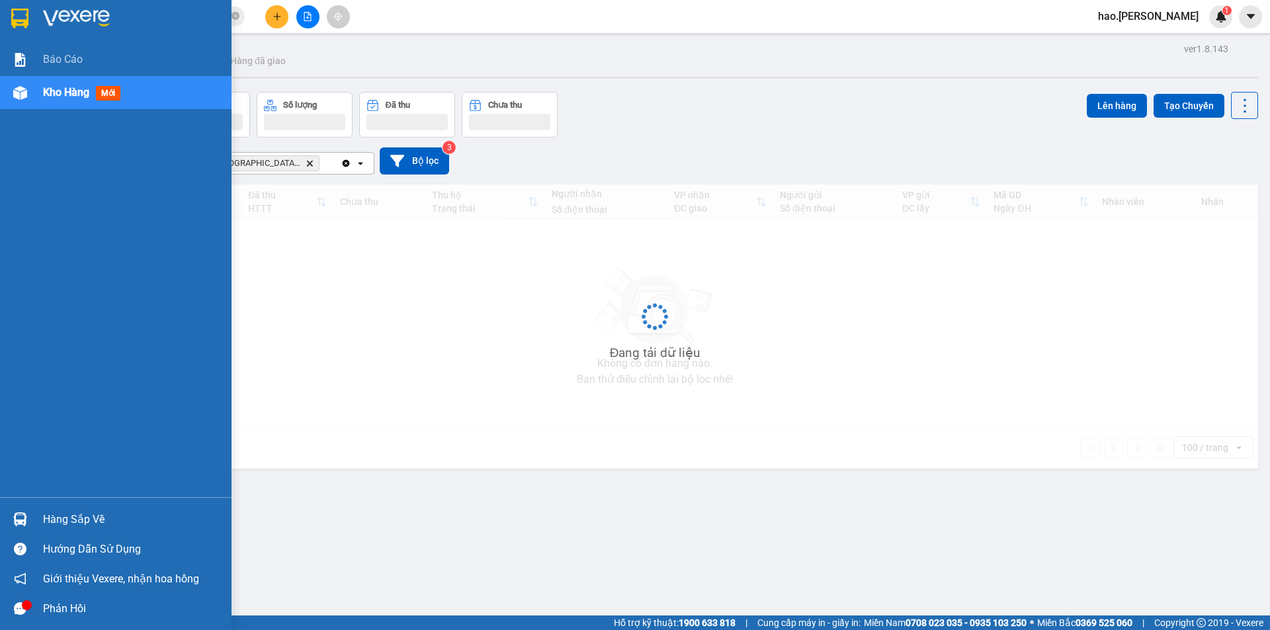
click at [65, 101] on div "Kho hàng mới" at bounding box center [84, 92] width 83 height 17
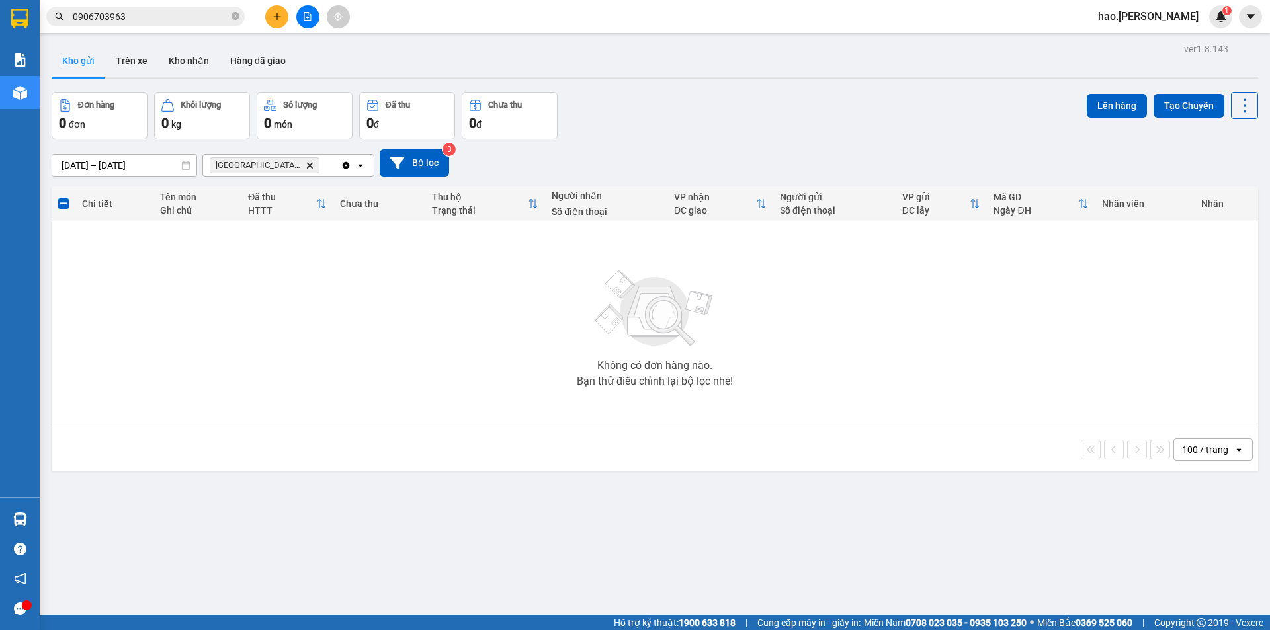
click at [288, 172] on span "Đà Nẵng (Hàng) Delete" at bounding box center [265, 165] width 110 height 16
click at [307, 167] on icon "Đà Nẵng (Hàng), close by backspace" at bounding box center [310, 165] width 6 height 6
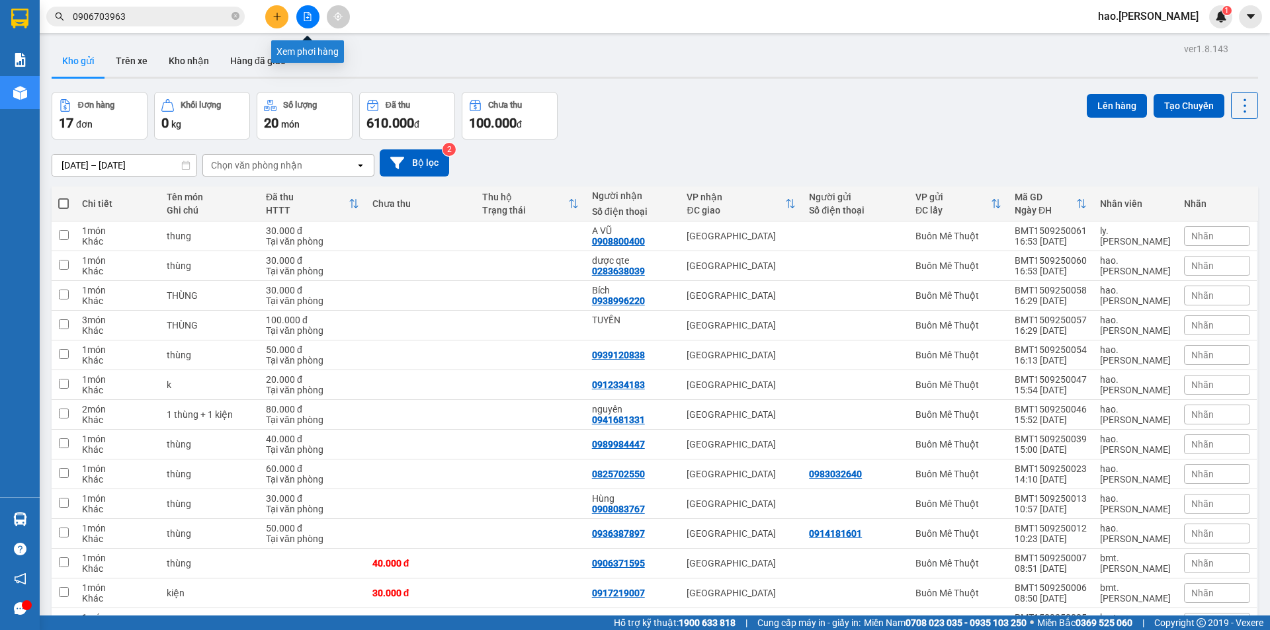
click at [305, 11] on button at bounding box center [307, 16] width 23 height 23
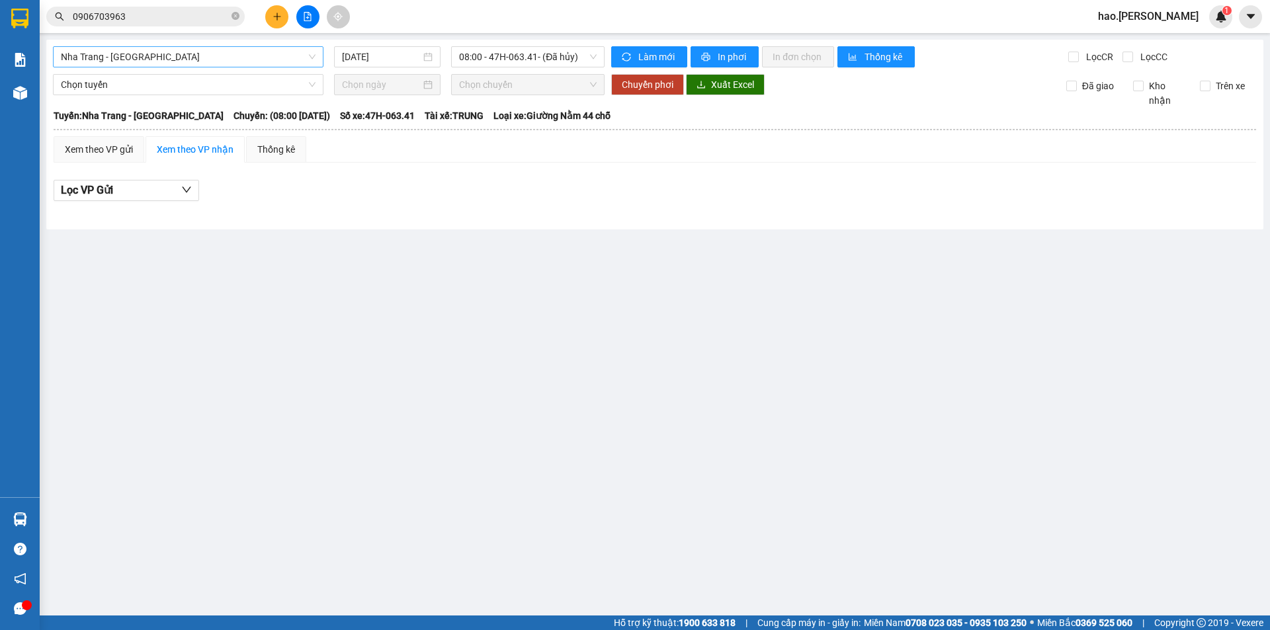
click at [222, 60] on span "Nha Trang - Buôn Ma Thuột" at bounding box center [188, 57] width 255 height 20
click at [279, 21] on icon "plus" at bounding box center [277, 16] width 9 height 9
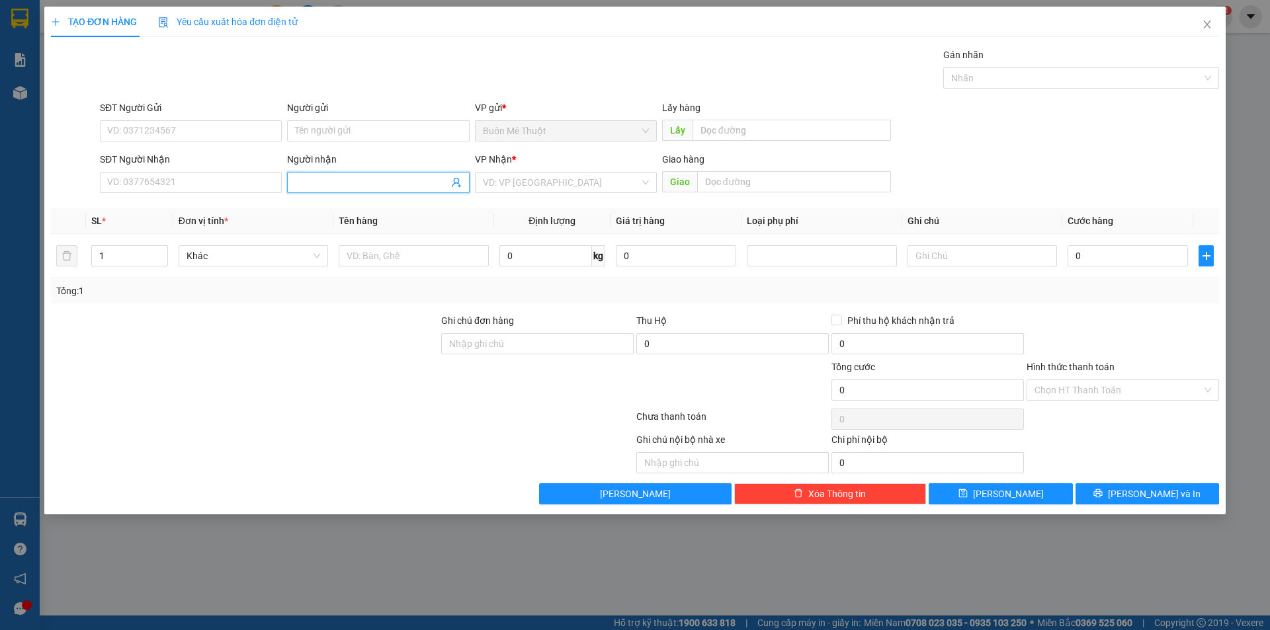
click at [351, 179] on input "Người nhận" at bounding box center [371, 182] width 153 height 15
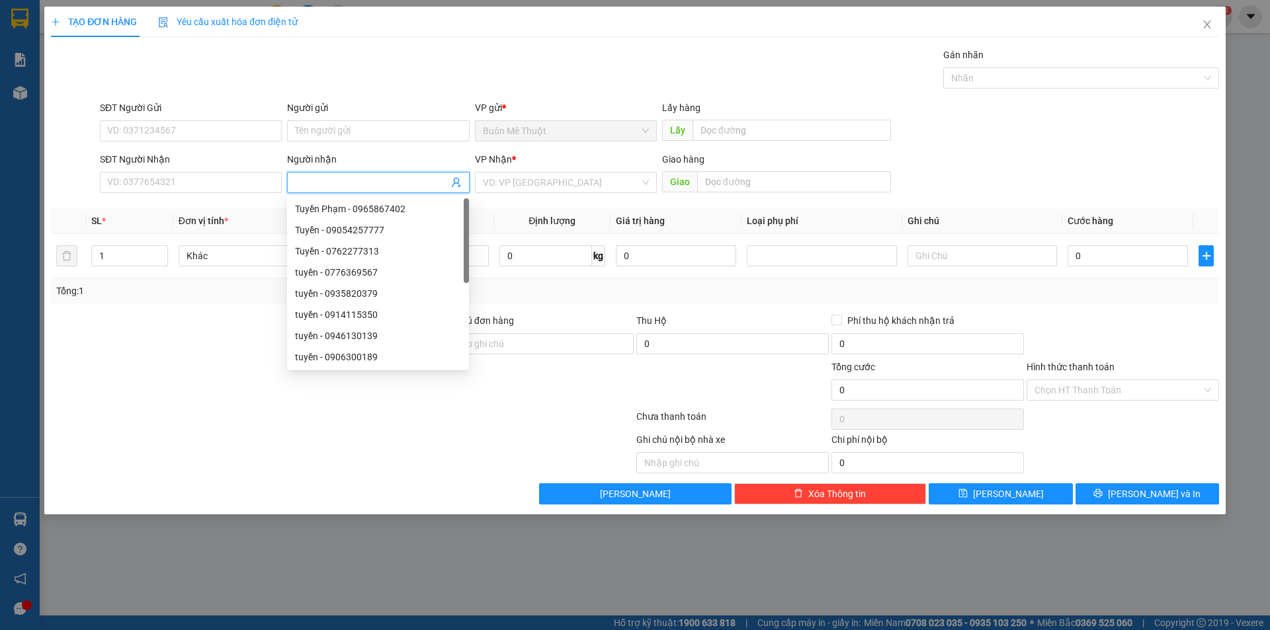
click at [351, 179] on input "Người nhận" at bounding box center [371, 182] width 153 height 15
type input "HUYỀN"
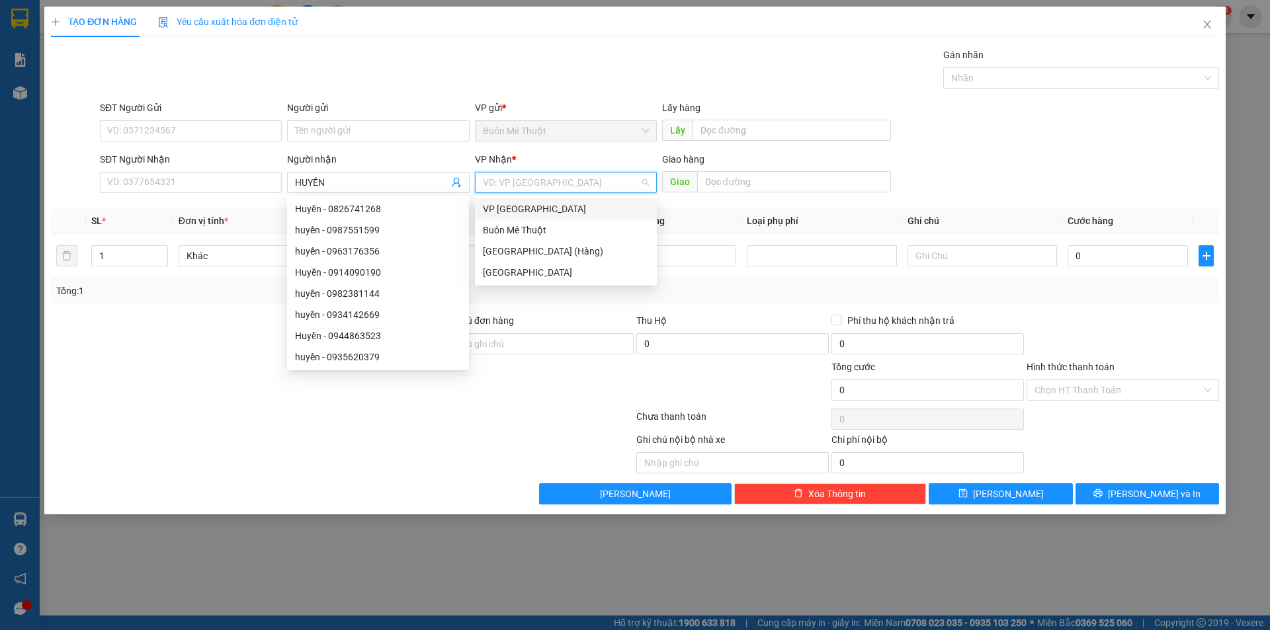
drag, startPoint x: 548, startPoint y: 182, endPoint x: 546, endPoint y: 247, distance: 64.8
click at [548, 183] on input "search" at bounding box center [561, 183] width 157 height 20
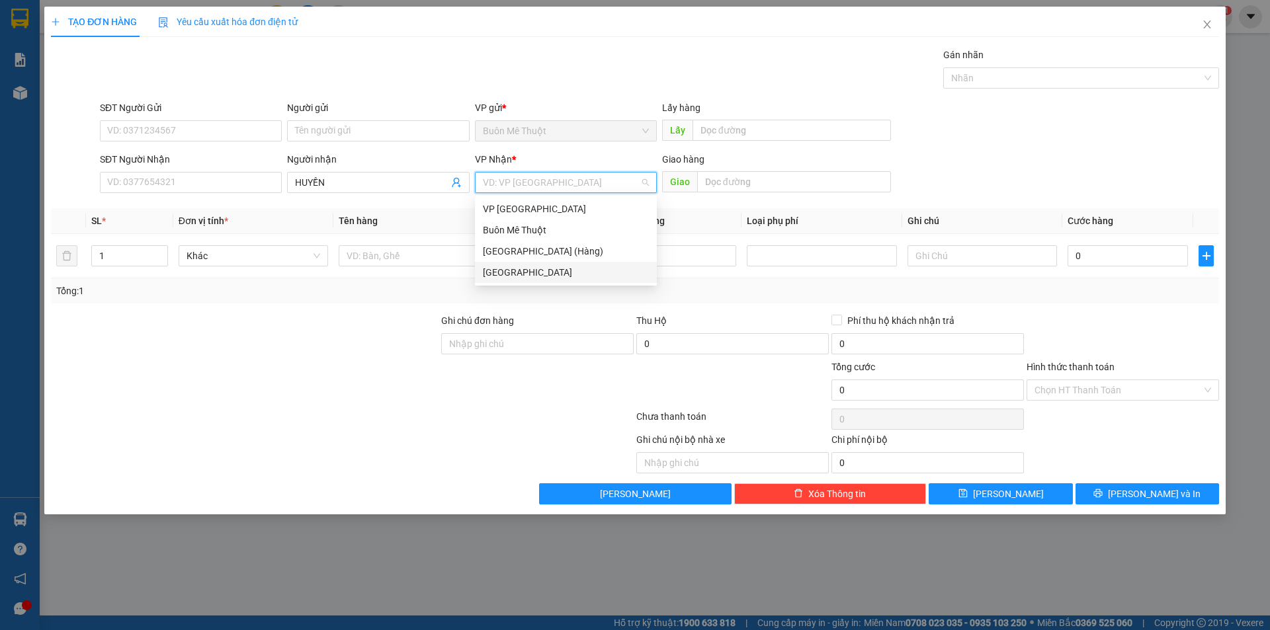
click at [538, 271] on div "[GEOGRAPHIC_DATA]" at bounding box center [566, 272] width 166 height 15
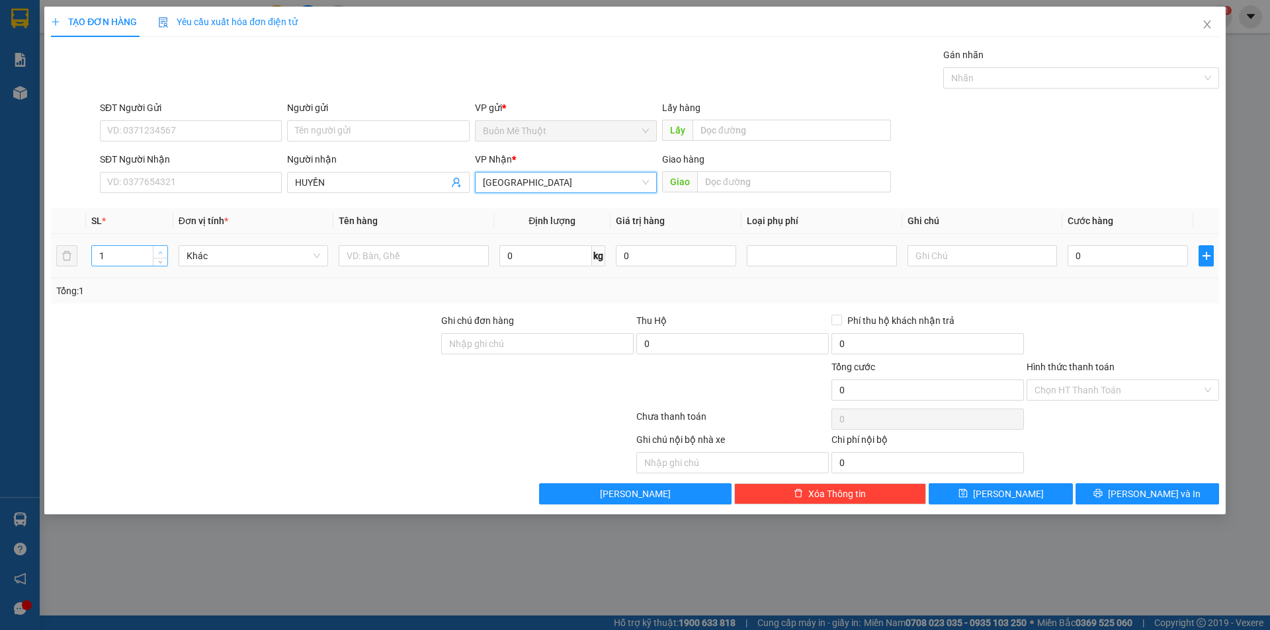
type input "2"
click at [163, 249] on span "up" at bounding box center [161, 253] width 8 height 8
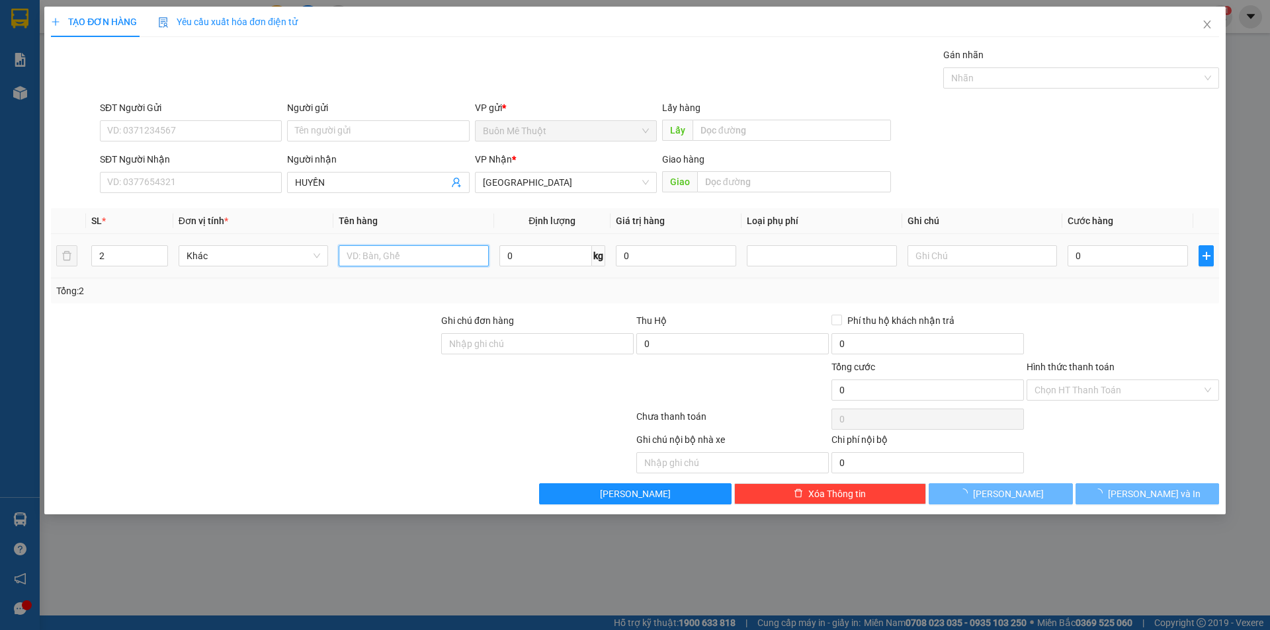
click at [392, 253] on input "text" at bounding box center [413, 255] width 149 height 21
type input "BAO"
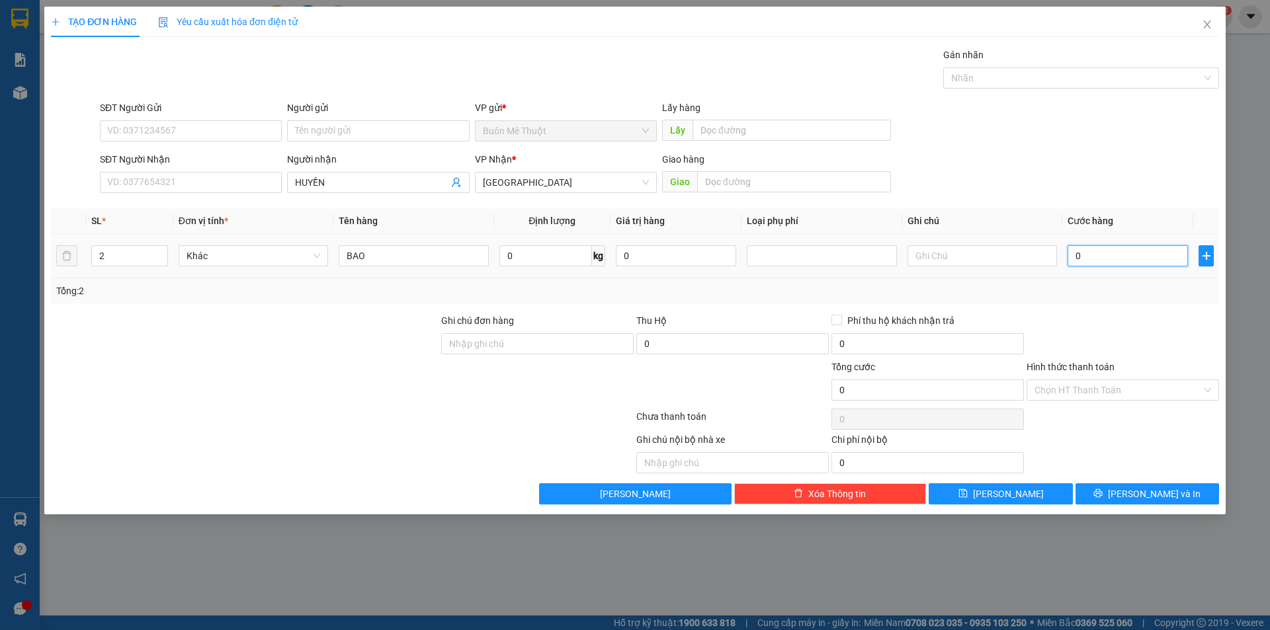
click at [1105, 255] on input "0" at bounding box center [1128, 255] width 120 height 21
type input "5"
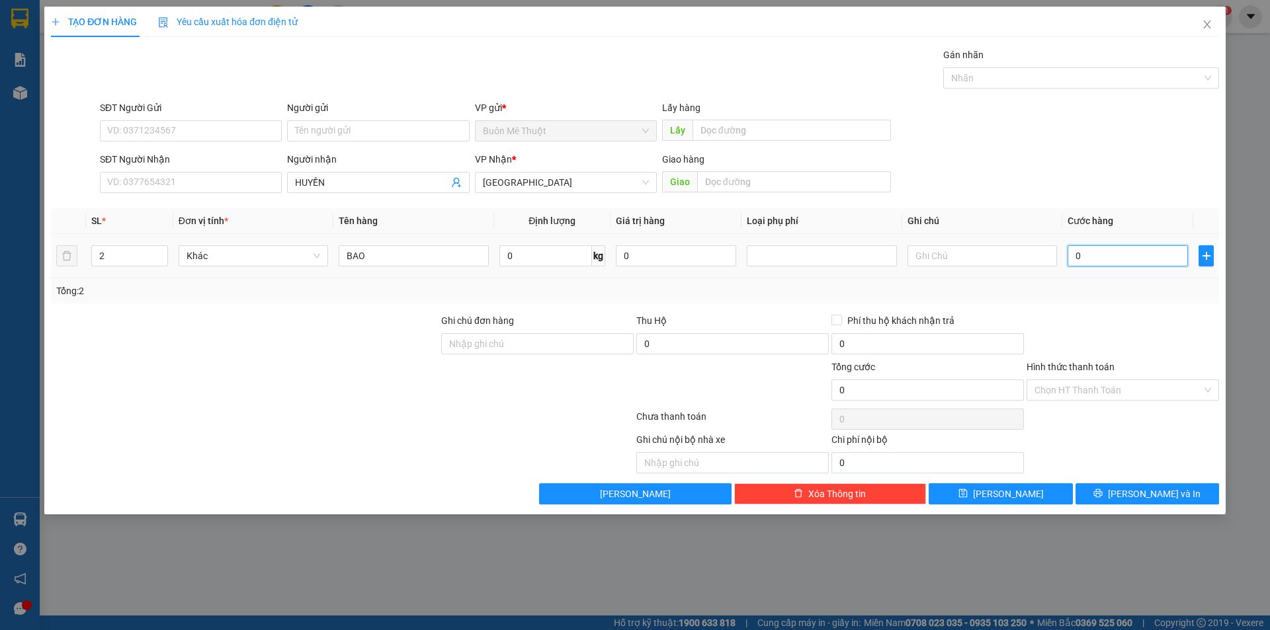
type input "5"
type input "50"
type input "50.000"
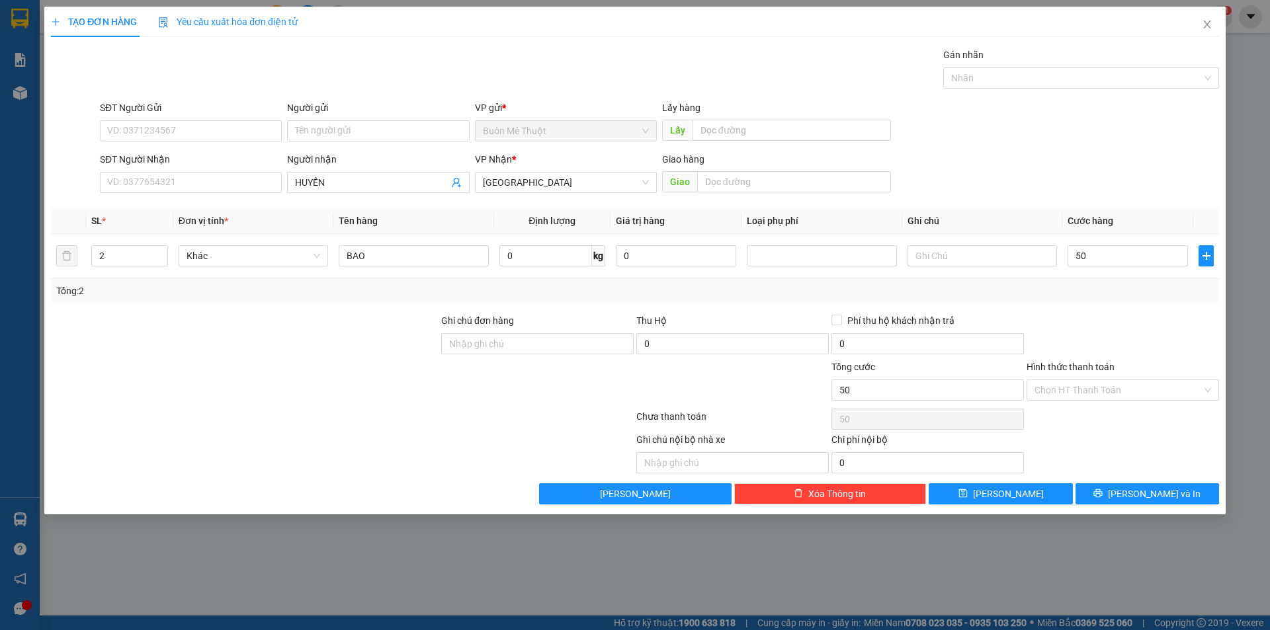
type input "50.000"
click at [1117, 316] on div at bounding box center [1122, 337] width 195 height 46
click at [1099, 382] on input "Hình thức thanh toán" at bounding box center [1117, 390] width 167 height 20
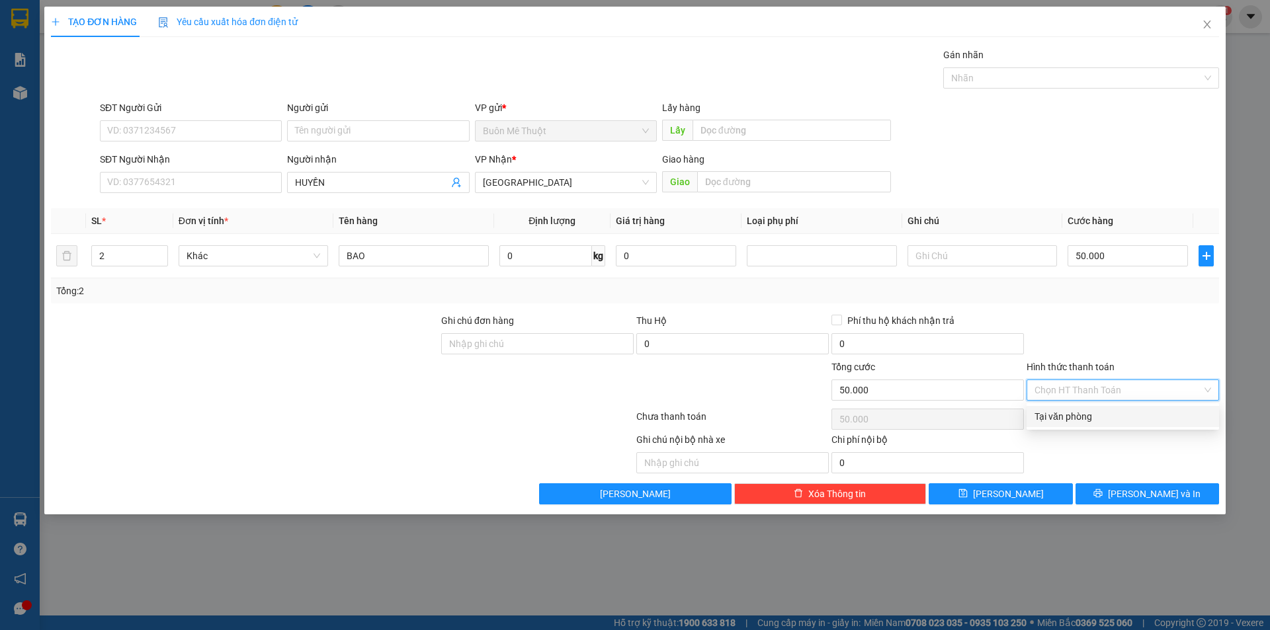
click at [1079, 413] on div "Tại văn phòng" at bounding box center [1122, 416] width 177 height 15
type input "0"
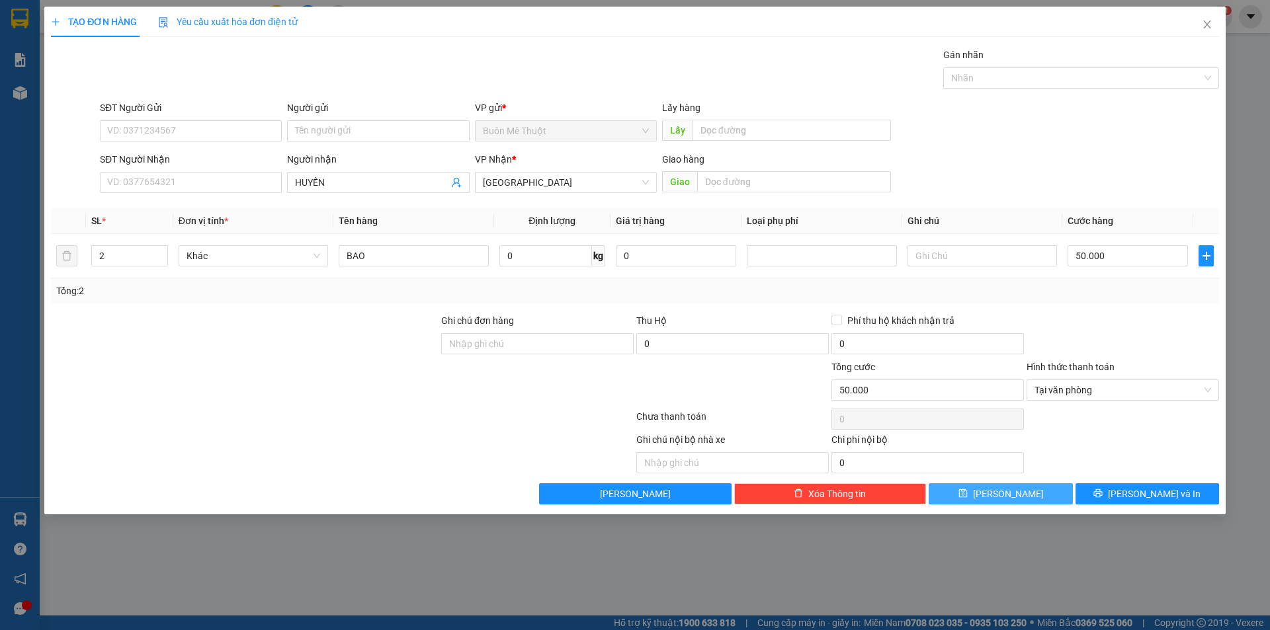
click at [1035, 493] on button "[PERSON_NAME]" at bounding box center [1001, 493] width 144 height 21
type input "1"
type input "0"
click at [1206, 25] on icon "close" at bounding box center [1207, 24] width 11 height 11
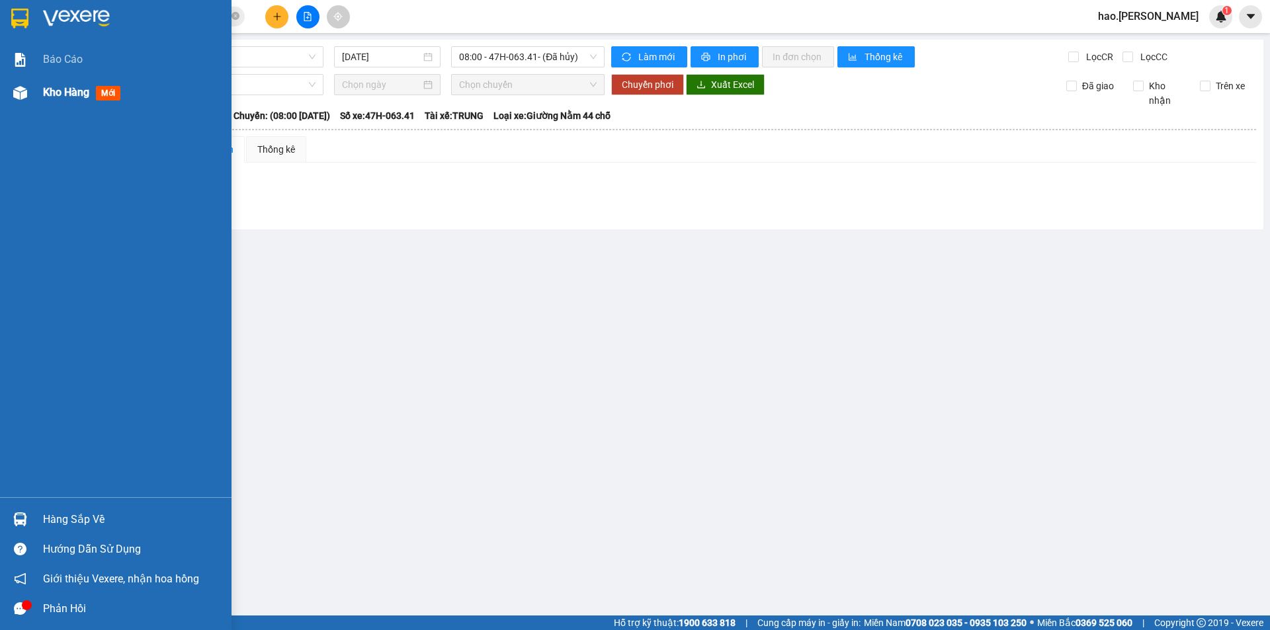
click at [77, 92] on span "Kho hàng" at bounding box center [66, 92] width 46 height 13
click at [76, 93] on span "Kho hàng" at bounding box center [66, 92] width 46 height 13
click at [75, 93] on span "Kho hàng" at bounding box center [66, 92] width 46 height 13
click at [74, 93] on span "Kho hàng" at bounding box center [66, 92] width 46 height 13
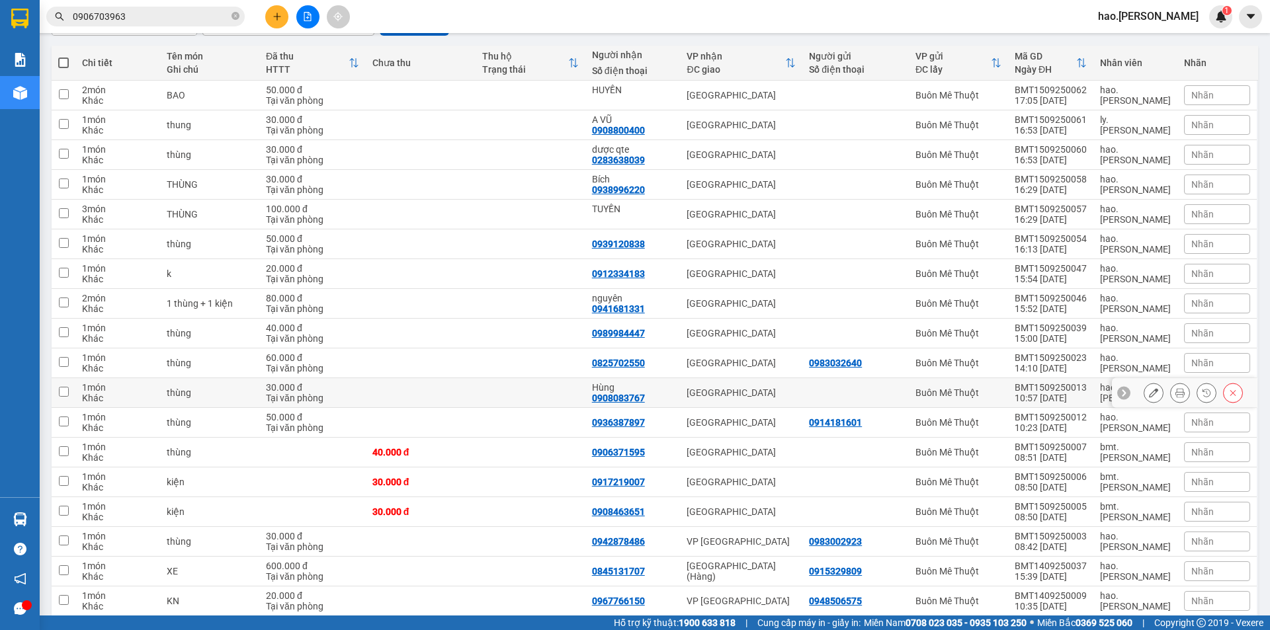
scroll to position [226, 0]
